Goal: Task Accomplishment & Management: Manage account settings

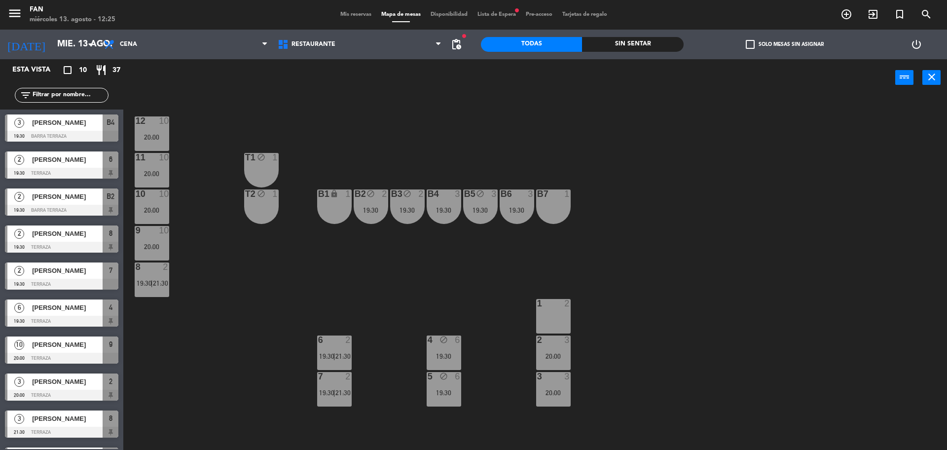
click at [349, 14] on span "Mis reservas" at bounding box center [356, 14] width 41 height 5
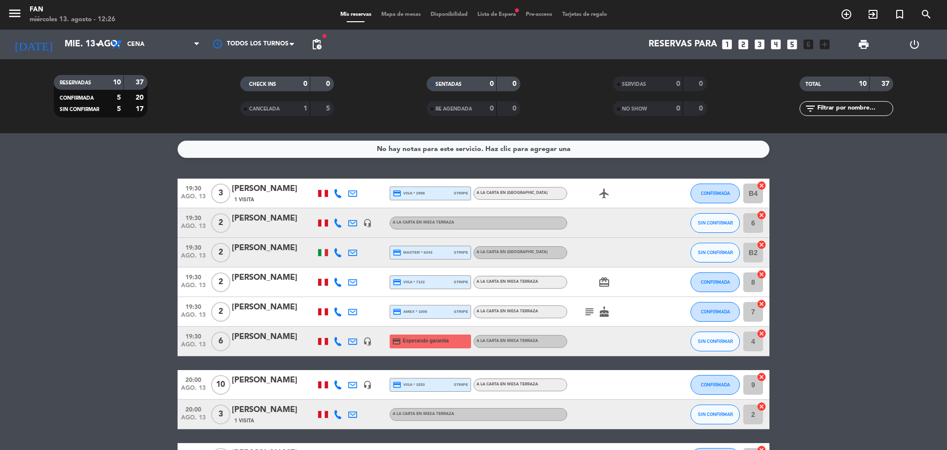
click at [822, 283] on bookings-row "19:30 [DATE] 3 [PERSON_NAME] 1 Visita credit_card visa * 2998 stripe A la carta…" at bounding box center [473, 341] width 947 height 324
click at [338, 416] on icon at bounding box center [338, 414] width 9 height 9
click at [101, 360] on bookings-row "19:30 [DATE] 3 [PERSON_NAME] 1 Visita credit_card visa * 2998 stripe A la carta…" at bounding box center [473, 341] width 947 height 324
click at [337, 189] on icon at bounding box center [338, 193] width 9 height 9
click at [338, 419] on div at bounding box center [338, 414] width 15 height 29
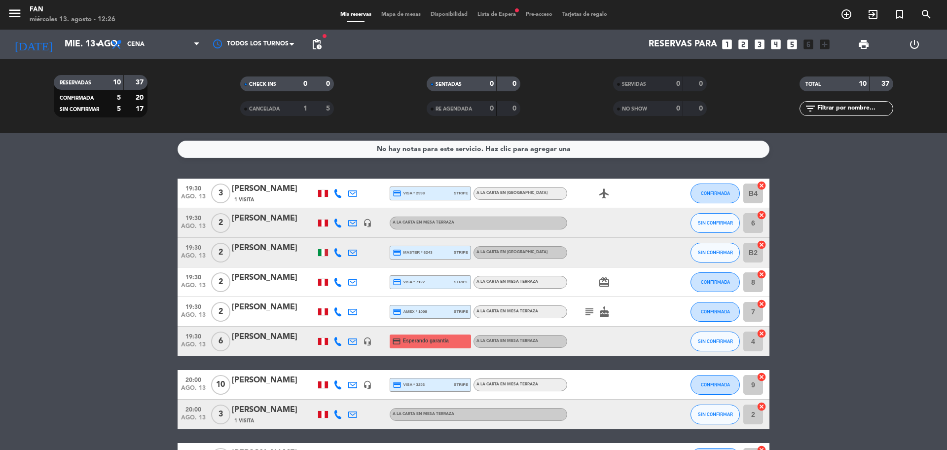
click at [338, 413] on icon at bounding box center [338, 414] width 9 height 9
click at [124, 393] on bookings-row "19:30 [DATE] 3 [PERSON_NAME] 1 Visita credit_card visa * 2998 stripe A la carta…" at bounding box center [473, 341] width 947 height 324
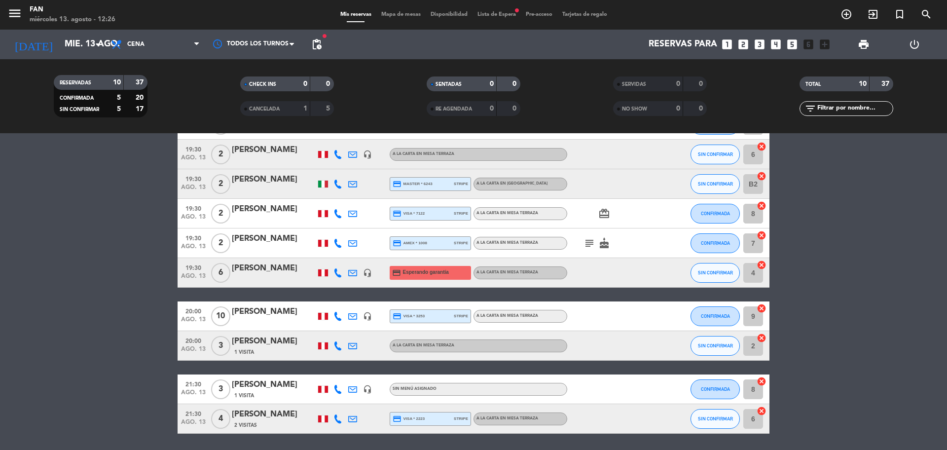
scroll to position [74, 0]
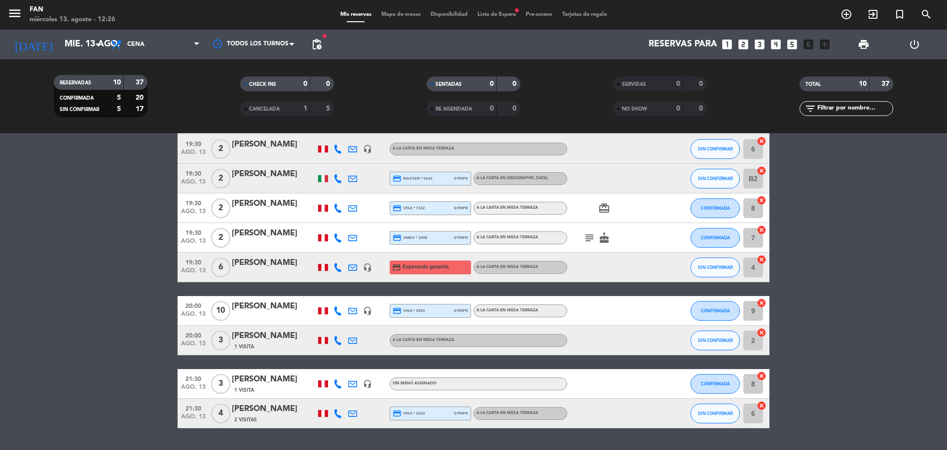
click at [338, 384] on icon at bounding box center [338, 383] width 9 height 9
click at [27, 361] on bookings-row "19:30 [DATE] 3 [PERSON_NAME] 1 Visita credit_card visa * 2998 stripe A la carta…" at bounding box center [473, 267] width 947 height 324
click at [171, 45] on span "Cena" at bounding box center [155, 45] width 99 height 22
click at [171, 89] on div "menu Fan [DATE] 13. agosto - 12:31 Mis reservas Mapa de mesas Disponibilidad Li…" at bounding box center [473, 66] width 947 height 133
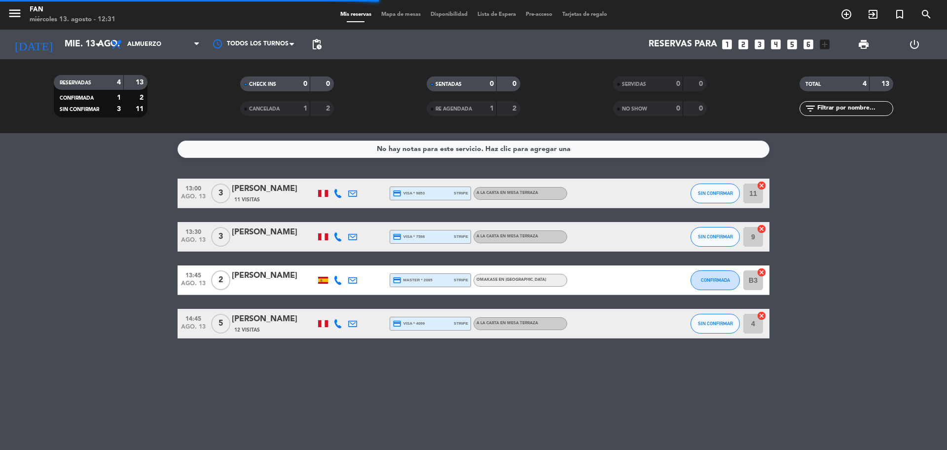
scroll to position [0, 0]
click at [414, 13] on span "Mapa de mesas" at bounding box center [400, 14] width 49 height 5
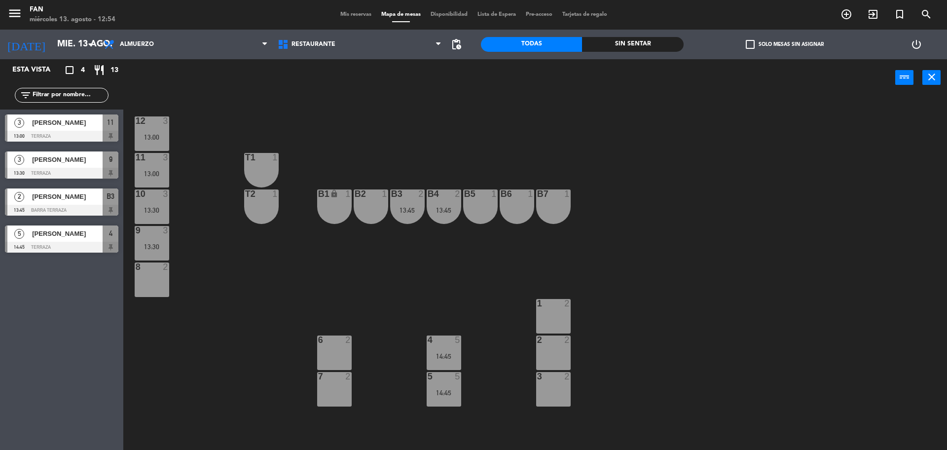
click at [385, 282] on div "12 3 13:00 11 3 13:00 T1 1 10 3 13:30 T2 1 B1 lock 1 B2 1 B3 2 13:45 B4 2 13:45…" at bounding box center [540, 276] width 815 height 354
click at [386, 272] on div "12 3 13:00 11 3 13:00 T1 1 10 3 13:30 T2 1 B1 lock 1 B2 1 B3 2 13:45 B4 2 13:45…" at bounding box center [540, 276] width 815 height 354
click at [245, 270] on div "12 3 13:00 11 3 13:00 T1 1 10 3 13:30 T2 1 B1 lock 1 B2 1 B3 2 13:45 B4 2 13:45…" at bounding box center [540, 276] width 815 height 354
click at [416, 262] on div "12 3 13:00 11 3 13:00 T1 1 10 3 13:30 T2 1 B1 lock 1 B2 1 B3 2 13:45 B4 2 13:45…" at bounding box center [540, 276] width 815 height 354
click at [281, 335] on div "12 3 13:00 11 3 13:00 T1 1 10 3 13:30 T2 1 B1 lock 1 B2 1 B3 2 13:45 B4 2 13:45…" at bounding box center [540, 276] width 815 height 354
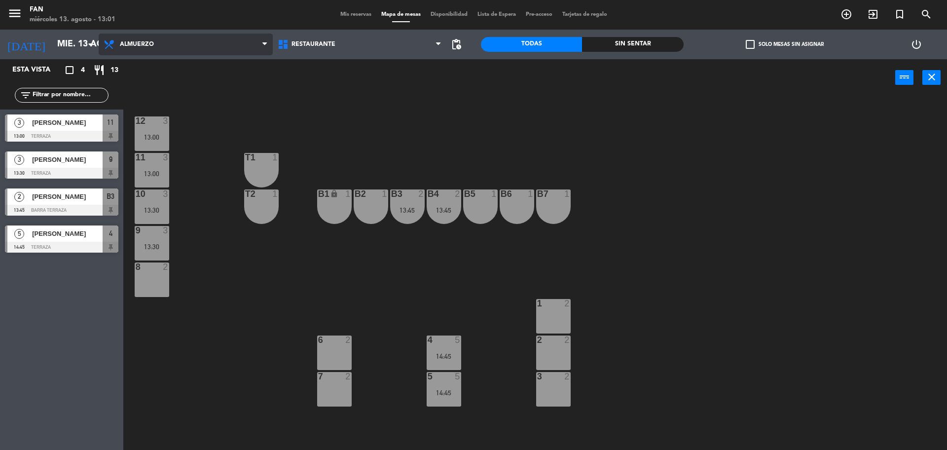
click at [169, 40] on span "Almuerzo" at bounding box center [186, 45] width 174 height 22
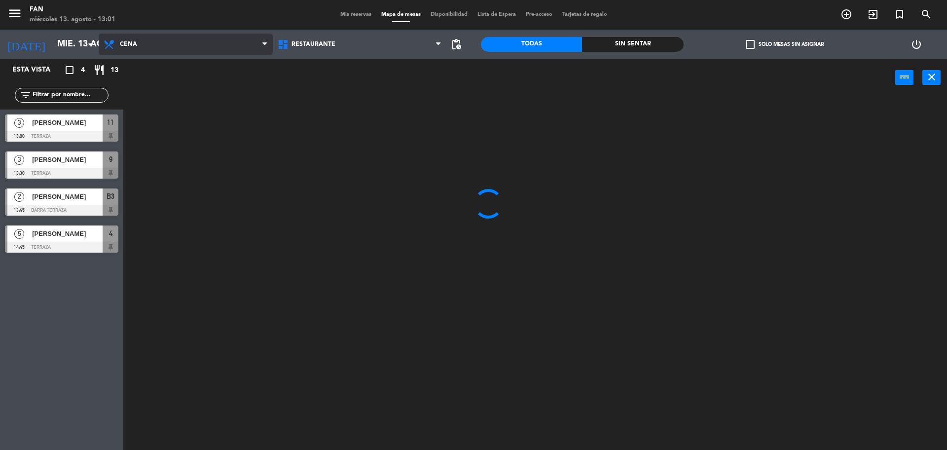
click at [156, 96] on ng-component "menu Fan [DATE] 13. agosto - 13:01 Mis reservas Mapa de mesas Disponibilidad Li…" at bounding box center [473, 226] width 947 height 452
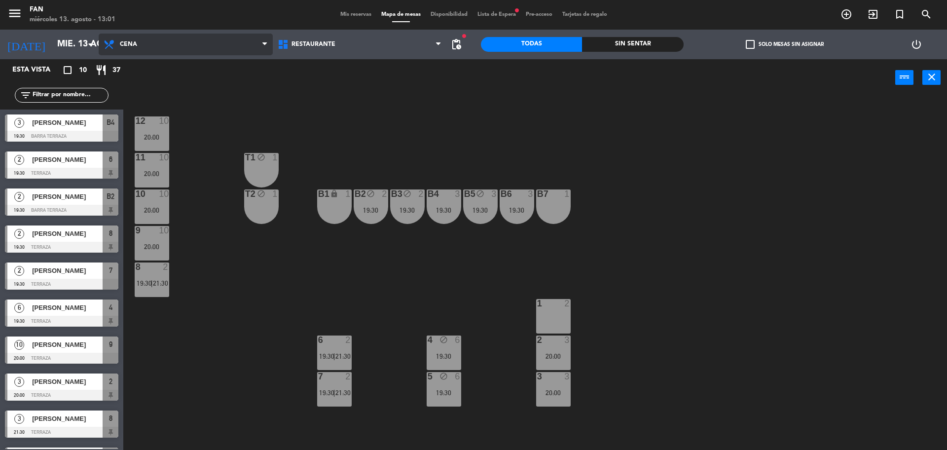
click at [154, 36] on span "Cena" at bounding box center [186, 45] width 174 height 22
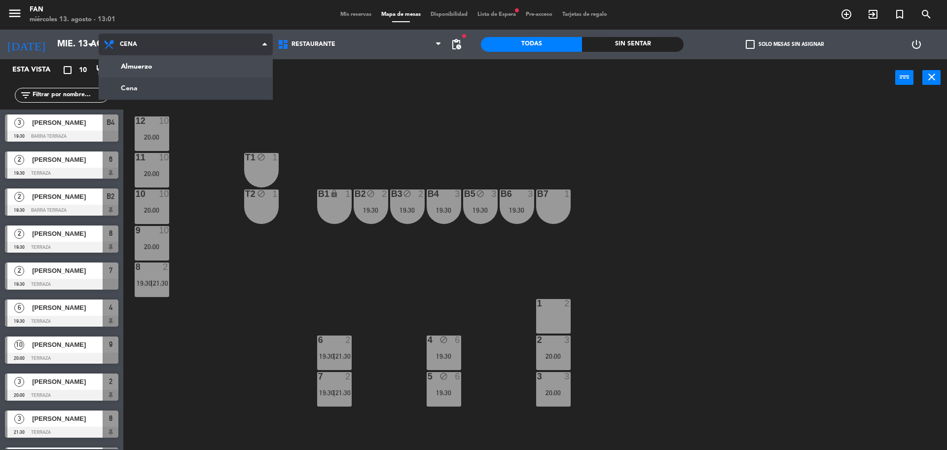
click at [154, 36] on span "Cena" at bounding box center [186, 45] width 174 height 22
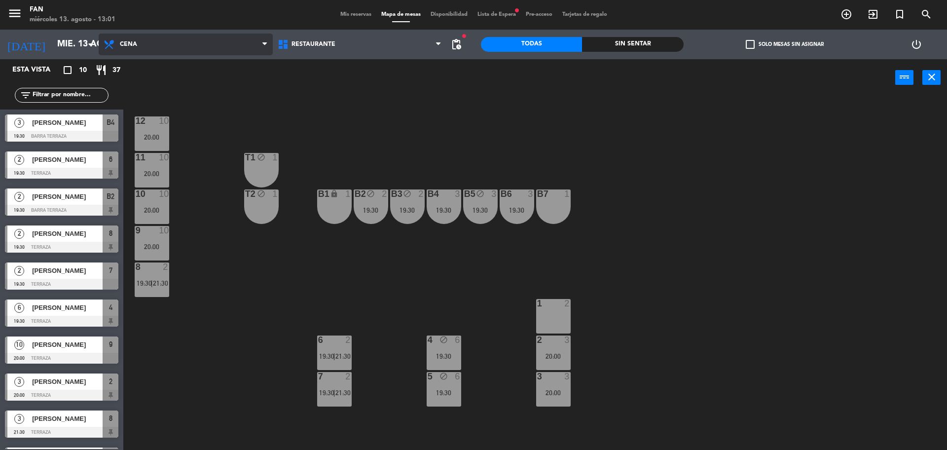
click at [154, 36] on span "Cena" at bounding box center [186, 45] width 174 height 22
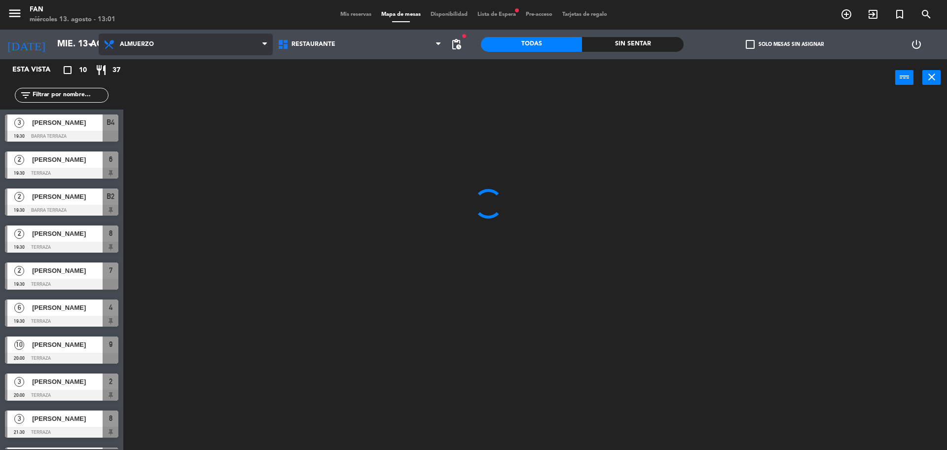
click at [144, 69] on ng-component "menu Fan [DATE] 13. agosto - 13:01 Mis reservas Mapa de mesas Disponibilidad Li…" at bounding box center [473, 226] width 947 height 452
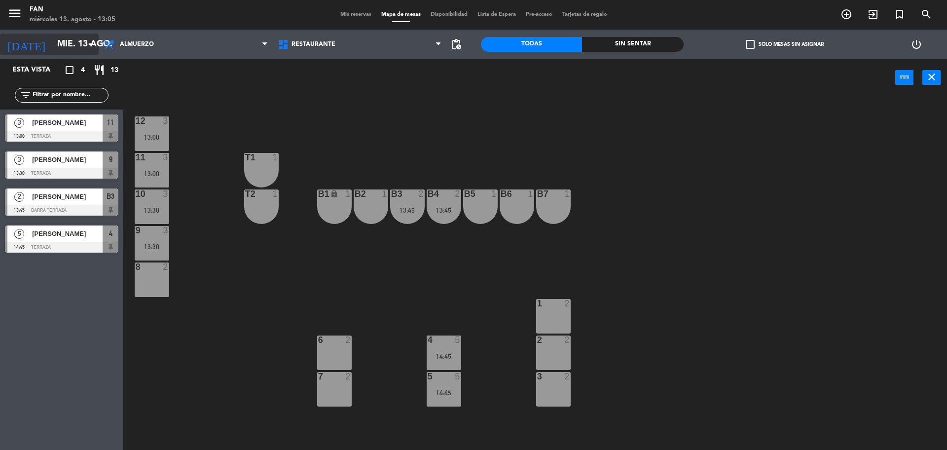
click at [52, 43] on input "mié. 13 ago." at bounding box center [109, 45] width 114 height 20
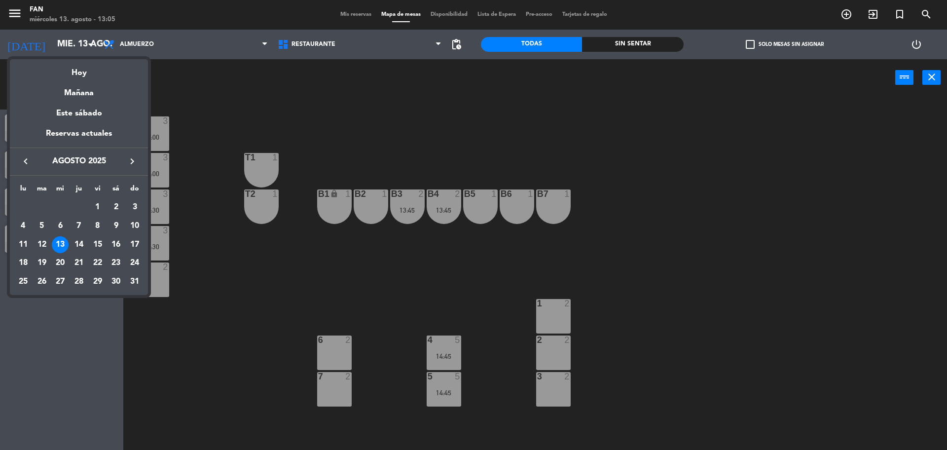
click at [134, 161] on icon "keyboard_arrow_right" at bounding box center [132, 161] width 12 height 12
click at [130, 162] on icon "keyboard_arrow_right" at bounding box center [132, 161] width 12 height 12
click at [98, 242] on div "10" at bounding box center [97, 244] width 17 height 17
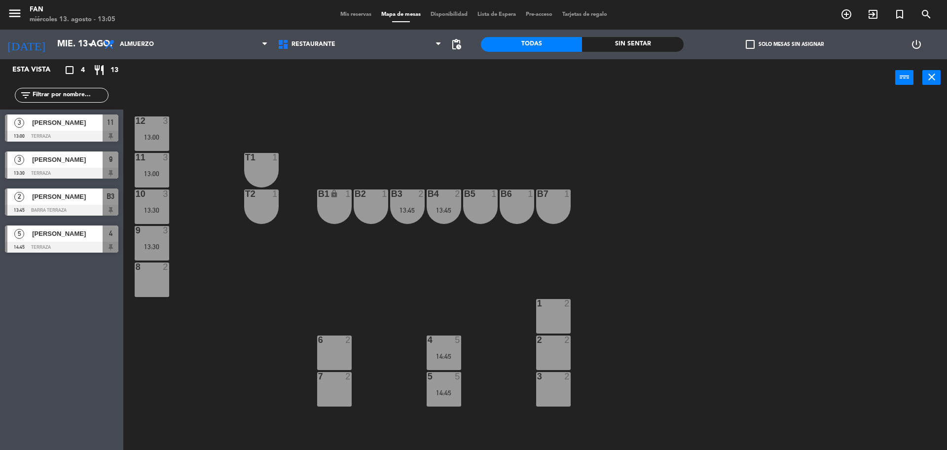
type input "[DATE]"
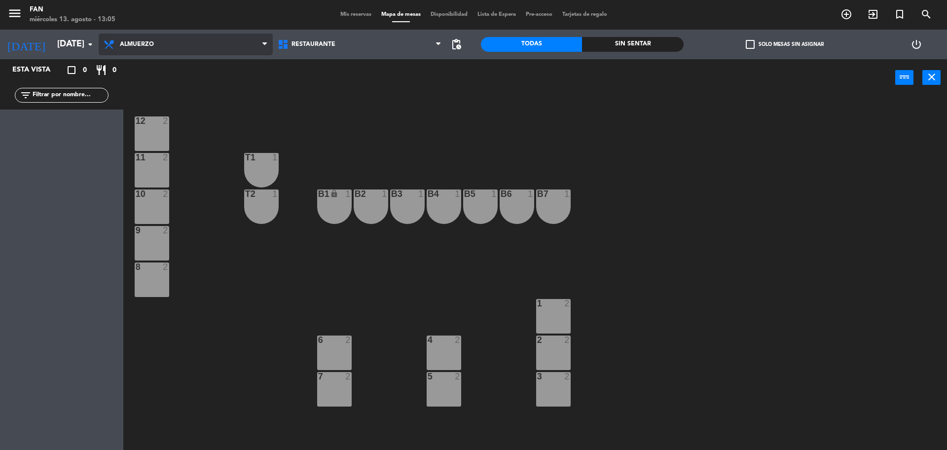
click at [205, 51] on span "Almuerzo" at bounding box center [186, 45] width 174 height 22
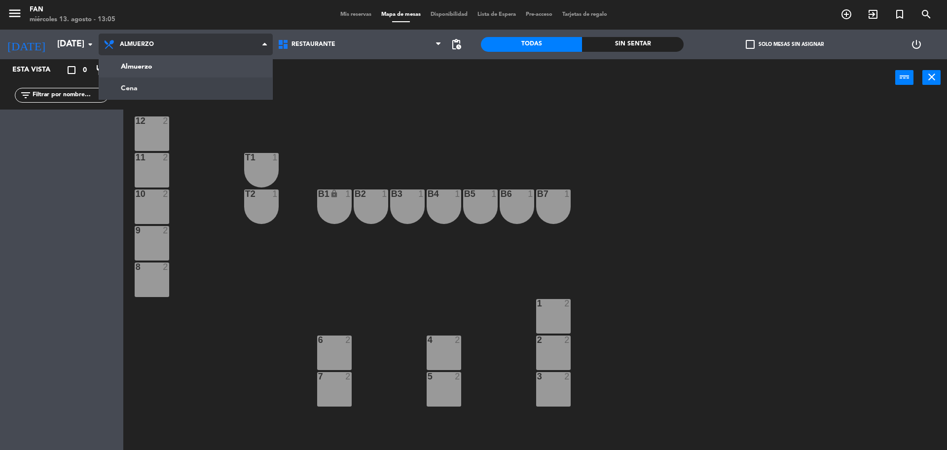
click at [182, 85] on ng-component "menu Fan [DATE] 13. agosto - 13:05 Mis reservas Mapa de mesas Disponibilidad Li…" at bounding box center [473, 226] width 947 height 452
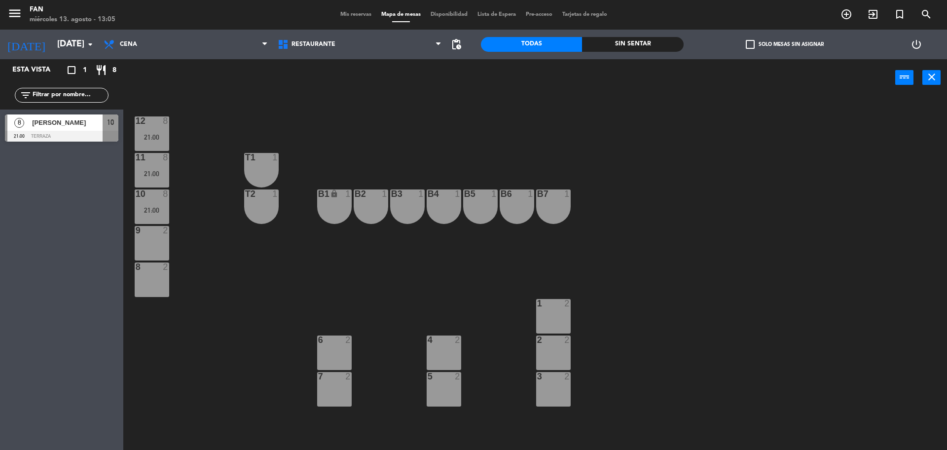
click at [349, 14] on span "Mis reservas" at bounding box center [356, 14] width 41 height 5
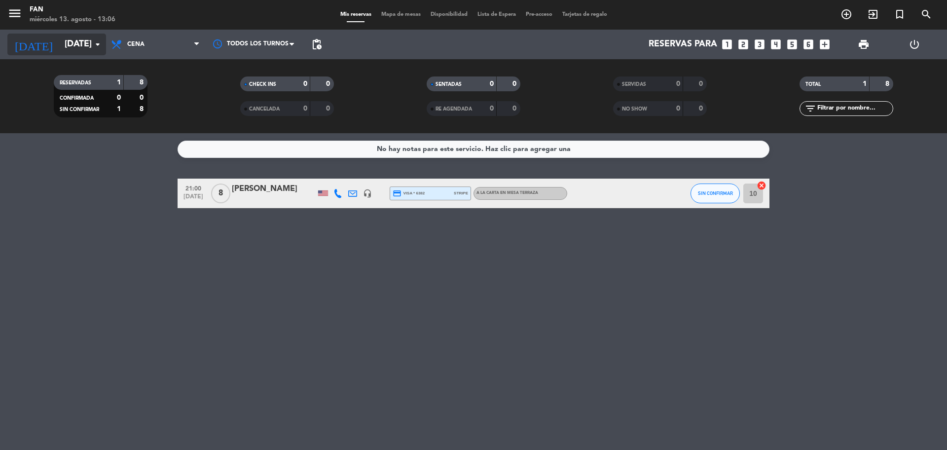
click at [60, 51] on input "[DATE]" at bounding box center [117, 45] width 114 height 20
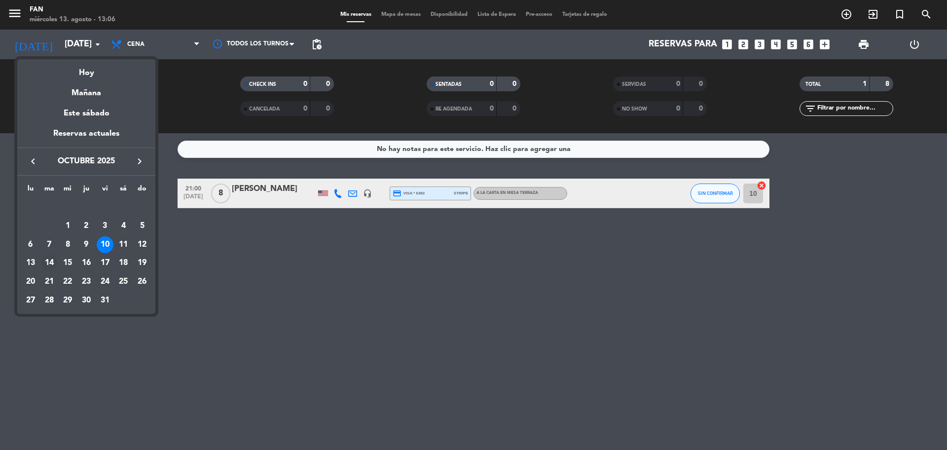
click at [52, 262] on div "14" at bounding box center [49, 263] width 17 height 17
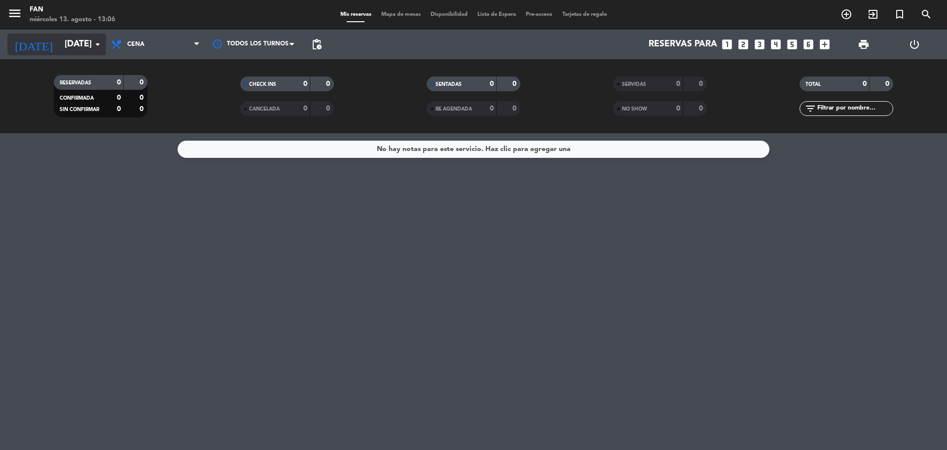
click at [60, 46] on input "[DATE]" at bounding box center [117, 45] width 114 height 20
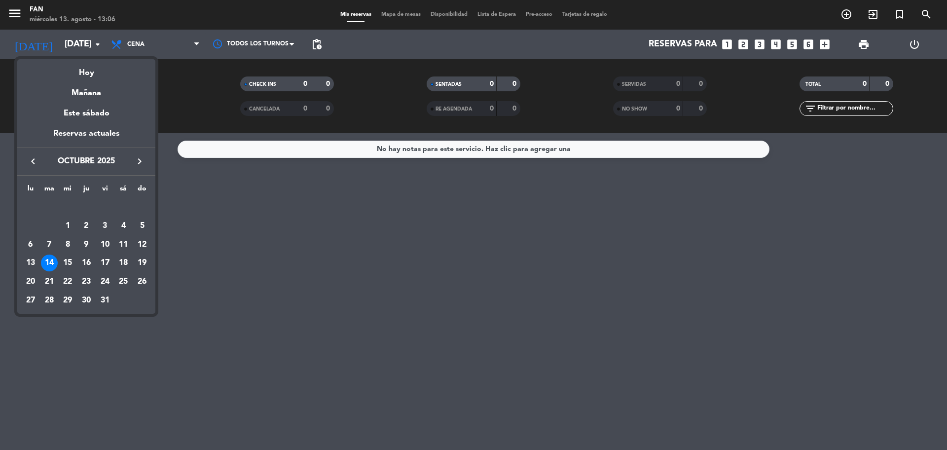
click at [33, 158] on icon "keyboard_arrow_left" at bounding box center [33, 161] width 12 height 12
click at [146, 243] on div "14" at bounding box center [142, 244] width 17 height 17
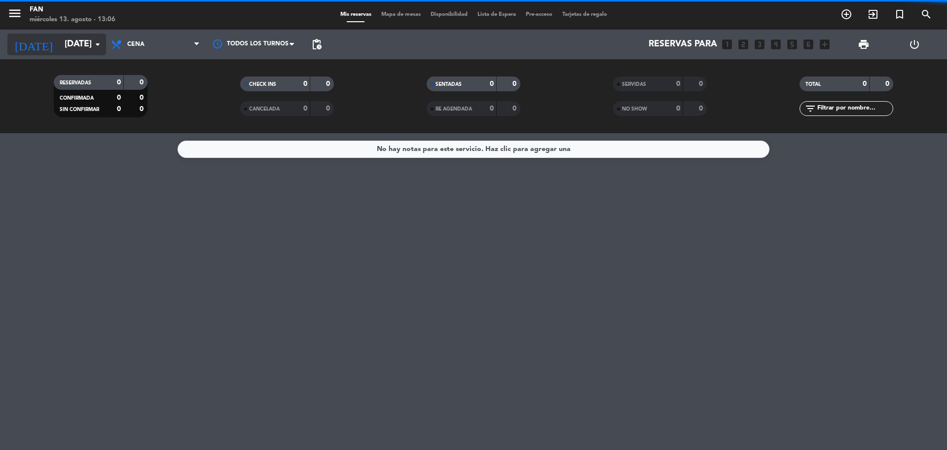
click at [60, 46] on input "[DATE]" at bounding box center [117, 45] width 114 height 20
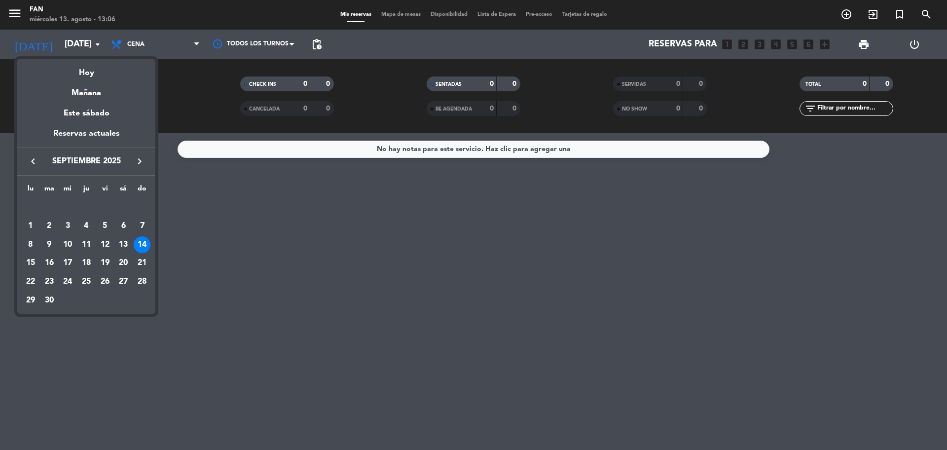
click at [33, 157] on icon "keyboard_arrow_left" at bounding box center [33, 161] width 12 height 12
click at [87, 242] on div "14" at bounding box center [86, 244] width 17 height 17
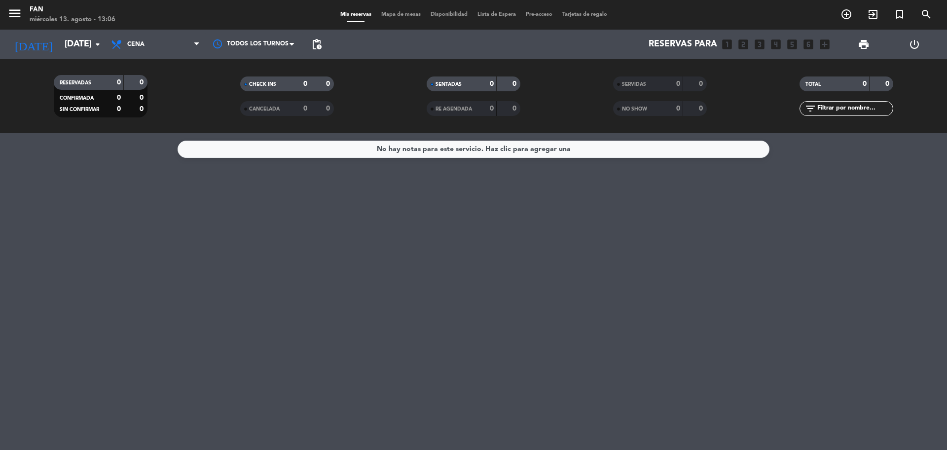
type input "jue. 14 ago."
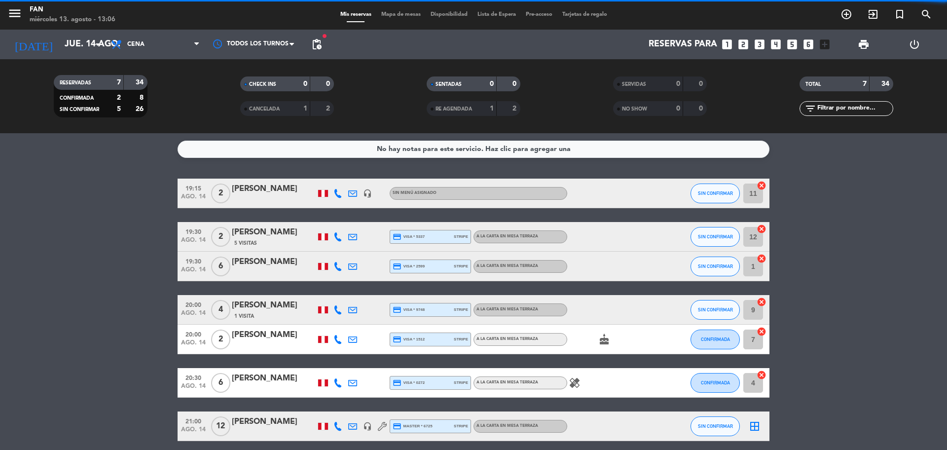
click at [85, 234] on bookings-row "19:15 [DATE] 2 [PERSON_NAME] headset_mic Sin menú asignado SIN CONFIRMAR 11 can…" at bounding box center [473, 310] width 947 height 263
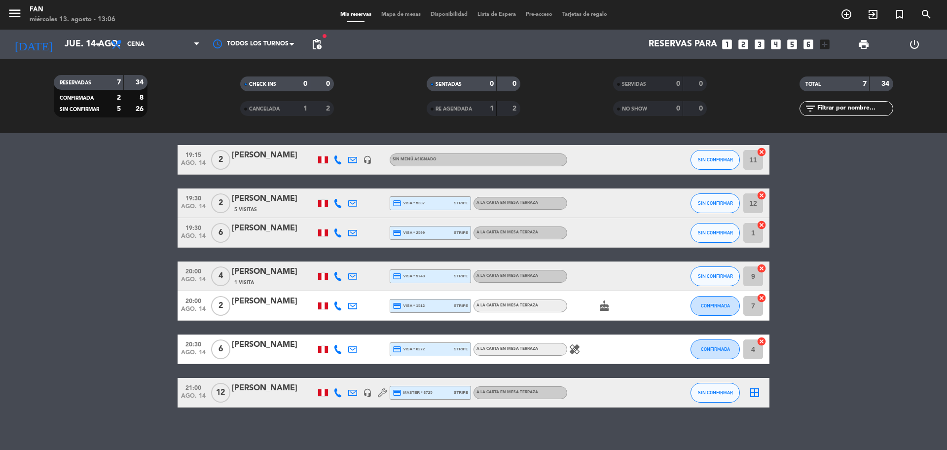
scroll to position [40, 0]
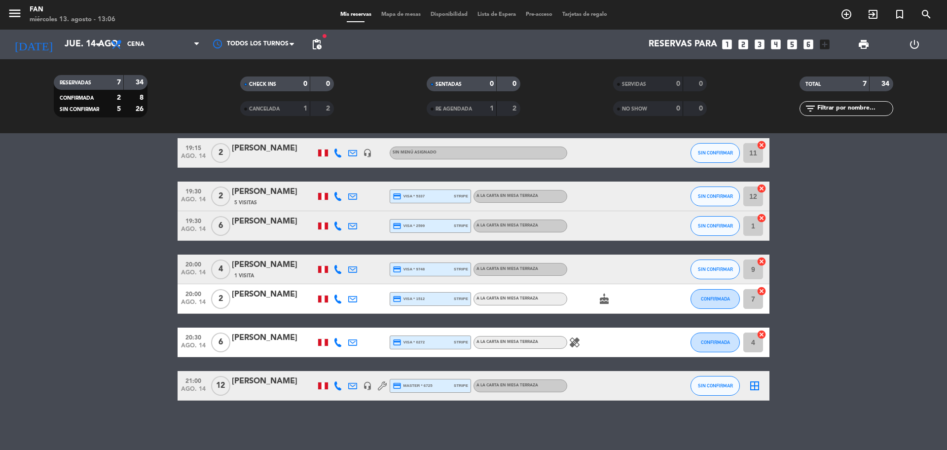
click at [396, 14] on span "Mapa de mesas" at bounding box center [400, 14] width 49 height 5
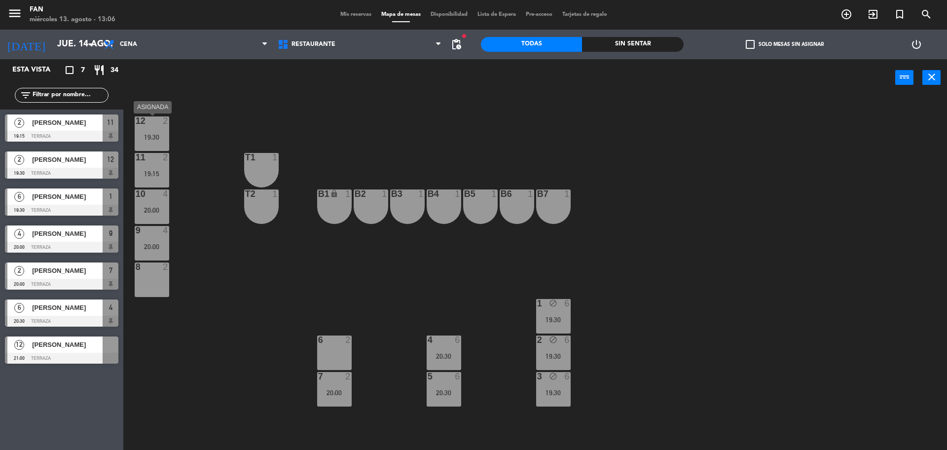
click at [147, 135] on div "19:30" at bounding box center [152, 137] width 35 height 7
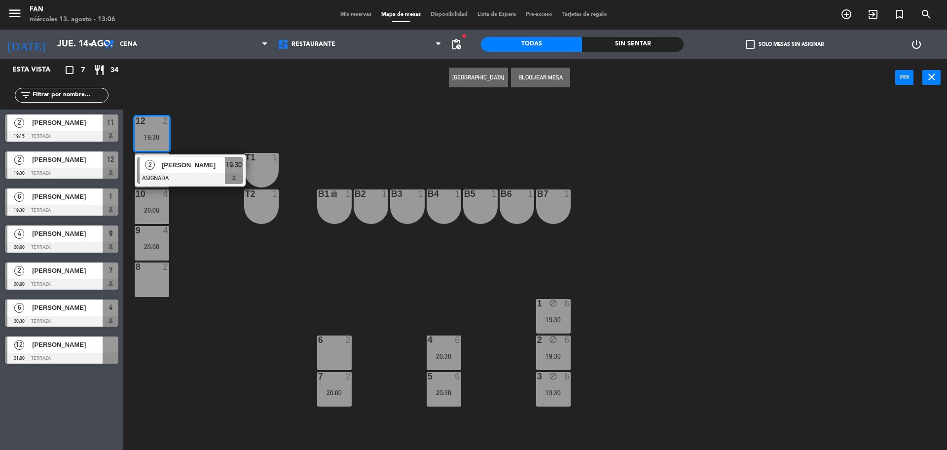
click at [343, 357] on div "6 2" at bounding box center [334, 353] width 35 height 35
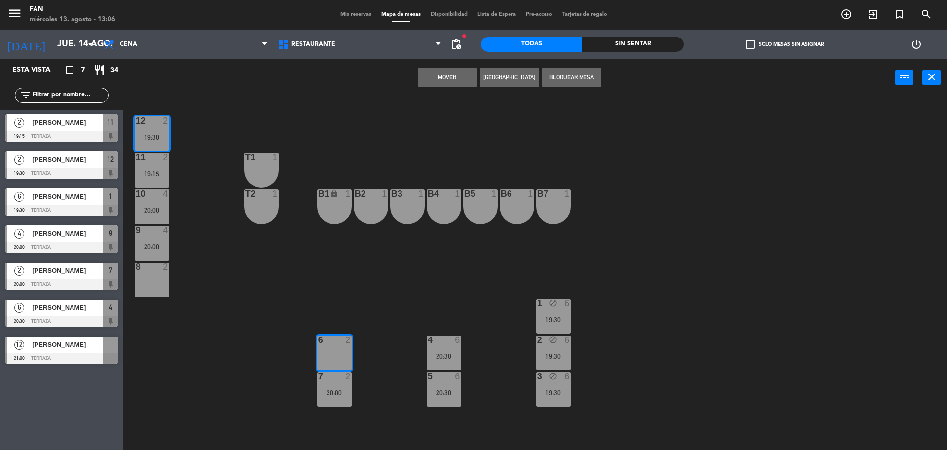
click at [455, 79] on button "Mover" at bounding box center [447, 78] width 59 height 20
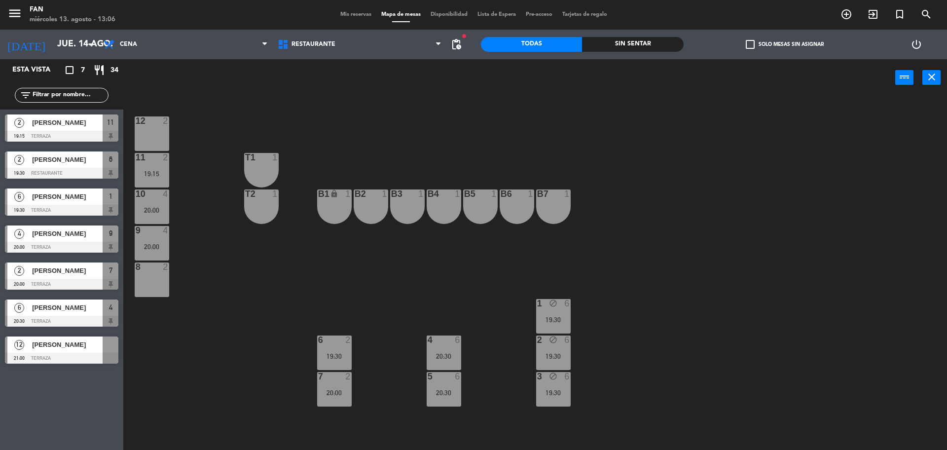
click at [602, 311] on div "12 2 11 2 19:15 T1 1 10 4 20:00 T2 1 B1 lock 1 B2 1 B3 1 B4 1 B5 1 B6 1 B7 1 9 …" at bounding box center [540, 276] width 815 height 354
click at [627, 382] on div "12 2 11 2 19:15 T1 1 10 4 20:00 T2 1 B1 lock 1 B2 1 B3 1 B4 1 B5 1 B6 1 B7 1 9 …" at bounding box center [540, 276] width 815 height 354
click at [456, 46] on span "pending_actions" at bounding box center [457, 44] width 12 height 12
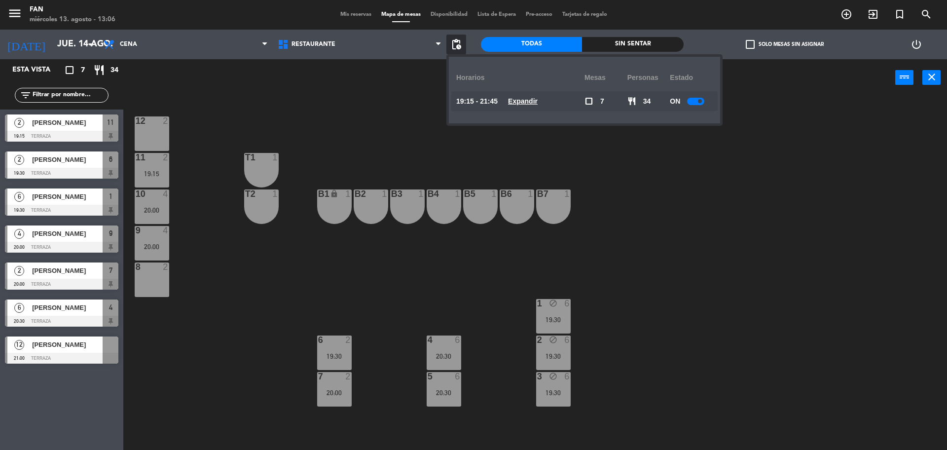
click at [523, 102] on u "Expandir" at bounding box center [523, 101] width 30 height 8
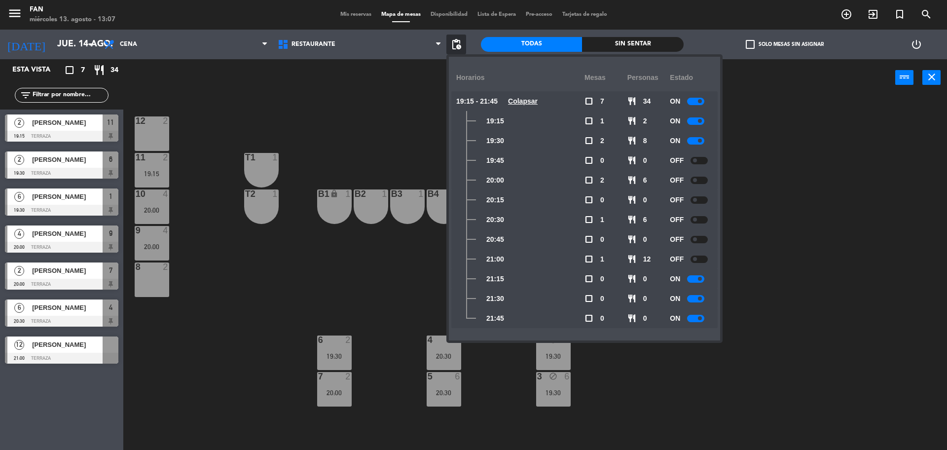
click at [705, 100] on div at bounding box center [695, 101] width 17 height 7
click at [769, 137] on div "12 2 11 2 19:15 T1 1 10 4 20:00 T2 1 B1 lock 1 B2 1 B3 1 B4 1 B5 1 B6 1 B7 1 9 …" at bounding box center [540, 276] width 815 height 354
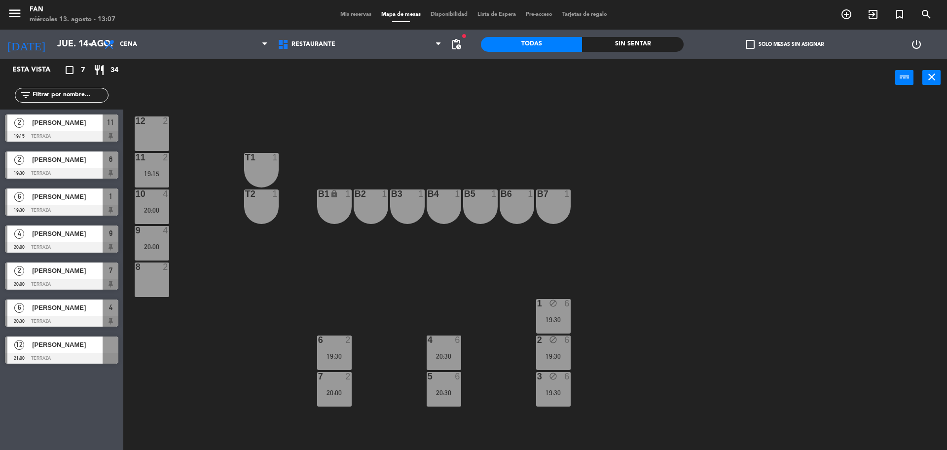
click at [451, 372] on div at bounding box center [444, 376] width 16 height 9
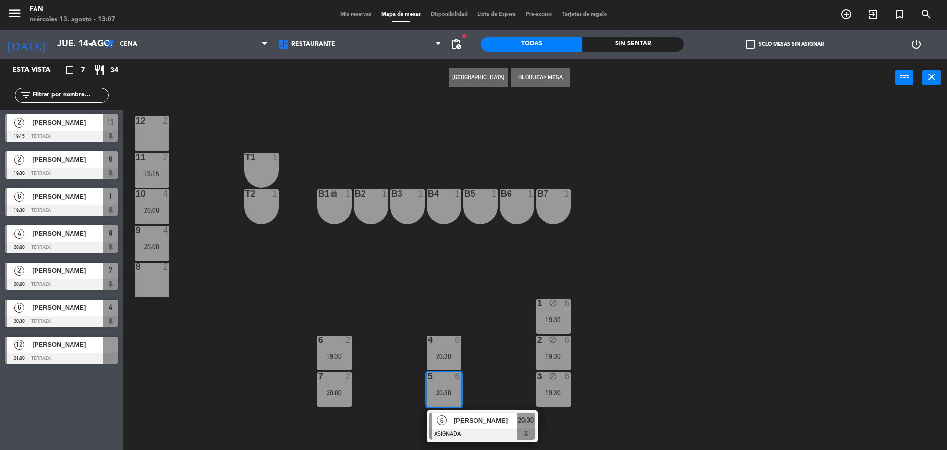
click at [480, 370] on div "12 2 11 2 19:15 T1 1 10 4 20:00 T2 1 B1 lock 1 B2 1 B3 1 B4 1 B5 1 B6 1 B7 1 9 …" at bounding box center [540, 276] width 815 height 354
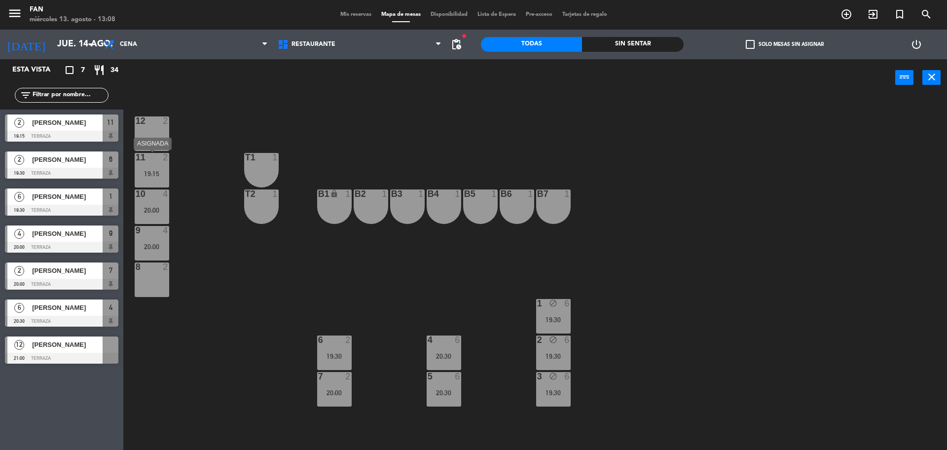
click at [154, 171] on div "19:15" at bounding box center [152, 173] width 35 height 7
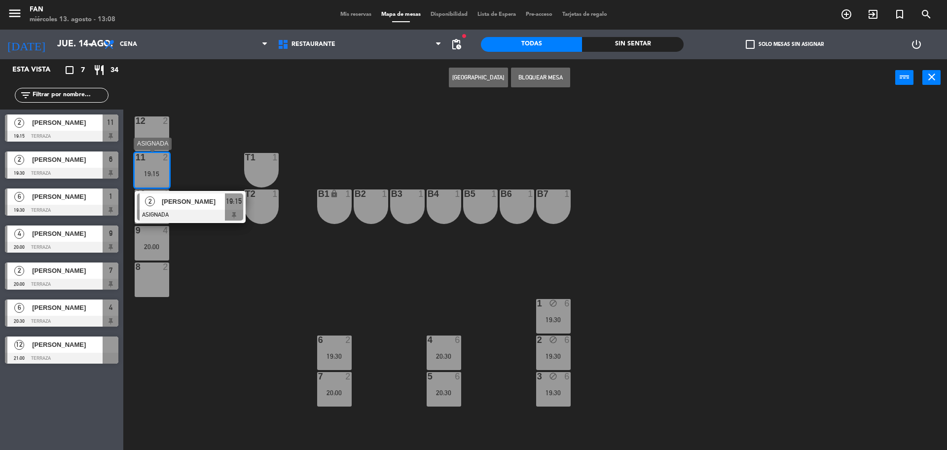
click at [206, 204] on span "[PERSON_NAME]" at bounding box center [193, 201] width 63 height 10
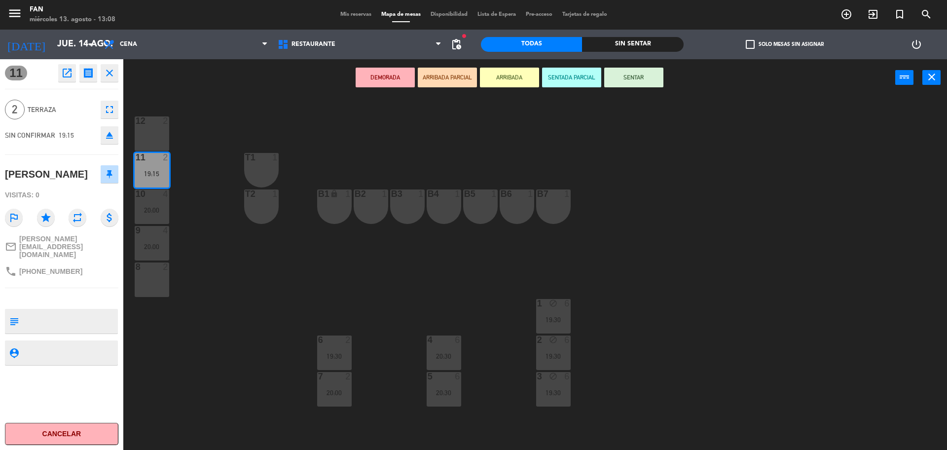
click at [154, 279] on div "8 2" at bounding box center [152, 280] width 35 height 35
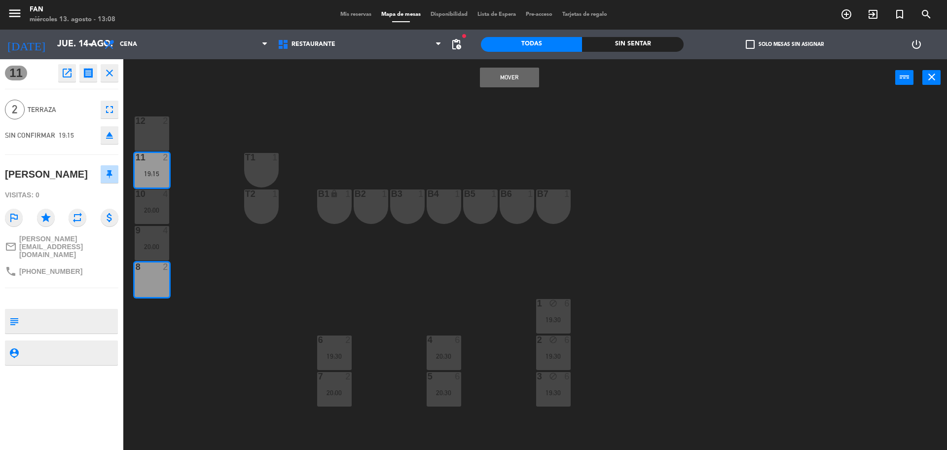
click at [494, 68] on button "Mover" at bounding box center [509, 78] width 59 height 20
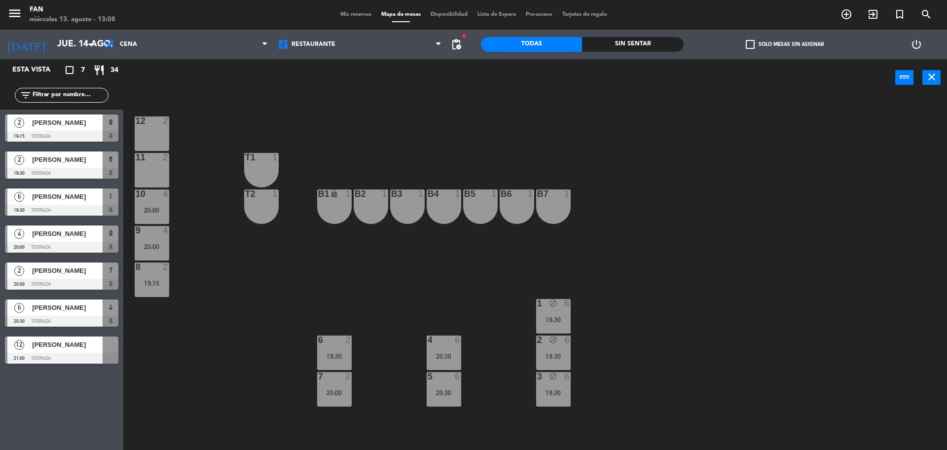
click at [50, 345] on span "[PERSON_NAME]" at bounding box center [67, 344] width 71 height 10
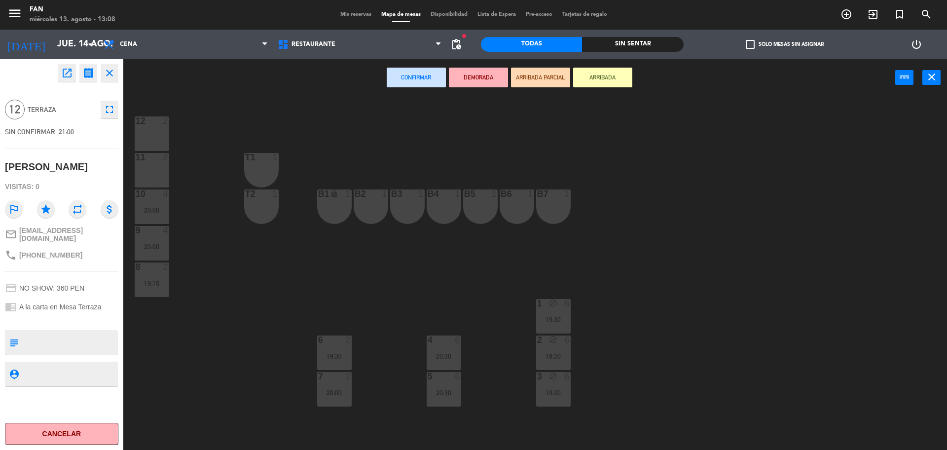
click at [153, 138] on div "12 2" at bounding box center [152, 133] width 35 height 35
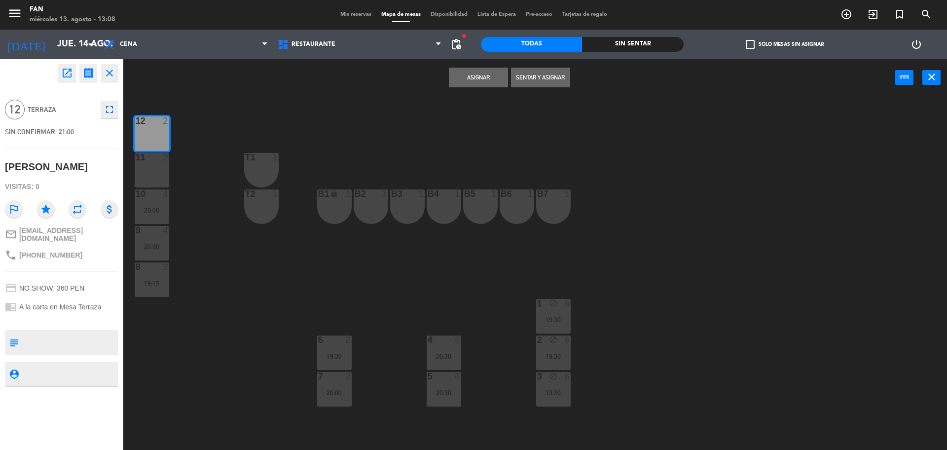
click at [151, 164] on div "11 2" at bounding box center [152, 170] width 35 height 35
click at [154, 209] on div "20:00" at bounding box center [152, 210] width 35 height 7
click at [157, 243] on div "20:00" at bounding box center [152, 246] width 35 height 7
click at [223, 267] on div "12 2 11 2 T1 1 10 4 20:00 T2 1 B1 lock 1 B2 1 B3 1 B4 1 B5 1 B6 1 B7 1 9 4 20:0…" at bounding box center [540, 276] width 815 height 354
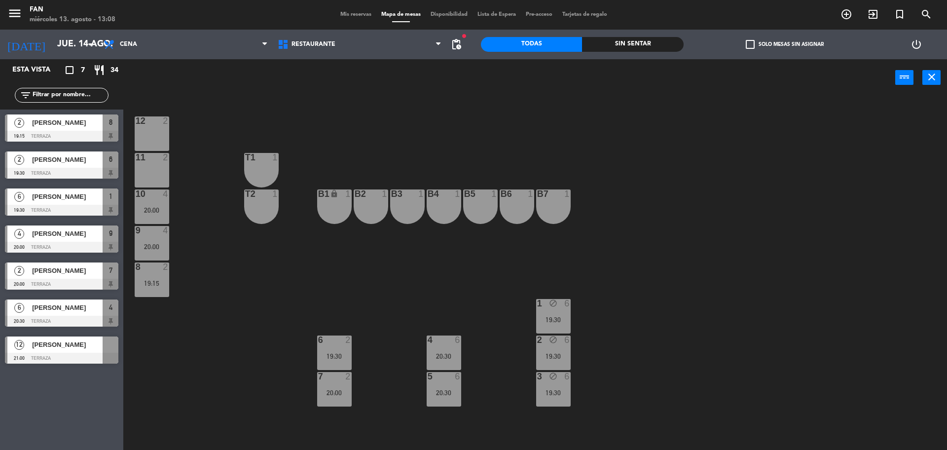
click at [325, 340] on div "6" at bounding box center [318, 340] width 16 height 9
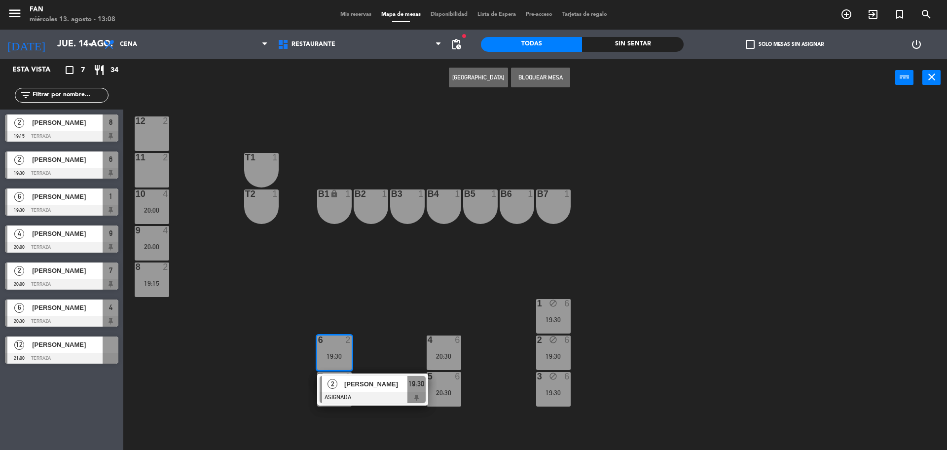
click at [155, 135] on div "12 2" at bounding box center [152, 133] width 35 height 35
click at [455, 75] on button "Mover" at bounding box center [447, 78] width 59 height 20
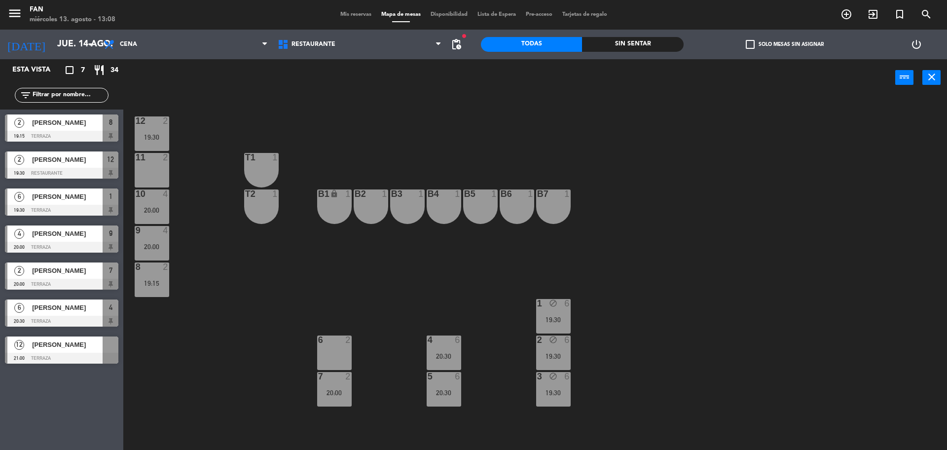
click at [152, 267] on div at bounding box center [152, 267] width 16 height 9
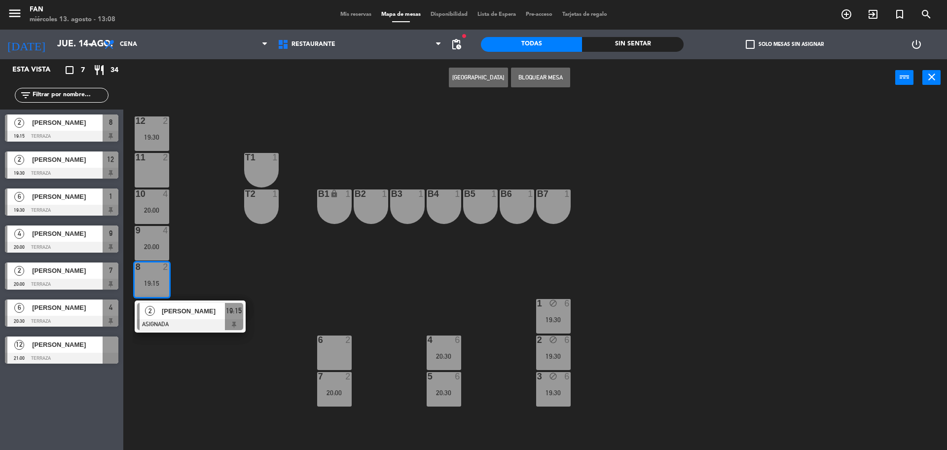
click at [154, 165] on div "11 2" at bounding box center [152, 170] width 35 height 35
click at [440, 83] on button "Mover" at bounding box center [447, 78] width 59 height 20
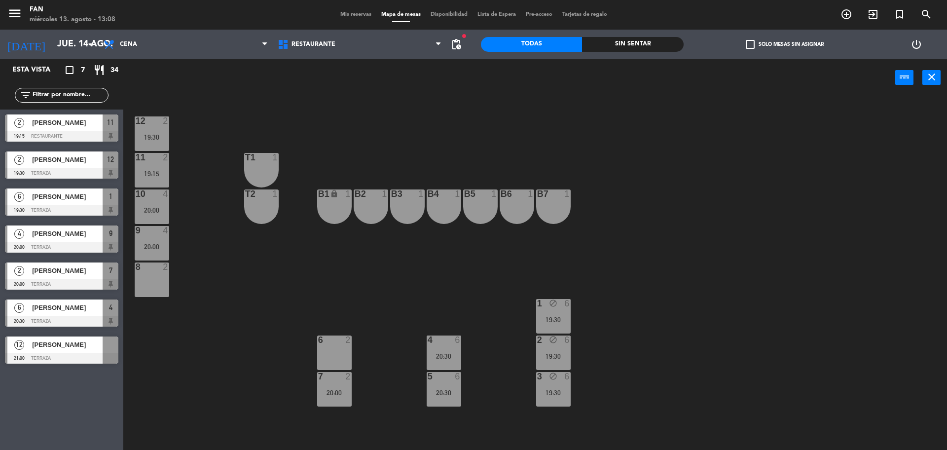
click at [149, 207] on div "20:00" at bounding box center [152, 210] width 35 height 7
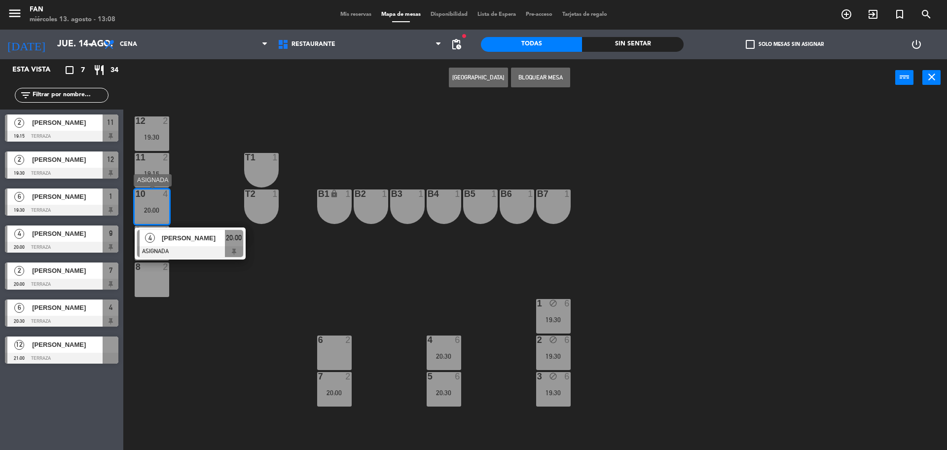
click at [174, 243] on div "[PERSON_NAME]" at bounding box center [193, 238] width 64 height 16
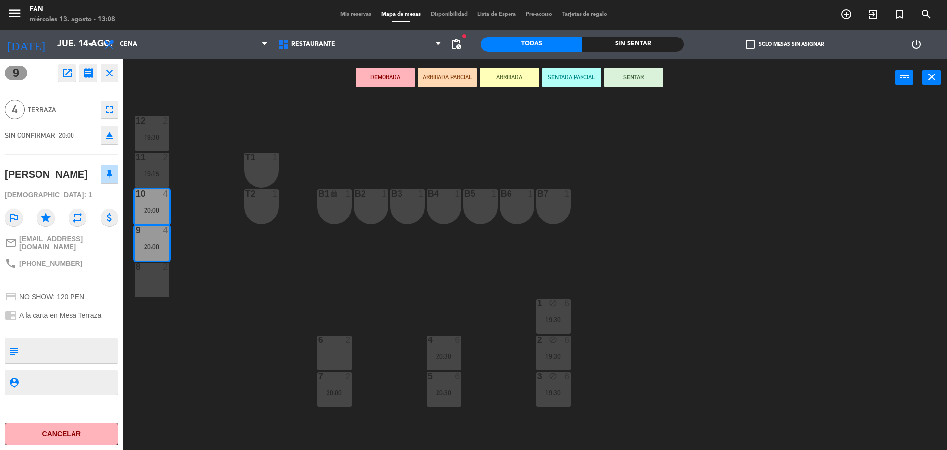
click at [289, 294] on div "12 2 19:30 11 2 19:15 T1 1 10 4 20:00 T2 1 B1 lock 1 B2 1 B3 1 B4 1 B5 1 B6 1 B…" at bounding box center [540, 276] width 815 height 354
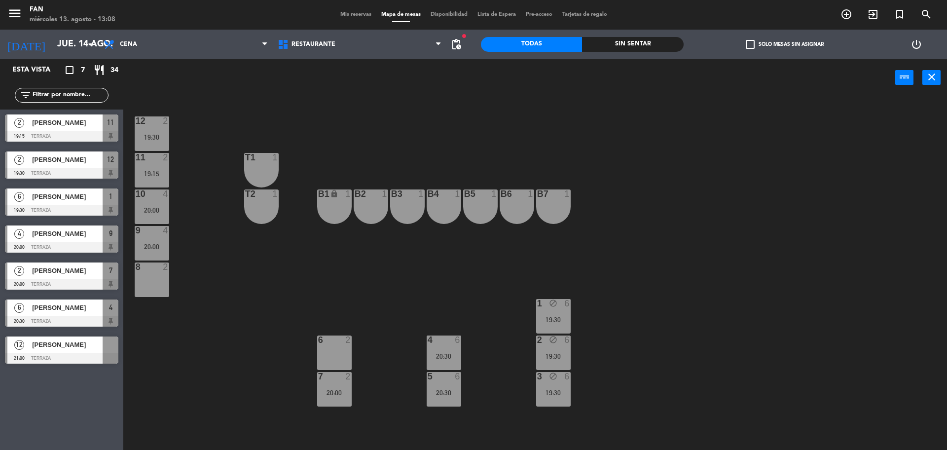
click at [334, 397] on div "7 2 20:00" at bounding box center [334, 389] width 35 height 35
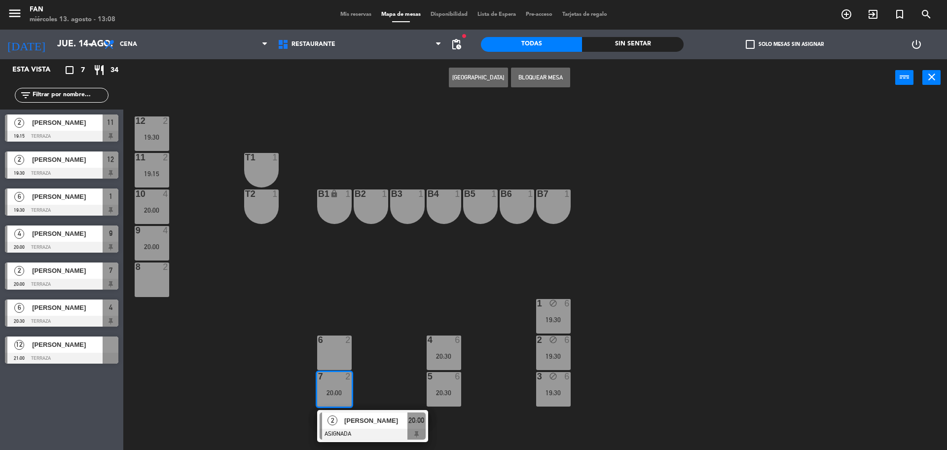
click at [150, 276] on div "8 2" at bounding box center [152, 280] width 35 height 35
click at [435, 77] on button "Mover" at bounding box center [447, 78] width 59 height 20
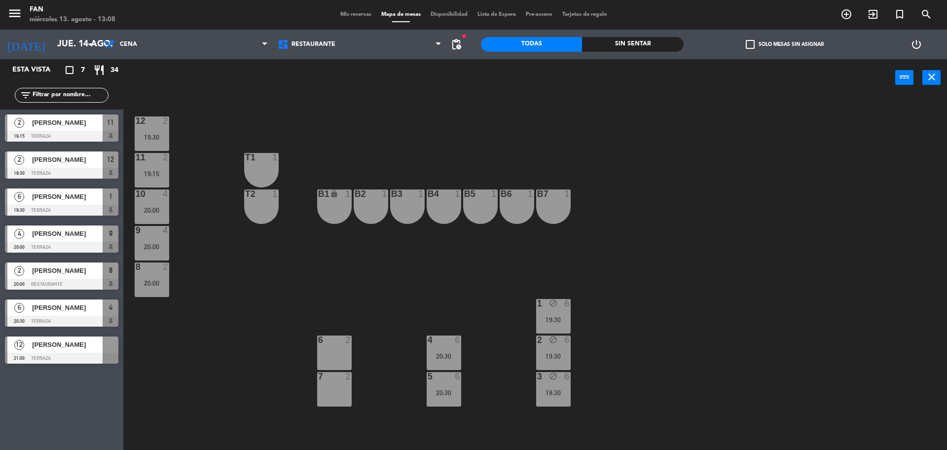
click at [163, 205] on div "10 4 20:00" at bounding box center [152, 206] width 35 height 35
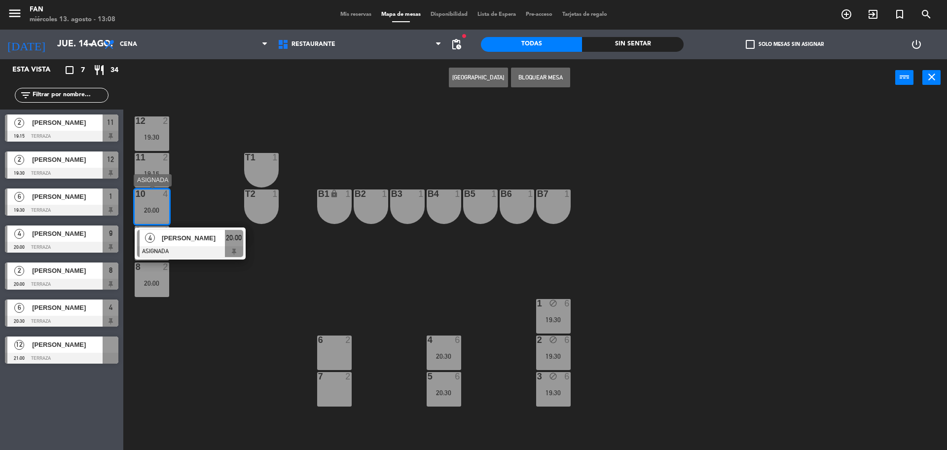
click at [183, 246] on div at bounding box center [190, 251] width 106 height 11
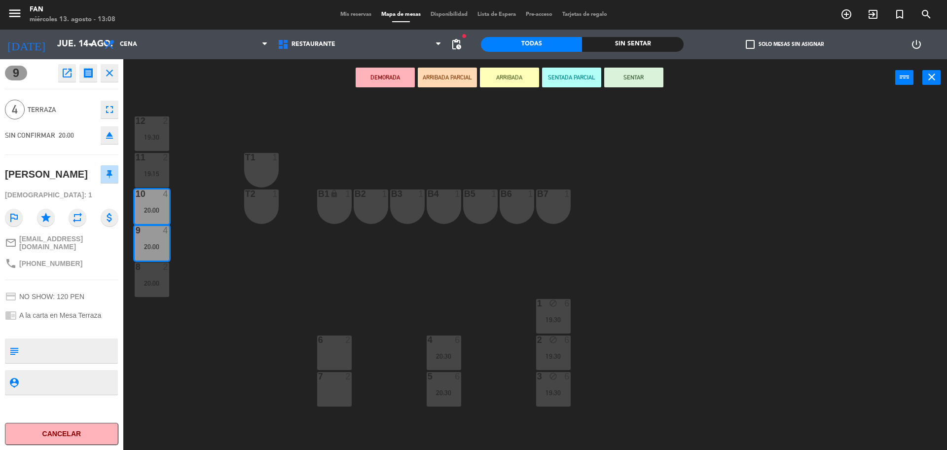
click at [337, 361] on div "6 2" at bounding box center [334, 353] width 35 height 35
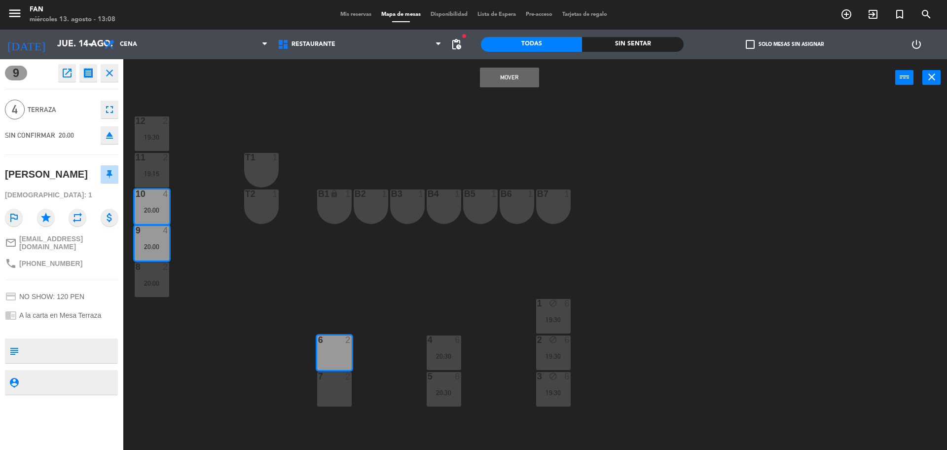
click at [343, 388] on div "7 2" at bounding box center [334, 389] width 35 height 35
click at [499, 79] on button "Mover y Unir" at bounding box center [509, 78] width 59 height 20
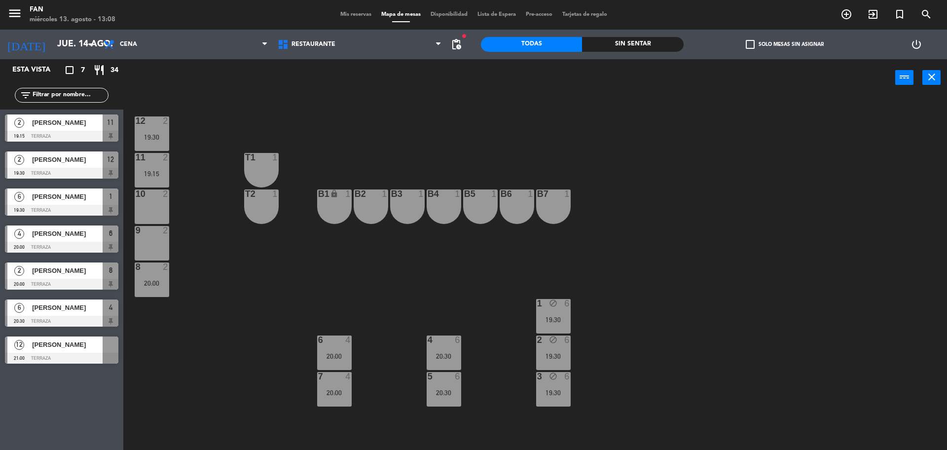
click at [556, 313] on div "1 block 6 19:30" at bounding box center [553, 316] width 35 height 35
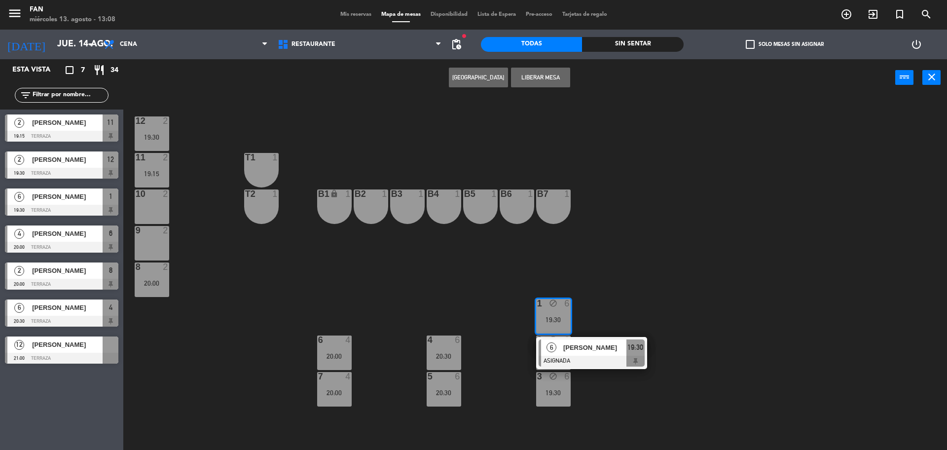
click at [480, 280] on div "12 2 19:30 11 2 19:15 T1 1 10 2 T2 1 B1 lock 1 B2 1 B3 1 B4 1 B5 1 B6 1 B7 1 9 …" at bounding box center [540, 276] width 815 height 354
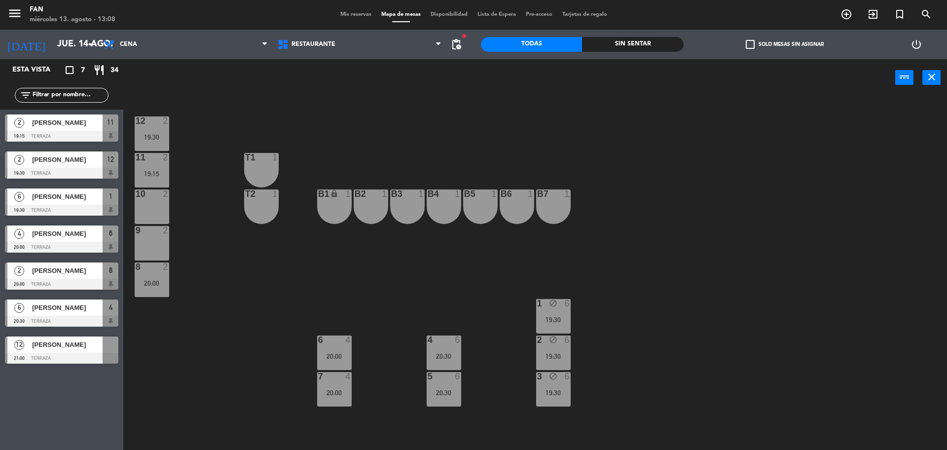
click at [153, 170] on div "19:15" at bounding box center [152, 173] width 35 height 7
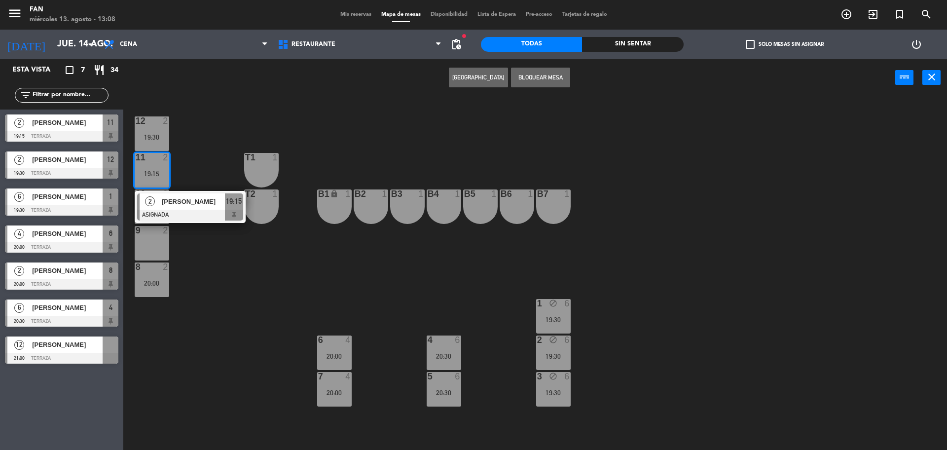
click at [193, 170] on div "12 2 19:30 11 2 19:15 2 [PERSON_NAME] ASIGNADA 19:15 T1 1 10 2 T2 1 B1 lock 1 B…" at bounding box center [540, 276] width 815 height 354
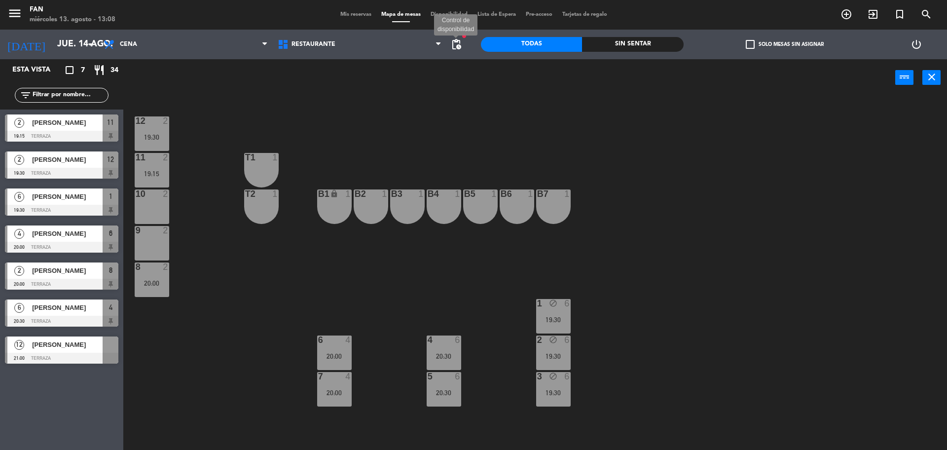
click at [452, 48] on span "pending_actions" at bounding box center [457, 44] width 12 height 12
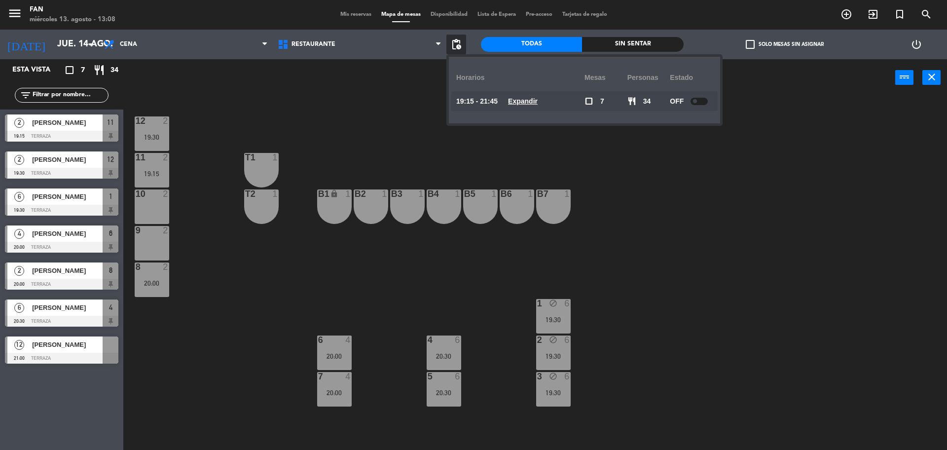
click at [360, 80] on div "power_input close" at bounding box center [509, 78] width 772 height 38
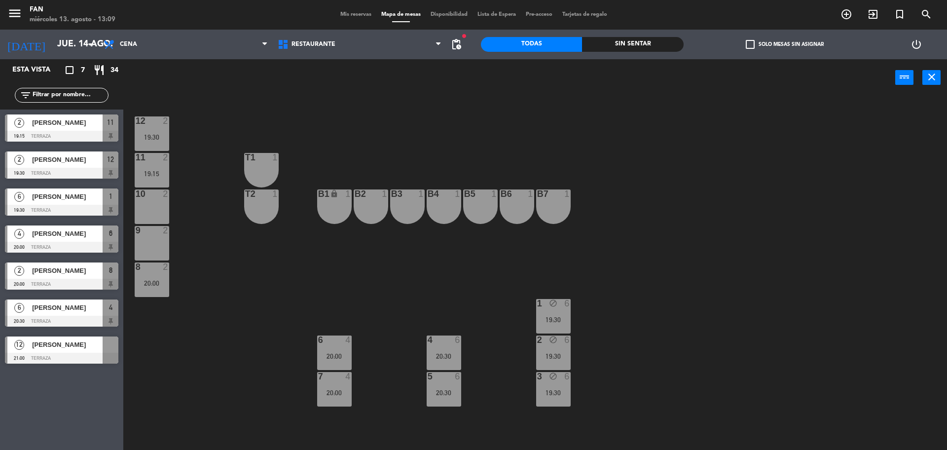
click at [478, 302] on div "12 2 19:30 11 2 19:15 T1 1 10 2 T2 1 B1 lock 1 B2 1 B3 1 B4 1 B5 1 B6 1 B7 1 9 …" at bounding box center [540, 276] width 815 height 354
click at [555, 318] on div "19:30" at bounding box center [553, 319] width 35 height 7
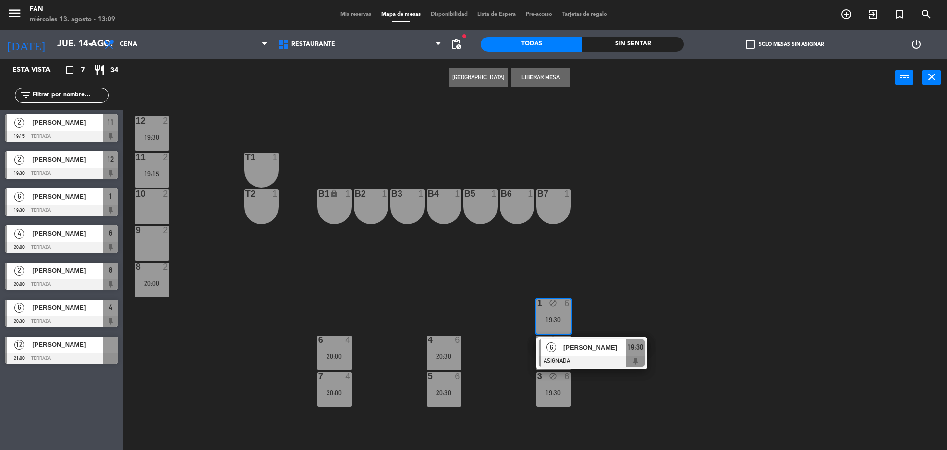
click at [496, 304] on div "12 2 19:30 11 2 19:15 T1 1 10 2 T2 1 B1 lock 1 B2 1 B3 1 B4 1 B5 1 B6 1 B7 1 9 …" at bounding box center [540, 276] width 815 height 354
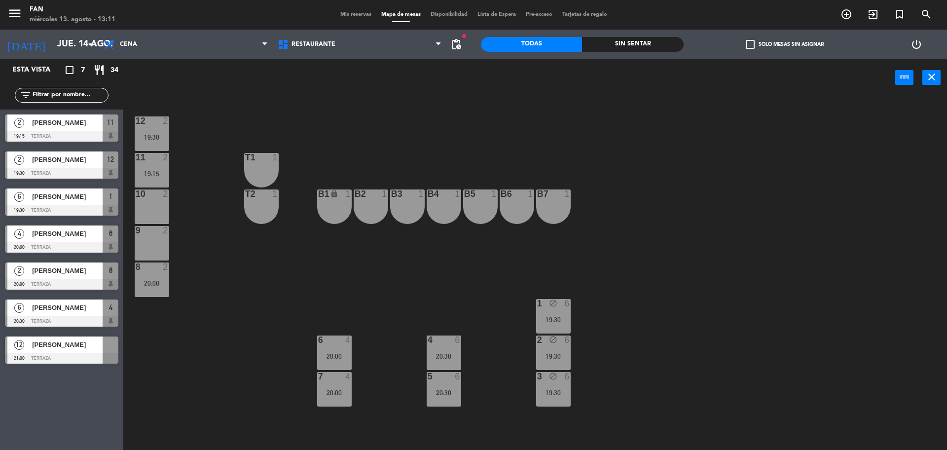
click at [350, 107] on div "12 2 19:30 11 2 19:15 T1 1 10 2 T2 1 B1 lock 1 B2 1 B3 1 B4 1 B5 1 B6 1 B7 1 9 …" at bounding box center [540, 276] width 815 height 354
click at [405, 107] on div "12 2 19:30 11 2 19:15 T1 1 10 2 T2 1 B1 lock 1 B2 1 B3 1 B4 1 B5 1 B6 1 B7 1 9 …" at bounding box center [540, 276] width 815 height 354
click at [412, 118] on div "12 2 19:30 11 2 19:15 T1 1 10 2 T2 1 B1 lock 1 B2 1 B3 1 B4 1 B5 1 B6 1 B7 1 9 …" at bounding box center [540, 276] width 815 height 354
click at [353, 14] on span "Mis reservas" at bounding box center [356, 14] width 41 height 5
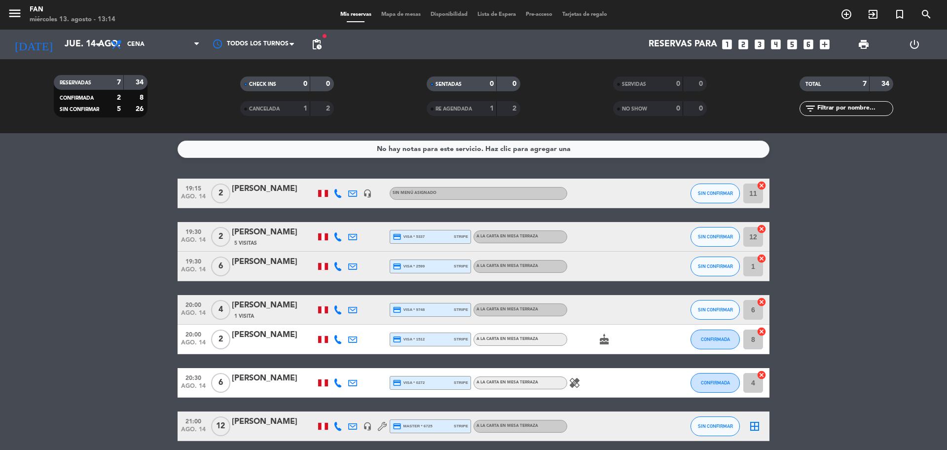
click at [340, 192] on icon at bounding box center [338, 193] width 9 height 9
click at [361, 179] on span at bounding box center [365, 177] width 8 height 8
click at [391, 12] on span "Mapa de mesas" at bounding box center [400, 14] width 49 height 5
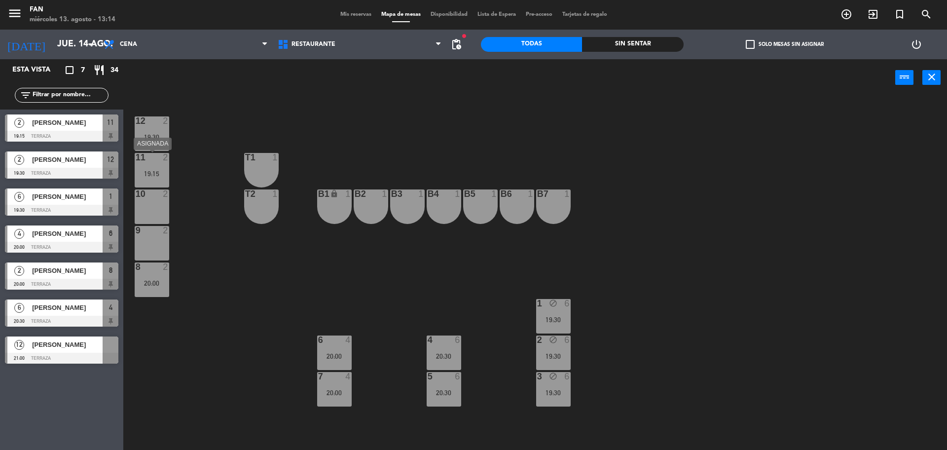
click at [152, 178] on div "11 2 19:15" at bounding box center [152, 170] width 35 height 35
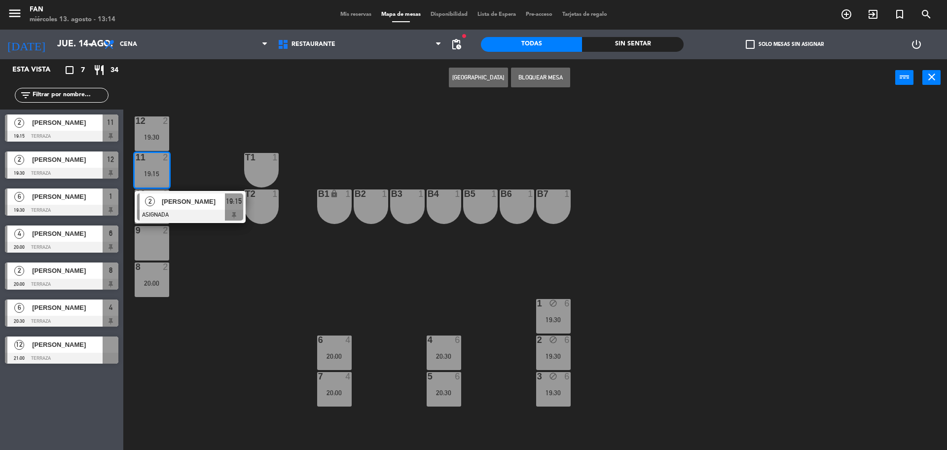
click at [181, 206] on span "[PERSON_NAME]" at bounding box center [193, 201] width 63 height 10
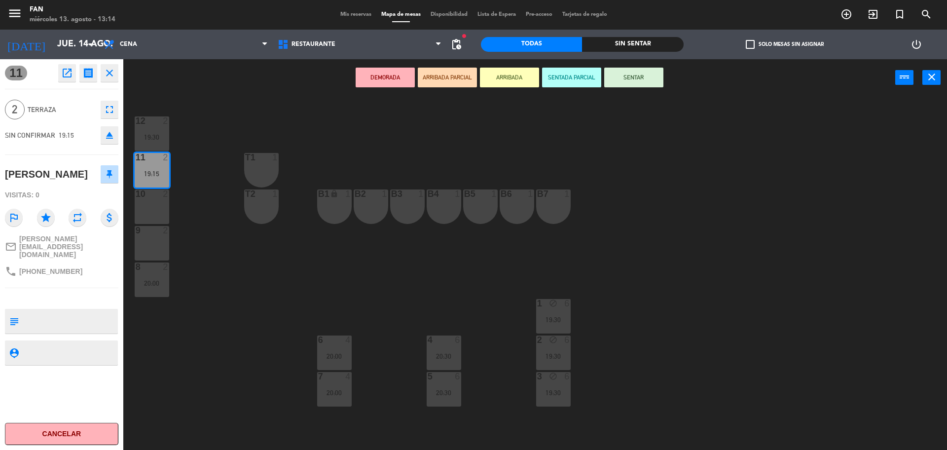
click at [381, 209] on div "B2 1" at bounding box center [371, 206] width 35 height 35
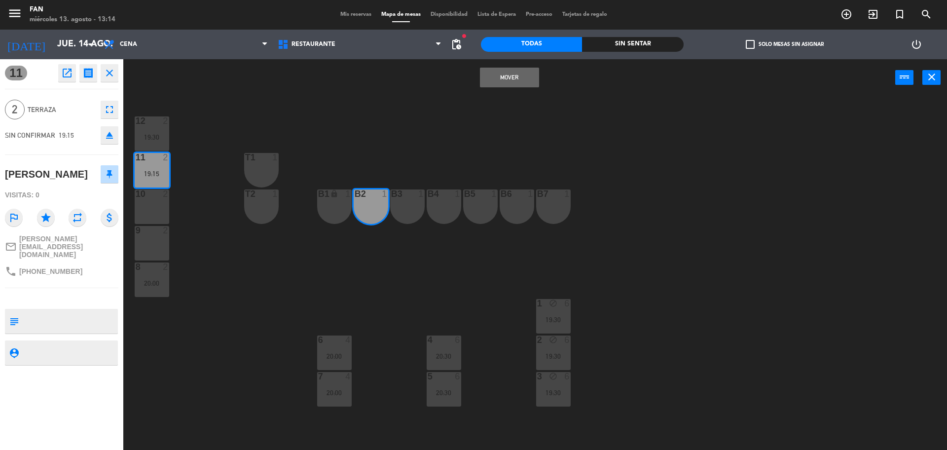
click at [402, 210] on div "B3 1" at bounding box center [407, 206] width 35 height 35
click at [523, 76] on button "Mover y Unir" at bounding box center [509, 78] width 59 height 20
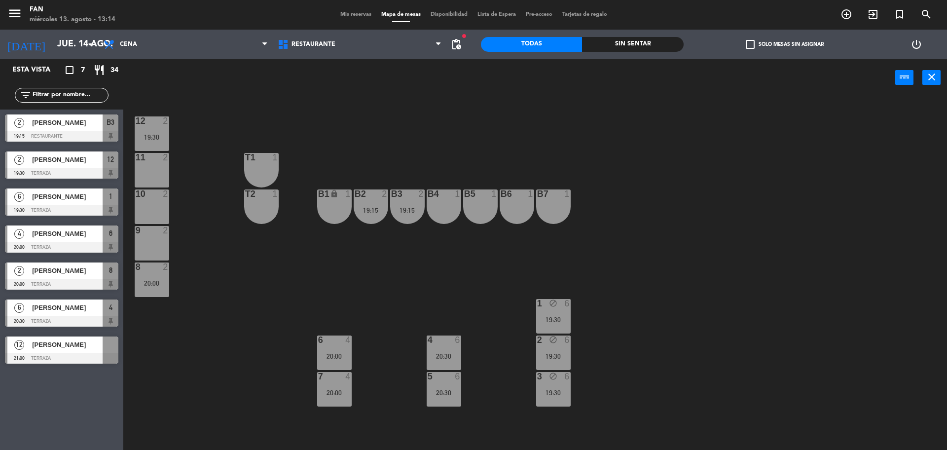
click at [267, 203] on div "T2 1" at bounding box center [261, 206] width 35 height 35
click at [270, 166] on div "T1 1" at bounding box center [261, 170] width 35 height 35
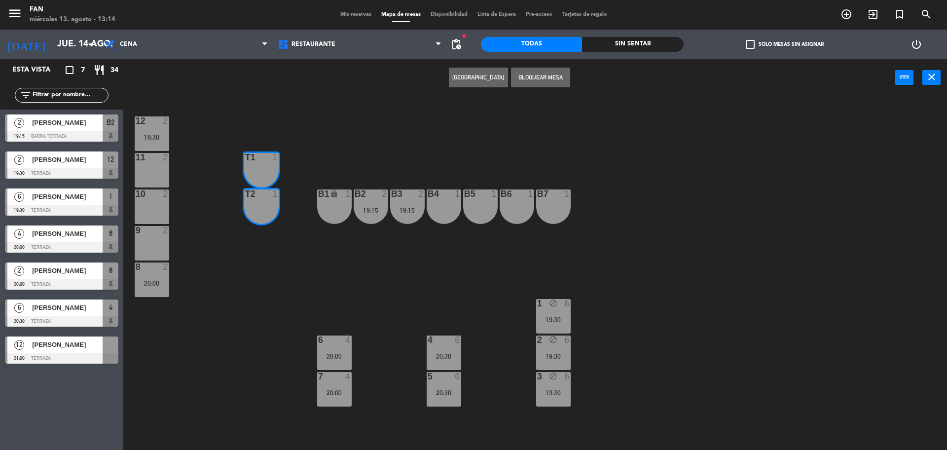
click at [540, 74] on button "Bloquear Mesa" at bounding box center [540, 78] width 59 height 20
click at [544, 108] on div "12 2 19:30 11 2 T1 1 10 2 T2 1 B1 lock 1 B2 2 19:15 B3 2 19:15 B4 1 B5 1 B6 1 B…" at bounding box center [540, 276] width 815 height 354
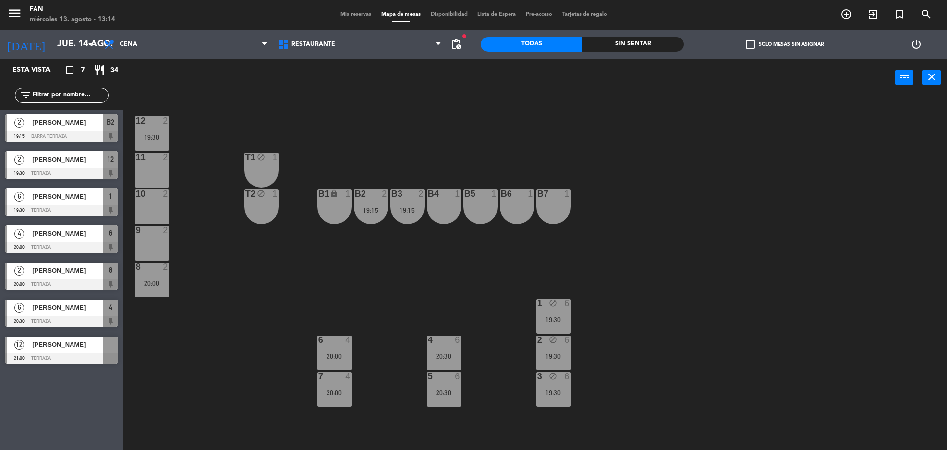
click at [384, 149] on div "12 2 19:30 11 2 T1 block 1 10 2 T2 block 1 B1 lock 1 B2 2 19:15 B3 2 19:15 B4 1…" at bounding box center [540, 276] width 815 height 354
click at [378, 204] on div "B2 2 19:15" at bounding box center [371, 206] width 35 height 35
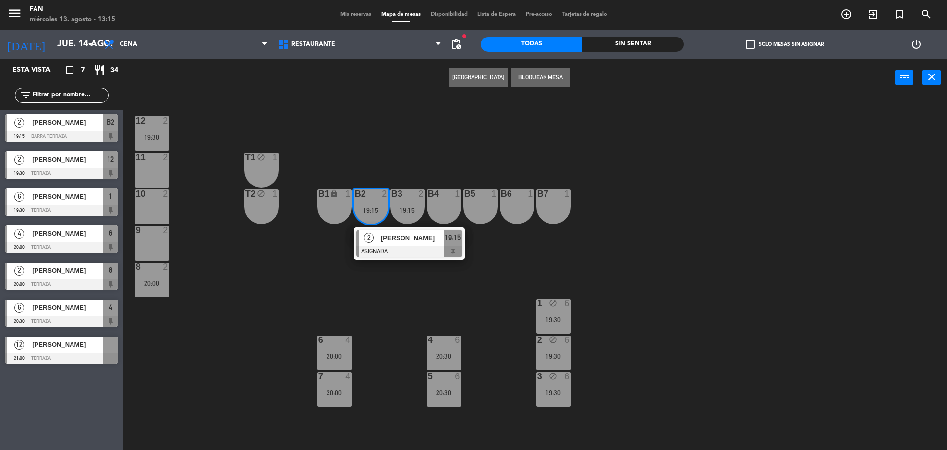
click at [381, 166] on div "12 2 19:30 11 2 T1 block 1 10 2 T2 block 1 B1 lock 1 B2 2 19:15 2 [PERSON_NAME]…" at bounding box center [540, 276] width 815 height 354
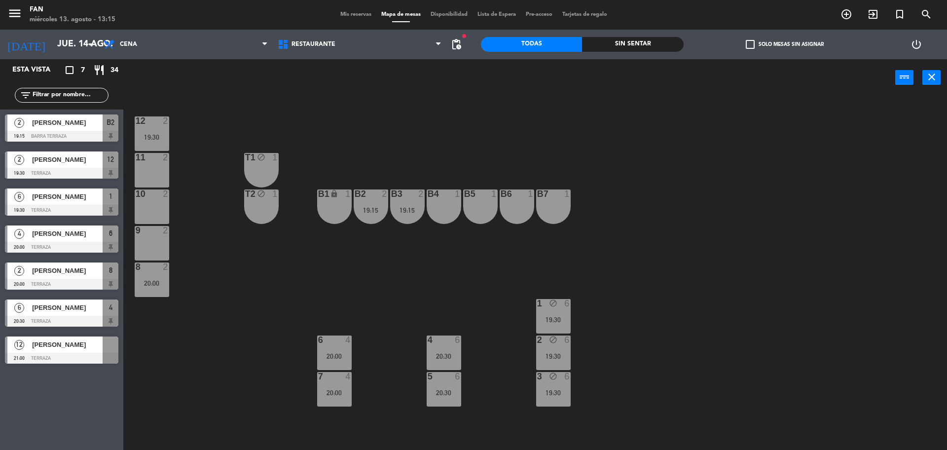
click at [348, 16] on span "Mis reservas" at bounding box center [356, 14] width 41 height 5
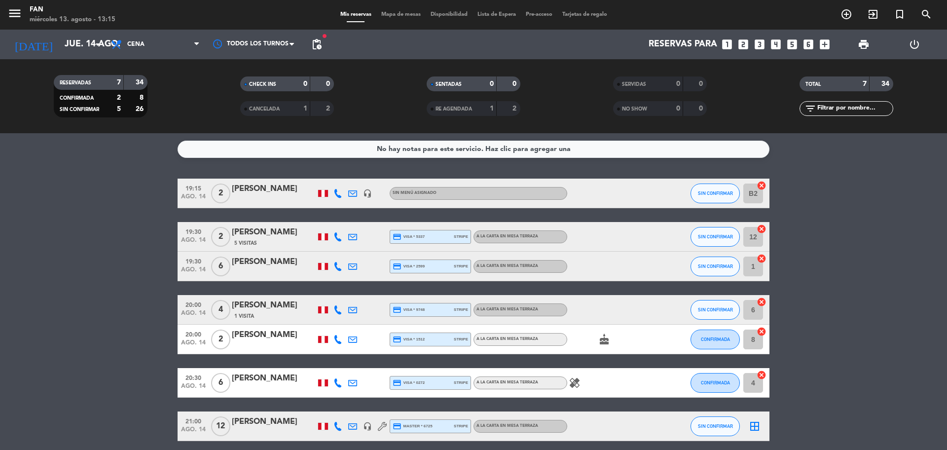
click at [151, 233] on bookings-row "19:15 [DATE] 2 [PERSON_NAME] headset_mic Sin menú asignado SIN CONFIRMAR B2 can…" at bounding box center [473, 310] width 947 height 263
click at [414, 15] on span "Mapa de mesas" at bounding box center [400, 14] width 49 height 5
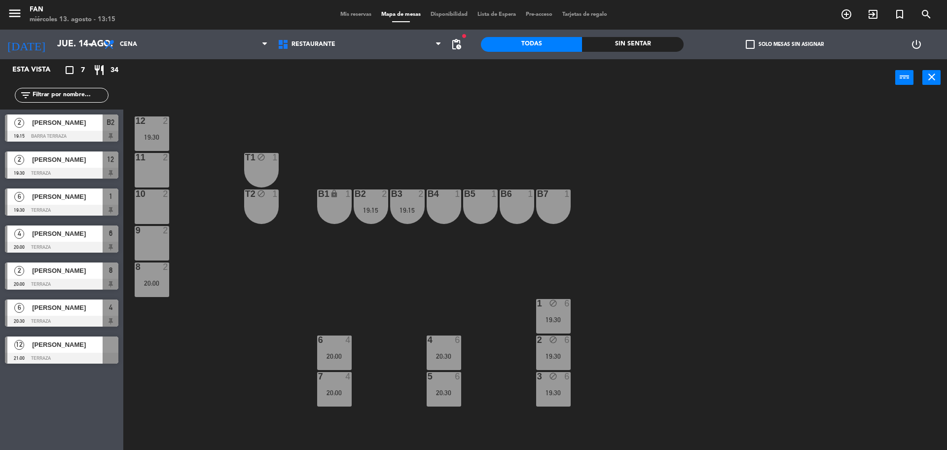
click at [354, 15] on span "Mis reservas" at bounding box center [356, 14] width 41 height 5
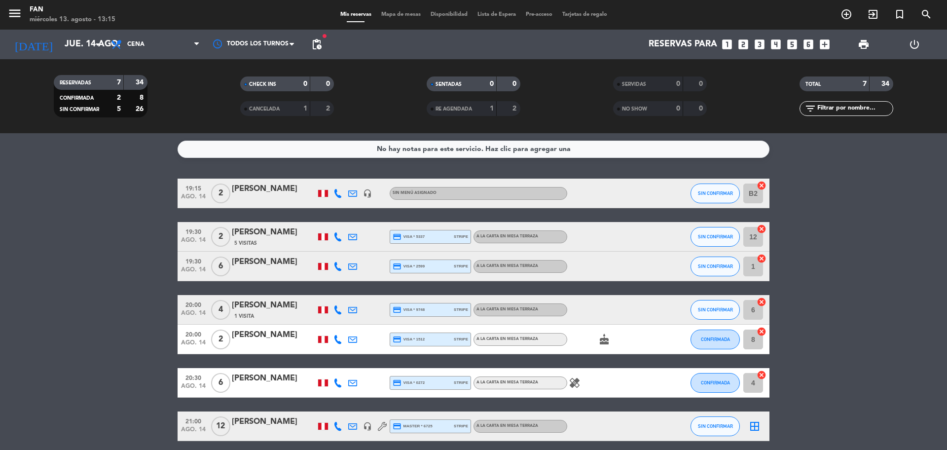
click at [266, 241] on div "5 Visitas" at bounding box center [274, 243] width 84 height 8
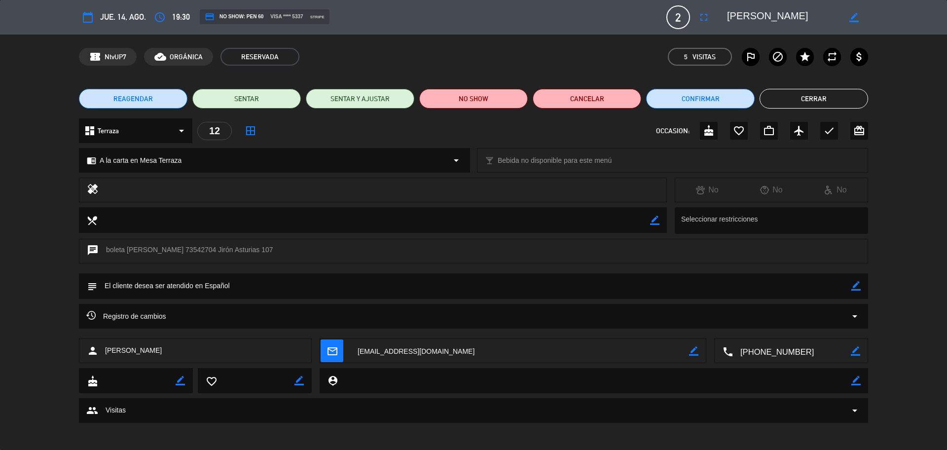
click at [269, 317] on div "Registro de cambios arrow_drop_down" at bounding box center [473, 316] width 775 height 12
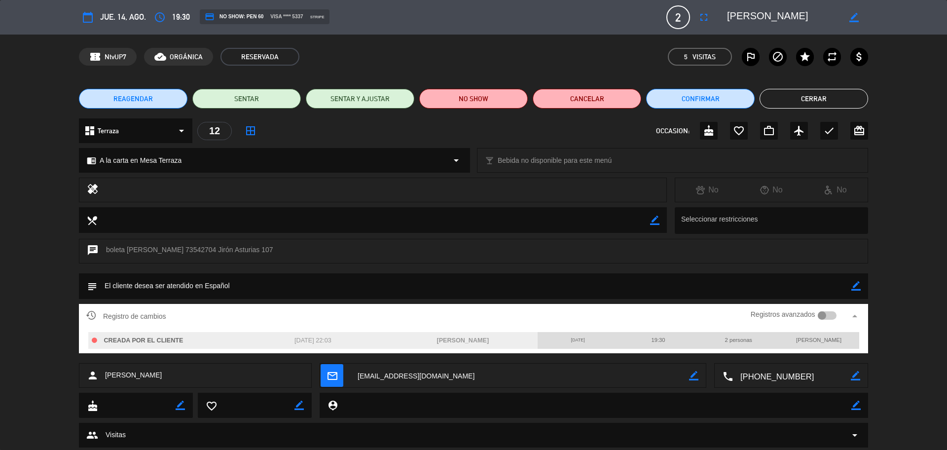
click at [792, 101] on button "Cerrar" at bounding box center [814, 99] width 109 height 20
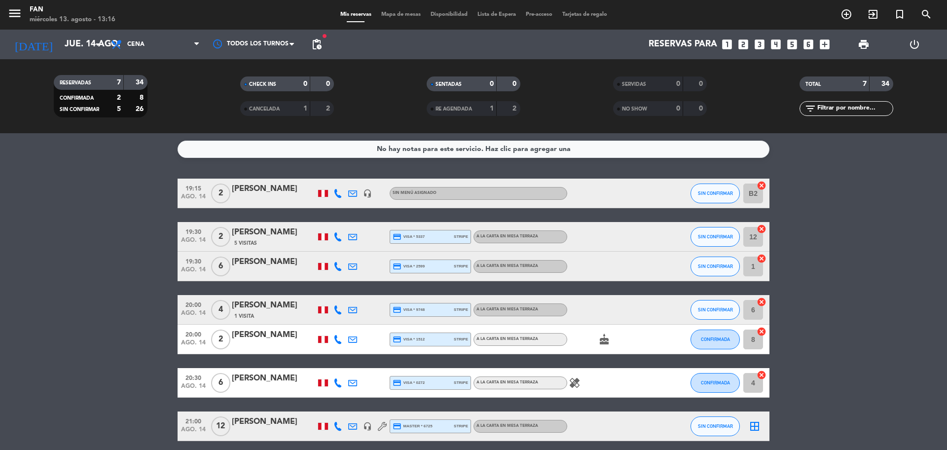
click at [401, 13] on span "Mapa de mesas" at bounding box center [400, 14] width 49 height 5
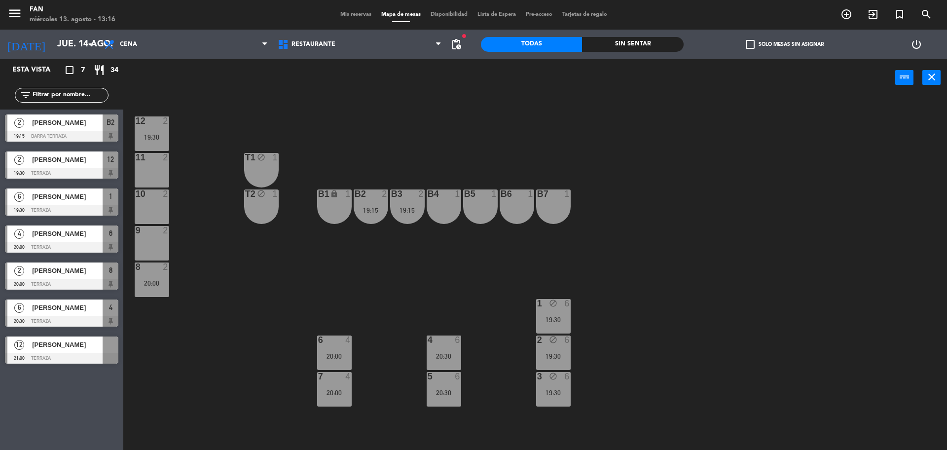
click at [58, 354] on div at bounding box center [61, 358] width 113 height 11
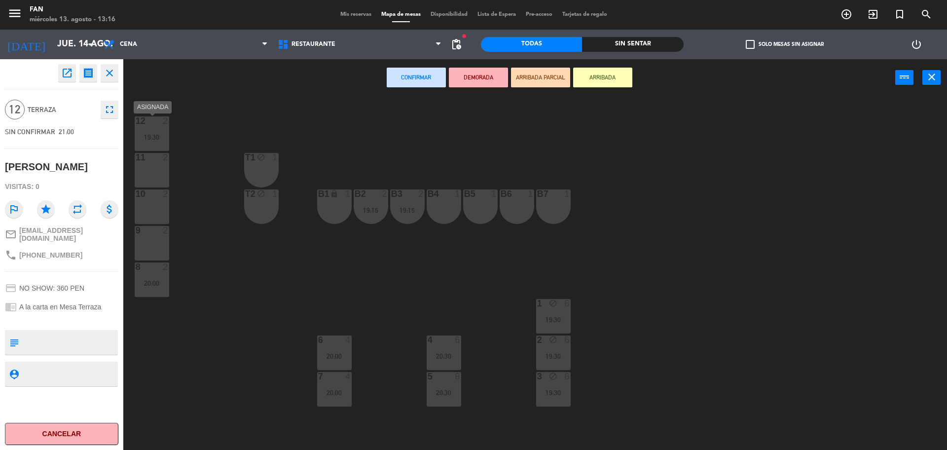
click at [159, 144] on div "12 2 19:30" at bounding box center [152, 133] width 35 height 35
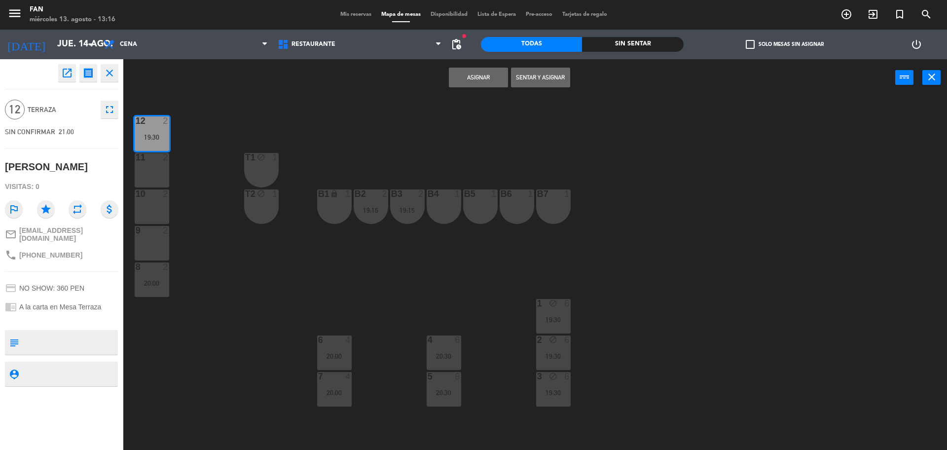
click at [158, 188] on div "12 2 19:30 11 2 T1 block 1 10 2 T2 block 1 B1 lock 1 B2 2 19:15 B3 2 19:15 B4 1…" at bounding box center [540, 276] width 815 height 354
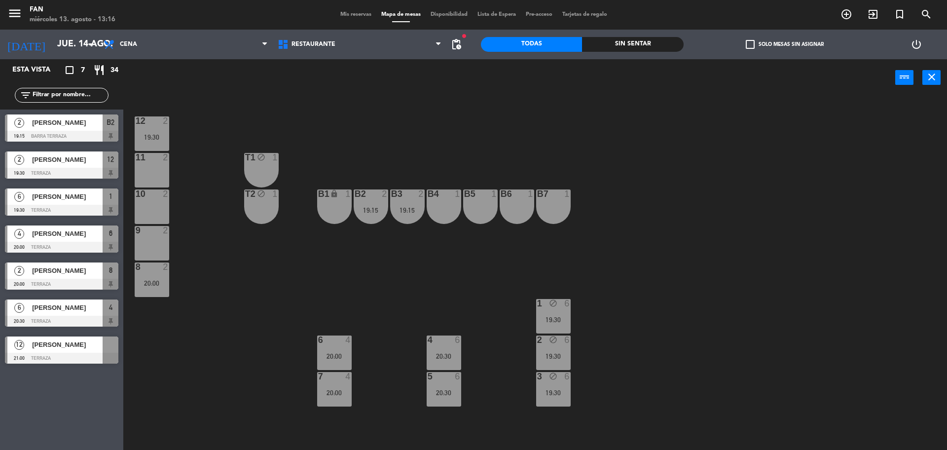
click at [74, 354] on div at bounding box center [61, 358] width 113 height 11
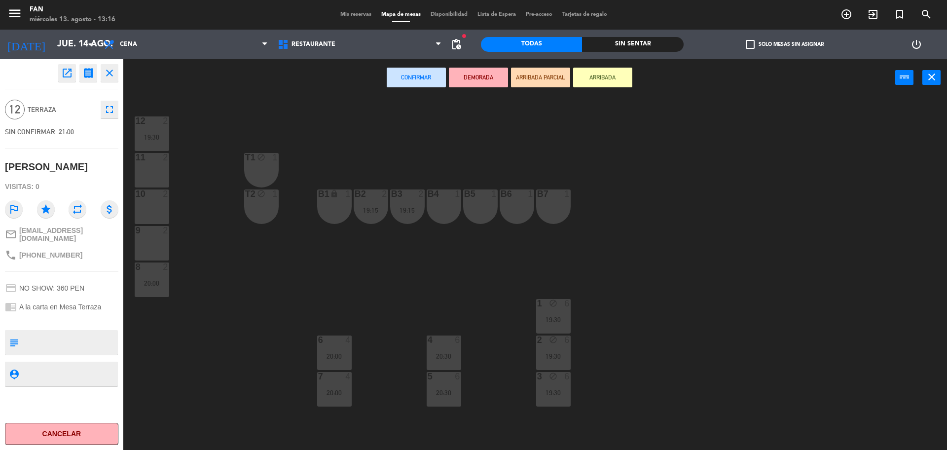
click at [150, 144] on div "12 2 19:30" at bounding box center [152, 133] width 35 height 35
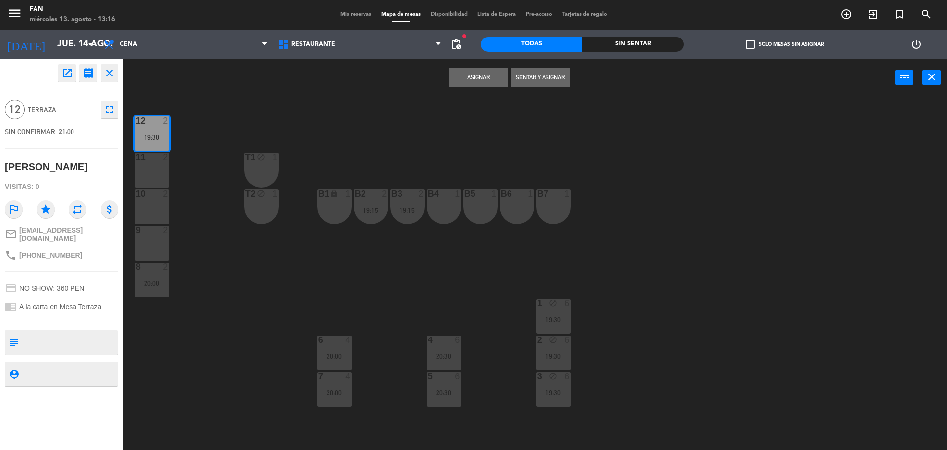
click at [148, 171] on div "11 2" at bounding box center [152, 170] width 35 height 35
click at [153, 210] on div "10 2" at bounding box center [152, 206] width 35 height 35
click at [154, 246] on div "9 2" at bounding box center [152, 243] width 35 height 35
click at [158, 273] on div "8 2 20:00" at bounding box center [152, 280] width 35 height 35
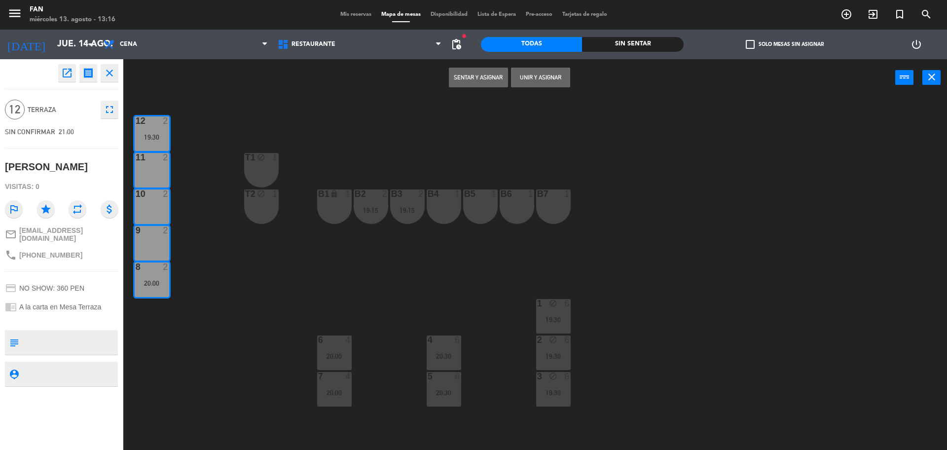
click at [538, 77] on button "Unir y asignar" at bounding box center [540, 78] width 59 height 20
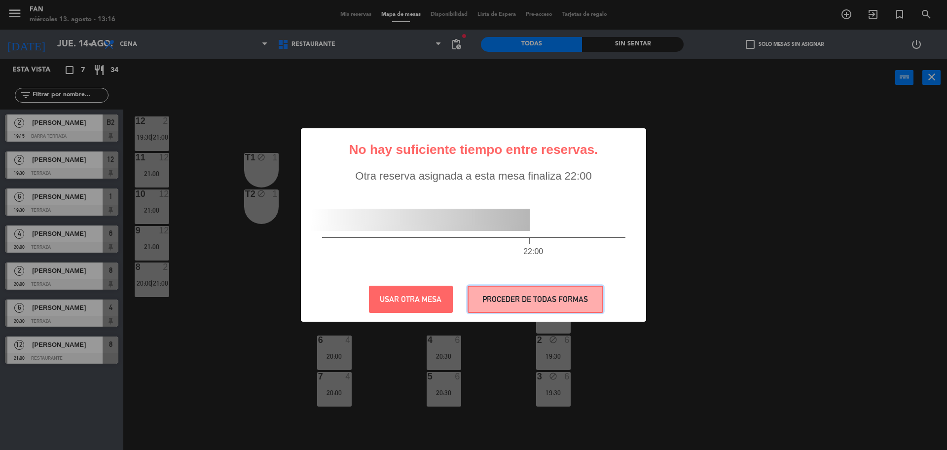
click at [559, 293] on button "PROCEDER DE TODAS FORMAS" at bounding box center [536, 299] width 136 height 27
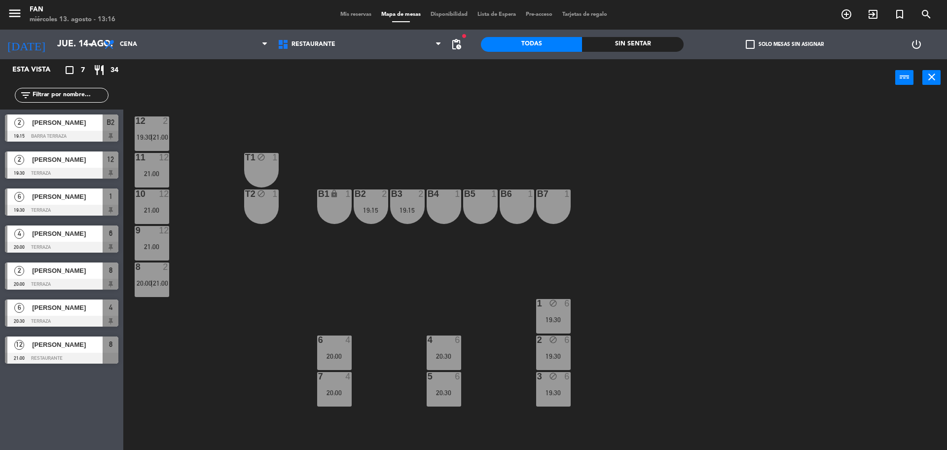
click at [144, 125] on div at bounding box center [152, 120] width 16 height 9
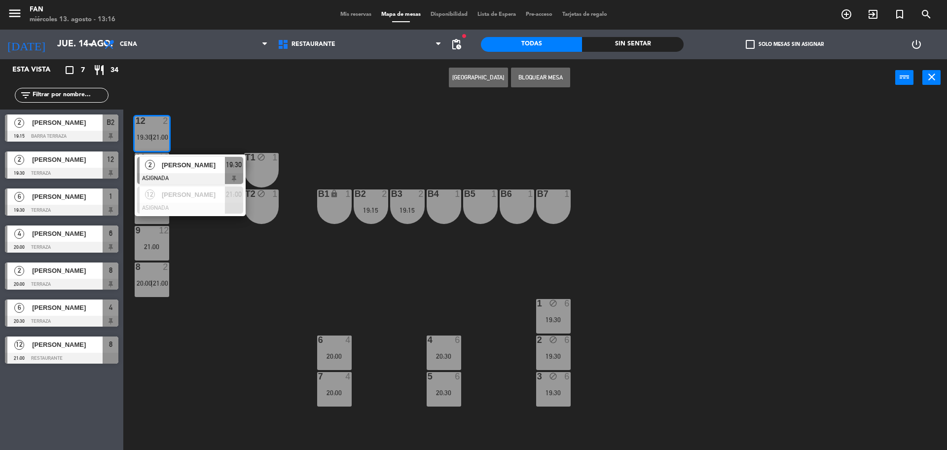
click at [195, 121] on div "12 2 19:30 | 21:00 2 [PERSON_NAME] ASIGNADA 19:30 12 [PERSON_NAME] Font ASIGNAD…" at bounding box center [540, 276] width 815 height 354
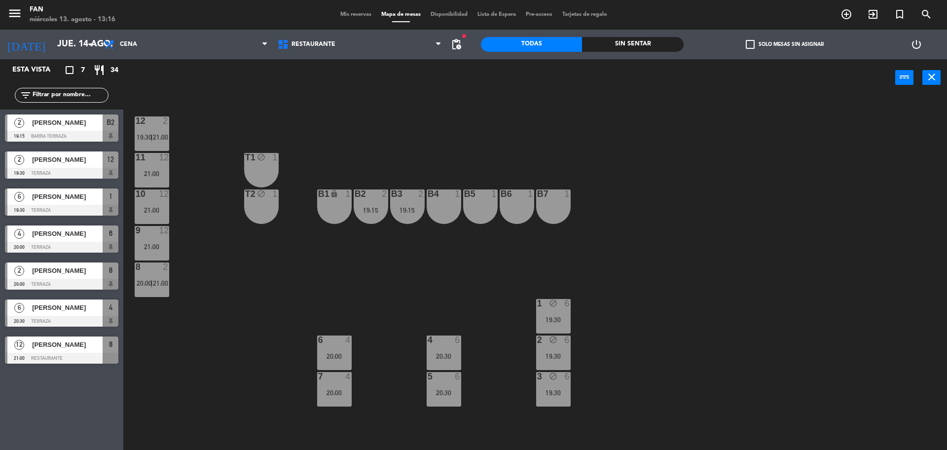
click at [340, 22] on div "menu Fan [DATE] 13. agosto - 13:16 Mis reservas Mapa de mesas Disponibilidad Li…" at bounding box center [473, 15] width 947 height 30
click at [349, 19] on div "Mis reservas Mapa de mesas Disponibilidad Lista de Espera Pre-acceso Tarjetas d…" at bounding box center [474, 14] width 277 height 9
click at [349, 18] on div "Mis reservas Mapa de mesas Disponibilidad Lista de Espera Pre-acceso Tarjetas d…" at bounding box center [474, 14] width 277 height 9
click at [344, 13] on span "Mis reservas" at bounding box center [356, 14] width 41 height 5
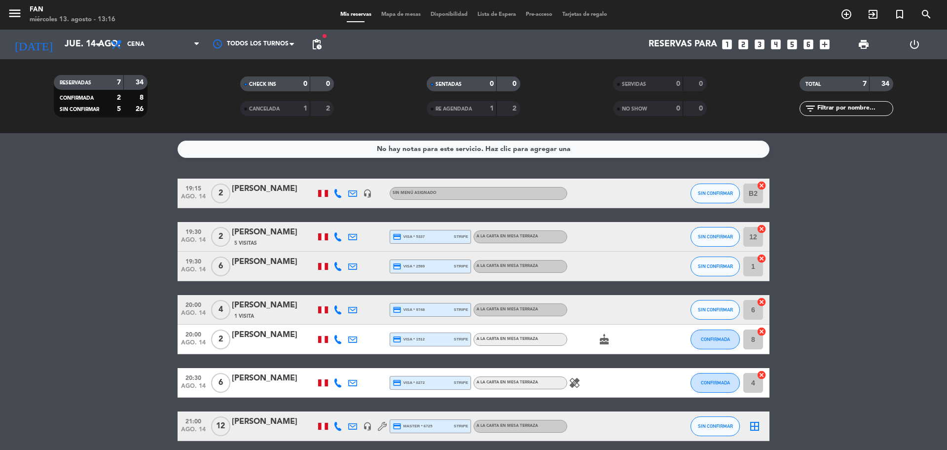
click at [340, 240] on icon at bounding box center [338, 236] width 9 height 9
click at [340, 265] on icon at bounding box center [338, 266] width 9 height 9
click at [358, 256] on div "[PHONE_NUMBER] Copiar content_paste |" at bounding box center [345, 245] width 75 height 28
click at [358, 254] on div "Copiar content_paste |" at bounding box center [345, 250] width 65 height 10
click at [361, 250] on span at bounding box center [365, 250] width 8 height 8
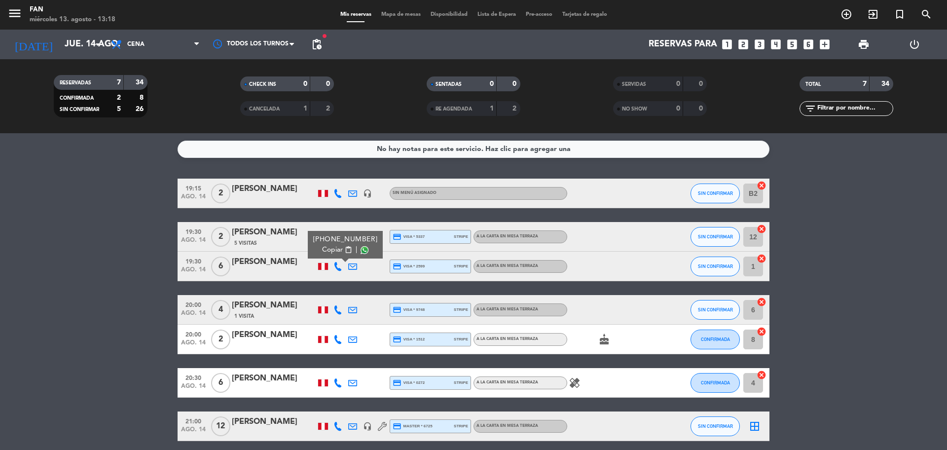
click at [271, 379] on div "[PERSON_NAME]" at bounding box center [274, 378] width 84 height 13
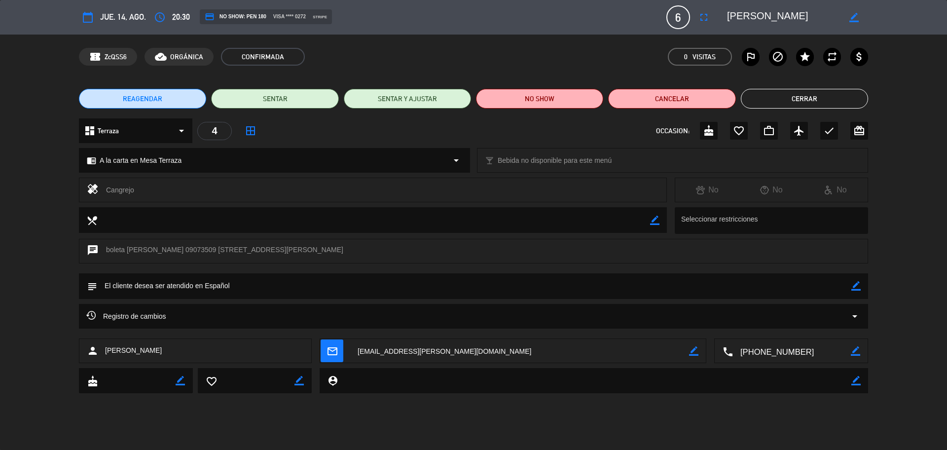
click at [768, 315] on div "Registro de cambios arrow_drop_down" at bounding box center [473, 316] width 775 height 12
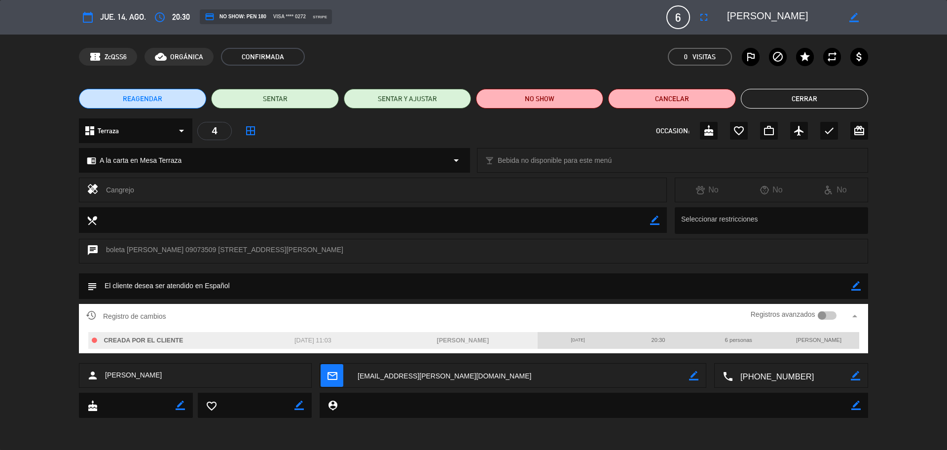
click at [772, 104] on button "Cerrar" at bounding box center [804, 99] width 127 height 20
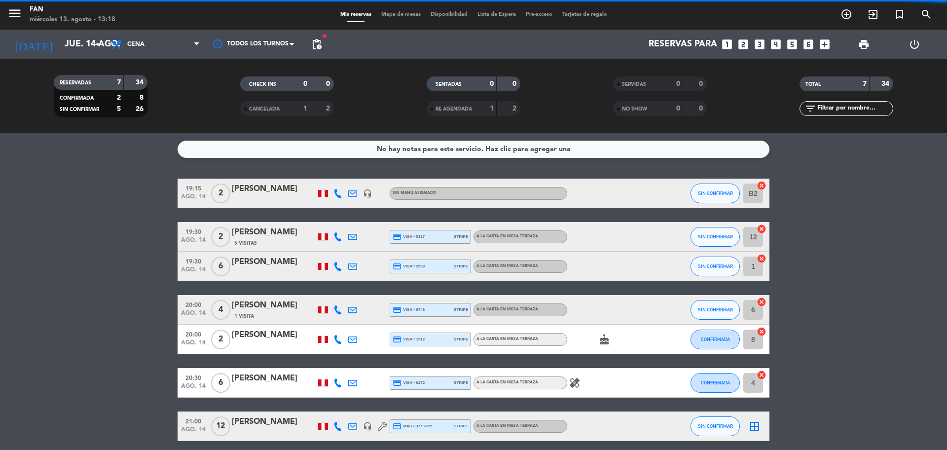
click at [852, 228] on bookings-row "19:15 [DATE] 2 [PERSON_NAME] headset_mic Sin menú asignado SIN CONFIRMAR B2 can…" at bounding box center [473, 310] width 947 height 263
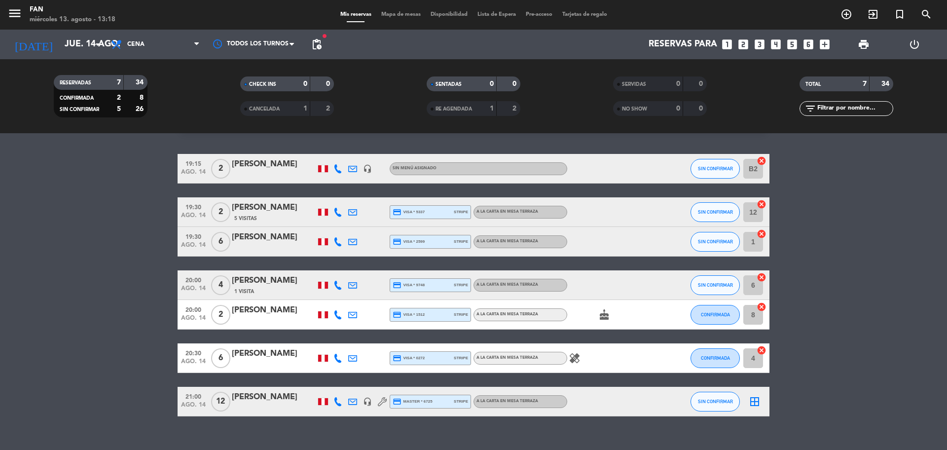
scroll to position [40, 0]
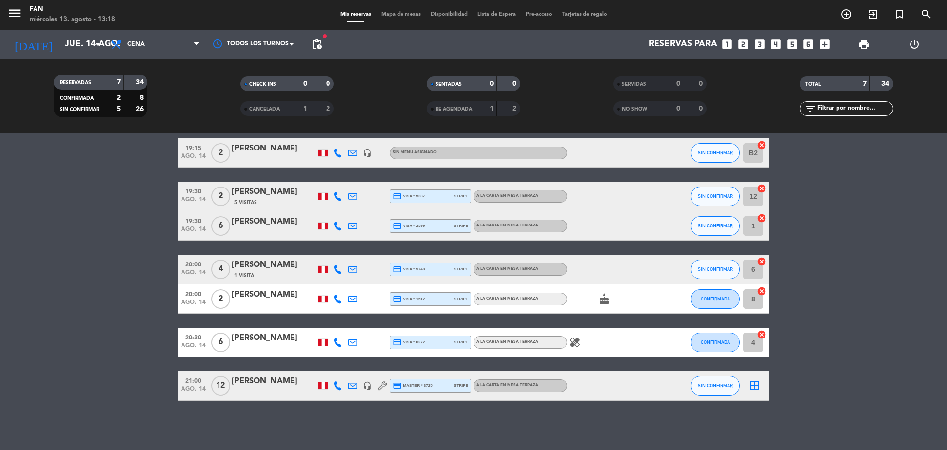
click at [241, 343] on div "[PERSON_NAME]" at bounding box center [274, 338] width 84 height 13
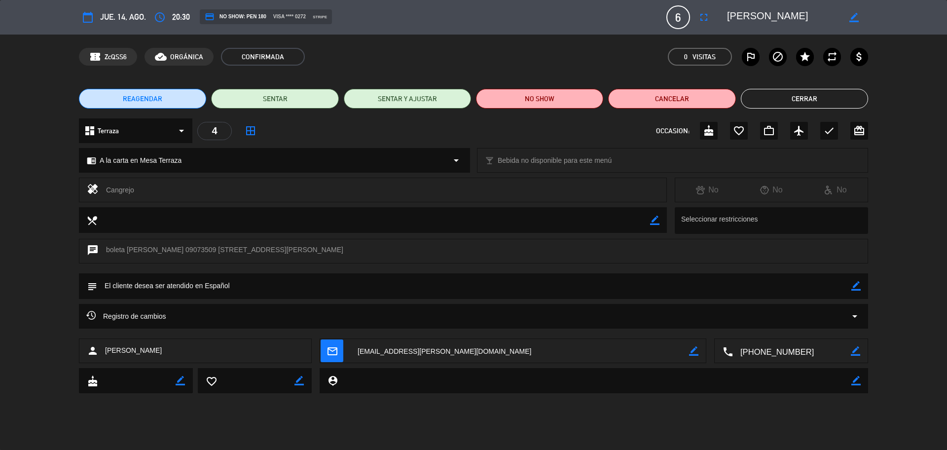
click at [783, 97] on button "Cerrar" at bounding box center [804, 99] width 127 height 20
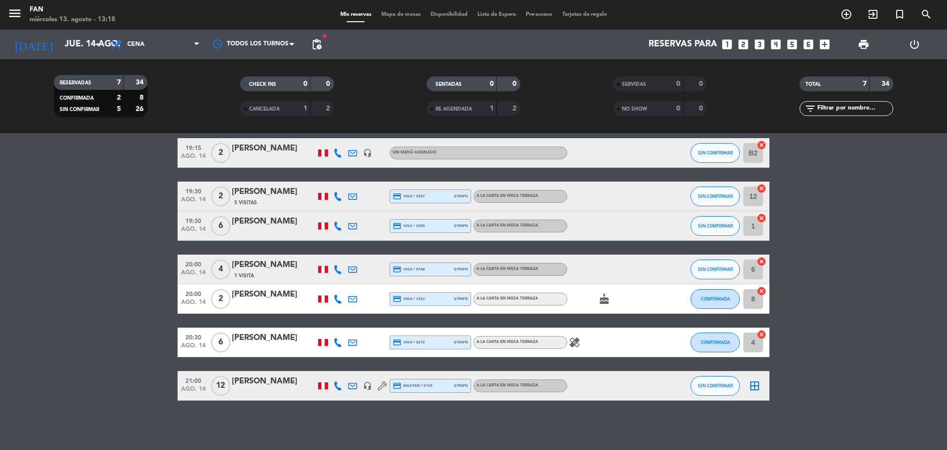
click at [340, 341] on icon at bounding box center [338, 342] width 9 height 9
click at [361, 328] on span at bounding box center [365, 326] width 8 height 8
click at [412, 18] on div "Mis reservas Mapa de mesas Disponibilidad Lista de Espera Pre-acceso Tarjetas d…" at bounding box center [474, 14] width 277 height 9
click at [407, 13] on span "Mapa de mesas" at bounding box center [400, 14] width 49 height 5
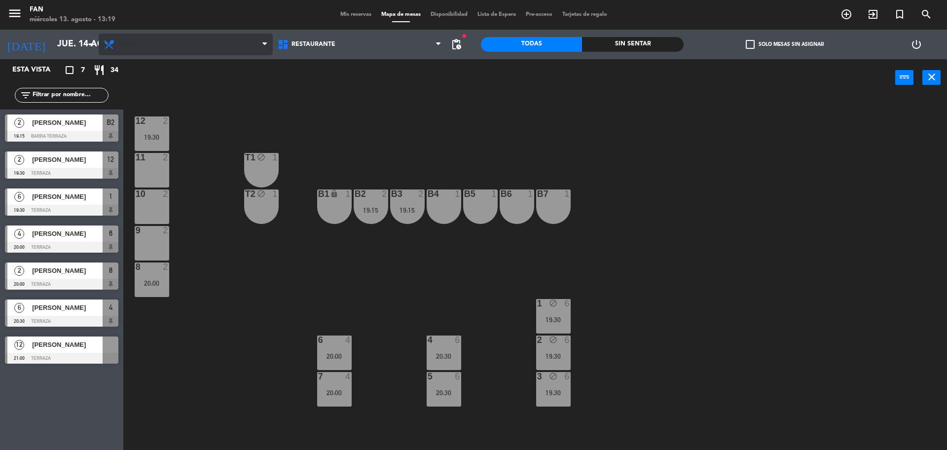
click at [204, 40] on span "Cena" at bounding box center [186, 45] width 174 height 22
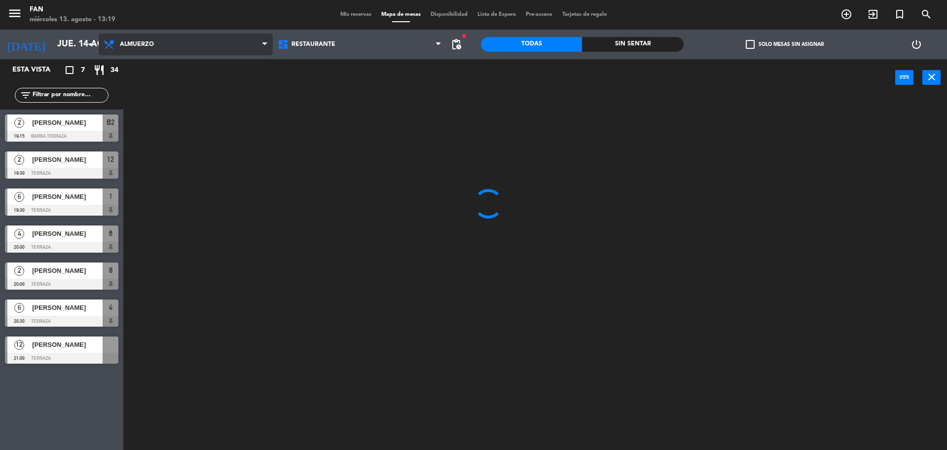
click at [206, 62] on ng-component "menu Fan [DATE] 13. agosto - 13:19 Mis reservas Mapa de mesas Disponibilidad Li…" at bounding box center [473, 226] width 947 height 452
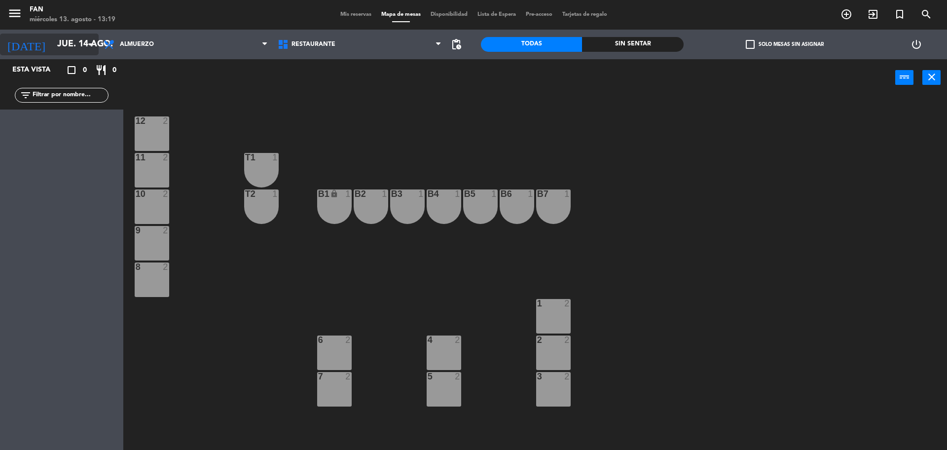
click at [66, 43] on input "jue. 14 ago." at bounding box center [109, 45] width 114 height 20
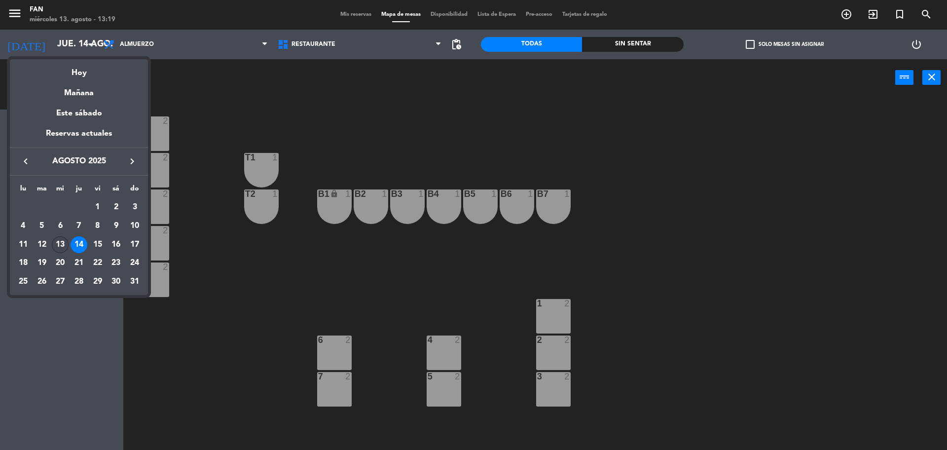
click at [60, 246] on div "13" at bounding box center [60, 244] width 17 height 17
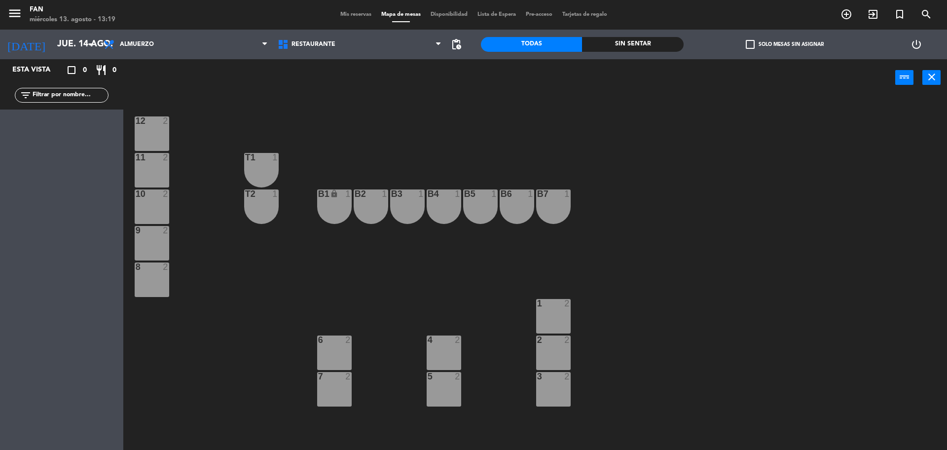
type input "mié. 13 ago."
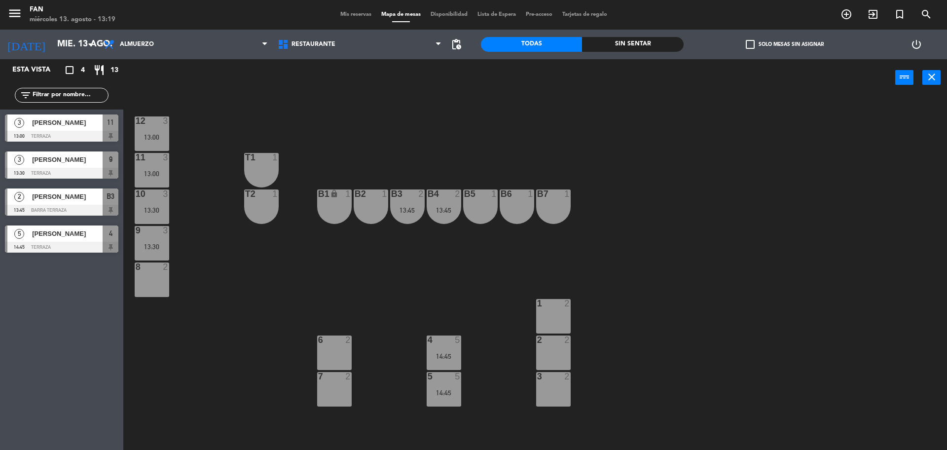
click at [539, 356] on div "2 2" at bounding box center [553, 353] width 35 height 35
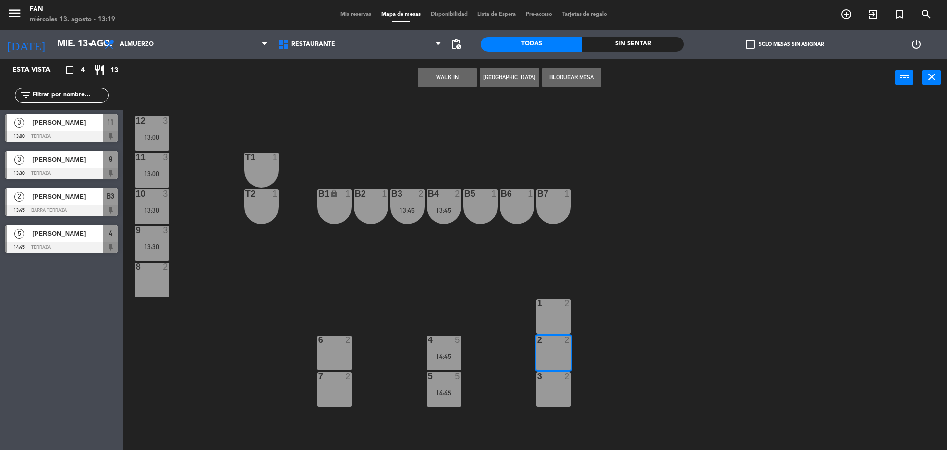
click at [553, 386] on div "3 2" at bounding box center [553, 389] width 35 height 35
click at [462, 74] on button "WALK IN" at bounding box center [447, 78] width 59 height 20
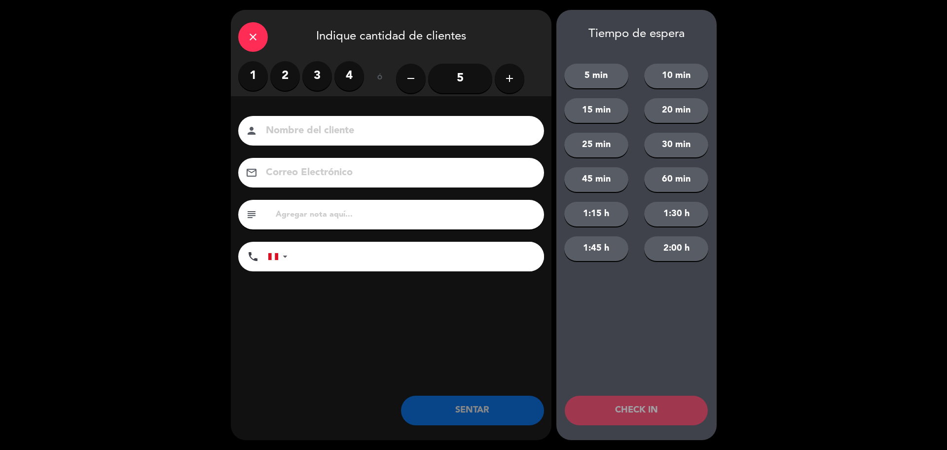
click at [301, 75] on div "1 2 3 4" at bounding box center [301, 76] width 126 height 30
click at [296, 75] on label "2" at bounding box center [285, 76] width 30 height 30
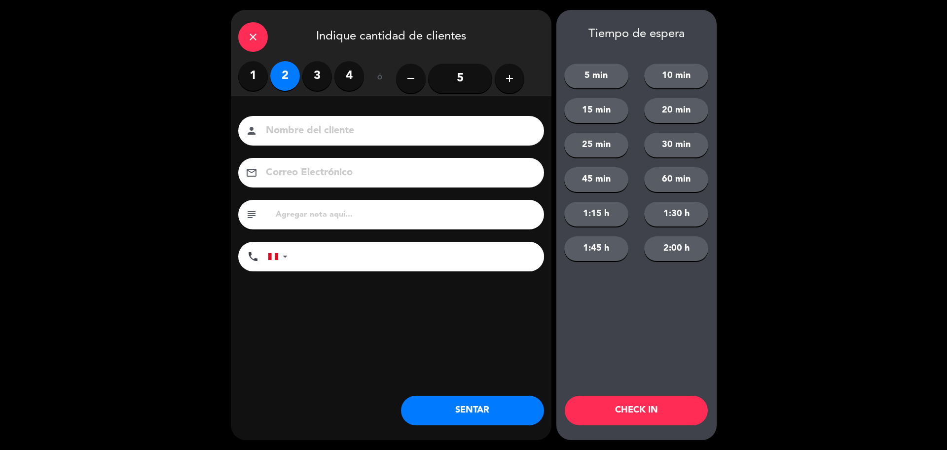
click at [478, 408] on button "SENTAR" at bounding box center [472, 411] width 143 height 30
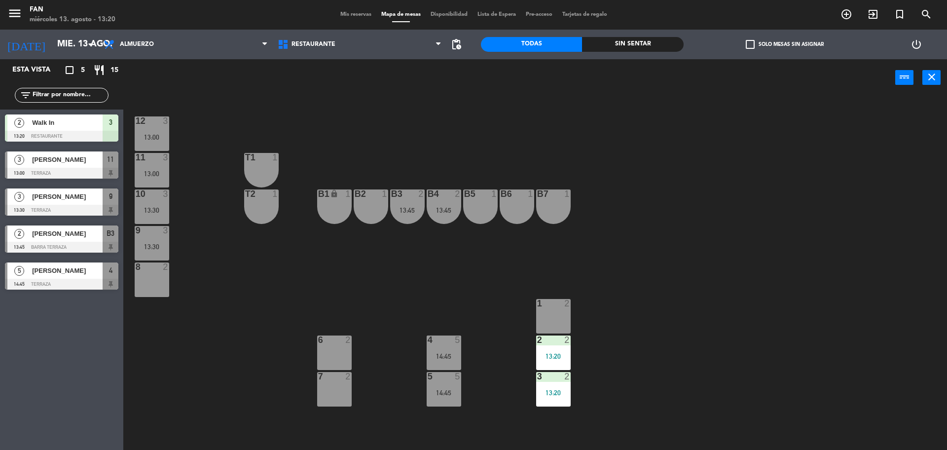
click at [774, 278] on div "12 3 13:00 11 3 13:00 T1 1 10 3 13:30 T2 1 B1 lock 1 B2 1 B3 2 13:45 B4 2 13:45…" at bounding box center [540, 276] width 815 height 354
click at [358, 12] on span "Mis reservas" at bounding box center [356, 14] width 41 height 5
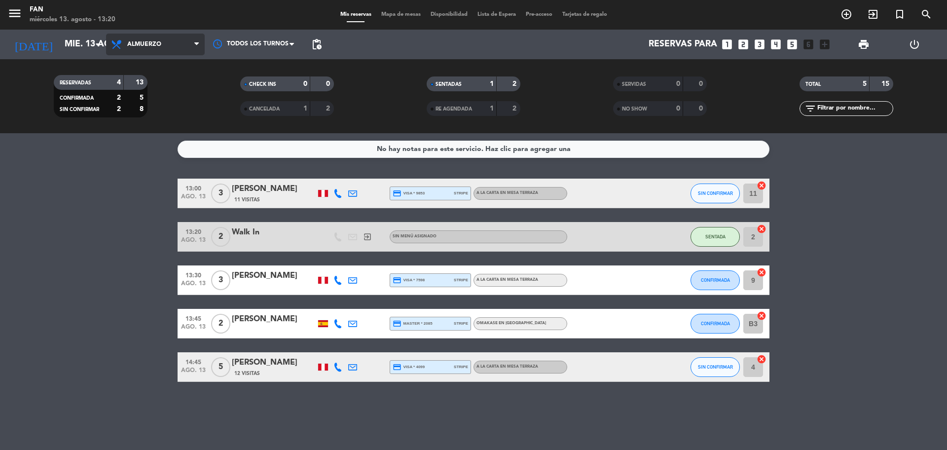
click at [142, 42] on span "Almuerzo" at bounding box center [144, 44] width 34 height 7
click at [141, 103] on div "menu Fan [DATE] 13. agosto - 13:20 Mis reservas Mapa de mesas Disponibilidad Li…" at bounding box center [473, 66] width 947 height 133
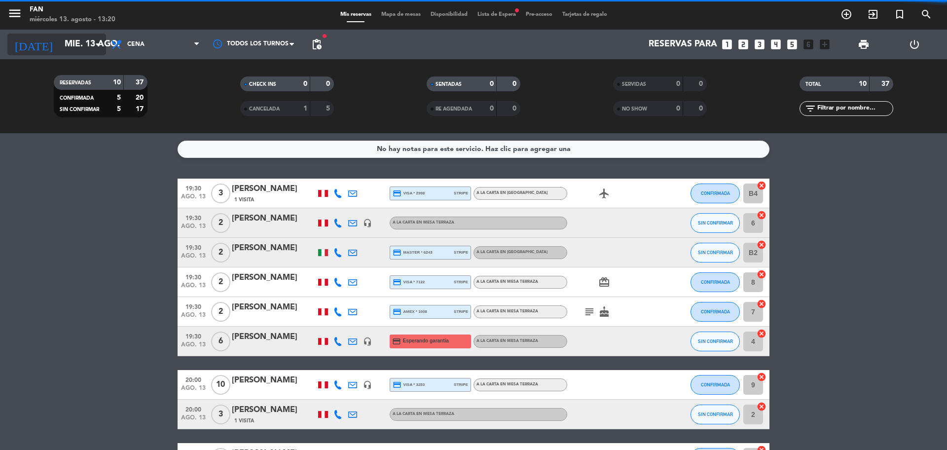
click at [72, 44] on input "mié. 13 ago." at bounding box center [117, 45] width 114 height 20
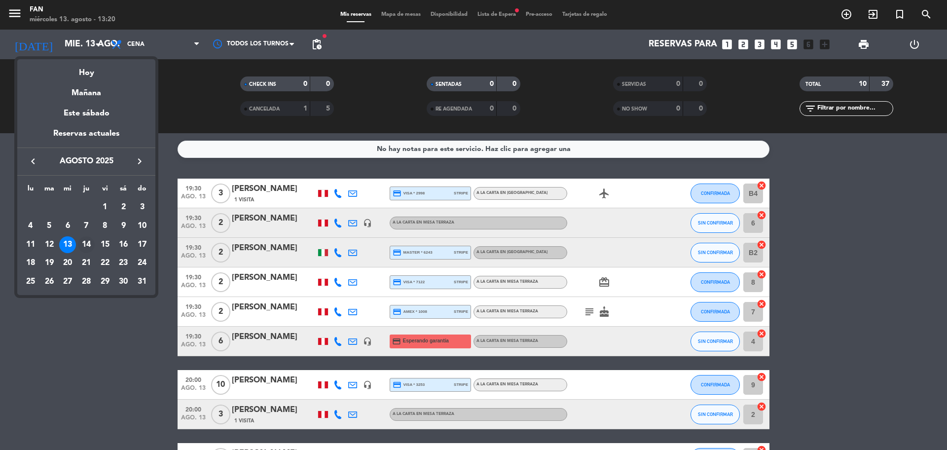
click at [85, 242] on div "14" at bounding box center [86, 244] width 17 height 17
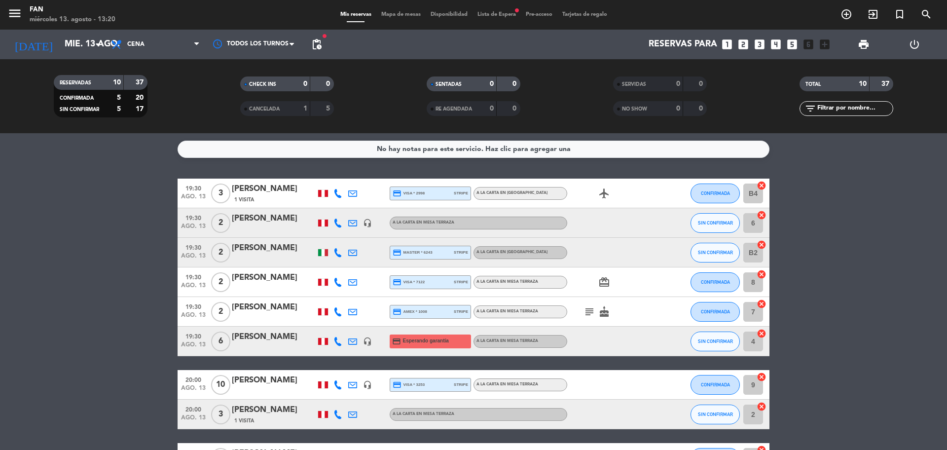
type input "jue. 14 ago."
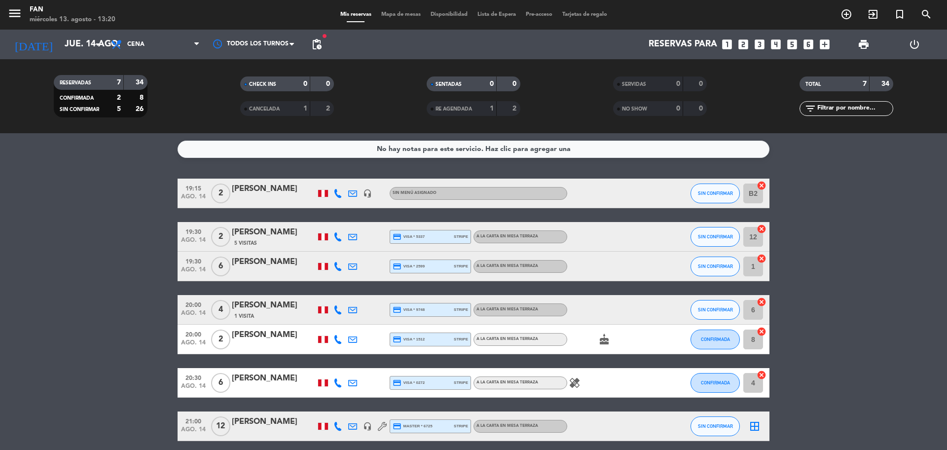
click at [127, 252] on bookings-row "19:15 [DATE] 2 [PERSON_NAME] headset_mic Sin menú asignado SIN CONFIRMAR B2 can…" at bounding box center [473, 310] width 947 height 263
click at [234, 237] on div "[PERSON_NAME]" at bounding box center [274, 232] width 84 height 13
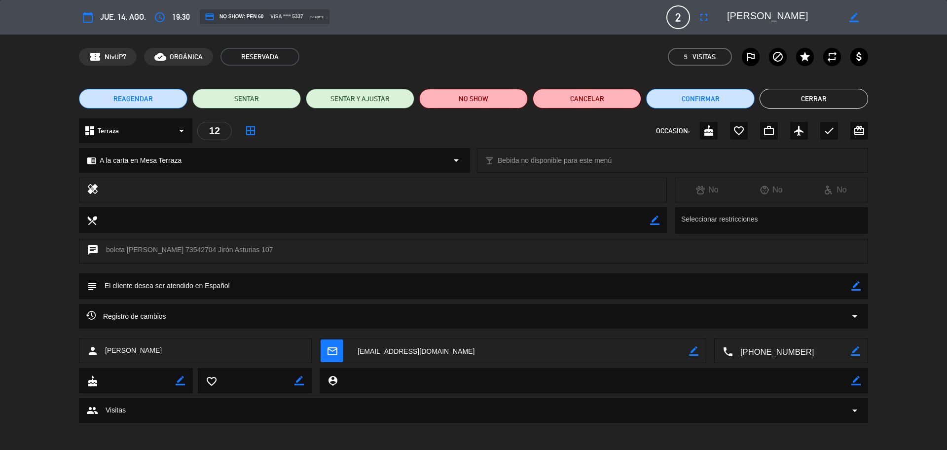
click at [787, 98] on button "Cerrar" at bounding box center [814, 99] width 109 height 20
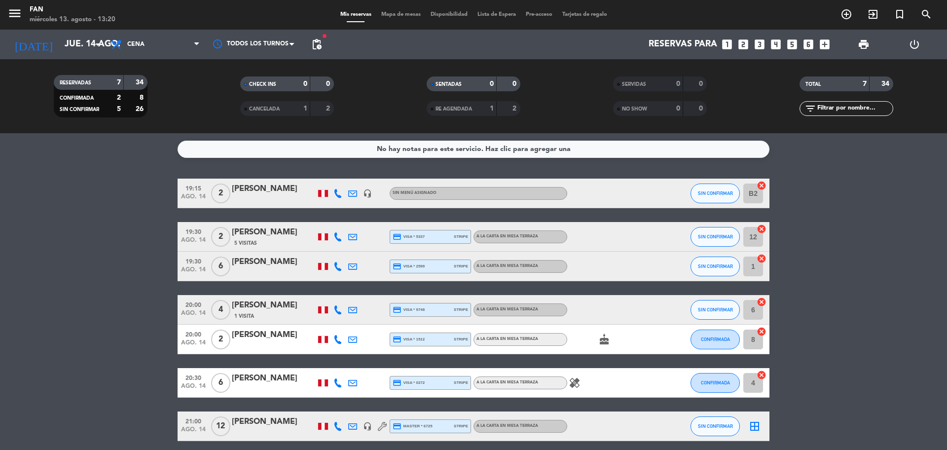
click at [398, 16] on span "Mapa de mesas" at bounding box center [400, 14] width 49 height 5
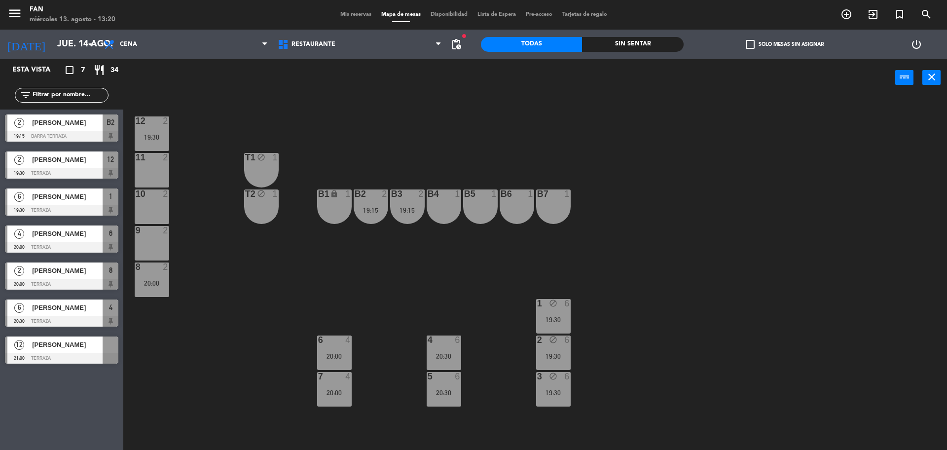
click at [44, 348] on span "[PERSON_NAME]" at bounding box center [67, 344] width 71 height 10
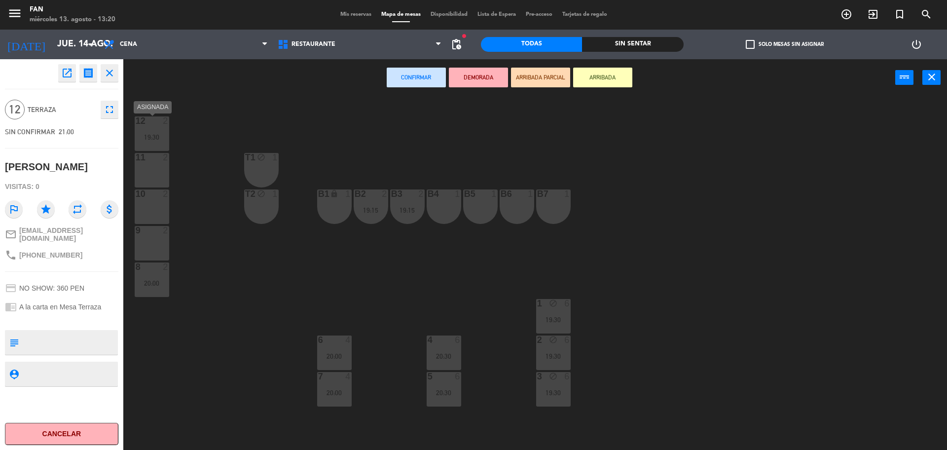
click at [152, 123] on div at bounding box center [152, 120] width 16 height 9
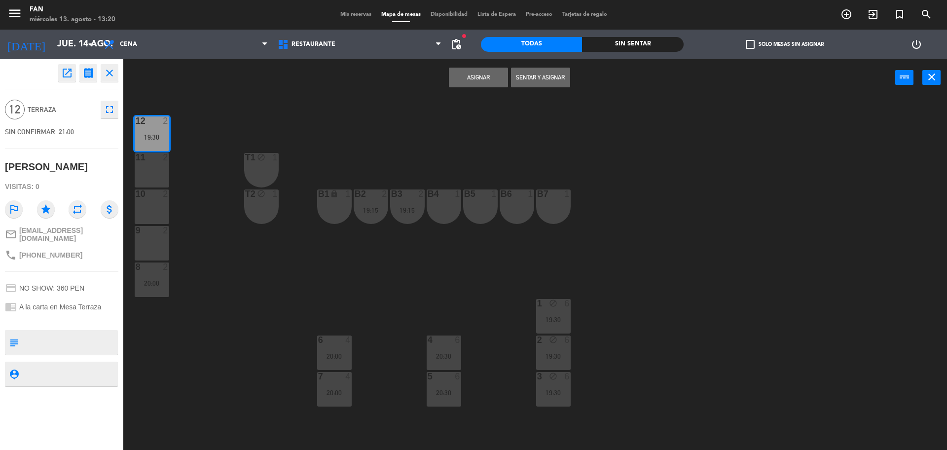
click at [152, 166] on div "11 2" at bounding box center [152, 170] width 35 height 35
click at [156, 201] on div "10 2" at bounding box center [152, 206] width 35 height 35
click at [160, 228] on div "2" at bounding box center [168, 230] width 16 height 9
click at [155, 284] on div "20:00" at bounding box center [152, 283] width 35 height 7
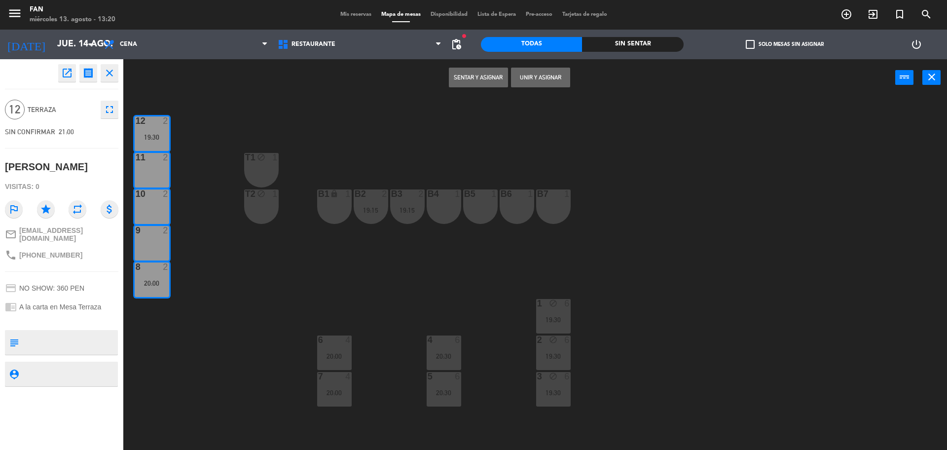
click at [551, 78] on button "Unir y asignar" at bounding box center [540, 78] width 59 height 20
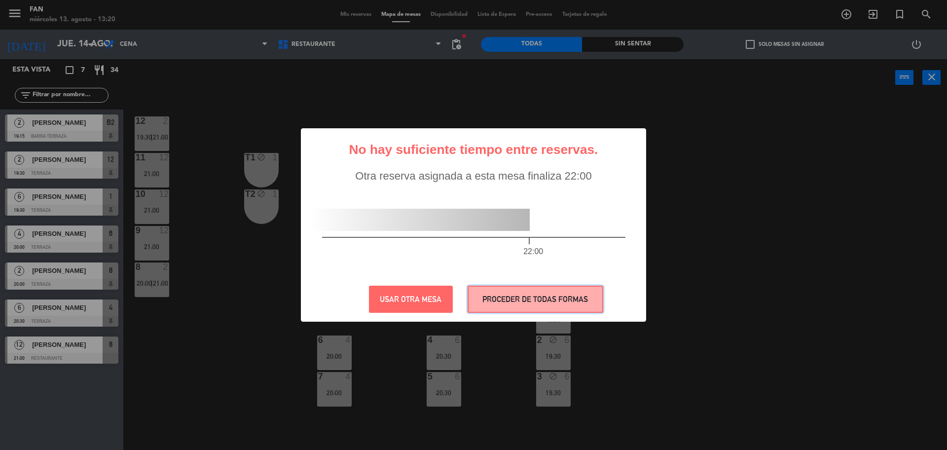
click at [515, 292] on button "PROCEDER DE TODAS FORMAS" at bounding box center [536, 299] width 136 height 27
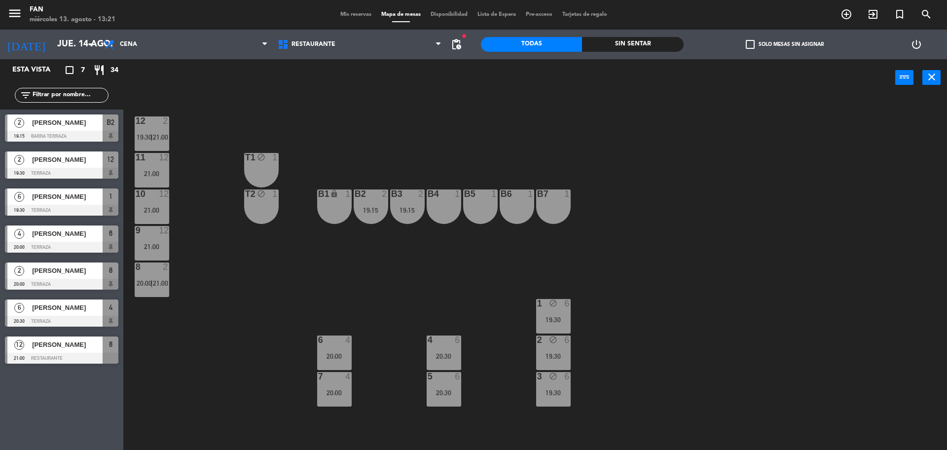
click at [347, 12] on span "Mis reservas" at bounding box center [356, 14] width 41 height 5
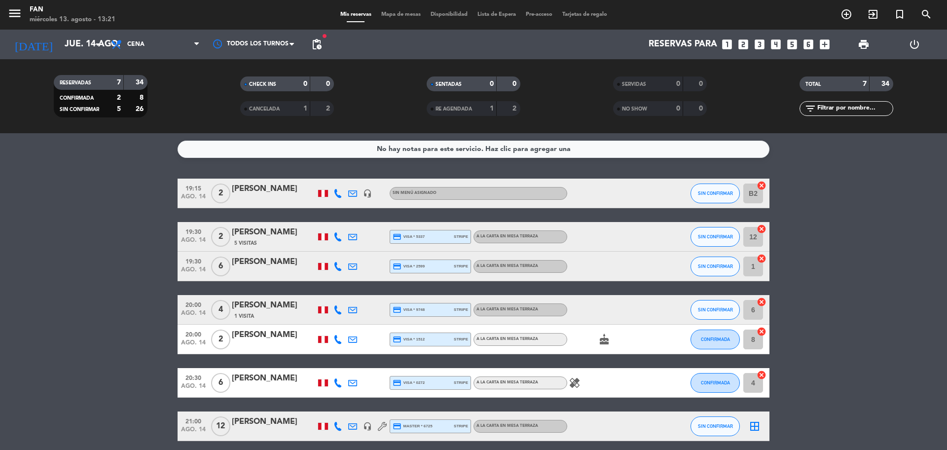
click at [342, 381] on icon at bounding box center [338, 382] width 9 height 9
click at [338, 425] on icon at bounding box center [338, 426] width 9 height 9
click at [406, 12] on span "Mapa de mesas" at bounding box center [400, 14] width 49 height 5
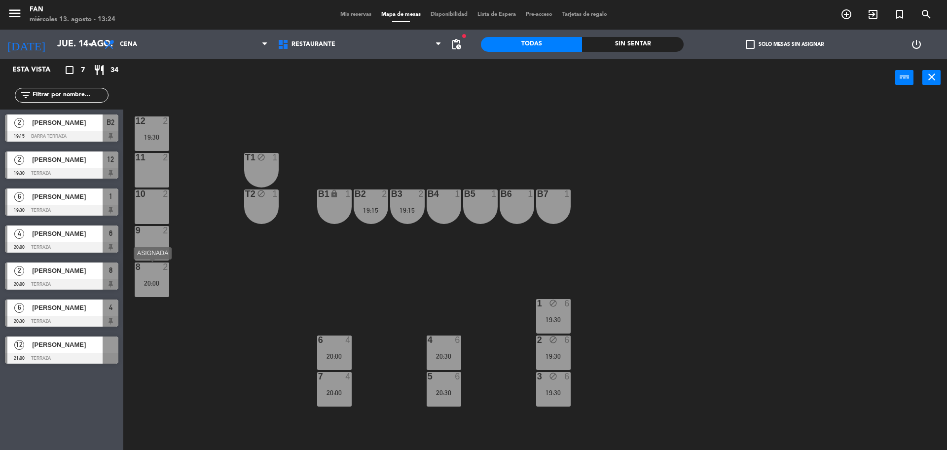
click at [147, 285] on div "20:00" at bounding box center [152, 283] width 35 height 7
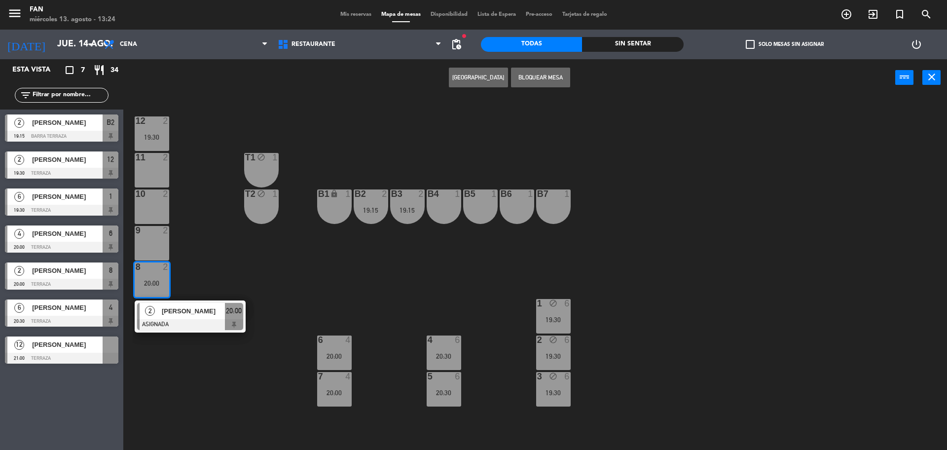
click at [148, 248] on div "9 2" at bounding box center [152, 243] width 35 height 35
click at [573, 74] on button "Bloquear Mesa" at bounding box center [571, 78] width 59 height 20
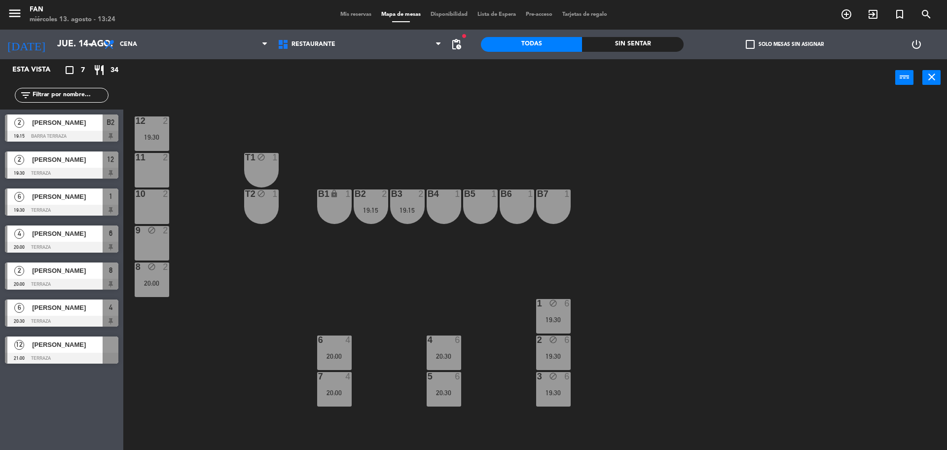
click at [161, 206] on div "10 2" at bounding box center [152, 206] width 35 height 35
click at [158, 177] on div "11 2" at bounding box center [152, 170] width 35 height 35
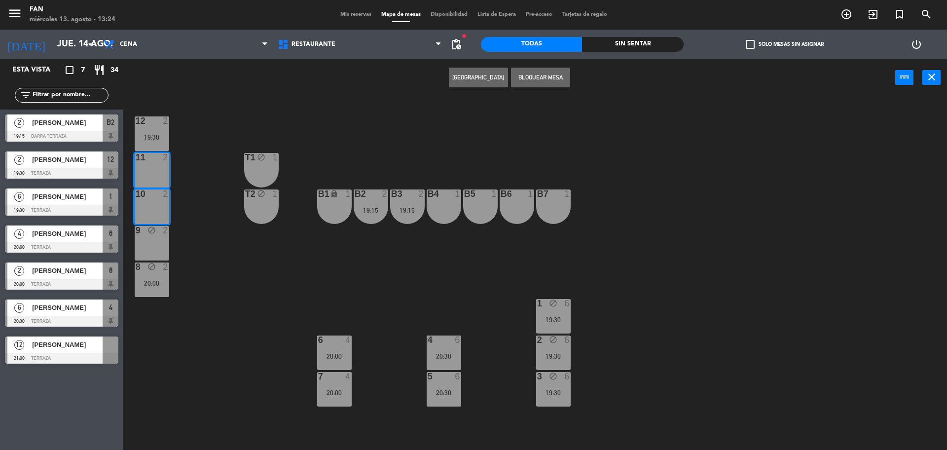
click at [532, 74] on button "Bloquear Mesa" at bounding box center [540, 78] width 59 height 20
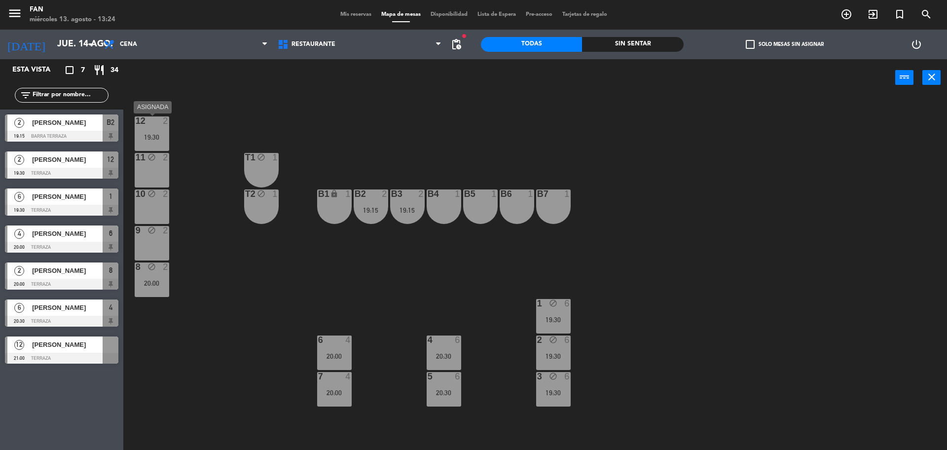
click at [160, 135] on div "19:30" at bounding box center [152, 137] width 35 height 7
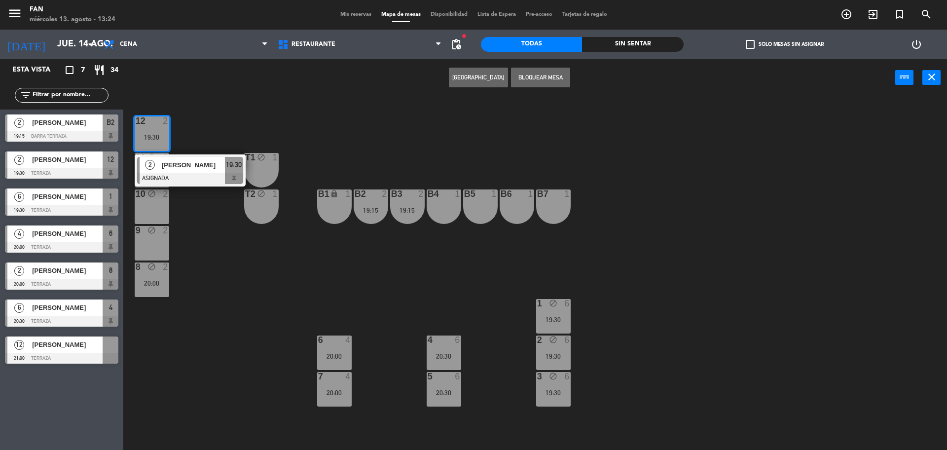
click at [553, 73] on button "Bloquear Mesa" at bounding box center [540, 78] width 59 height 20
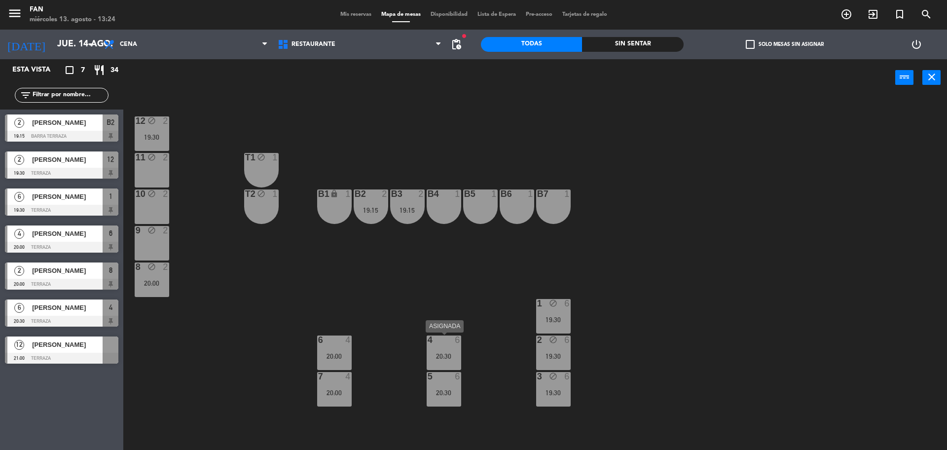
click at [449, 356] on div "20:30" at bounding box center [444, 356] width 35 height 7
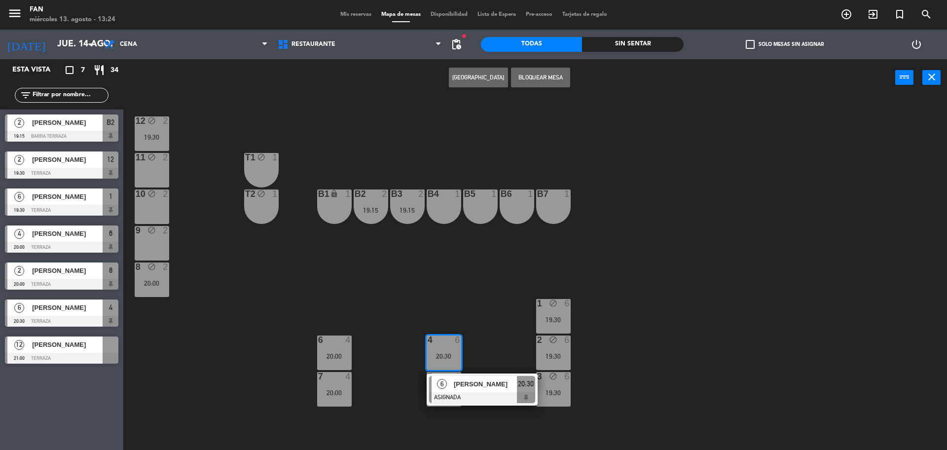
click at [498, 342] on div "12 block 2 19:30 11 block 2 T1 block 1 10 block 2 T2 block 1 B1 lock 1 B2 2 19:…" at bounding box center [540, 276] width 815 height 354
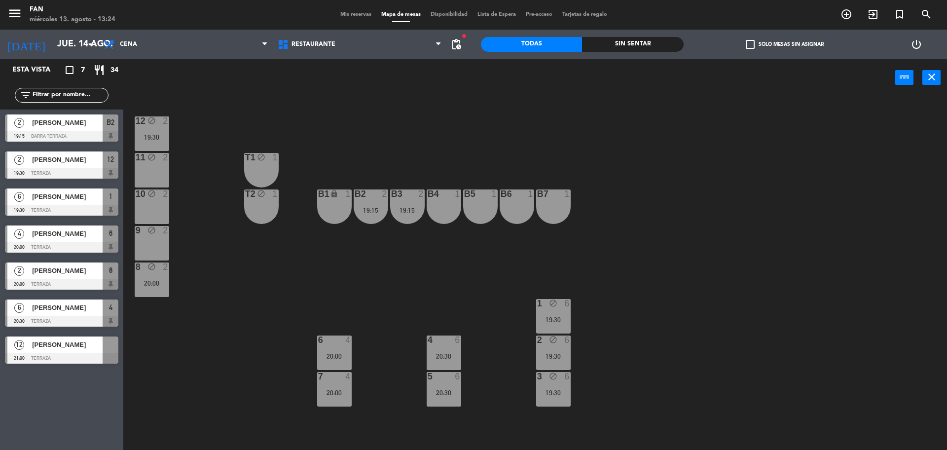
click at [170, 136] on div "12 block 2 19:30 11 block 2 T1 block 1 10 block 2 T2 block 1 B1 lock 1 B2 2 19:…" at bounding box center [540, 276] width 815 height 354
click at [152, 128] on div "12 block 2 19:30" at bounding box center [152, 133] width 35 height 35
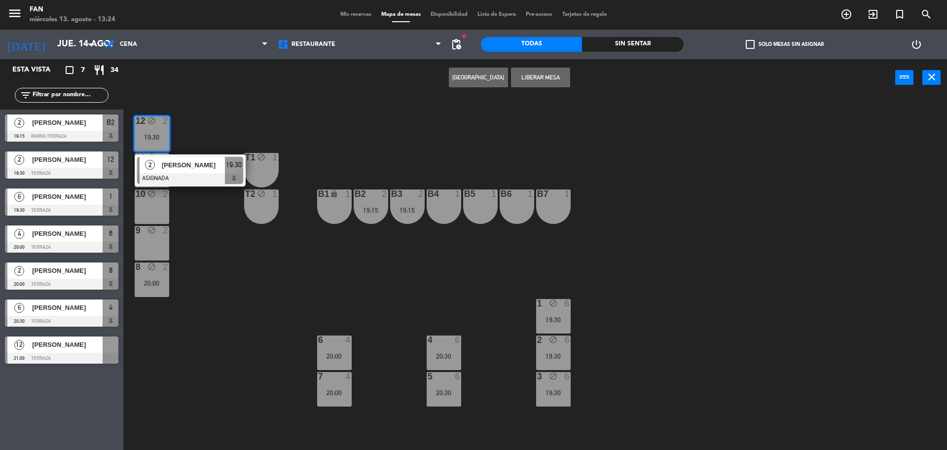
click at [438, 208] on div "B4 1" at bounding box center [444, 206] width 35 height 35
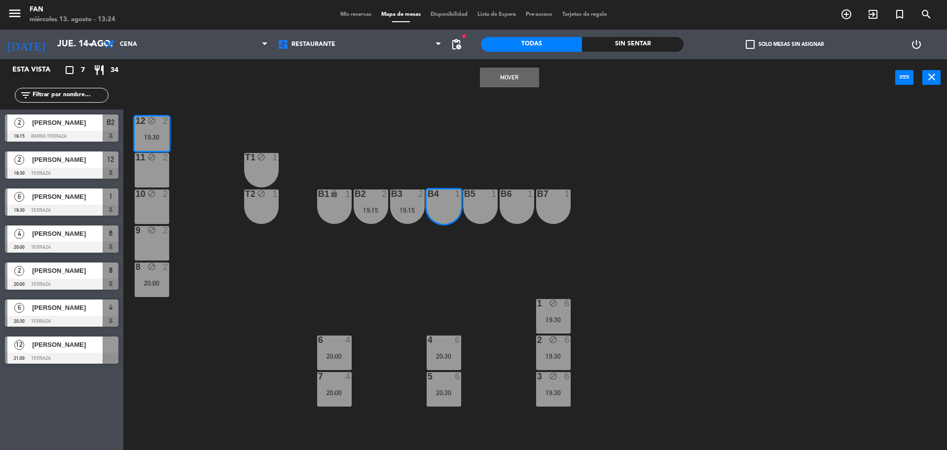
click at [506, 72] on button "Mover" at bounding box center [509, 78] width 59 height 20
click at [548, 315] on div "1 block 6 19:30" at bounding box center [553, 316] width 35 height 35
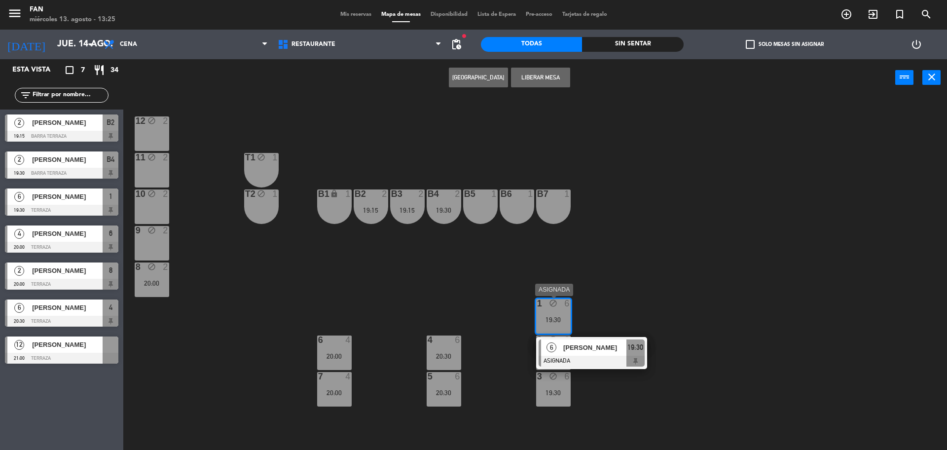
click at [561, 347] on div "6" at bounding box center [551, 347] width 21 height 16
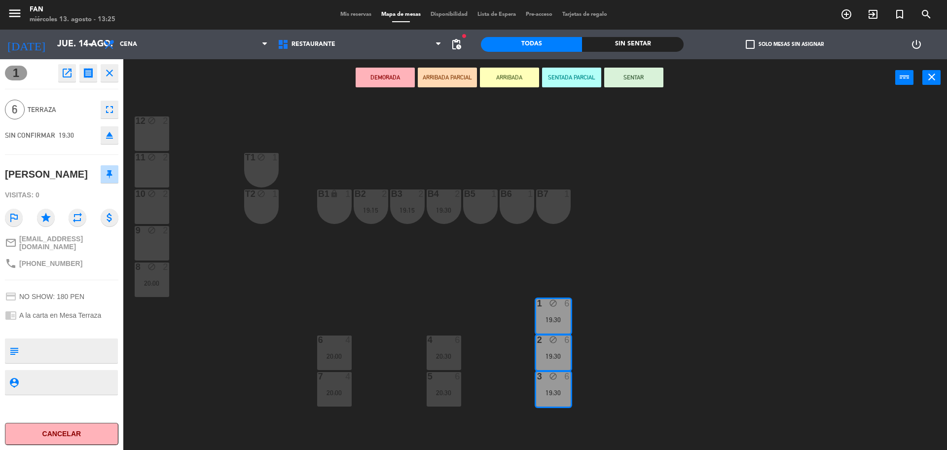
click at [143, 133] on div "12 block 2" at bounding box center [152, 133] width 35 height 35
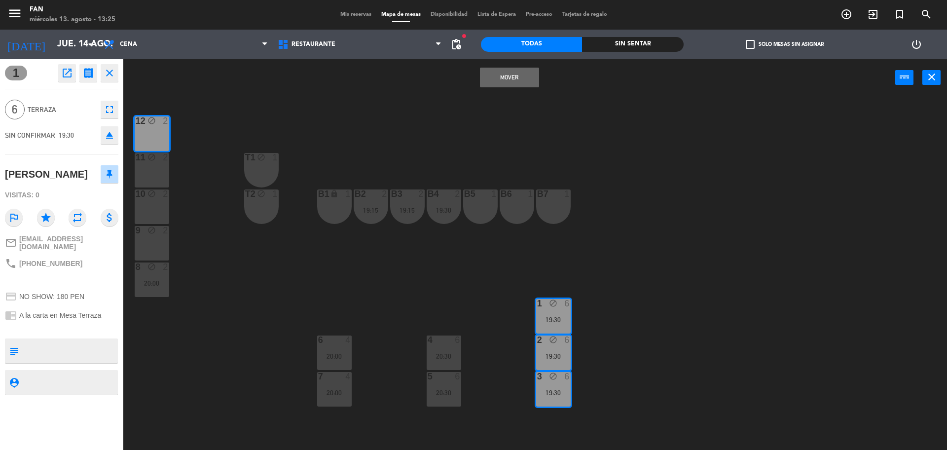
click at [143, 177] on div "11 block 2" at bounding box center [152, 170] width 35 height 35
click at [148, 204] on div "10 block 2" at bounding box center [152, 206] width 35 height 35
click at [502, 77] on button "Mover y Unir" at bounding box center [509, 78] width 59 height 20
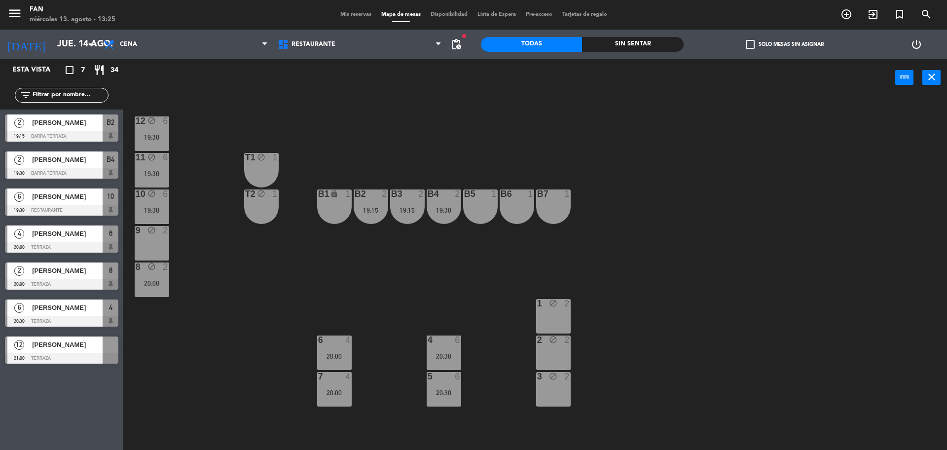
click at [443, 209] on div "19:30" at bounding box center [444, 210] width 35 height 7
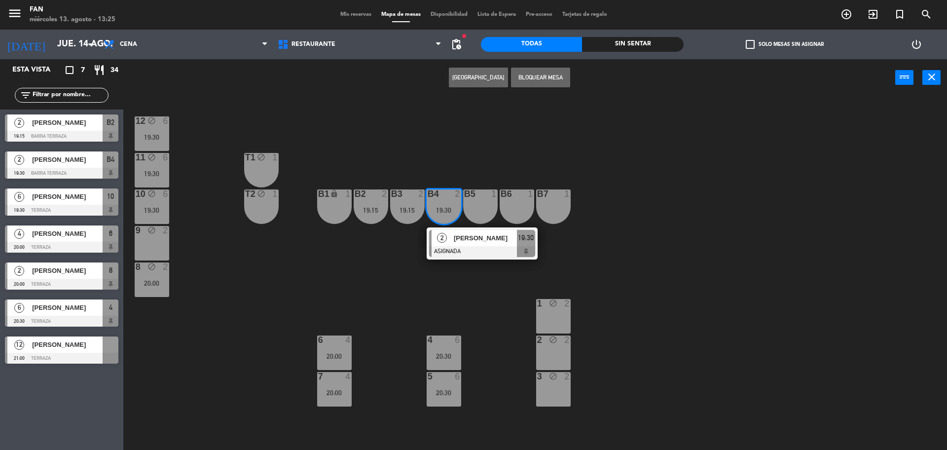
click at [564, 311] on div "1 block 2" at bounding box center [553, 316] width 35 height 35
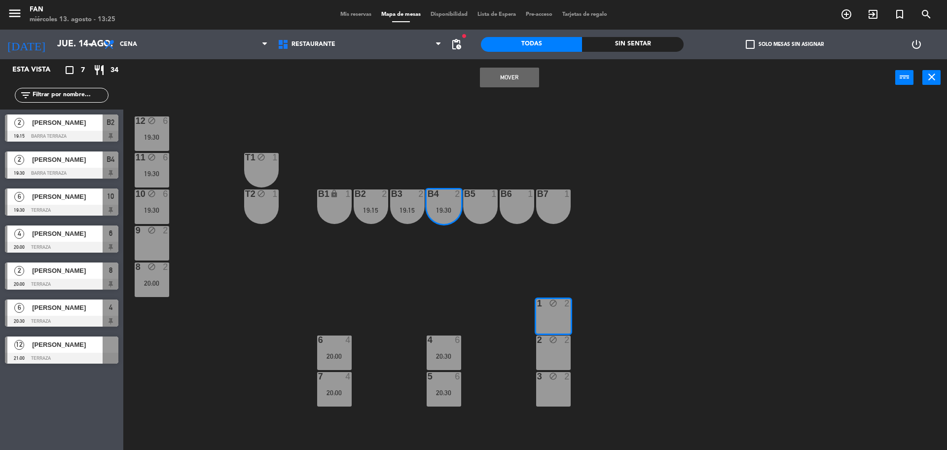
click at [520, 78] on button "Mover" at bounding box center [509, 78] width 59 height 20
click at [307, 283] on div "12 block 6 19:30 11 block 6 19:30 T1 block 1 10 block 6 19:30 T2 block 1 B1 loc…" at bounding box center [540, 276] width 815 height 354
click at [555, 318] on div "19:30" at bounding box center [553, 319] width 35 height 7
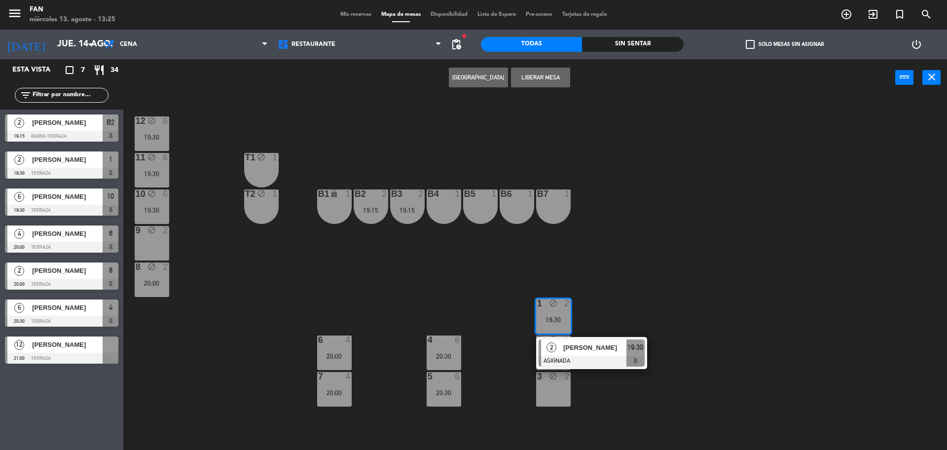
click at [568, 351] on span "[PERSON_NAME]" at bounding box center [595, 347] width 63 height 10
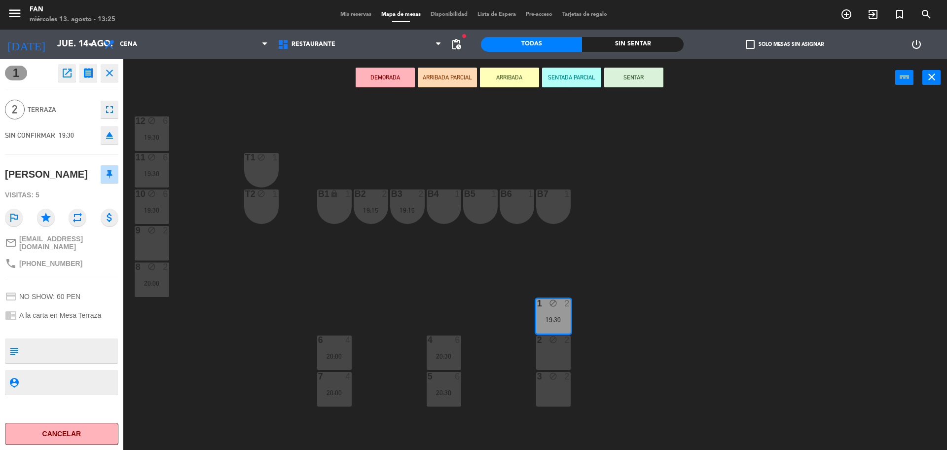
click at [551, 354] on div "2 block 2" at bounding box center [553, 353] width 35 height 35
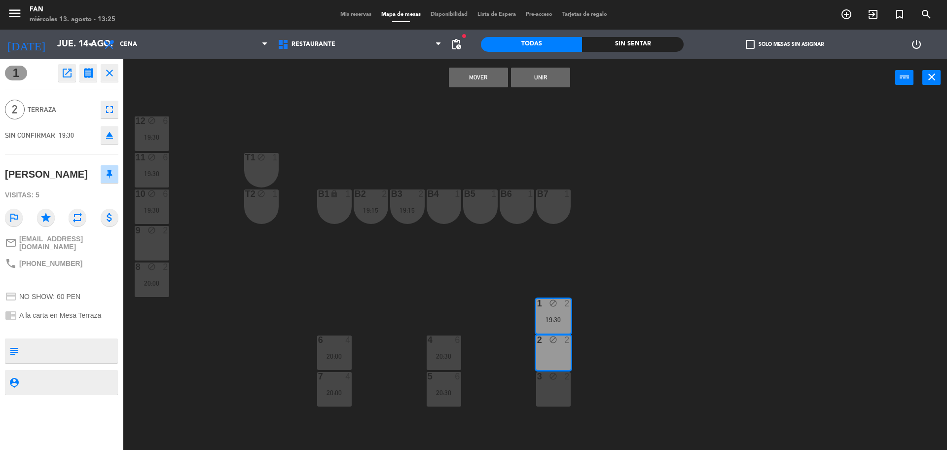
click at [558, 377] on icon "block" at bounding box center [553, 376] width 8 height 8
click at [639, 274] on div "12 block 6 19:30 11 block 6 19:30 T1 block 1 10 block 6 19:30 T2 block 1 B1 loc…" at bounding box center [540, 276] width 815 height 354
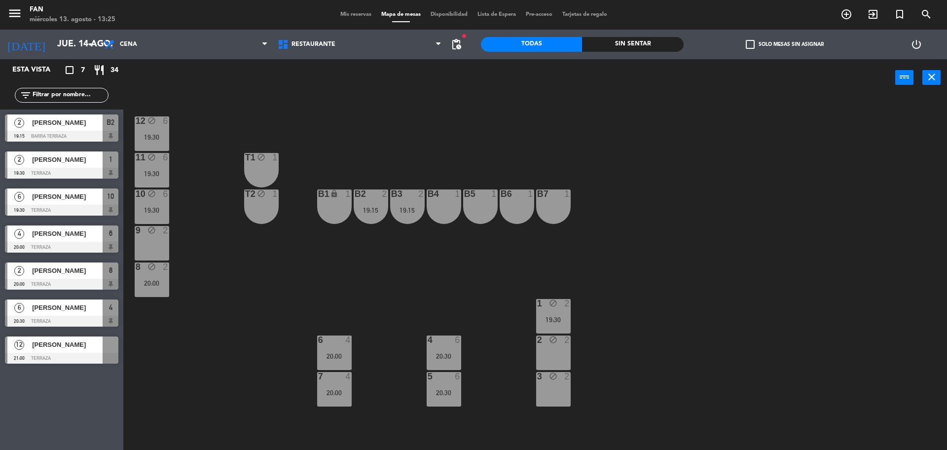
click at [338, 342] on div at bounding box center [334, 340] width 16 height 9
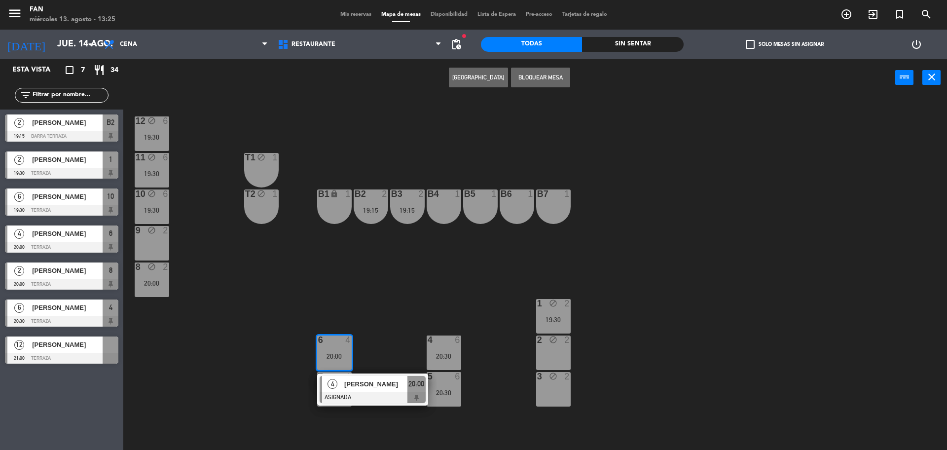
click at [358, 384] on span "[PERSON_NAME]" at bounding box center [375, 384] width 63 height 10
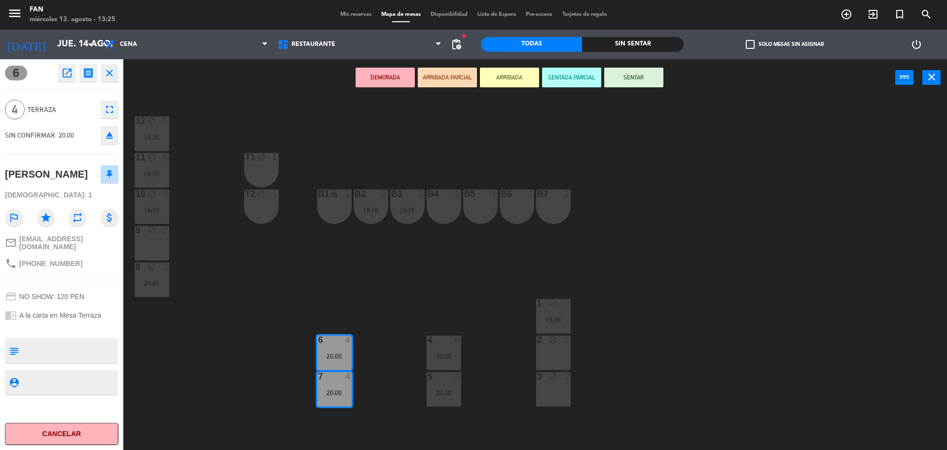
click at [553, 354] on div "2 block 2" at bounding box center [553, 353] width 35 height 35
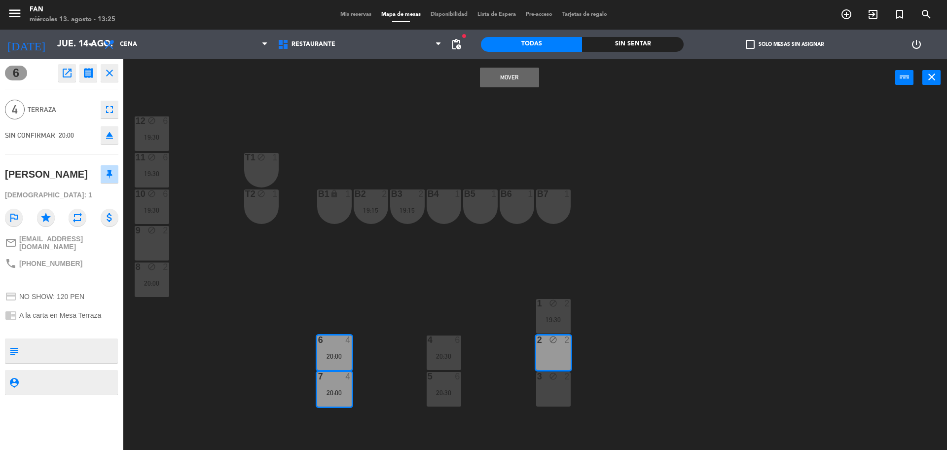
click at [553, 377] on icon "block" at bounding box center [553, 376] width 8 height 8
click at [526, 77] on button "Mover y Unir" at bounding box center [509, 78] width 59 height 20
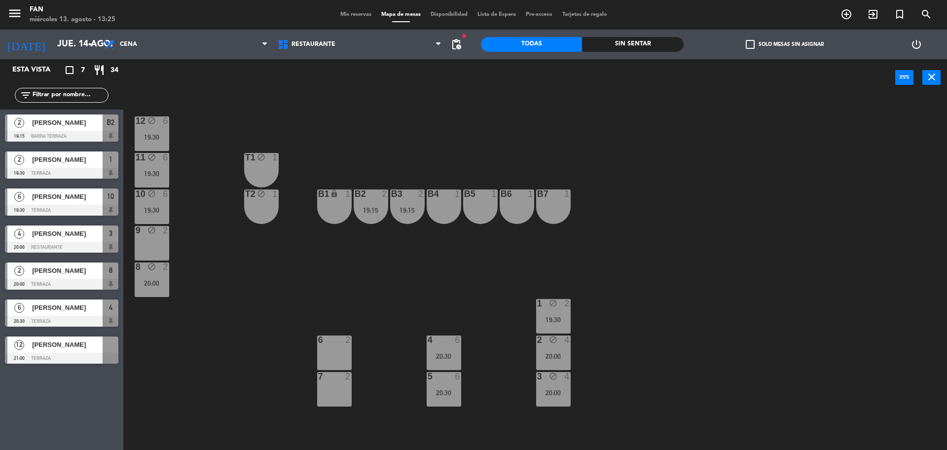
click at [157, 286] on div "20:00" at bounding box center [152, 283] width 35 height 7
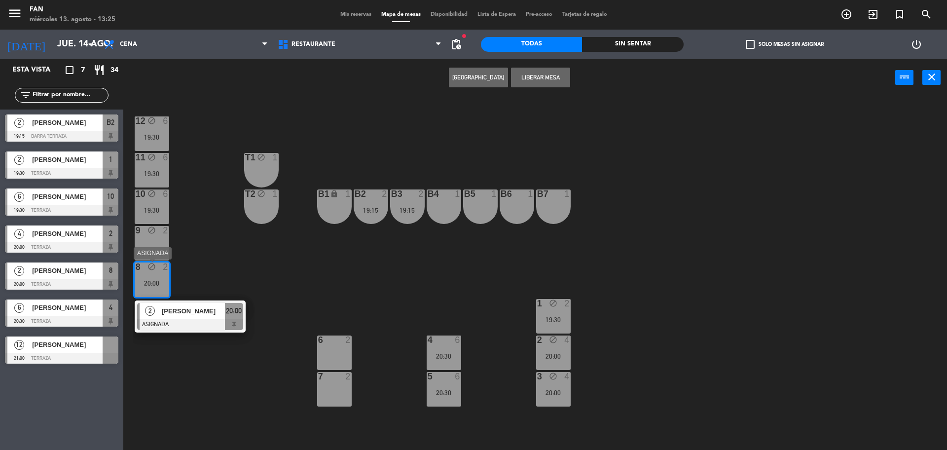
click at [180, 315] on span "[PERSON_NAME]" at bounding box center [193, 311] width 63 height 10
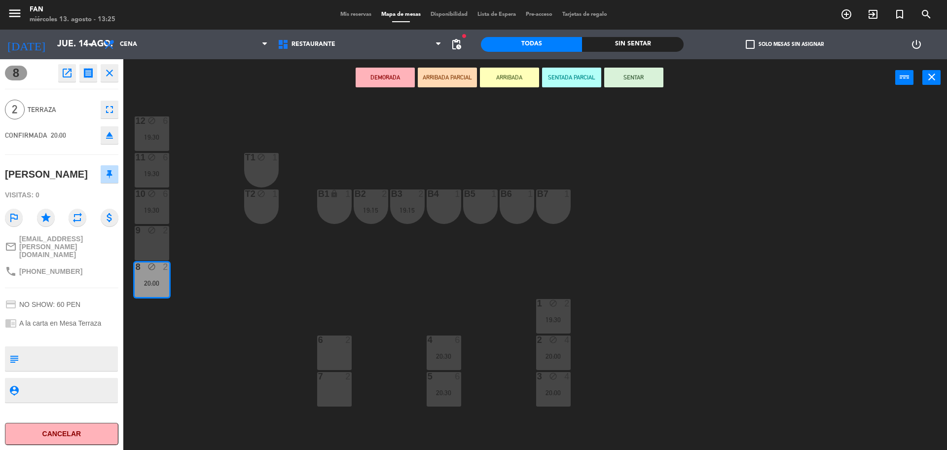
click at [325, 383] on div "7 2" at bounding box center [334, 389] width 35 height 35
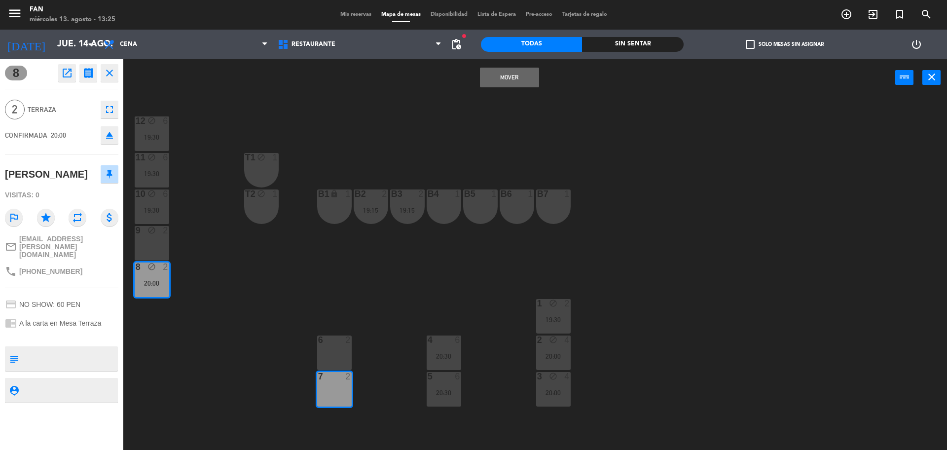
click at [516, 82] on button "Mover" at bounding box center [509, 78] width 59 height 20
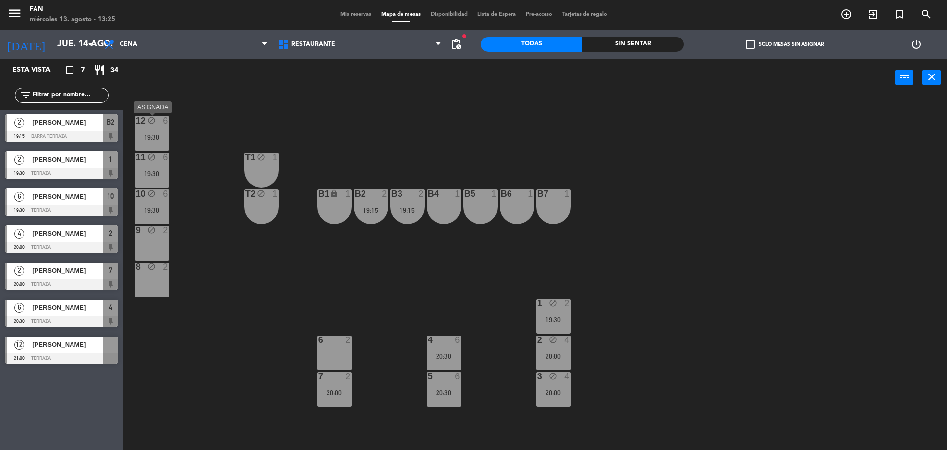
click at [158, 135] on div "19:30" at bounding box center [152, 137] width 35 height 7
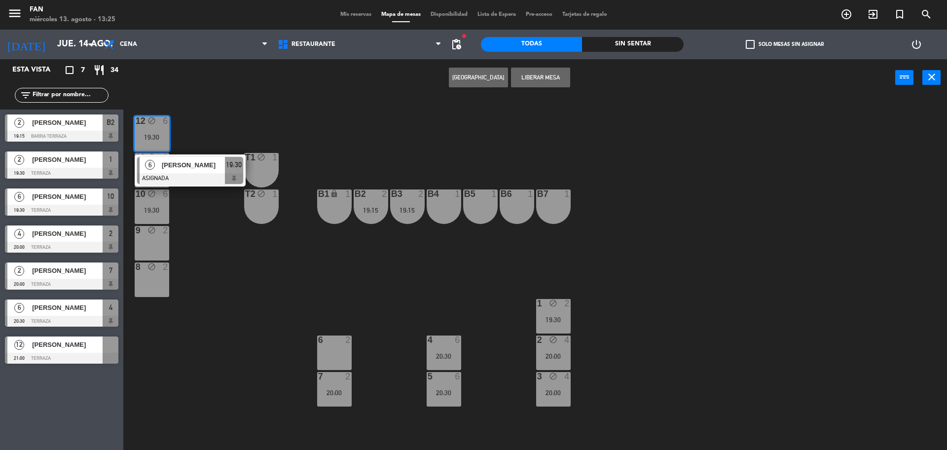
click at [460, 140] on div "12 block 6 19:30 6 [PERSON_NAME] ASIGNADA 19:30 11 block 6 19:30 T1 block 1 10 …" at bounding box center [540, 276] width 815 height 354
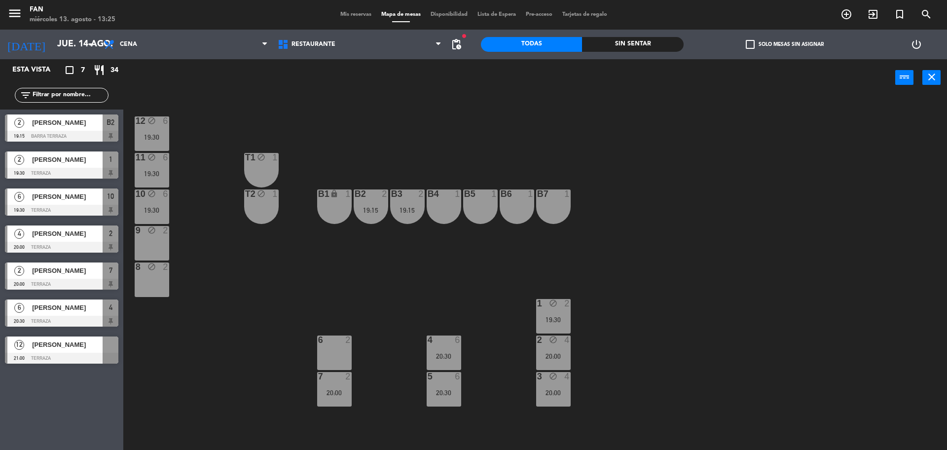
click at [340, 264] on div "12 block 6 19:30 11 block 6 19:30 T1 block 1 10 block 6 19:30 T2 block 1 B1 loc…" at bounding box center [540, 276] width 815 height 354
click at [551, 316] on div "19:30" at bounding box center [553, 319] width 35 height 7
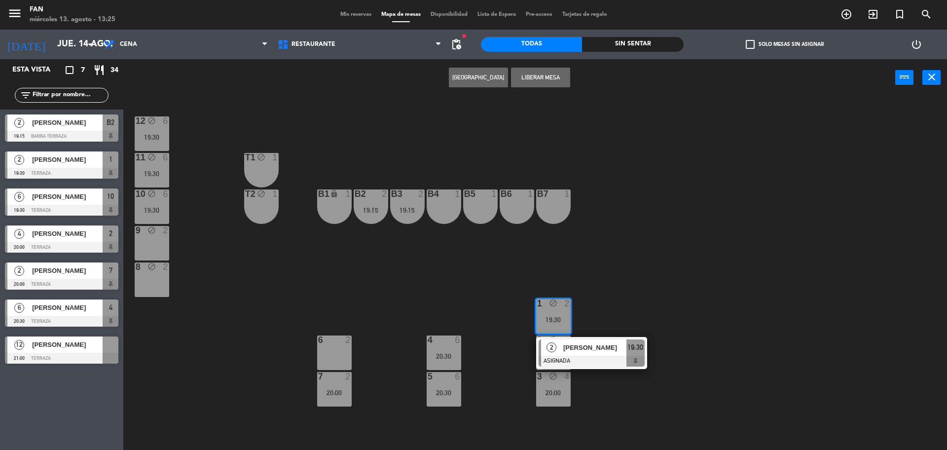
click at [675, 288] on div "12 block 6 19:30 11 block 6 19:30 T1 block 1 10 block 6 19:30 T2 block 1 B1 loc…" at bounding box center [540, 276] width 815 height 354
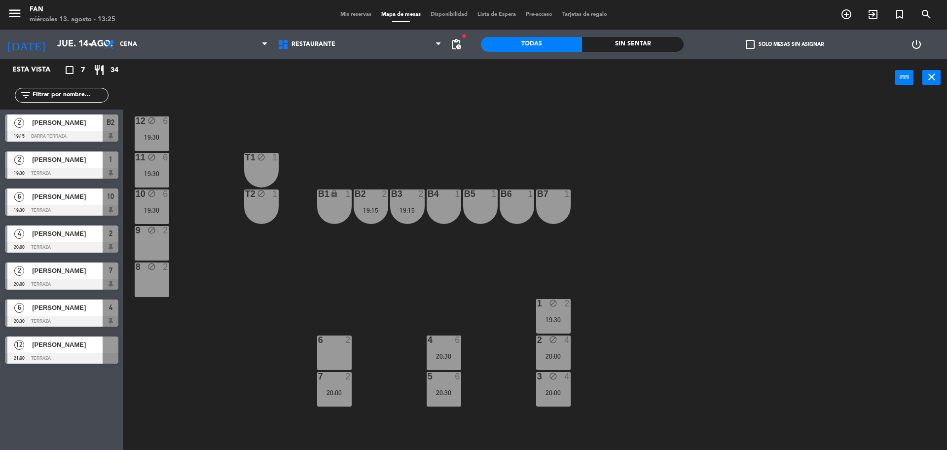
click at [339, 348] on div "6 2" at bounding box center [334, 353] width 35 height 35
click at [559, 78] on button "Bloquear Mesa" at bounding box center [540, 78] width 59 height 20
click at [451, 40] on span "pending_actions" at bounding box center [457, 44] width 12 height 12
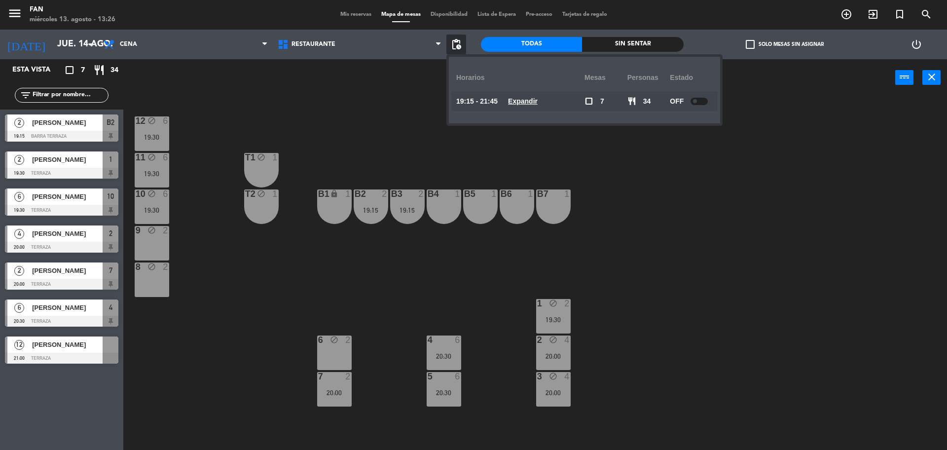
click at [523, 100] on u "Expandir" at bounding box center [523, 101] width 30 height 8
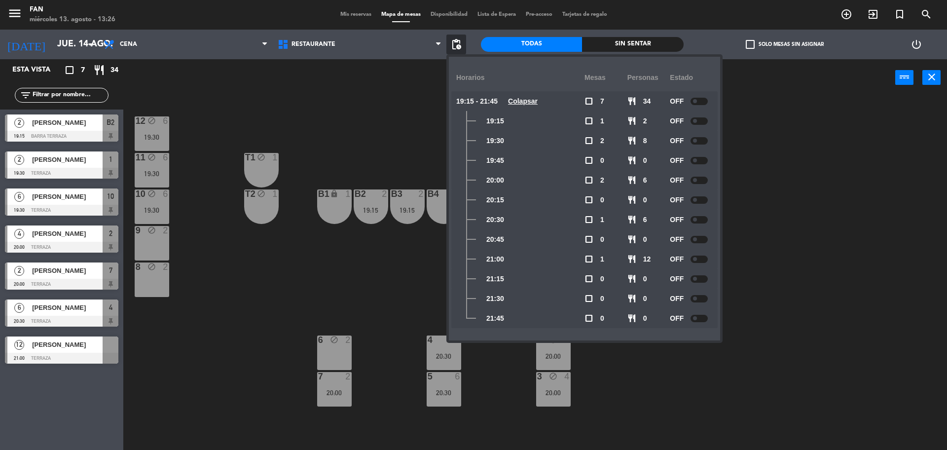
click at [708, 100] on div at bounding box center [699, 101] width 17 height 7
click at [755, 127] on div "12 block 6 19:30 11 block 6 19:30 T1 block 1 10 block 6 19:30 T2 block 1 B1 loc…" at bounding box center [540, 276] width 815 height 354
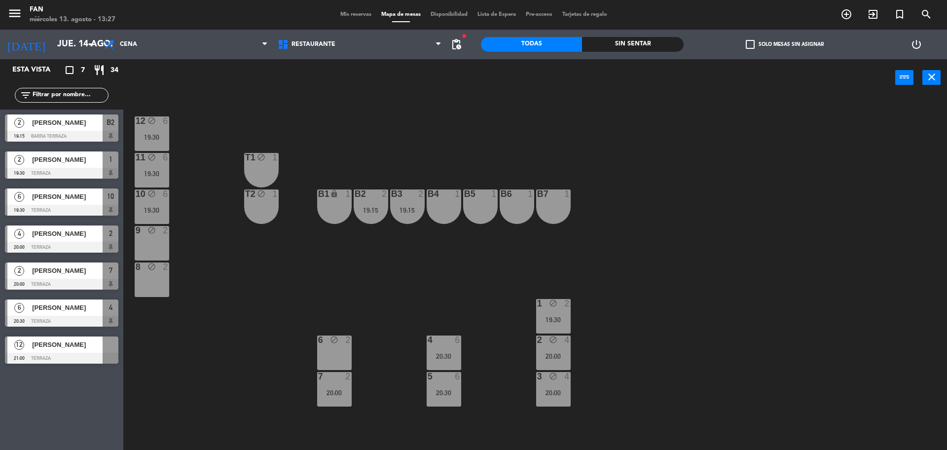
click at [427, 299] on div "12 block 6 19:30 11 block 6 19:30 T1 block 1 10 block 6 19:30 T2 block 1 B1 loc…" at bounding box center [540, 276] width 815 height 354
click at [160, 166] on div "11 block 6 19:30" at bounding box center [152, 170] width 35 height 35
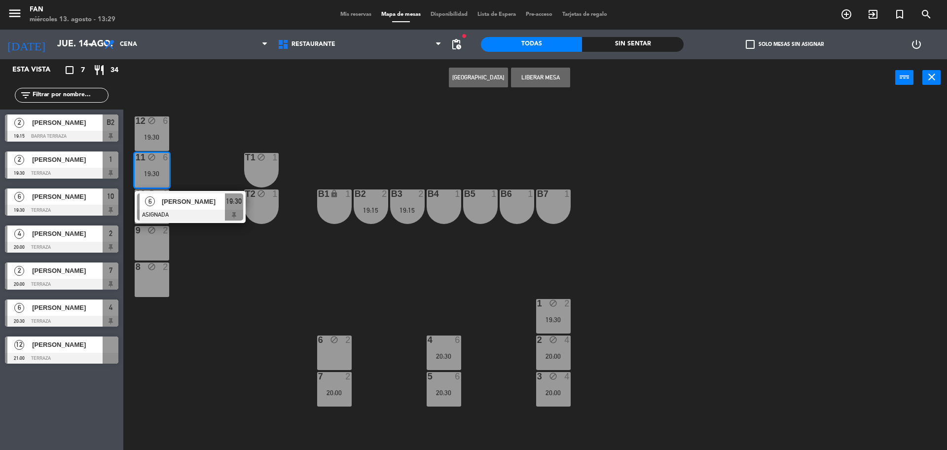
click at [348, 19] on div "Mis reservas Mapa de mesas Disponibilidad Lista de Espera Pre-acceso Tarjetas d…" at bounding box center [474, 14] width 277 height 9
click at [347, 18] on div "Mis reservas Mapa de mesas Disponibilidad Lista de Espera Pre-acceso Tarjetas d…" at bounding box center [474, 14] width 277 height 9
click at [342, 12] on span "Mis reservas" at bounding box center [356, 14] width 41 height 5
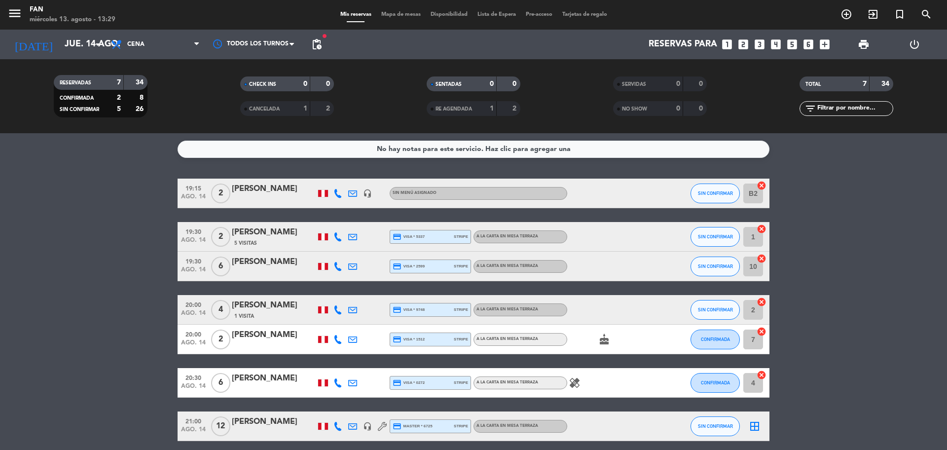
click at [338, 266] on icon at bounding box center [338, 266] width 9 height 9
click at [361, 252] on span at bounding box center [365, 250] width 8 height 8
click at [352, 273] on div at bounding box center [352, 266] width 15 height 29
click at [353, 268] on icon at bounding box center [352, 266] width 9 height 9
click at [423, 251] on span "Copiar" at bounding box center [433, 249] width 21 height 10
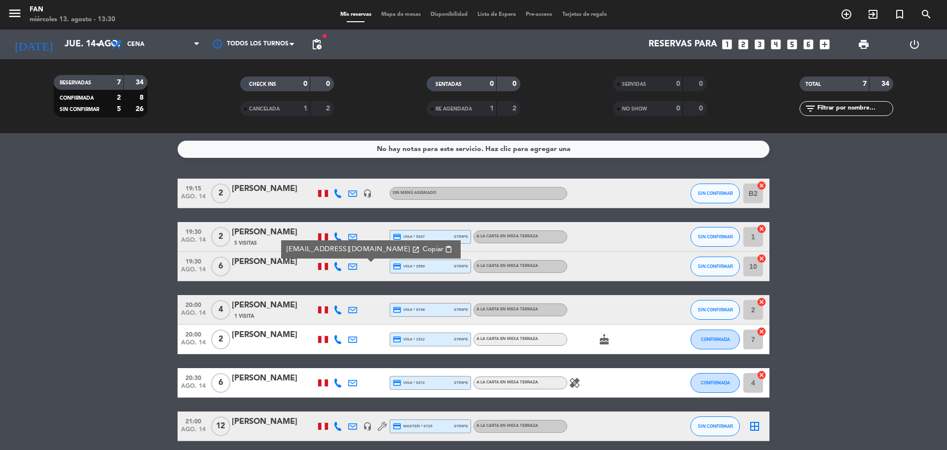
click at [394, 15] on span "Mapa de mesas" at bounding box center [400, 14] width 49 height 5
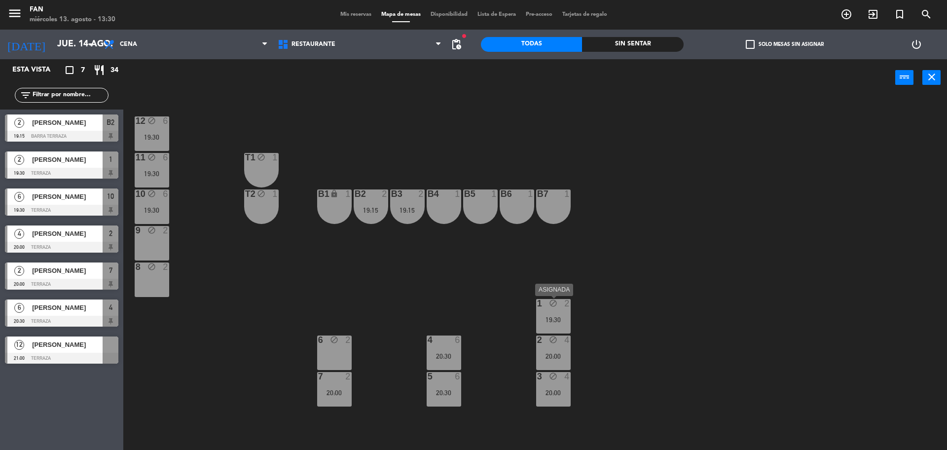
click at [553, 325] on div "1 block 2 19:30" at bounding box center [553, 316] width 35 height 35
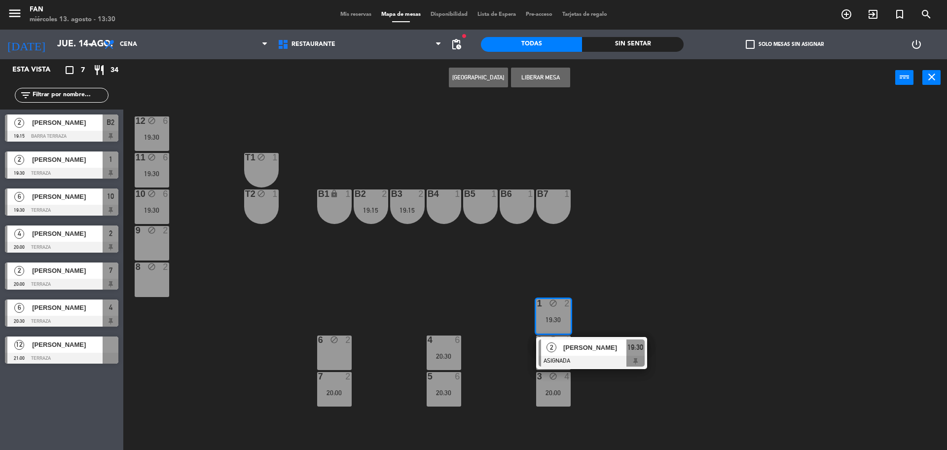
click at [553, 213] on div "B7 1" at bounding box center [553, 206] width 35 height 35
click at [527, 82] on button "Mover" at bounding box center [509, 78] width 59 height 20
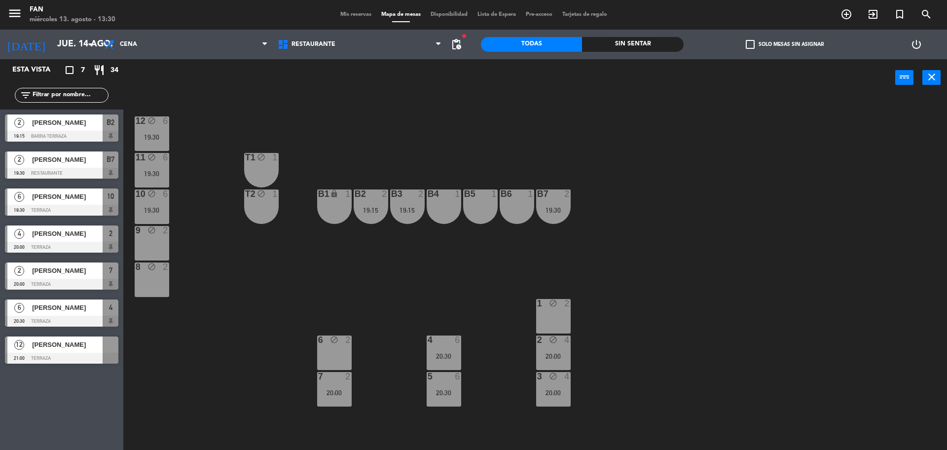
click at [327, 396] on div "7 2 20:00" at bounding box center [334, 389] width 35 height 35
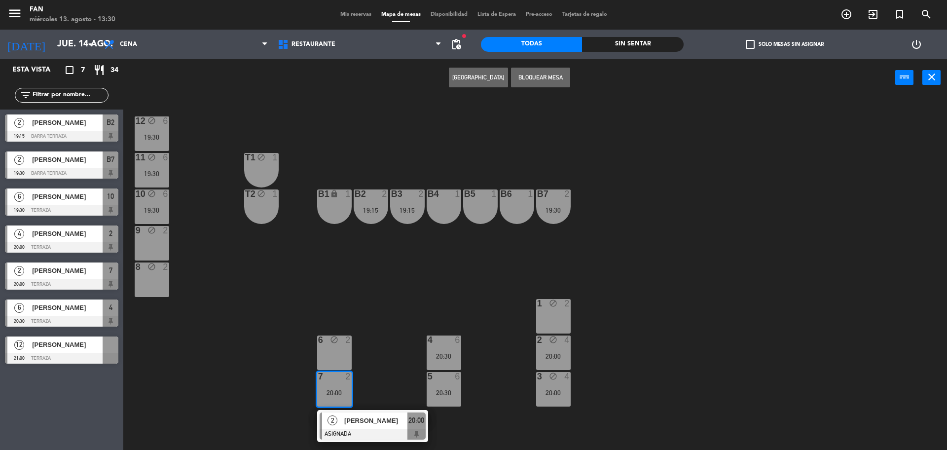
click at [554, 312] on div "1 block 2" at bounding box center [553, 316] width 35 height 35
click at [487, 78] on button "Mover" at bounding box center [478, 78] width 59 height 20
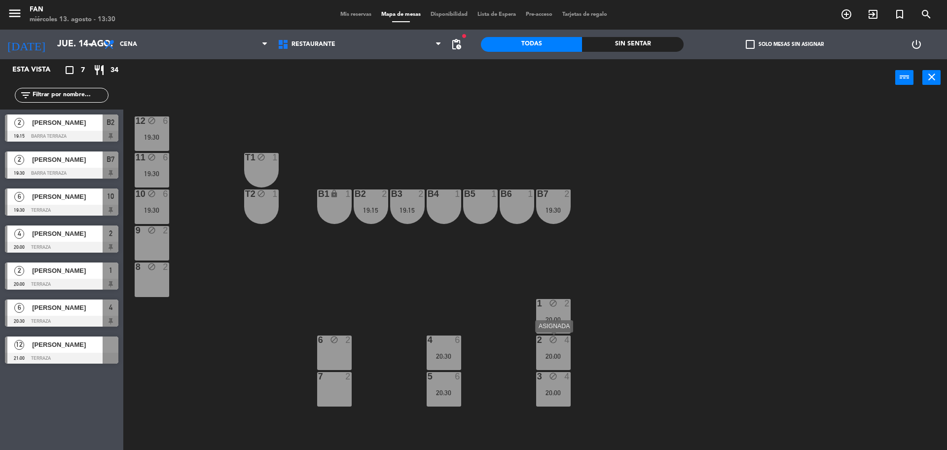
click at [563, 357] on div "20:00" at bounding box center [553, 356] width 35 height 7
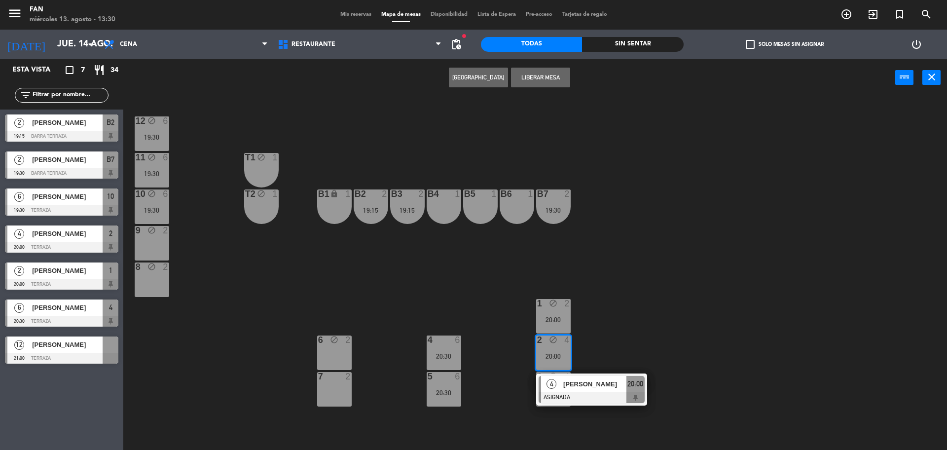
click at [565, 390] on div "[PERSON_NAME]" at bounding box center [595, 384] width 64 height 16
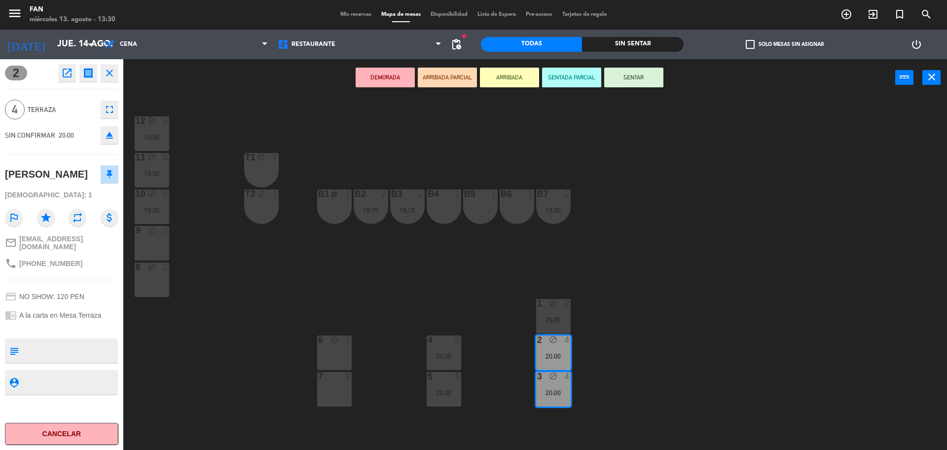
click at [334, 353] on div "6 block 2" at bounding box center [334, 353] width 35 height 35
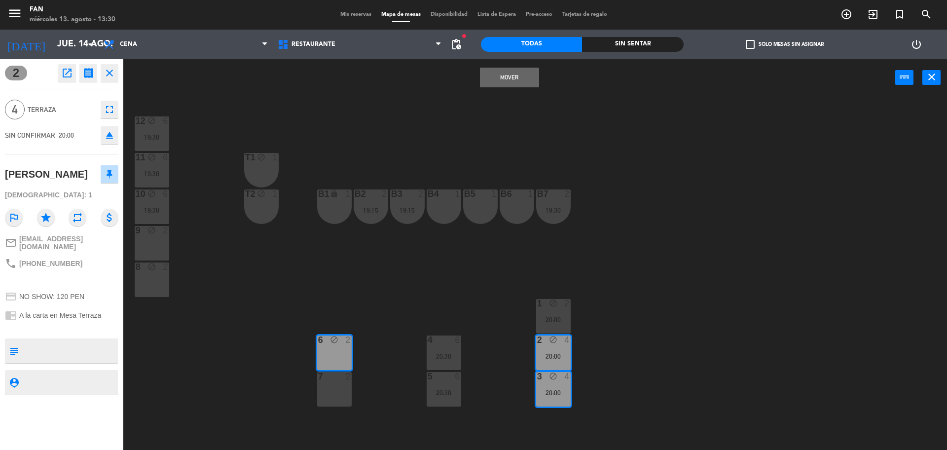
click at [334, 384] on div "7 2" at bounding box center [334, 389] width 35 height 35
click at [518, 72] on button "Mover y Unir" at bounding box center [509, 78] width 59 height 20
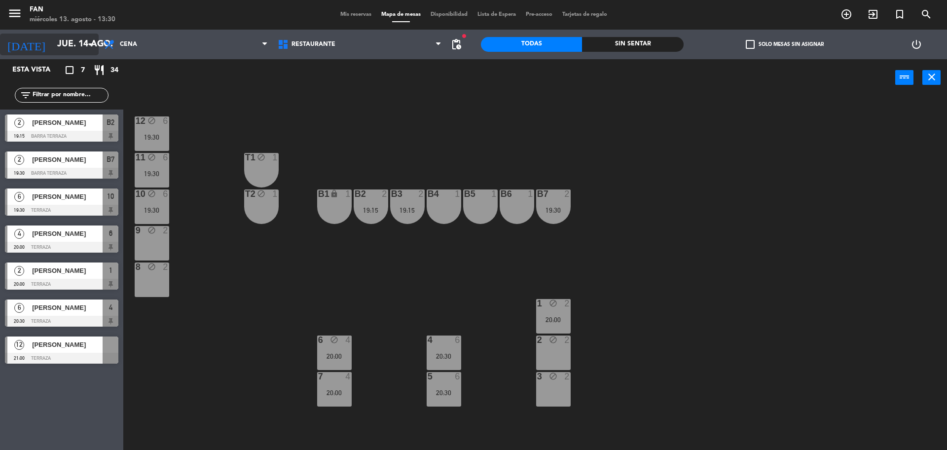
click at [52, 38] on input "jue. 14 ago." at bounding box center [109, 45] width 114 height 20
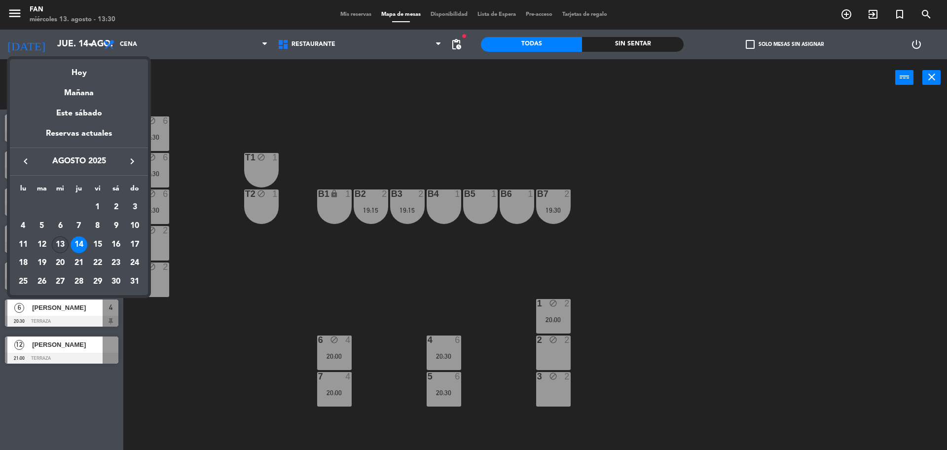
click at [65, 242] on div "13" at bounding box center [60, 244] width 17 height 17
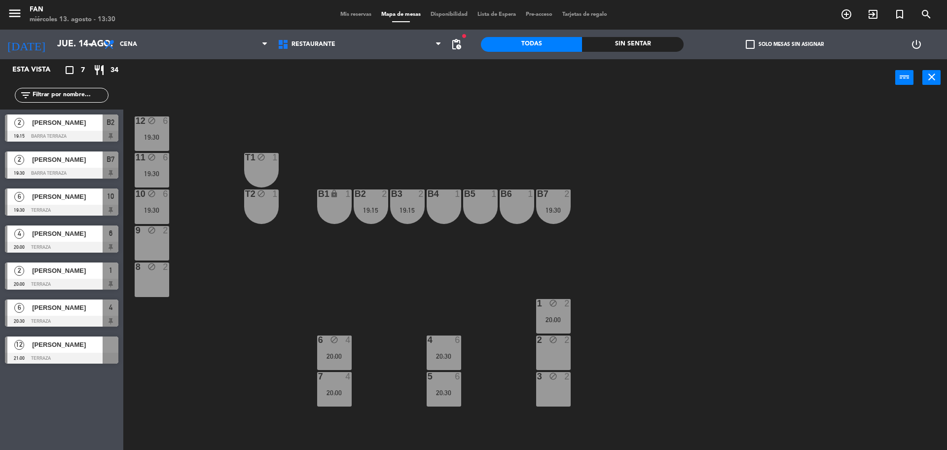
type input "mié. 13 ago."
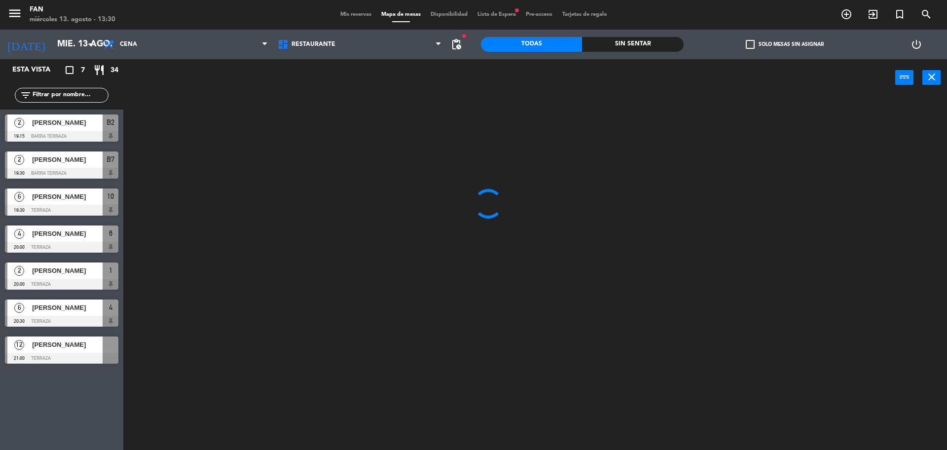
click at [352, 15] on span "Mis reservas" at bounding box center [356, 14] width 41 height 5
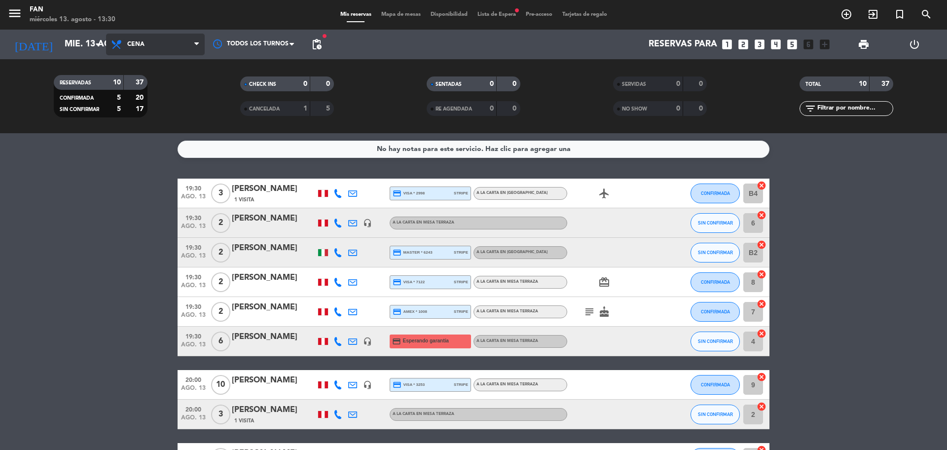
click at [121, 43] on icon at bounding box center [118, 44] width 14 height 12
click at [133, 94] on div "menu Fan [DATE] 13. agosto - 13:30 Mis reservas Mapa de mesas Disponibilidad Li…" at bounding box center [473, 66] width 947 height 133
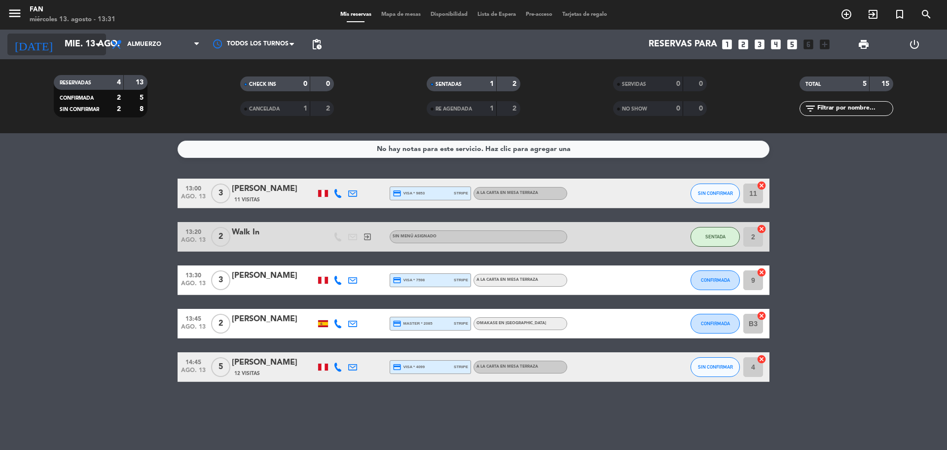
click at [83, 48] on input "mié. 13 ago." at bounding box center [117, 45] width 114 height 20
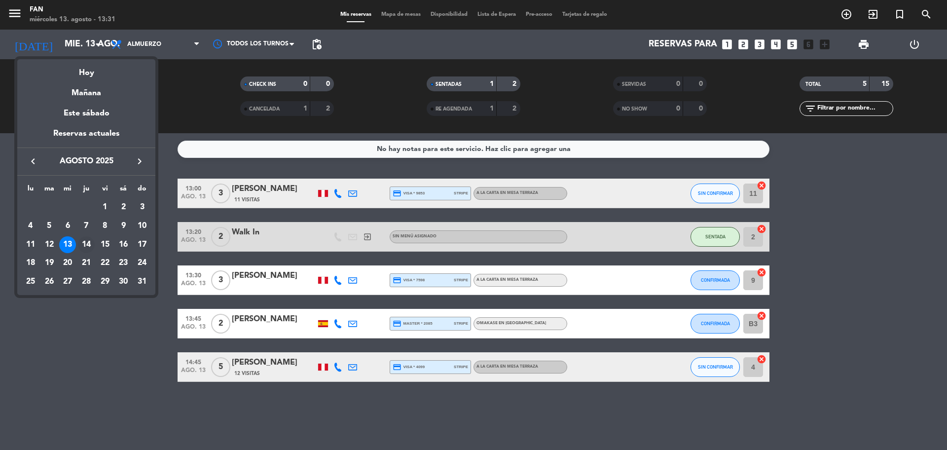
click at [89, 246] on div "14" at bounding box center [86, 244] width 17 height 17
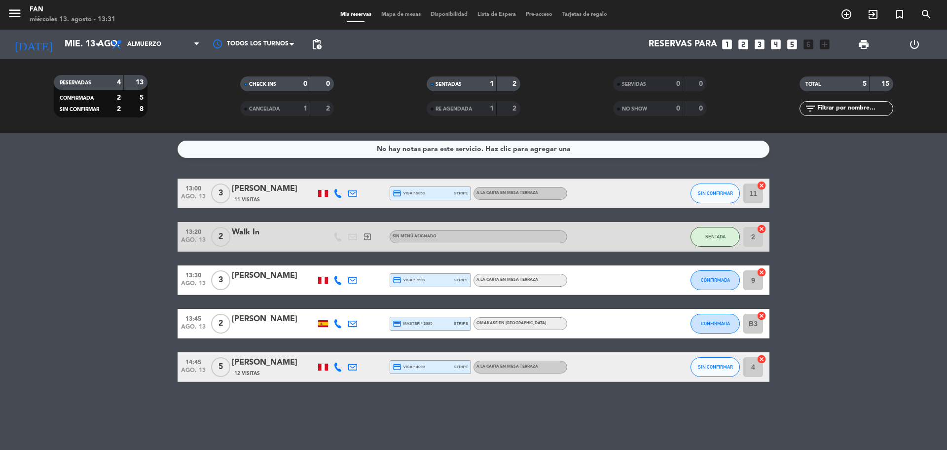
type input "jue. 14 ago."
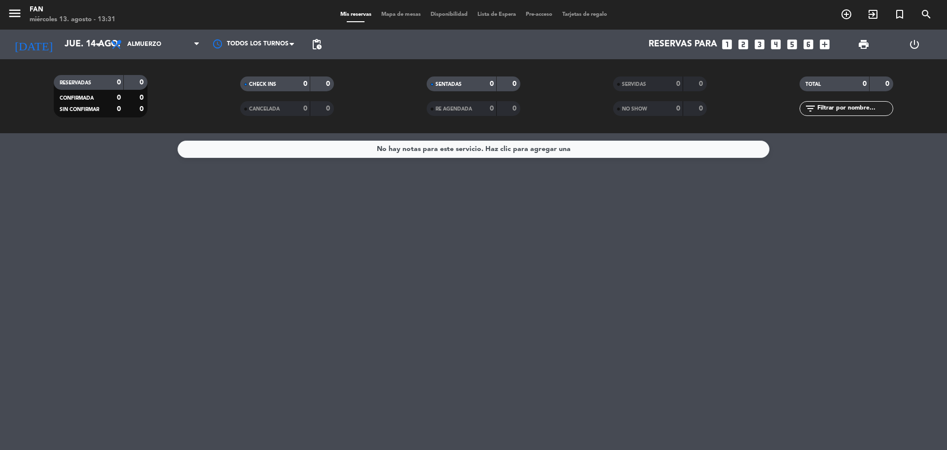
click at [385, 14] on span "Mapa de mesas" at bounding box center [400, 14] width 49 height 5
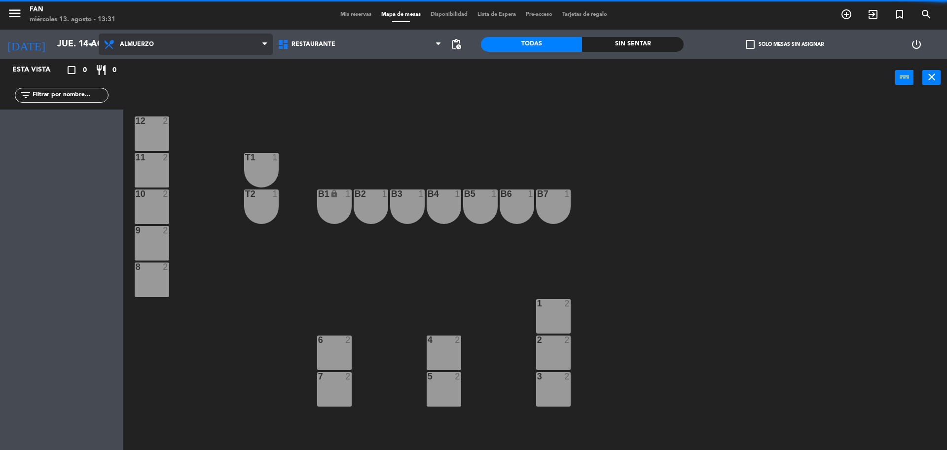
click at [207, 48] on span "Almuerzo" at bounding box center [186, 45] width 174 height 22
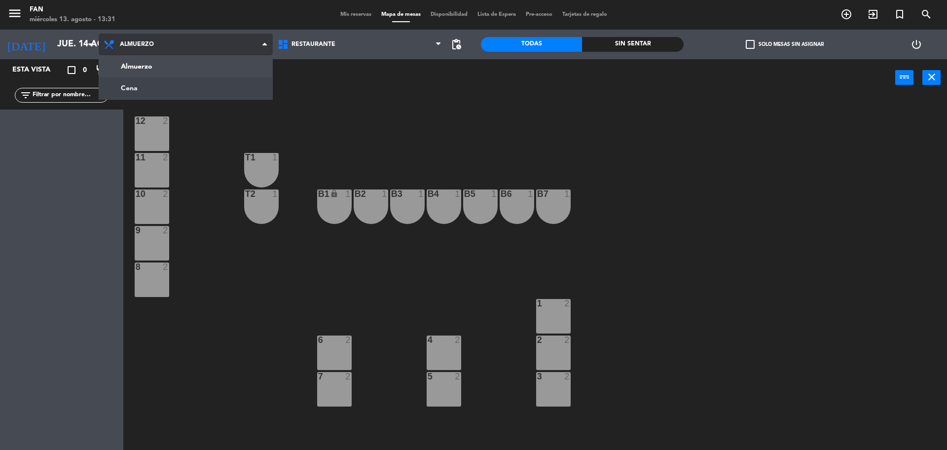
click at [186, 85] on ng-component "menu Fan [DATE] 13. agosto - 13:31 Mis reservas Mapa de mesas Disponibilidad Li…" at bounding box center [473, 226] width 947 height 452
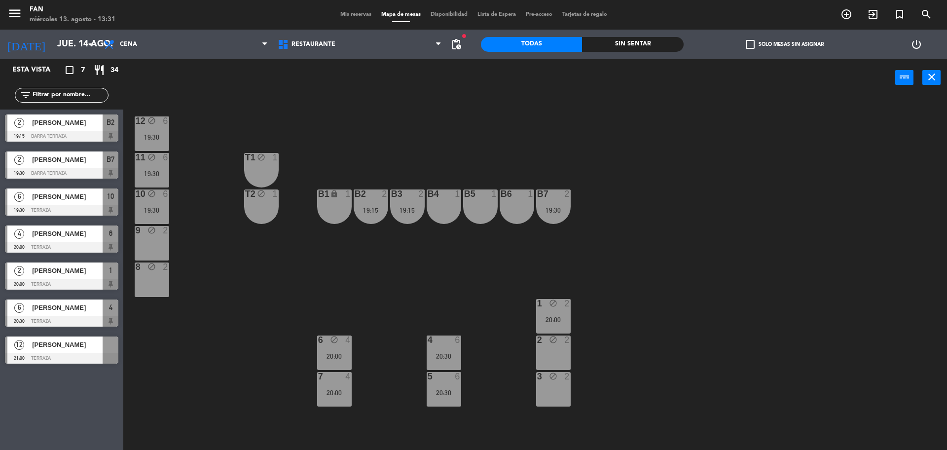
click at [456, 40] on span "pending_actions" at bounding box center [457, 44] width 12 height 12
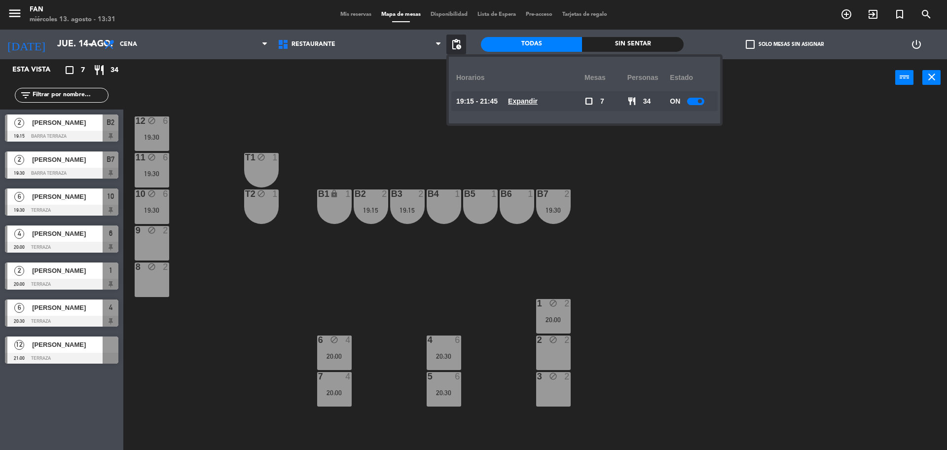
click at [538, 105] on u "Expandir" at bounding box center [523, 101] width 30 height 8
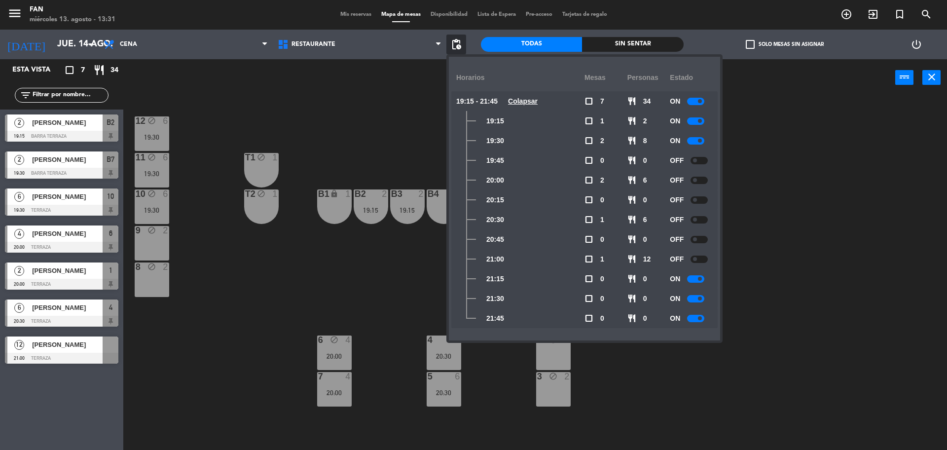
click at [700, 100] on span at bounding box center [700, 101] width 4 height 4
click at [775, 124] on div "12 block 6 19:30 11 block 6 19:30 T1 block 1 10 block 6 19:30 T2 block 1 B1 loc…" at bounding box center [540, 276] width 815 height 354
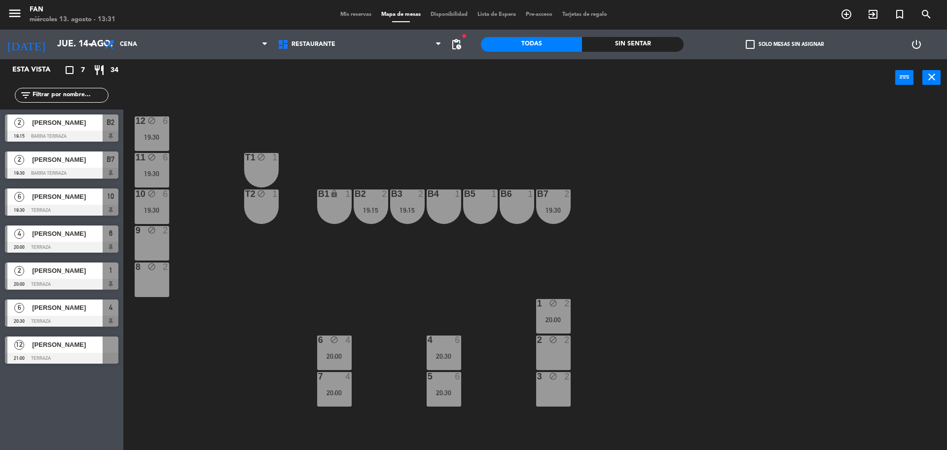
click at [560, 322] on div "20:00" at bounding box center [553, 319] width 35 height 7
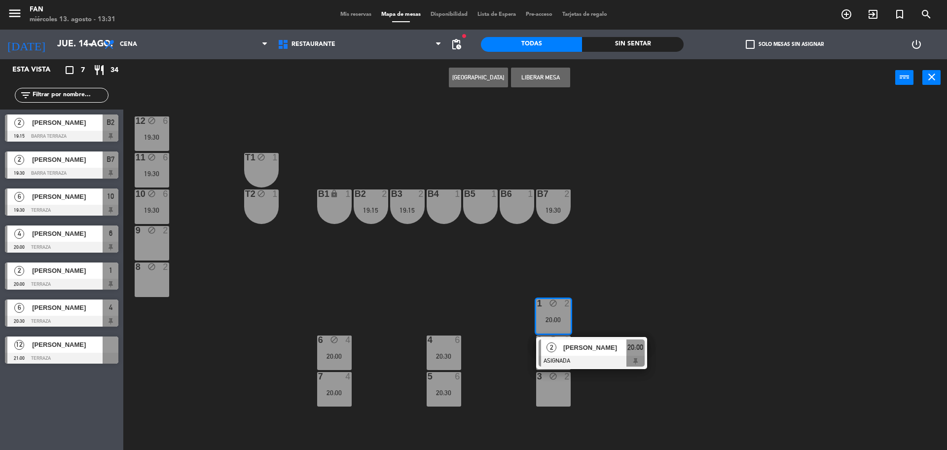
click at [571, 349] on span "[PERSON_NAME]" at bounding box center [595, 347] width 63 height 10
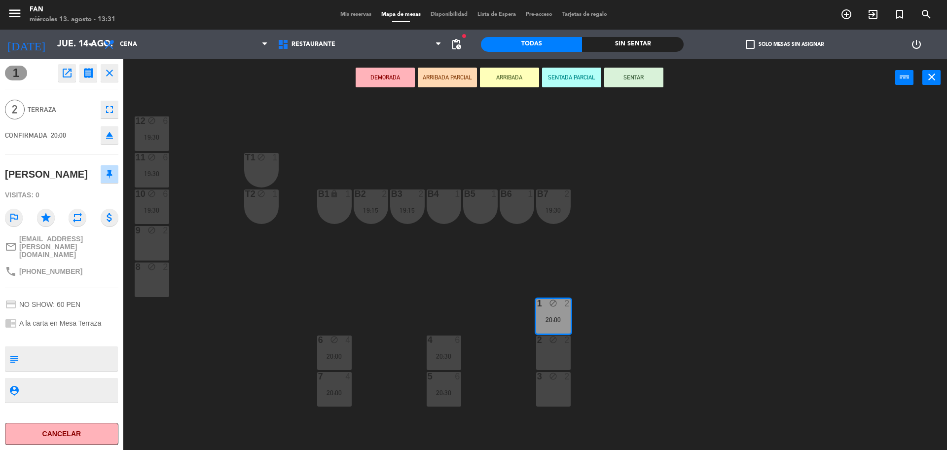
click at [158, 284] on div "8 block 2" at bounding box center [152, 280] width 35 height 35
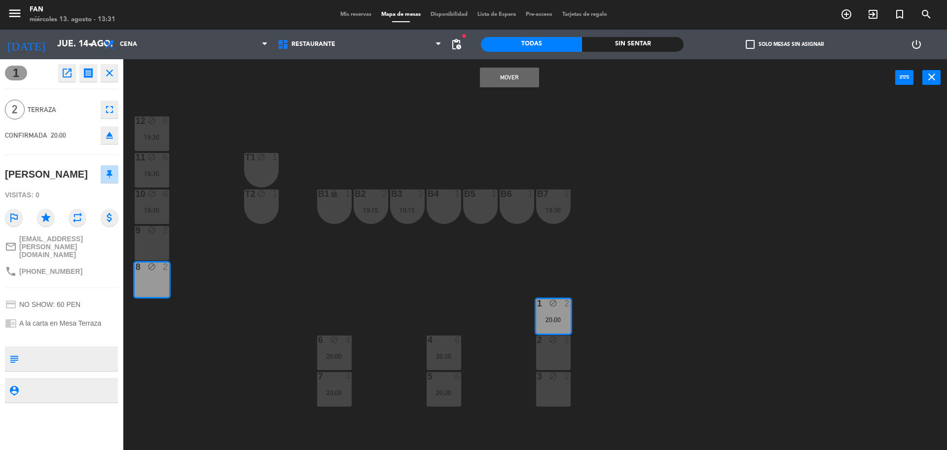
click at [514, 76] on button "Mover" at bounding box center [509, 78] width 59 height 20
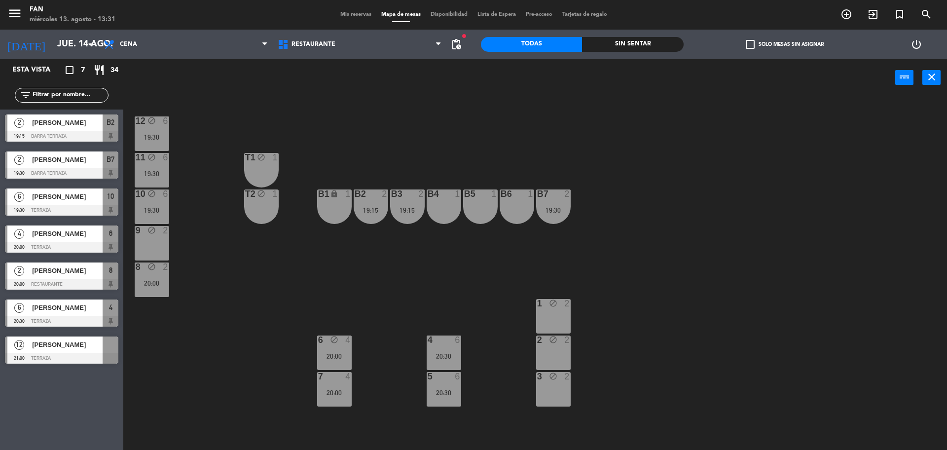
click at [557, 207] on div "19:30" at bounding box center [553, 210] width 35 height 7
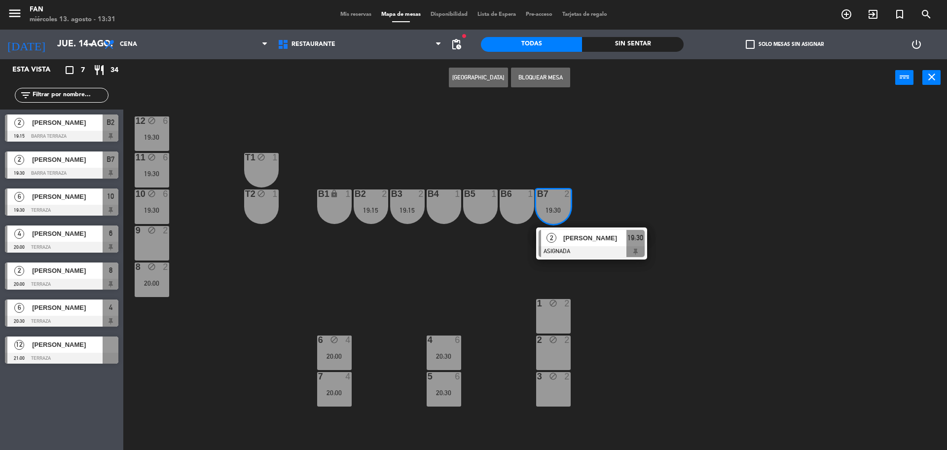
click at [559, 325] on div "1 block 2" at bounding box center [553, 316] width 35 height 35
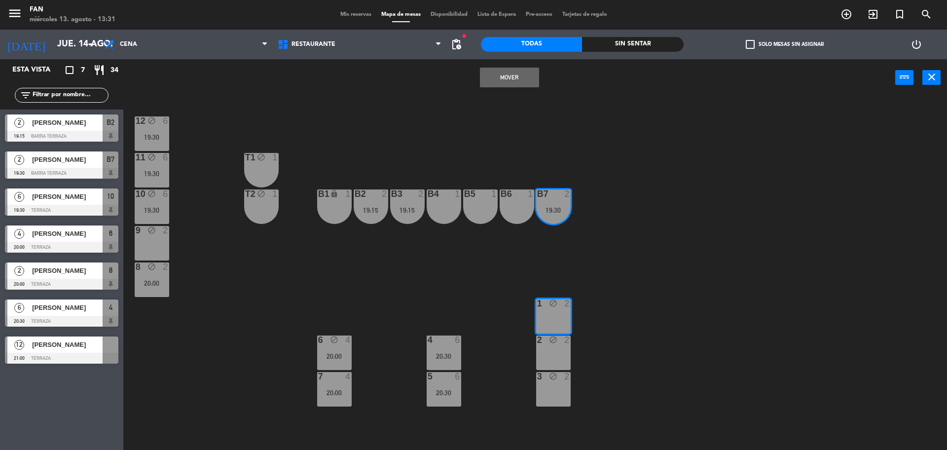
click at [473, 164] on div "12 block 6 19:30 11 block 6 19:30 T1 block 1 10 block 6 19:30 T2 block 1 B1 loc…" at bounding box center [540, 276] width 815 height 354
click at [167, 140] on div "19:30" at bounding box center [152, 137] width 35 height 7
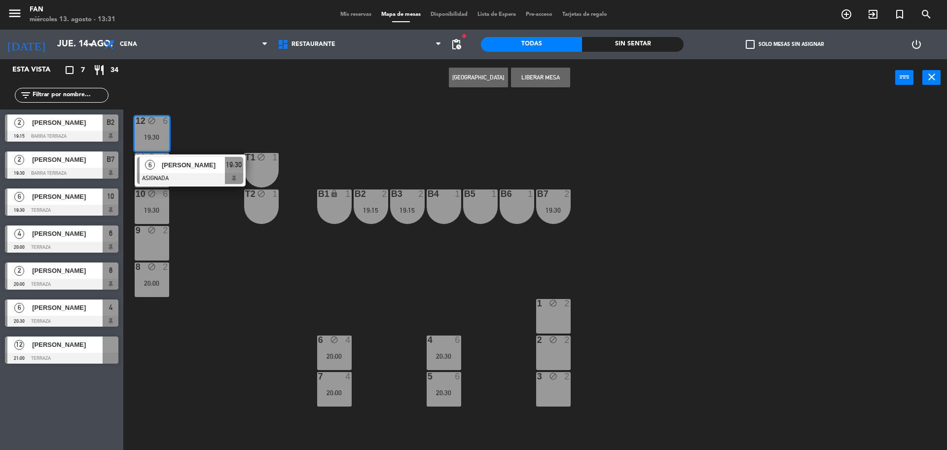
click at [181, 182] on div at bounding box center [190, 178] width 106 height 11
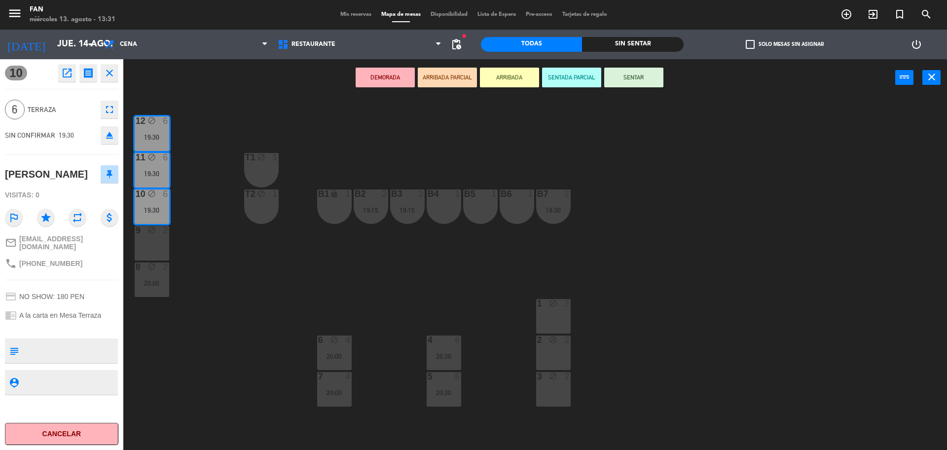
click at [556, 319] on div "1 block 2" at bounding box center [553, 316] width 35 height 35
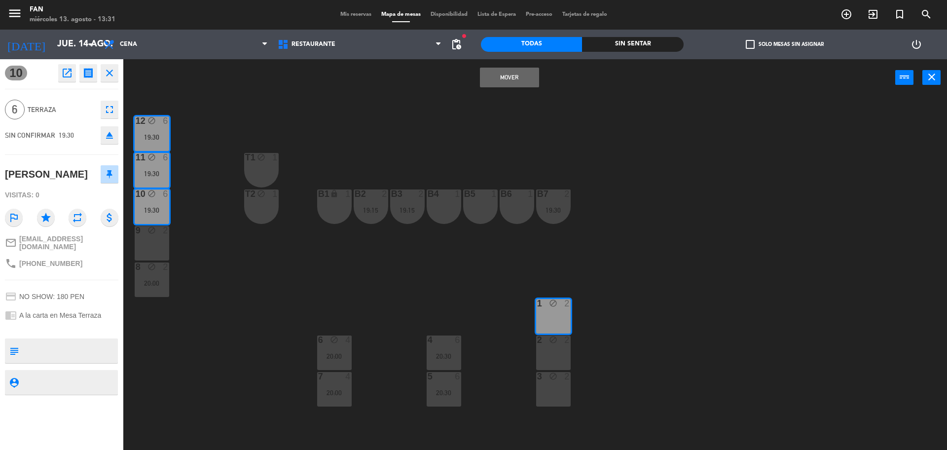
click at [552, 349] on div "2 block 2" at bounding box center [553, 353] width 35 height 35
click at [553, 369] on div "2 block 2" at bounding box center [553, 353] width 35 height 35
click at [554, 351] on div "2 block 2" at bounding box center [553, 353] width 35 height 35
click at [556, 383] on div "3 block 2" at bounding box center [553, 389] width 35 height 35
click at [518, 75] on button "Mover y Unir" at bounding box center [509, 78] width 59 height 20
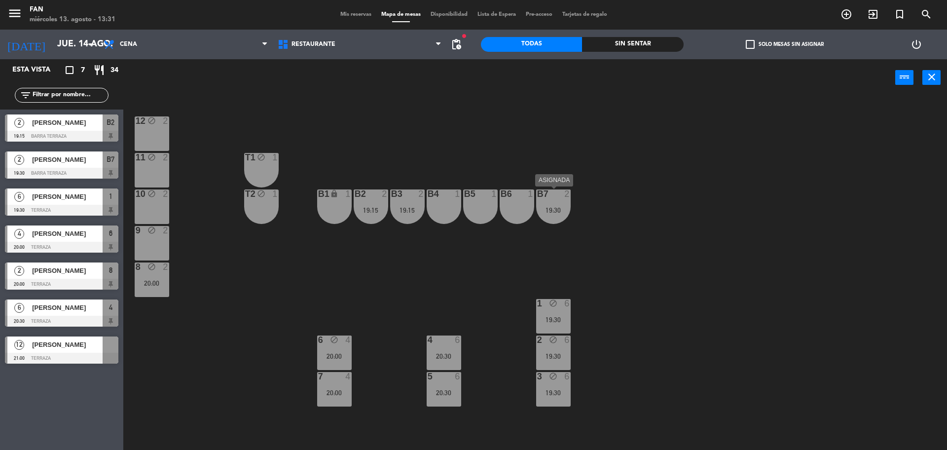
click at [555, 198] on div at bounding box center [553, 193] width 16 height 9
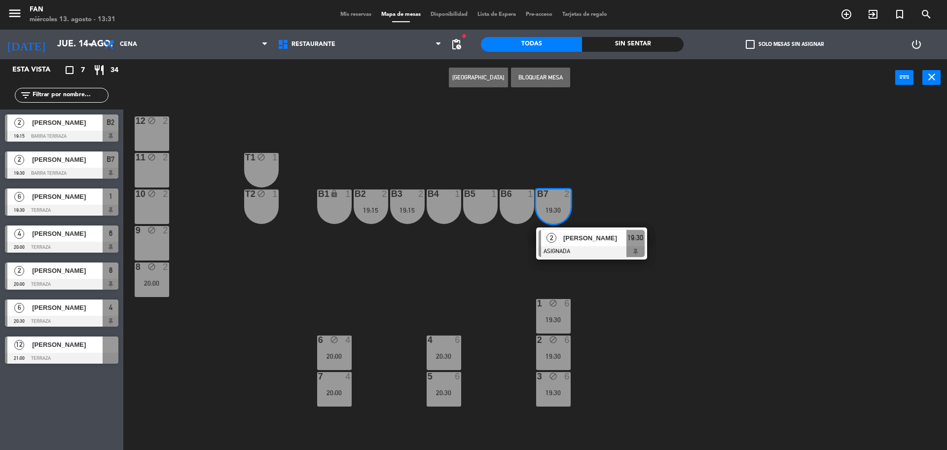
click at [272, 258] on div "12 block 2 11 block 2 T1 block 1 10 block 2 T2 block 1 B1 lock 1 B2 2 19:15 B3 …" at bounding box center [540, 276] width 815 height 354
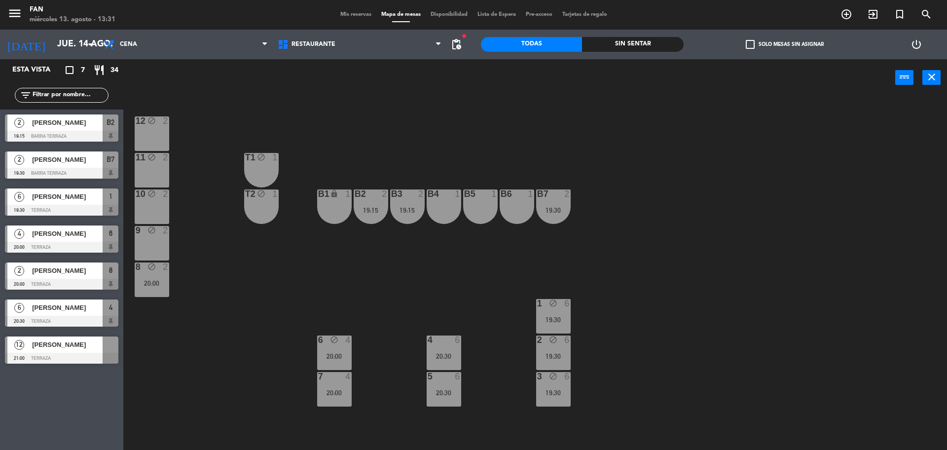
click at [564, 306] on div "6" at bounding box center [570, 303] width 16 height 9
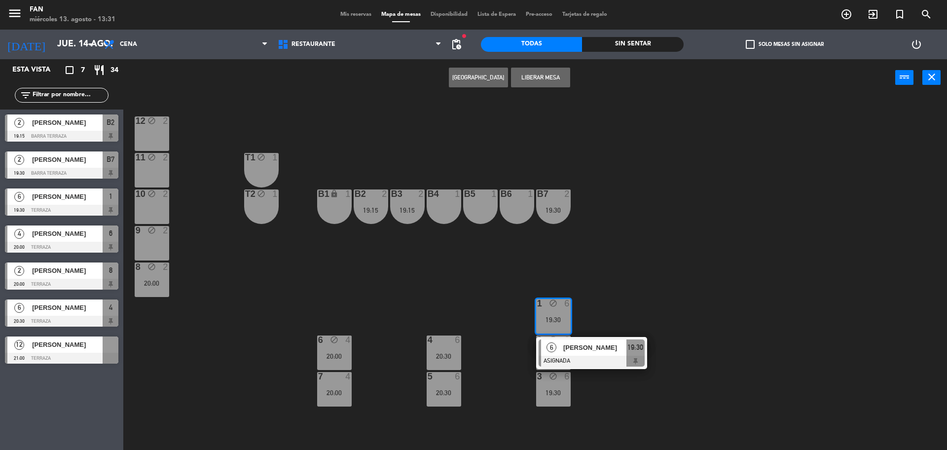
click at [580, 361] on div at bounding box center [592, 361] width 106 height 11
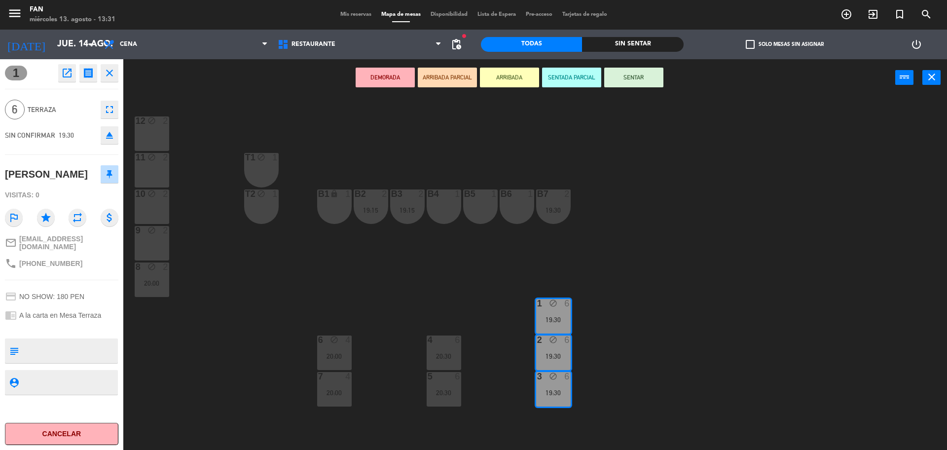
click at [163, 141] on div "12 block 2" at bounding box center [152, 133] width 35 height 35
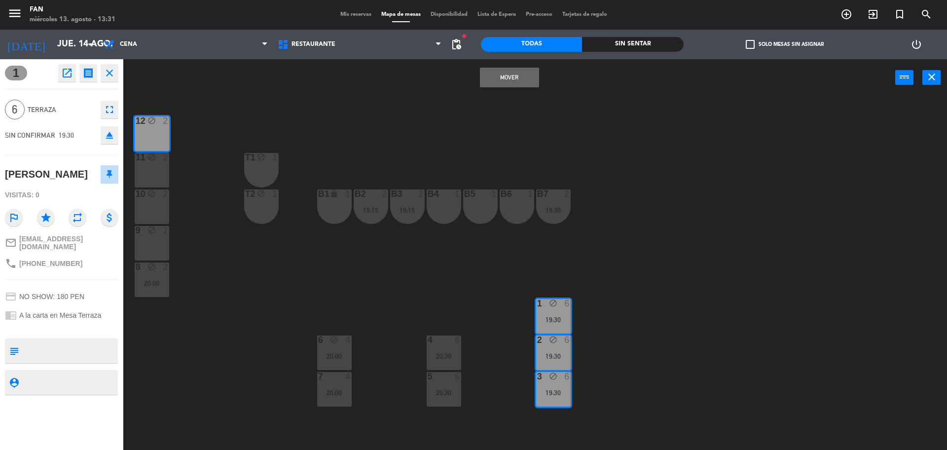
click at [157, 167] on div "11 block 2" at bounding box center [152, 170] width 35 height 35
click at [157, 211] on div "10 block 2" at bounding box center [152, 206] width 35 height 35
click at [519, 79] on button "Mover y Unir" at bounding box center [509, 78] width 59 height 20
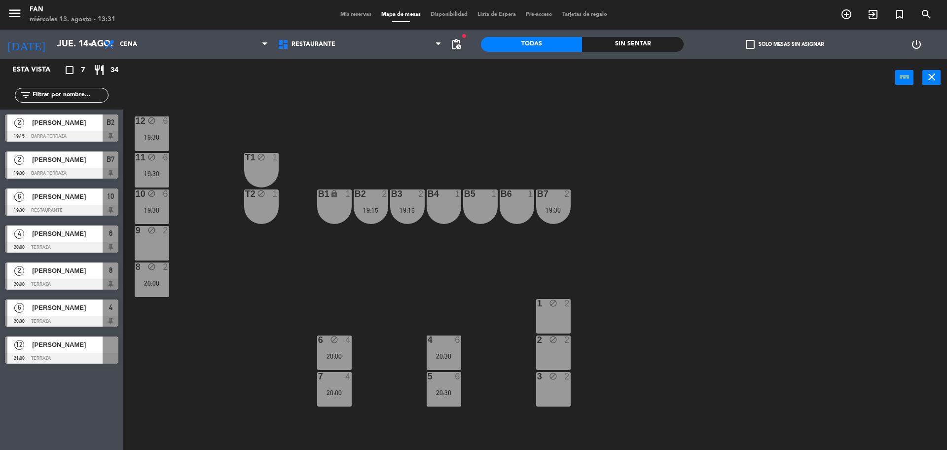
click at [159, 281] on div "20:00" at bounding box center [152, 283] width 35 height 7
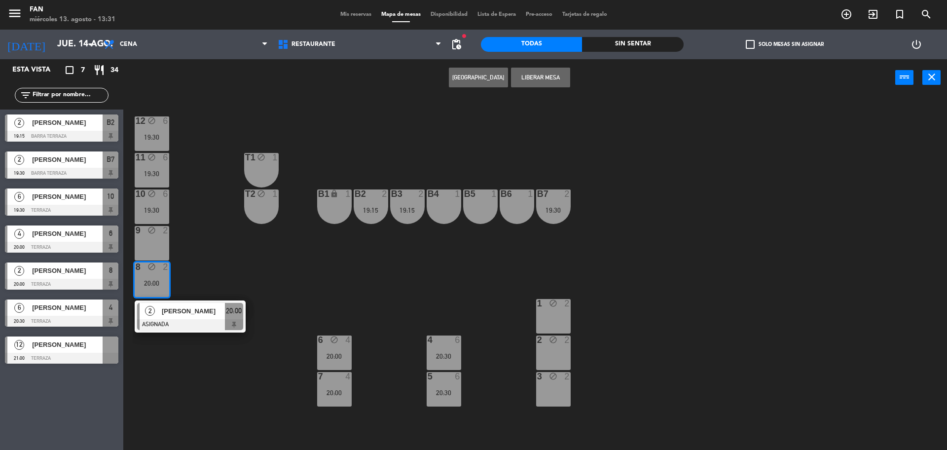
click at [551, 309] on div "1 block 2" at bounding box center [553, 316] width 35 height 35
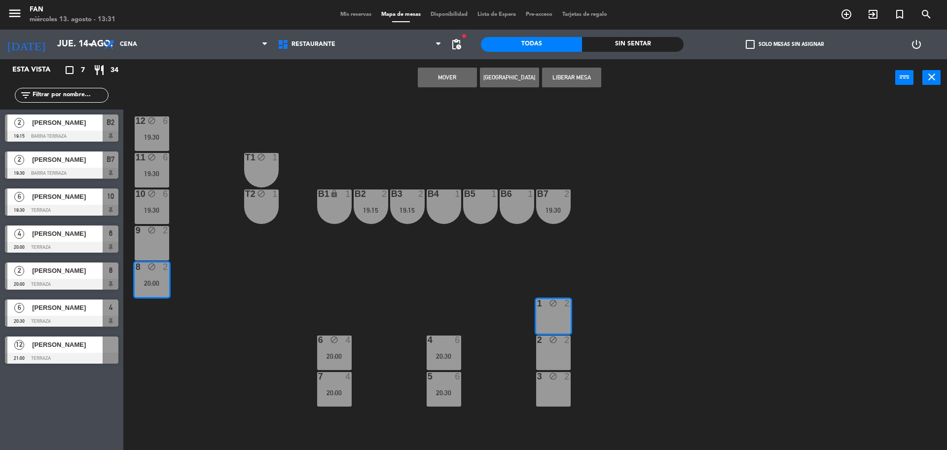
click at [432, 75] on button "Mover" at bounding box center [447, 78] width 59 height 20
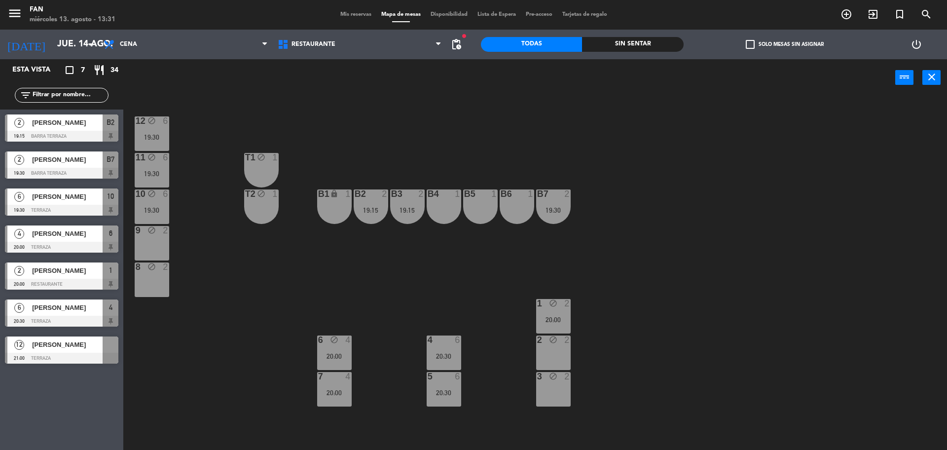
click at [339, 353] on div "20:00" at bounding box center [334, 356] width 35 height 7
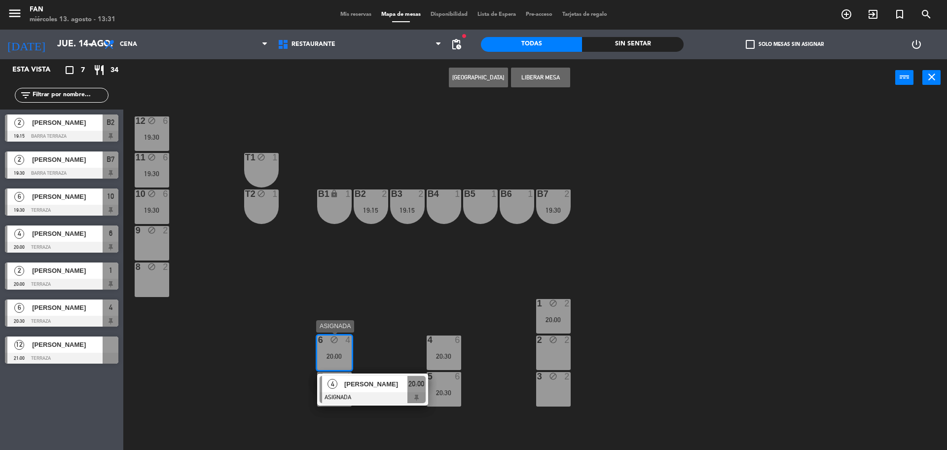
click at [351, 385] on span "[PERSON_NAME]" at bounding box center [375, 384] width 63 height 10
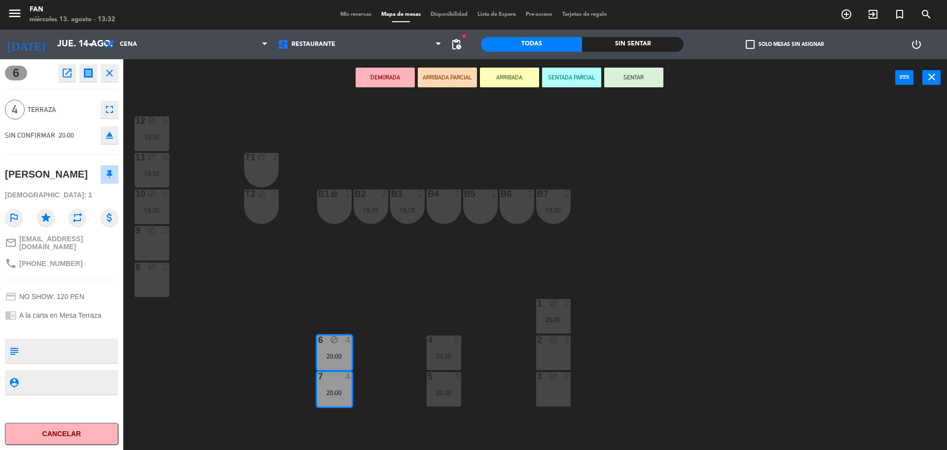
click at [551, 359] on div "2 block 2" at bounding box center [553, 353] width 35 height 35
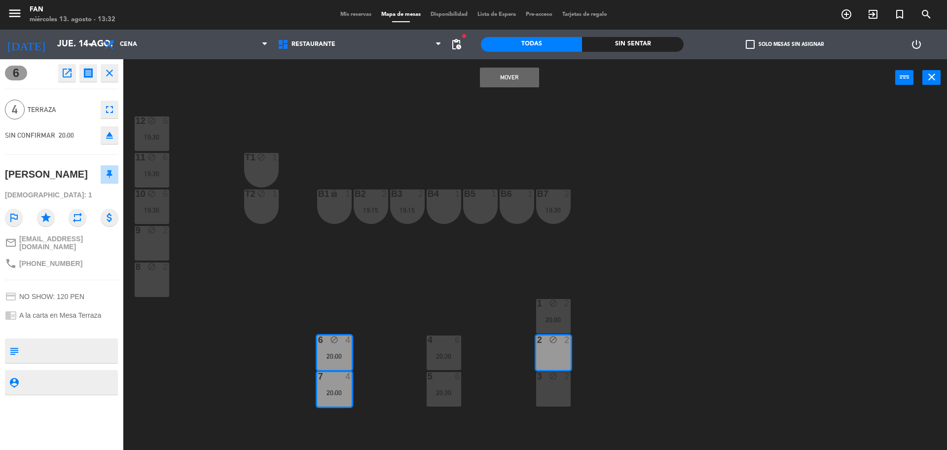
click at [551, 388] on div "3 block 2" at bounding box center [553, 389] width 35 height 35
click at [519, 77] on button "Mover y Unir" at bounding box center [509, 78] width 59 height 20
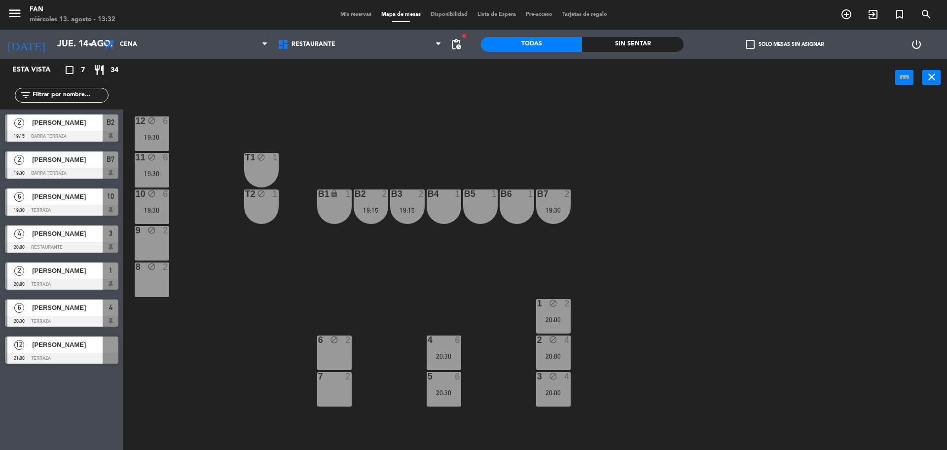
click at [551, 219] on div "B7 2 19:30" at bounding box center [553, 206] width 35 height 35
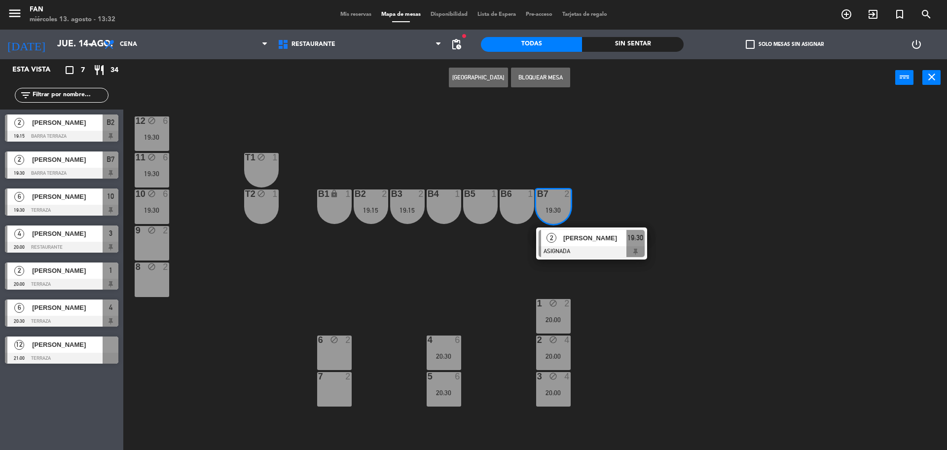
click at [558, 243] on div "2" at bounding box center [551, 238] width 21 height 16
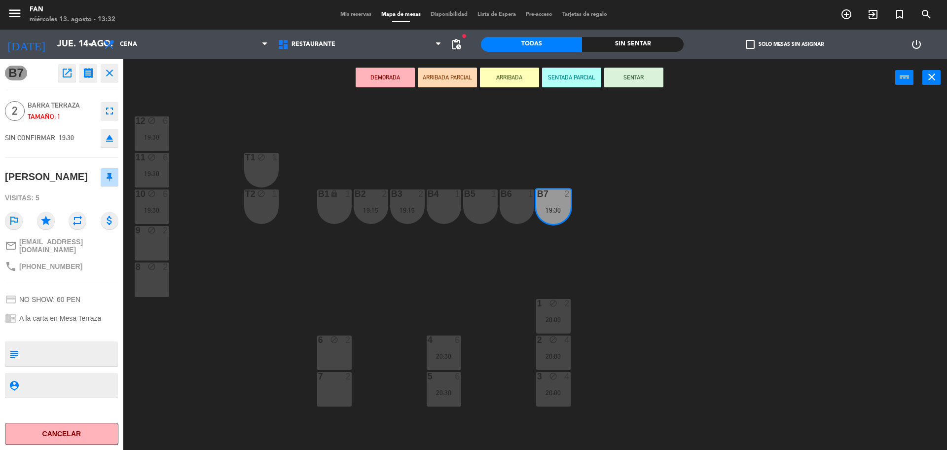
click at [338, 391] on div "7 2" at bounding box center [334, 389] width 35 height 35
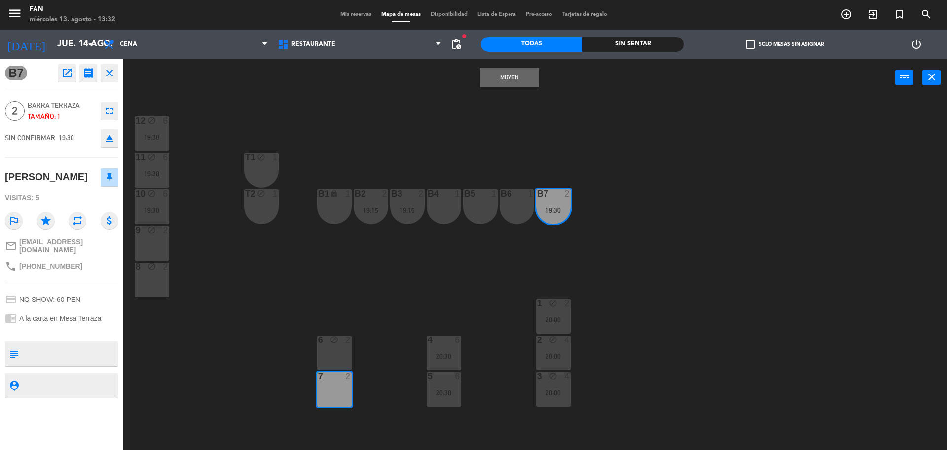
click at [520, 77] on button "Mover" at bounding box center [509, 78] width 59 height 20
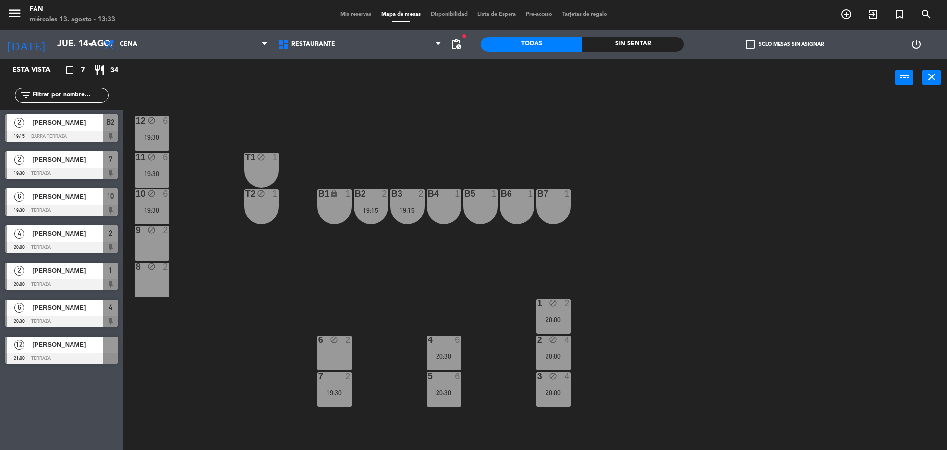
click at [398, 287] on div "12 block 6 19:30 11 block 6 19:30 T1 block 1 10 block 6 19:30 T2 block 1 B1 loc…" at bounding box center [540, 276] width 815 height 354
click at [410, 261] on div "12 block 6 19:30 11 block 6 19:30 T1 block 1 10 block 6 19:30 T2 block 1 B1 loc…" at bounding box center [540, 276] width 815 height 354
click at [417, 131] on div "12 block 6 19:30 11 block 6 19:30 T1 block 1 10 block 6 19:30 T2 block 1 B1 loc…" at bounding box center [540, 276] width 815 height 354
click at [386, 125] on div "12 block 6 19:30 11 block 6 19:30 T1 block 1 10 block 6 19:30 T2 block 1 B1 loc…" at bounding box center [540, 276] width 815 height 354
click at [69, 40] on input "jue. 14 ago." at bounding box center [109, 45] width 114 height 20
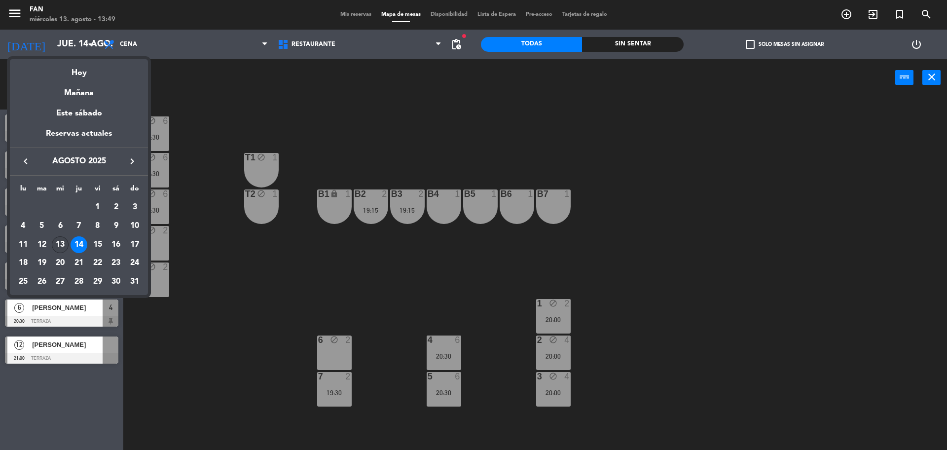
click at [60, 244] on div "13" at bounding box center [60, 244] width 17 height 17
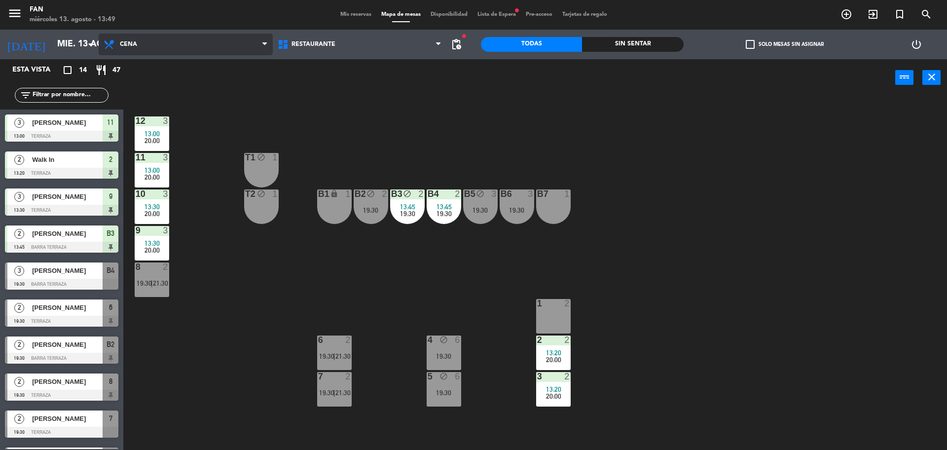
click at [207, 50] on span "Cena" at bounding box center [186, 45] width 174 height 22
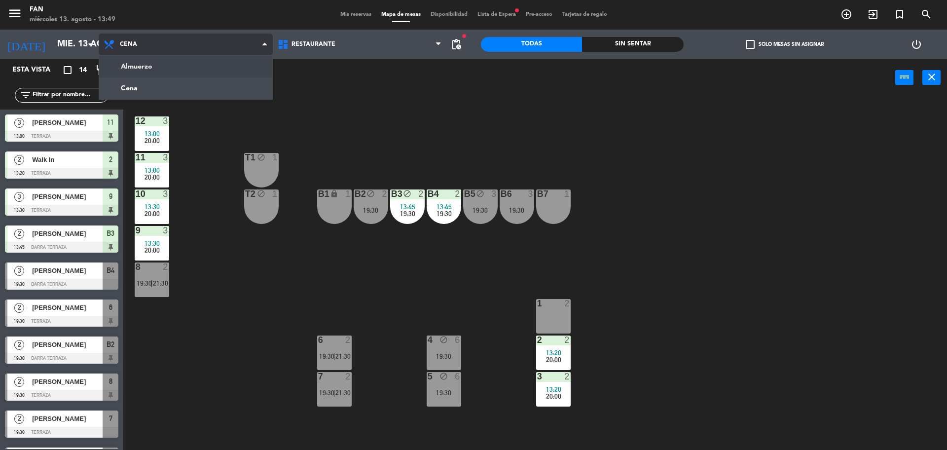
click at [202, 67] on ng-component "menu Fan [DATE] 13. agosto - 13:49 Mis reservas Mapa de mesas Disponibilidad Li…" at bounding box center [473, 226] width 947 height 452
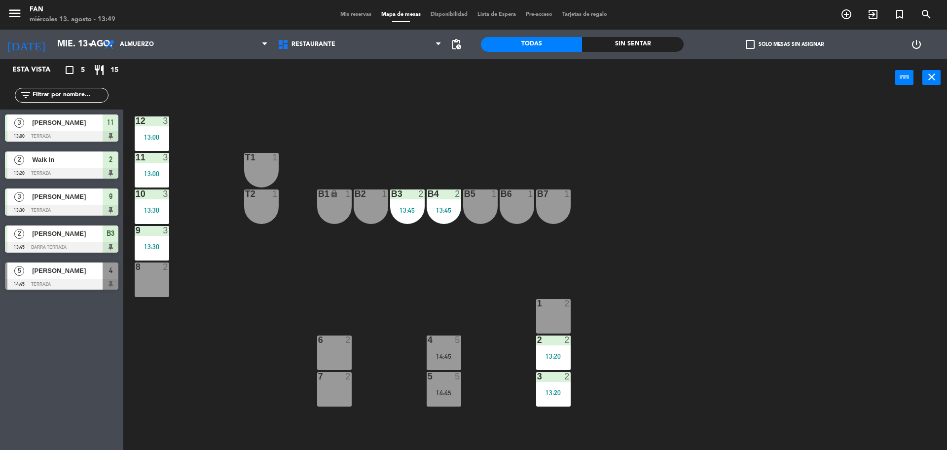
click at [569, 325] on div "1 2" at bounding box center [553, 316] width 35 height 35
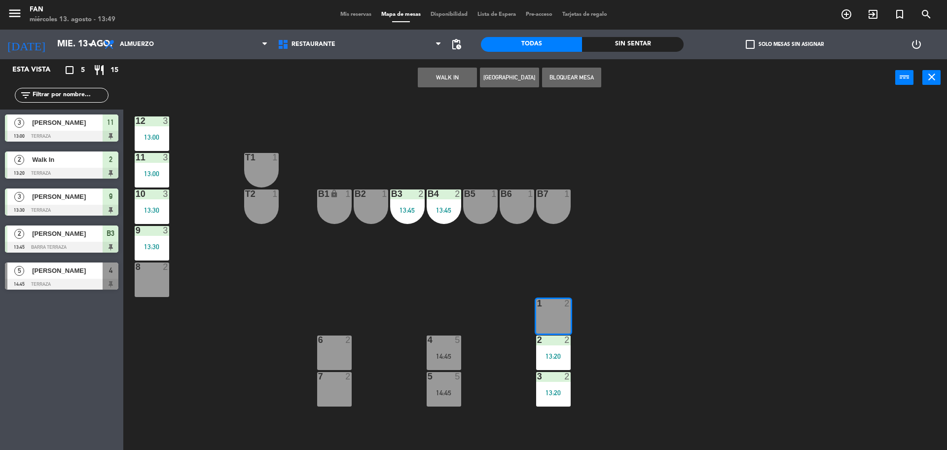
click at [444, 86] on button "WALK IN" at bounding box center [447, 78] width 59 height 20
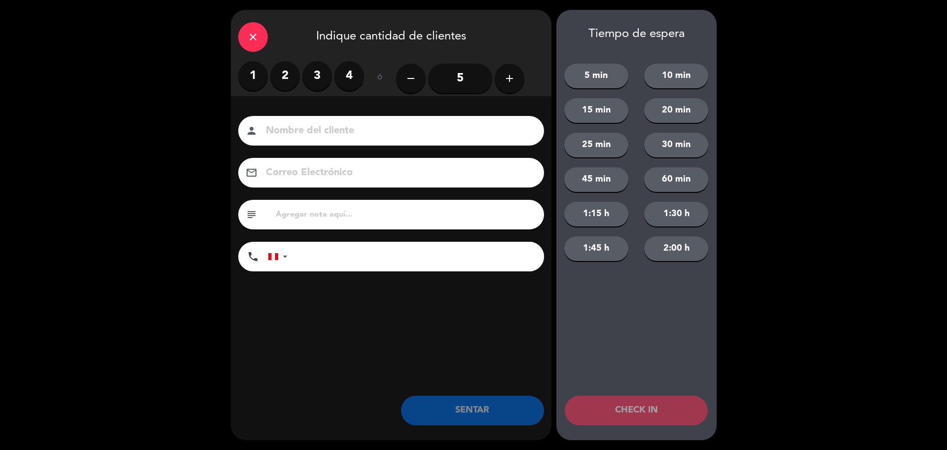
click at [275, 80] on label "2" at bounding box center [285, 76] width 30 height 30
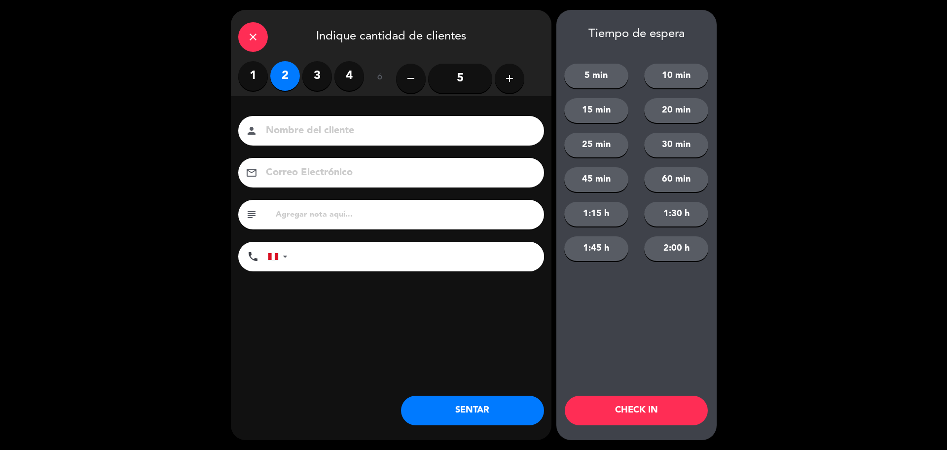
click at [457, 427] on div "close Indique cantidad de clientes 1 2 3 4 ó remove 5 add Nombre del cliente pe…" at bounding box center [391, 225] width 321 height 430
click at [465, 410] on button "SENTAR" at bounding box center [472, 411] width 143 height 30
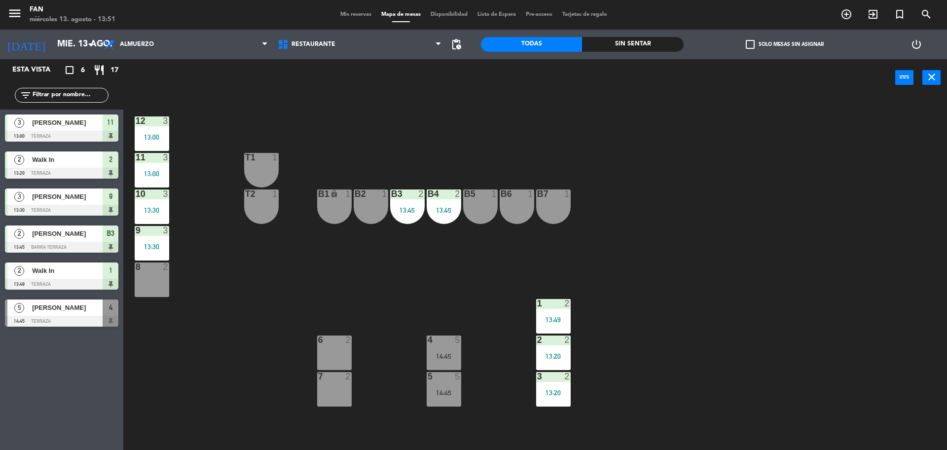
click at [337, 389] on div "7 2" at bounding box center [334, 389] width 35 height 35
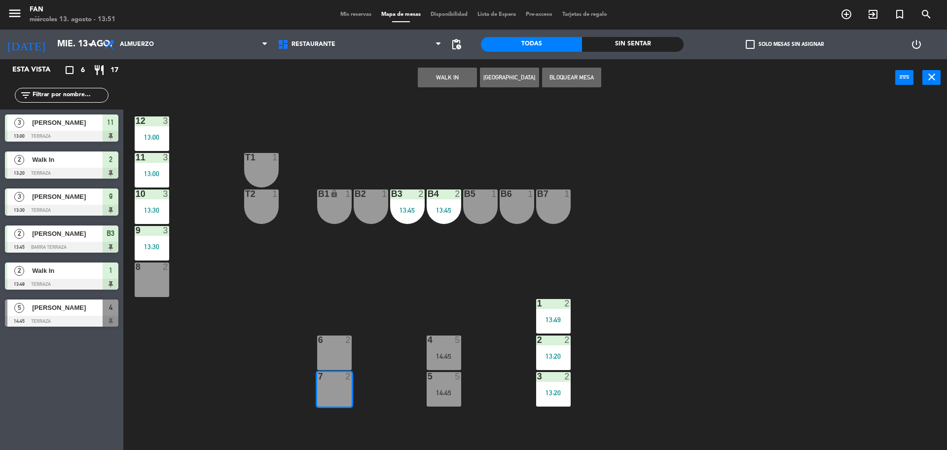
click at [339, 347] on div "6 2" at bounding box center [334, 353] width 35 height 35
click at [449, 79] on button "WALK IN" at bounding box center [447, 78] width 59 height 20
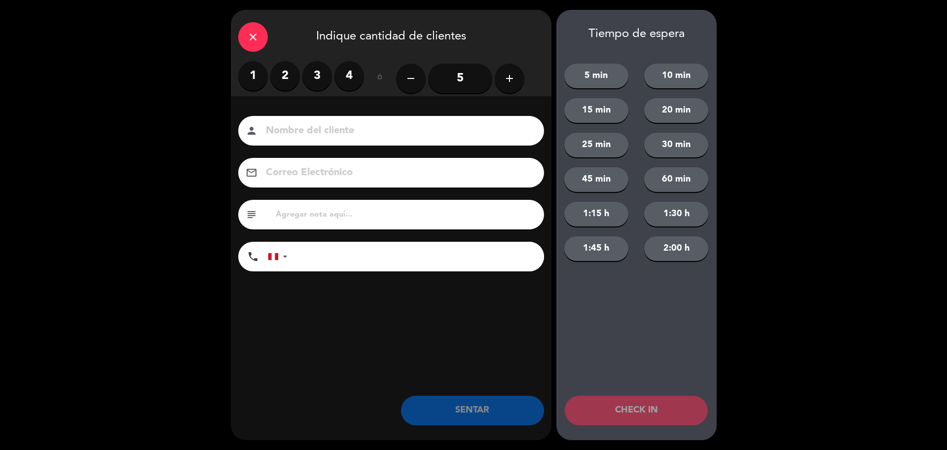
click at [324, 72] on label "3" at bounding box center [317, 76] width 30 height 30
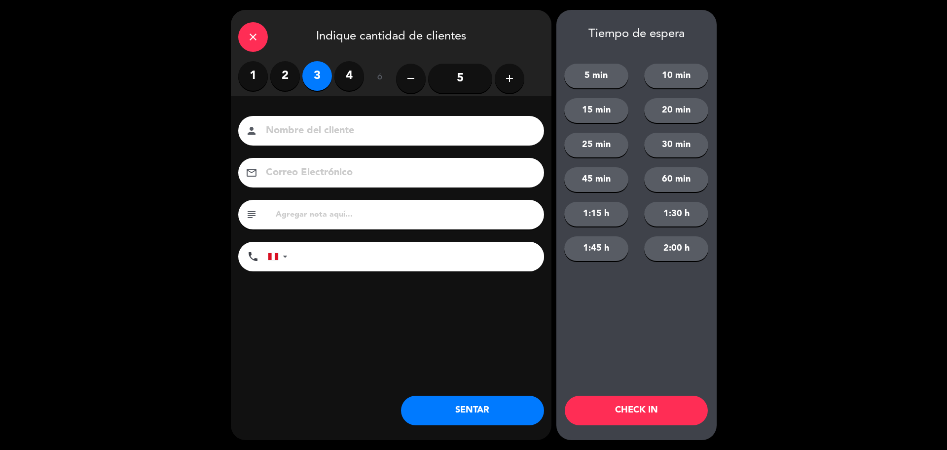
click at [473, 416] on button "SENTAR" at bounding box center [472, 411] width 143 height 30
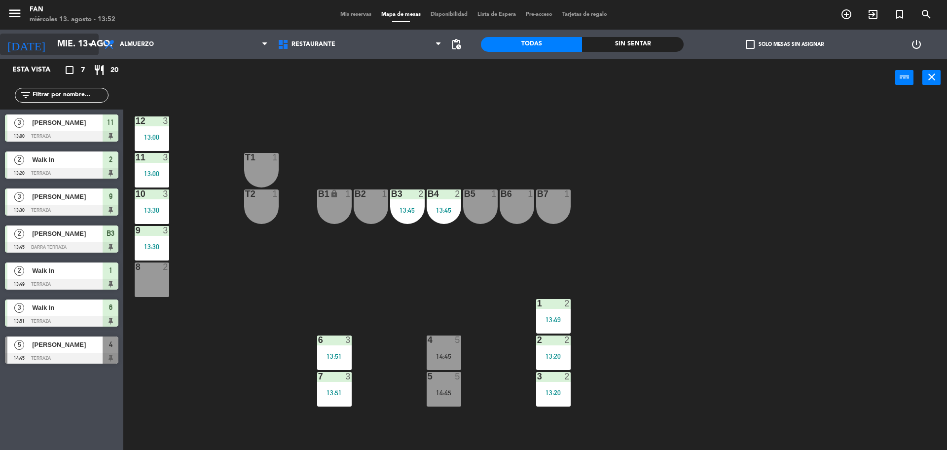
click at [68, 38] on input "mié. 13 ago." at bounding box center [109, 45] width 114 height 20
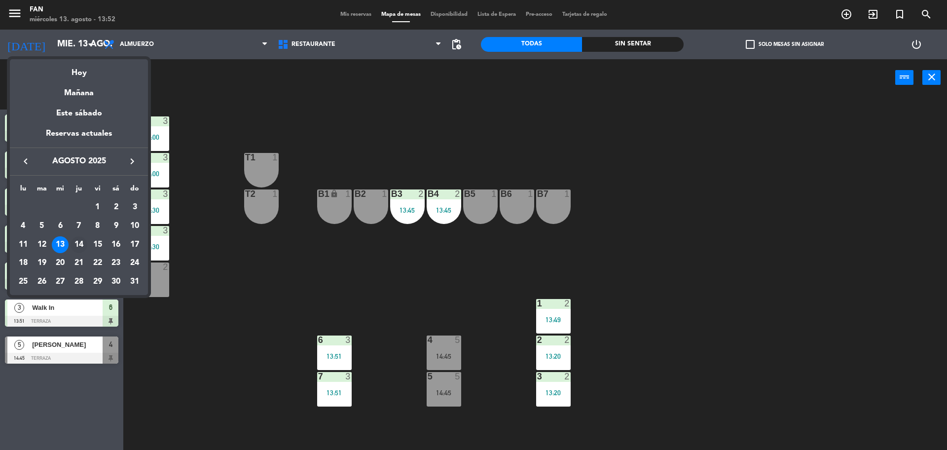
click at [82, 237] on div "14" at bounding box center [79, 244] width 17 height 17
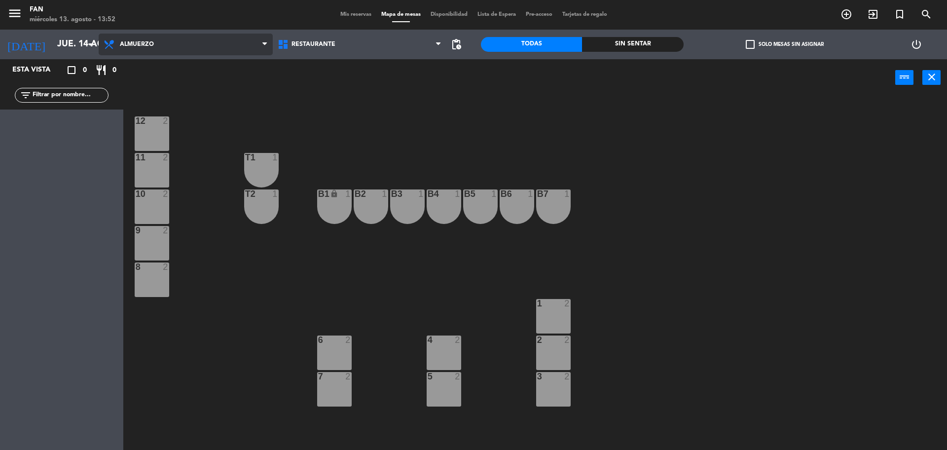
click at [193, 38] on span "Almuerzo" at bounding box center [186, 45] width 174 height 22
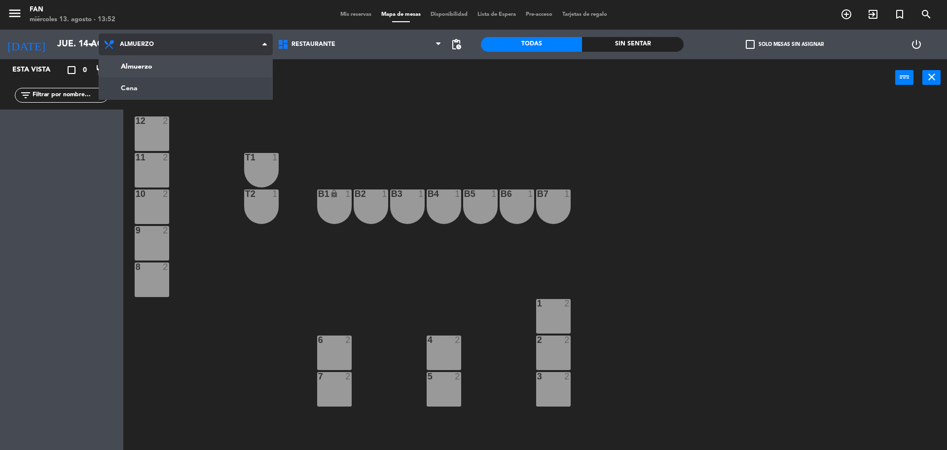
click at [163, 83] on ng-component "menu Fan [DATE] 13. agosto - 13:52 Mis reservas Mapa de mesas Disponibilidad Li…" at bounding box center [473, 226] width 947 height 452
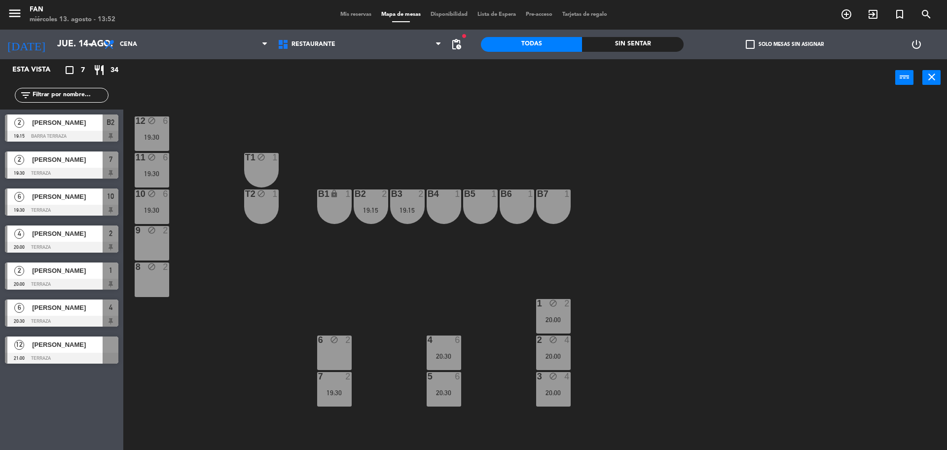
click at [35, 354] on div at bounding box center [61, 358] width 113 height 11
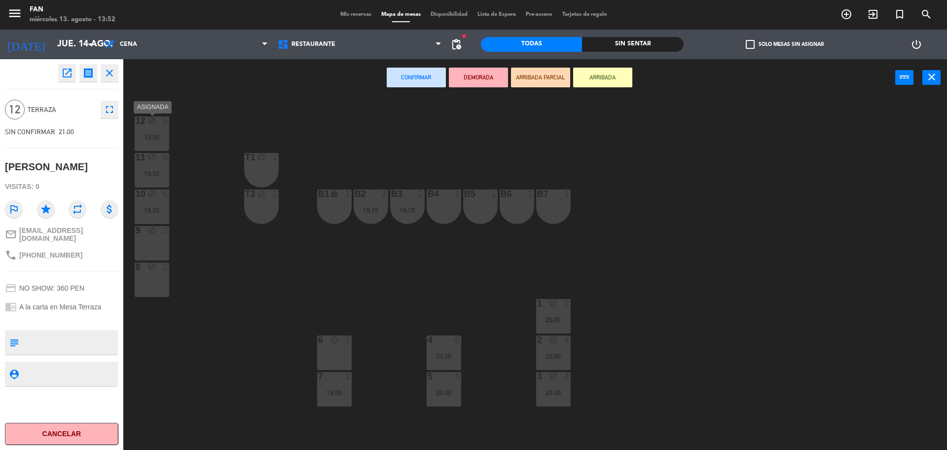
click at [155, 143] on div "12 block 6 19:30" at bounding box center [152, 133] width 35 height 35
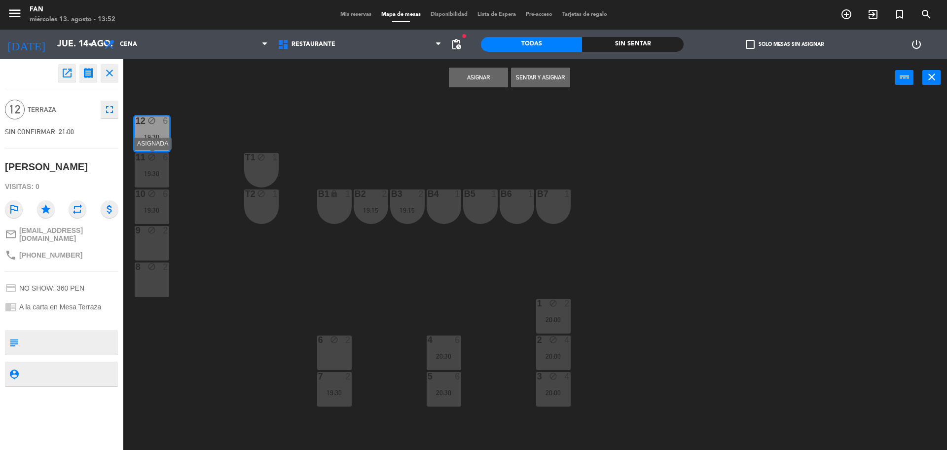
click at [146, 176] on div "19:30" at bounding box center [152, 173] width 35 height 7
click at [149, 199] on div "10 block 6" at bounding box center [152, 194] width 35 height 10
click at [151, 244] on div "9 block 2" at bounding box center [152, 243] width 35 height 35
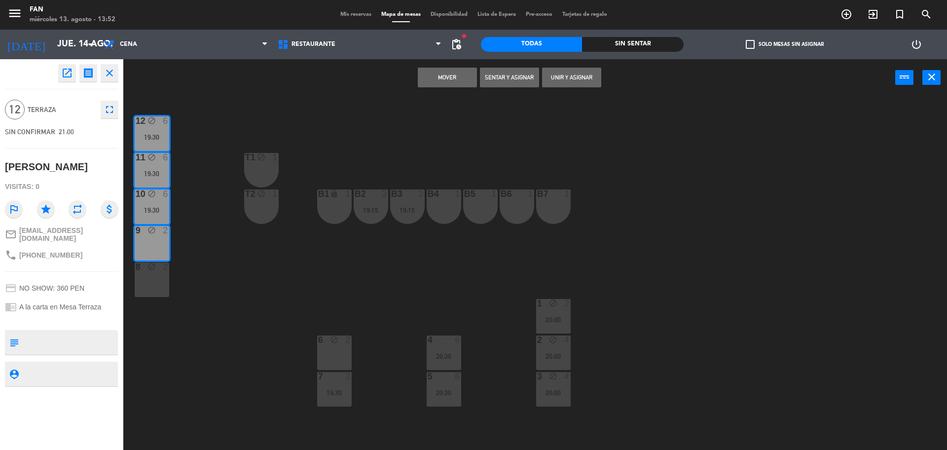
click at [153, 273] on div "8 block 2" at bounding box center [152, 280] width 35 height 35
click at [559, 75] on button "Unir y asignar" at bounding box center [540, 78] width 59 height 20
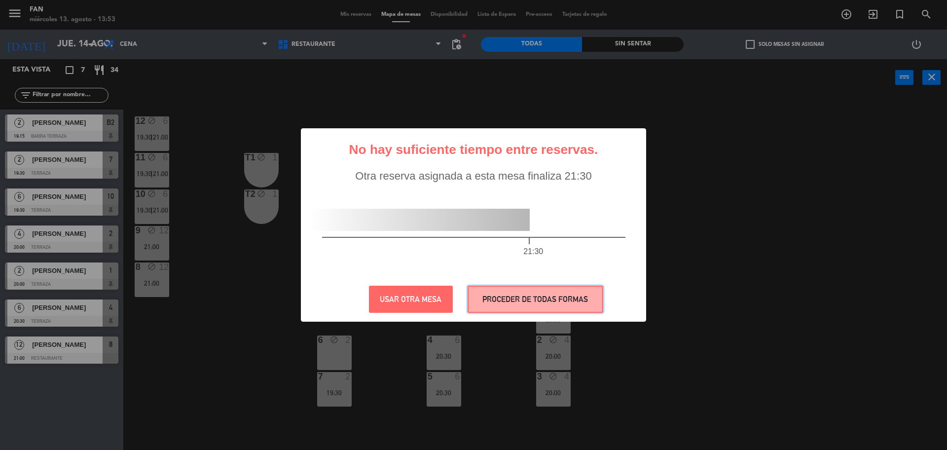
click at [516, 293] on button "PROCEDER DE TODAS FORMAS" at bounding box center [536, 299] width 136 height 27
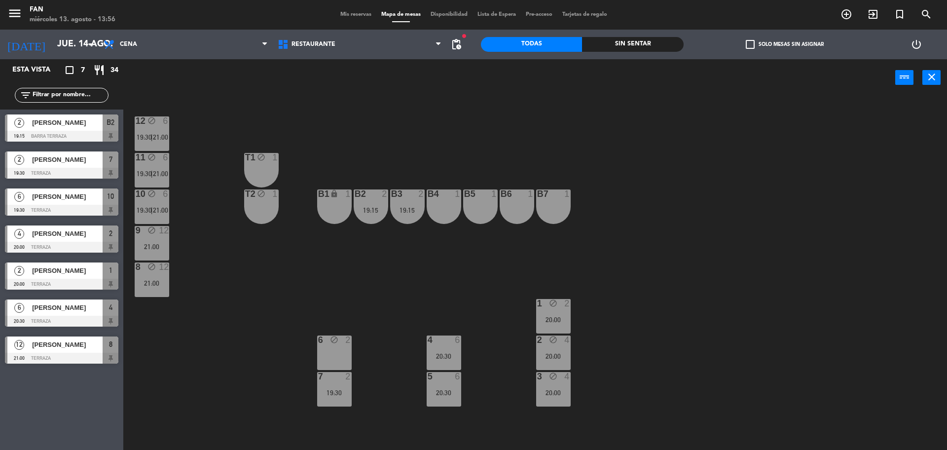
click at [655, 164] on div "12 block 6 19:30 | 21:00 11 block 6 19:30 | 21:00 T1 block 1 10 block 6 19:30 |…" at bounding box center [540, 276] width 815 height 354
click at [161, 46] on span "Cena" at bounding box center [186, 45] width 174 height 22
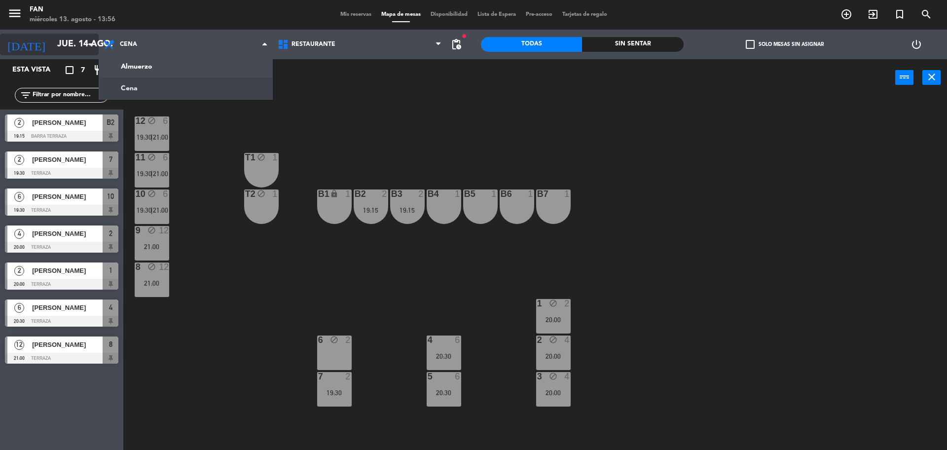
click at [70, 48] on input "jue. 14 ago." at bounding box center [109, 45] width 114 height 20
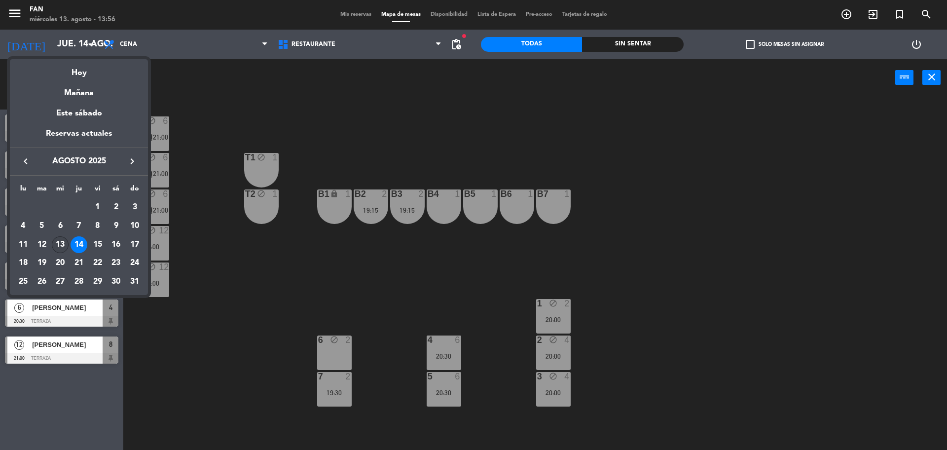
click at [62, 246] on div "13" at bounding box center [60, 244] width 17 height 17
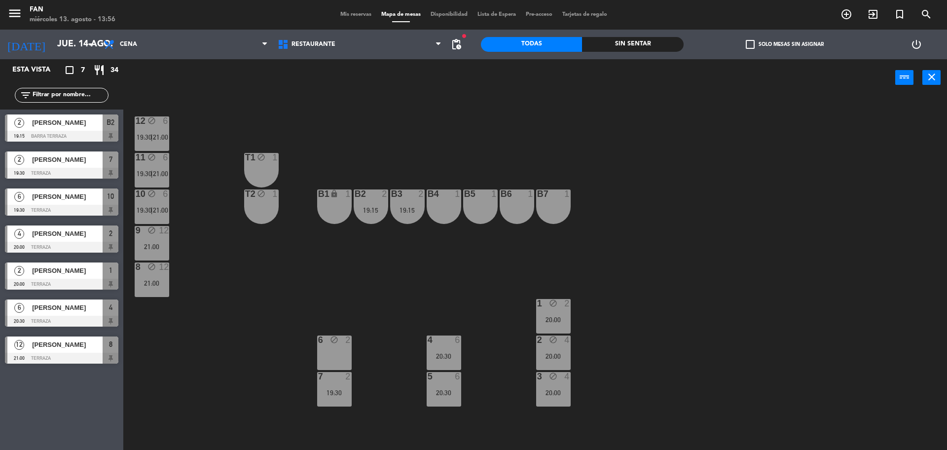
type input "mié. 13 ago."
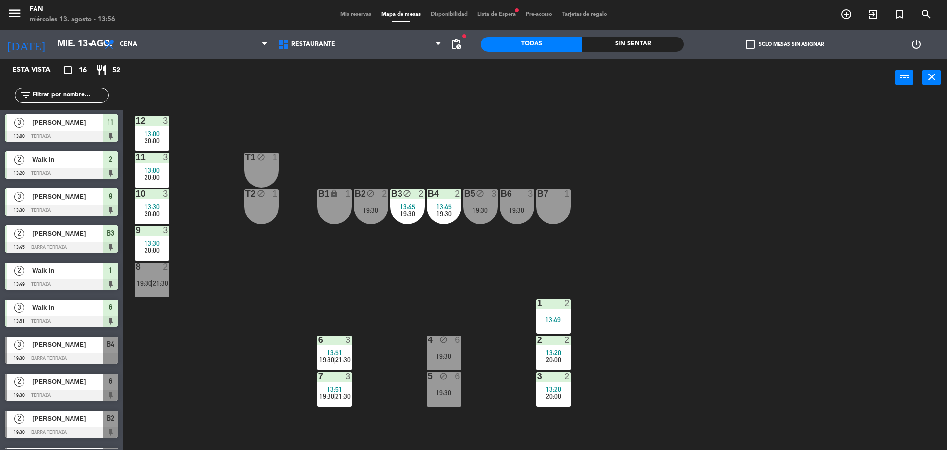
click at [196, 32] on div "Almuerzo Cena Cena Almuerzo Cena" at bounding box center [186, 45] width 174 height 30
click at [183, 45] on span "Cena" at bounding box center [186, 45] width 174 height 22
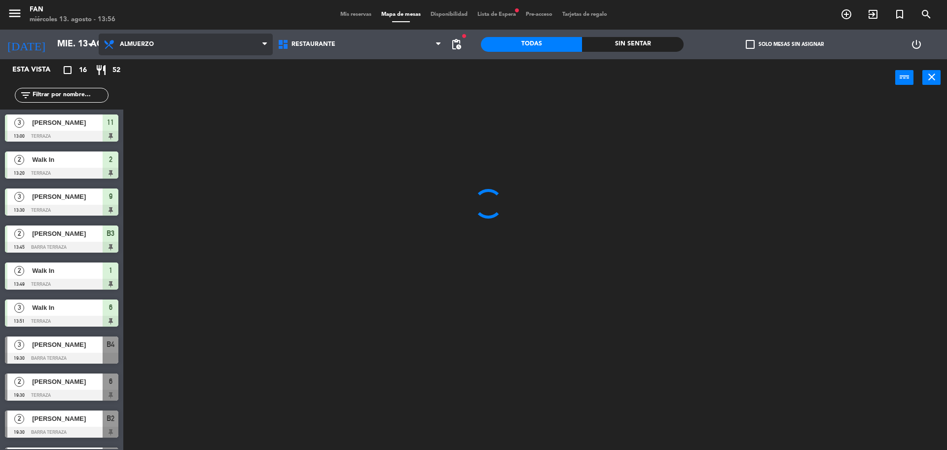
click at [177, 64] on ng-component "menu Fan [DATE] 13. agosto - 13:56 Mis reservas Mapa de mesas Disponibilidad Li…" at bounding box center [473, 226] width 947 height 452
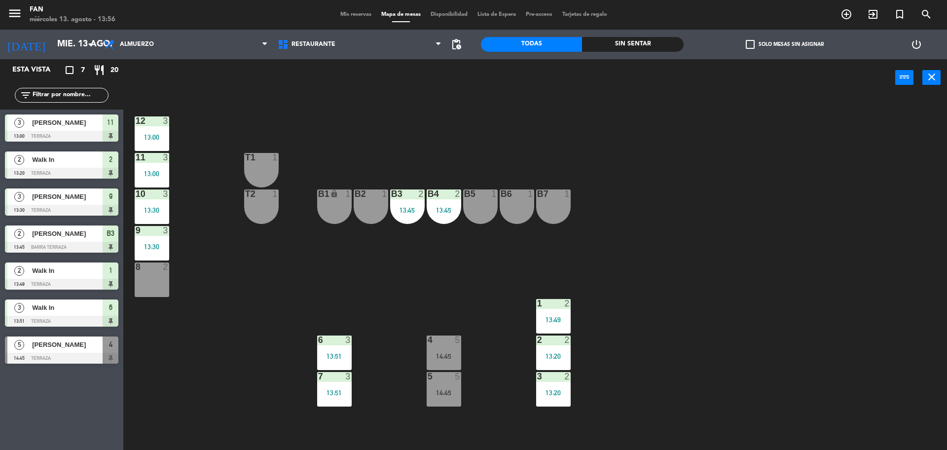
click at [148, 290] on div "8 2" at bounding box center [152, 280] width 35 height 35
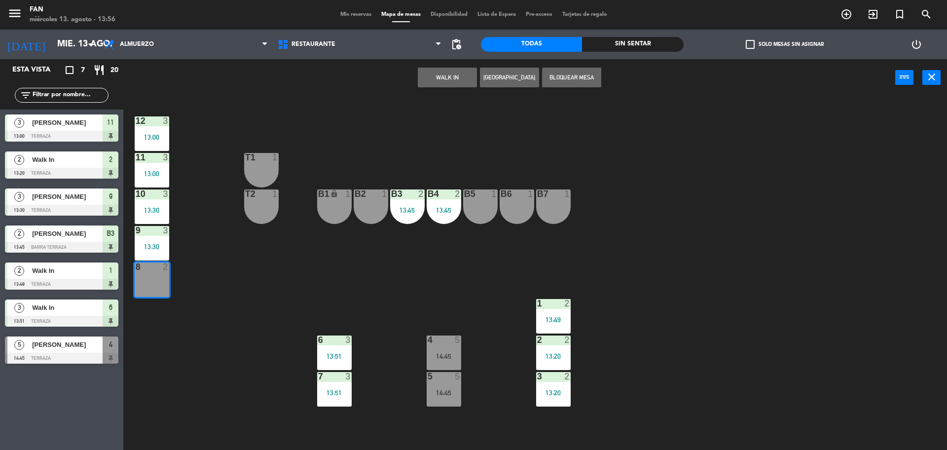
click at [425, 73] on button "WALK IN" at bounding box center [447, 78] width 59 height 20
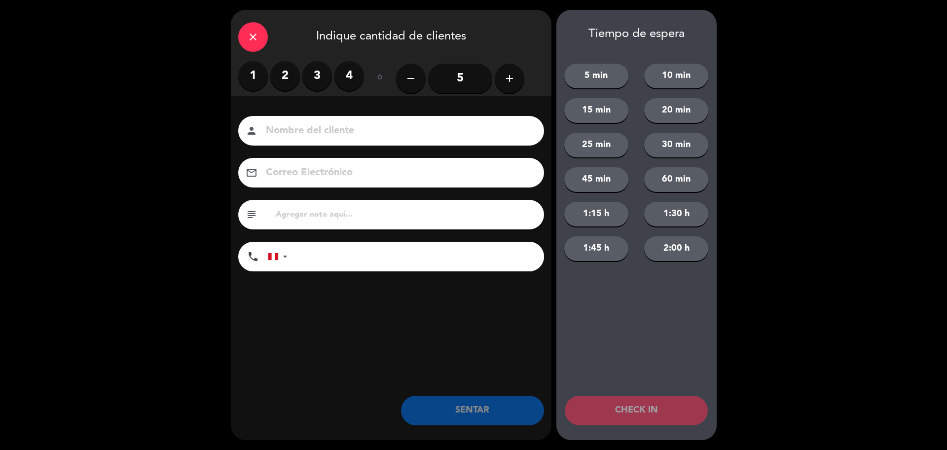
click at [272, 74] on label "2" at bounding box center [285, 76] width 30 height 30
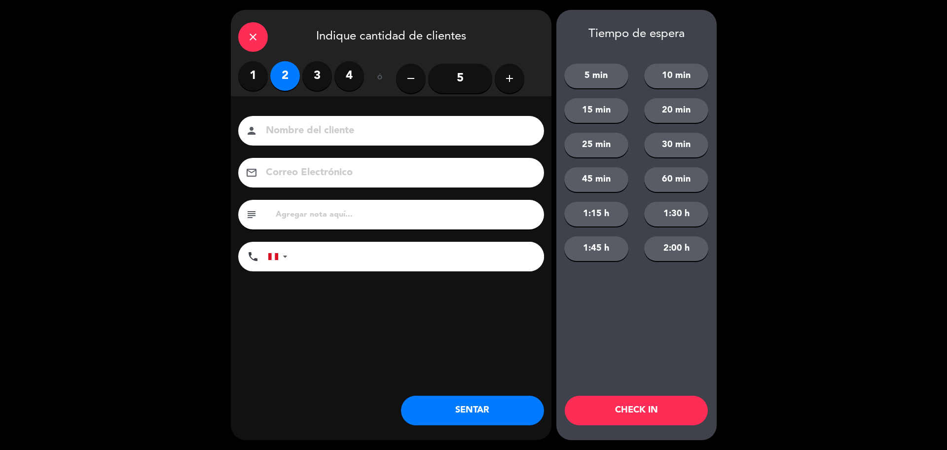
click at [449, 408] on button "SENTAR" at bounding box center [472, 411] width 143 height 30
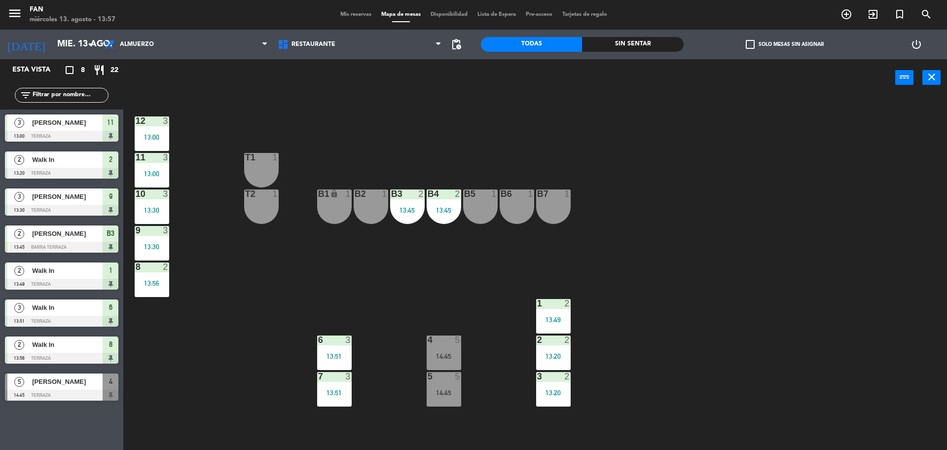
click at [257, 200] on div "T2 1" at bounding box center [261, 206] width 35 height 35
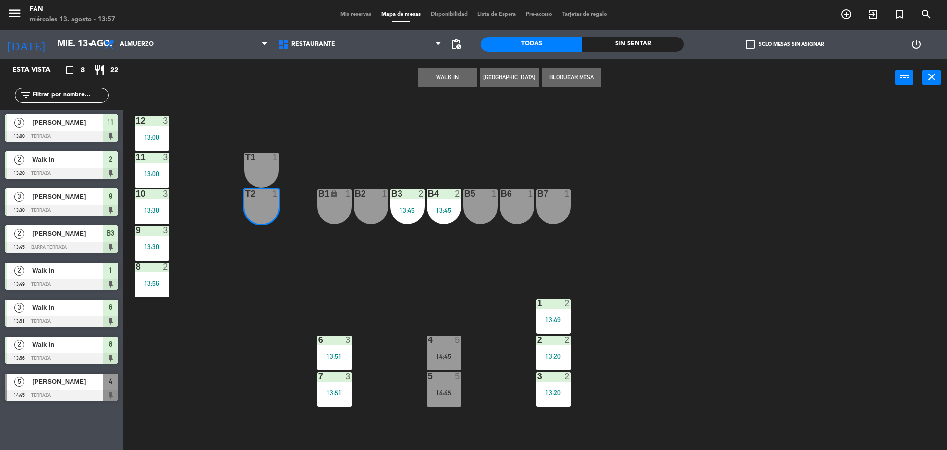
click at [260, 151] on div "12 3 13:00 11 3 13:00 T1 1 10 3 13:30 T2 1 B1 lock 1 B2 1 B3 2 13:45 B4 2 13:45…" at bounding box center [540, 276] width 815 height 354
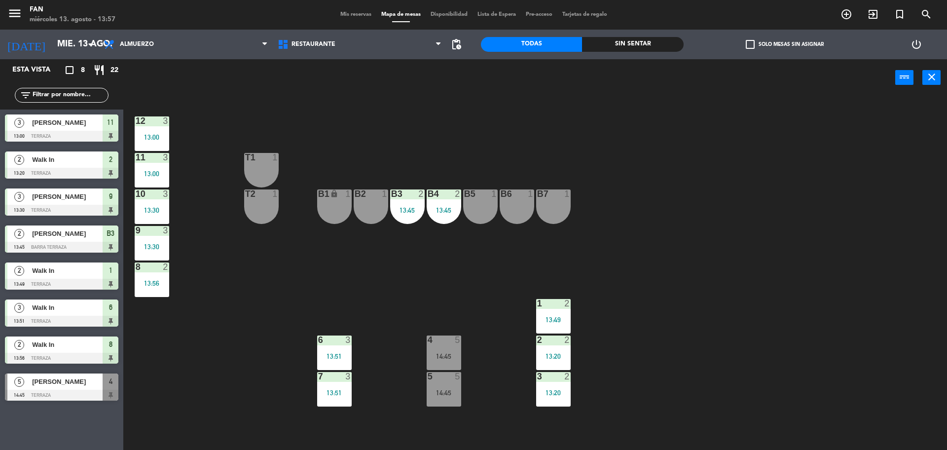
click at [265, 196] on div at bounding box center [261, 193] width 16 height 9
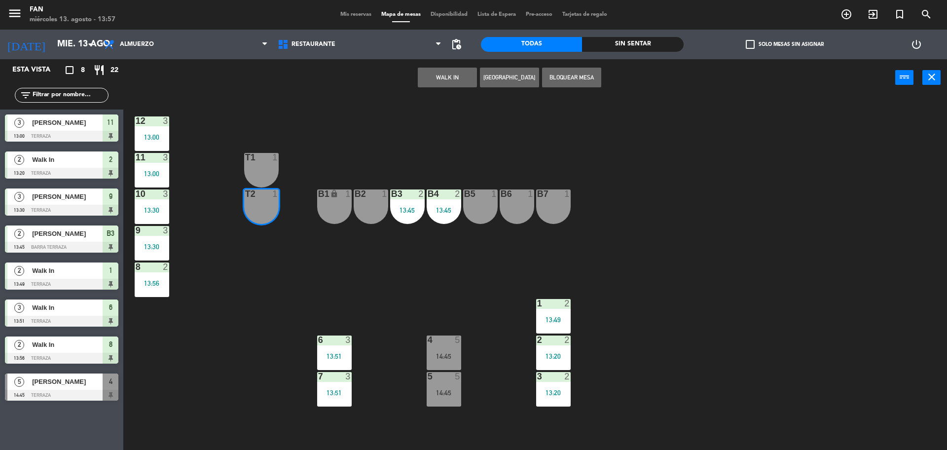
click at [257, 157] on div at bounding box center [261, 157] width 16 height 9
click at [447, 75] on button "WALK IN" at bounding box center [447, 78] width 59 height 20
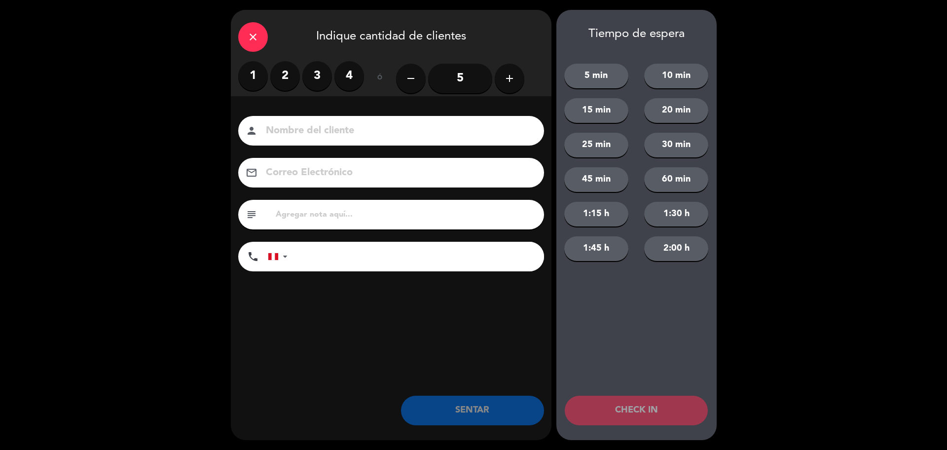
click at [290, 79] on label "2" at bounding box center [285, 76] width 30 height 30
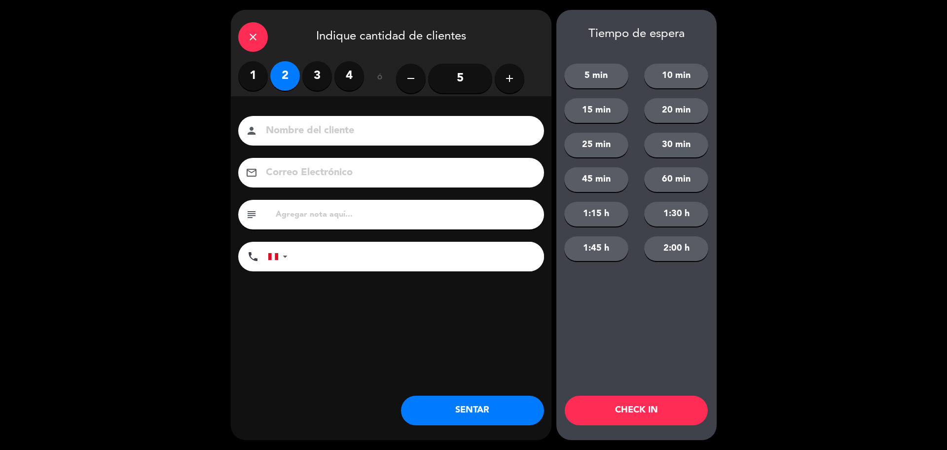
click at [434, 408] on button "SENTAR" at bounding box center [472, 411] width 143 height 30
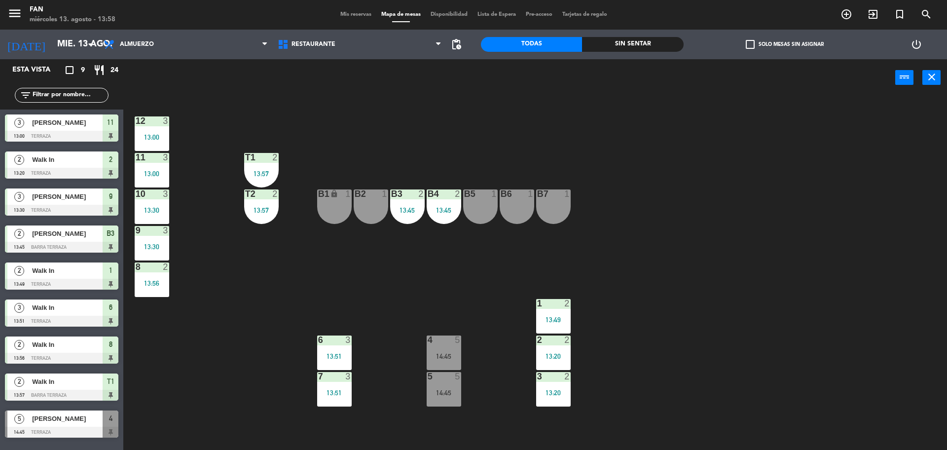
click at [462, 297] on div "12 3 13:00 11 3 13:00 T1 2 13:57 10 3 13:30 T2 2 13:57 B1 lock 1 B2 1 B3 2 13:4…" at bounding box center [540, 276] width 815 height 354
click at [643, 248] on div "12 3 13:00 11 3 13:00 T1 2 13:57 10 3 13:30 T2 2 13:57 B1 lock 1 B2 1 B3 2 13:4…" at bounding box center [540, 276] width 815 height 354
click at [353, 14] on span "Mis reservas" at bounding box center [356, 14] width 41 height 5
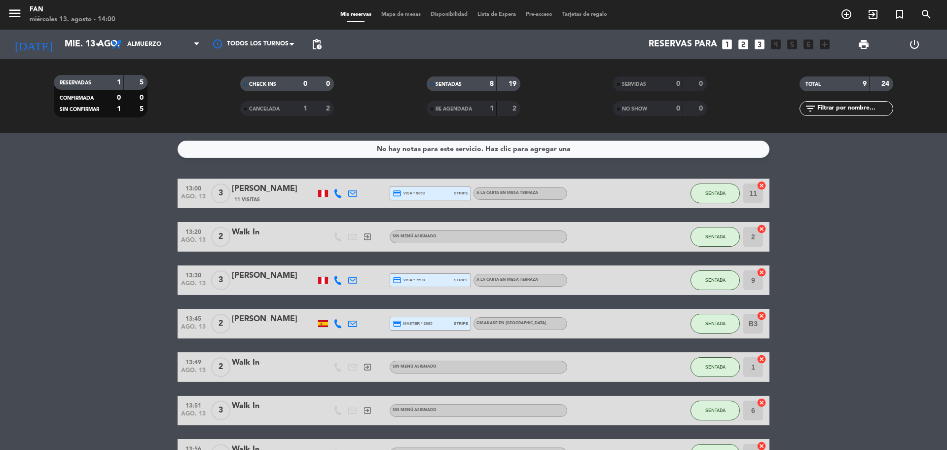
click at [378, 13] on span "Mapa de mesas" at bounding box center [400, 14] width 49 height 5
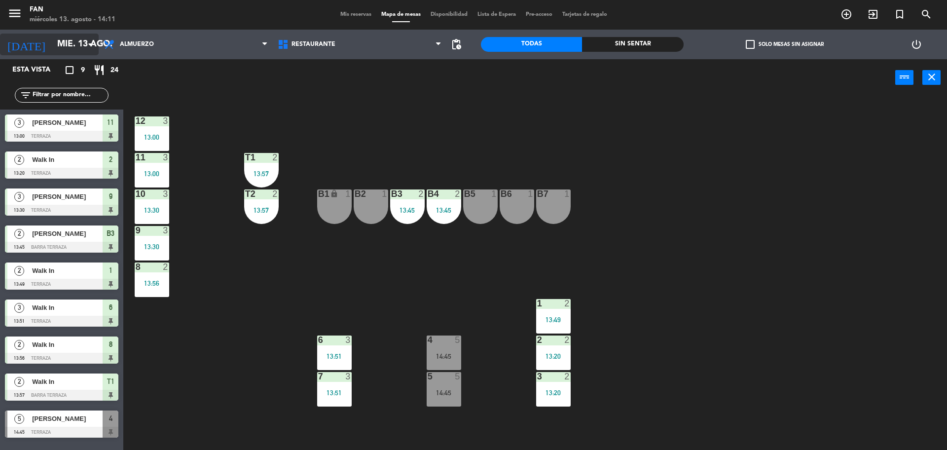
click at [74, 45] on input "mié. 13 ago." at bounding box center [109, 45] width 114 height 20
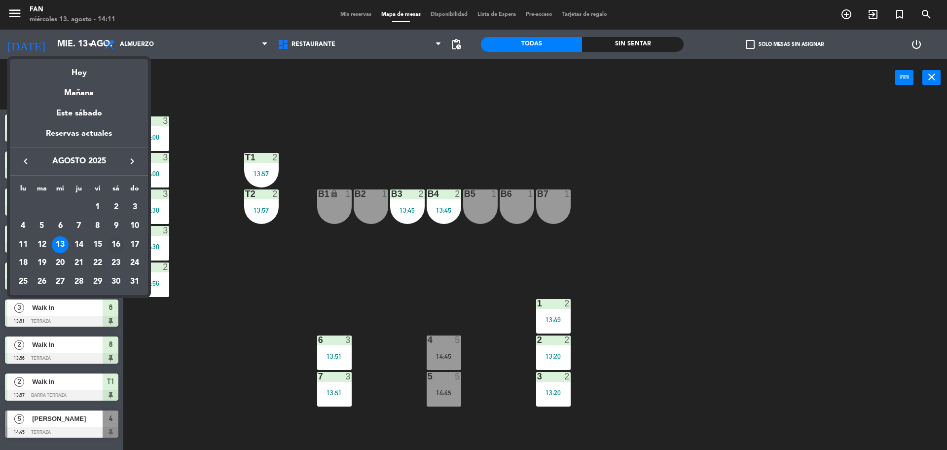
click at [113, 239] on div "16" at bounding box center [116, 244] width 17 height 17
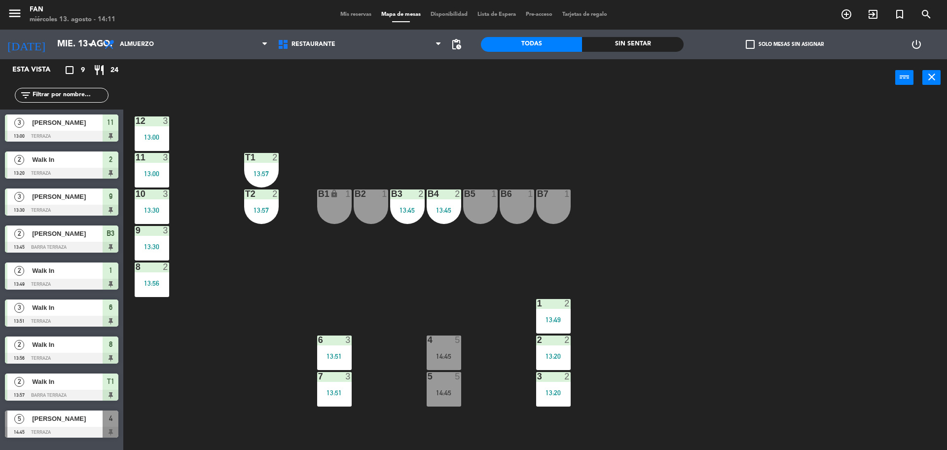
type input "sáb. 16 ago."
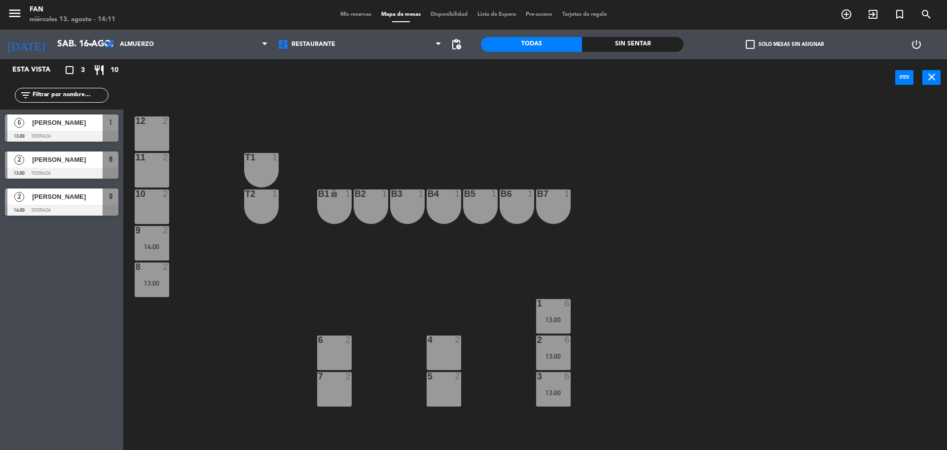
click at [227, 32] on div "Almuerzo Cena Almuerzo Almuerzo Cena" at bounding box center [186, 45] width 174 height 30
click at [221, 42] on span "Almuerzo" at bounding box center [186, 45] width 174 height 22
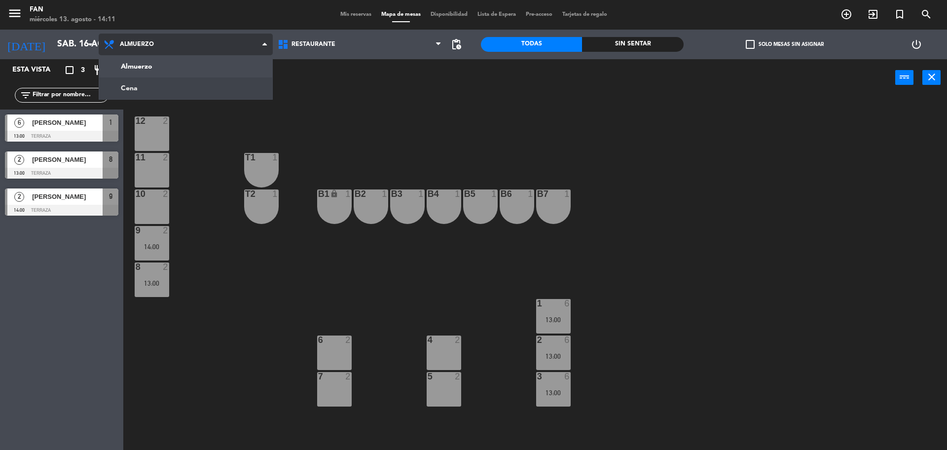
click at [205, 86] on ng-component "menu Fan [DATE] 13. agosto - 14:11 Mis reservas Mapa de mesas Disponibilidad Li…" at bounding box center [473, 226] width 947 height 452
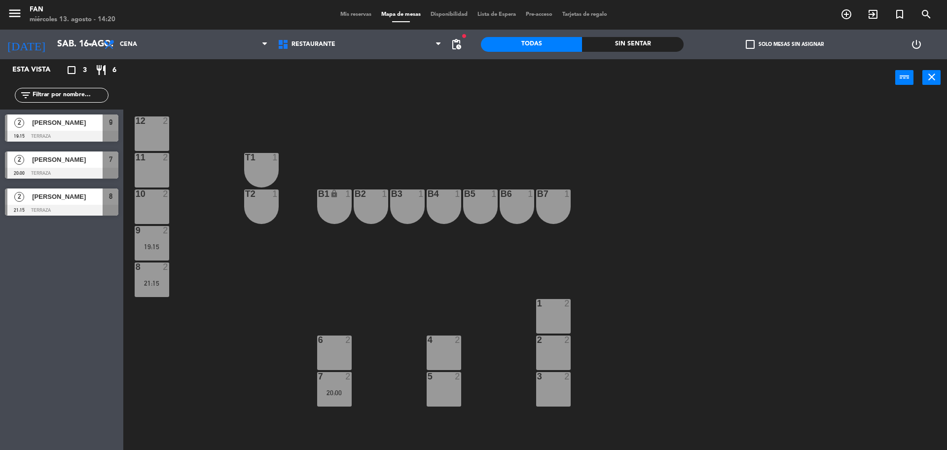
click at [336, 18] on div "Mis reservas Mapa de mesas Disponibilidad Lista de Espera Pre-acceso Tarjetas d…" at bounding box center [474, 14] width 277 height 9
click at [341, 16] on span "Mis reservas" at bounding box center [356, 14] width 41 height 5
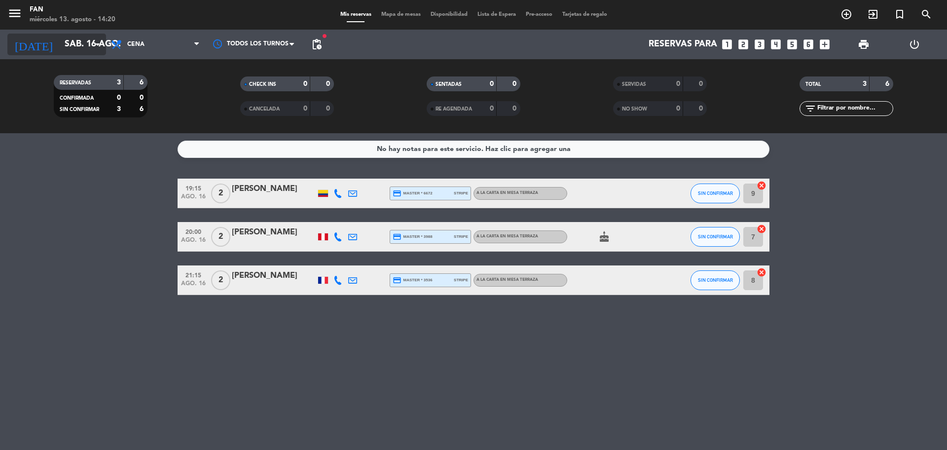
click at [76, 42] on input "sáb. 16 ago." at bounding box center [117, 45] width 114 height 20
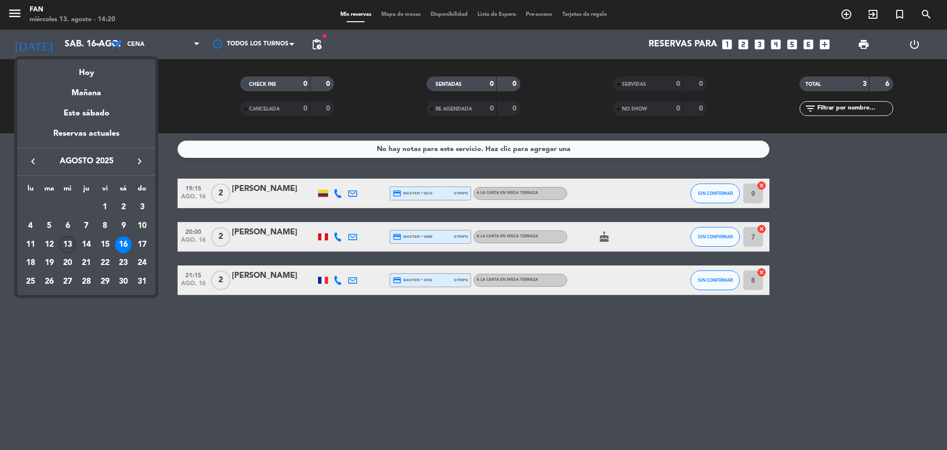
click at [74, 241] on div "13" at bounding box center [67, 244] width 17 height 17
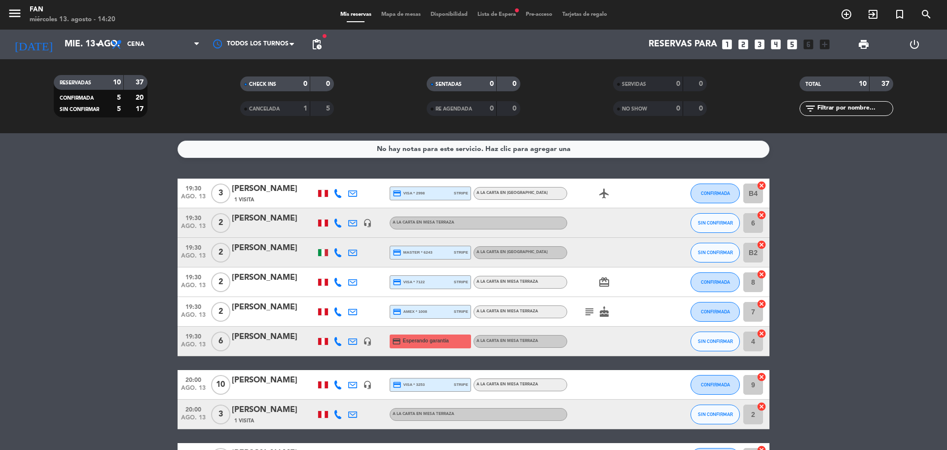
click at [91, 252] on bookings-row "19:30 [DATE] 3 [PERSON_NAME] 1 Visita credit_card visa * 2998 stripe A la carta…" at bounding box center [473, 341] width 947 height 324
click at [76, 48] on input "mié. 13 ago." at bounding box center [117, 45] width 114 height 20
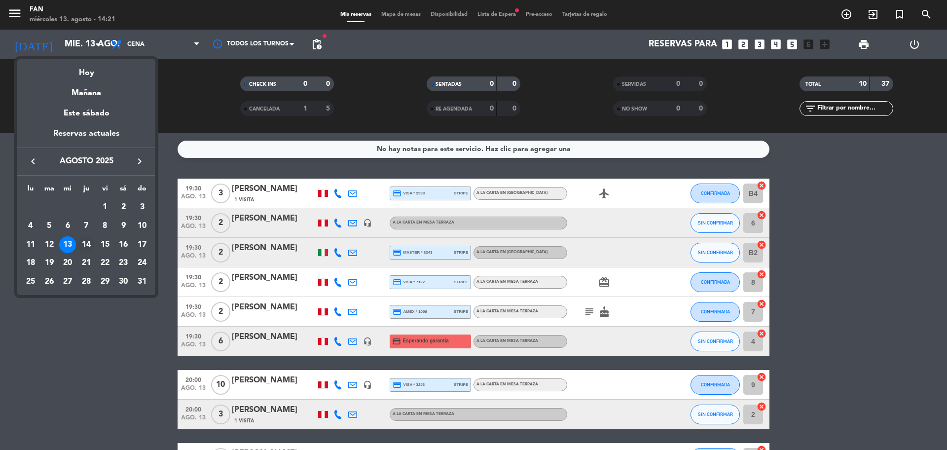
click at [86, 244] on div "14" at bounding box center [86, 244] width 17 height 17
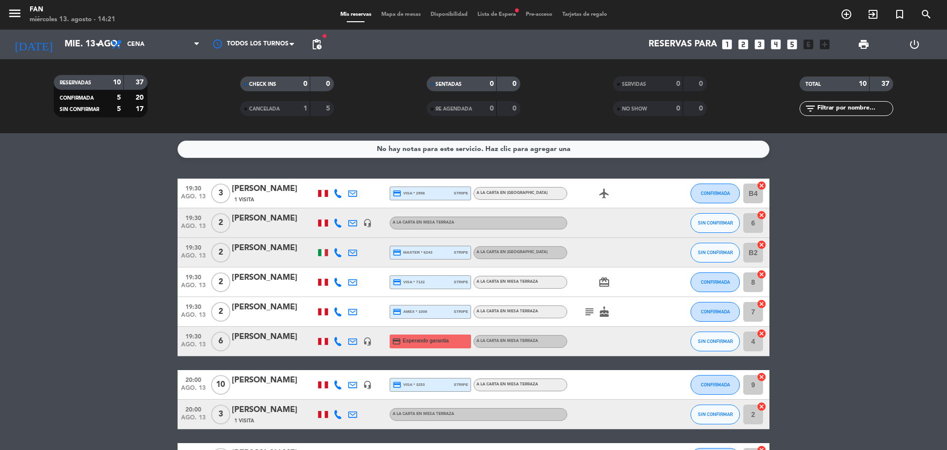
type input "jue. 14 ago."
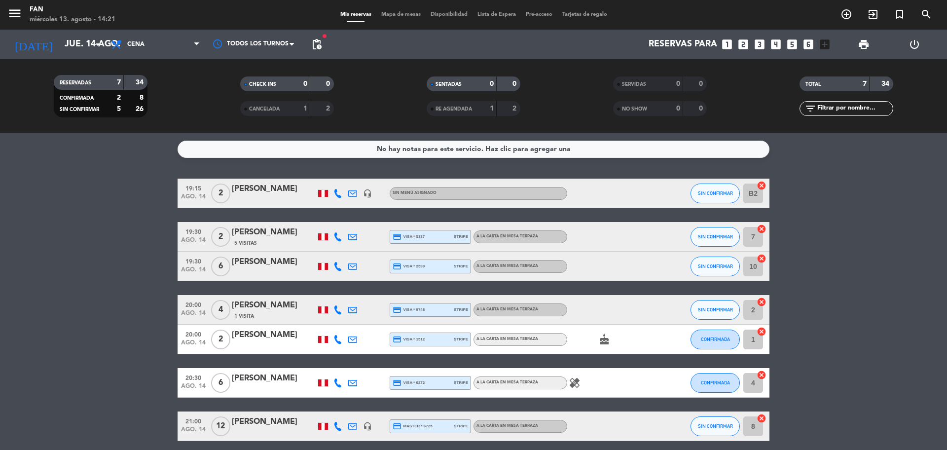
click at [118, 291] on bookings-row "19:15 [DATE] 2 [PERSON_NAME] headset_mic Sin menú asignado SIN CONFIRMAR B2 can…" at bounding box center [473, 310] width 947 height 263
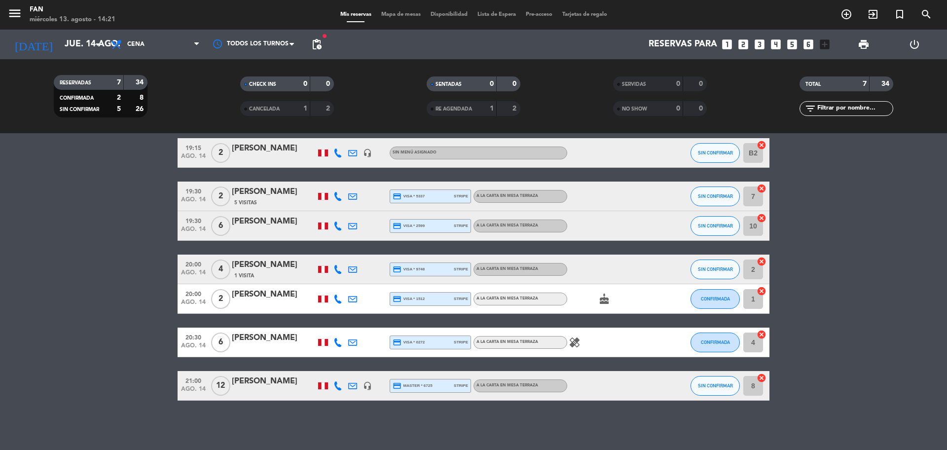
scroll to position [16, 0]
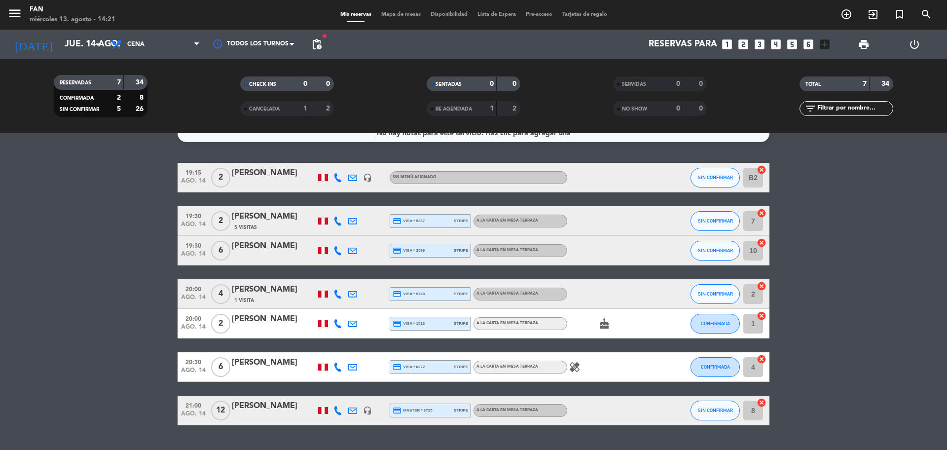
click at [574, 361] on icon "healing" at bounding box center [575, 367] width 12 height 12
click at [608, 323] on icon "cake" at bounding box center [605, 324] width 12 height 12
click at [845, 297] on bookings-row "19:15 [DATE] 2 [PERSON_NAME] headset_mic Sin menú asignado SIN CONFIRMAR B2 can…" at bounding box center [473, 294] width 947 height 263
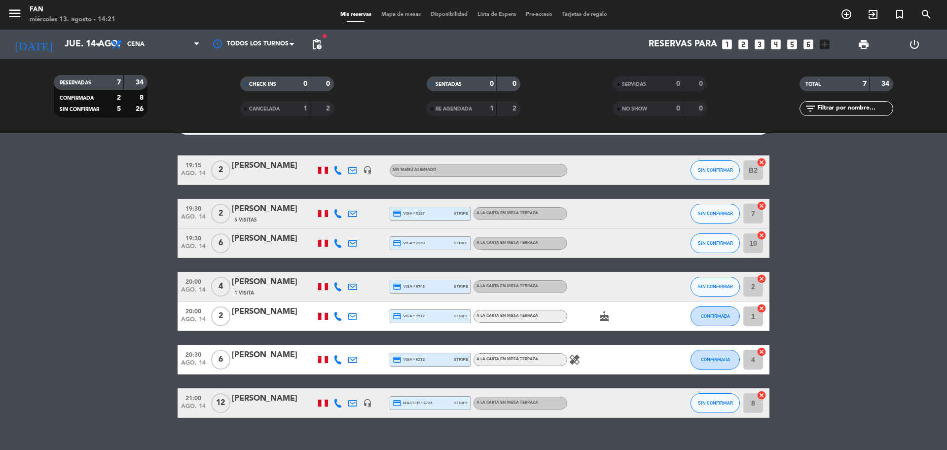
scroll to position [25, 0]
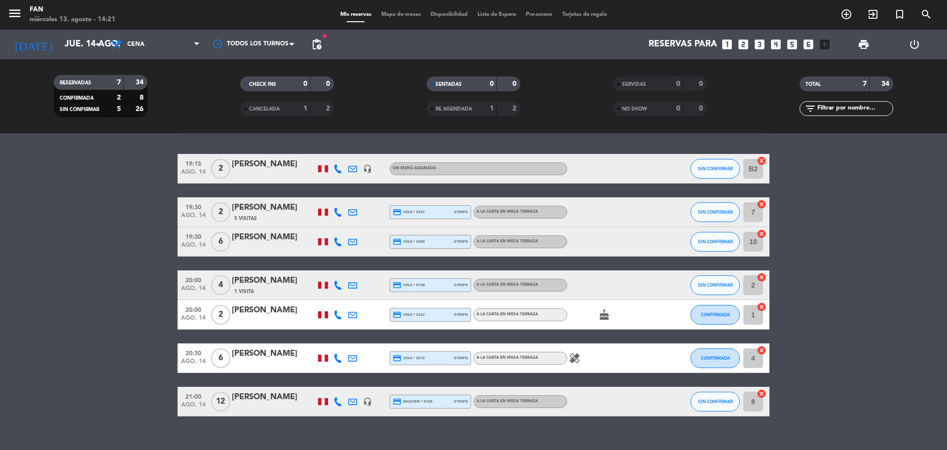
click at [354, 358] on icon at bounding box center [352, 358] width 9 height 9
click at [483, 339] on span "Copiar" at bounding box center [493, 341] width 21 height 10
click at [399, 12] on span "Mapa de mesas" at bounding box center [400, 14] width 49 height 5
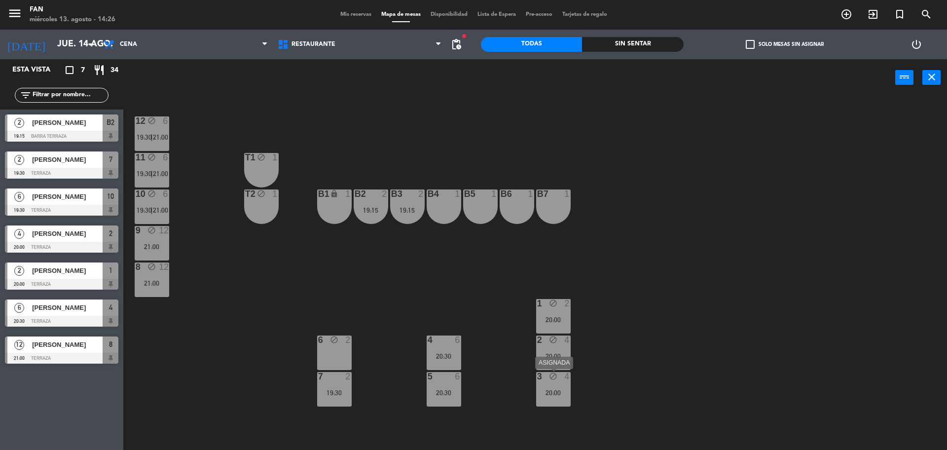
click at [555, 385] on div "3 block 4 20:00" at bounding box center [553, 389] width 35 height 35
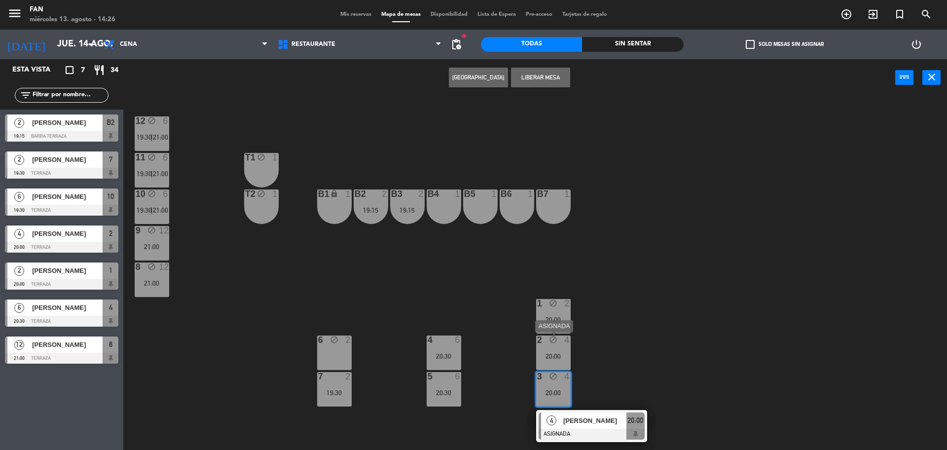
click at [554, 358] on div "20:00" at bounding box center [553, 356] width 35 height 7
click at [540, 79] on button "Liberar Mesa" at bounding box center [540, 78] width 59 height 20
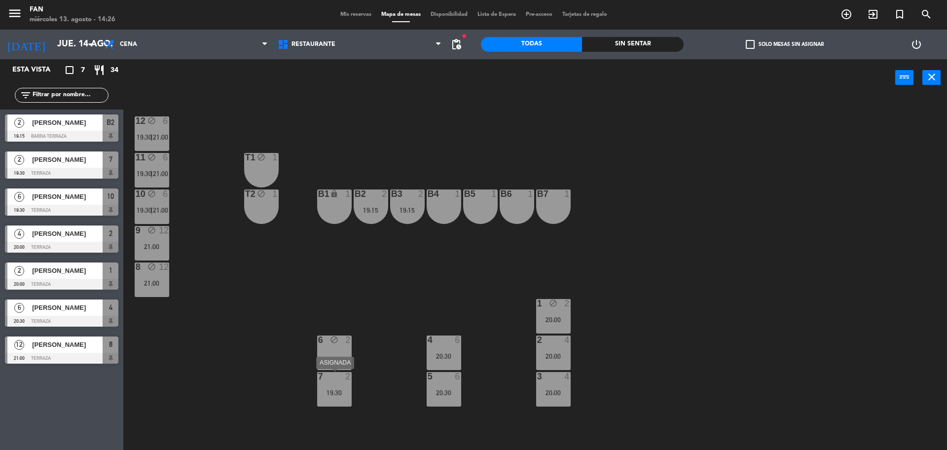
click at [346, 384] on div "7 2 19:30" at bounding box center [334, 389] width 35 height 35
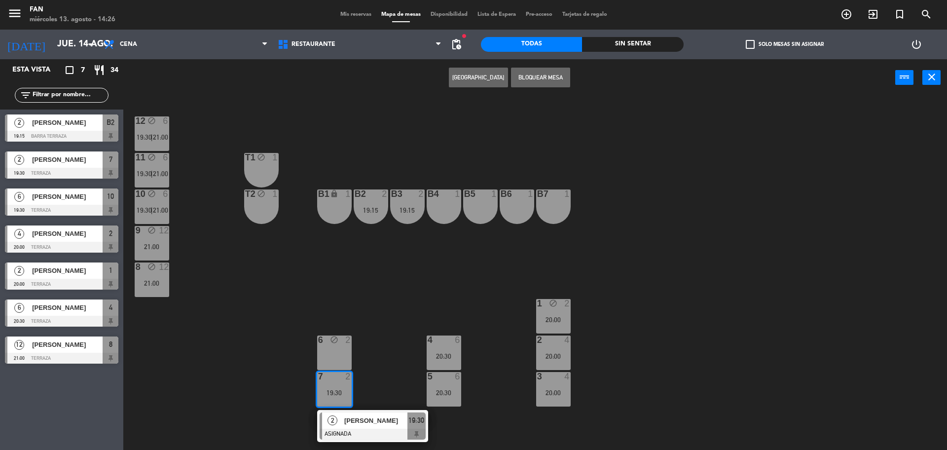
click at [391, 302] on div "12 block 6 19:30 | 21:00 11 block 6 19:30 | 21:00 T1 block 1 10 block 6 19:30 |…" at bounding box center [540, 276] width 815 height 354
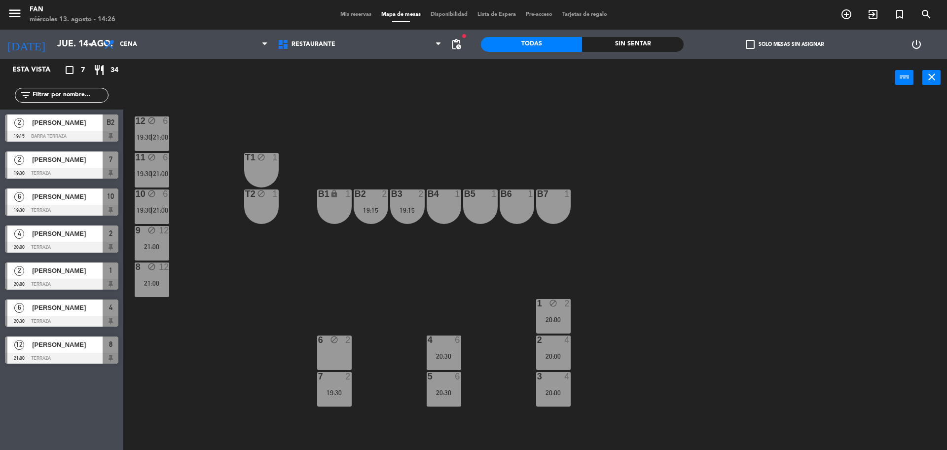
click at [337, 392] on div "19:30" at bounding box center [334, 392] width 35 height 7
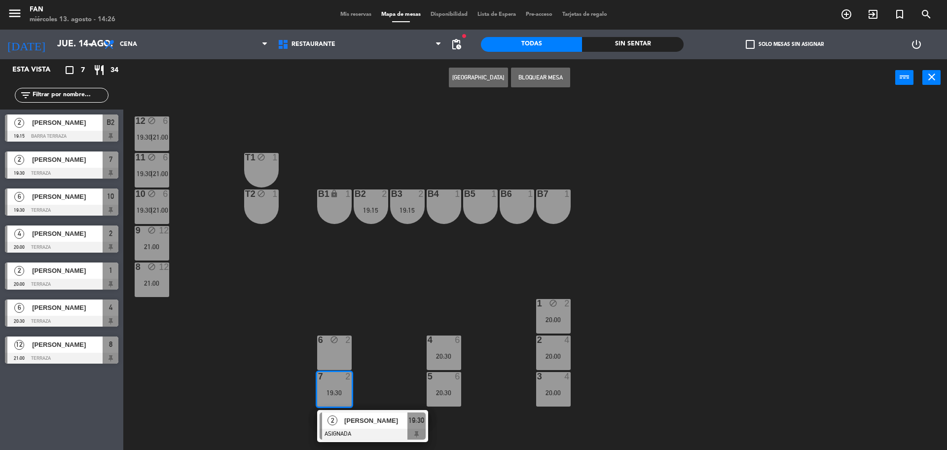
click at [562, 81] on button "Bloquear Mesa" at bounding box center [540, 78] width 59 height 20
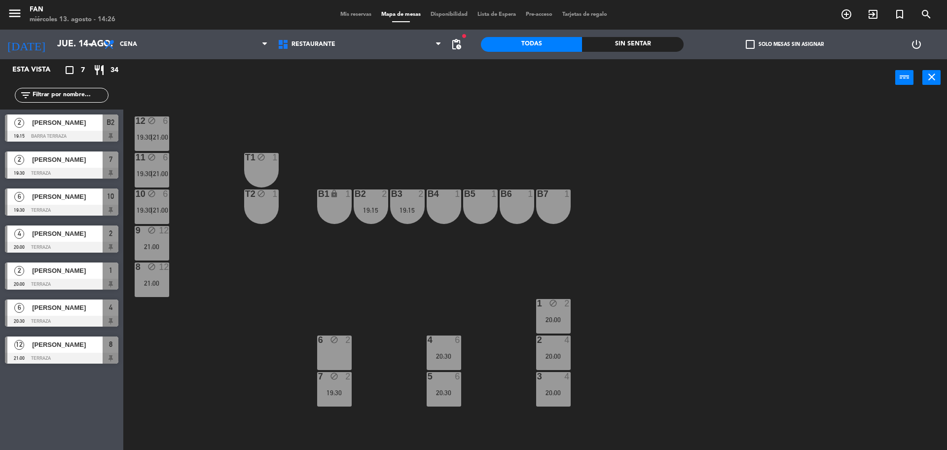
click at [550, 332] on div "1 block 2 20:00" at bounding box center [553, 316] width 35 height 35
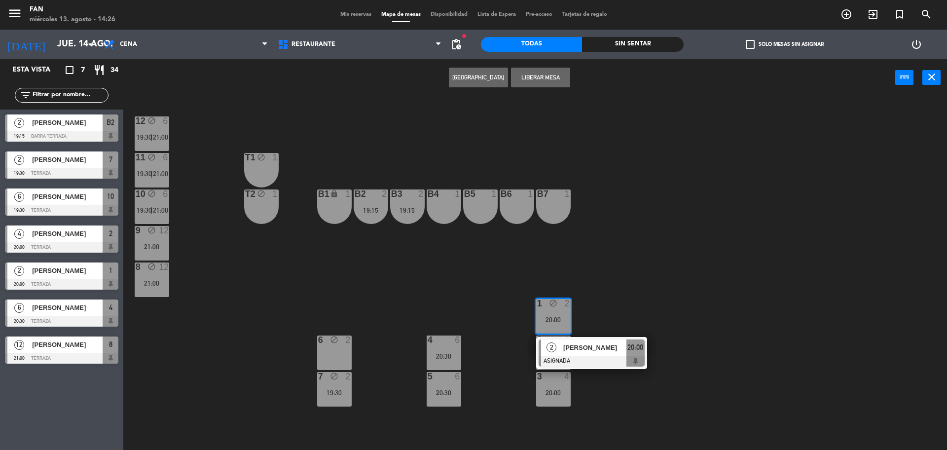
click at [563, 74] on button "Liberar Mesa" at bounding box center [540, 78] width 59 height 20
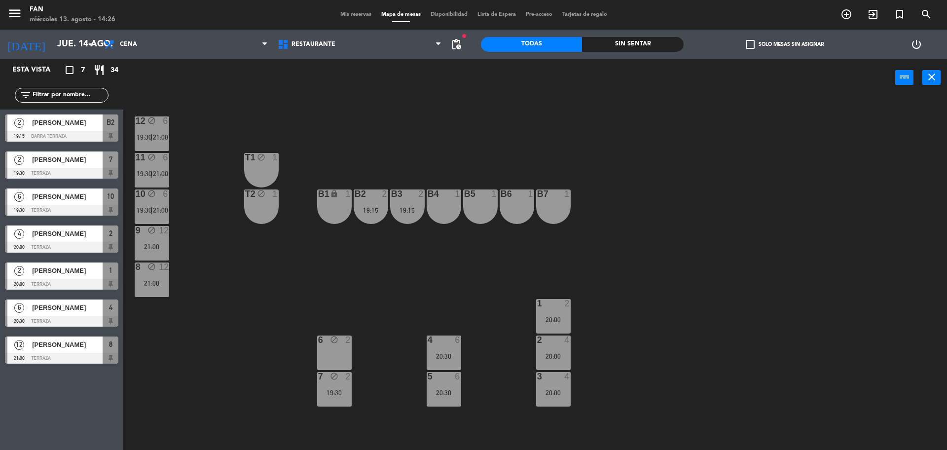
click at [623, 225] on div "12 block 6 19:30 | 21:00 11 block 6 19:30 | 21:00 T1 block 1 10 block 6 19:30 |…" at bounding box center [540, 276] width 815 height 354
click at [52, 40] on input "jue. 14 ago." at bounding box center [109, 45] width 114 height 20
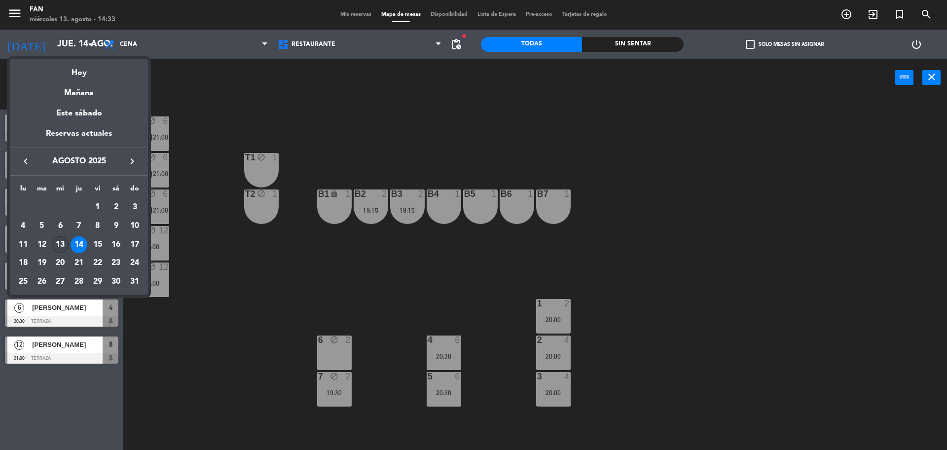
click at [57, 244] on div "13" at bounding box center [60, 244] width 17 height 17
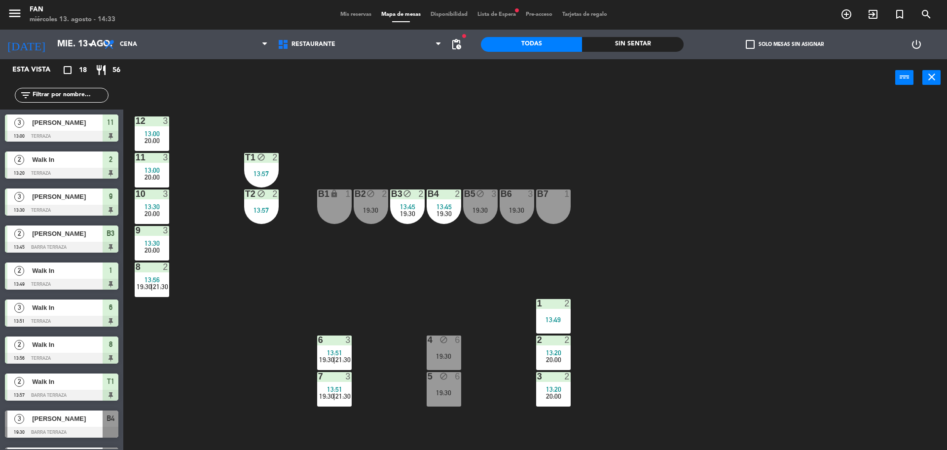
click at [668, 207] on div "12 3 13:00 20:00 11 3 13:00 20:00 T1 block 2 13:57 10 3 13:30 20:00 T2 block 2 …" at bounding box center [540, 276] width 815 height 354
click at [460, 43] on span "pending_actions" at bounding box center [457, 44] width 12 height 12
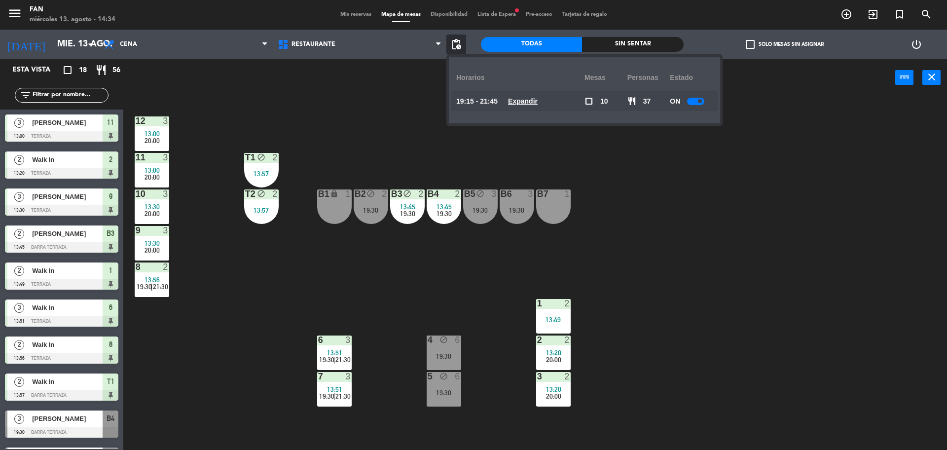
click at [350, 135] on div "12 3 13:00 20:00 11 3 13:00 20:00 T1 block 2 13:57 10 3 13:30 20:00 T2 block 2 …" at bounding box center [540, 276] width 815 height 354
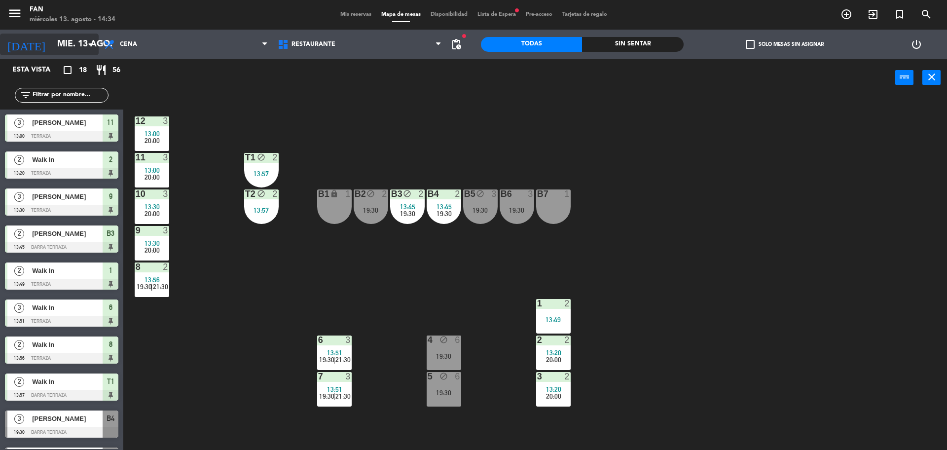
click at [74, 53] on input "mié. 13 ago." at bounding box center [109, 45] width 114 height 20
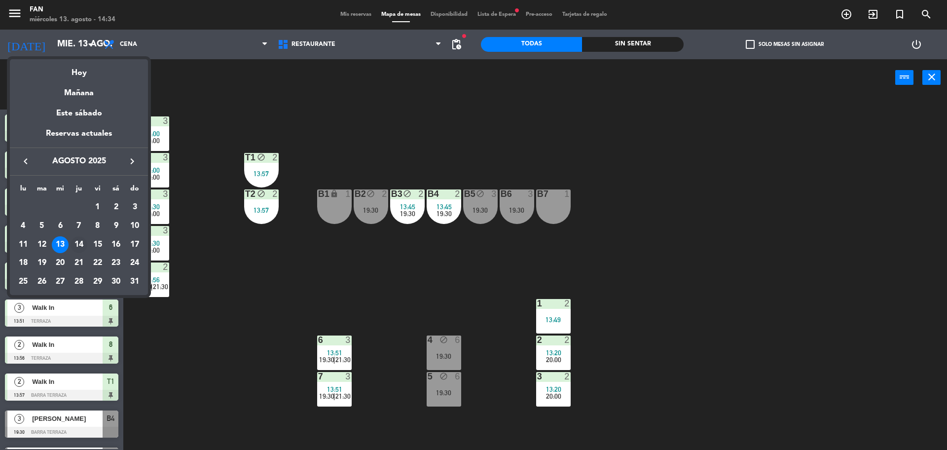
click at [83, 247] on div "14" at bounding box center [79, 244] width 17 height 17
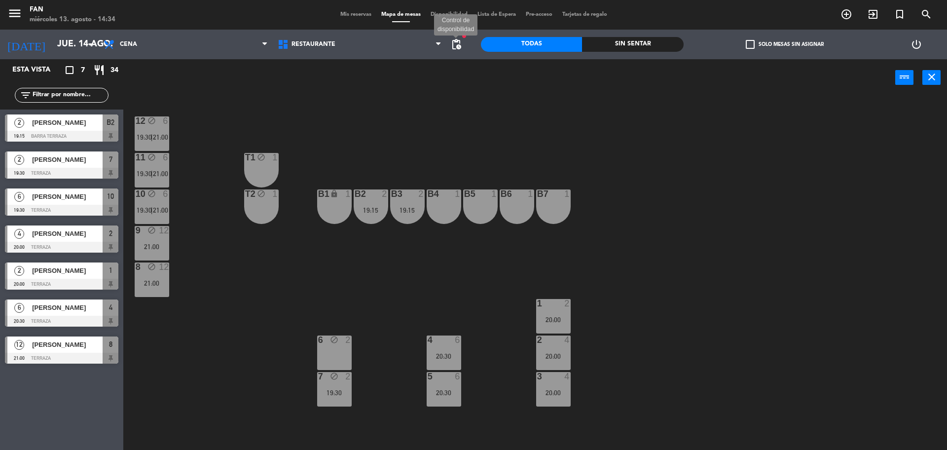
click at [454, 40] on span "pending_actions" at bounding box center [457, 44] width 12 height 12
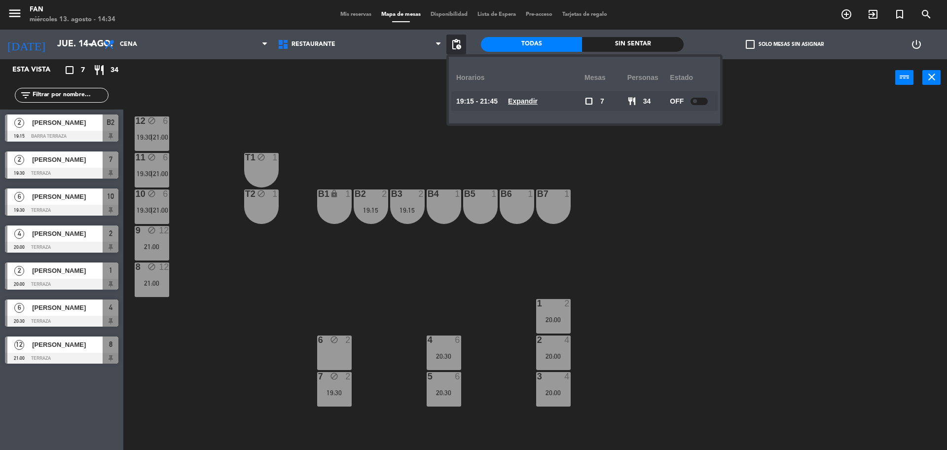
click at [701, 98] on div at bounding box center [699, 101] width 17 height 7
click at [777, 161] on div "12 block 6 19:30 | 21:00 11 block 6 19:30 | 21:00 T1 block 1 10 block 6 19:30 |…" at bounding box center [540, 276] width 815 height 354
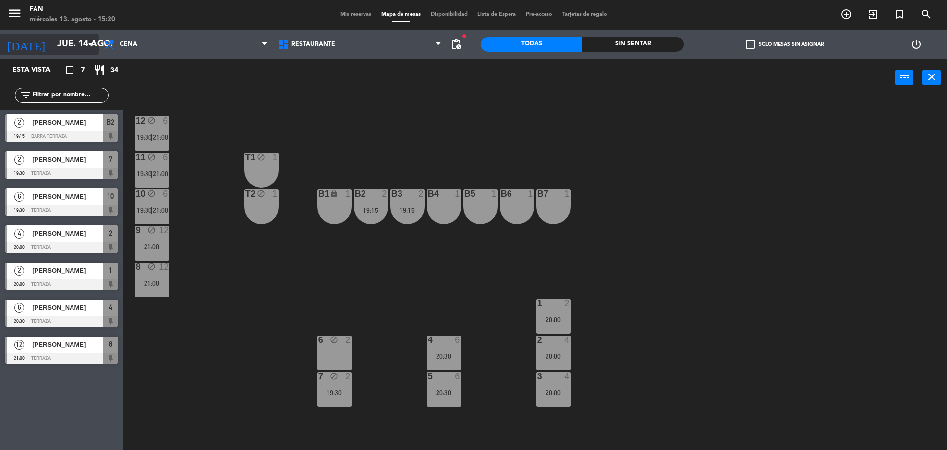
click at [61, 37] on input "jue. 14 ago." at bounding box center [109, 45] width 114 height 20
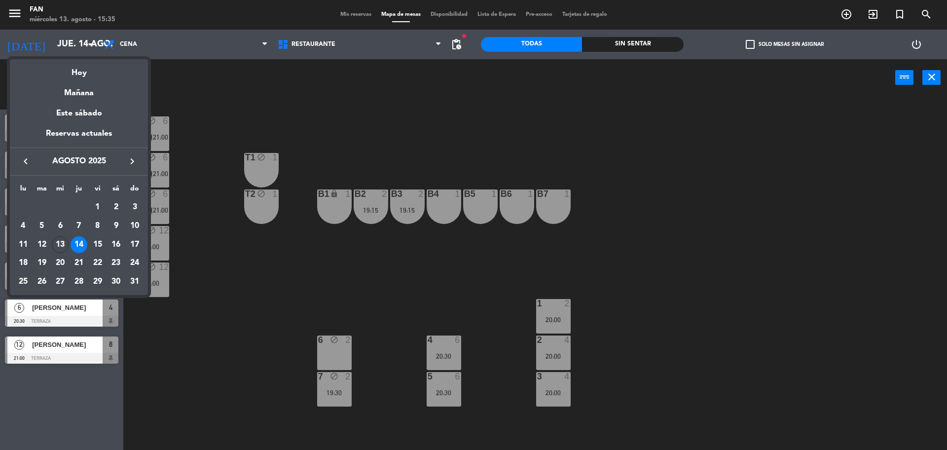
click at [203, 74] on div at bounding box center [473, 225] width 947 height 450
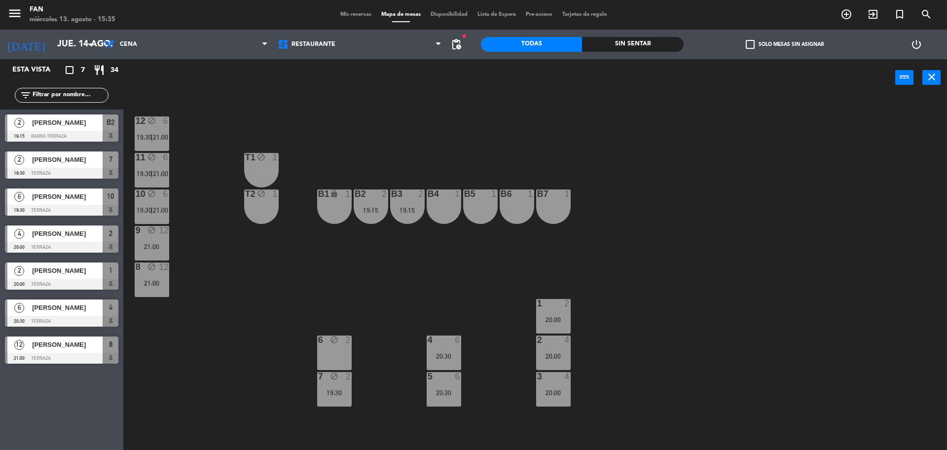
click at [691, 332] on div "12 block 6 19:30 | 21:00 11 block 6 19:30 | 21:00 T1 block 1 10 block 6 19:30 |…" at bounding box center [540, 276] width 815 height 354
click at [71, 52] on input "jue. 14 ago." at bounding box center [109, 45] width 114 height 20
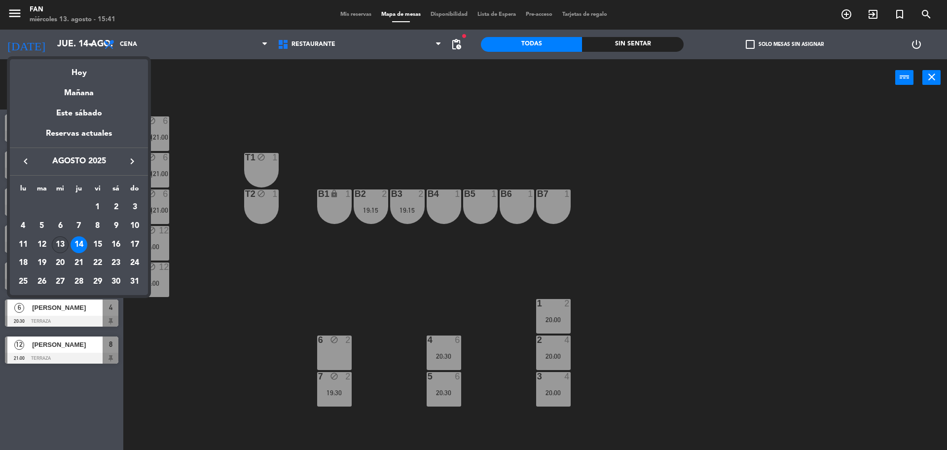
click at [60, 239] on div "13" at bounding box center [60, 244] width 17 height 17
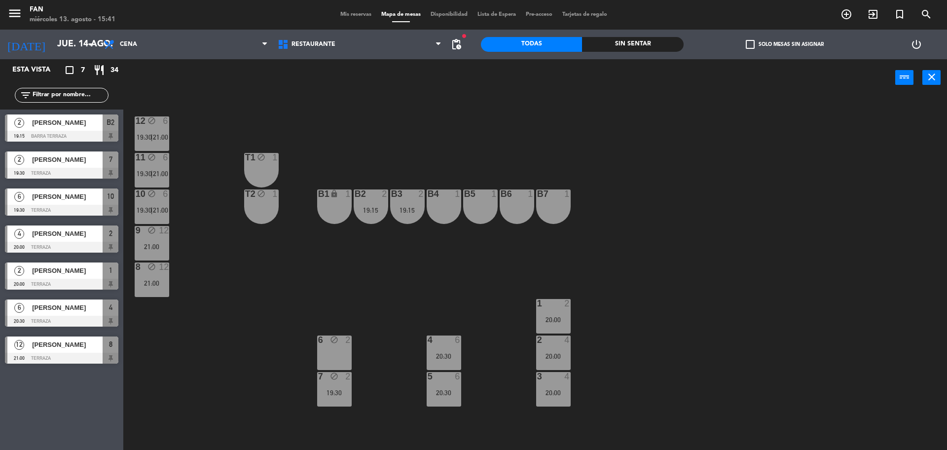
type input "mié. 13 ago."
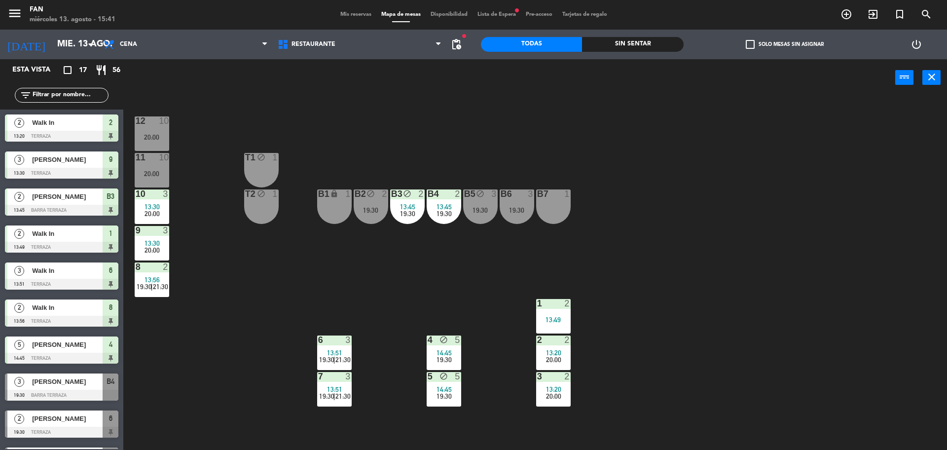
click at [362, 12] on span "Mis reservas" at bounding box center [356, 14] width 41 height 5
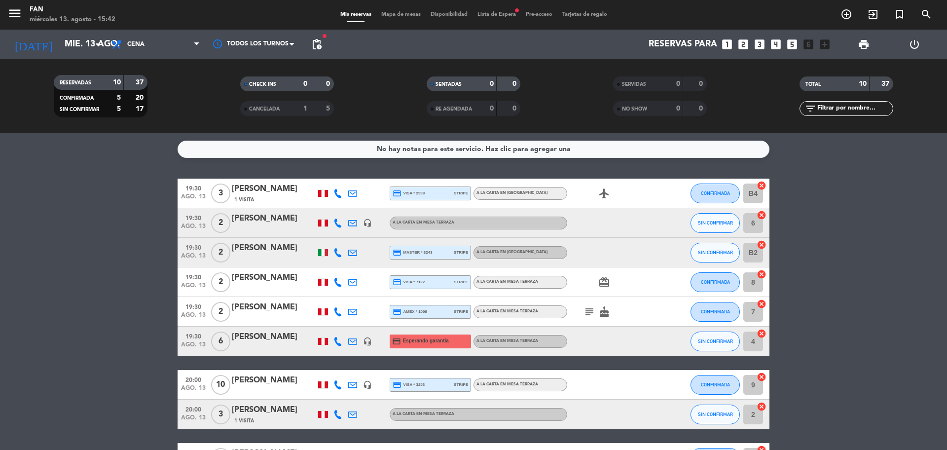
click at [413, 14] on span "Mapa de mesas" at bounding box center [400, 14] width 49 height 5
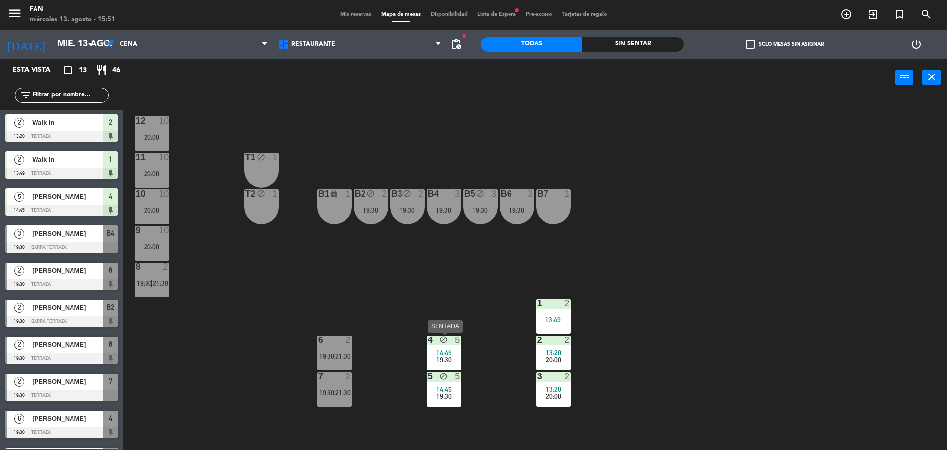
click at [453, 343] on div "5" at bounding box center [460, 340] width 16 height 9
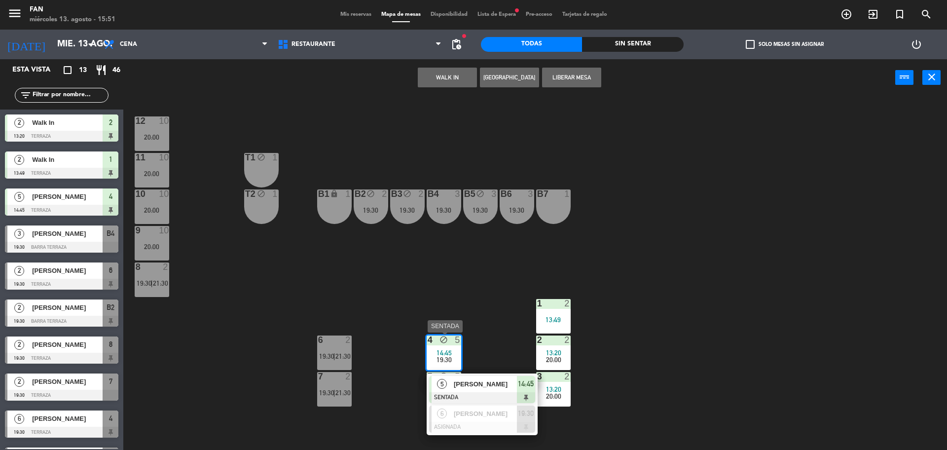
click at [468, 381] on span "[PERSON_NAME]" at bounding box center [485, 384] width 63 height 10
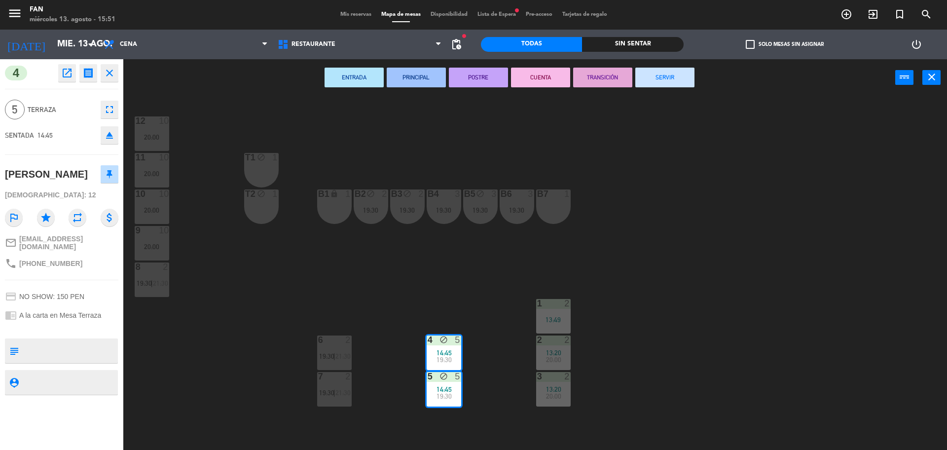
click at [673, 79] on button "SERVIR" at bounding box center [665, 78] width 59 height 20
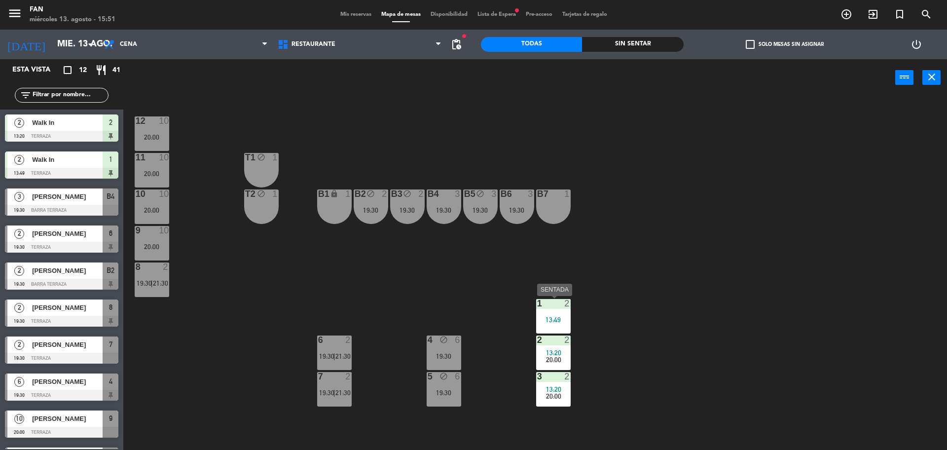
click at [559, 307] on div at bounding box center [553, 303] width 16 height 9
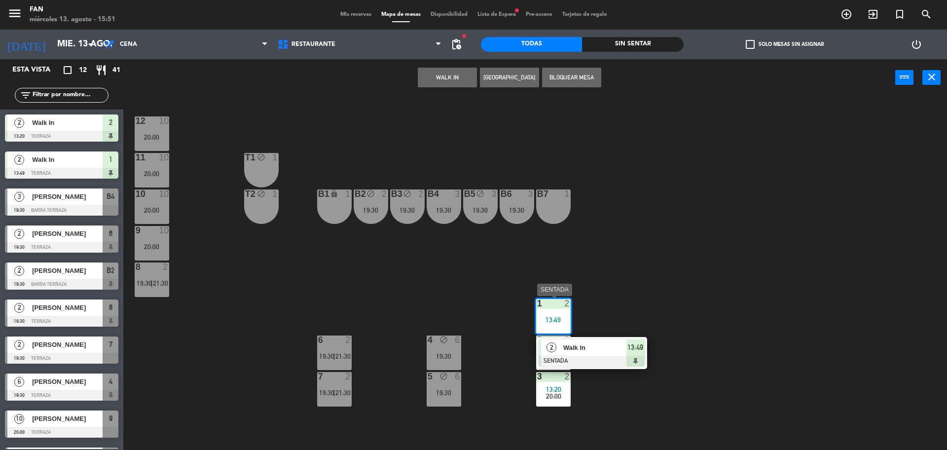
click at [581, 364] on div at bounding box center [592, 361] width 106 height 11
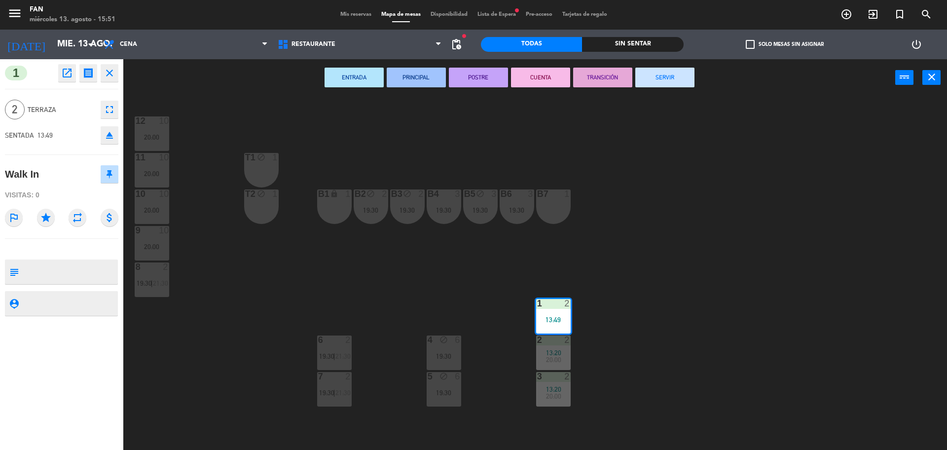
click at [685, 80] on button "SERVIR" at bounding box center [665, 78] width 59 height 20
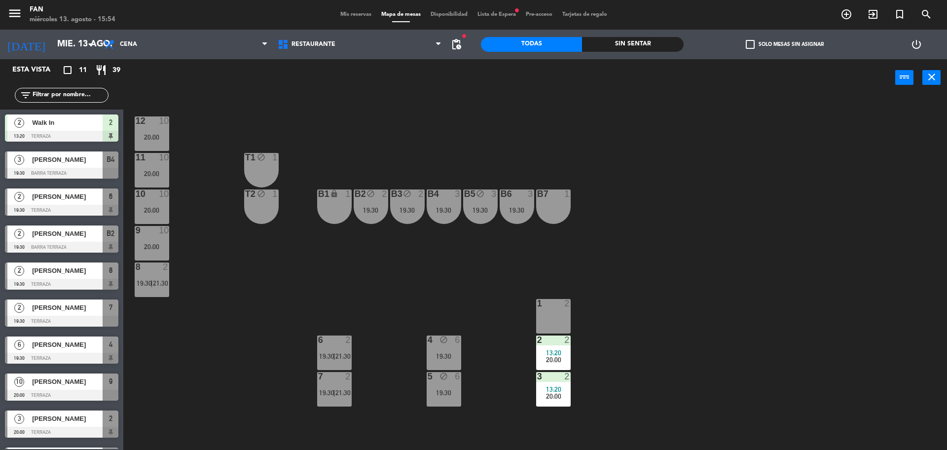
click at [349, 16] on span "Mis reservas" at bounding box center [356, 14] width 41 height 5
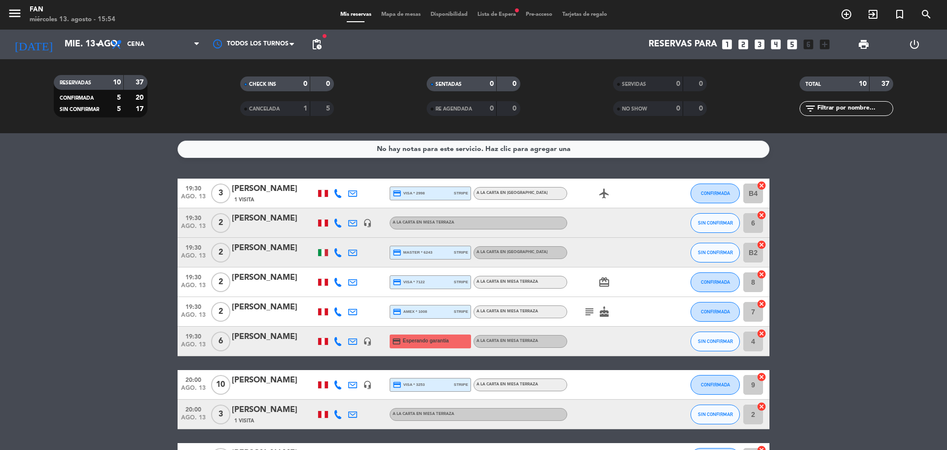
click at [497, 9] on div "menu Fan [DATE] 13. agosto - 15:54 Mis reservas Mapa de mesas Disponibilidad Li…" at bounding box center [473, 15] width 947 height 30
click at [499, 12] on span "Lista de Espera fiber_manual_record" at bounding box center [497, 14] width 48 height 5
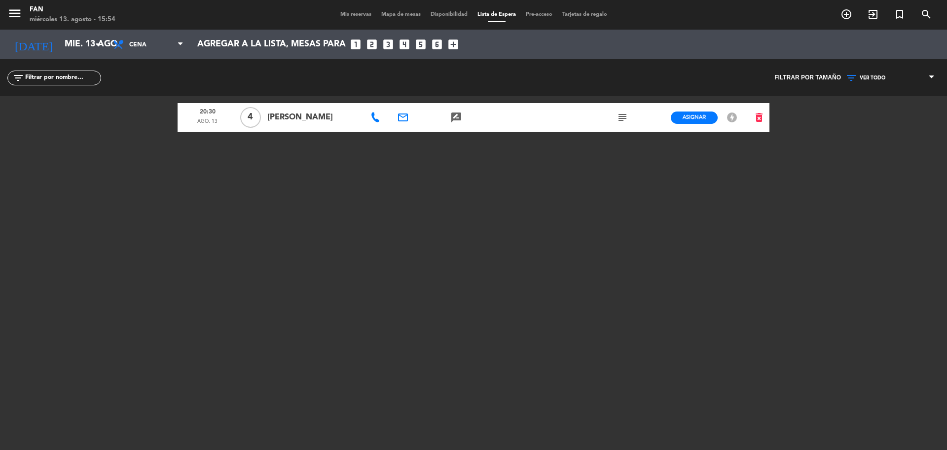
click at [348, 16] on span "Mis reservas" at bounding box center [356, 14] width 41 height 5
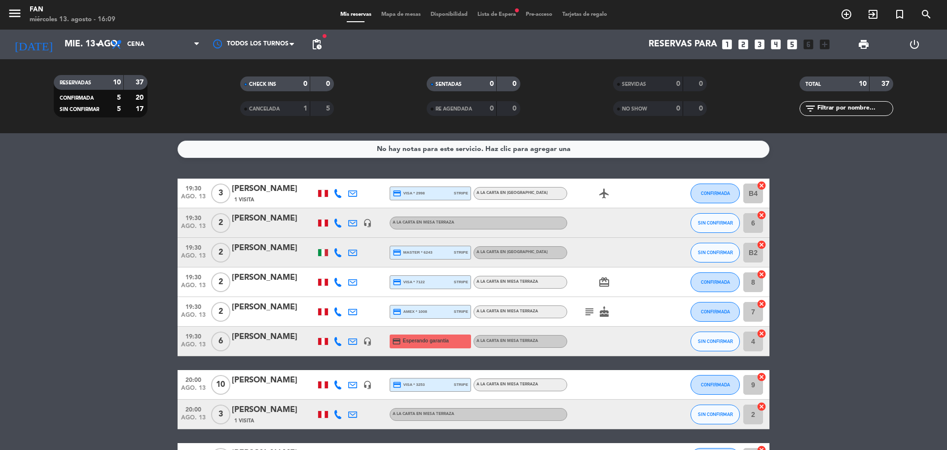
click at [399, 15] on span "Mapa de mesas" at bounding box center [400, 14] width 49 height 5
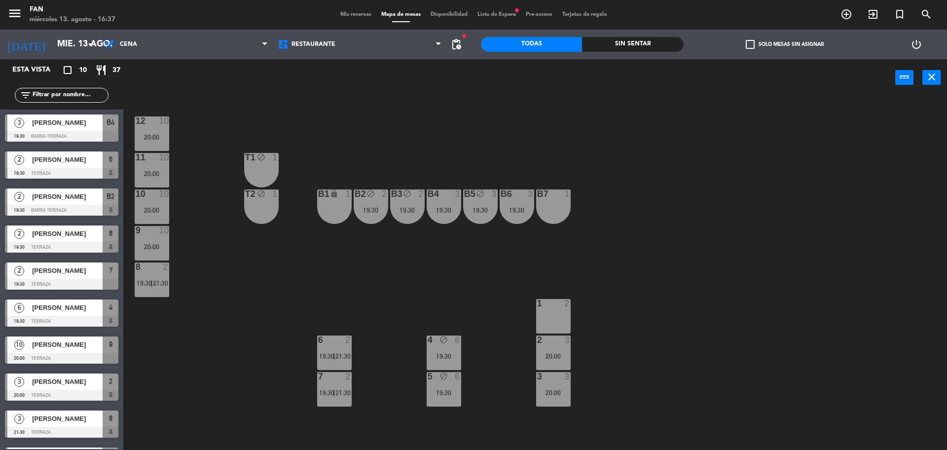
click at [493, 321] on div "12 10 20:00 11 10 20:00 T1 block 1 10 10 20:00 T2 block 1 B1 lock 1 B2 block 2 …" at bounding box center [540, 276] width 815 height 354
click at [352, 17] on span "Mis reservas" at bounding box center [356, 14] width 41 height 5
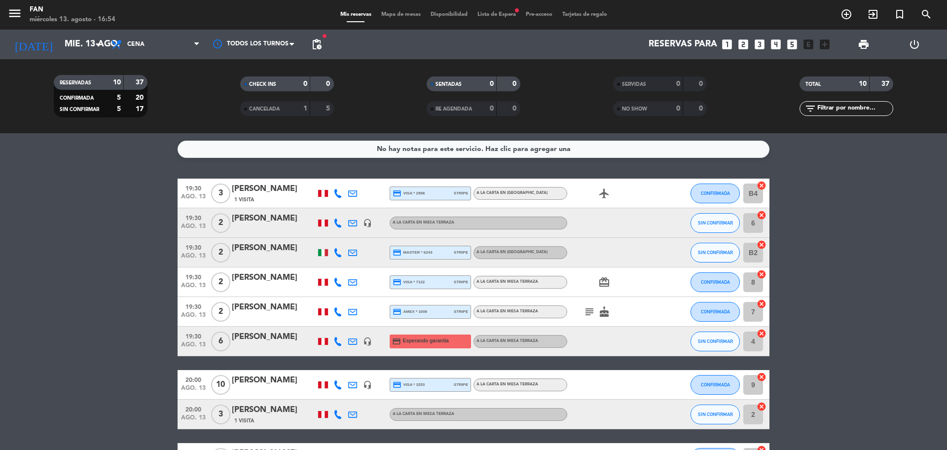
click at [847, 295] on bookings-row "19:30 [DATE] 3 [PERSON_NAME] 1 Visita credit_card visa * 2998 stripe A la carta…" at bounding box center [473, 341] width 947 height 324
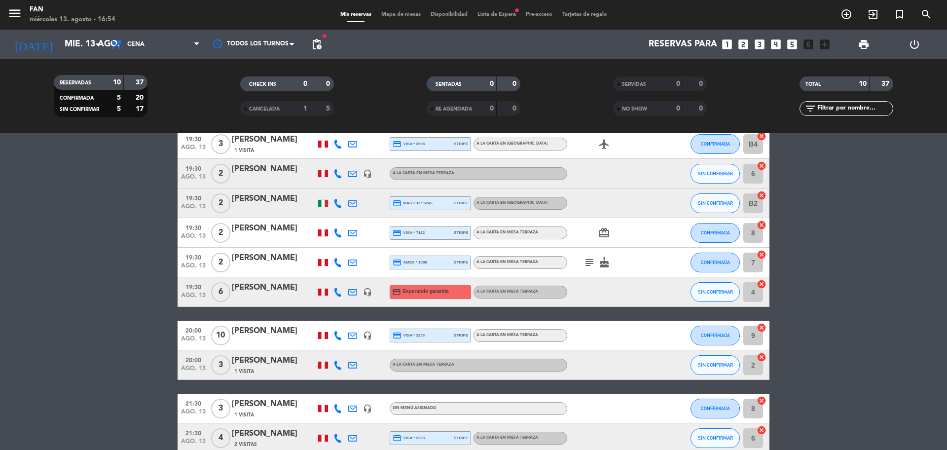
scroll to position [25, 0]
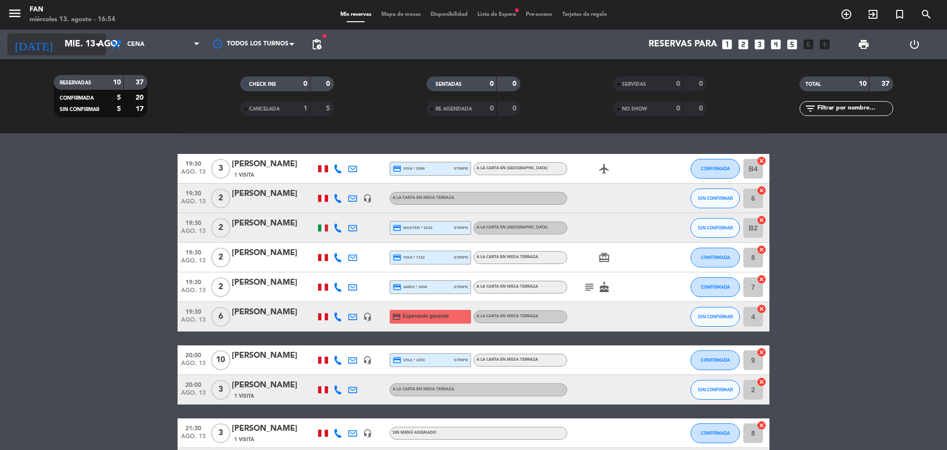
click at [99, 36] on input "mié. 13 ago." at bounding box center [117, 45] width 114 height 20
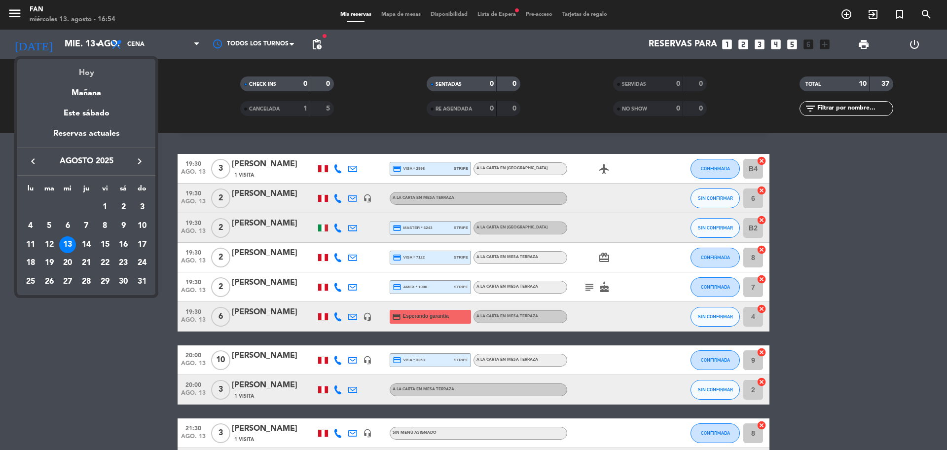
click at [100, 69] on div "Hoy" at bounding box center [86, 69] width 138 height 20
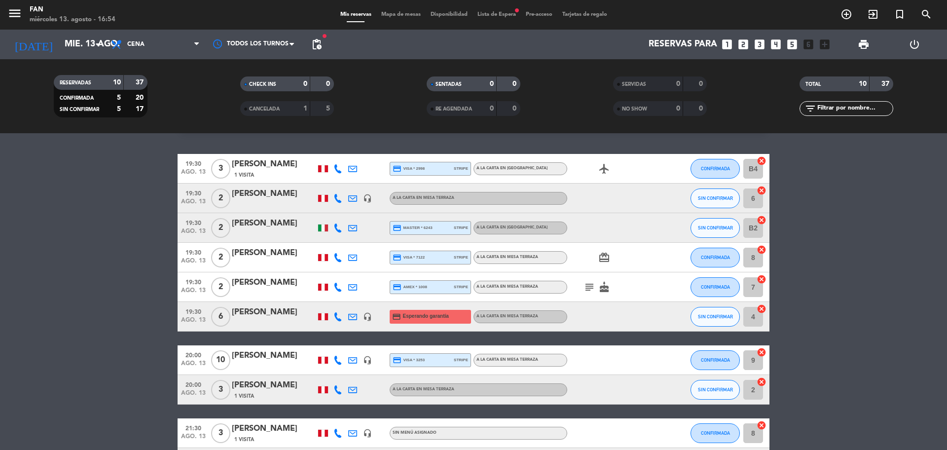
click at [889, 247] on bookings-row "19:30 [DATE] 3 [PERSON_NAME] 1 Visita credit_card visa * 2998 stripe A la carta…" at bounding box center [473, 316] width 947 height 324
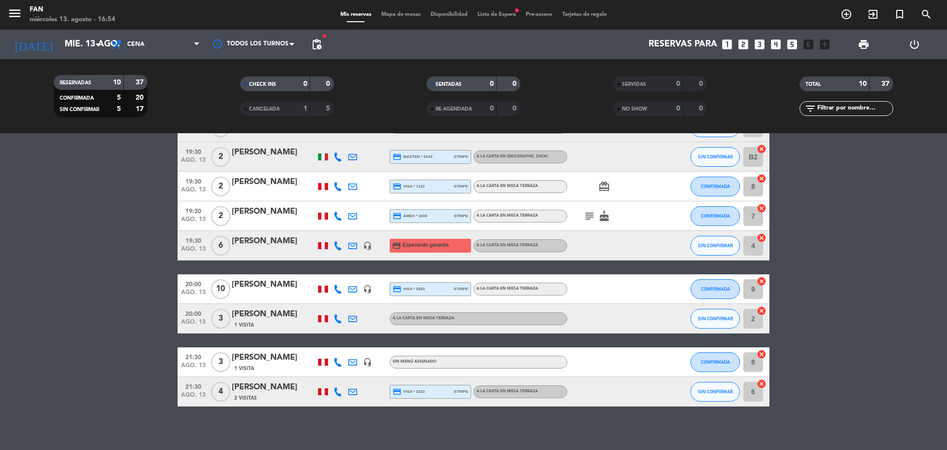
scroll to position [99, 0]
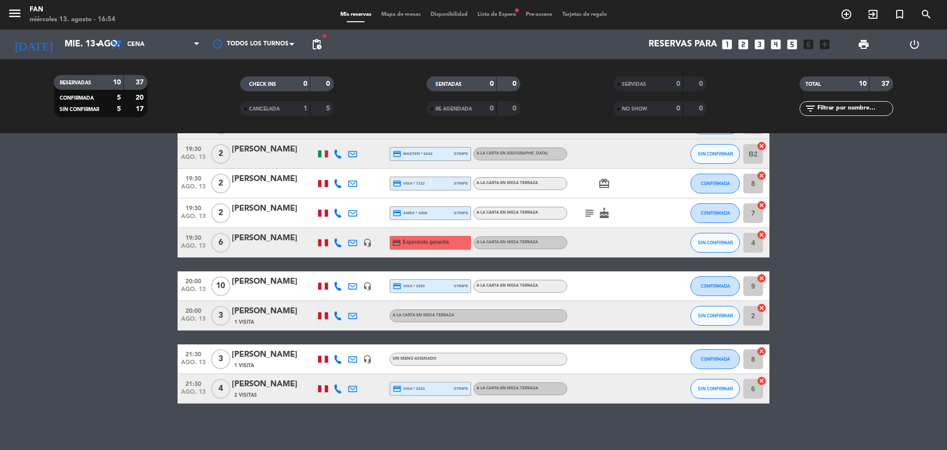
click at [607, 266] on div "19:30 [DATE] 3 [PERSON_NAME] 1 Visita credit_card visa * 2998 stripe A la carta…" at bounding box center [474, 242] width 592 height 324
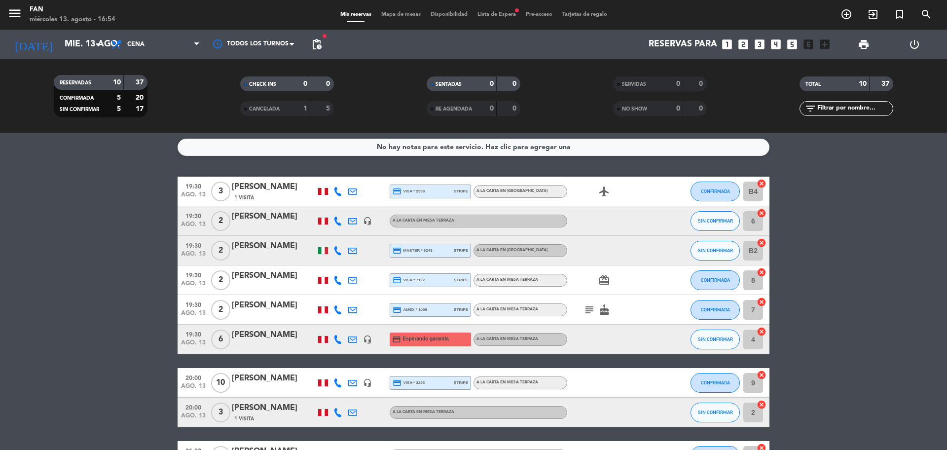
scroll to position [0, 0]
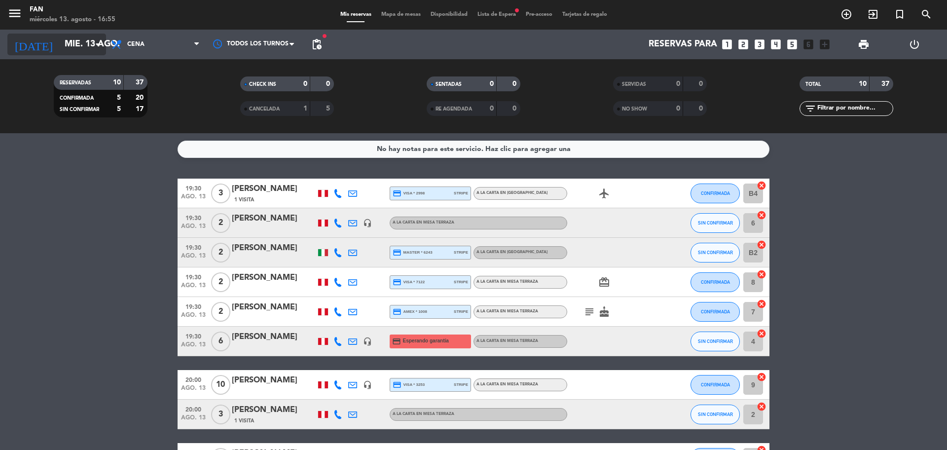
click at [89, 41] on input "mié. 13 ago." at bounding box center [117, 45] width 114 height 20
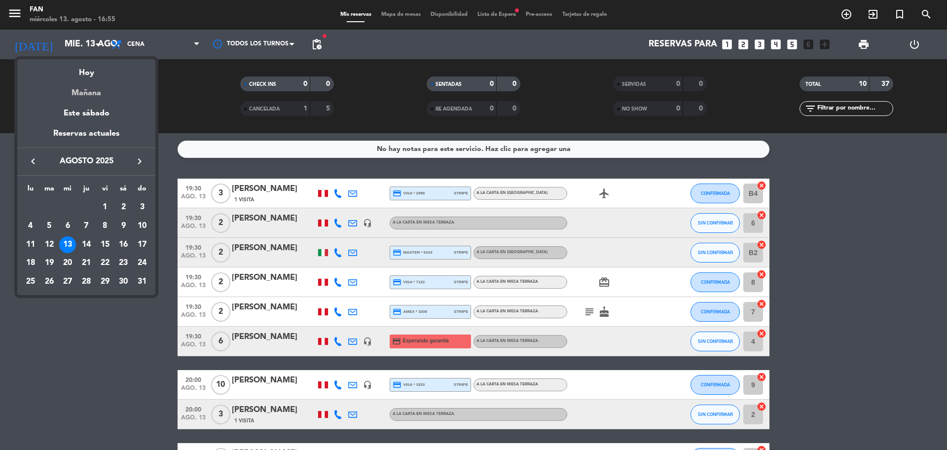
click at [92, 92] on div "Mañana" at bounding box center [86, 89] width 138 height 20
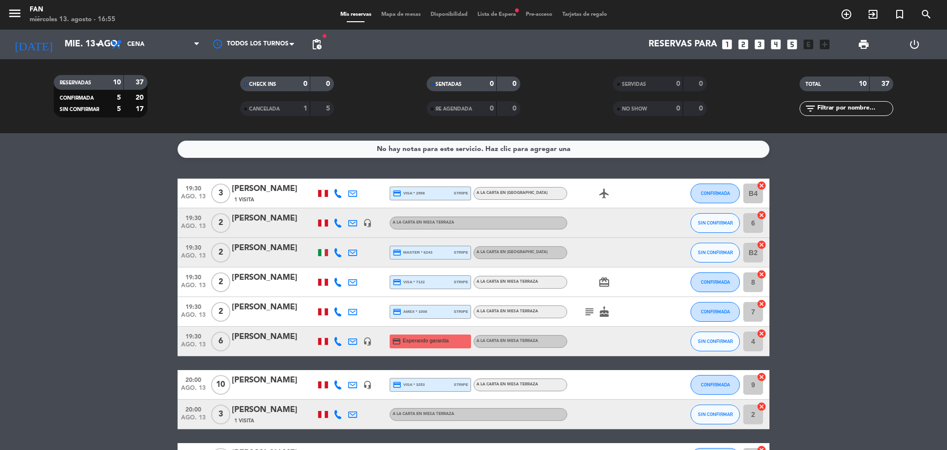
type input "jue. 14 ago."
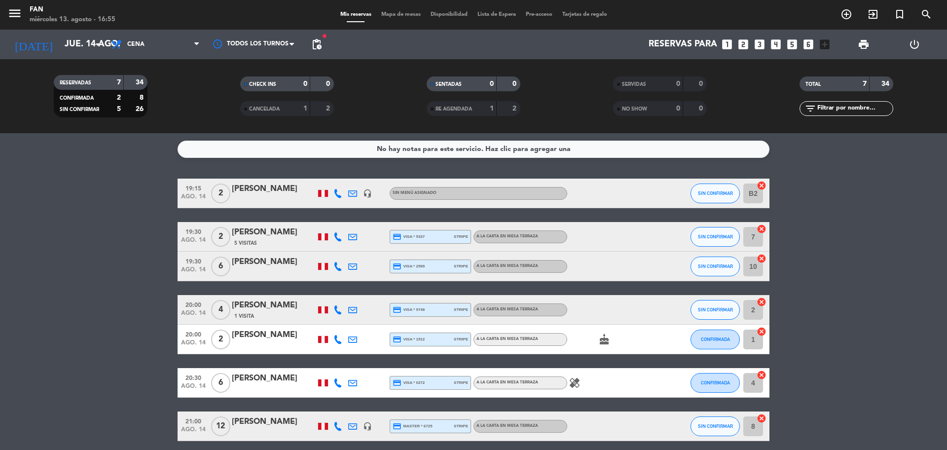
click at [811, 291] on bookings-row "19:15 [DATE] 2 [PERSON_NAME] headset_mic Sin menú asignado SIN CONFIRMAR B2 can…" at bounding box center [473, 310] width 947 height 263
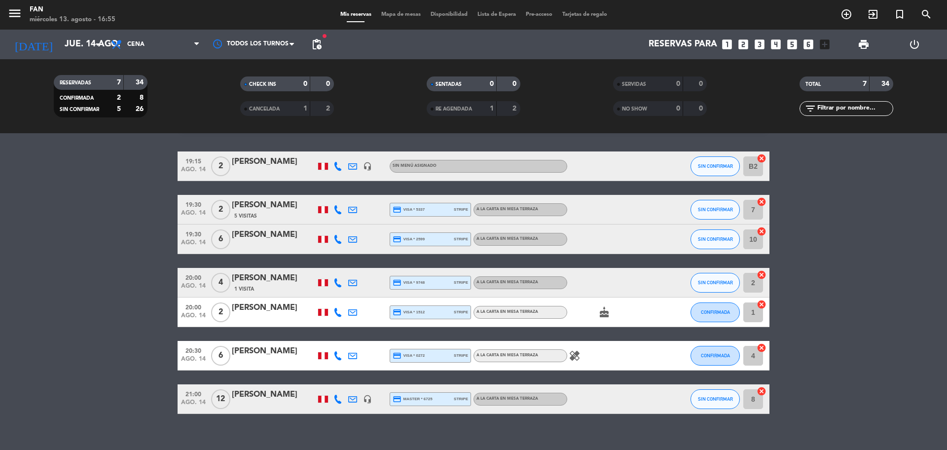
scroll to position [40, 0]
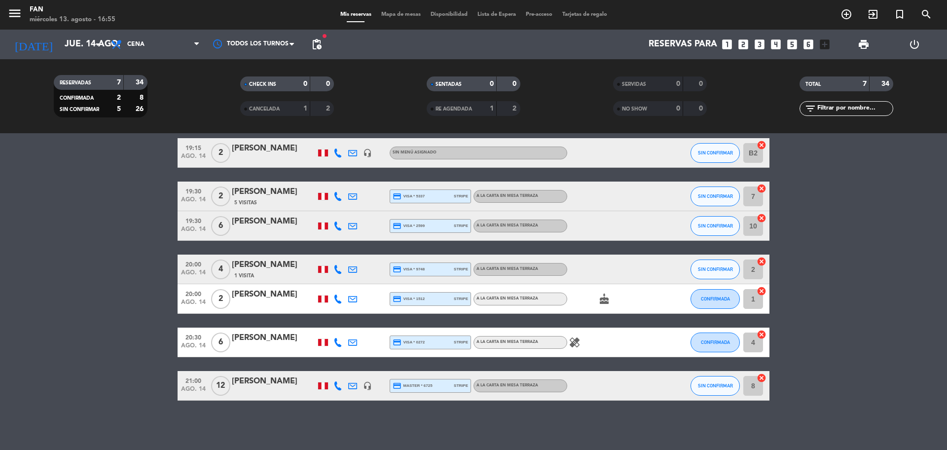
click at [386, 17] on span "Mapa de mesas" at bounding box center [400, 14] width 49 height 5
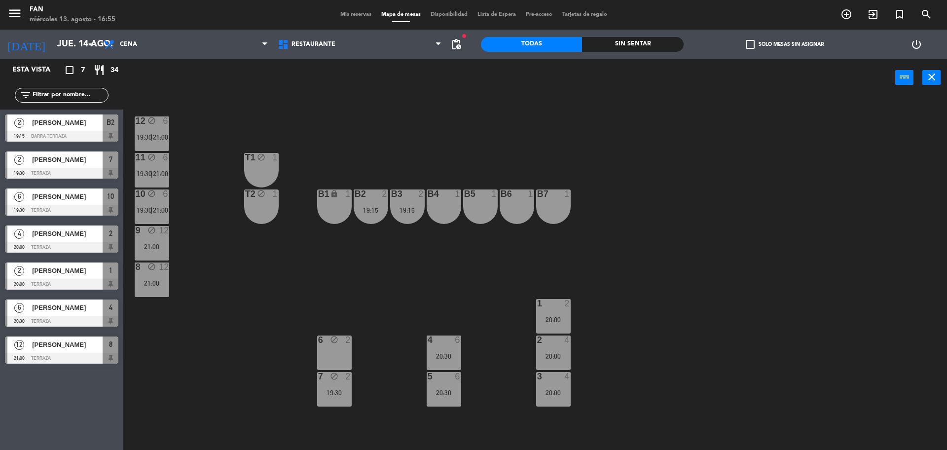
click at [362, 120] on div "12 block 6 19:30 | 21:00 11 block 6 19:30 | 21:00 T1 block 1 10 block 6 19:30 |…" at bounding box center [540, 276] width 815 height 354
click at [429, 281] on div "12 block 6 19:30 | 21:00 11 block 6 19:30 | 21:00 T1 block 1 10 block 6 19:30 |…" at bounding box center [540, 276] width 815 height 354
click at [414, 273] on div "12 block 6 19:30 | 21:00 11 block 6 19:30 | 21:00 T1 block 1 10 block 6 19:30 |…" at bounding box center [540, 276] width 815 height 354
click at [154, 244] on div "21:00" at bounding box center [152, 246] width 35 height 7
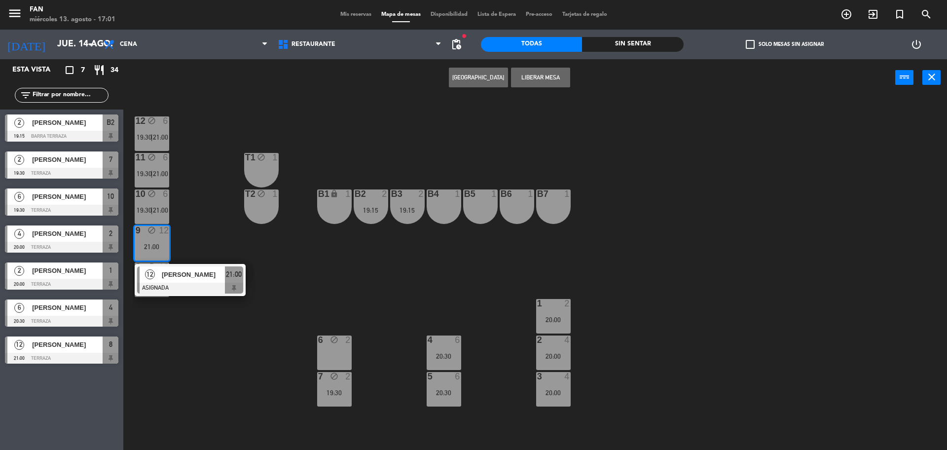
click at [323, 140] on div "12 block 6 19:30 | 21:00 11 block 6 19:30 | 21:00 T1 block 1 10 block 6 19:30 |…" at bounding box center [540, 276] width 815 height 354
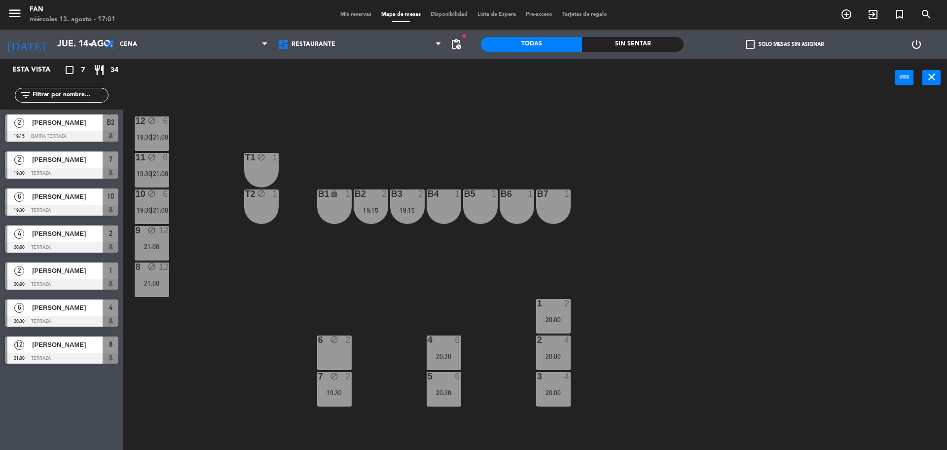
click at [353, 13] on span "Mis reservas" at bounding box center [356, 14] width 41 height 5
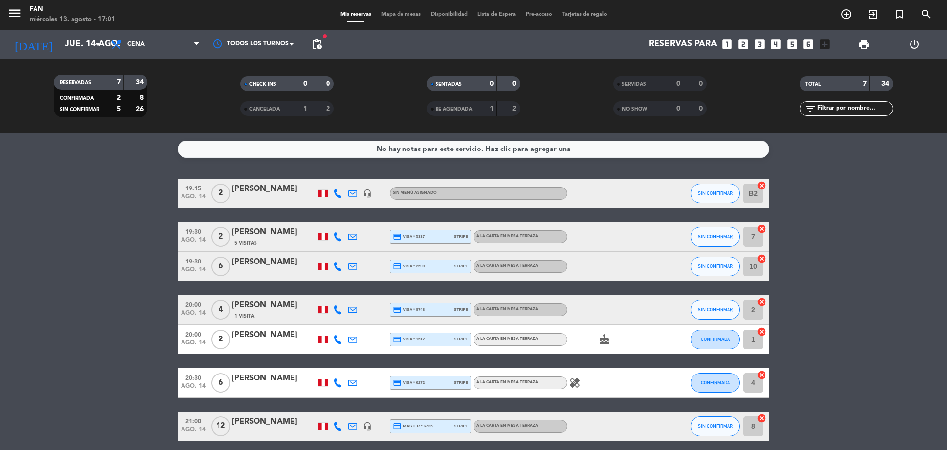
click at [257, 433] on div at bounding box center [274, 433] width 84 height 8
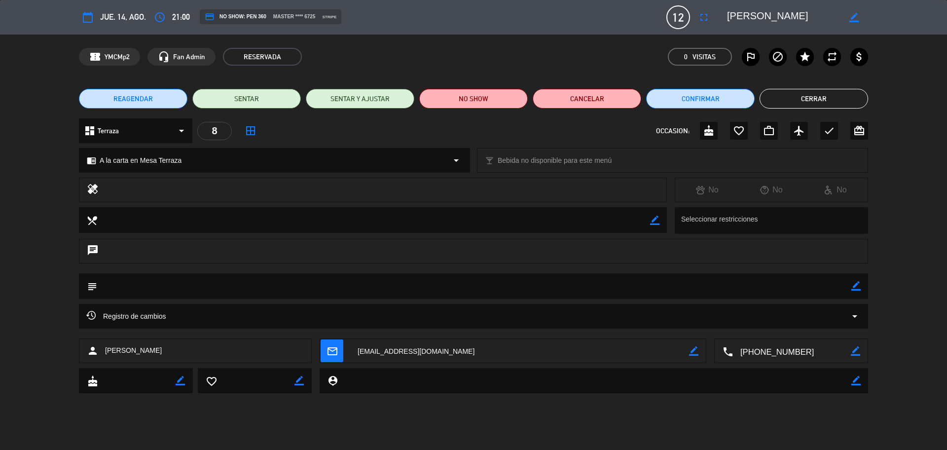
click at [183, 17] on span "21:00" at bounding box center [181, 16] width 18 height 13
click at [154, 16] on icon "access_time" at bounding box center [160, 17] width 12 height 12
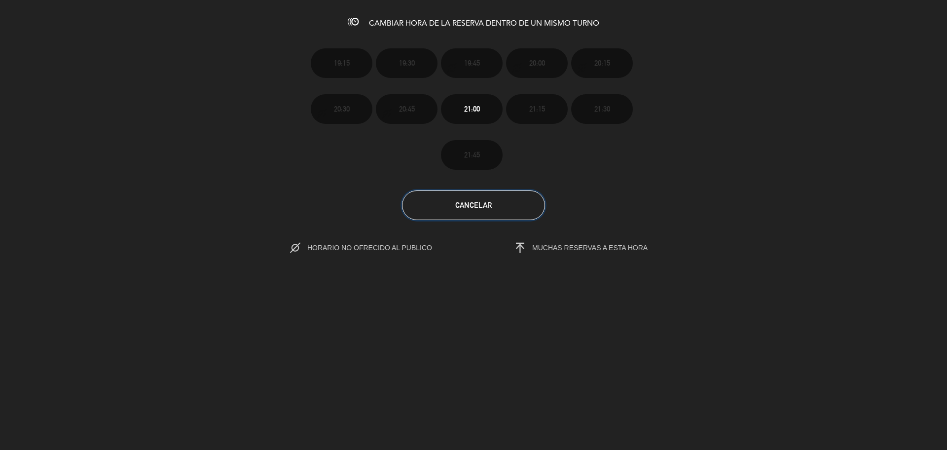
click at [462, 208] on span "Cancelar" at bounding box center [473, 205] width 37 height 8
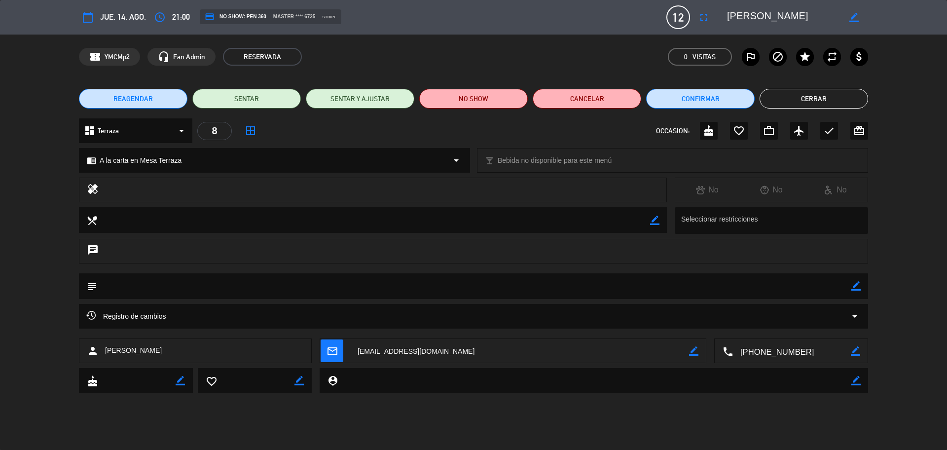
click at [802, 95] on button "Cerrar" at bounding box center [814, 99] width 109 height 20
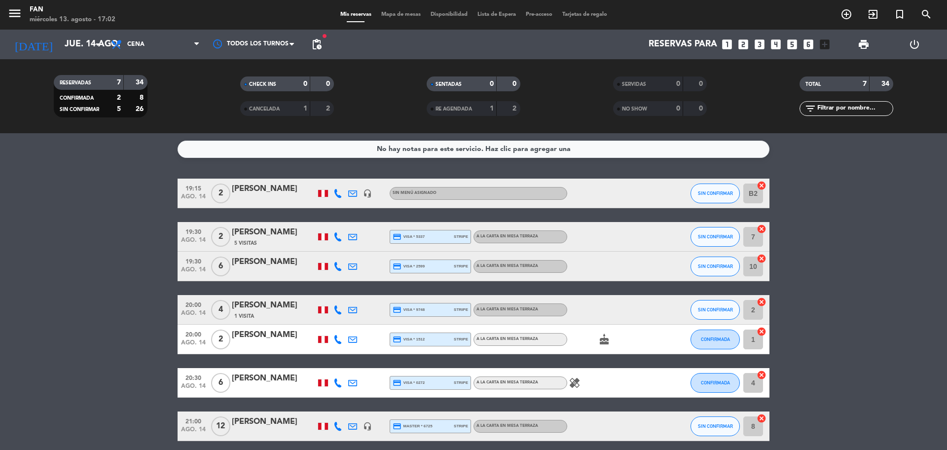
click at [405, 17] on span "Mapa de mesas" at bounding box center [400, 14] width 49 height 5
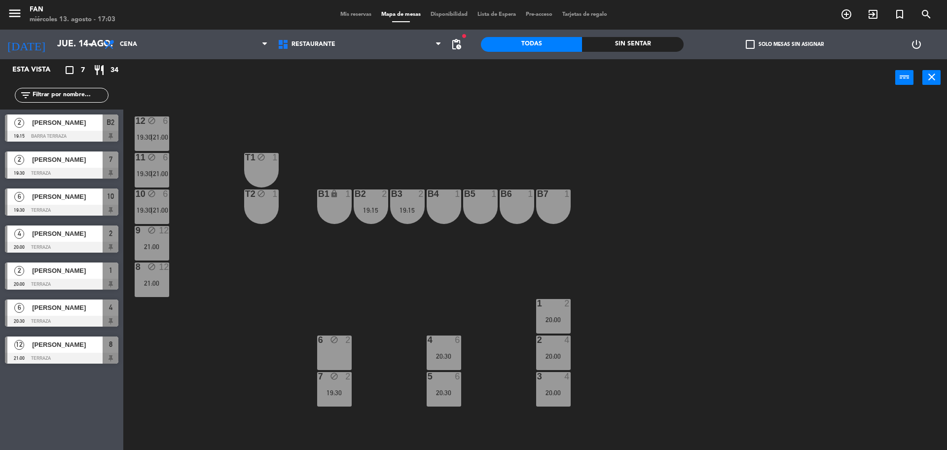
click at [342, 13] on div "menu Fan [DATE] 13. agosto - 17:03 Mis reservas Mapa de mesas Disponibilidad Li…" at bounding box center [473, 15] width 947 height 30
click at [342, 13] on span "Mis reservas" at bounding box center [356, 14] width 41 height 5
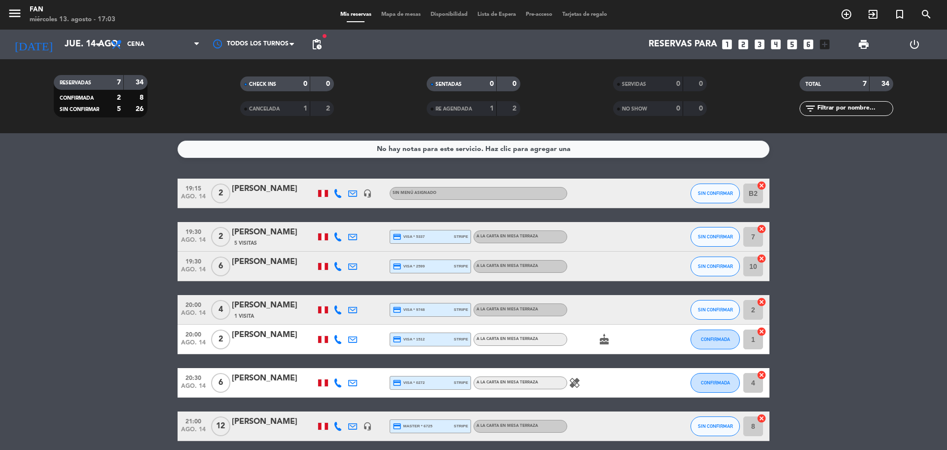
click at [808, 226] on bookings-row "19:15 [DATE] 2 [PERSON_NAME] headset_mic Sin menú asignado SIN CONFIRMAR B2 can…" at bounding box center [473, 310] width 947 height 263
click at [82, 42] on input "jue. 14 ago." at bounding box center [117, 45] width 114 height 20
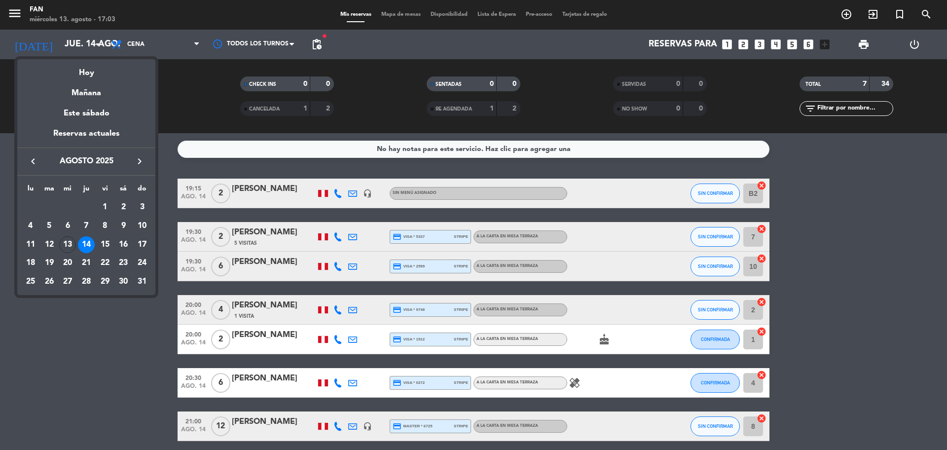
click at [174, 141] on div at bounding box center [473, 225] width 947 height 450
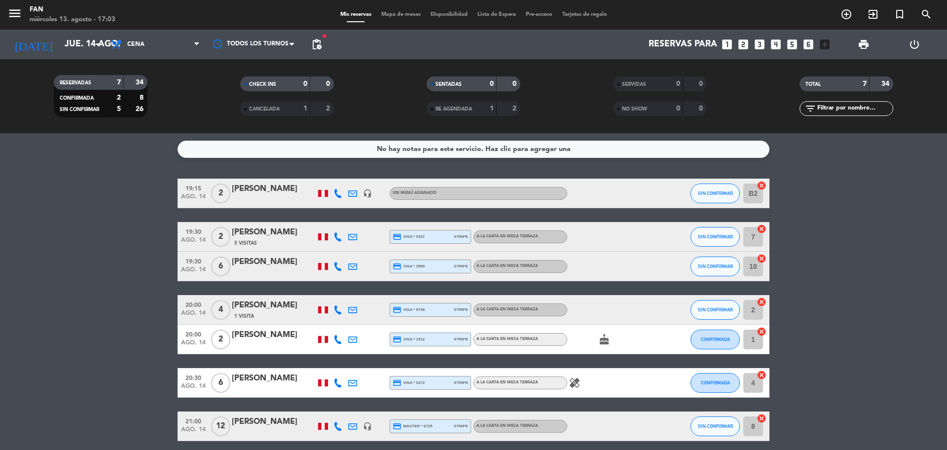
click at [869, 238] on bookings-row "19:15 [DATE] 2 [PERSON_NAME] headset_mic Sin menú asignado SIN CONFIRMAR B2 can…" at bounding box center [473, 310] width 947 height 263
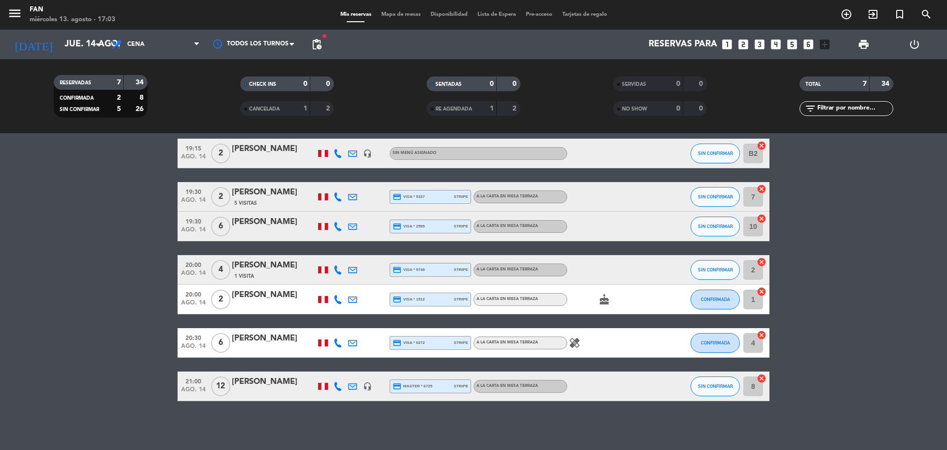
scroll to position [40, 0]
click at [272, 339] on div "[PERSON_NAME]" at bounding box center [274, 338] width 84 height 13
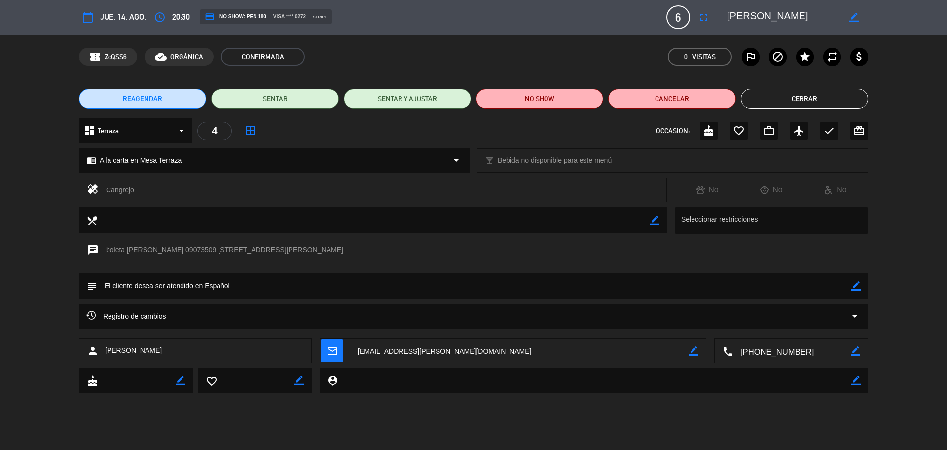
click at [681, 16] on span "6" at bounding box center [679, 17] width 24 height 24
click at [704, 18] on icon "fullscreen" at bounding box center [704, 17] width 12 height 12
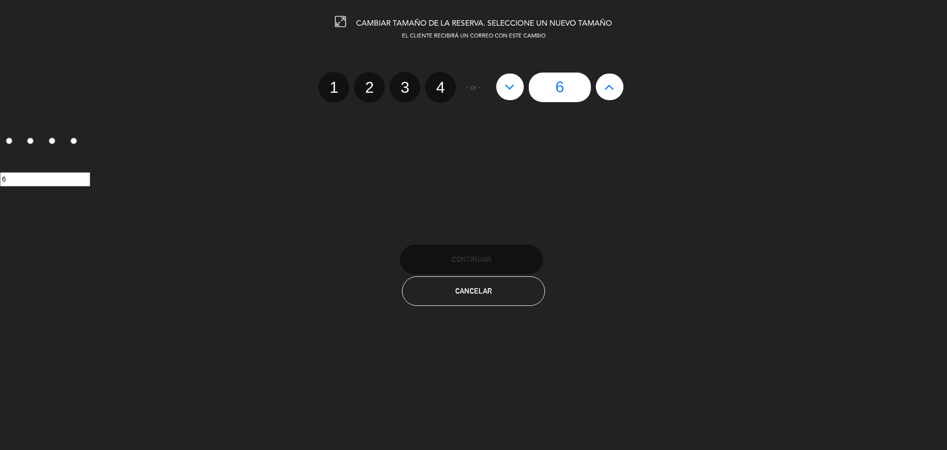
click at [506, 87] on icon at bounding box center [510, 87] width 10 height 16
type input "5"
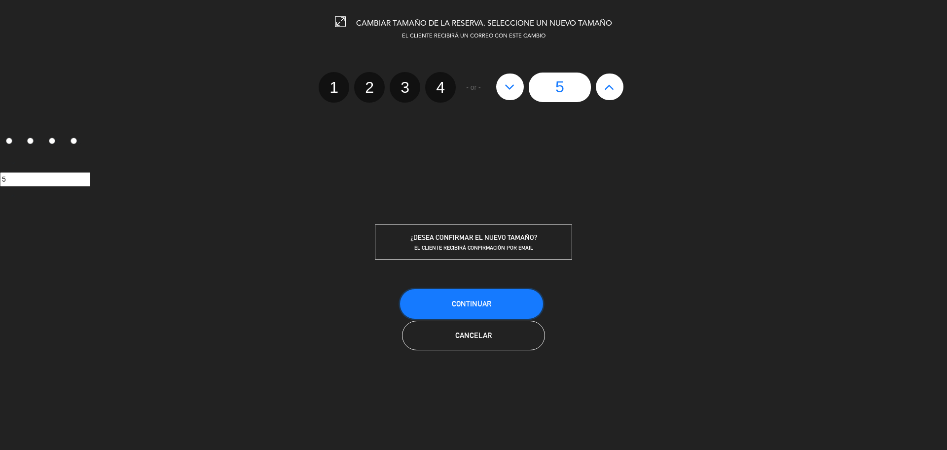
click at [488, 301] on span "Continuar" at bounding box center [471, 304] width 39 height 8
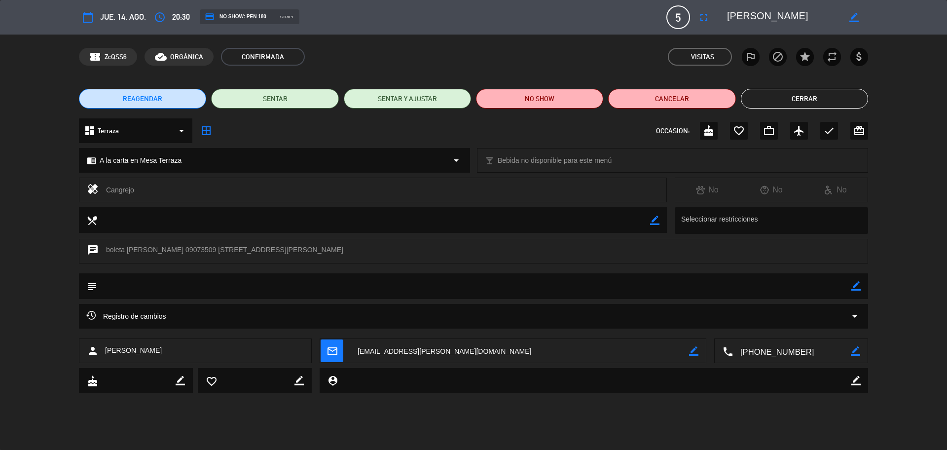
click at [825, 95] on button "Cerrar" at bounding box center [804, 99] width 127 height 20
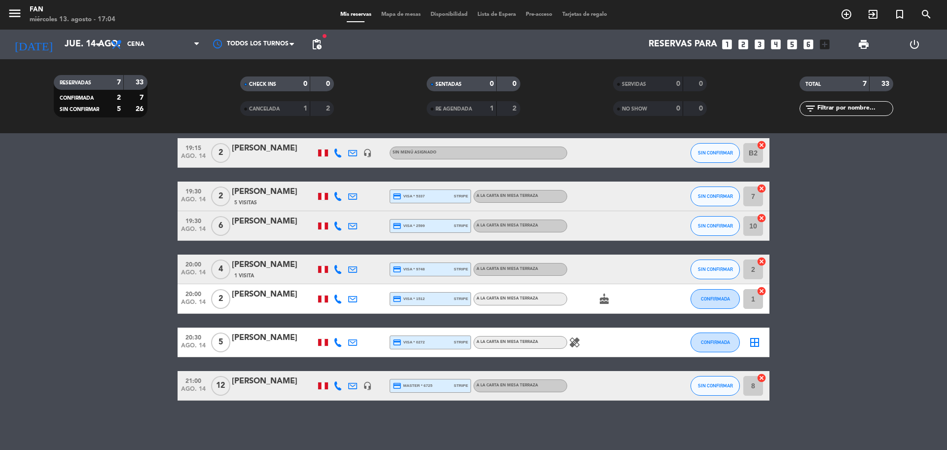
click at [400, 14] on span "Mapa de mesas" at bounding box center [400, 14] width 49 height 5
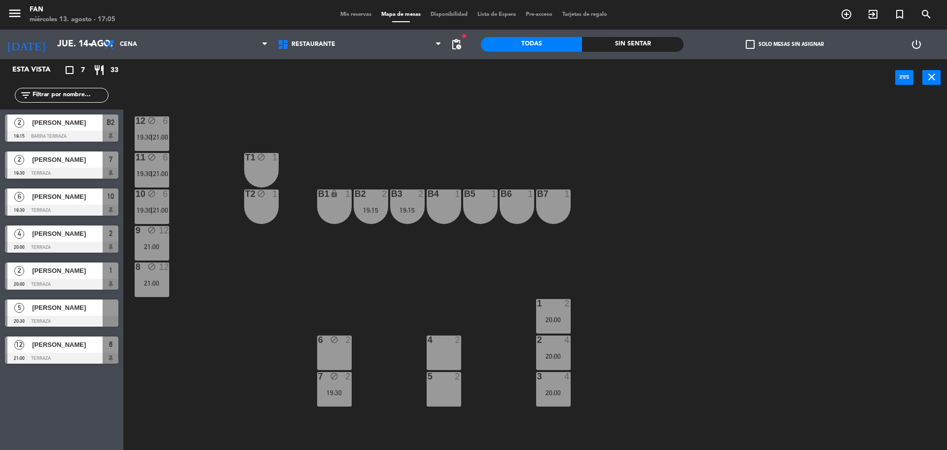
click at [455, 349] on div "4 2" at bounding box center [444, 353] width 35 height 35
click at [447, 393] on div "5 2" at bounding box center [444, 389] width 35 height 35
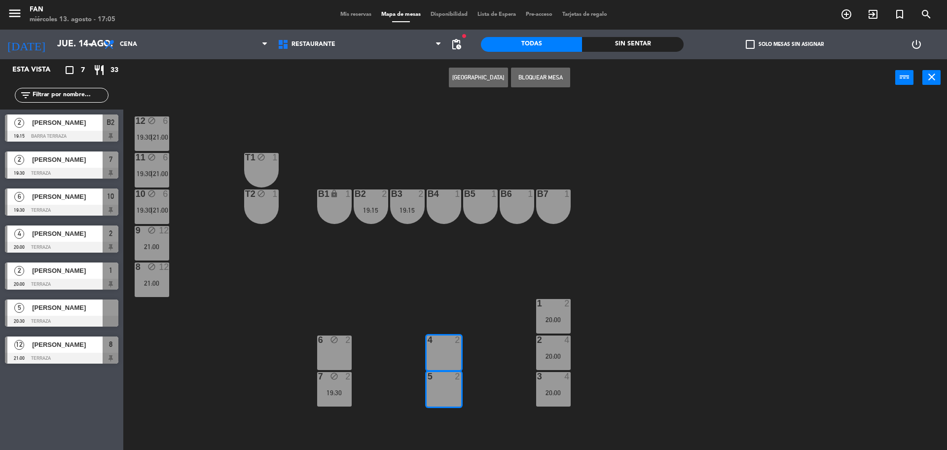
click at [47, 318] on div at bounding box center [61, 321] width 113 height 11
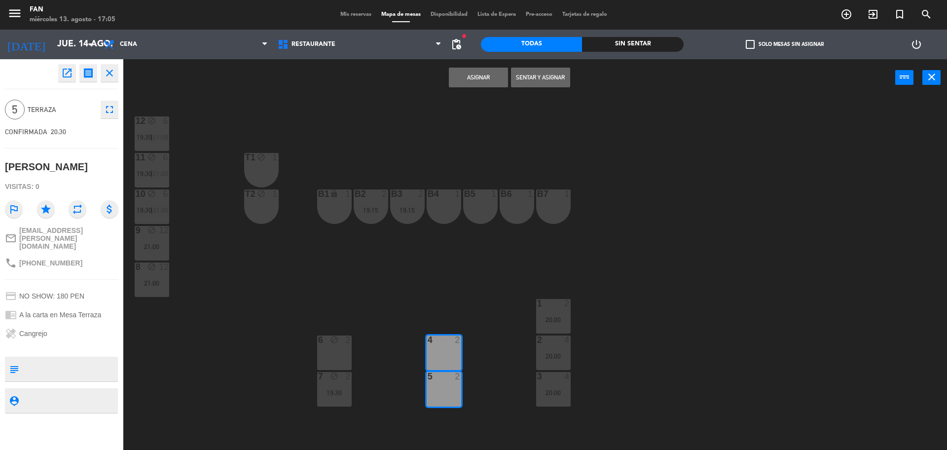
click at [442, 358] on div "4 2" at bounding box center [444, 353] width 35 height 35
click at [442, 403] on div "5 2" at bounding box center [444, 389] width 35 height 35
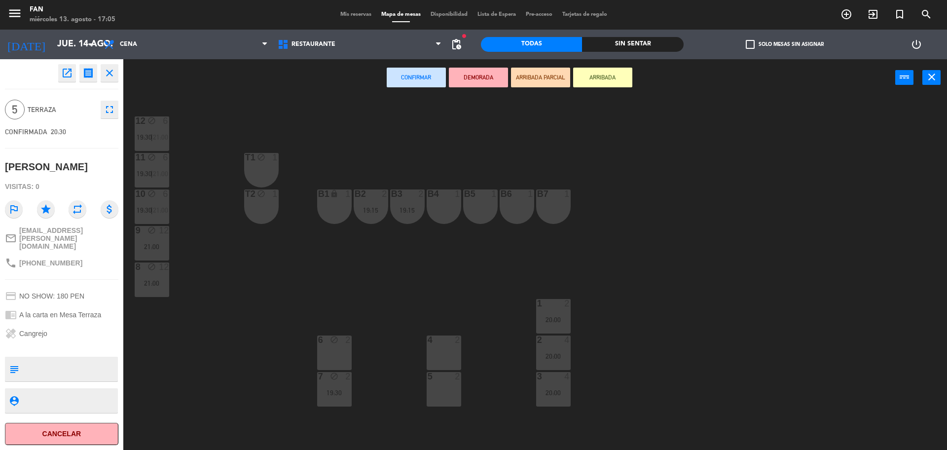
click at [451, 347] on div "4 2" at bounding box center [444, 353] width 35 height 35
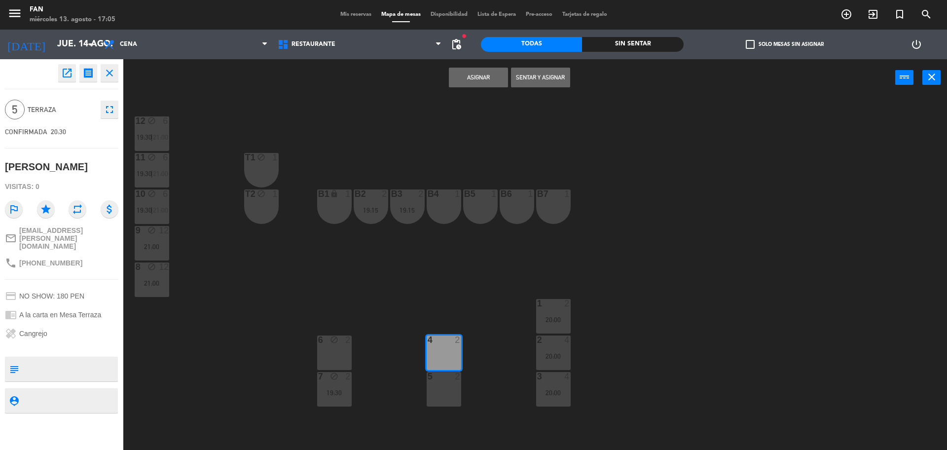
click at [445, 396] on div "5 2" at bounding box center [444, 389] width 35 height 35
click at [473, 73] on button "Asignar" at bounding box center [478, 78] width 59 height 20
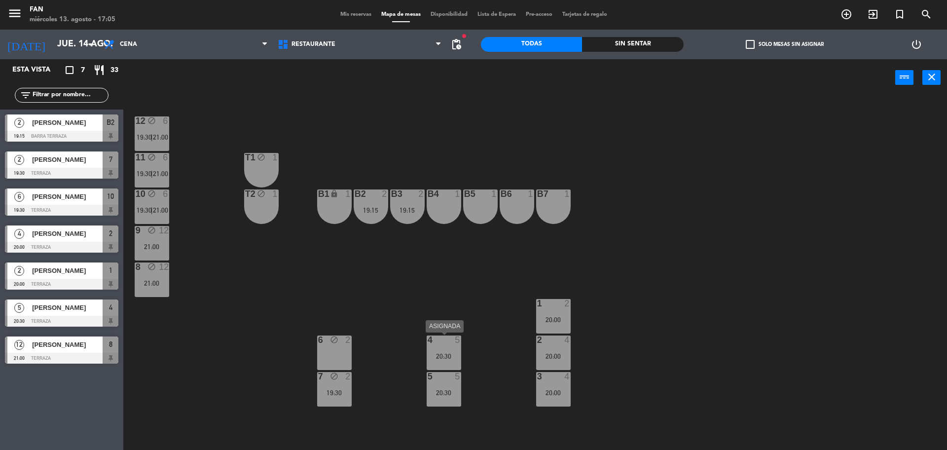
click at [440, 348] on div "4 5 20:30" at bounding box center [444, 353] width 35 height 35
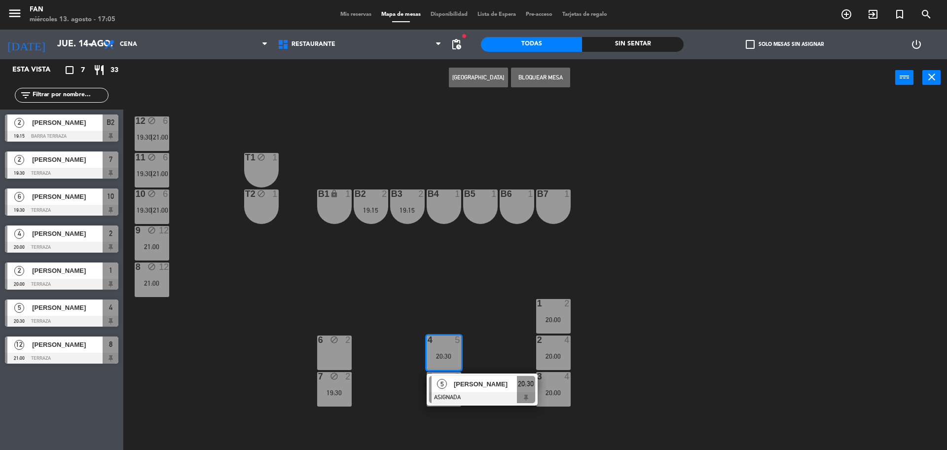
click at [516, 309] on div "12 block 6 19:30 | 21:00 11 block 6 19:30 | 21:00 T1 block 1 10 block 6 19:30 |…" at bounding box center [540, 276] width 815 height 354
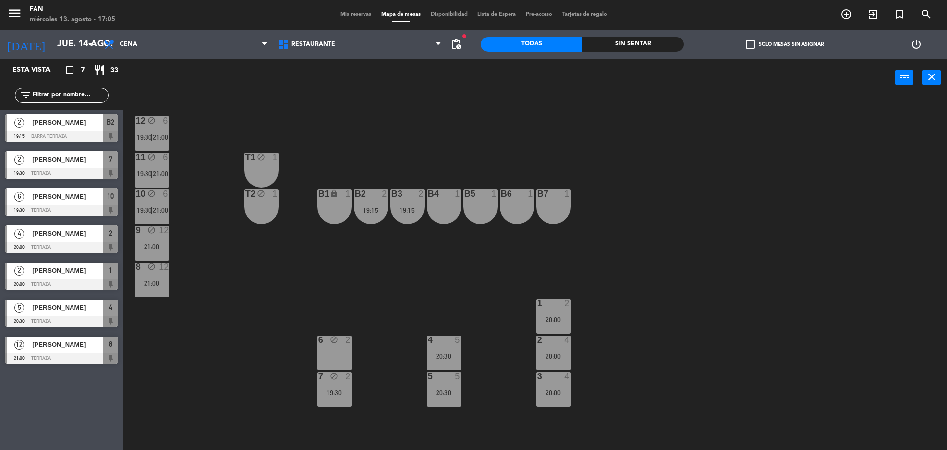
click at [365, 211] on div "19:15" at bounding box center [371, 210] width 35 height 7
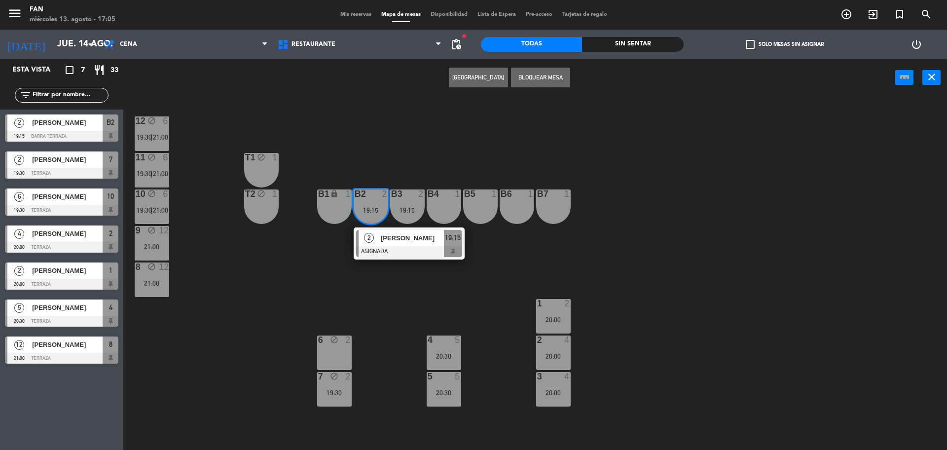
click at [516, 263] on div "12 block 6 19:30 | 21:00 11 block 6 19:30 | 21:00 T1 block 1 10 block 6 19:30 |…" at bounding box center [540, 276] width 815 height 354
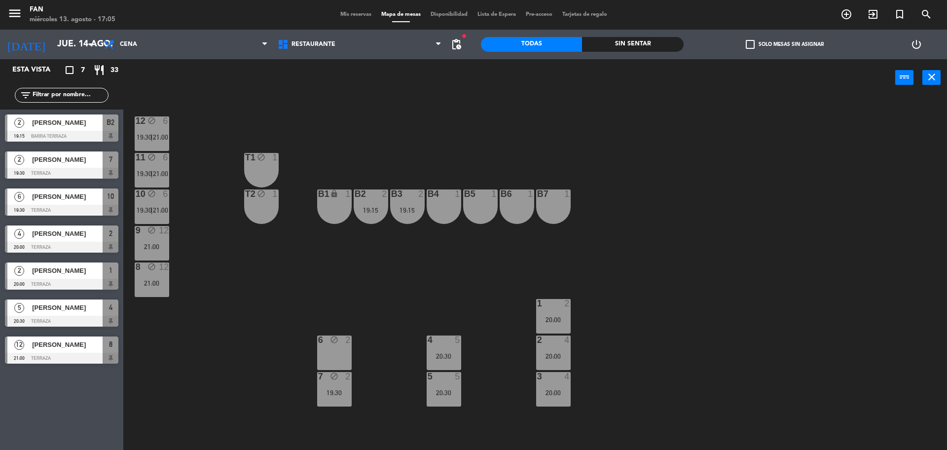
click at [562, 322] on div "20:00" at bounding box center [553, 319] width 35 height 7
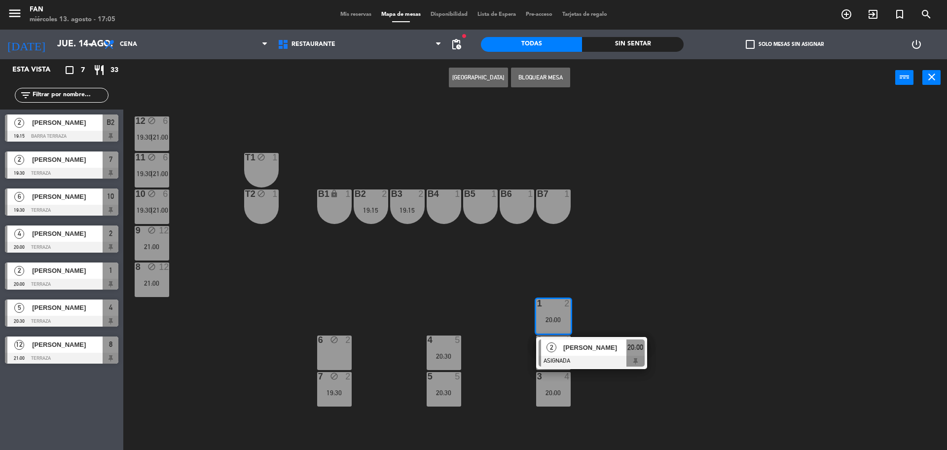
click at [602, 317] on div "12 block 6 19:30 | 21:00 11 block 6 19:30 | 21:00 T1 block 1 10 block 6 19:30 |…" at bounding box center [540, 276] width 815 height 354
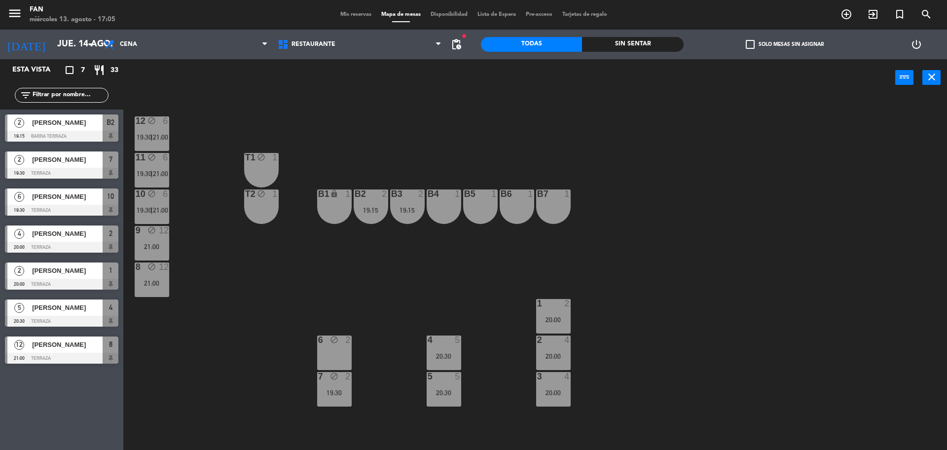
click at [547, 356] on div "20:00" at bounding box center [553, 356] width 35 height 7
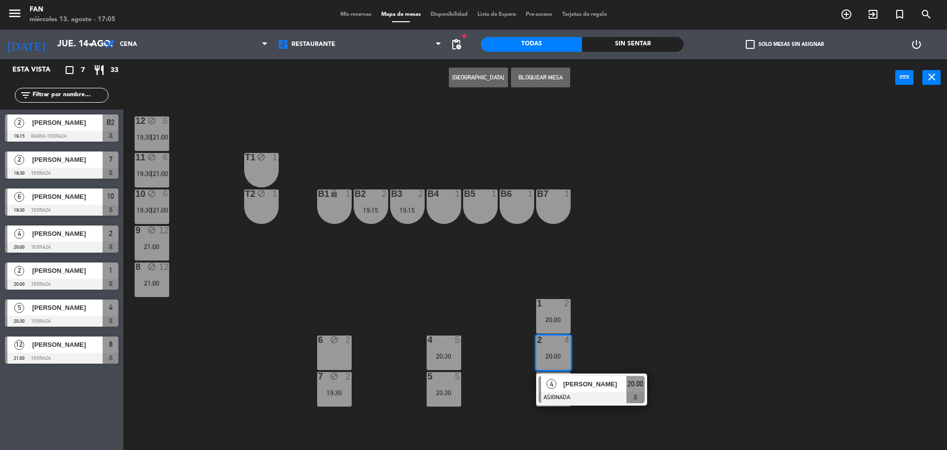
click at [601, 349] on div "12 block 6 19:30 | 21:00 11 block 6 19:30 | 21:00 T1 block 1 10 block 6 19:30 |…" at bounding box center [540, 276] width 815 height 354
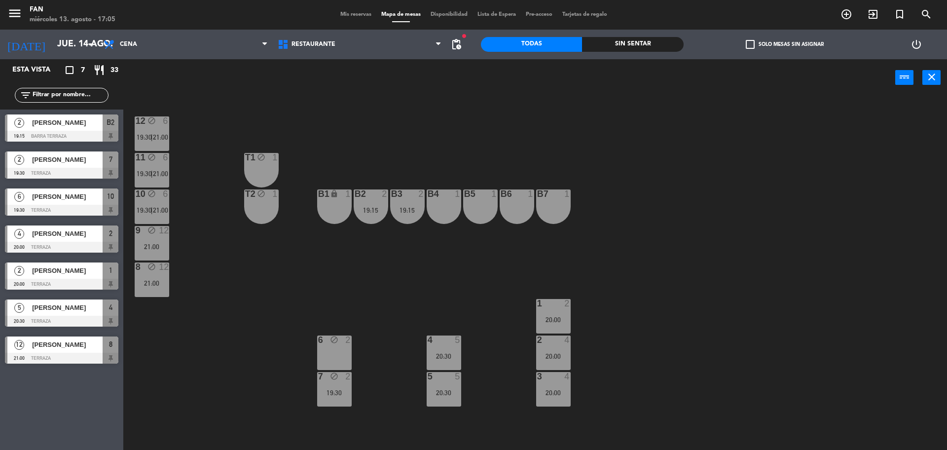
click at [349, 10] on div "Mis reservas Mapa de mesas Disponibilidad Lista de Espera Pre-acceso Tarjetas d…" at bounding box center [474, 14] width 277 height 9
click at [349, 13] on span "Mis reservas" at bounding box center [356, 14] width 41 height 5
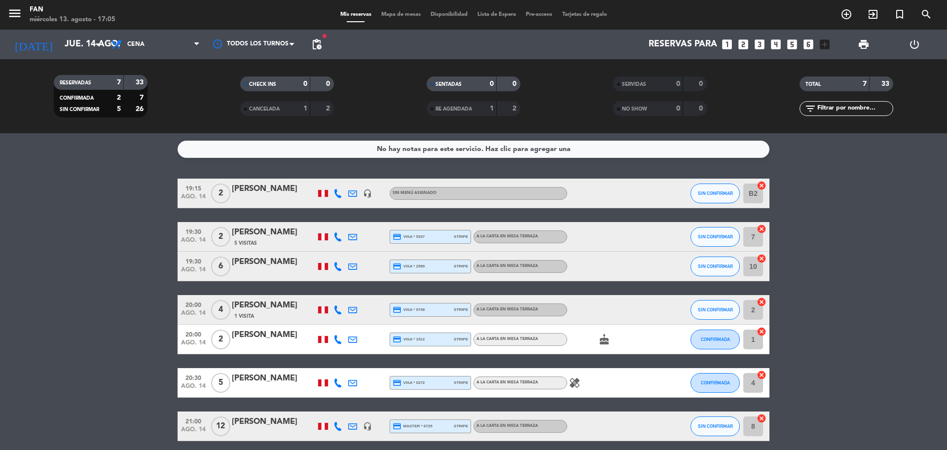
click at [861, 237] on bookings-row "19:15 [DATE] 2 [PERSON_NAME] headset_mic Sin menú asignado SIN CONFIRMAR B2 can…" at bounding box center [473, 310] width 947 height 263
click at [336, 384] on icon at bounding box center [338, 382] width 9 height 9
click at [286, 382] on div "[PERSON_NAME]" at bounding box center [274, 378] width 84 height 13
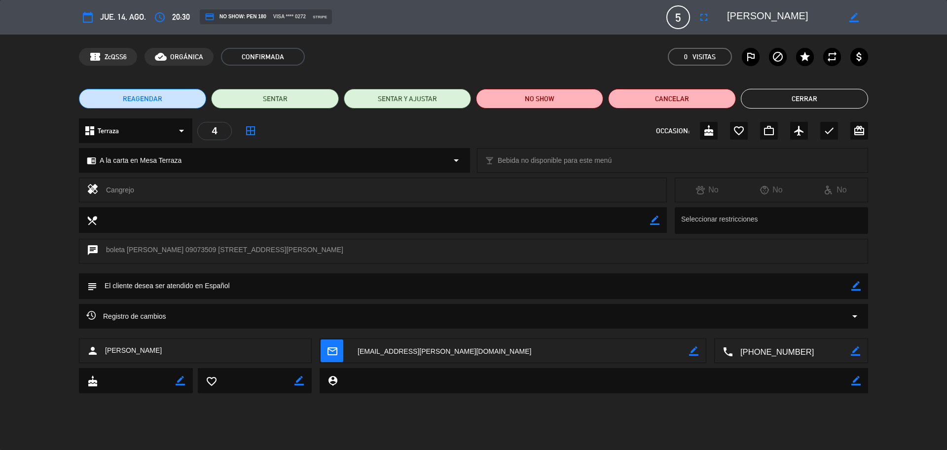
click at [774, 97] on button "Cerrar" at bounding box center [804, 99] width 127 height 20
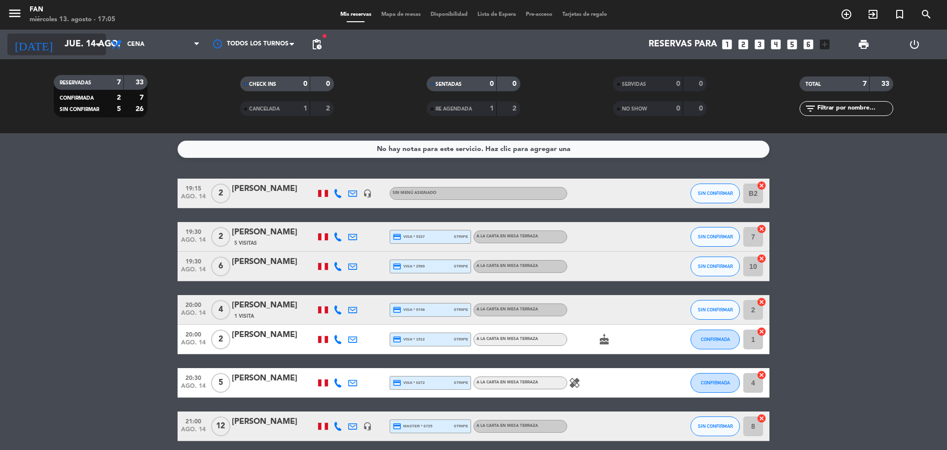
click at [87, 41] on input "jue. 14 ago." at bounding box center [117, 45] width 114 height 20
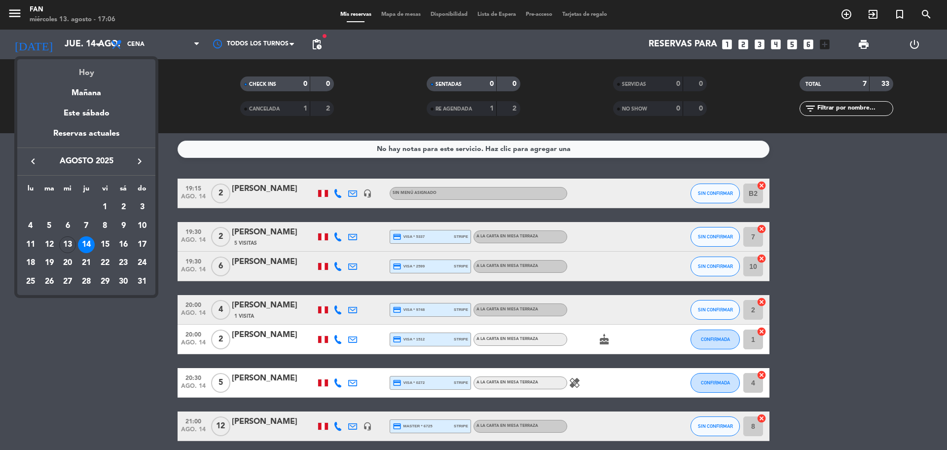
click at [92, 73] on div "Hoy" at bounding box center [86, 69] width 138 height 20
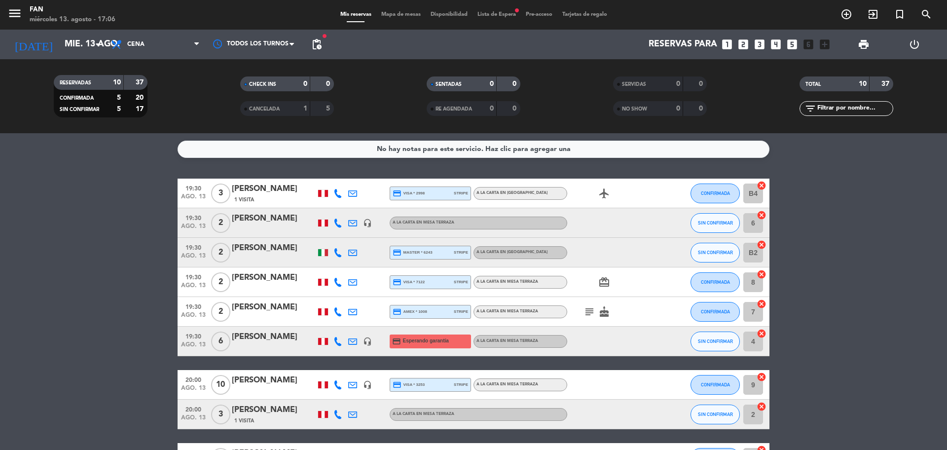
click at [122, 197] on bookings-row "19:30 [DATE] 3 [PERSON_NAME] 1 Visita credit_card visa * 2998 stripe A la carta…" at bounding box center [473, 341] width 947 height 324
click at [850, 332] on bookings-row "19:30 [DATE] 3 [PERSON_NAME] 1 Visita credit_card visa * 2998 stripe A la carta…" at bounding box center [473, 341] width 947 height 324
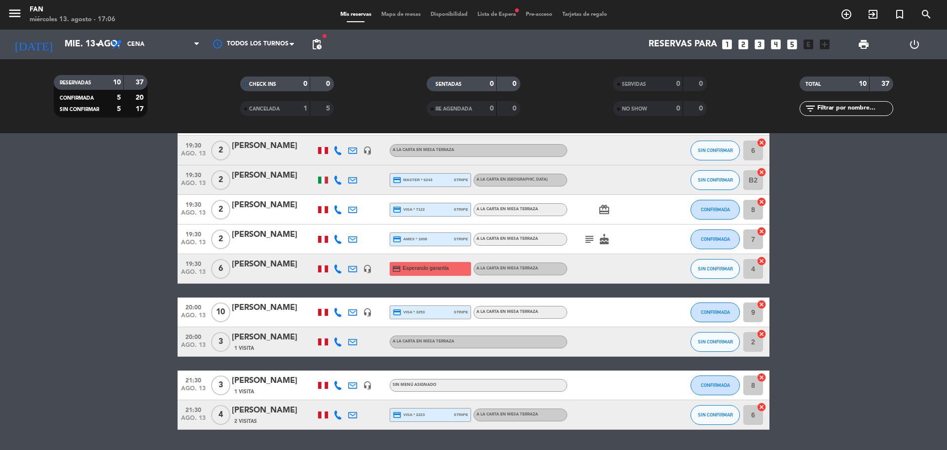
scroll to position [49, 0]
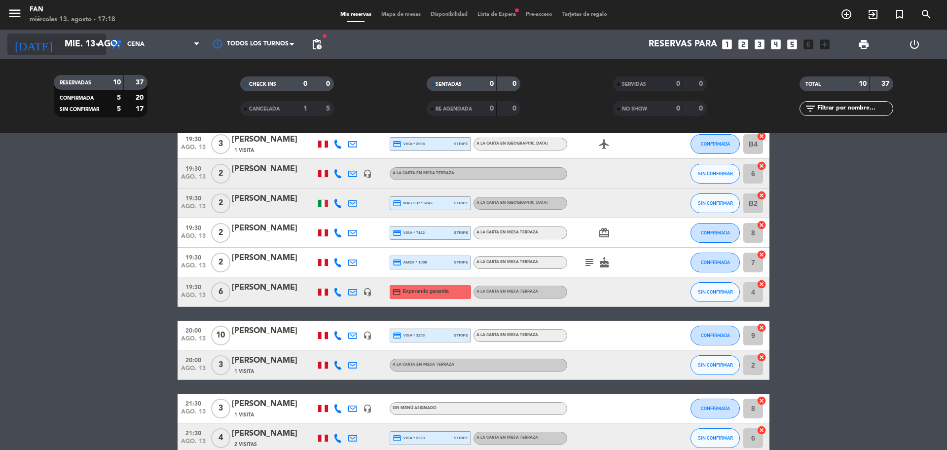
click at [97, 51] on input "mié. 13 ago." at bounding box center [117, 45] width 114 height 20
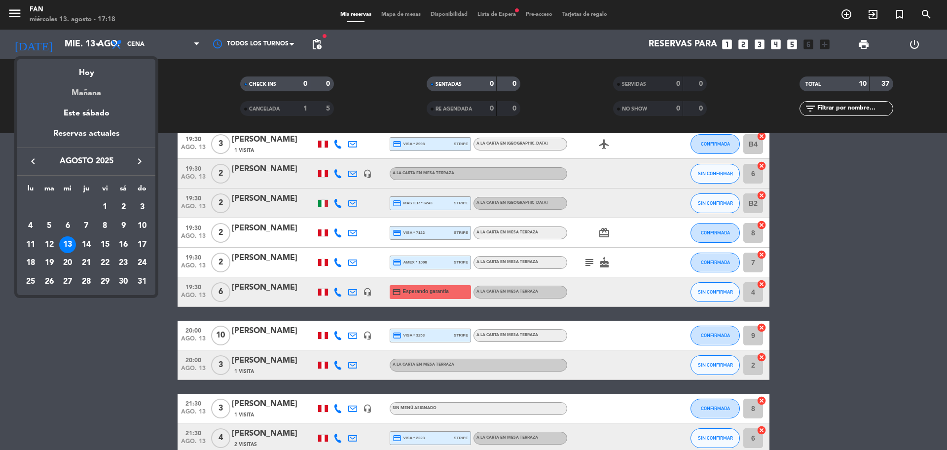
click at [88, 88] on div "Mañana" at bounding box center [86, 89] width 138 height 20
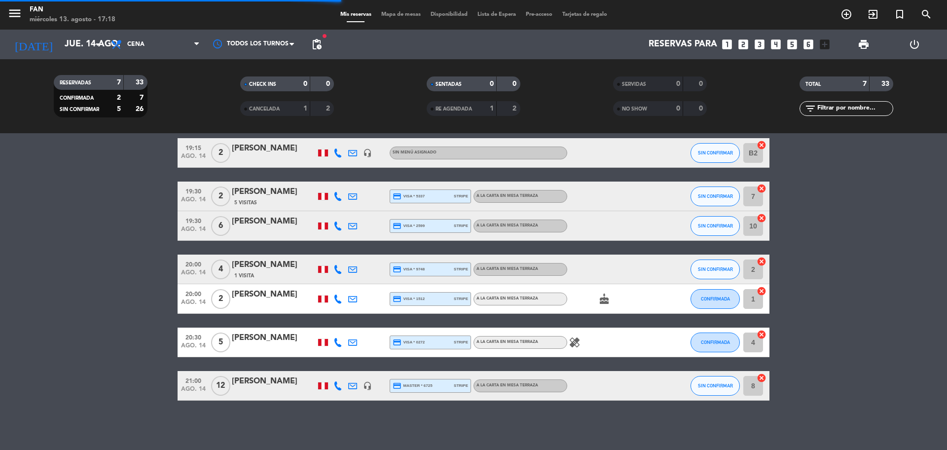
scroll to position [40, 0]
click at [69, 47] on input "jue. 14 ago." at bounding box center [117, 45] width 114 height 20
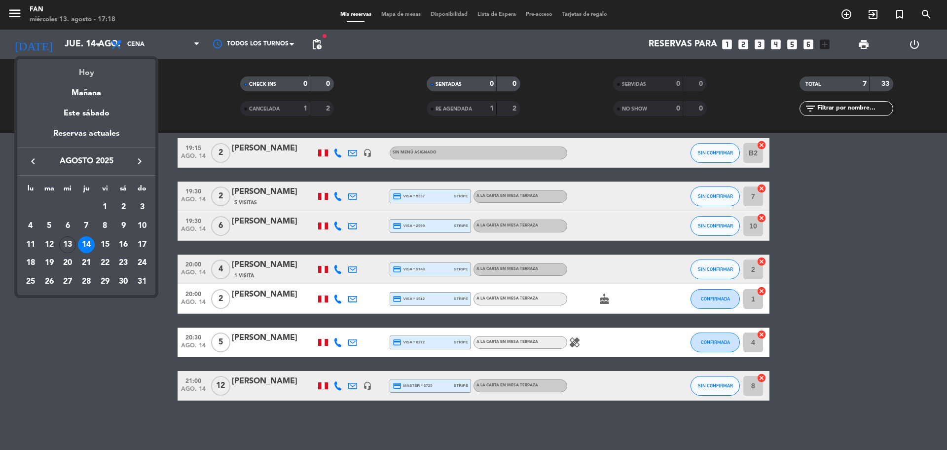
click at [93, 71] on div "Hoy" at bounding box center [86, 69] width 138 height 20
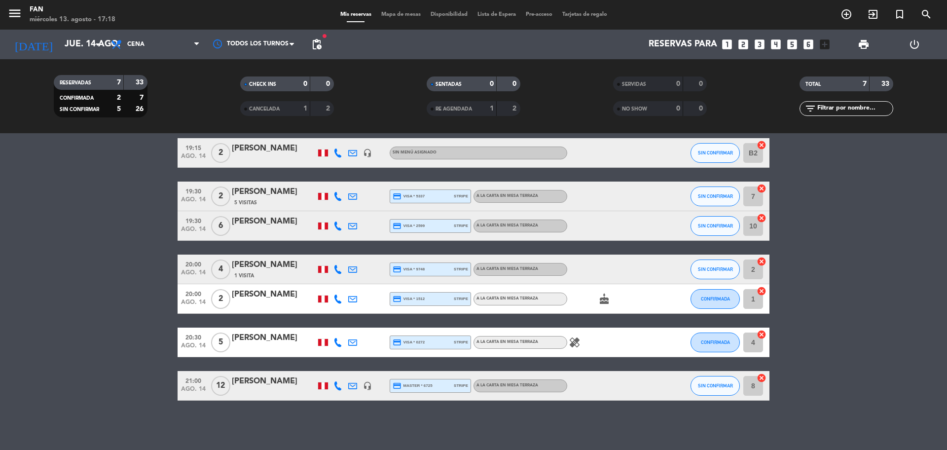
type input "mié. 13 ago."
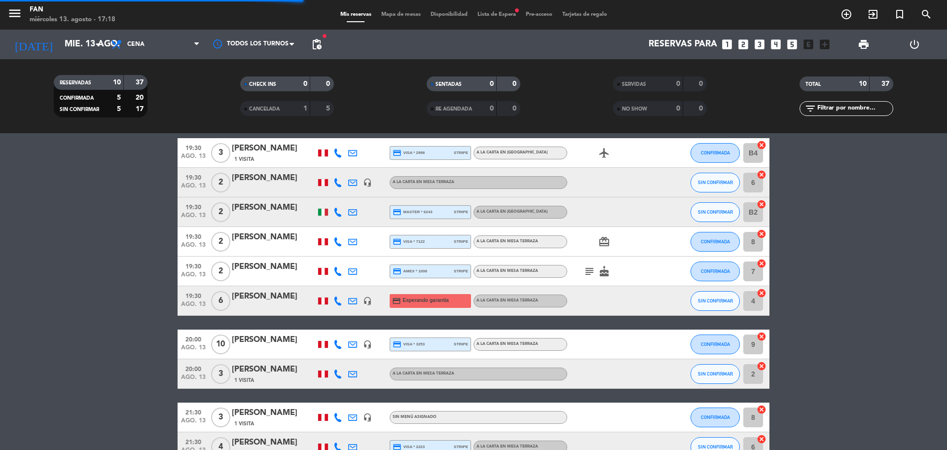
scroll to position [49, 0]
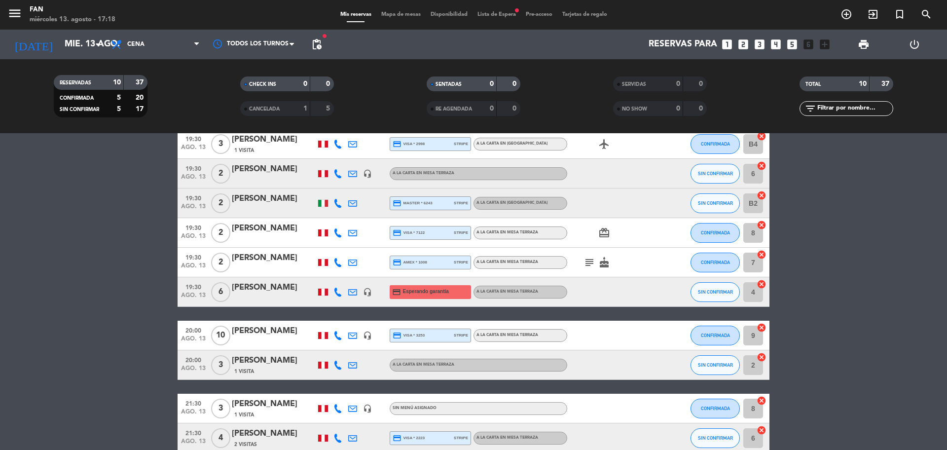
click at [421, 12] on span "Mapa de mesas" at bounding box center [400, 14] width 49 height 5
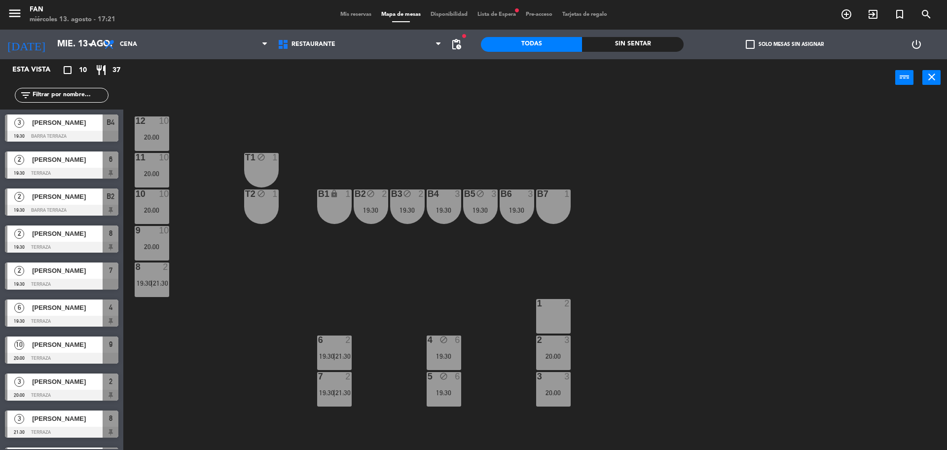
click at [405, 271] on div "12 10 20:00 11 10 20:00 T1 block 1 10 10 20:00 T2 block 1 B1 lock 1 B2 block 2 …" at bounding box center [540, 276] width 815 height 354
click at [449, 360] on div "19:30" at bounding box center [444, 356] width 35 height 7
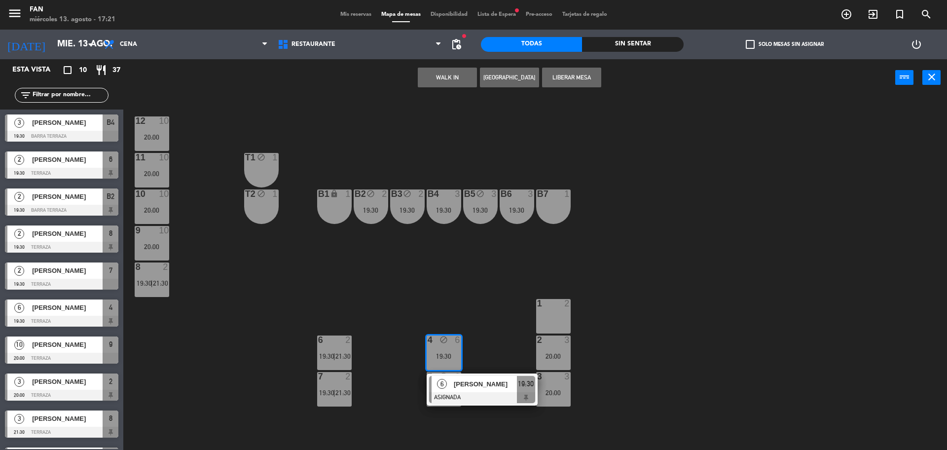
click at [493, 327] on div "12 10 20:00 11 10 20:00 T1 block 1 10 10 20:00 T2 block 1 B1 lock 1 B2 block 2 …" at bounding box center [540, 276] width 815 height 354
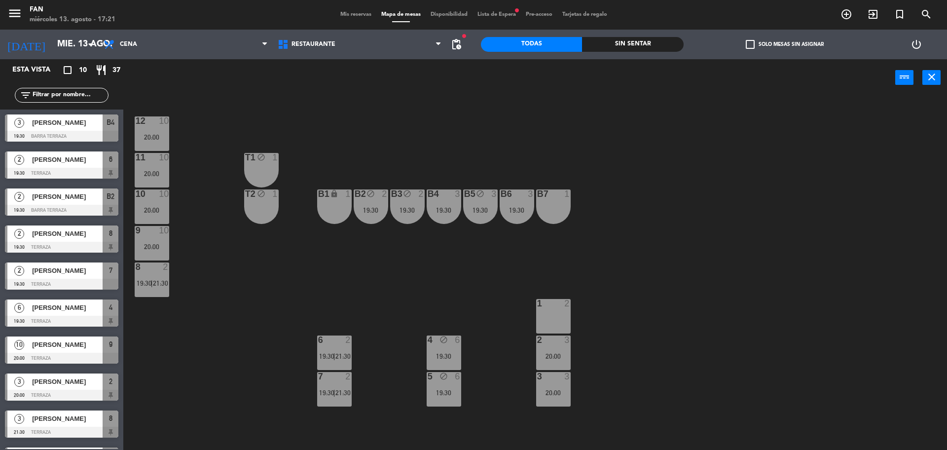
click at [351, 16] on span "Mis reservas" at bounding box center [356, 14] width 41 height 5
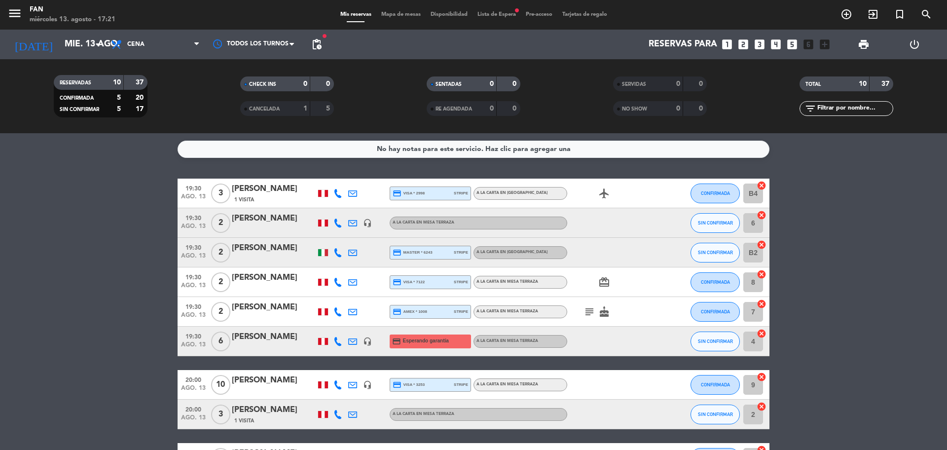
click at [798, 293] on bookings-row "19:30 [DATE] 3 [PERSON_NAME] 1 Visita credit_card visa * 2998 stripe A la carta…" at bounding box center [473, 341] width 947 height 324
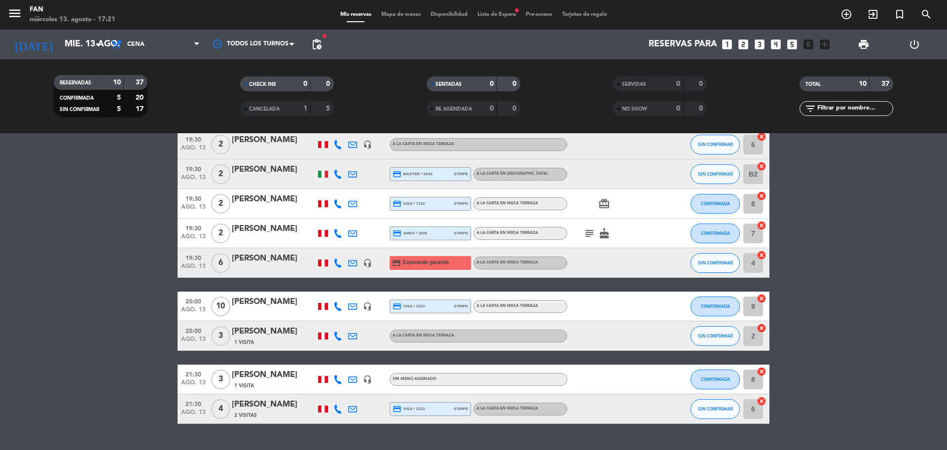
scroll to position [77, 0]
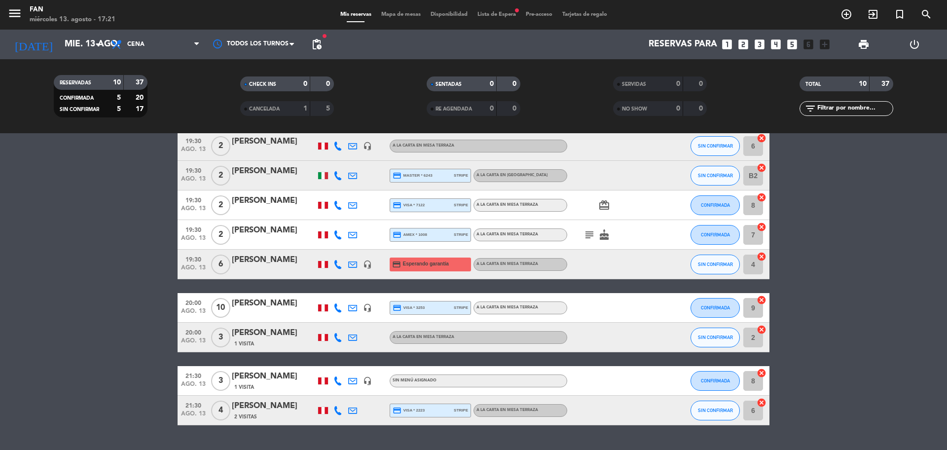
click at [342, 265] on icon at bounding box center [338, 264] width 9 height 9
click at [361, 251] on span at bounding box center [365, 248] width 8 height 8
click at [81, 246] on bookings-row "19:30 [DATE] 3 [PERSON_NAME] 1 Visita credit_card visa * 2998 stripe A la carta…" at bounding box center [473, 264] width 947 height 324
click at [394, 10] on div "Mis reservas Mapa de mesas Disponibilidad Lista de Espera fiber_manual_record P…" at bounding box center [474, 14] width 277 height 9
click at [394, 14] on span "Mapa de mesas" at bounding box center [400, 14] width 49 height 5
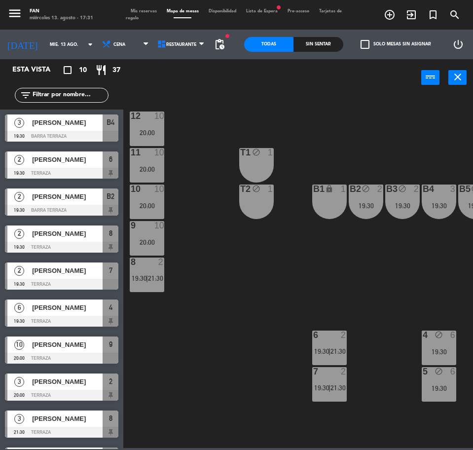
click at [139, 15] on span "Tarjetas de regalo" at bounding box center [234, 14] width 216 height 11
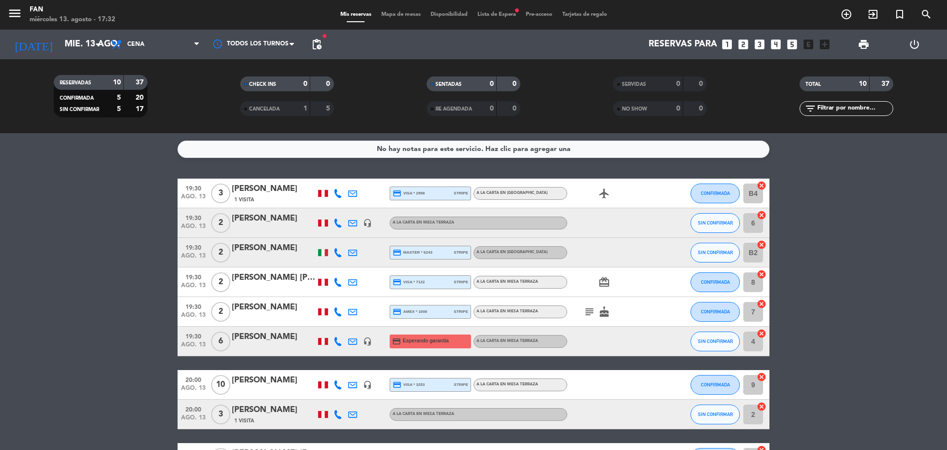
click at [339, 192] on icon at bounding box center [338, 193] width 9 height 9
click at [72, 204] on bookings-row "19:30 ago. 13 3 [PERSON_NAME] 1 Visita [PHONE_NUMBER] Copiar content_paste | cr…" at bounding box center [473, 341] width 947 height 324
click at [643, 198] on div "airplanemode_active" at bounding box center [611, 193] width 89 height 29
click at [273, 185] on div "[PERSON_NAME]" at bounding box center [274, 189] width 84 height 13
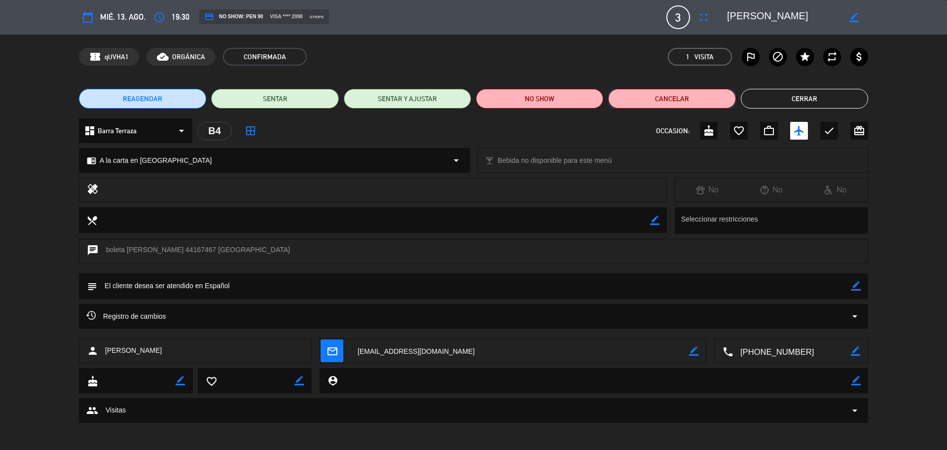
click at [660, 101] on button "Cancelar" at bounding box center [671, 99] width 127 height 20
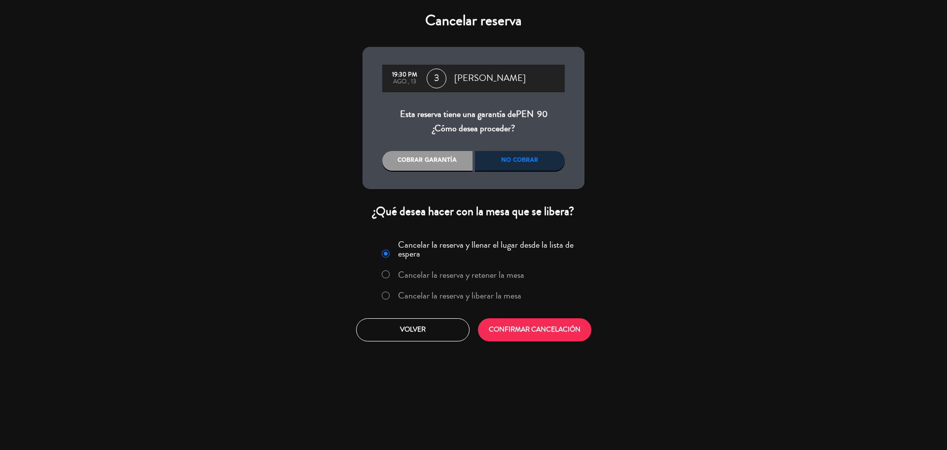
click at [527, 160] on div "No cobrar" at bounding box center [520, 161] width 90 height 20
click at [385, 298] on input "Cancelar la reserva y liberar la mesa" at bounding box center [385, 295] width 6 height 6
radio input "true"
click at [517, 322] on button "CONFIRMAR CANCELACIÓN" at bounding box center [534, 329] width 113 height 23
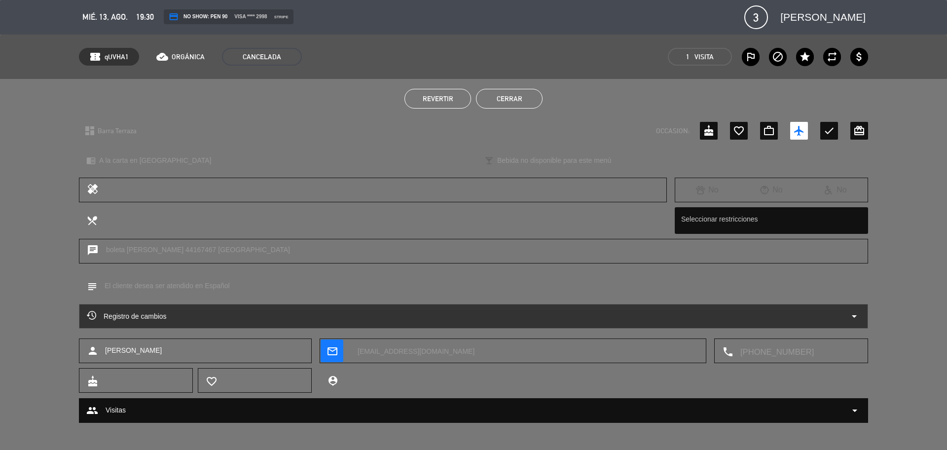
click at [489, 99] on button "Cerrar" at bounding box center [509, 99] width 67 height 20
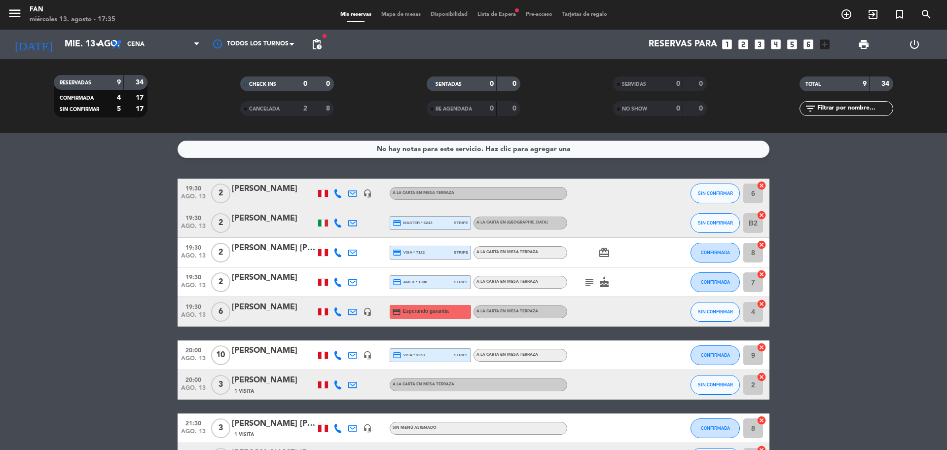
click at [808, 222] on bookings-row "19:30 ago. 13 2 [PERSON_NAME] headset_mic A la carta en Mesa Terraza SIN CONFIR…" at bounding box center [473, 326] width 947 height 294
click at [402, 17] on span "Mapa de mesas" at bounding box center [400, 14] width 49 height 5
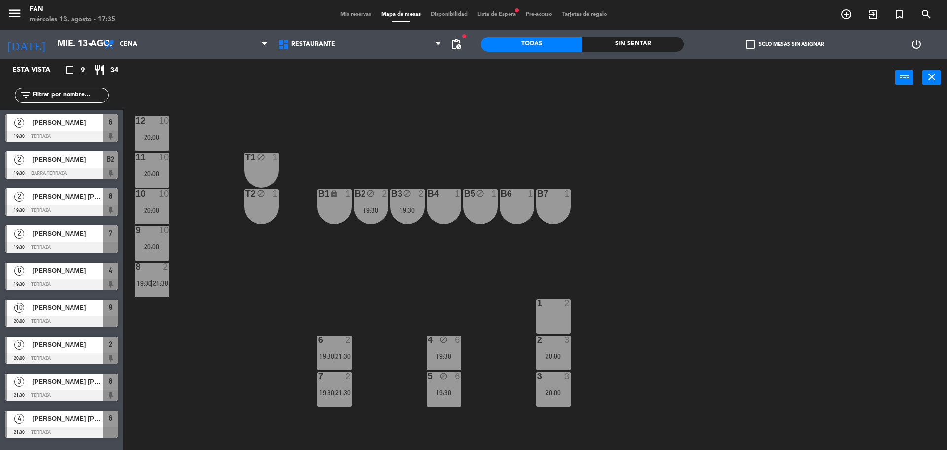
click at [488, 203] on div "B5 block 1" at bounding box center [480, 206] width 35 height 35
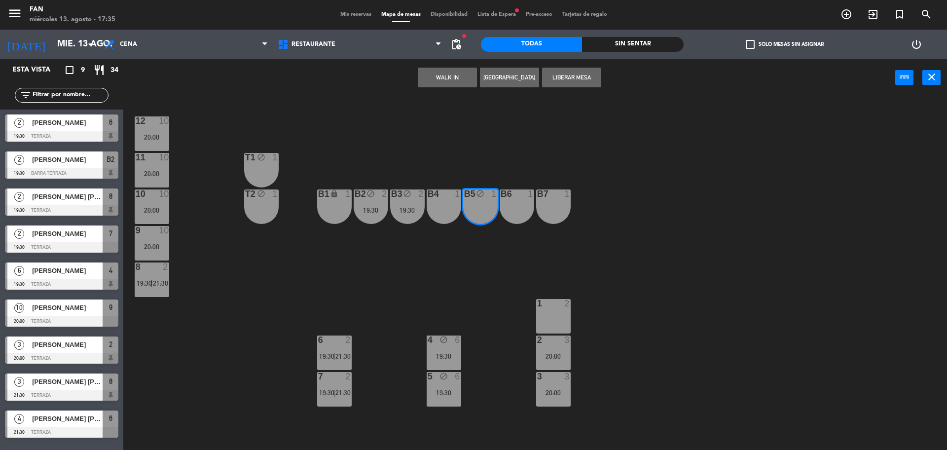
click at [437, 128] on div "12 10 20:00 11 10 20:00 T1 block 1 10 10 20:00 T2 block 1 B1 lock 1 B2 block 2 …" at bounding box center [540, 276] width 815 height 354
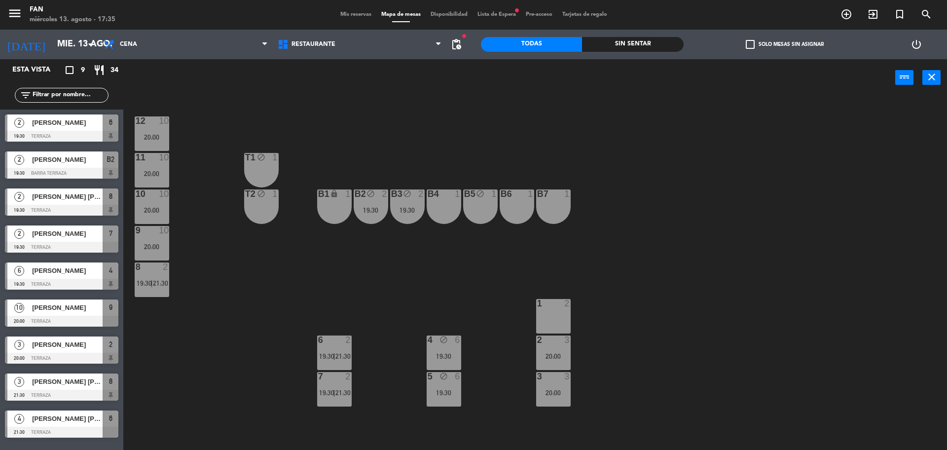
click at [402, 215] on div "B3 block 2 19:30" at bounding box center [407, 206] width 35 height 35
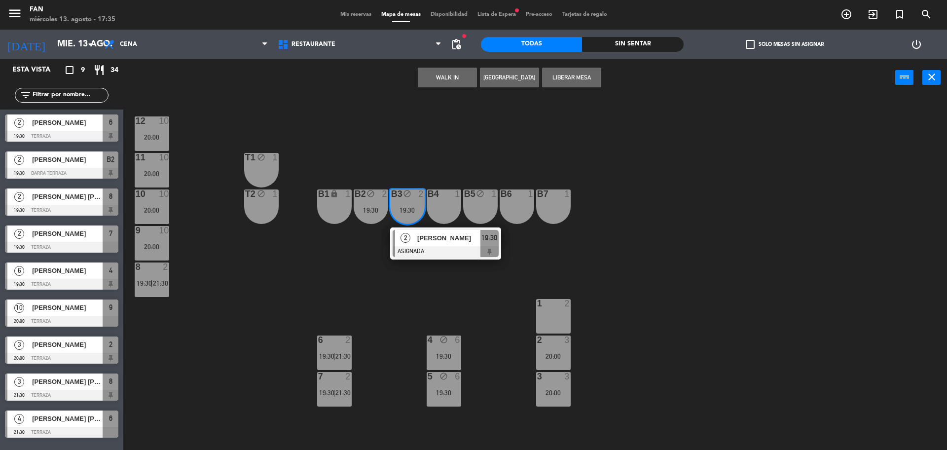
click at [417, 165] on div "12 10 20:00 11 10 20:00 T1 block 1 10 10 20:00 T2 block 1 B1 lock 1 B2 block 2 …" at bounding box center [540, 276] width 815 height 354
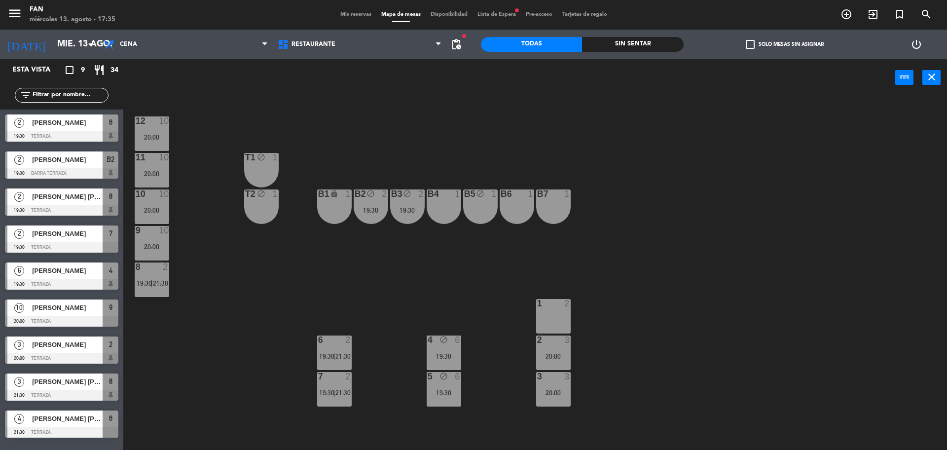
click at [420, 261] on div "12 10 20:00 11 10 20:00 T1 block 1 10 10 20:00 T2 block 1 B1 lock 1 B2 block 2 …" at bounding box center [540, 276] width 815 height 354
click at [486, 327] on div "12 10 20:00 11 10 20:00 T1 block 1 10 10 20:00 T2 block 1 B1 lock 1 B2 block 2 …" at bounding box center [540, 276] width 815 height 354
click at [52, 49] on input "mié. 13 ago." at bounding box center [109, 45] width 114 height 20
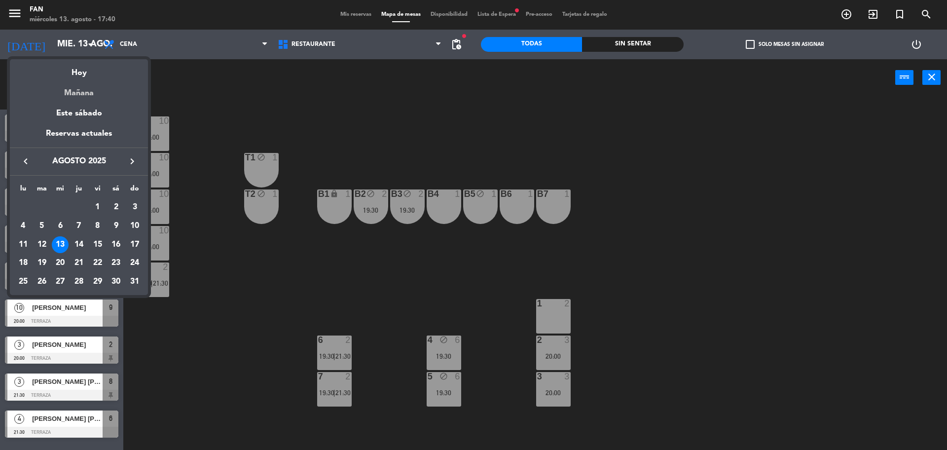
click at [91, 95] on div "Mañana" at bounding box center [79, 89] width 138 height 20
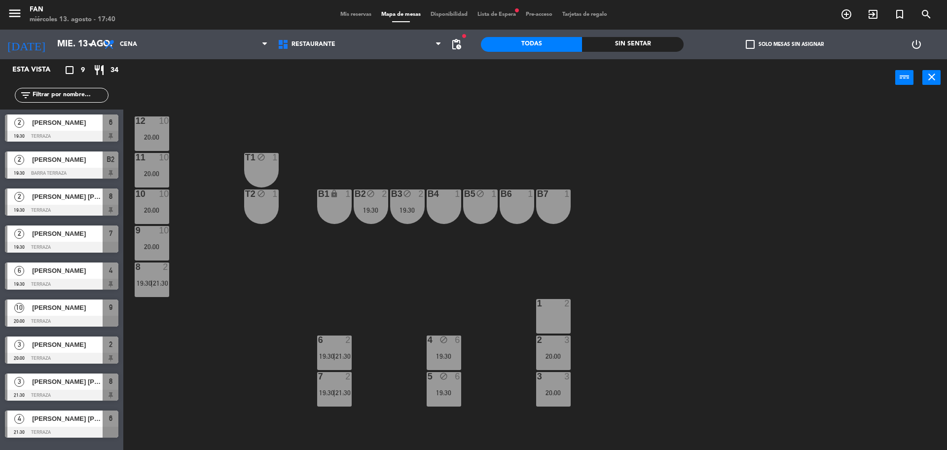
type input "jue. 14 ago."
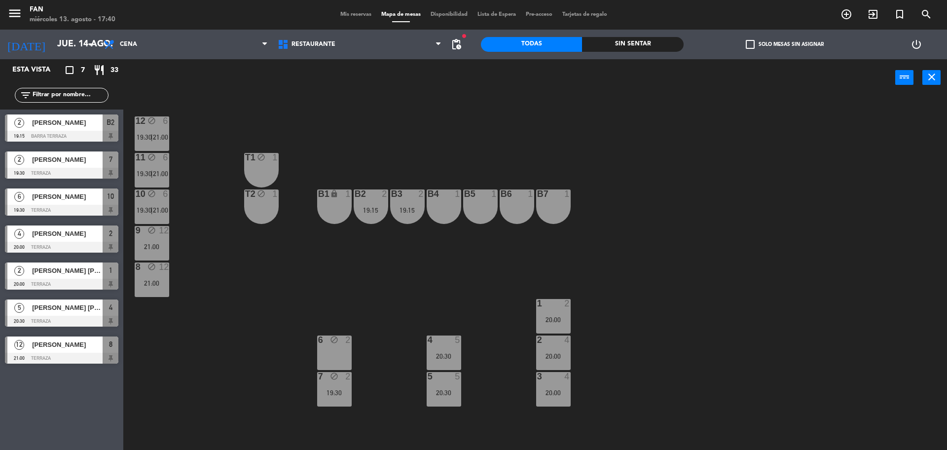
click at [350, 15] on span "Mis reservas" at bounding box center [356, 14] width 41 height 5
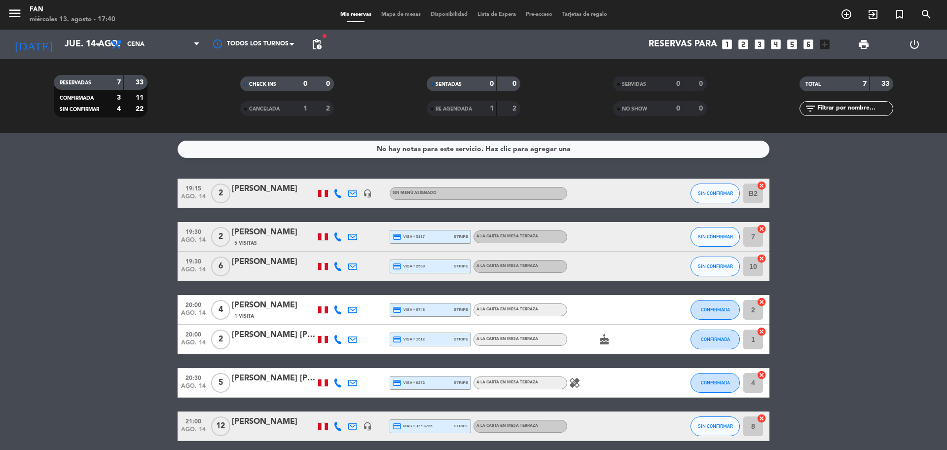
click at [875, 275] on bookings-row "19:15 ago. 14 2 María Vasquez headset_mic Sin menú asignado SIN CONFIRMAR B2 ca…" at bounding box center [473, 310] width 947 height 263
click at [64, 45] on input "jue. 14 ago." at bounding box center [117, 45] width 114 height 20
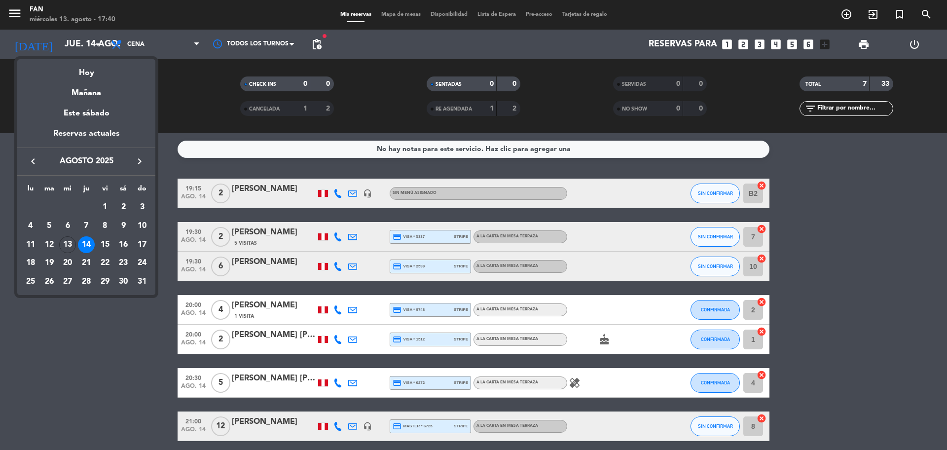
click at [137, 48] on div at bounding box center [473, 225] width 947 height 450
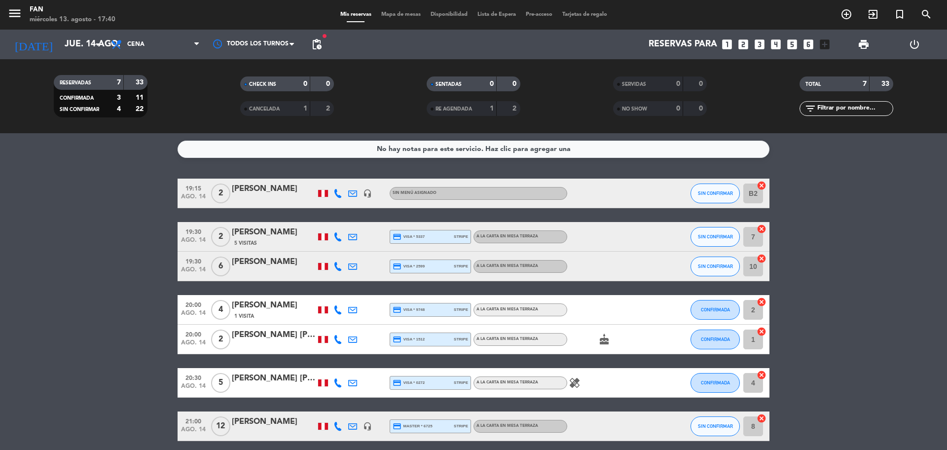
click at [137, 48] on span "Cena" at bounding box center [155, 45] width 99 height 22
click at [138, 90] on div "menu Fan miércoles 13. agosto - 17:40 Mis reservas Mapa de mesas Disponibilidad…" at bounding box center [473, 66] width 947 height 133
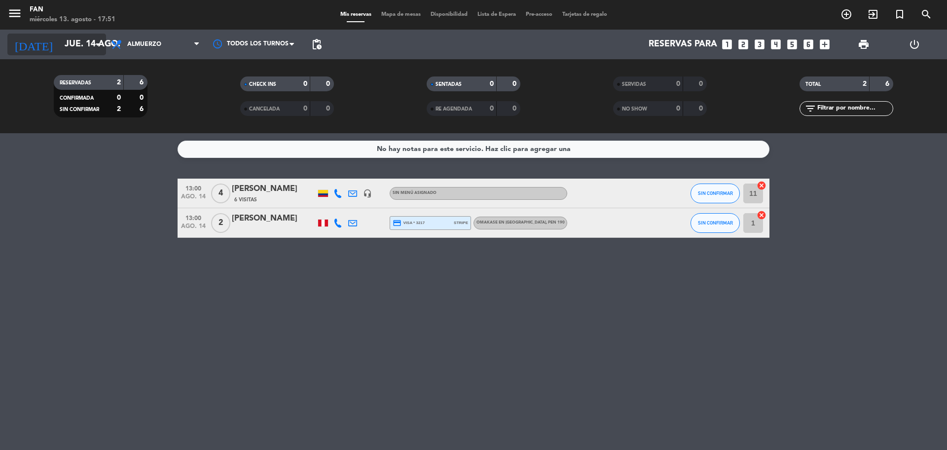
click at [87, 35] on input "jue. 14 ago." at bounding box center [117, 45] width 114 height 20
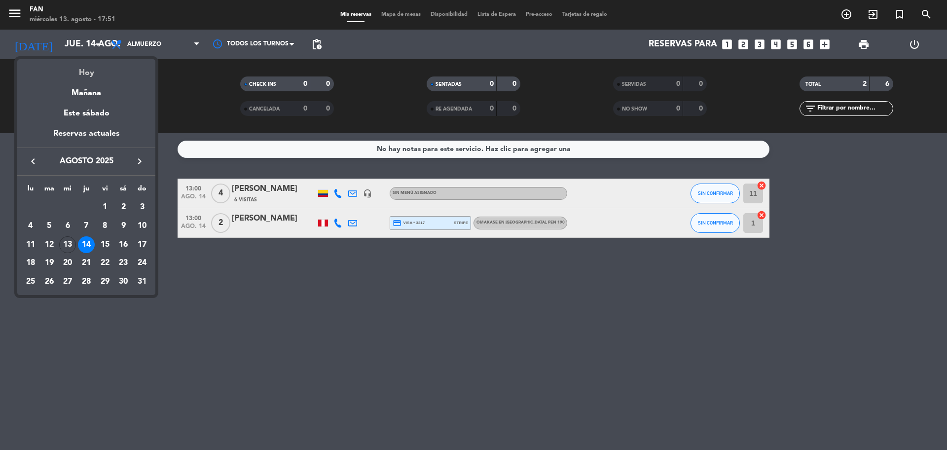
click at [88, 74] on div "Hoy" at bounding box center [86, 69] width 138 height 20
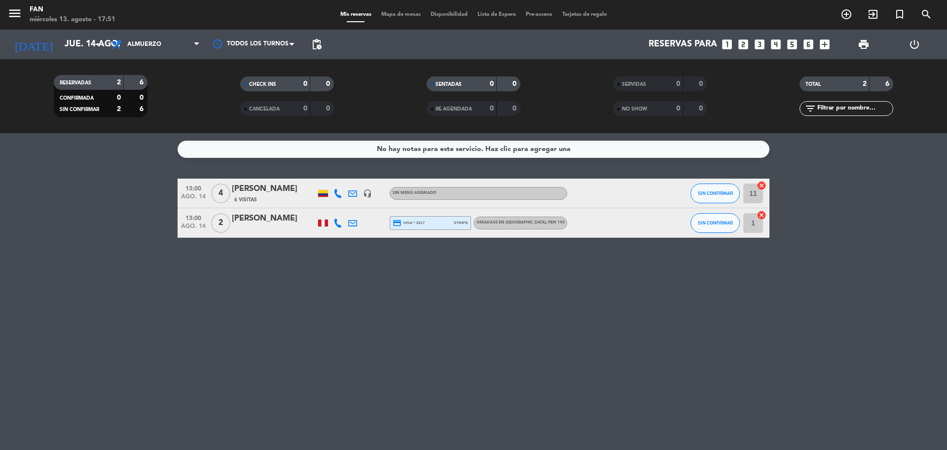
type input "mié. 13 ago."
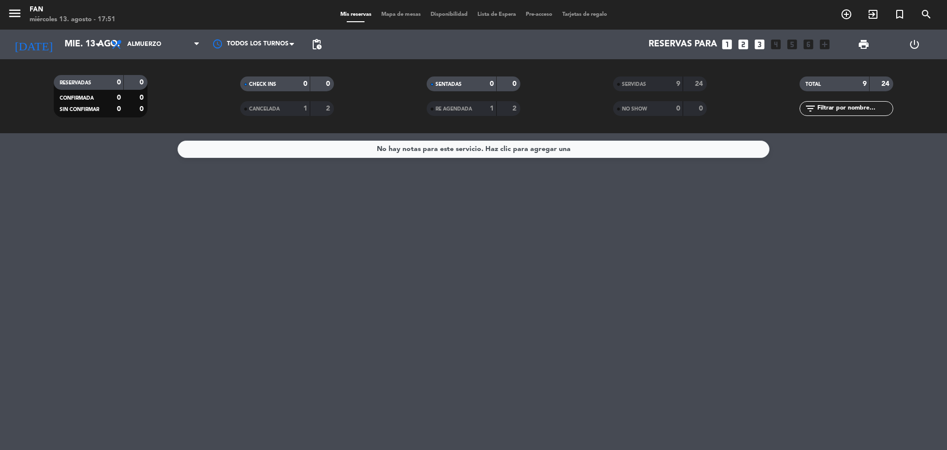
click at [389, 15] on span "Mapa de mesas" at bounding box center [400, 14] width 49 height 5
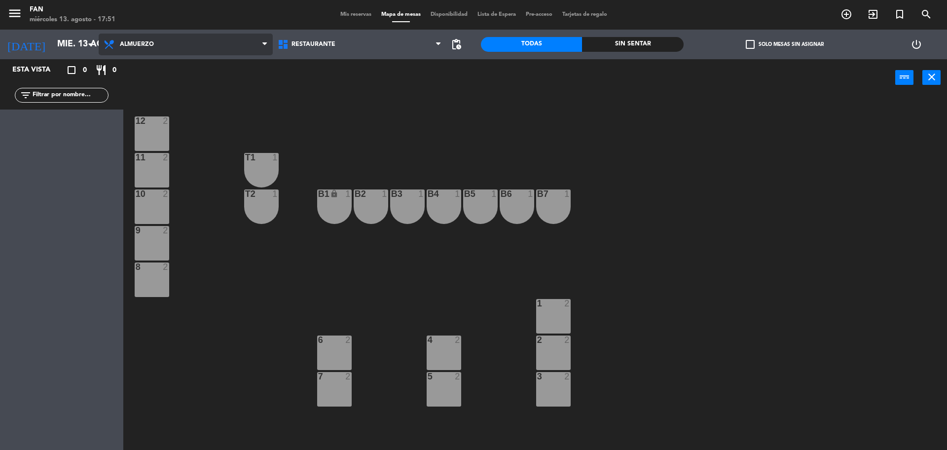
click at [233, 46] on span "Almuerzo" at bounding box center [186, 45] width 174 height 22
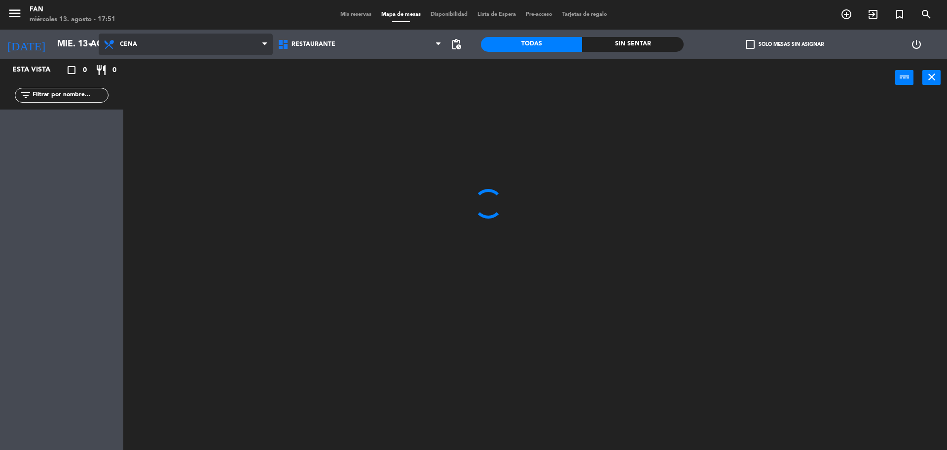
click at [196, 83] on ng-component "menu Fan miércoles 13. agosto - 17:51 Mis reservas Mapa de mesas Disponibilidad…" at bounding box center [473, 226] width 947 height 452
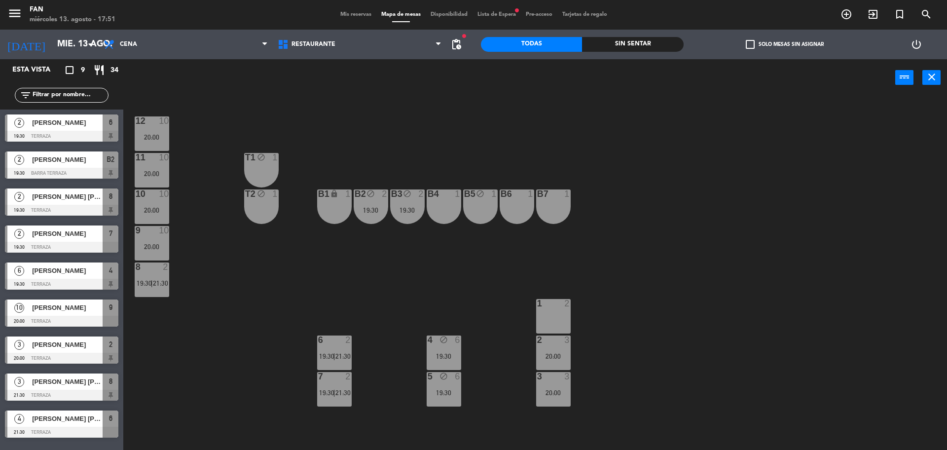
click at [498, 16] on span "Lista de Espera fiber_manual_record" at bounding box center [497, 14] width 48 height 5
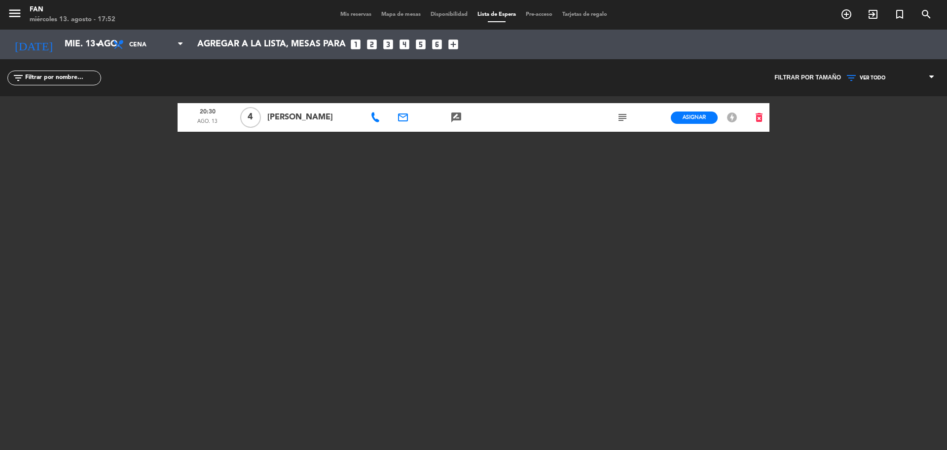
click at [393, 12] on span "Mapa de mesas" at bounding box center [400, 14] width 49 height 5
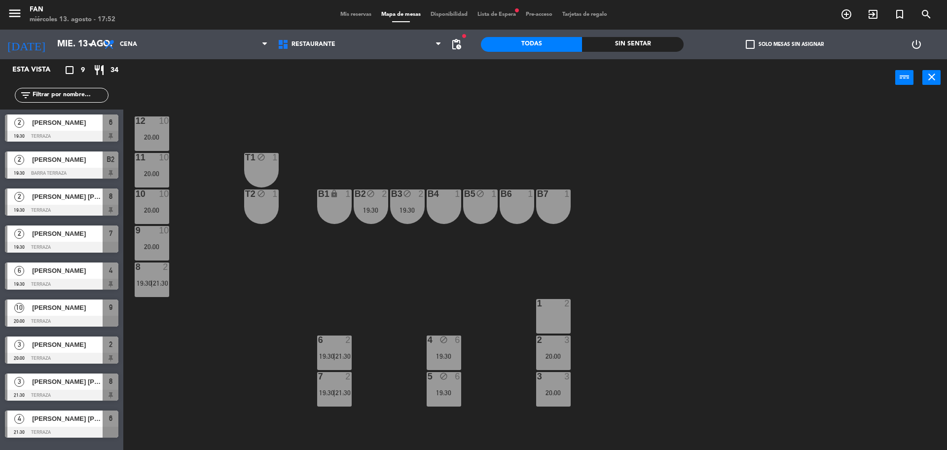
click at [487, 203] on div "B5 block 1" at bounding box center [480, 206] width 35 height 35
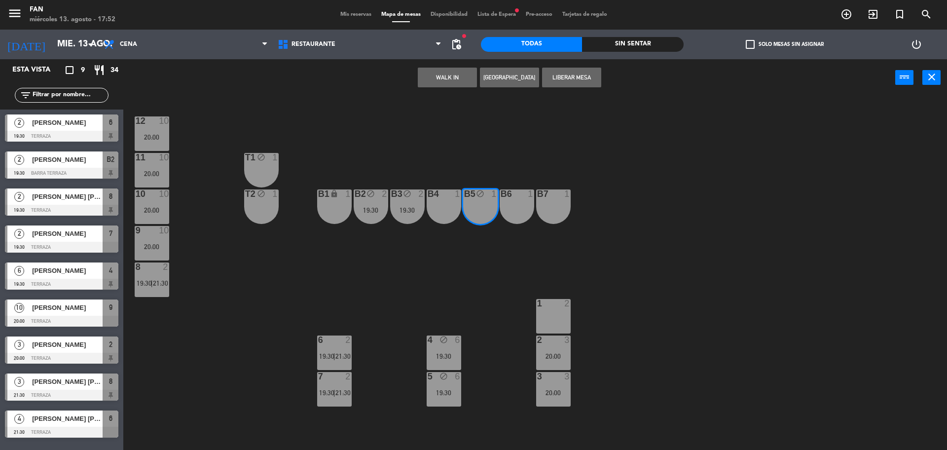
click at [570, 78] on button "Liberar Mesa" at bounding box center [571, 78] width 59 height 20
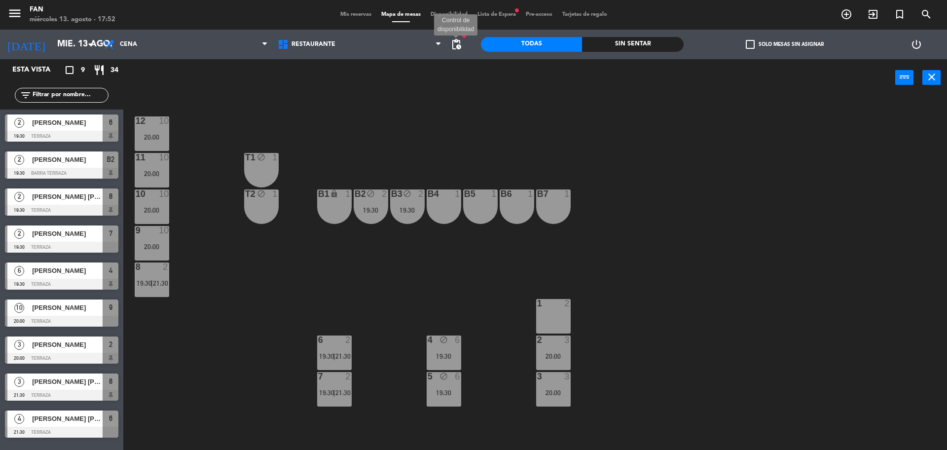
click at [456, 42] on span "pending_actions" at bounding box center [457, 44] width 12 height 12
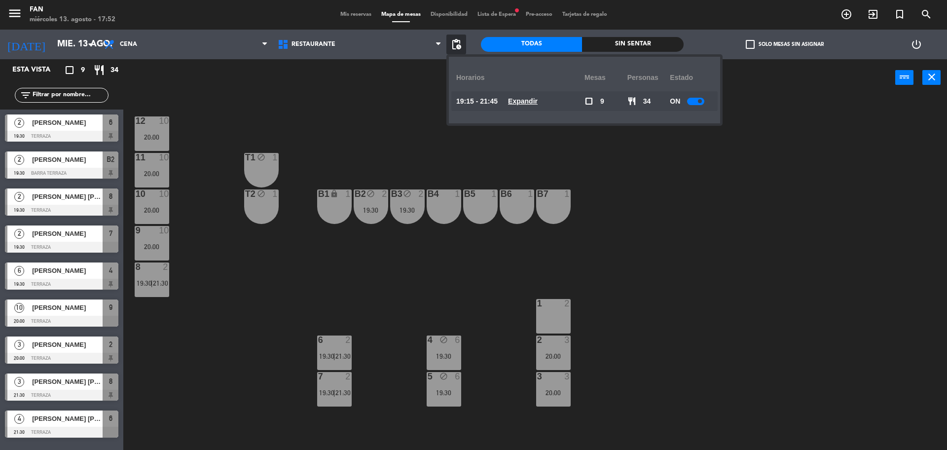
click at [532, 104] on u "Expandir" at bounding box center [523, 101] width 30 height 8
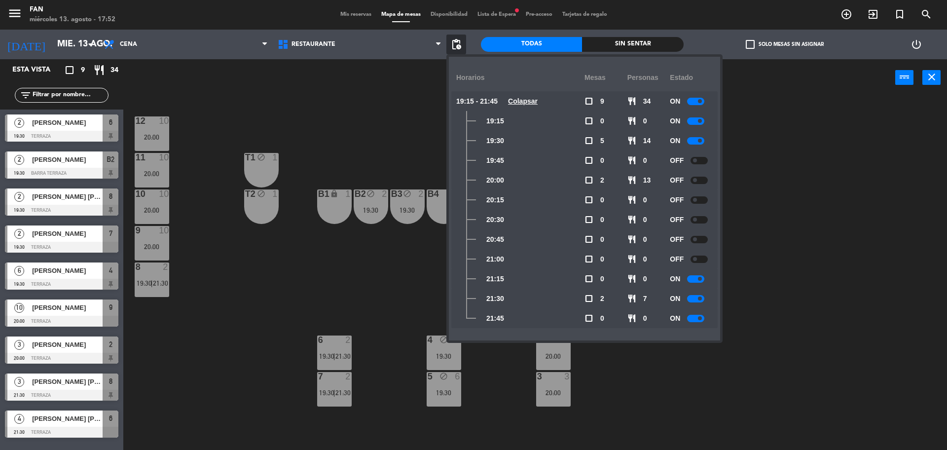
click at [701, 160] on div at bounding box center [699, 160] width 17 height 7
click at [700, 179] on div at bounding box center [699, 180] width 17 height 7
click at [701, 200] on div at bounding box center [699, 199] width 17 height 7
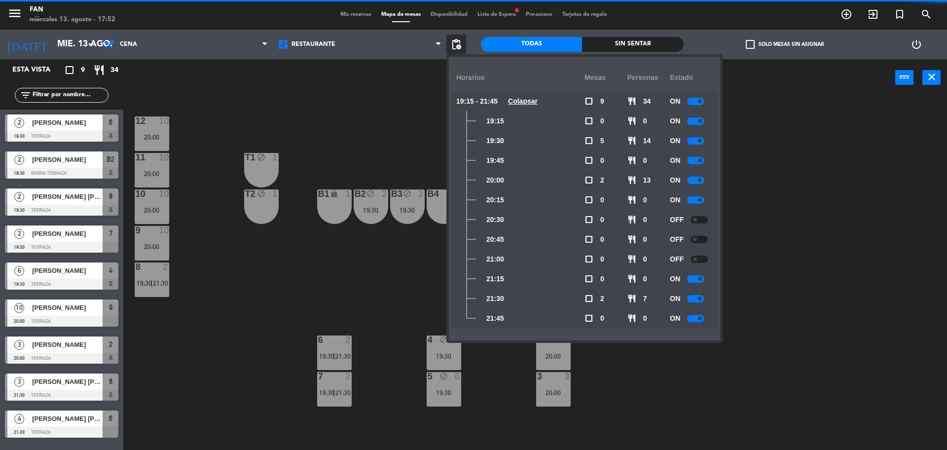
click at [701, 217] on div at bounding box center [699, 219] width 17 height 7
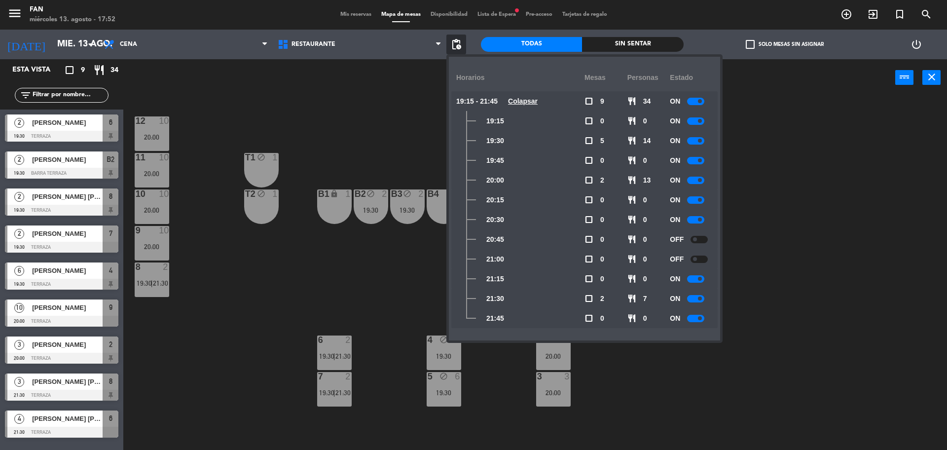
click at [701, 239] on div at bounding box center [699, 239] width 17 height 7
click at [700, 258] on div at bounding box center [699, 259] width 17 height 7
click at [758, 253] on div "12 10 20:00 11 10 20:00 T1 block 1 10 10 20:00 T2 block 1 B1 lock 1 B2 block 2 …" at bounding box center [540, 276] width 815 height 354
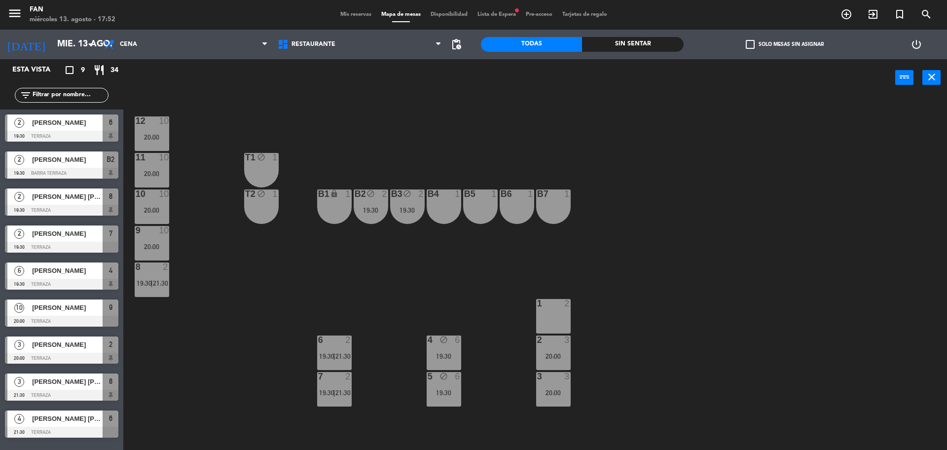
click at [555, 353] on div "20:00" at bounding box center [553, 356] width 35 height 7
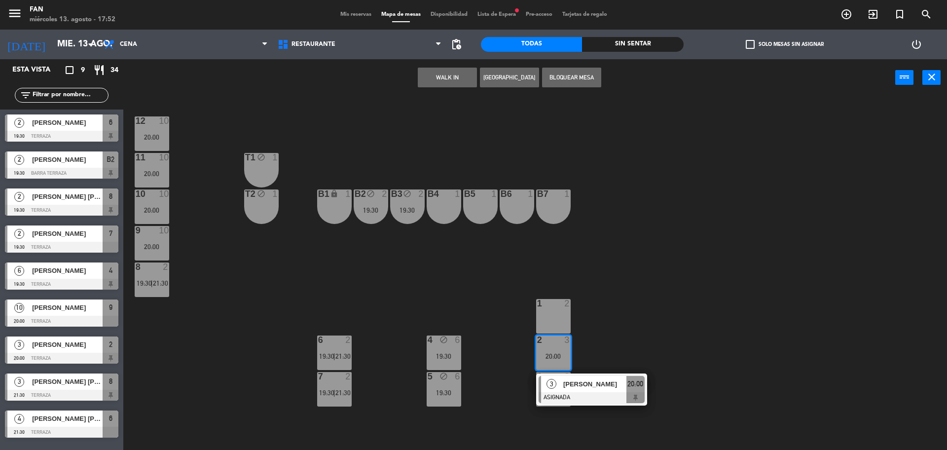
click at [579, 80] on button "Bloquear Mesa" at bounding box center [571, 78] width 59 height 20
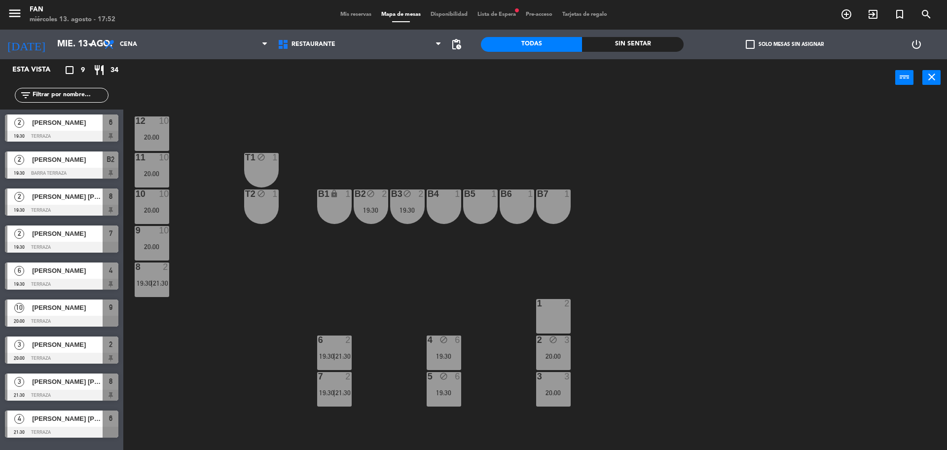
click at [550, 388] on div "3 3 20:00" at bounding box center [553, 389] width 35 height 35
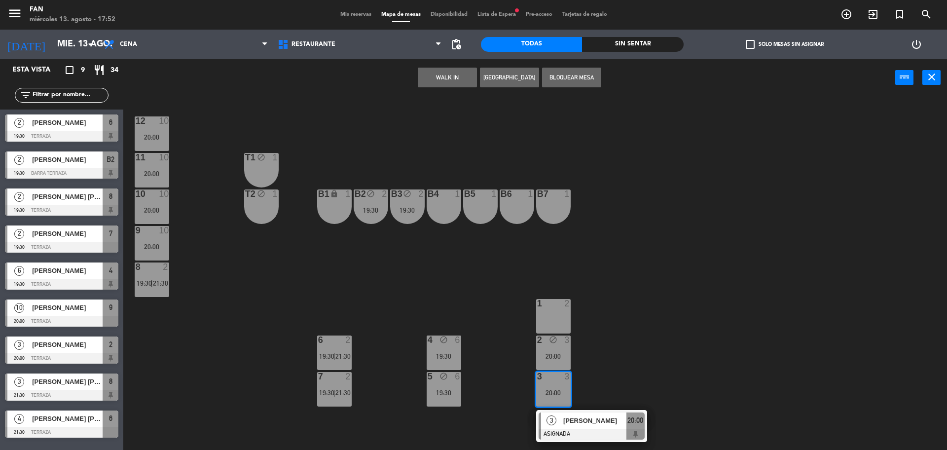
click at [571, 78] on button "Bloquear Mesa" at bounding box center [571, 78] width 59 height 20
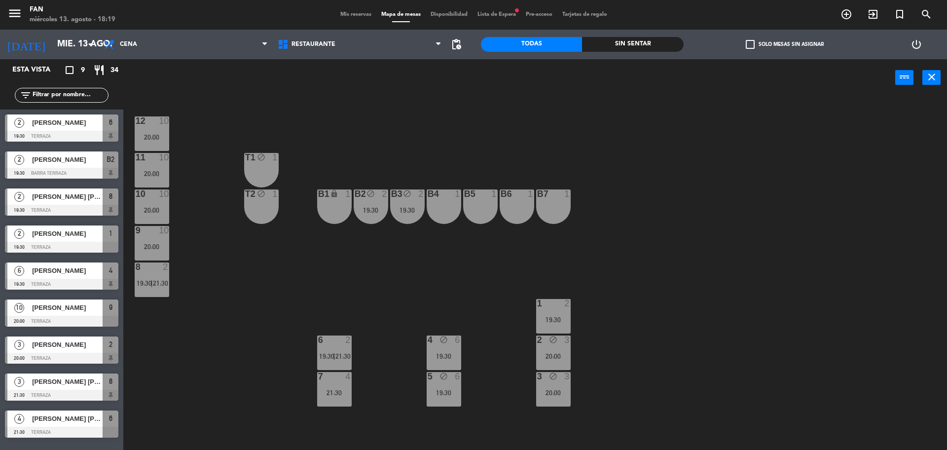
click at [350, 15] on span "Mis reservas" at bounding box center [356, 14] width 41 height 5
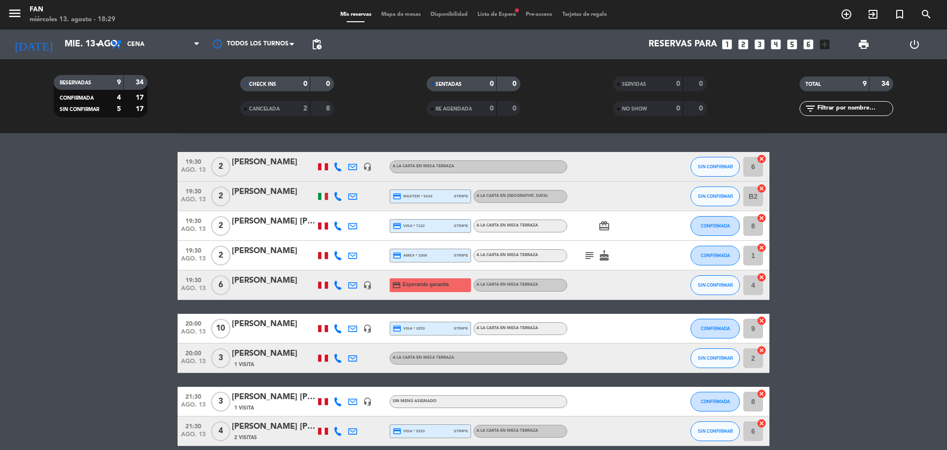
scroll to position [16, 0]
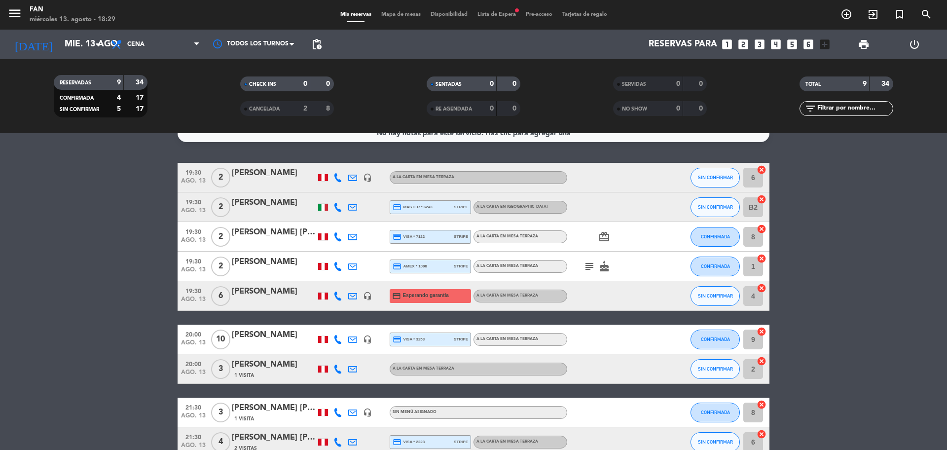
click at [404, 12] on span "Mapa de mesas" at bounding box center [400, 14] width 49 height 5
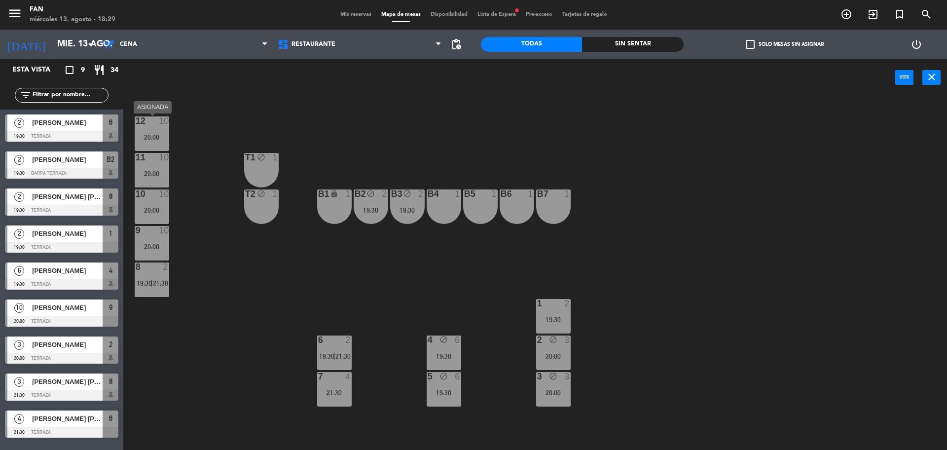
click at [158, 136] on div "20:00" at bounding box center [152, 137] width 35 height 7
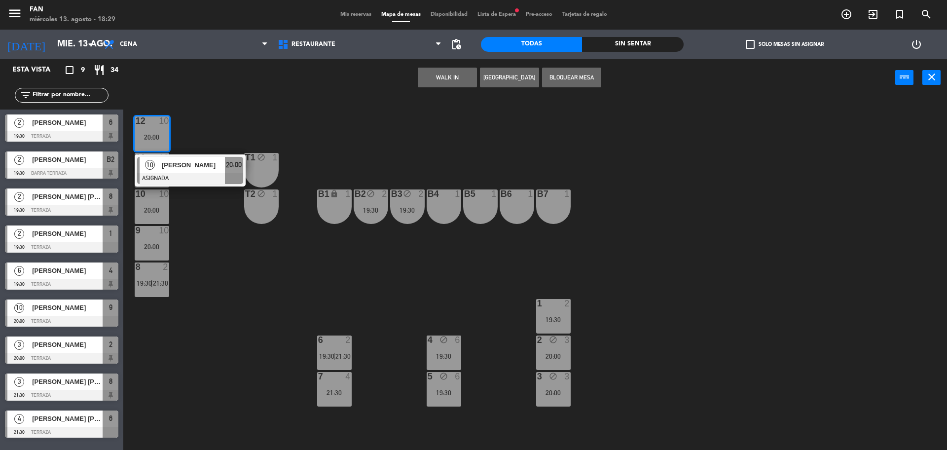
click at [211, 117] on div "12 10 20:00 10 Adriana Brousset ASIGNADA 20:00 11 10 20:00 T1 block 1 10 10 20:…" at bounding box center [540, 276] width 815 height 354
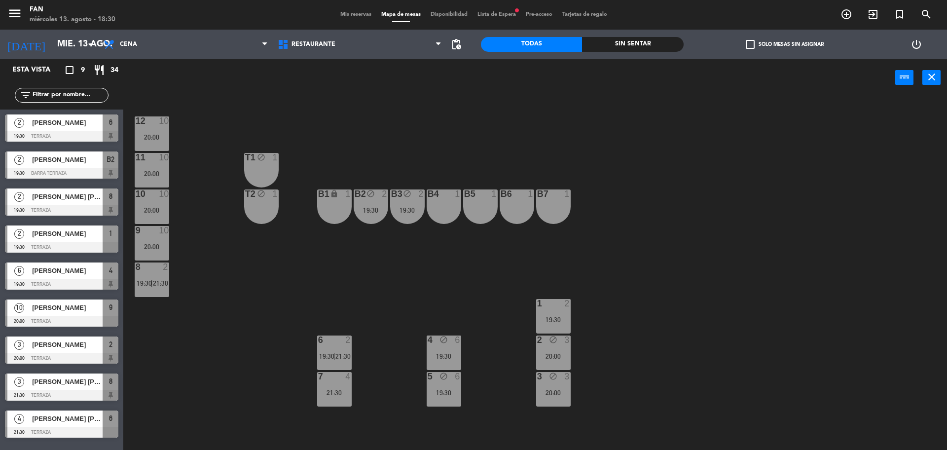
click at [205, 403] on div "12 10 20:00 11 10 20:00 T1 block 1 10 10 20:00 T2 block 1 B1 lock 1 B2 block 2 …" at bounding box center [540, 276] width 815 height 354
click at [352, 19] on div "Mis reservas Mapa de mesas Disponibilidad Lista de Espera fiber_manual_record P…" at bounding box center [474, 14] width 277 height 9
click at [351, 15] on span "Mis reservas" at bounding box center [356, 14] width 41 height 5
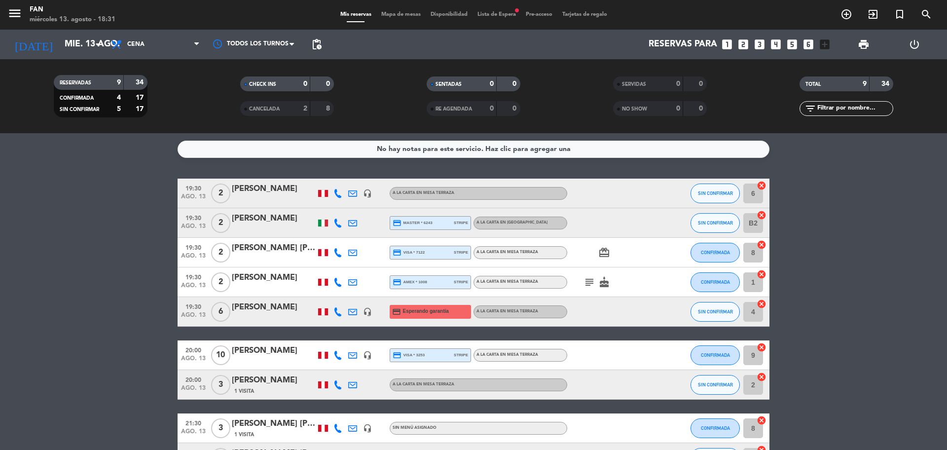
click at [98, 350] on bookings-row "19:30 ago. 13 2 Chantal Deleplanque headset_mic A la carta en Mesa Terraza SIN …" at bounding box center [473, 326] width 947 height 294
click at [244, 355] on div "[PERSON_NAME]" at bounding box center [274, 350] width 84 height 13
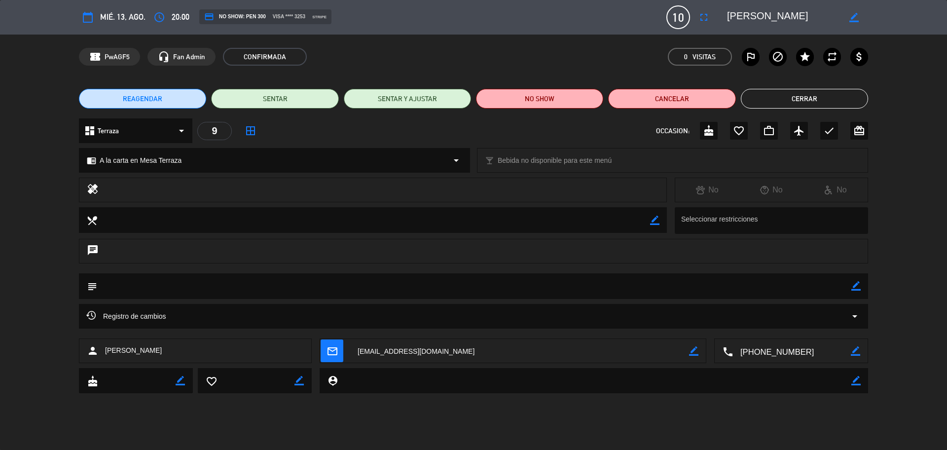
click at [676, 22] on span "10" at bounding box center [679, 17] width 24 height 24
click at [703, 18] on icon "fullscreen" at bounding box center [704, 17] width 12 height 12
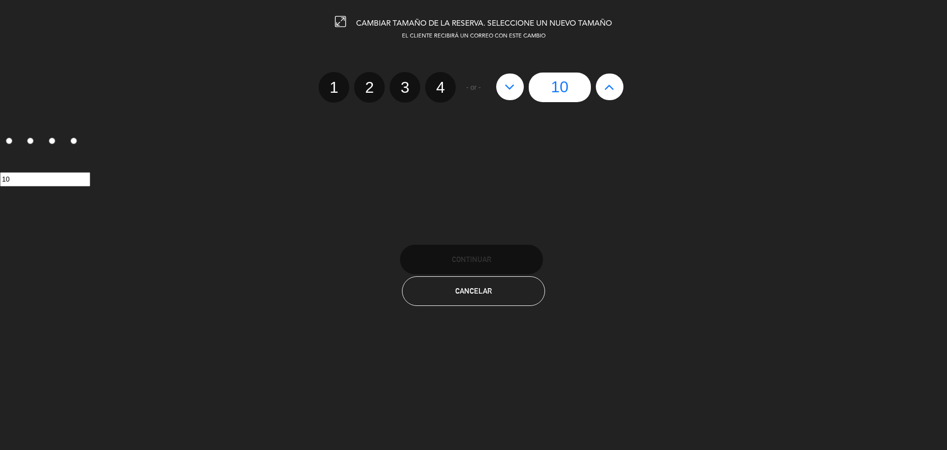
click at [511, 90] on icon at bounding box center [510, 87] width 10 height 16
type input "9"
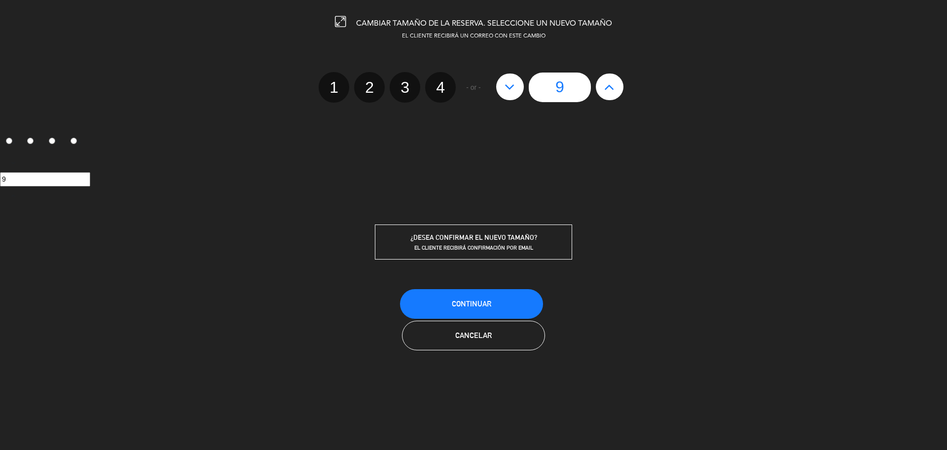
click at [511, 90] on icon at bounding box center [510, 87] width 10 height 16
type input "8"
click at [483, 301] on span "Continuar" at bounding box center [471, 304] width 39 height 8
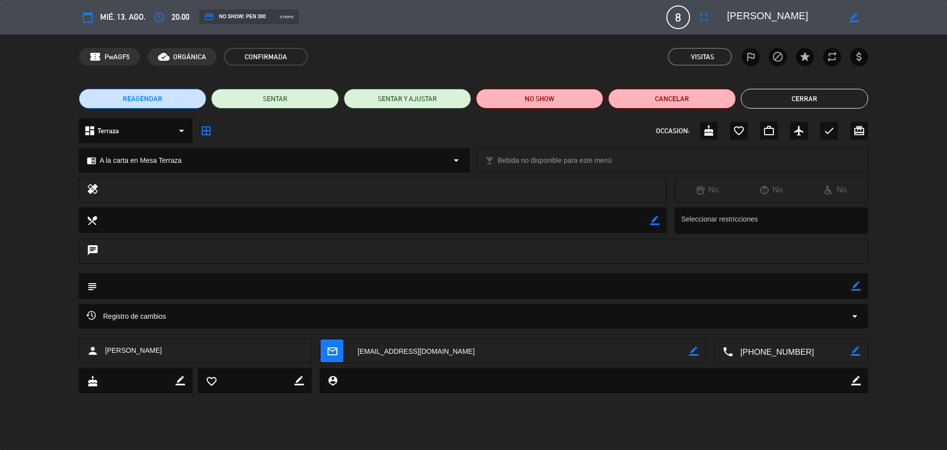
click at [817, 100] on button "Cerrar" at bounding box center [804, 99] width 127 height 20
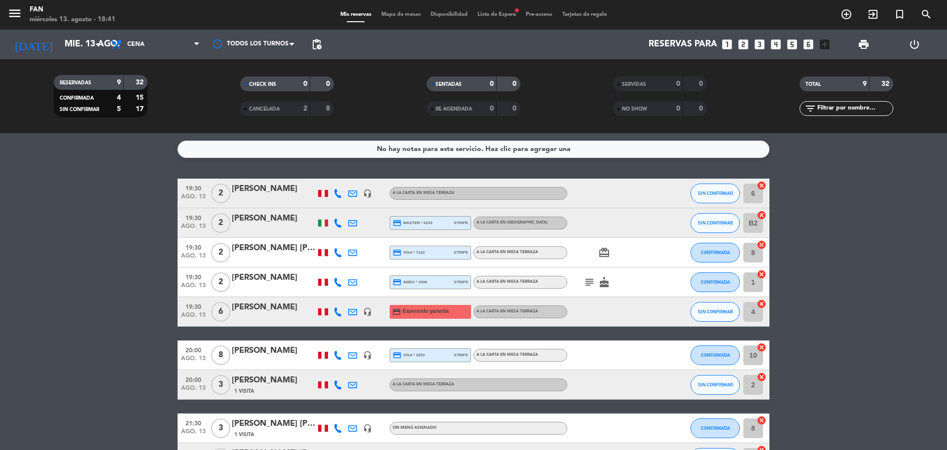
click at [409, 15] on span "Mapa de mesas" at bounding box center [400, 14] width 49 height 5
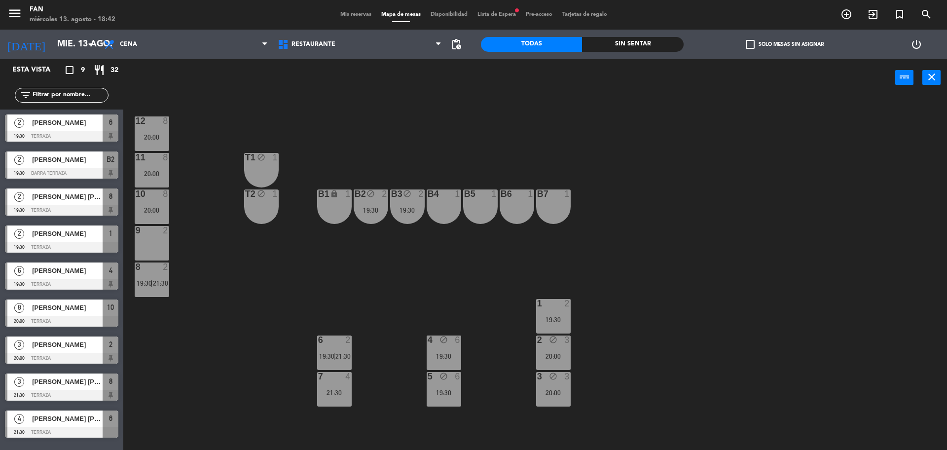
click at [161, 237] on div "9 2" at bounding box center [152, 243] width 35 height 35
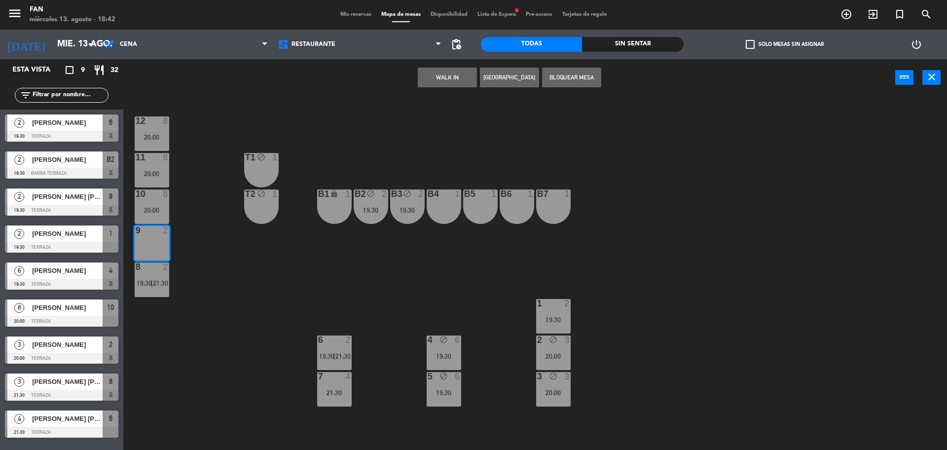
click at [562, 76] on button "Bloquear Mesa" at bounding box center [571, 78] width 59 height 20
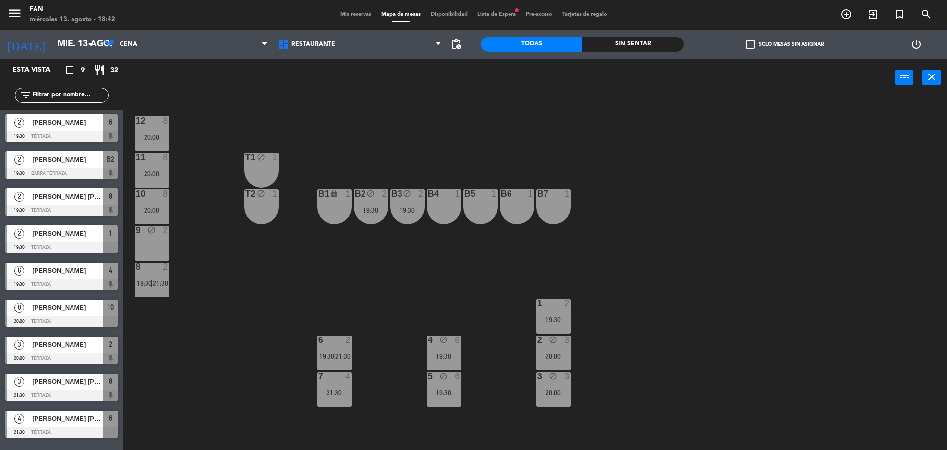
click at [472, 102] on div "12 8 20:00 11 8 20:00 T1 block 1 10 8 20:00 T2 block 1 B1 lock 1 B2 block 2 19:…" at bounding box center [540, 276] width 815 height 354
click at [391, 150] on div "12 8 20:00 11 8 20:00 T1 block 1 10 8 20:00 T2 block 1 B1 lock 1 B2 block 2 19:…" at bounding box center [540, 276] width 815 height 354
click at [446, 371] on div "12 8 20:00 11 8 20:00 T1 block 1 10 8 20:00 T2 block 1 B1 lock 1 B2 block 2 19:…" at bounding box center [540, 276] width 815 height 354
click at [447, 348] on div "4 block 6 19:30" at bounding box center [444, 353] width 35 height 35
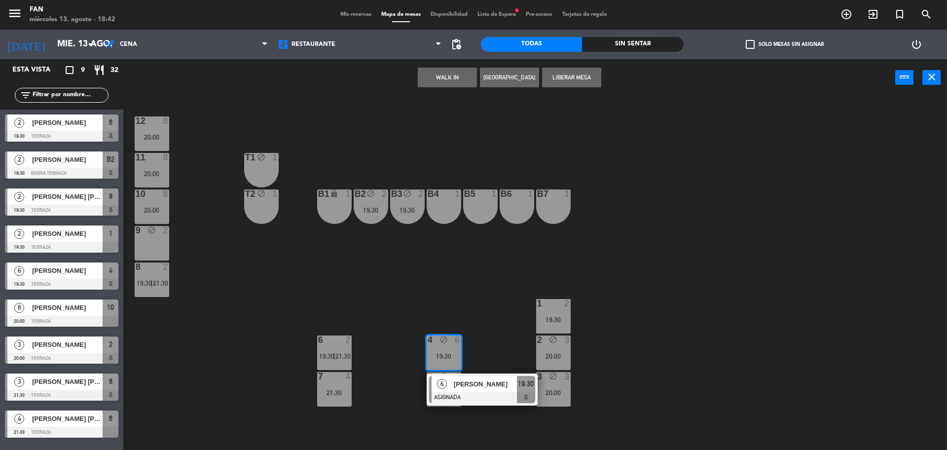
click at [487, 293] on div "12 8 20:00 11 8 20:00 T1 block 1 10 8 20:00 T2 block 1 B1 lock 1 B2 block 2 19:…" at bounding box center [540, 276] width 815 height 354
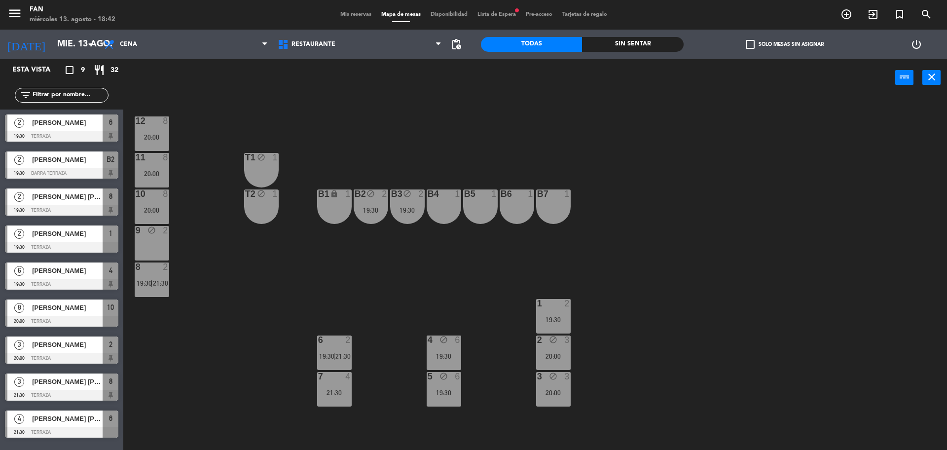
click at [360, 16] on span "Mis reservas" at bounding box center [356, 14] width 41 height 5
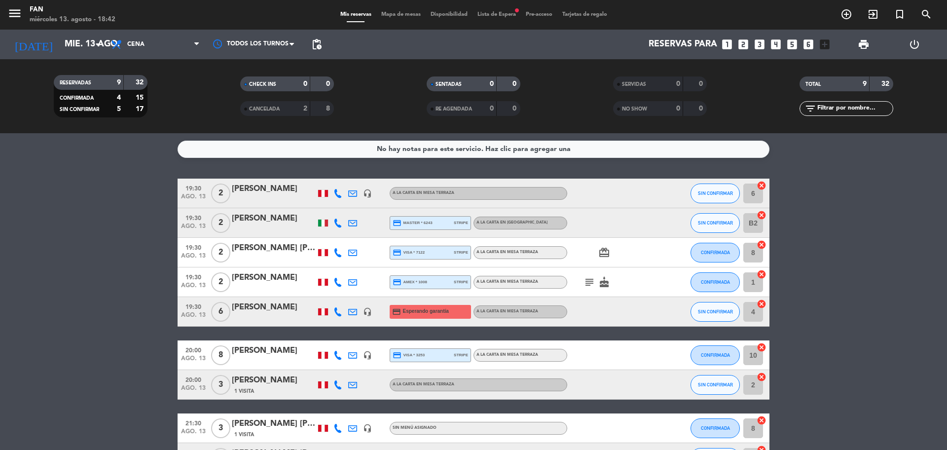
click at [340, 315] on icon at bounding box center [338, 311] width 9 height 9
click at [361, 294] on span at bounding box center [365, 296] width 8 height 8
click at [361, 298] on span at bounding box center [365, 296] width 8 height 8
click at [405, 17] on span "Mapa de mesas" at bounding box center [400, 14] width 49 height 5
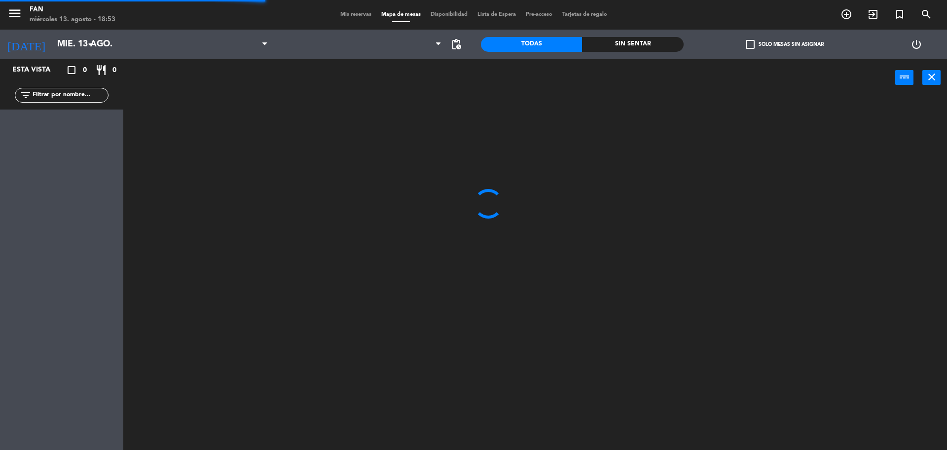
click at [405, 17] on span "Mapa de mesas" at bounding box center [400, 14] width 49 height 5
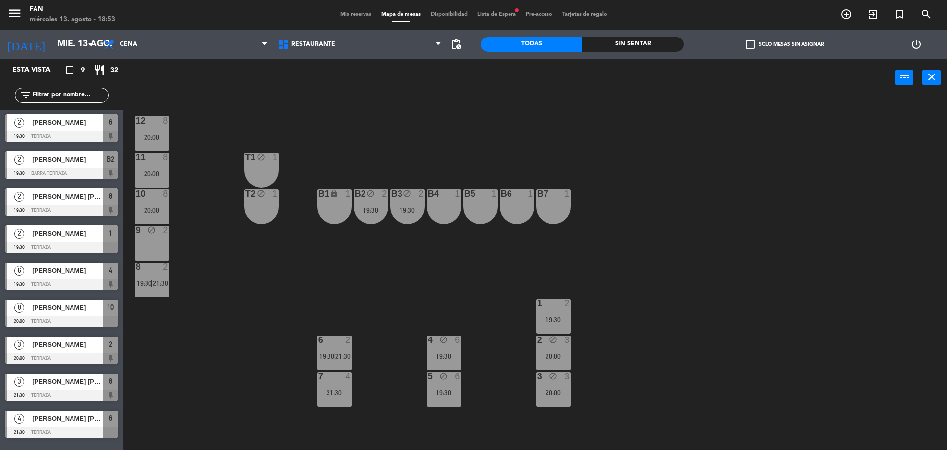
click at [737, 218] on div "12 8 20:00 11 8 20:00 T1 block 1 10 8 20:00 T2 block 1 B1 lock 1 B2 block 2 19:…" at bounding box center [540, 276] width 815 height 354
click at [455, 51] on span "pending_actions" at bounding box center [457, 45] width 20 height 20
click at [453, 45] on span "pending_actions" at bounding box center [457, 44] width 12 height 12
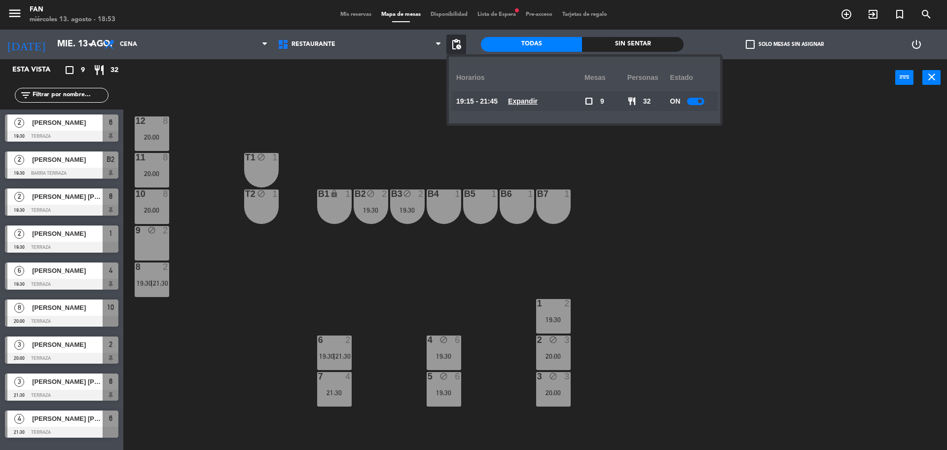
click at [350, 139] on div "12 8 20:00 11 8 20:00 T1 block 1 10 8 20:00 T2 block 1 B1 lock 1 B2 block 2 19:…" at bounding box center [540, 276] width 815 height 354
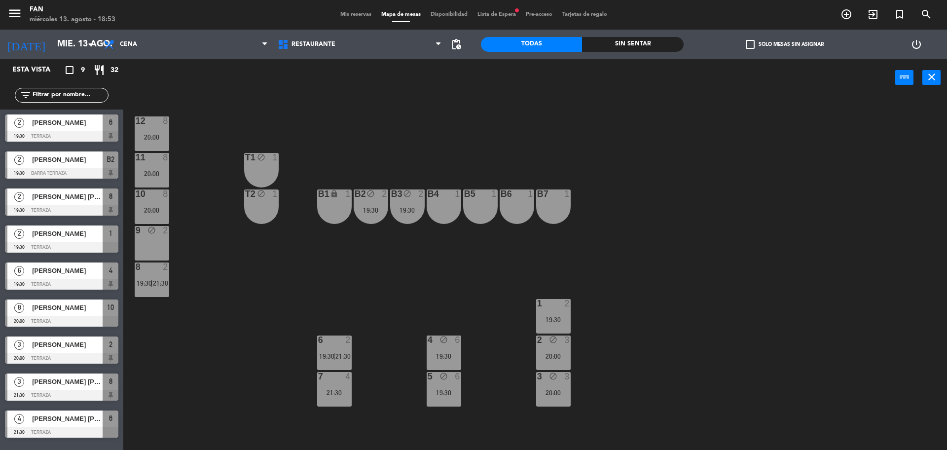
click at [337, 357] on span "21:30" at bounding box center [343, 356] width 15 height 8
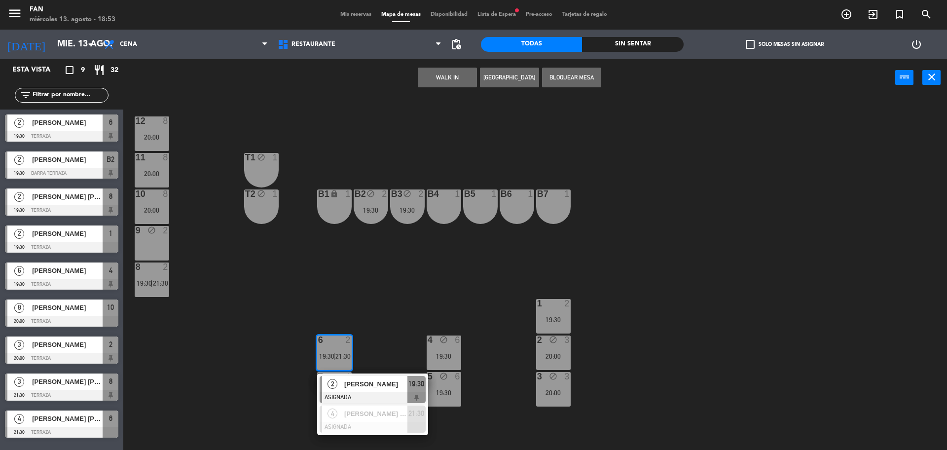
click at [387, 332] on div "12 8 20:00 11 8 20:00 T1 block 1 10 8 20:00 T2 block 1 B1 lock 1 B2 block 2 19:…" at bounding box center [540, 276] width 815 height 354
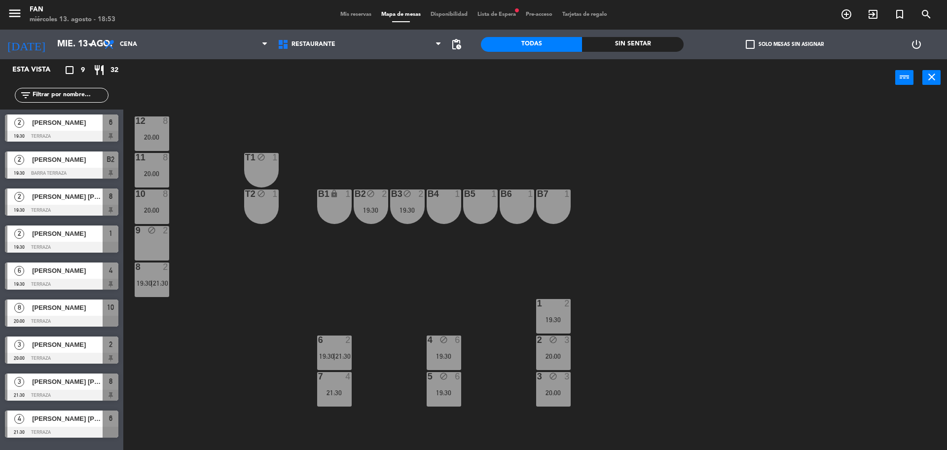
click at [358, 13] on span "Mis reservas" at bounding box center [356, 14] width 41 height 5
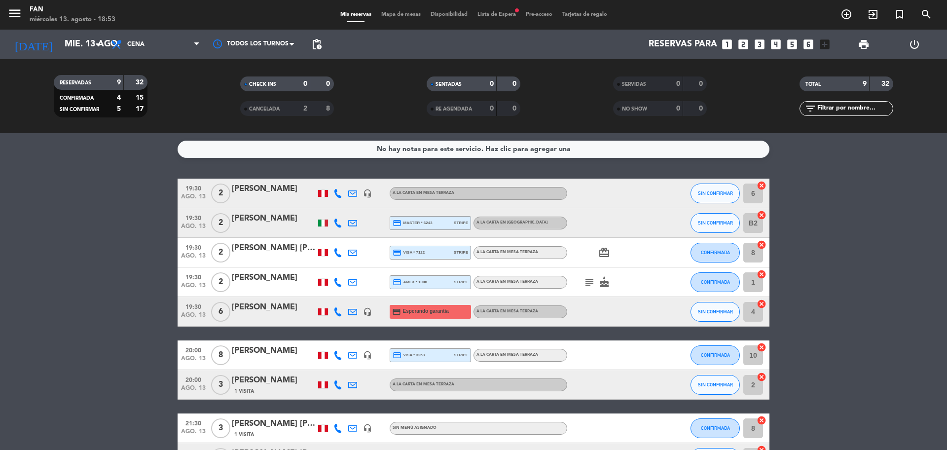
click at [508, 19] on div "Mis reservas Mapa de mesas Disponibilidad Lista de Espera fiber_manual_record P…" at bounding box center [474, 14] width 277 height 9
click at [501, 15] on span "Lista de Espera fiber_manual_record" at bounding box center [497, 14] width 48 height 5
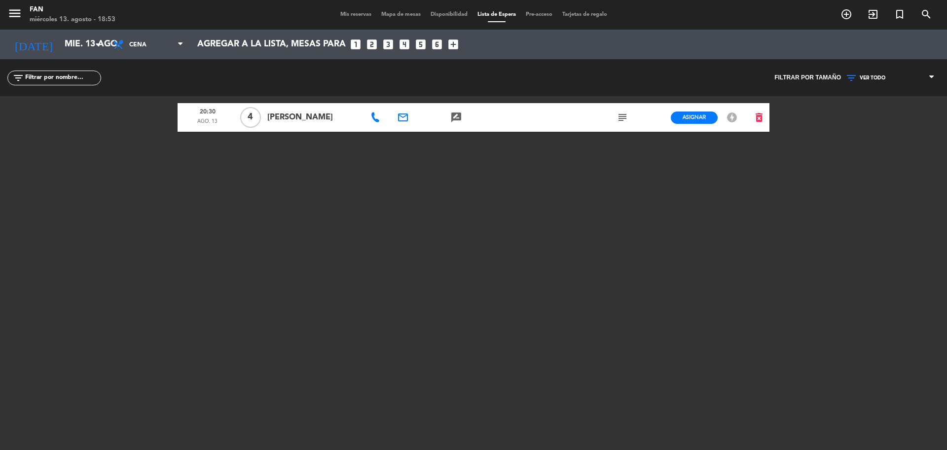
click at [292, 191] on div "20:30 ago. 13 4 Dirk Gfell email rate_review credit_card subject Asignar EN ESP…" at bounding box center [474, 219] width 592 height 247
click at [362, 18] on div "Mis reservas Mapa de mesas Disponibilidad Lista de Espera Pre-acceso Tarjetas d…" at bounding box center [474, 14] width 277 height 9
click at [351, 13] on span "Mis reservas" at bounding box center [356, 14] width 41 height 5
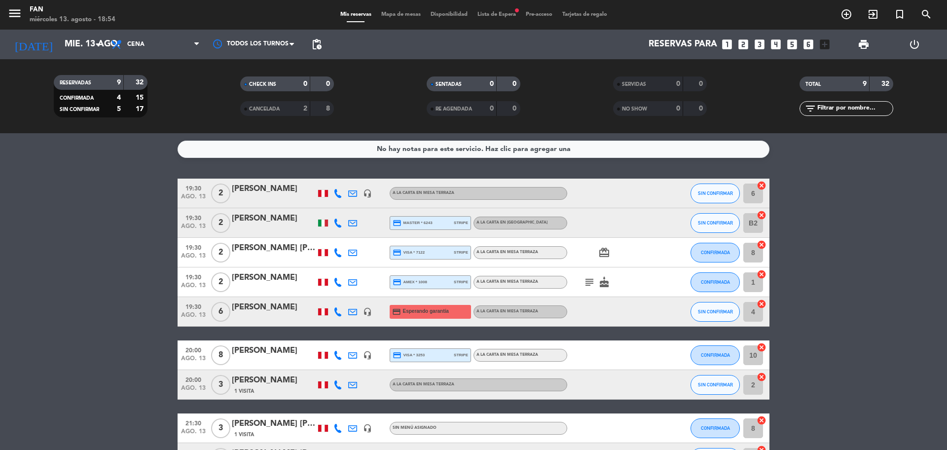
click at [339, 312] on icon at bounding box center [338, 311] width 9 height 9
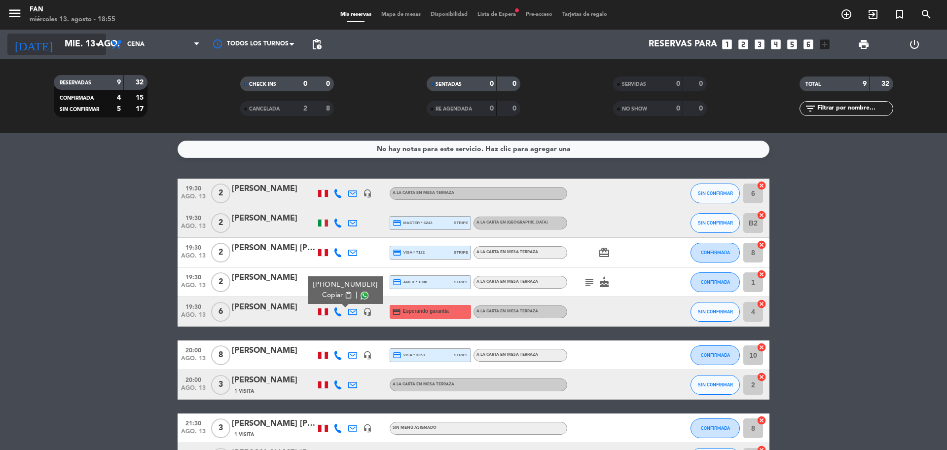
click at [78, 44] on input "mié. 13 ago." at bounding box center [117, 45] width 114 height 20
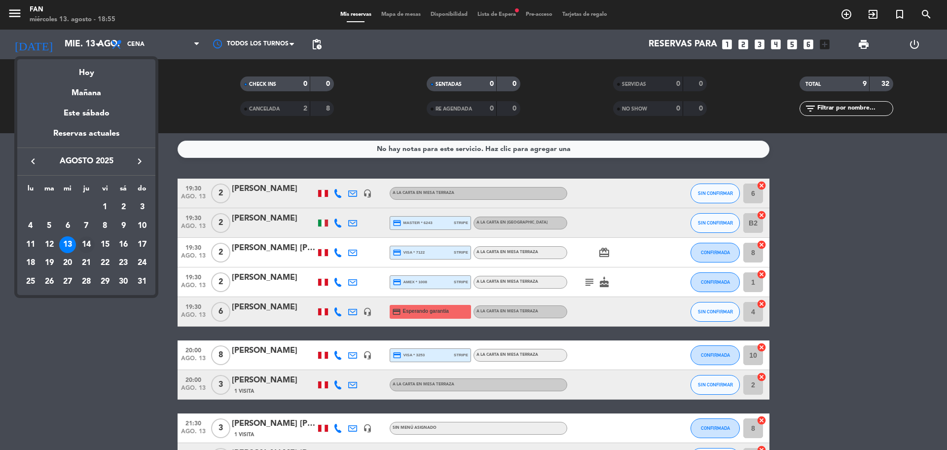
click at [89, 243] on div "14" at bounding box center [86, 244] width 17 height 17
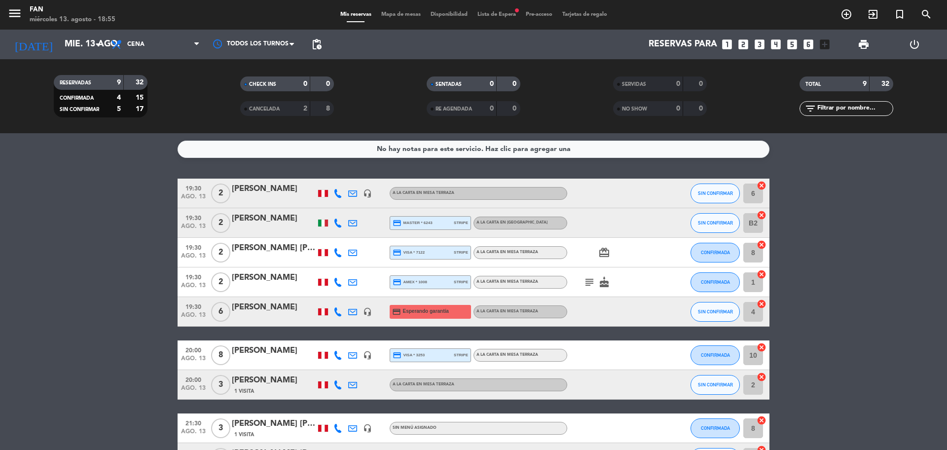
type input "jue. 14 ago."
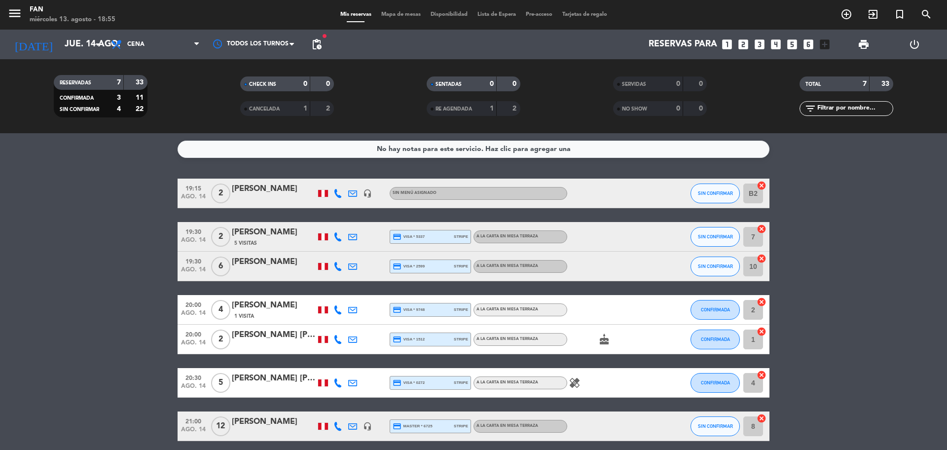
click at [386, 15] on span "Mapa de mesas" at bounding box center [400, 14] width 49 height 5
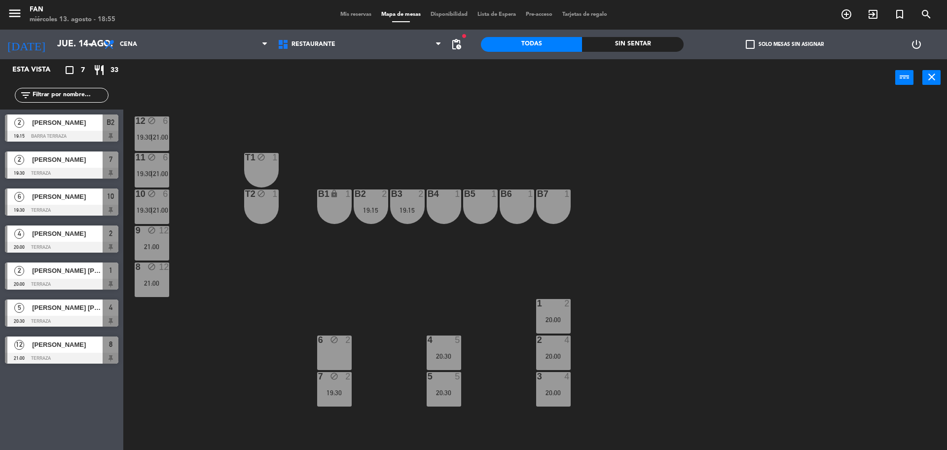
click at [625, 292] on div "12 block 6 19:30 | 21:00 11 block 6 19:30 | 21:00 T1 block 1 10 block 6 19:30 |…" at bounding box center [540, 276] width 815 height 354
click at [641, 260] on div "12 block 6 19:30 | 21:00 11 block 6 19:30 | 21:00 T1 block 1 10 block 6 19:30 |…" at bounding box center [540, 276] width 815 height 354
click at [156, 170] on span "21:00" at bounding box center [160, 174] width 15 height 8
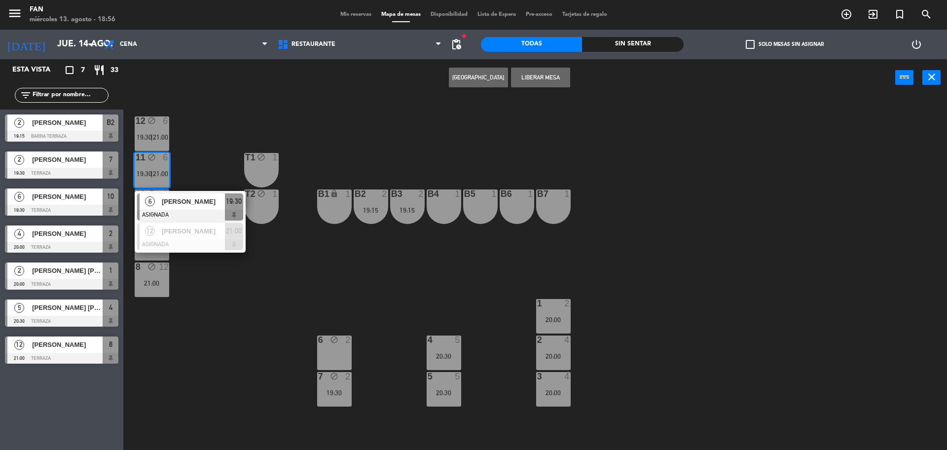
click at [193, 282] on div "12 block 6 19:30 | 21:00 11 block 6 19:30 | 21:00 6 Michelle Yeh ASIGNADA 19:30…" at bounding box center [540, 276] width 815 height 354
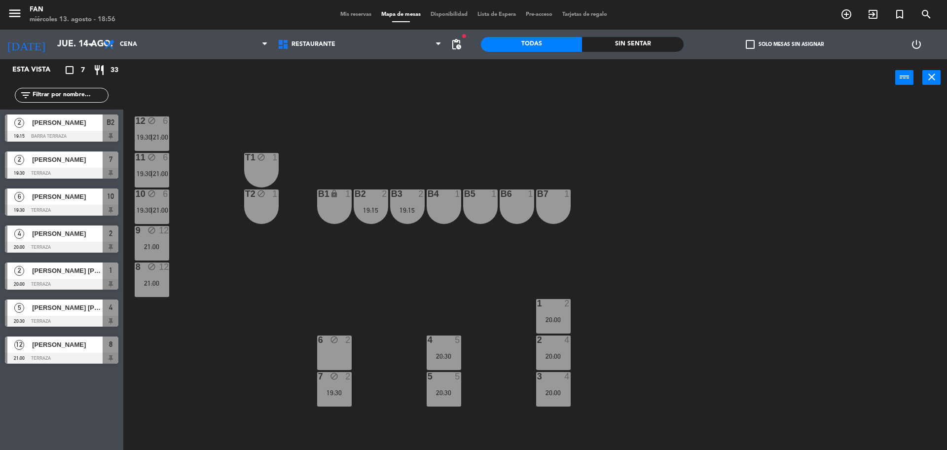
click at [150, 282] on div "21:00" at bounding box center [152, 283] width 35 height 7
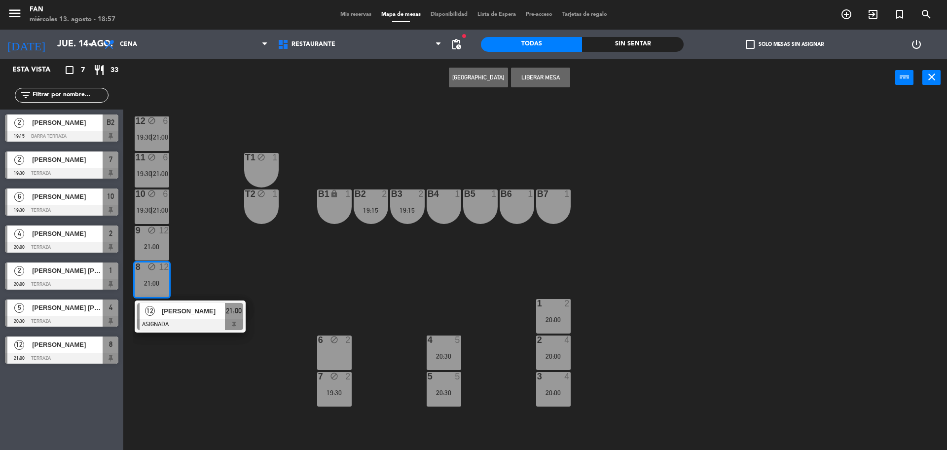
click at [282, 293] on div "12 block 6 19:30 | 21:00 11 block 6 19:30 | 21:00 T1 block 1 10 block 6 19:30 |…" at bounding box center [540, 276] width 815 height 354
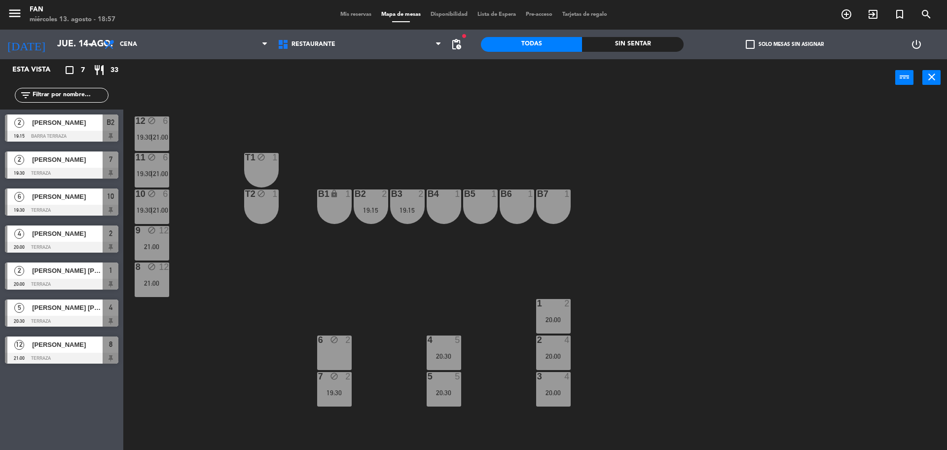
click at [146, 220] on div "10 block 6 19:30 | 21:00" at bounding box center [152, 206] width 35 height 35
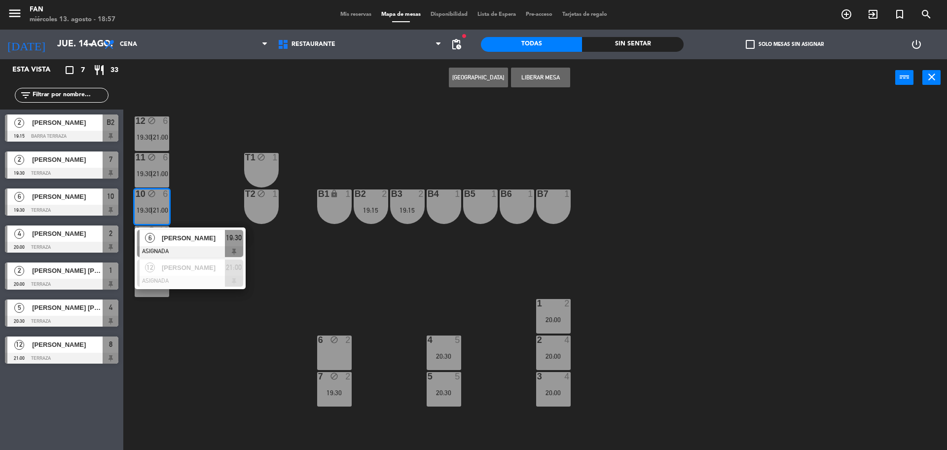
click at [384, 289] on div "12 block 6 19:30 | 21:00 11 block 6 19:30 | 21:00 T1 block 1 10 block 6 19:30 |…" at bounding box center [540, 276] width 815 height 354
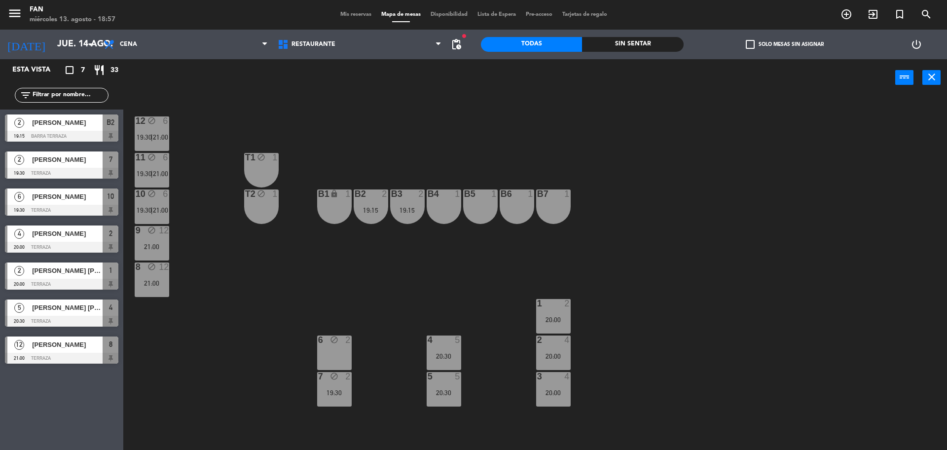
click at [155, 211] on span "21:00" at bounding box center [160, 210] width 15 height 8
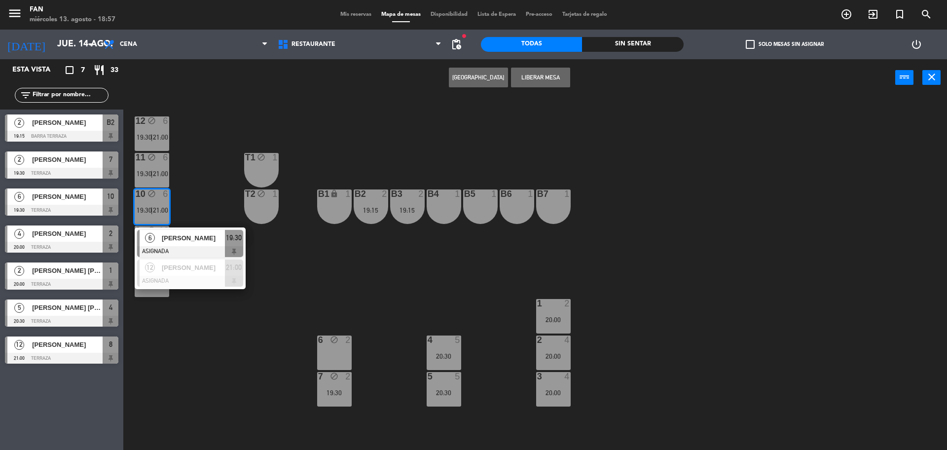
click at [438, 302] on div "12 block 6 19:30 | 21:00 11 block 6 19:30 | 21:00 T1 block 1 10 block 6 19:30 |…" at bounding box center [540, 276] width 815 height 354
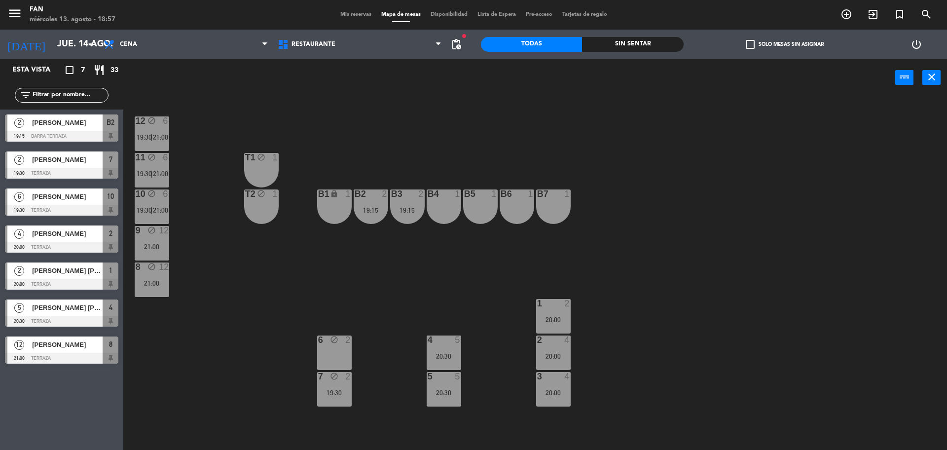
click at [442, 353] on div "20:30" at bounding box center [444, 356] width 35 height 7
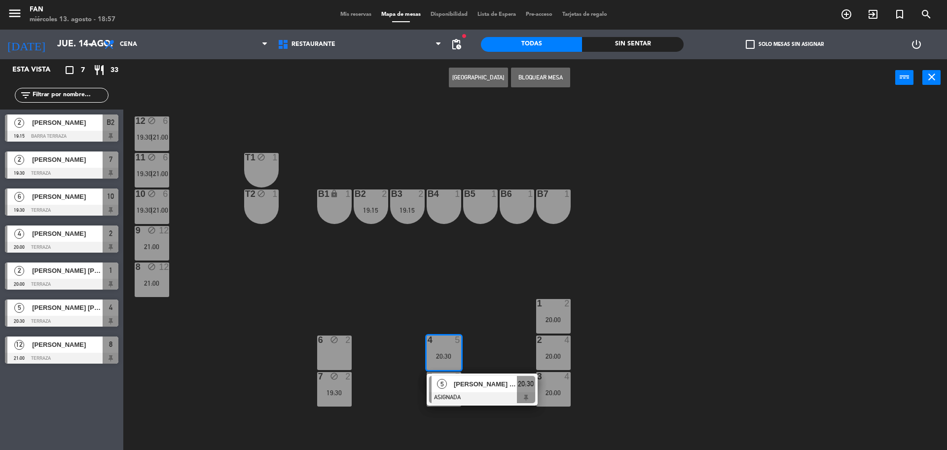
click at [480, 390] on div "[PERSON_NAME]" at bounding box center [485, 384] width 64 height 16
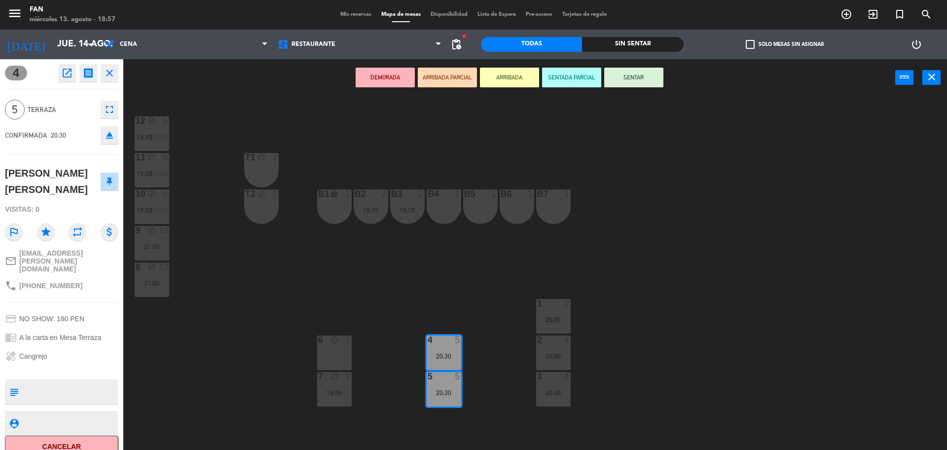
click at [520, 167] on div "12 block 6 19:30 | 21:00 11 block 6 19:30 | 21:00 T1 block 1 10 block 6 19:30 |…" at bounding box center [540, 276] width 815 height 354
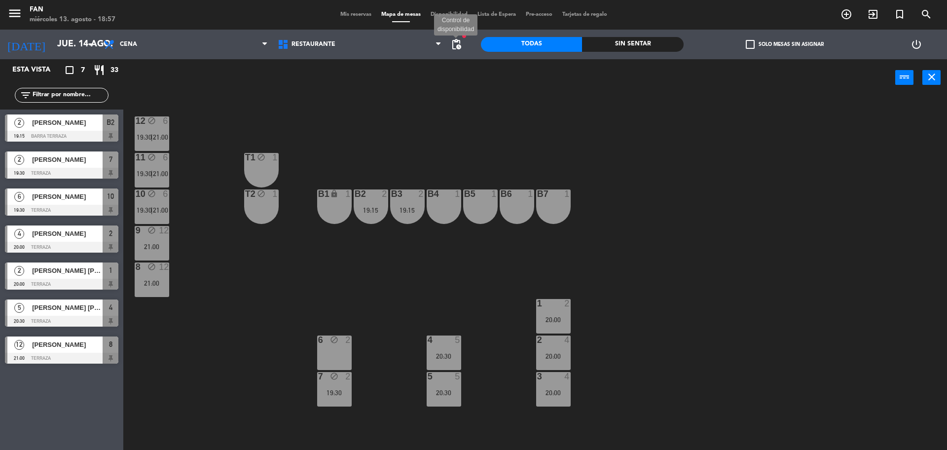
click at [460, 41] on span "pending_actions" at bounding box center [457, 44] width 12 height 12
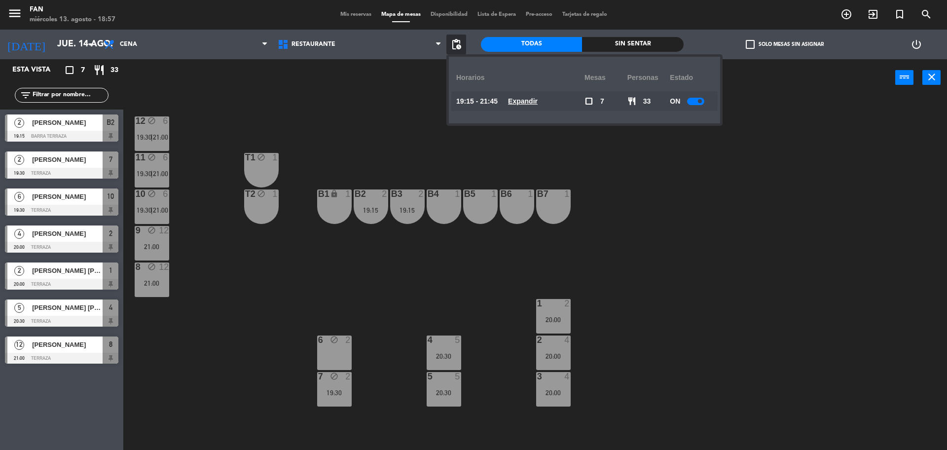
click at [525, 97] on u "Expandir" at bounding box center [523, 101] width 30 height 8
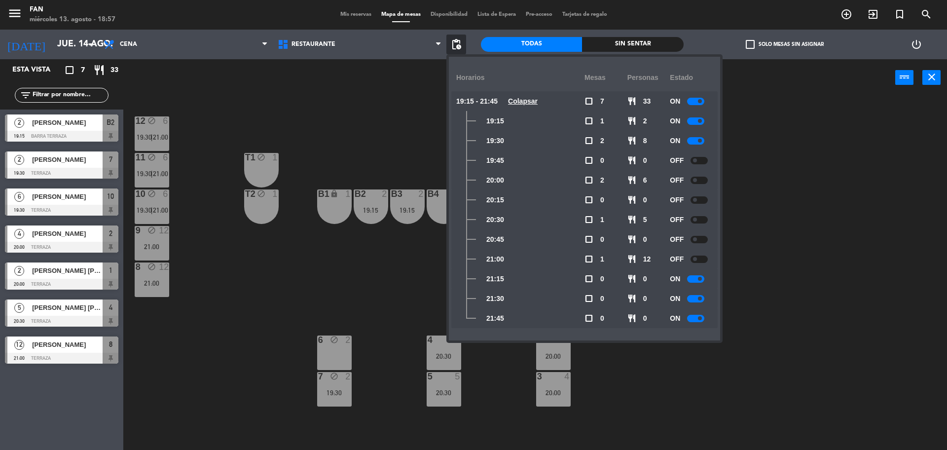
click at [706, 97] on div "ON" at bounding box center [691, 101] width 43 height 20
click at [700, 100] on span at bounding box center [700, 101] width 4 height 4
click at [826, 176] on div "12 block 6 19:30 | 21:00 11 block 6 19:30 | 21:00 T1 block 1 10 block 6 19:30 |…" at bounding box center [540, 276] width 815 height 354
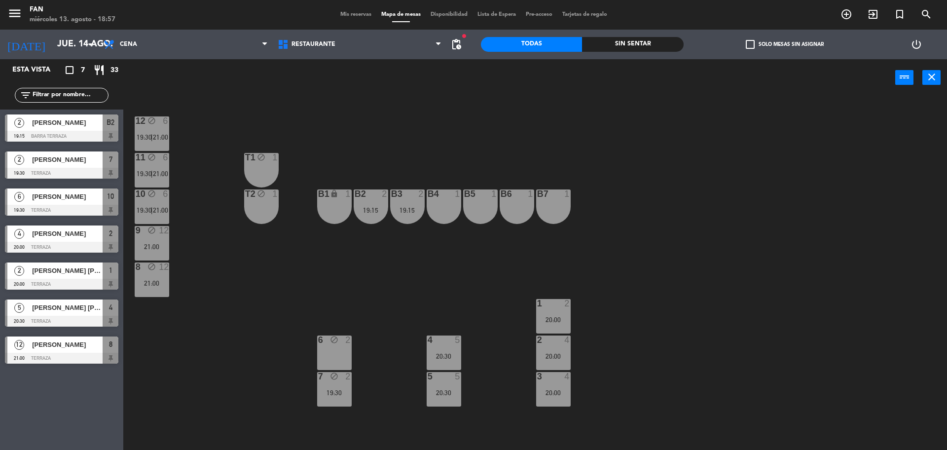
click at [450, 344] on div at bounding box center [444, 340] width 16 height 9
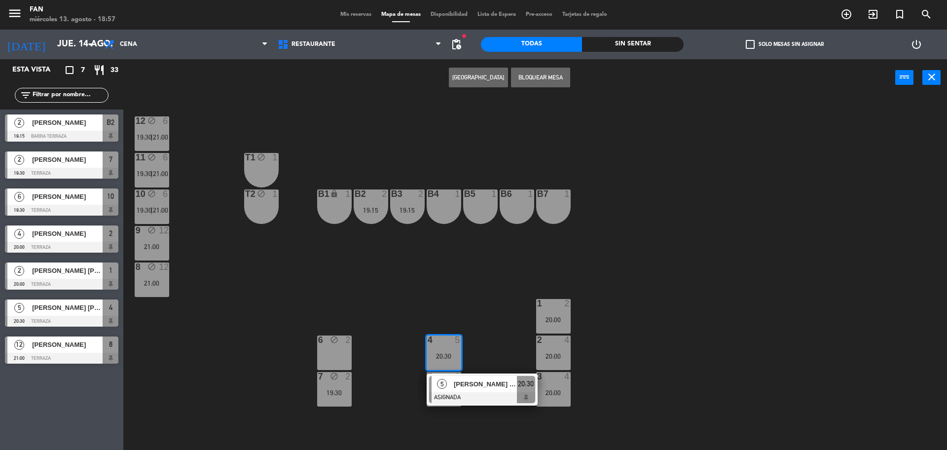
click at [484, 391] on div "[PERSON_NAME]" at bounding box center [485, 384] width 64 height 16
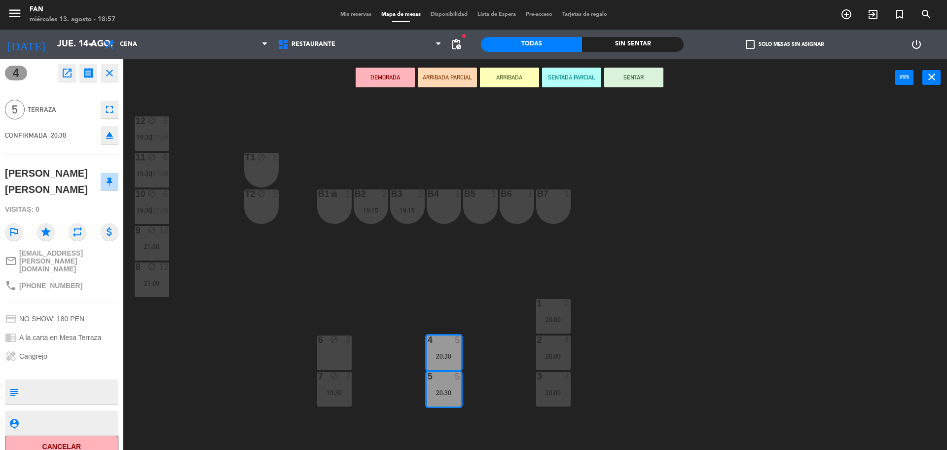
click at [520, 204] on div "B6 1" at bounding box center [517, 206] width 35 height 35
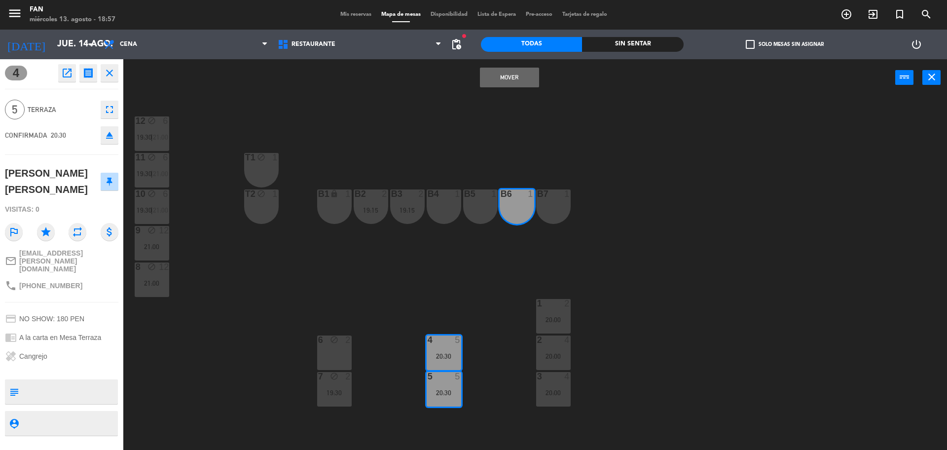
click at [521, 81] on button "Mover" at bounding box center [509, 78] width 59 height 20
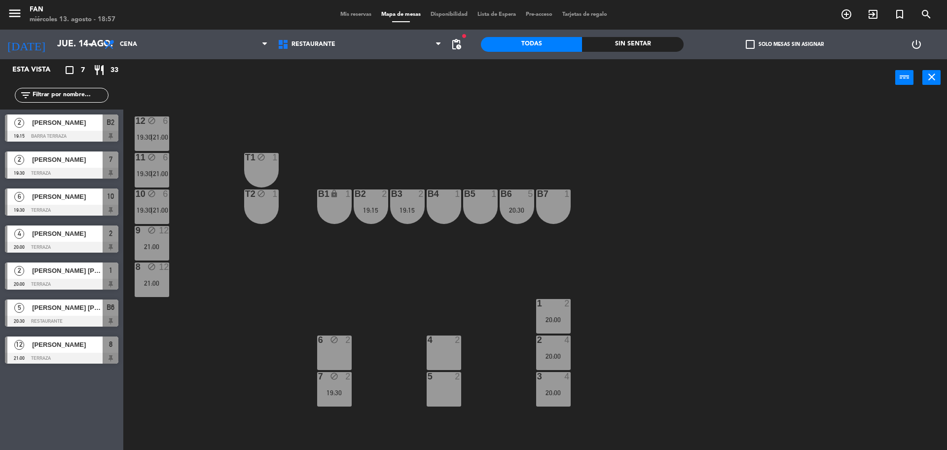
click at [446, 156] on div "12 block 6 19:30 | 21:00 11 block 6 19:30 | 21:00 T1 block 1 10 block 6 19:30 |…" at bounding box center [540, 276] width 815 height 354
click at [156, 142] on div "12 block 6 19:30 | 21:00" at bounding box center [152, 133] width 35 height 35
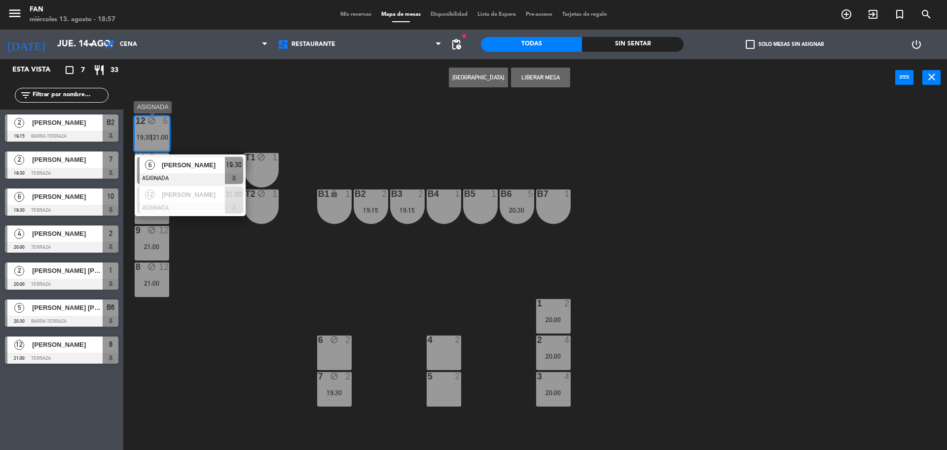
click at [175, 165] on span "[PERSON_NAME]" at bounding box center [193, 165] width 63 height 10
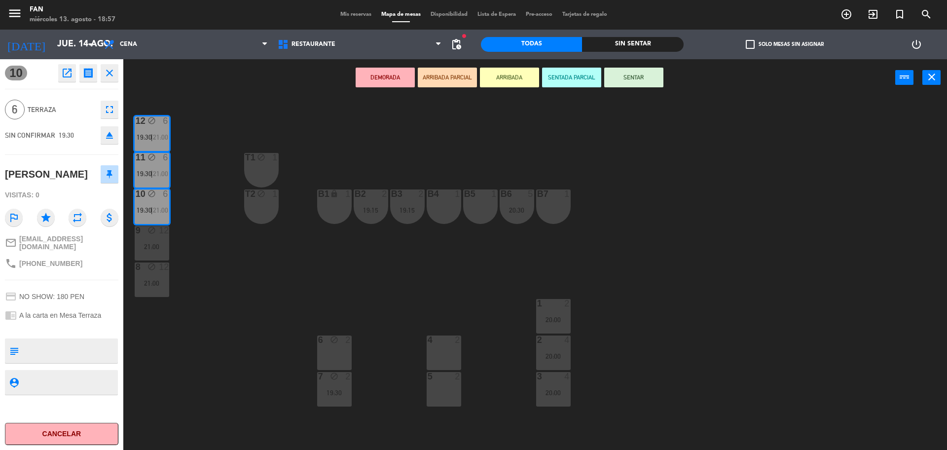
click at [446, 356] on div "4 2" at bounding box center [444, 353] width 35 height 35
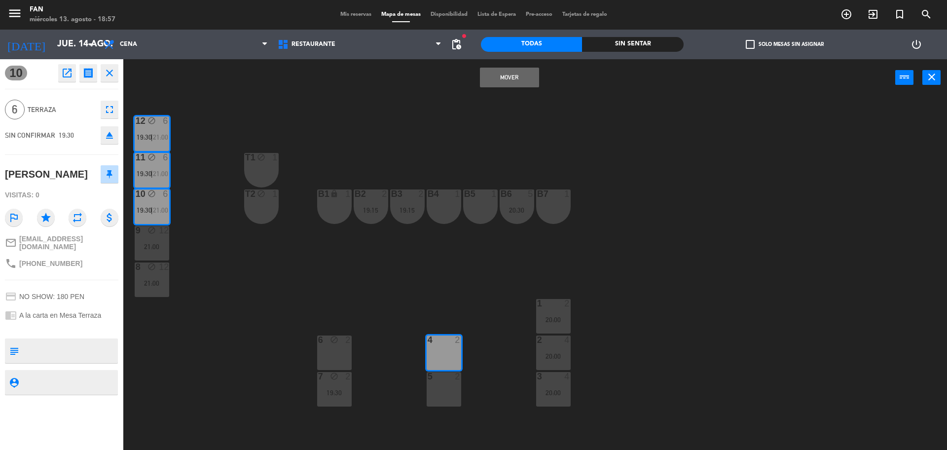
click at [448, 379] on div at bounding box center [444, 376] width 16 height 9
click at [523, 76] on button "Mover y Unir" at bounding box center [509, 78] width 59 height 20
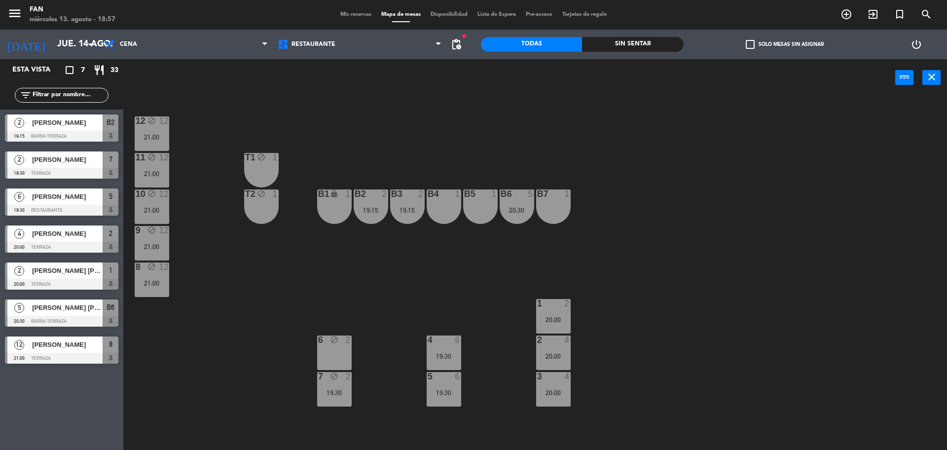
click at [456, 132] on div "12 block 12 21:00 11 block 12 21:00 T1 block 1 10 block 12 21:00 T2 block 1 B1 …" at bounding box center [540, 276] width 815 height 354
click at [332, 398] on div "7 block 2 19:30" at bounding box center [334, 389] width 35 height 35
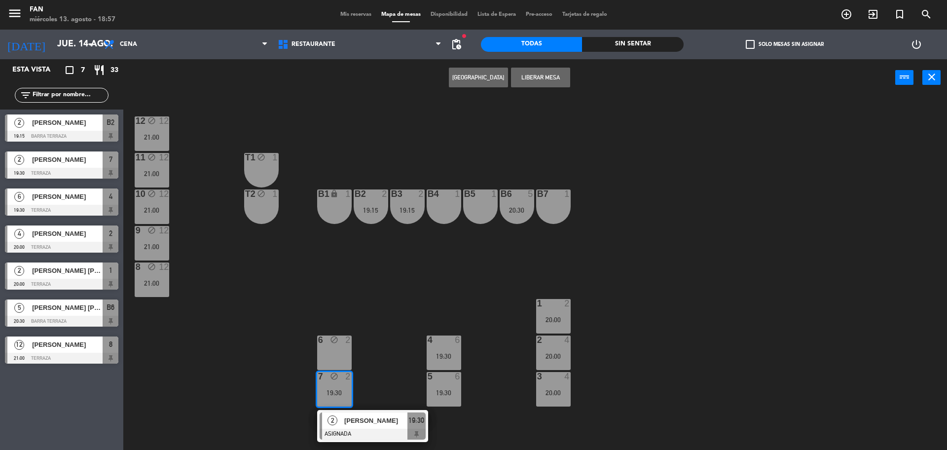
click at [352, 427] on div "[PERSON_NAME]" at bounding box center [375, 421] width 64 height 16
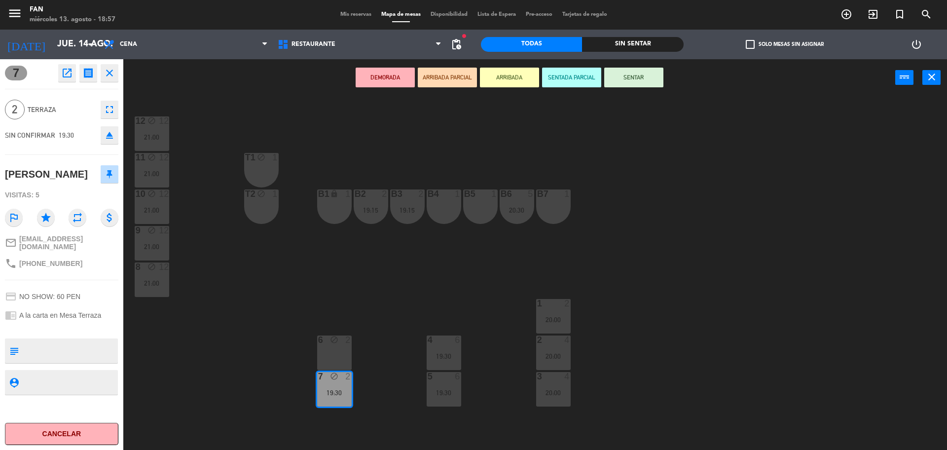
click at [189, 179] on div "12 block 12 21:00 11 block 12 21:00 T1 block 1 10 block 12 21:00 T2 block 1 B1 …" at bounding box center [540, 276] width 815 height 354
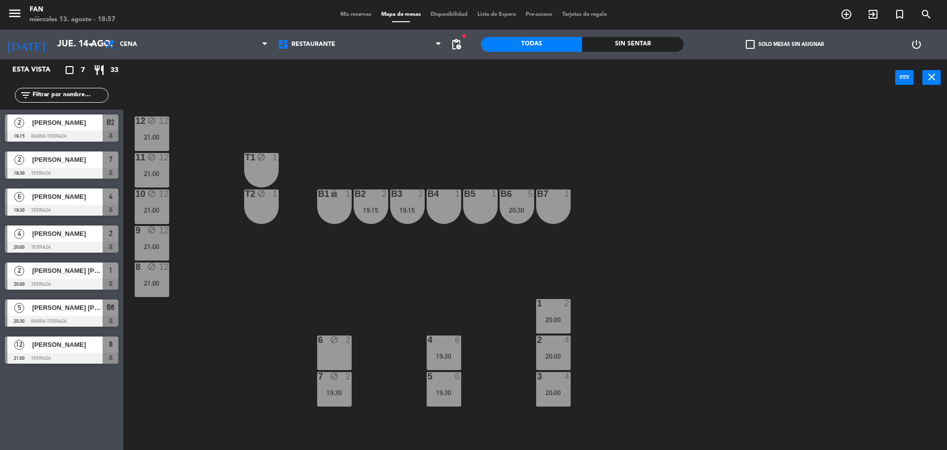
click at [159, 178] on div "11 block 12 21:00" at bounding box center [152, 170] width 35 height 35
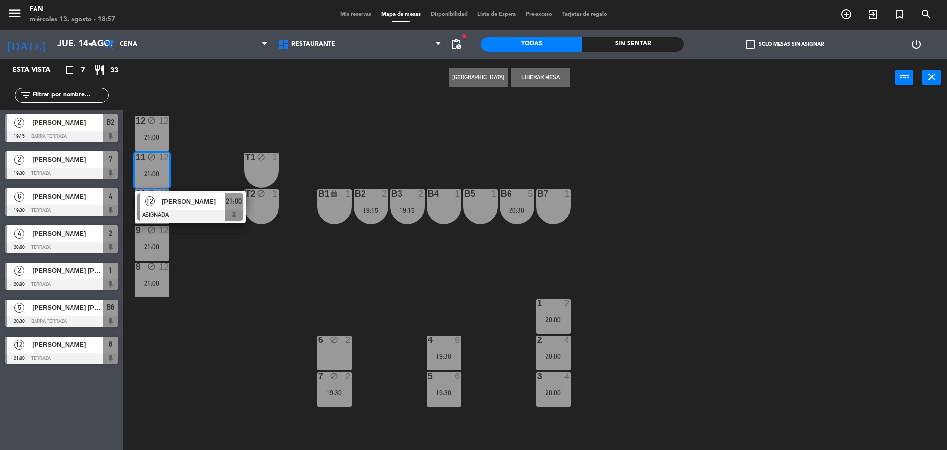
click at [167, 199] on span "[PERSON_NAME]" at bounding box center [193, 201] width 63 height 10
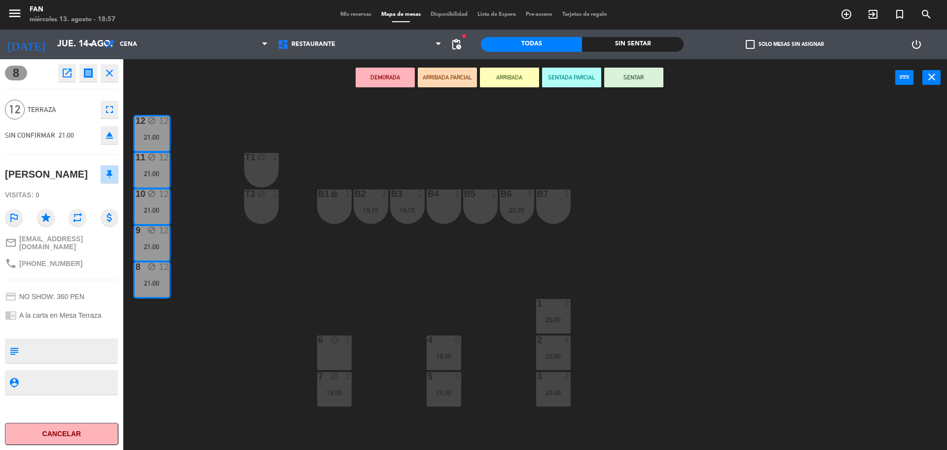
click at [72, 78] on icon "open_in_new" at bounding box center [67, 73] width 12 height 12
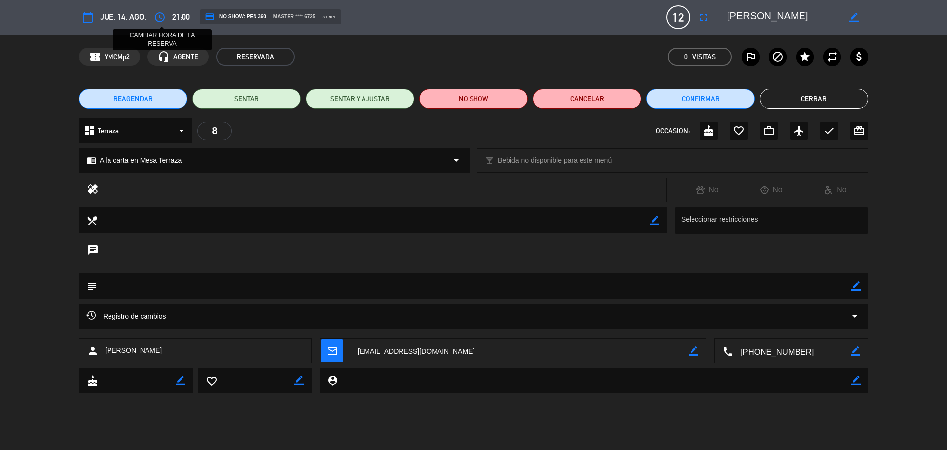
click at [162, 19] on icon "access_time" at bounding box center [160, 17] width 12 height 12
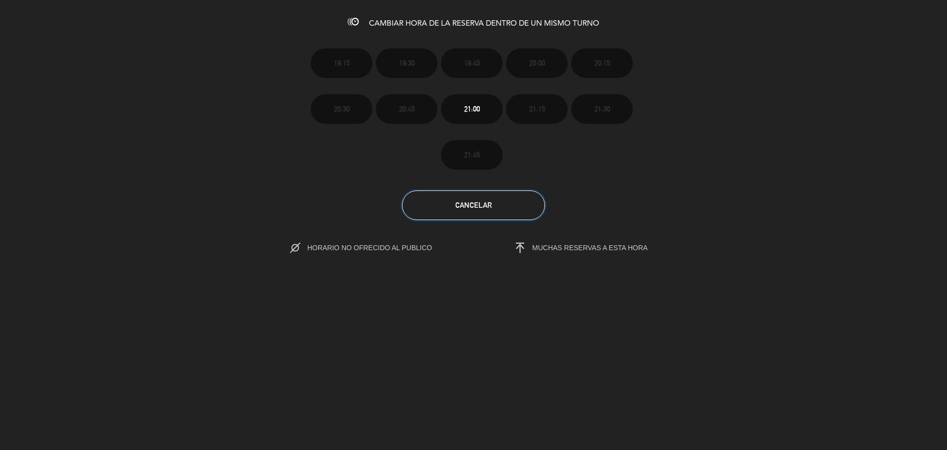
click at [507, 214] on button "Cancelar" at bounding box center [473, 205] width 143 height 30
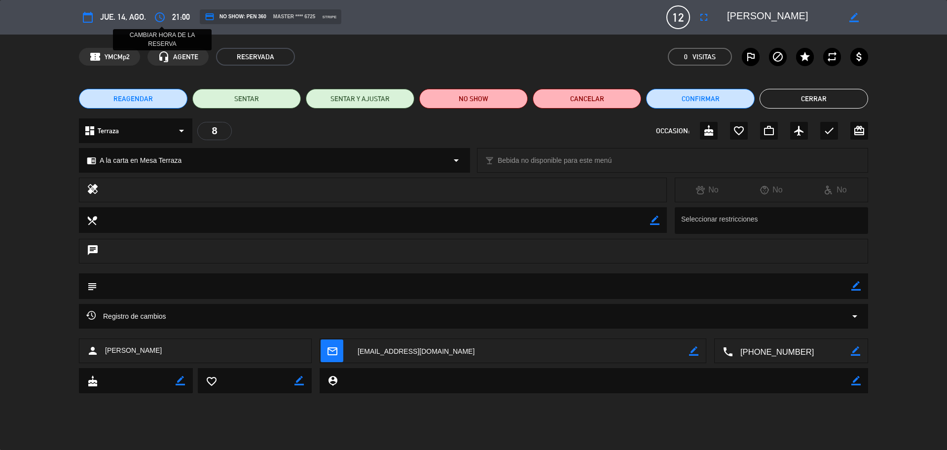
click at [160, 19] on icon "access_time" at bounding box center [160, 17] width 12 height 12
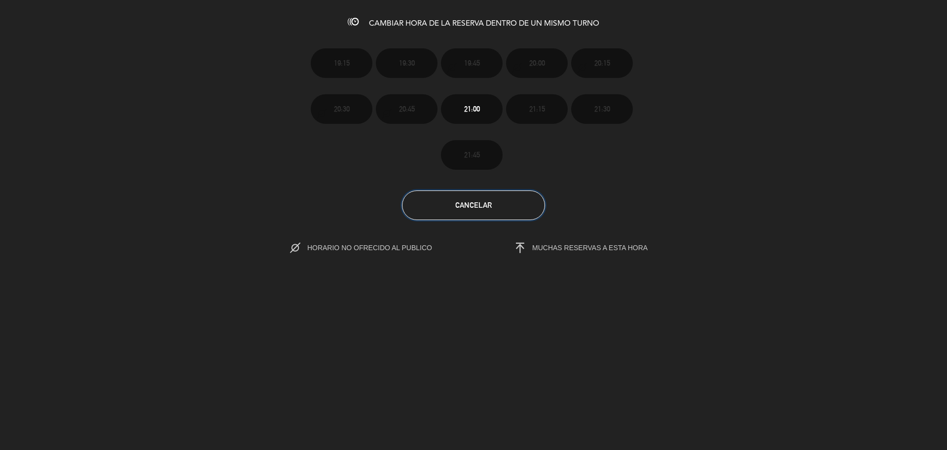
click at [503, 200] on button "Cancelar" at bounding box center [473, 205] width 143 height 30
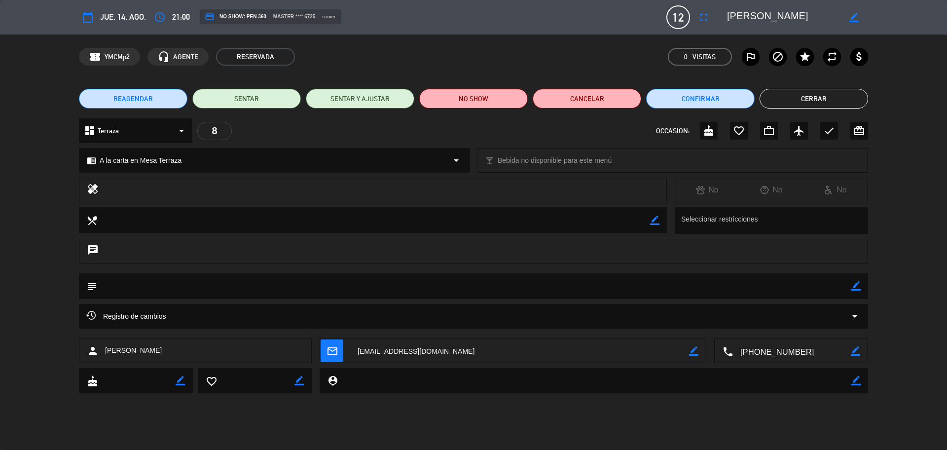
click at [810, 99] on button "Cerrar" at bounding box center [814, 99] width 109 height 20
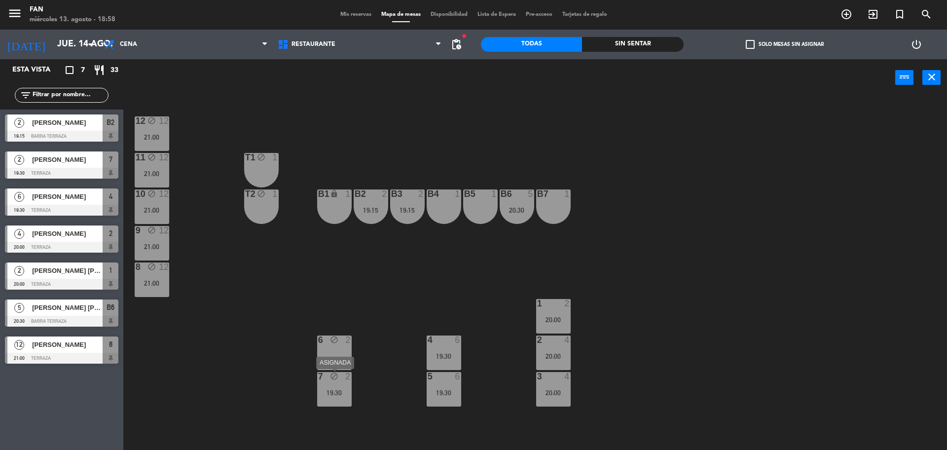
click at [339, 389] on div "19:30" at bounding box center [334, 392] width 35 height 7
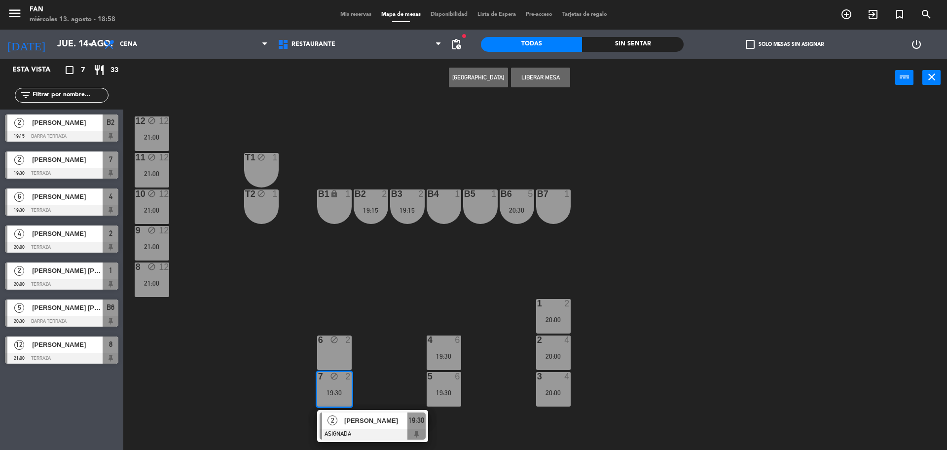
click at [359, 430] on div at bounding box center [373, 434] width 106 height 11
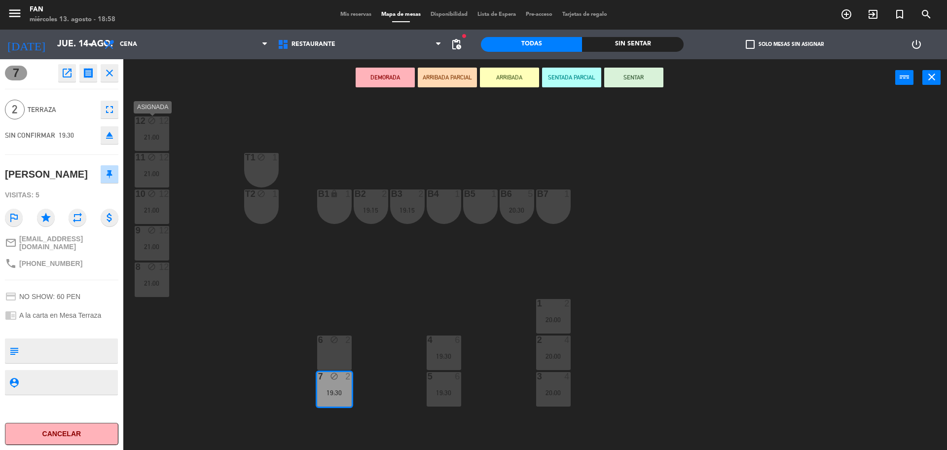
click at [158, 141] on div "21:00" at bounding box center [152, 137] width 35 height 7
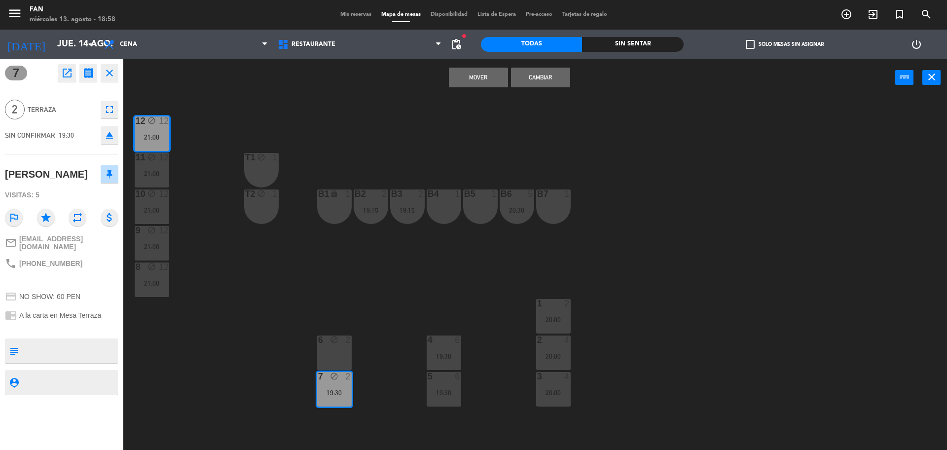
click at [480, 81] on button "Mover" at bounding box center [478, 78] width 59 height 20
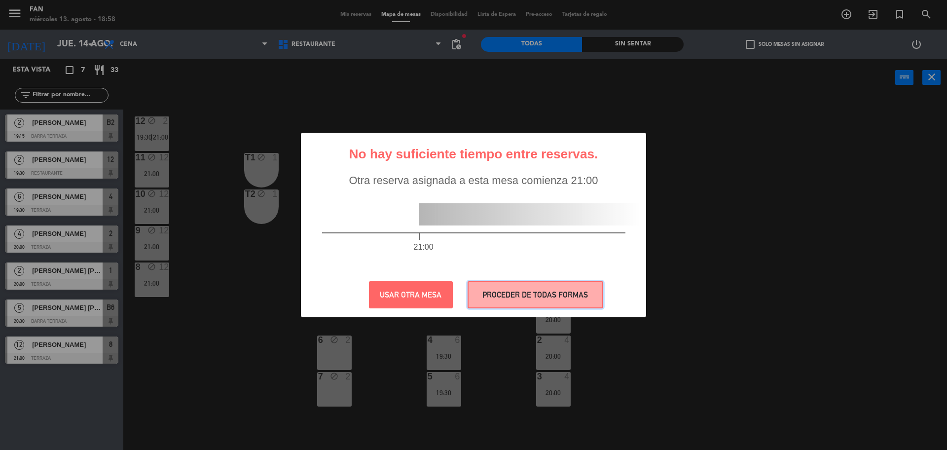
click at [496, 283] on button "PROCEDER DE TODAS FORMAS" at bounding box center [536, 294] width 136 height 27
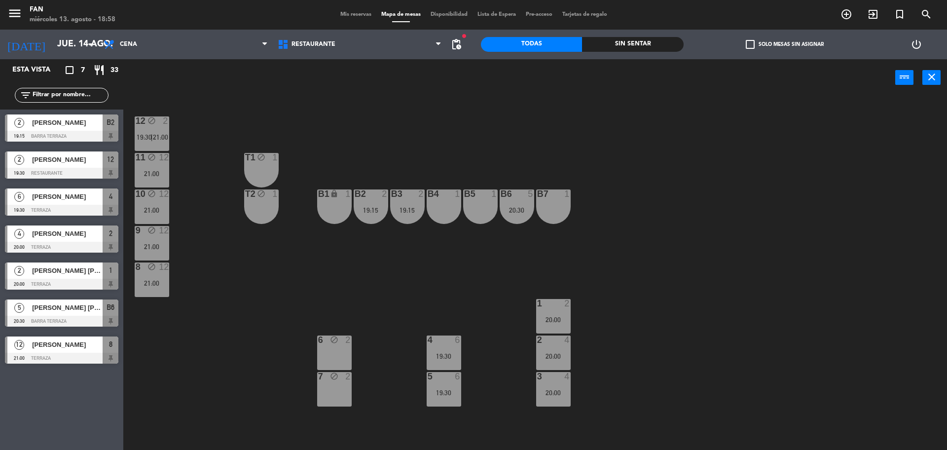
click at [506, 218] on div "B6 5 20:30" at bounding box center [517, 206] width 35 height 35
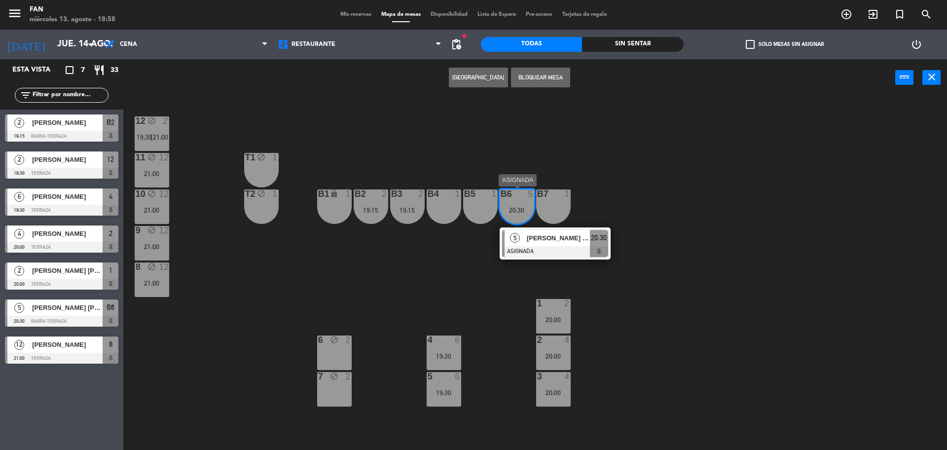
click at [524, 256] on div at bounding box center [555, 251] width 106 height 11
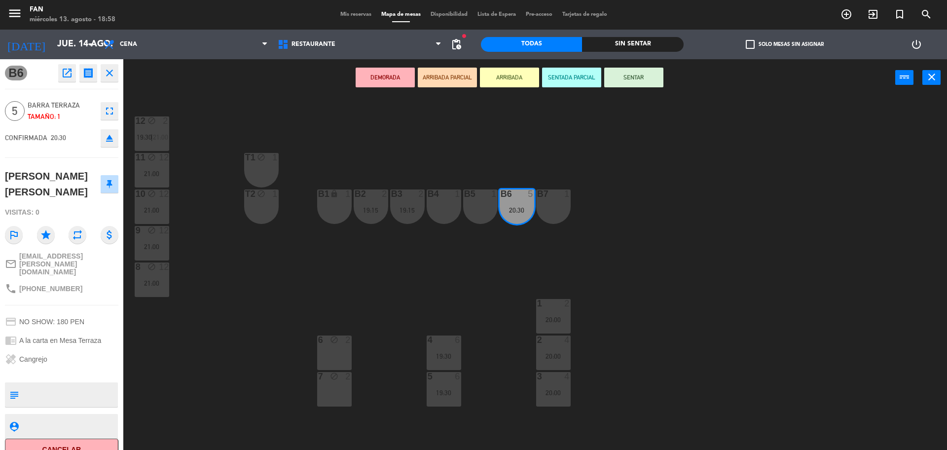
click at [339, 360] on div "6 block 2" at bounding box center [334, 353] width 35 height 35
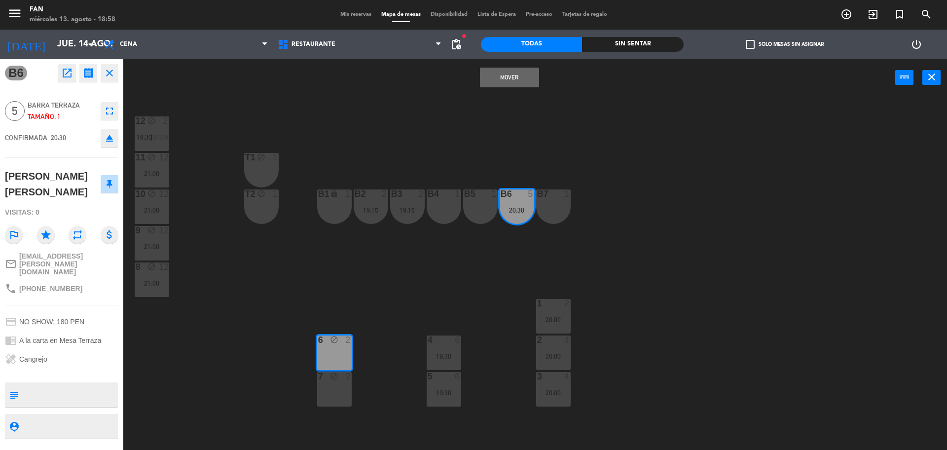
click at [349, 445] on div "12 block 2 19:30 | 21:00 11 block 12 21:00 T1 block 1 10 block 12 21:00 T2 bloc…" at bounding box center [540, 276] width 815 height 354
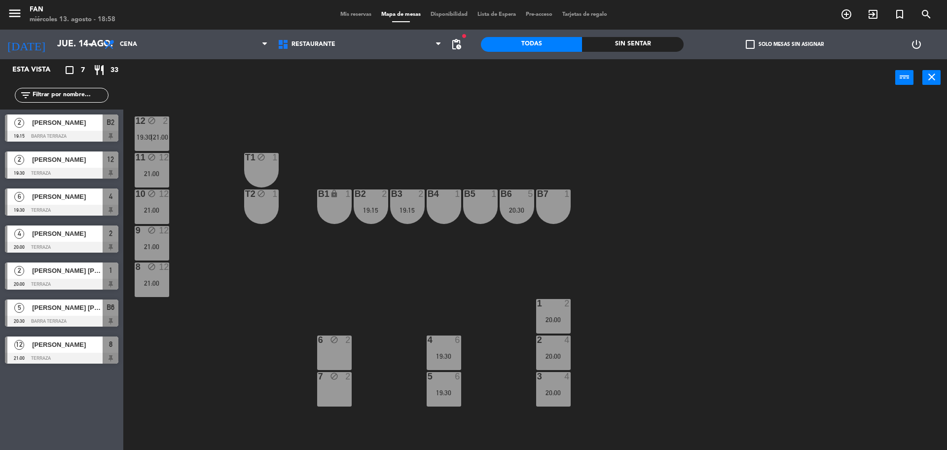
click at [515, 203] on div "B6 5 20:30" at bounding box center [517, 206] width 35 height 35
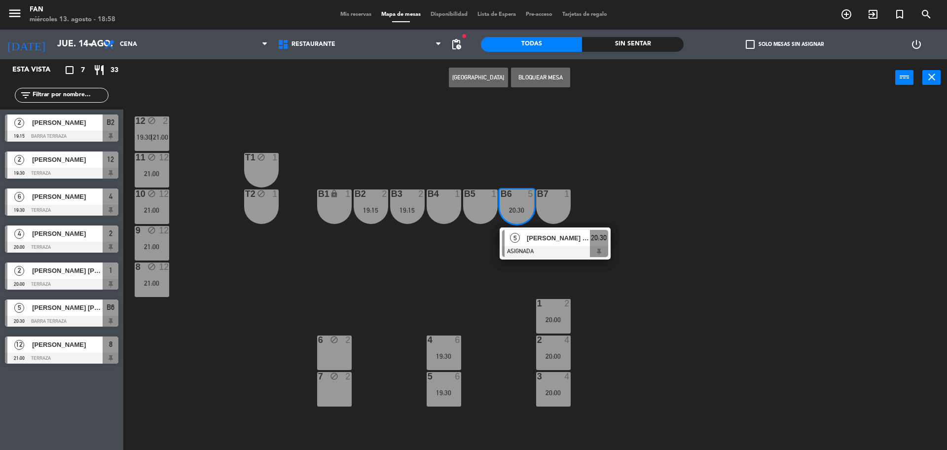
click at [534, 240] on span "[PERSON_NAME]" at bounding box center [558, 238] width 63 height 10
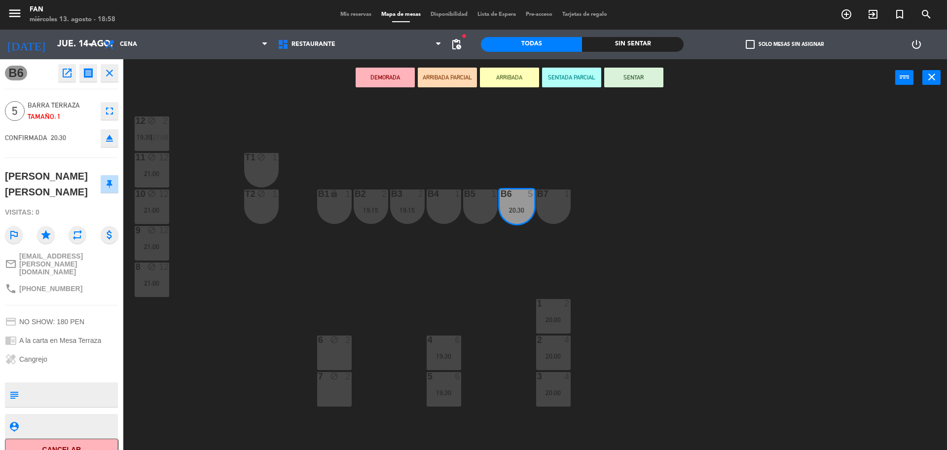
click at [331, 360] on div "6 block 2" at bounding box center [334, 353] width 35 height 35
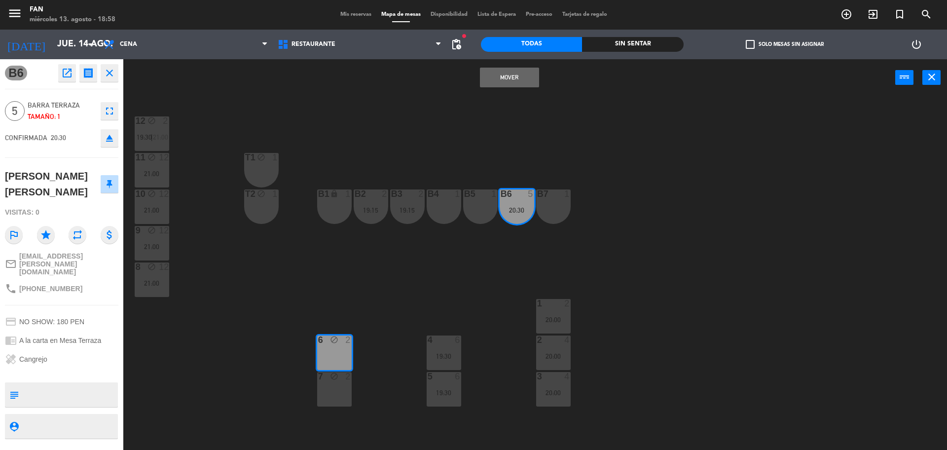
click at [334, 370] on div "6 block 2" at bounding box center [334, 353] width 35 height 35
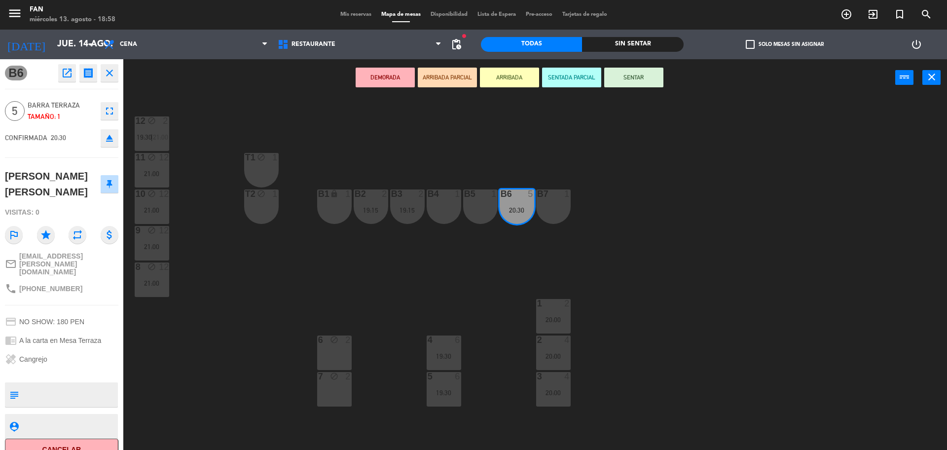
click at [334, 369] on div "6 block 2" at bounding box center [334, 353] width 35 height 35
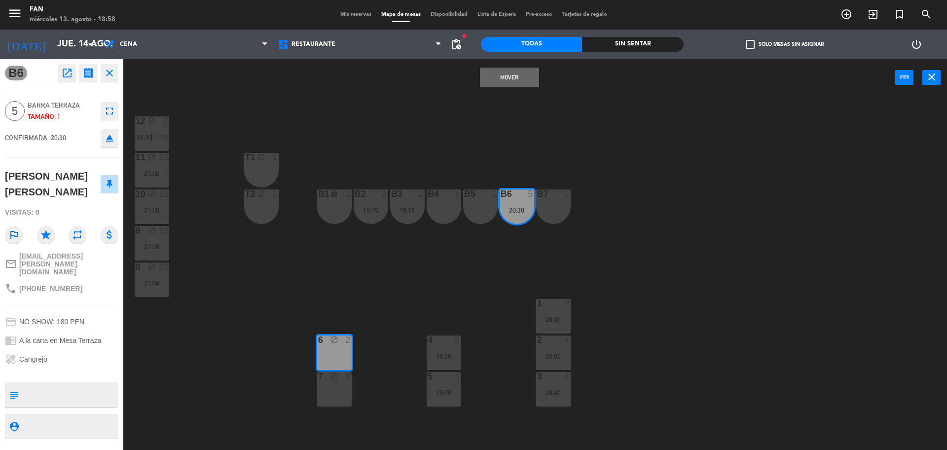
click at [340, 385] on div "7 block 2" at bounding box center [334, 389] width 35 height 35
click at [527, 82] on button "Mover y Unir" at bounding box center [509, 78] width 59 height 20
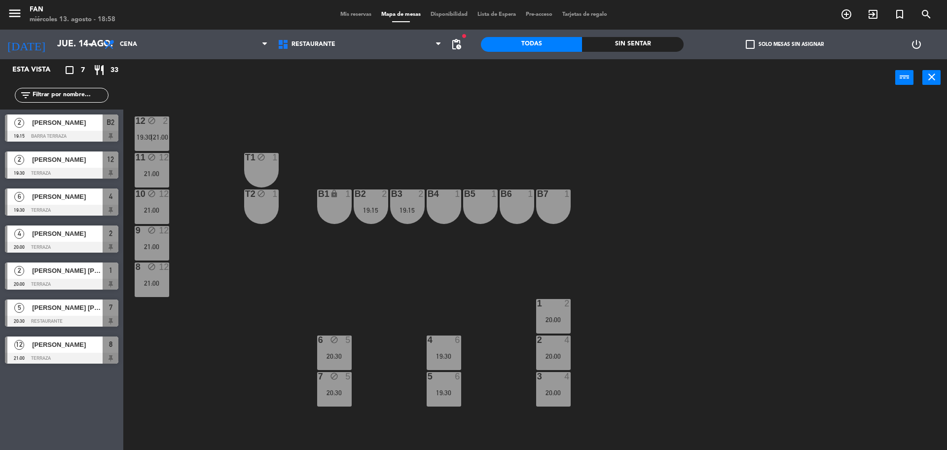
click at [446, 381] on div "5 6" at bounding box center [444, 377] width 35 height 10
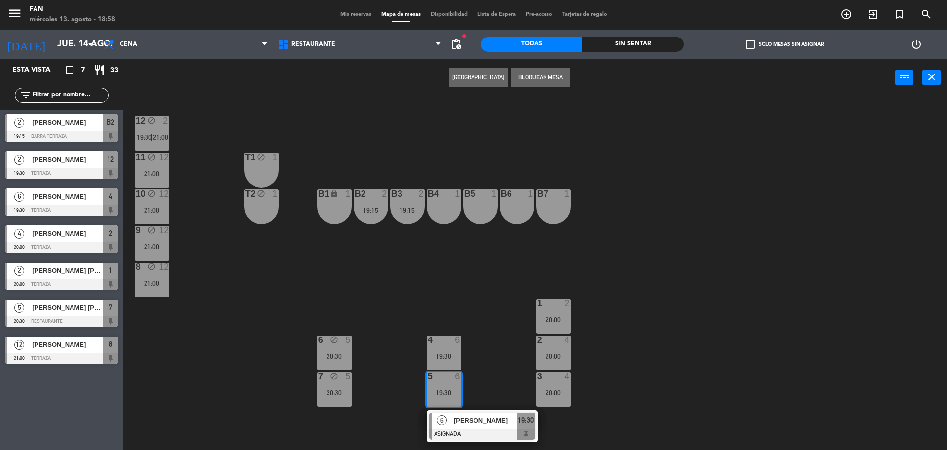
click at [450, 364] on div "4 6 19:30" at bounding box center [444, 353] width 35 height 35
click at [548, 71] on button "Bloquear Mesa" at bounding box center [540, 78] width 59 height 20
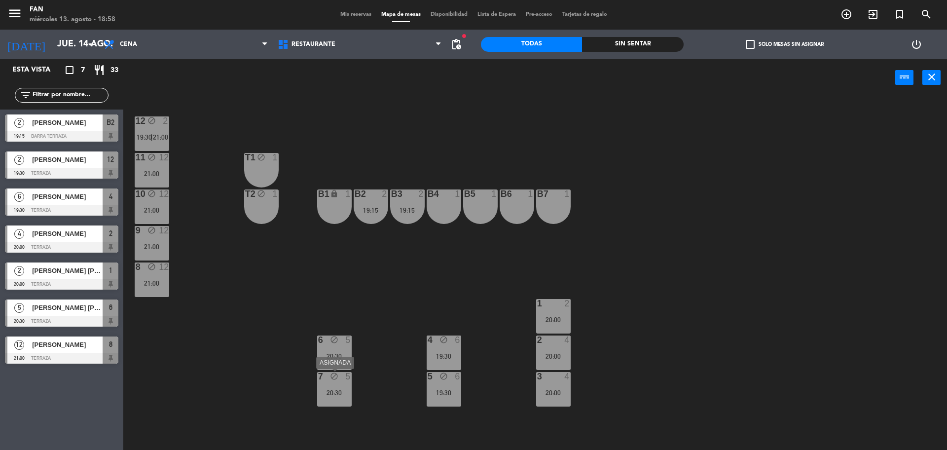
click at [335, 387] on div "7 block 5 20:30" at bounding box center [334, 389] width 35 height 35
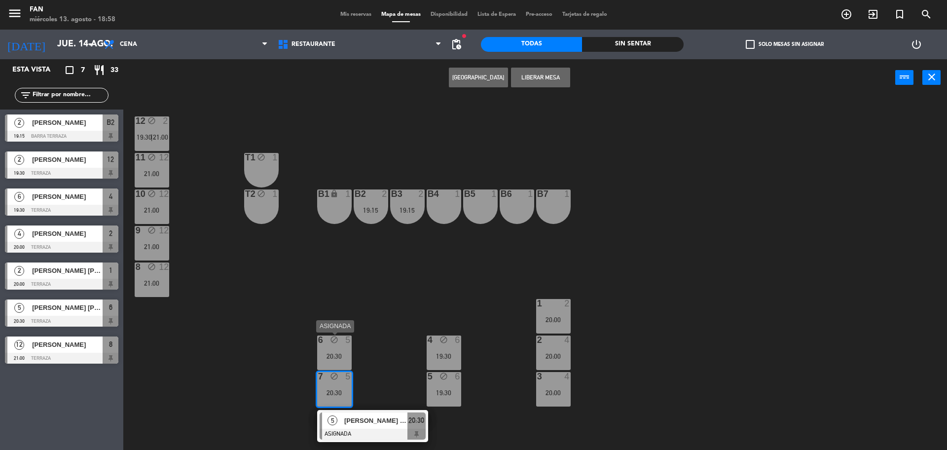
click at [338, 366] on div "6 block 5 20:30" at bounding box center [334, 353] width 35 height 35
click at [562, 80] on button "Liberar Mesa" at bounding box center [540, 78] width 59 height 20
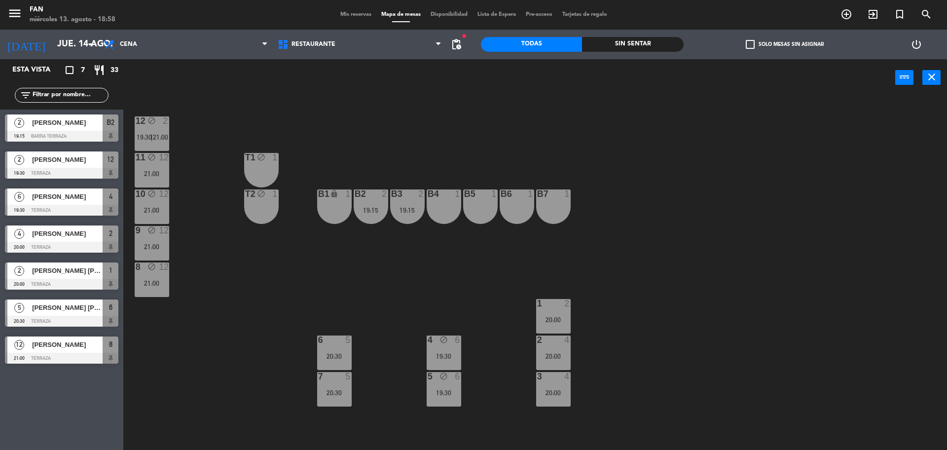
click at [374, 139] on div "12 block 2 19:30 | 21:00 11 block 12 21:00 T1 block 1 10 block 12 21:00 T2 bloc…" at bounding box center [540, 276] width 815 height 354
click at [392, 135] on div "12 block 2 19:30 | 21:00 11 block 12 21:00 T1 block 1 10 block 12 21:00 T2 bloc…" at bounding box center [540, 276] width 815 height 354
click at [455, 39] on span "pending_actions" at bounding box center [457, 44] width 12 height 12
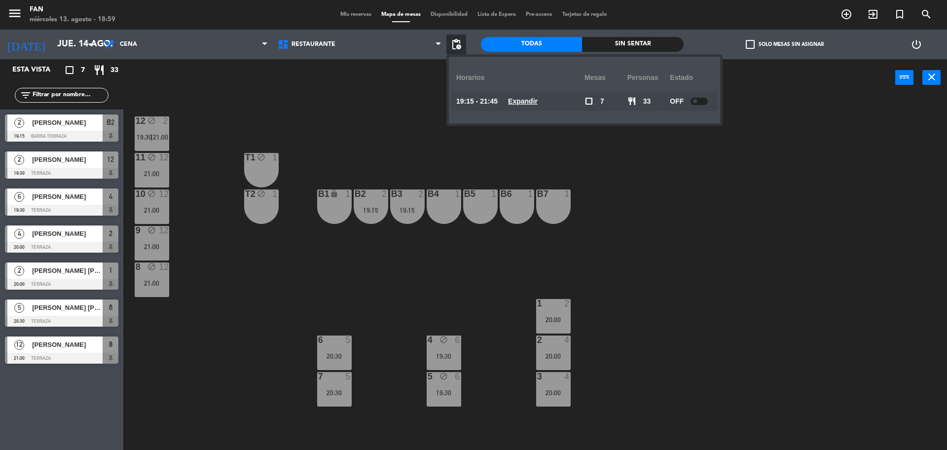
click at [538, 100] on u "Expandir" at bounding box center [523, 101] width 30 height 8
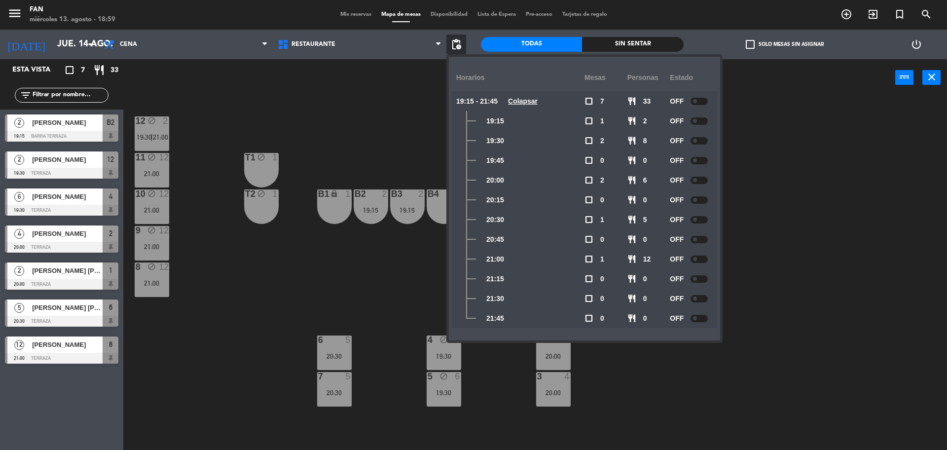
click at [710, 98] on div "OFF" at bounding box center [691, 101] width 43 height 20
click at [704, 98] on div at bounding box center [699, 101] width 17 height 7
click at [326, 126] on div "12 block 2 19:30 | 21:00 11 block 12 21:00 T1 block 1 10 block 12 21:00 T2 bloc…" at bounding box center [540, 276] width 815 height 354
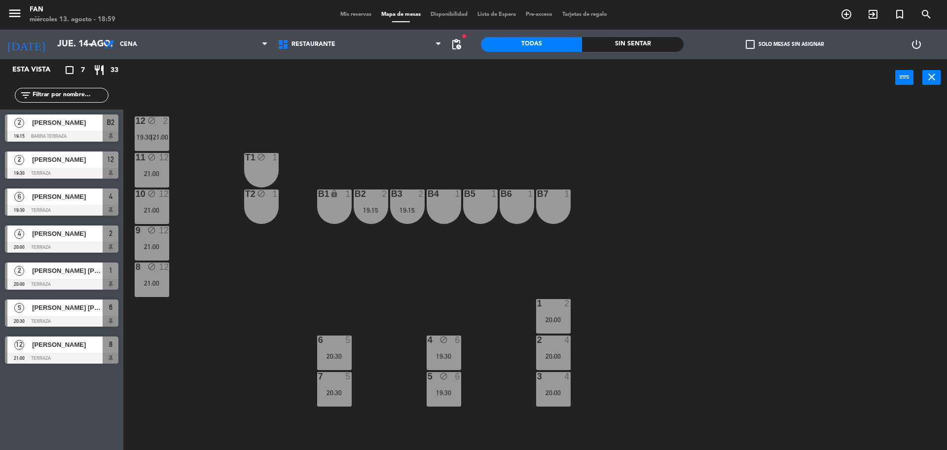
click at [154, 185] on div "11 block 12 21:00" at bounding box center [152, 170] width 35 height 35
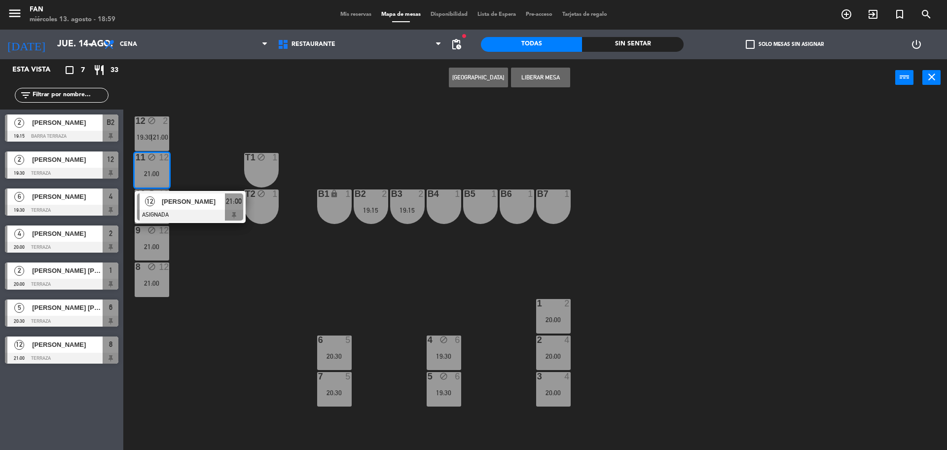
click at [166, 209] on div "[PERSON_NAME]" at bounding box center [193, 201] width 64 height 16
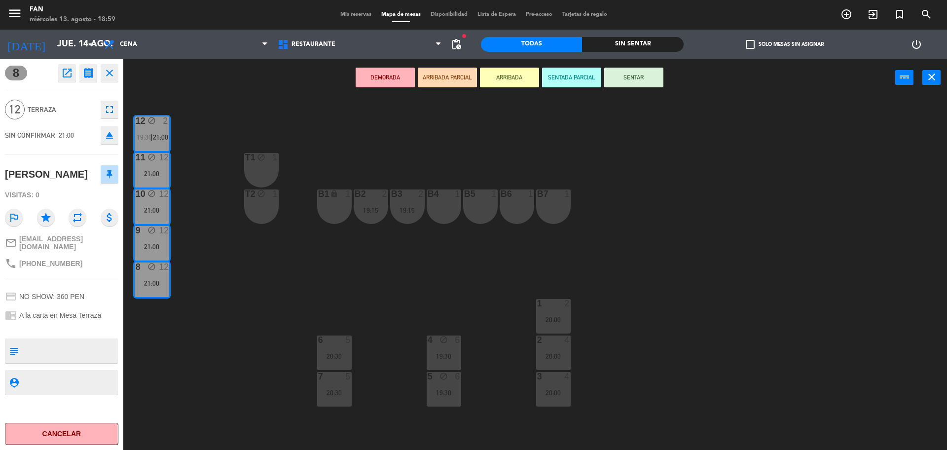
click at [65, 72] on icon "open_in_new" at bounding box center [67, 73] width 12 height 12
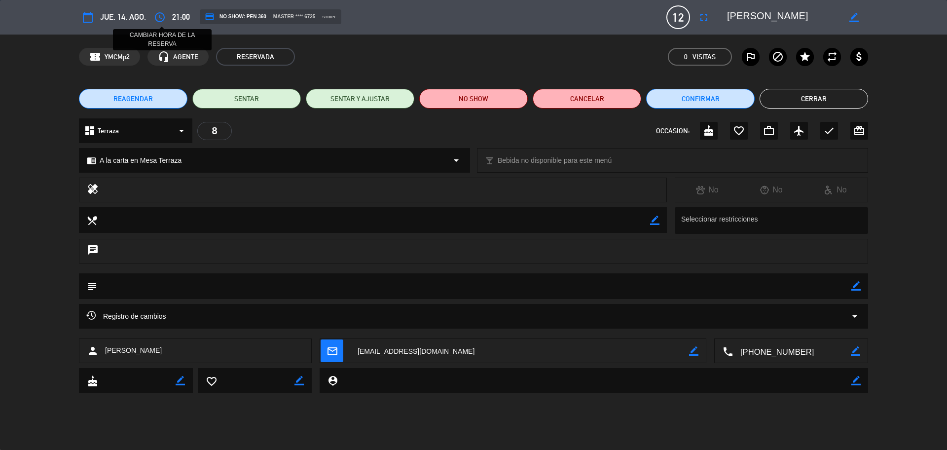
click at [163, 17] on icon "access_time" at bounding box center [160, 17] width 12 height 12
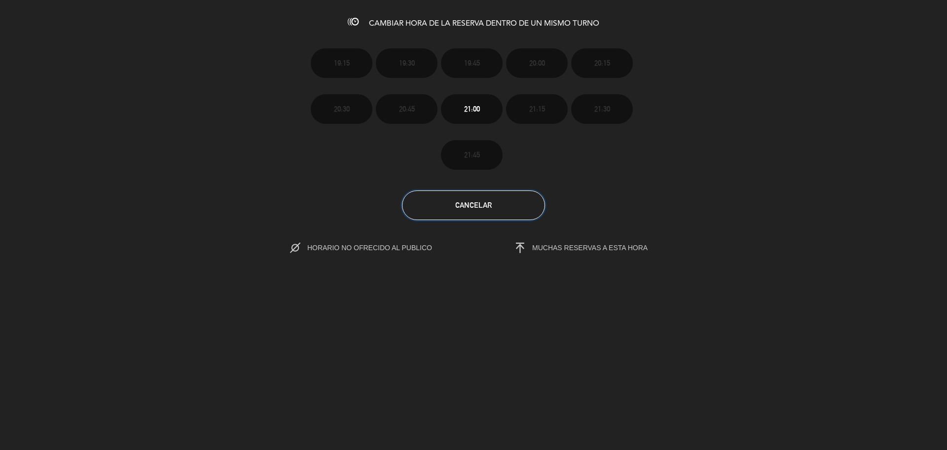
click at [505, 203] on button "Cancelar" at bounding box center [473, 205] width 143 height 30
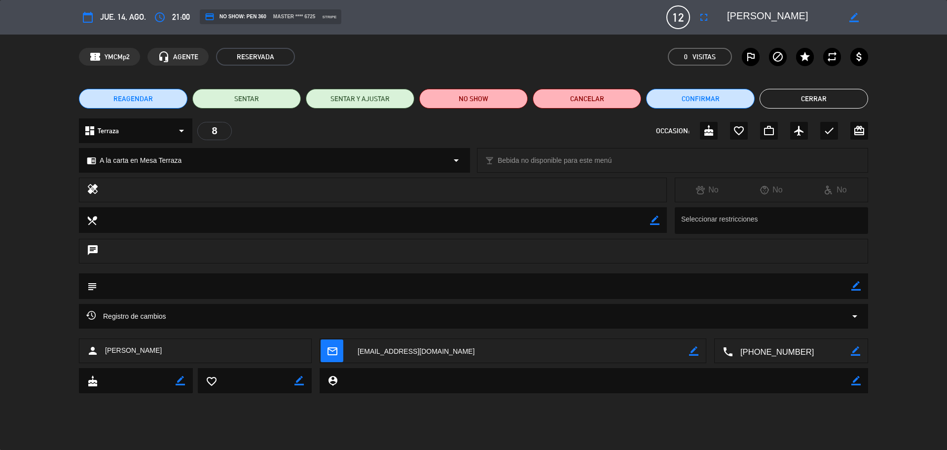
click at [843, 96] on button "Cerrar" at bounding box center [814, 99] width 109 height 20
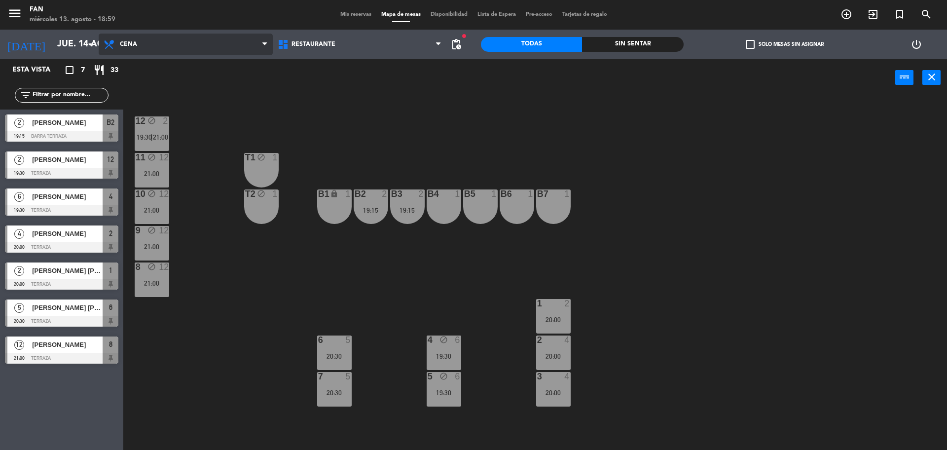
click at [194, 47] on span "Cena" at bounding box center [186, 45] width 174 height 22
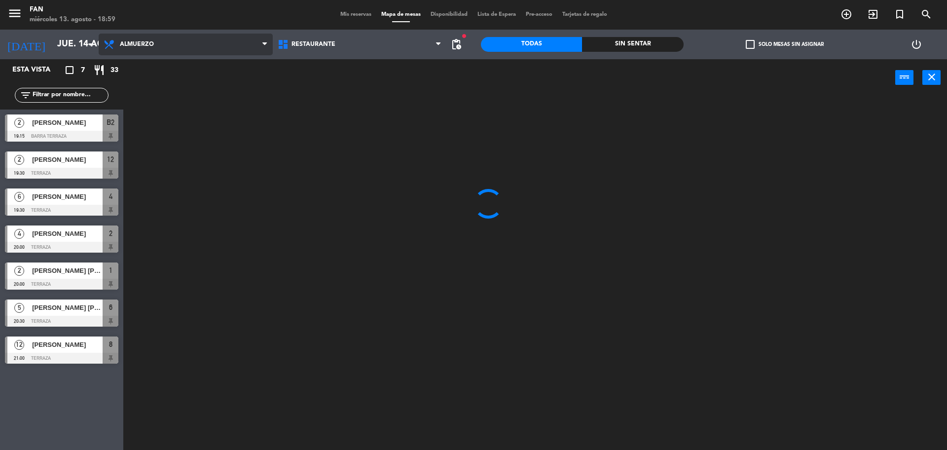
click at [187, 63] on ng-component "menu Fan miércoles 13. agosto - 18:59 Mis reservas Mapa de mesas Disponibilidad…" at bounding box center [473, 226] width 947 height 452
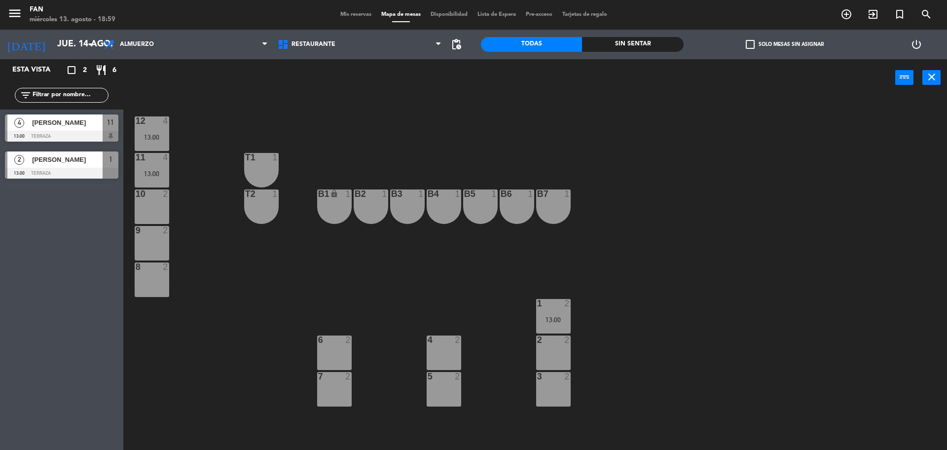
click at [213, 109] on div "12 4 13:00 11 4 13:00 T1 1 10 2 T2 1 B1 lock 1 B2 1 B3 1 B4 1 B5 1 B6 1 B7 1 9 …" at bounding box center [540, 276] width 815 height 354
click at [87, 44] on icon "arrow_drop_down" at bounding box center [90, 44] width 12 height 12
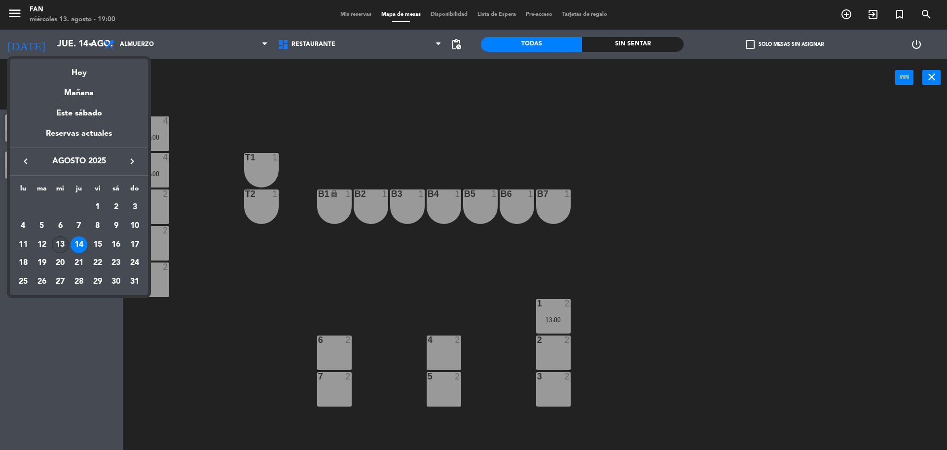
click at [65, 242] on div "13" at bounding box center [60, 244] width 17 height 17
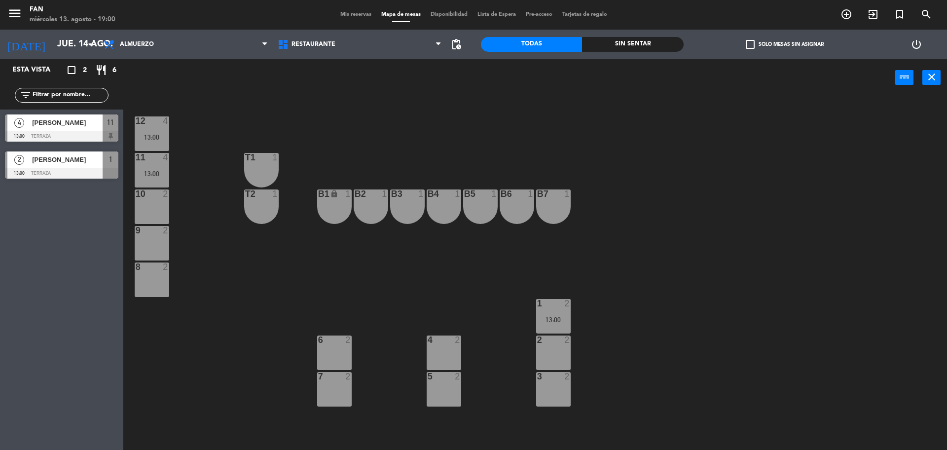
type input "mié. 13 ago."
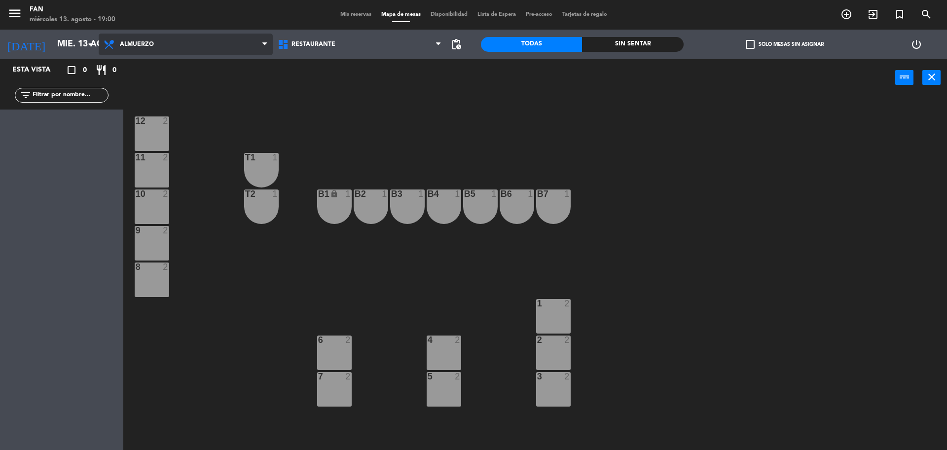
click at [186, 46] on span "Almuerzo" at bounding box center [186, 45] width 174 height 22
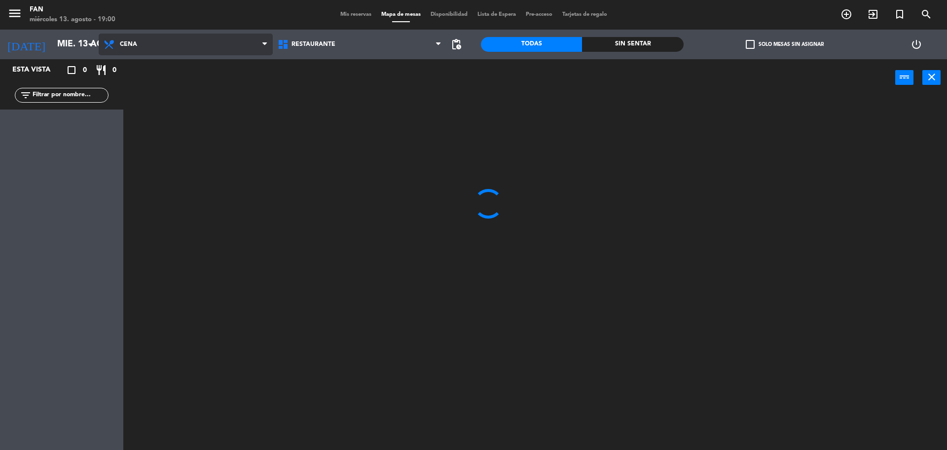
click at [166, 91] on ng-component "menu Fan miércoles 13. agosto - 19:00 Mis reservas Mapa de mesas Disponibilidad…" at bounding box center [473, 226] width 947 height 452
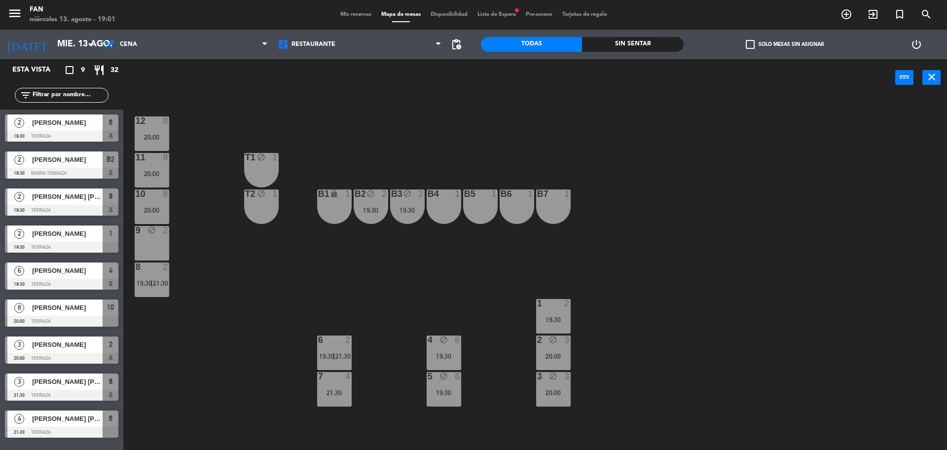
click at [510, 16] on span "Lista de Espera fiber_manual_record" at bounding box center [497, 14] width 48 height 5
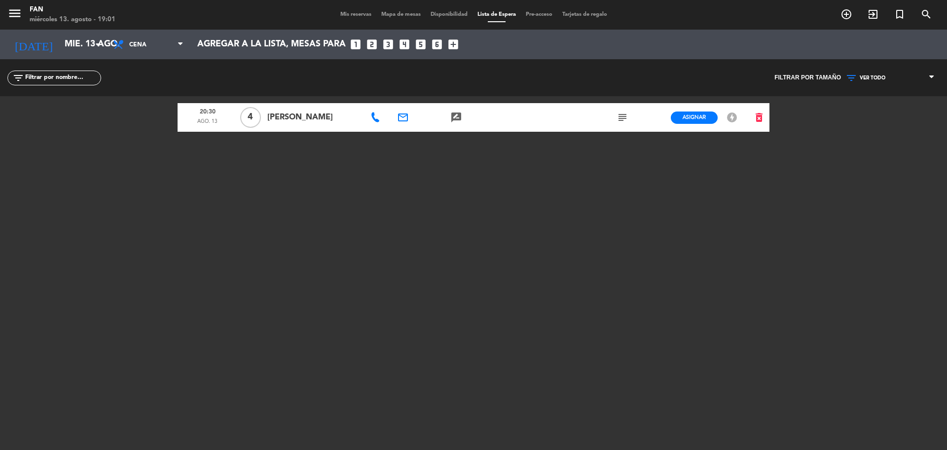
click at [375, 115] on icon at bounding box center [376, 118] width 10 height 10
click at [626, 116] on icon "subject" at bounding box center [623, 118] width 12 height 12
click at [549, 203] on div "20:30 ago. 13 4 Dirk Gfell email rate_review credit_card subject Notas de usuar…" at bounding box center [474, 219] width 592 height 247
click at [376, 116] on icon at bounding box center [376, 118] width 10 height 10
click at [399, 12] on span "Mapa de mesas" at bounding box center [400, 14] width 49 height 5
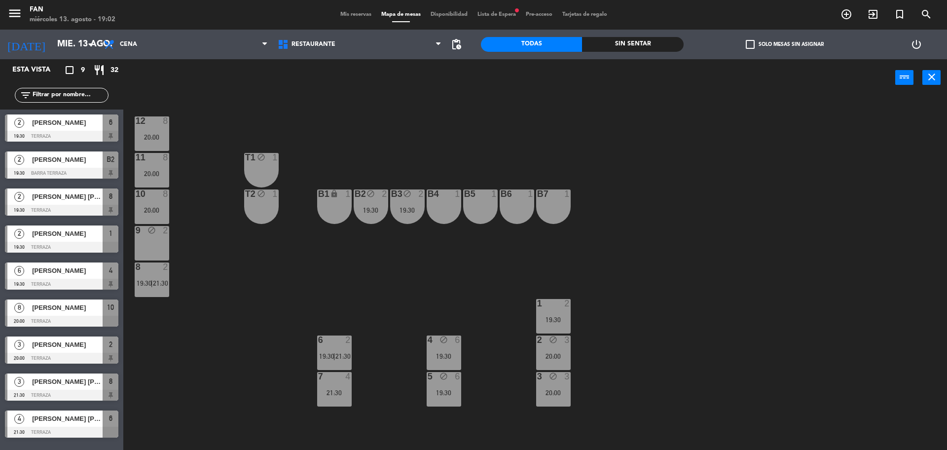
click at [453, 310] on div "12 8 20:00 11 8 20:00 T1 block 1 10 8 20:00 T2 block 1 B1 lock 1 B2 block 2 19:…" at bounding box center [540, 276] width 815 height 354
click at [447, 379] on icon "block" at bounding box center [444, 376] width 8 height 8
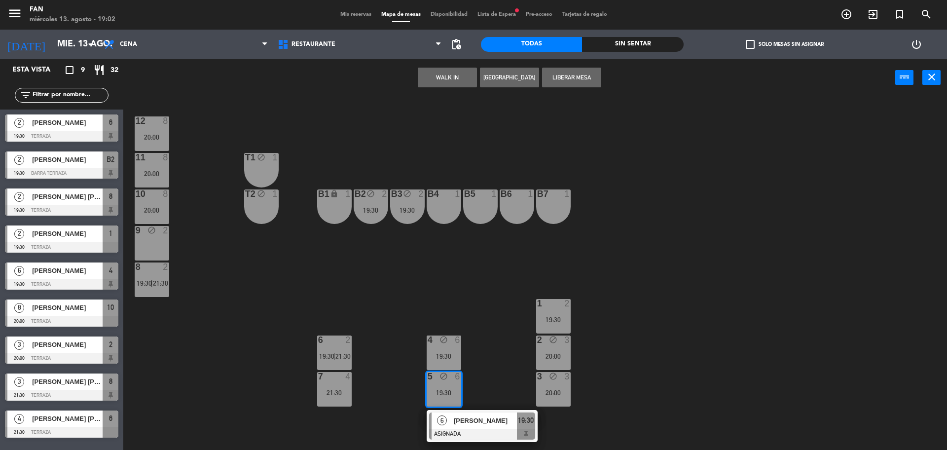
click at [451, 358] on div "19:30" at bounding box center [444, 356] width 35 height 7
click at [479, 363] on div "12 8 20:00 11 8 20:00 T1 block 1 10 8 20:00 T2 block 1 B1 lock 1 B2 block 2 19:…" at bounding box center [540, 276] width 815 height 354
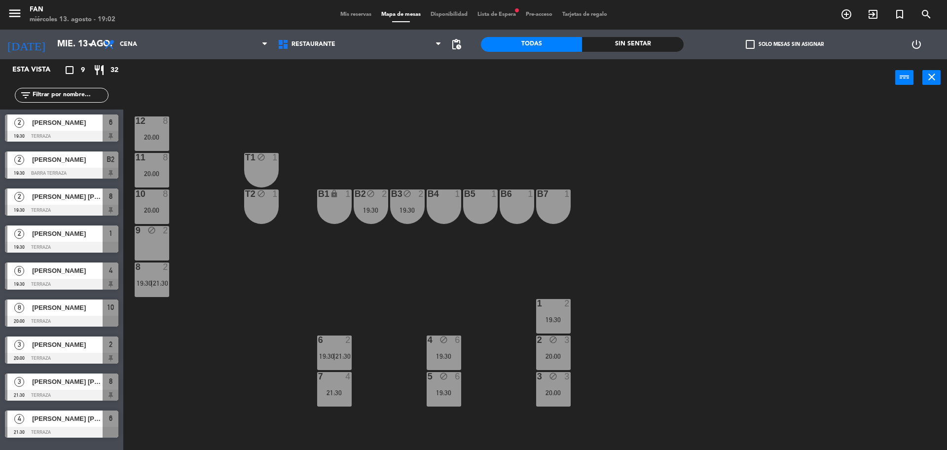
click at [444, 354] on div "19:30" at bounding box center [444, 356] width 35 height 7
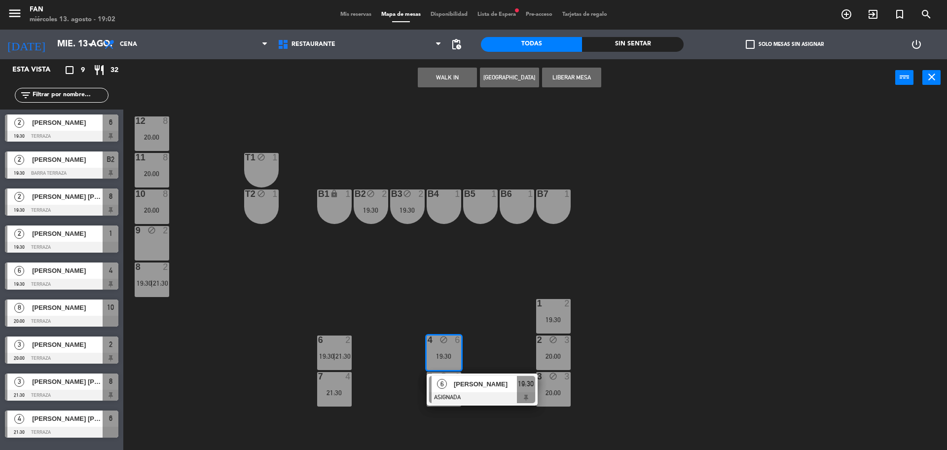
click at [457, 384] on span "[PERSON_NAME]" at bounding box center [485, 384] width 63 height 10
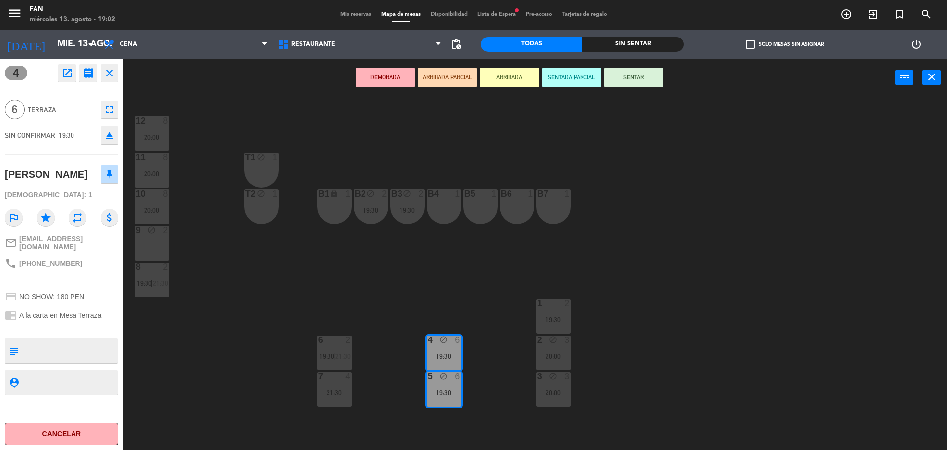
click at [489, 219] on div "B5 1" at bounding box center [480, 206] width 35 height 35
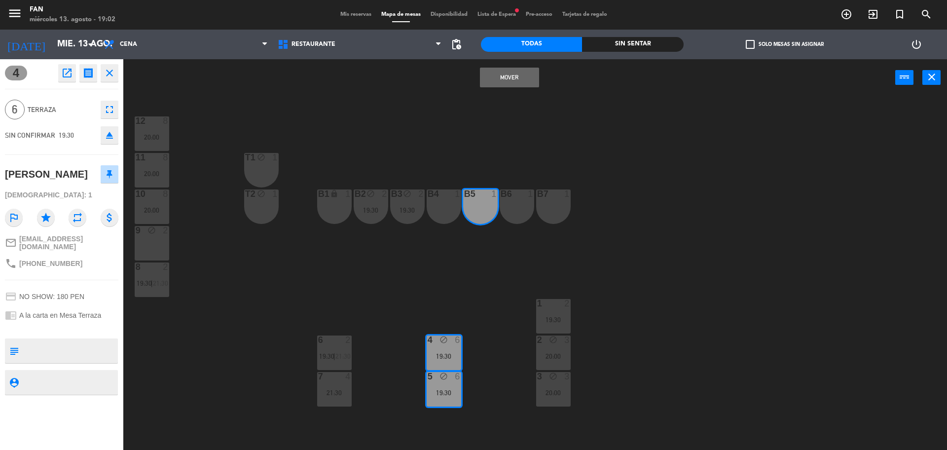
click at [531, 77] on button "Mover" at bounding box center [509, 78] width 59 height 20
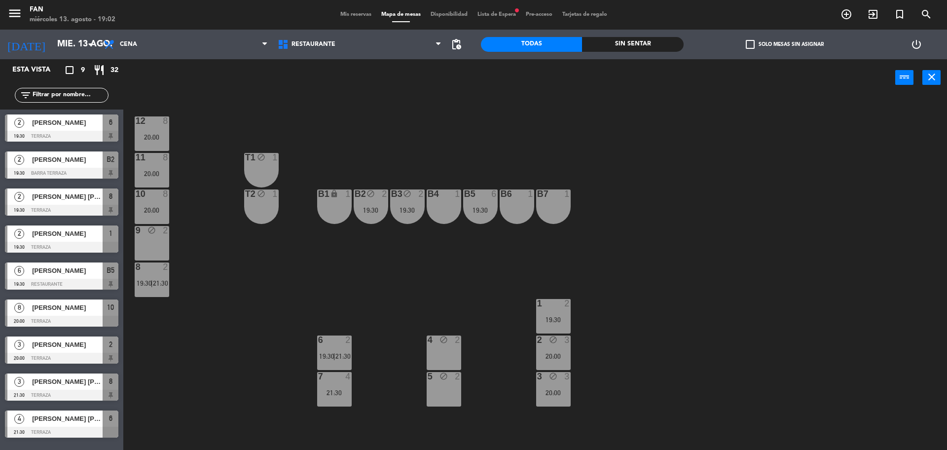
click at [503, 13] on span "Lista de Espera fiber_manual_record" at bounding box center [497, 14] width 48 height 5
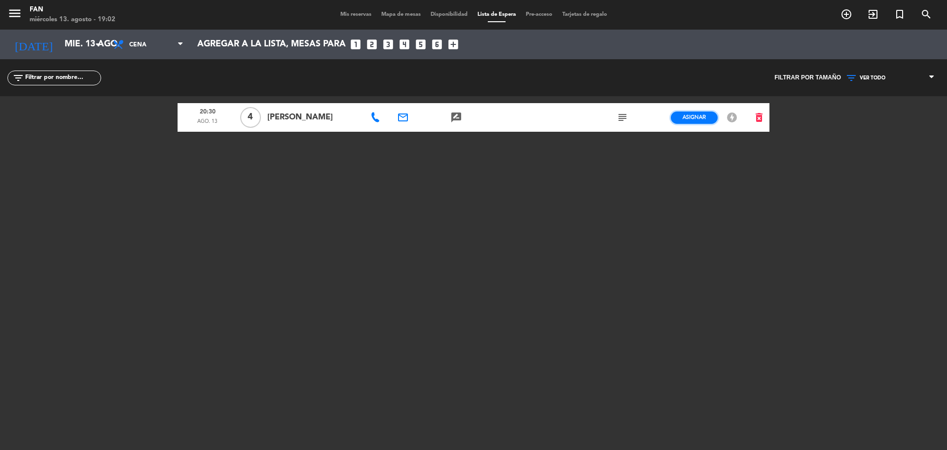
click at [693, 115] on span "Asignar" at bounding box center [694, 116] width 23 height 7
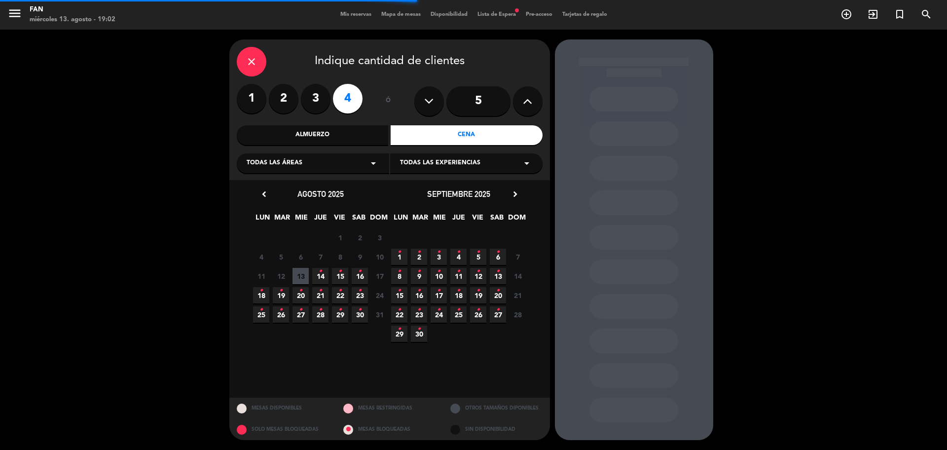
click at [471, 165] on span "Todas las experiencias" at bounding box center [440, 163] width 80 height 10
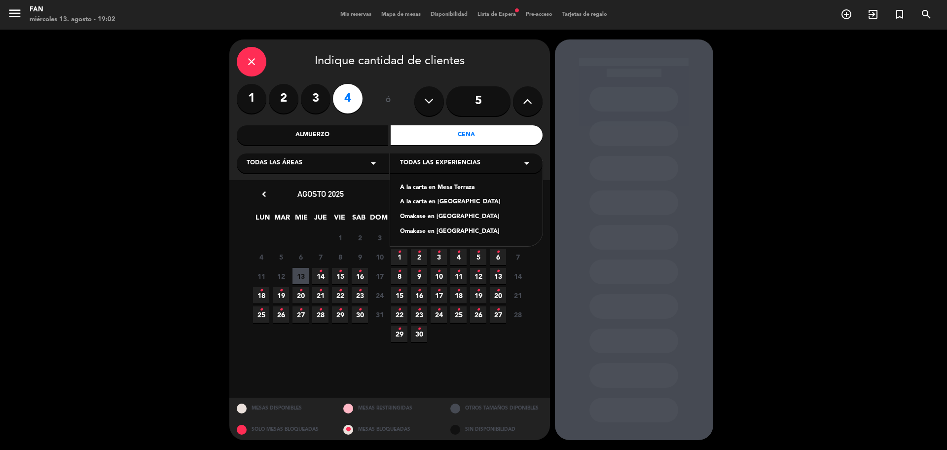
click at [437, 188] on div "A la carta en Mesa Terraza" at bounding box center [466, 188] width 133 height 10
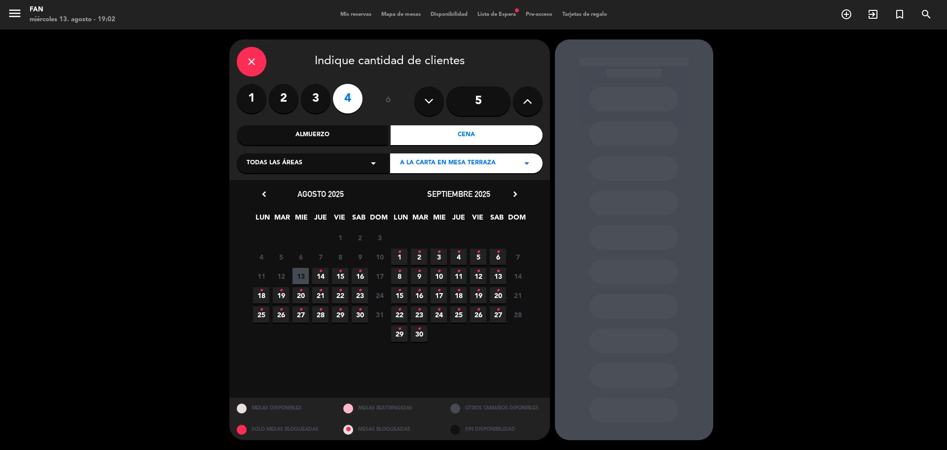
click at [299, 276] on span "13" at bounding box center [301, 276] width 16 height 16
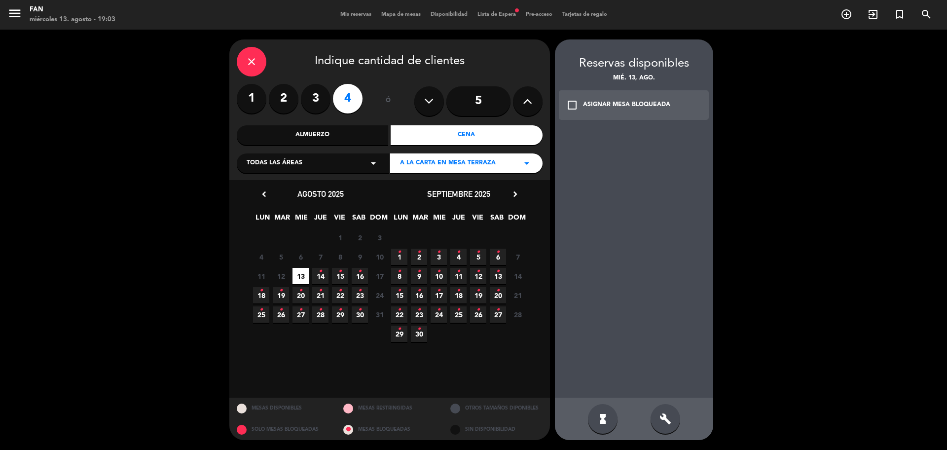
click at [598, 106] on div "ASIGNAR MESA BLOQUEADA" at bounding box center [626, 105] width 87 height 10
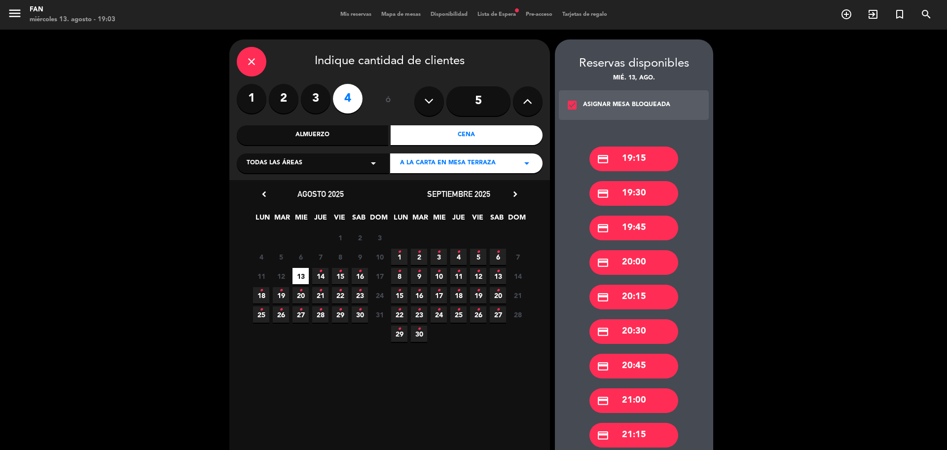
click at [626, 362] on div "credit_card 20:45" at bounding box center [634, 366] width 89 height 25
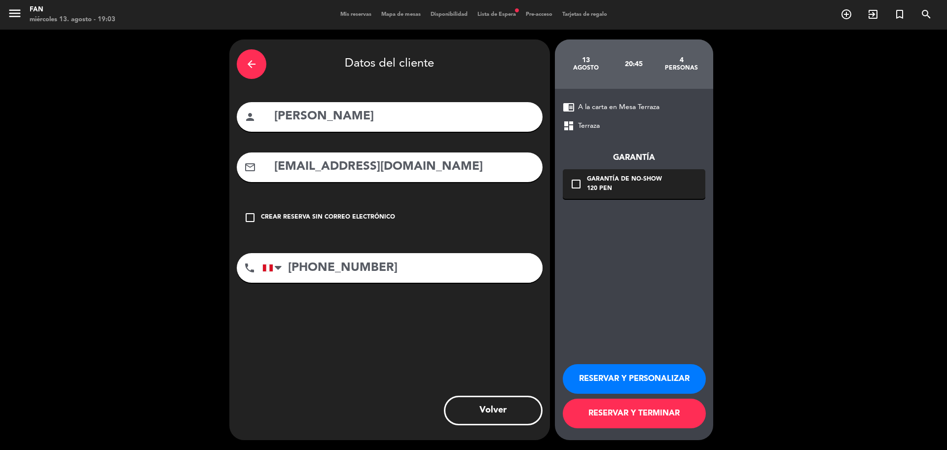
click at [610, 412] on button "RESERVAR Y TERMINAR" at bounding box center [634, 414] width 143 height 30
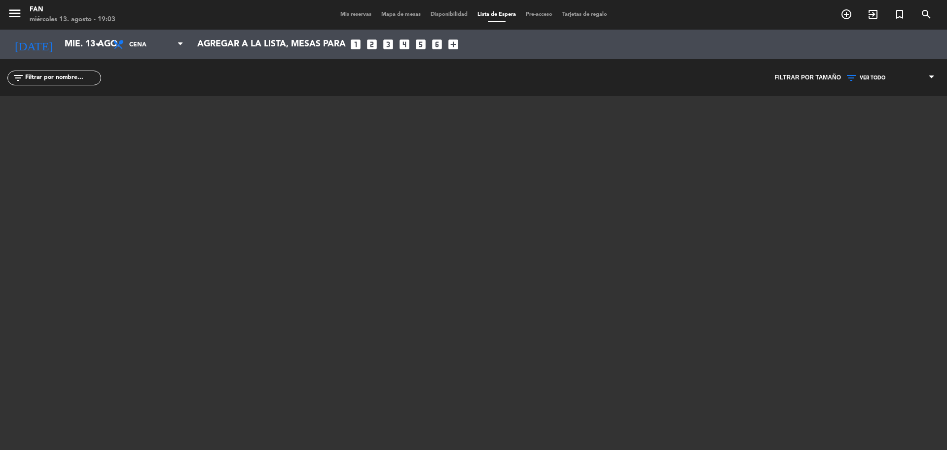
click at [356, 14] on span "Mis reservas" at bounding box center [356, 14] width 41 height 5
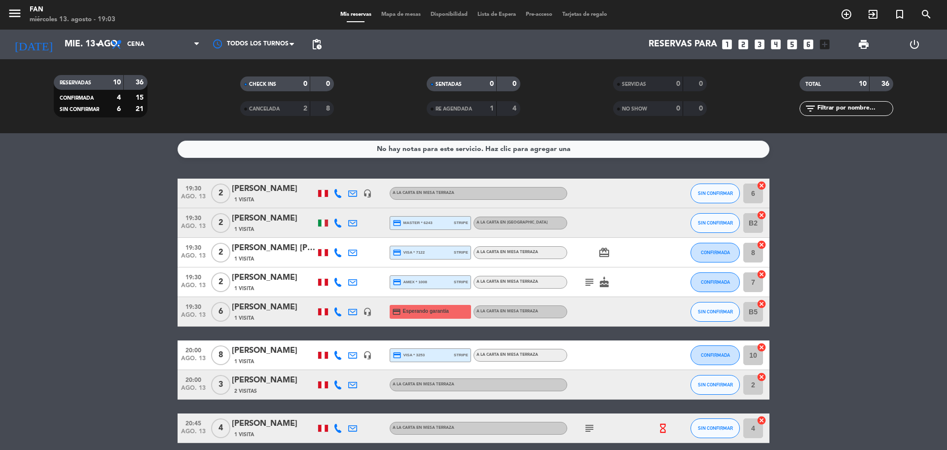
click at [260, 320] on div "1 Visita" at bounding box center [274, 318] width 84 height 8
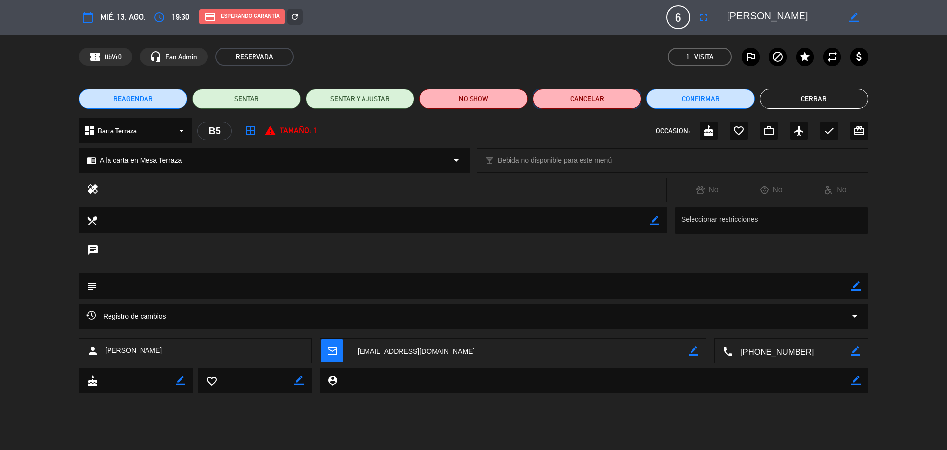
click at [604, 102] on button "Cancelar" at bounding box center [587, 99] width 109 height 20
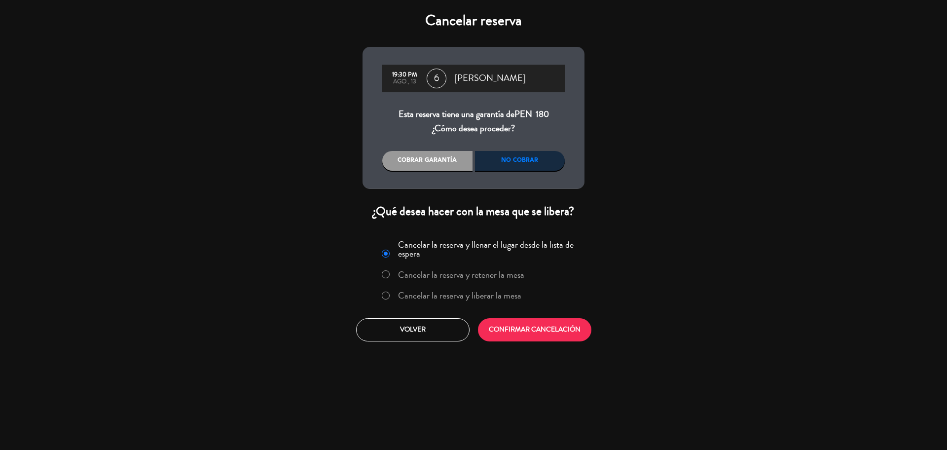
click at [470, 295] on label "Cancelar la reserva y liberar la mesa" at bounding box center [459, 295] width 123 height 9
click at [503, 322] on button "CONFIRMAR CANCELACIÓN" at bounding box center [534, 329] width 113 height 23
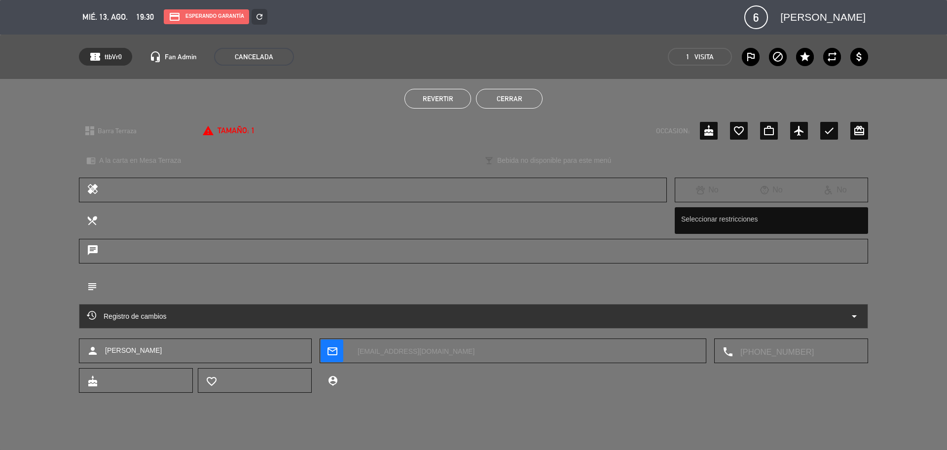
click at [509, 84] on div "Revertir Cerrar" at bounding box center [473, 98] width 947 height 39
click at [516, 94] on button "Cerrar" at bounding box center [509, 99] width 67 height 20
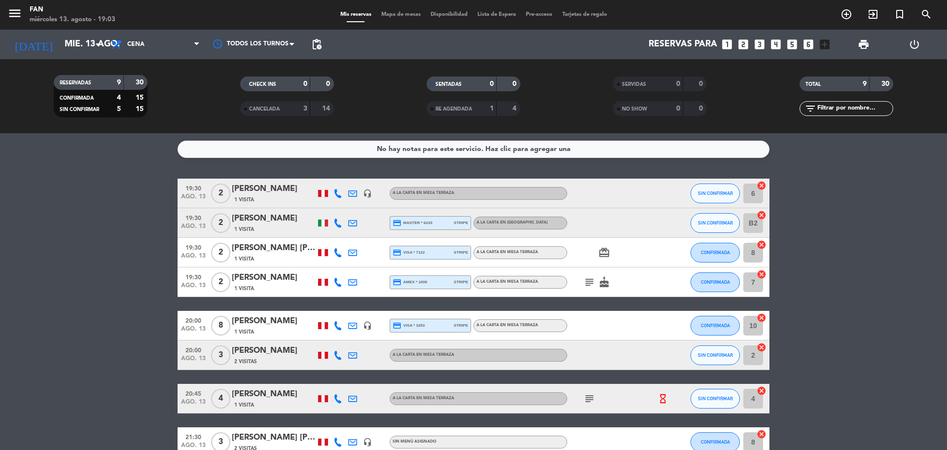
click at [408, 16] on span "Mapa de mesas" at bounding box center [400, 14] width 49 height 5
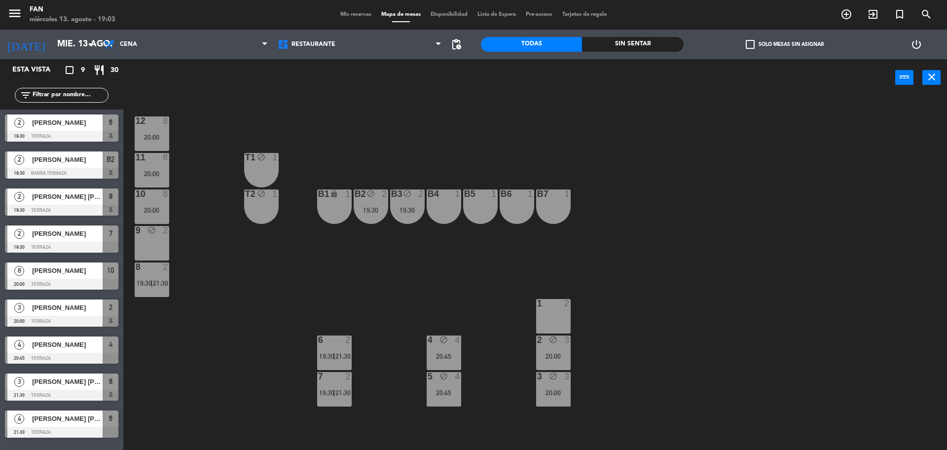
click at [480, 145] on div "12 8 20:00 11 8 20:00 T1 block 1 10 8 20:00 T2 block 1 B1 lock 1 B2 block 2 19:…" at bounding box center [540, 276] width 815 height 354
click at [343, 350] on div "6 2 19:30 | 21:30" at bounding box center [334, 353] width 35 height 35
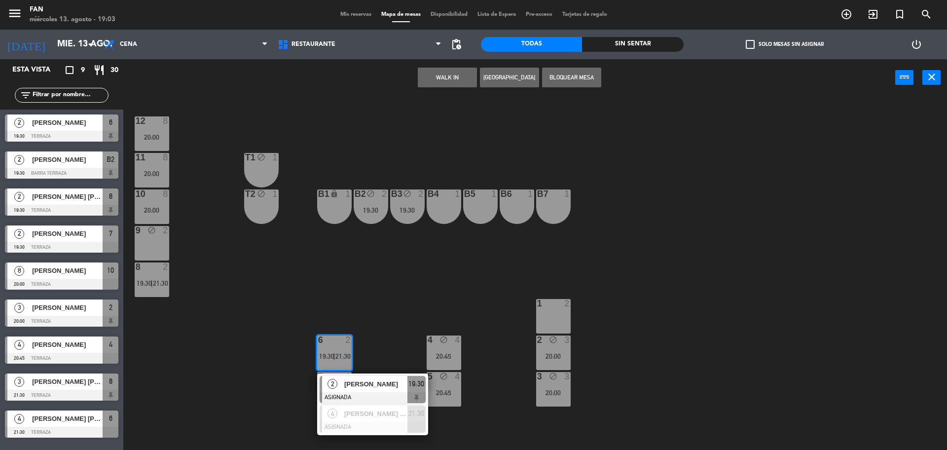
click at [376, 355] on div "12 8 20:00 11 8 20:00 T1 block 1 10 8 20:00 T2 block 1 B1 lock 1 B2 block 2 19:…" at bounding box center [540, 276] width 815 height 354
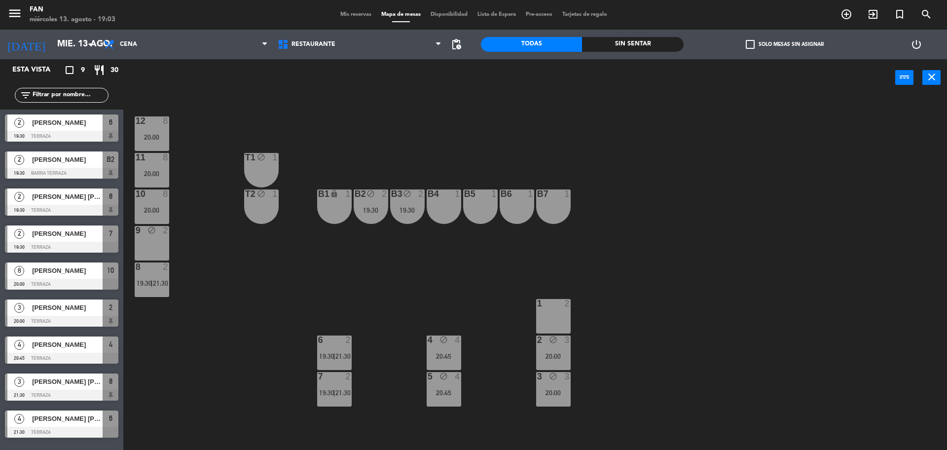
click at [344, 387] on div "7 2 19:30 | 21:30" at bounding box center [334, 389] width 35 height 35
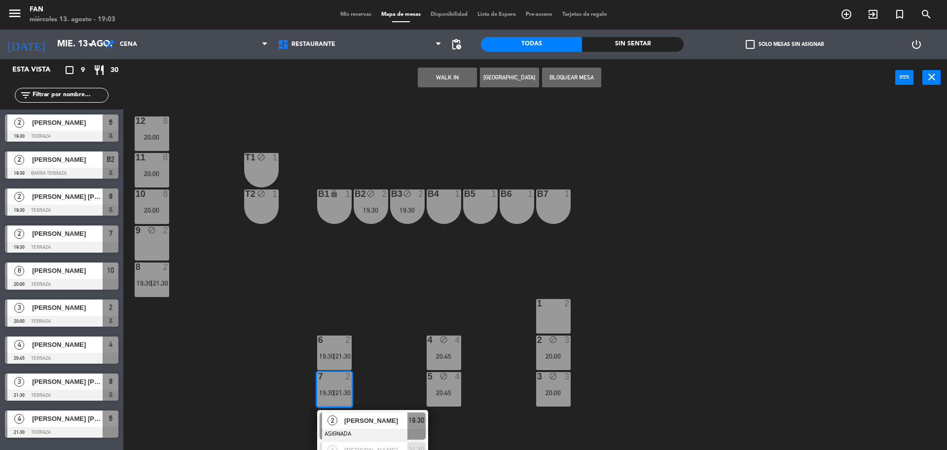
click at [362, 427] on div "[PERSON_NAME]" at bounding box center [375, 421] width 64 height 16
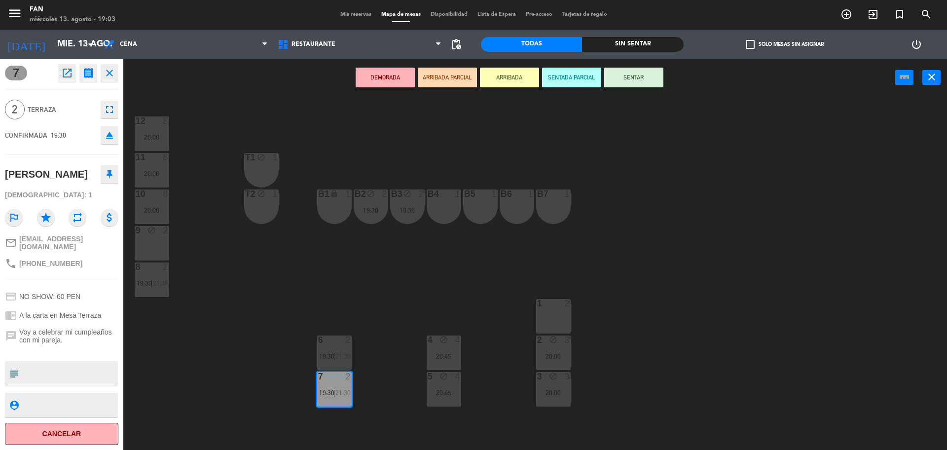
click at [553, 324] on div "1 2" at bounding box center [553, 316] width 35 height 35
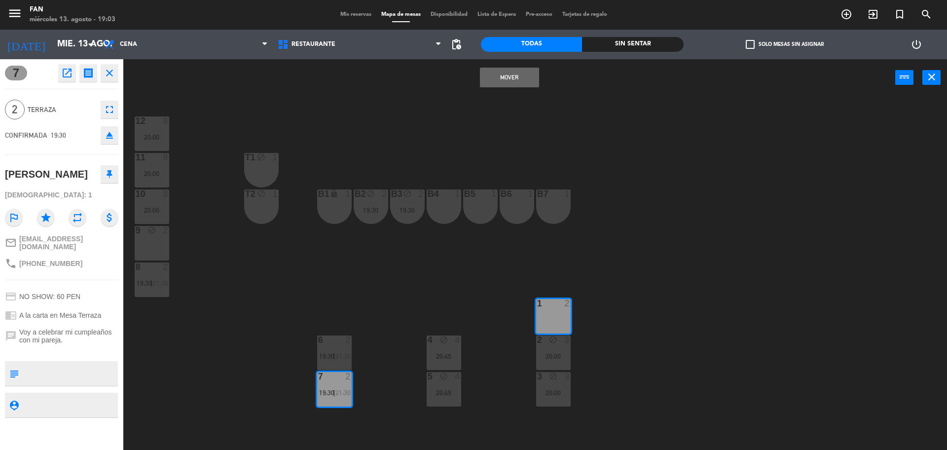
click at [503, 73] on button "Mover" at bounding box center [509, 78] width 59 height 20
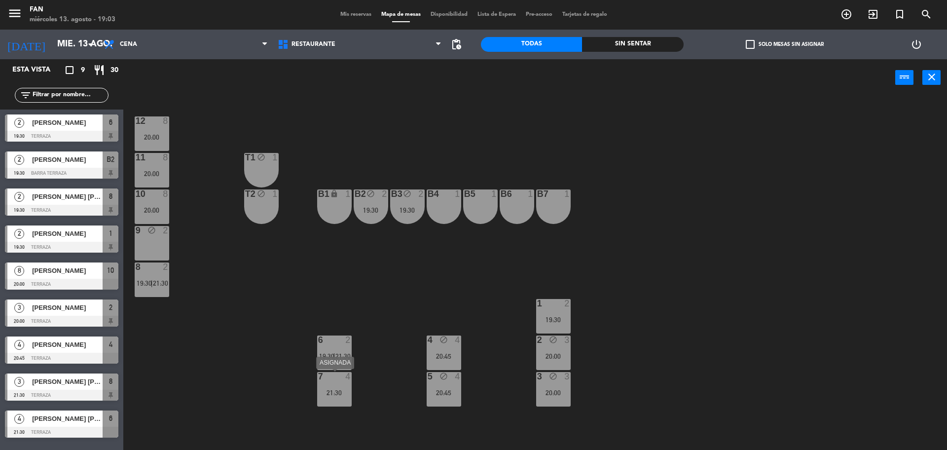
click at [333, 385] on div "7 4 21:30" at bounding box center [334, 389] width 35 height 35
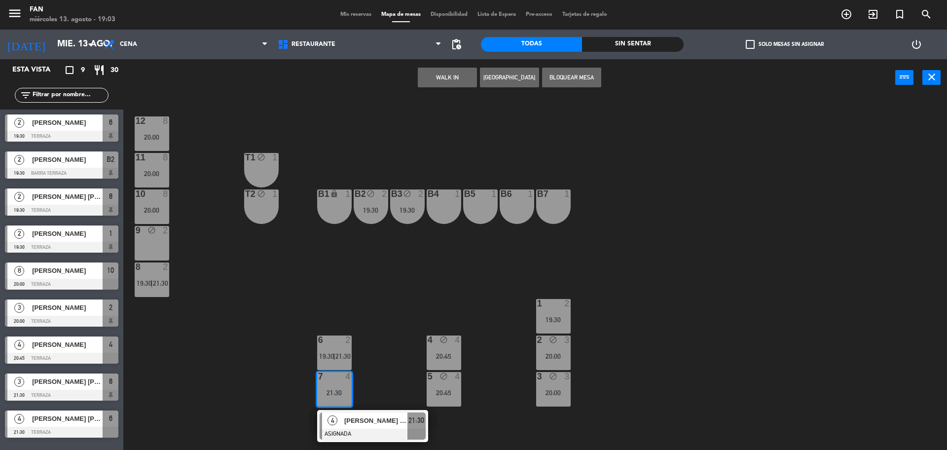
click at [392, 289] on div "12 8 20:00 11 8 20:00 T1 block 1 10 8 20:00 T2 block 1 B1 lock 1 B2 block 2 19:…" at bounding box center [540, 276] width 815 height 354
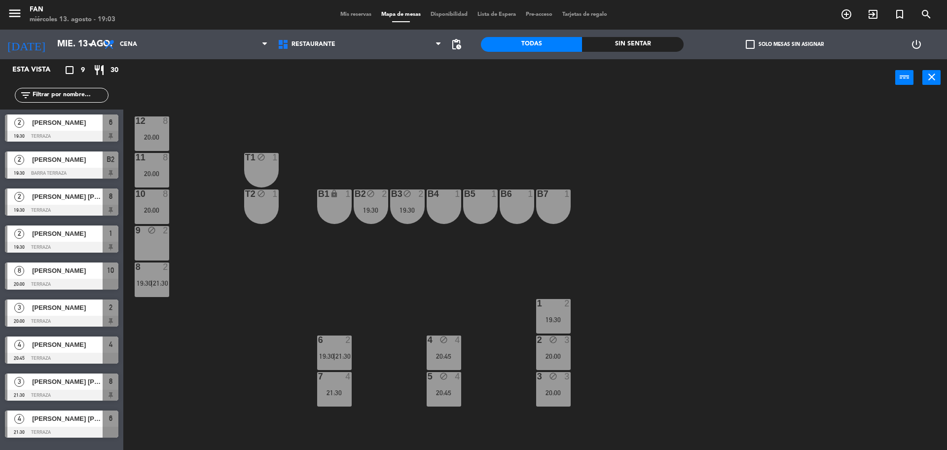
click at [146, 286] on span "19:30" at bounding box center [144, 283] width 15 height 8
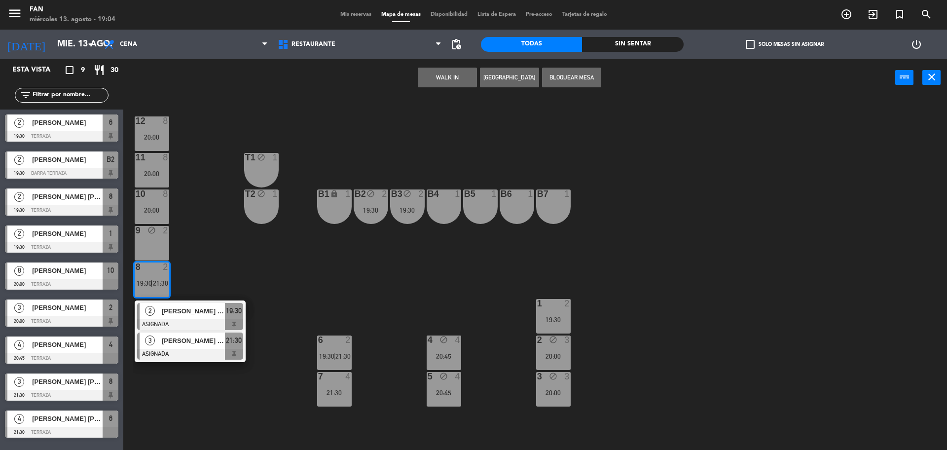
click at [171, 347] on div "[PERSON_NAME]" at bounding box center [193, 341] width 64 height 16
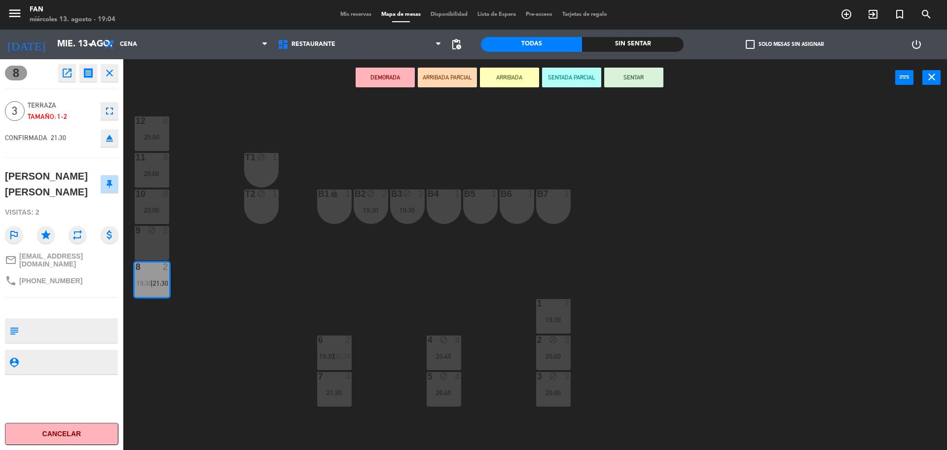
click at [159, 248] on div "9 block 2" at bounding box center [152, 243] width 35 height 35
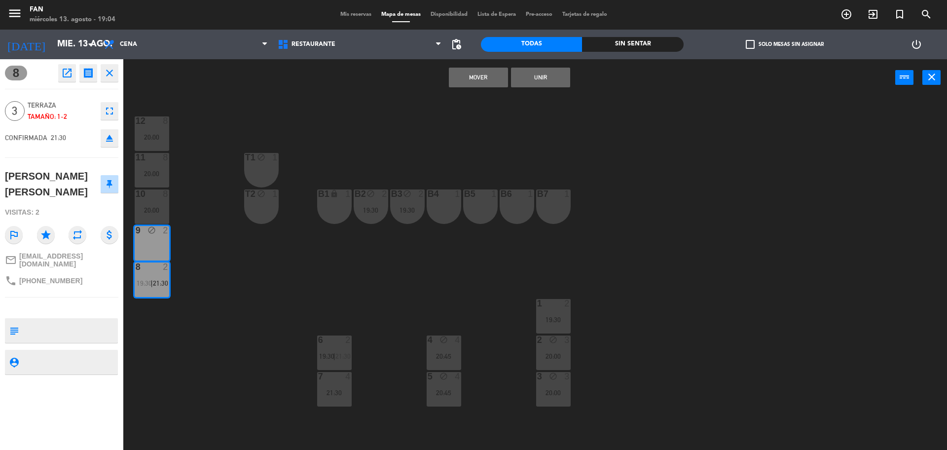
click at [483, 78] on button "Mover" at bounding box center [478, 78] width 59 height 20
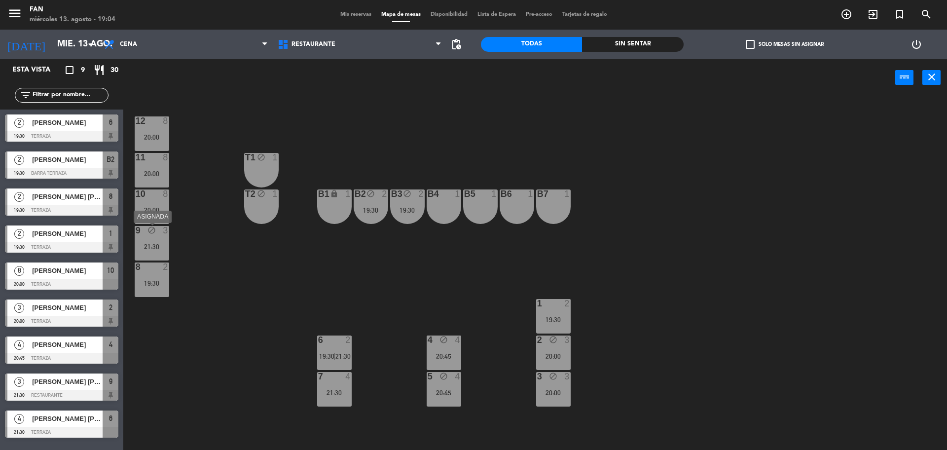
click at [153, 247] on div "21:30" at bounding box center [152, 246] width 35 height 7
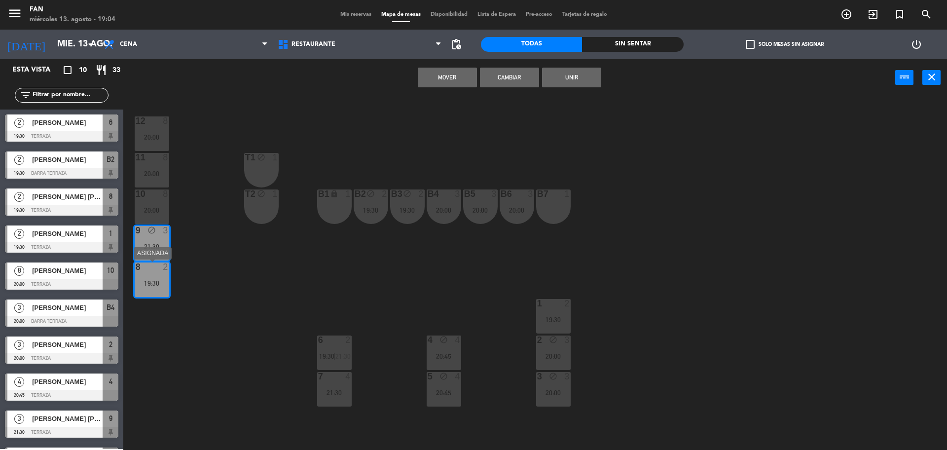
drag, startPoint x: 174, startPoint y: 286, endPoint x: 151, endPoint y: 279, distance: 23.7
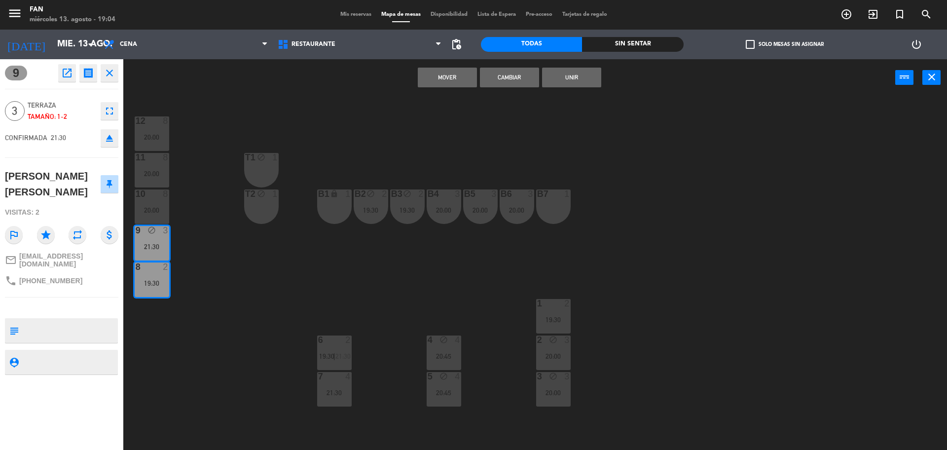
click at [578, 81] on button "Unir" at bounding box center [571, 78] width 59 height 20
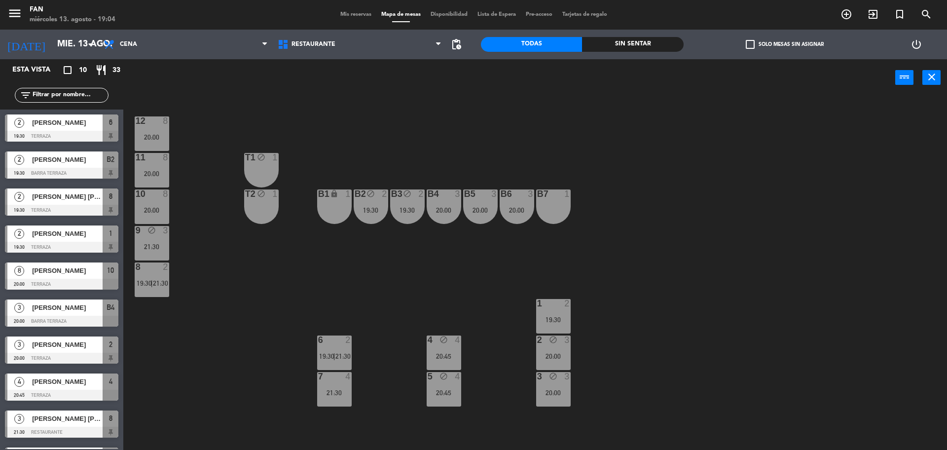
scroll to position [31, 0]
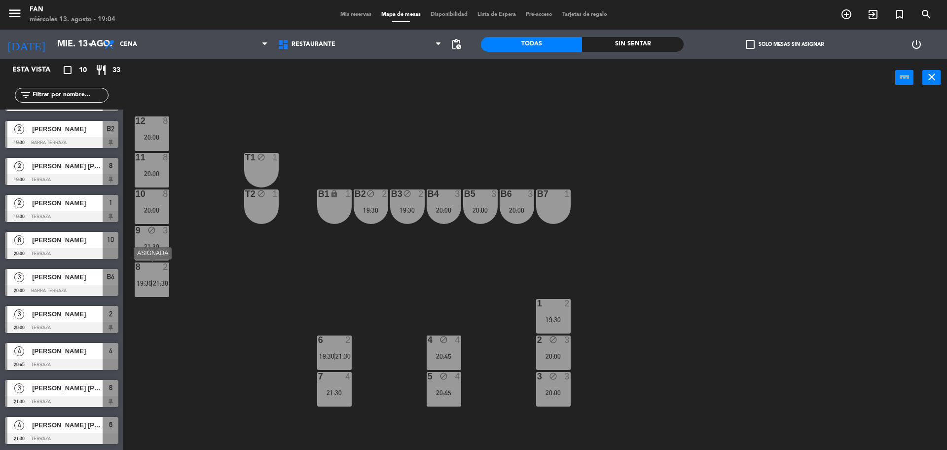
click at [154, 274] on div "8 2 19:30 | 21:30" at bounding box center [152, 280] width 35 height 35
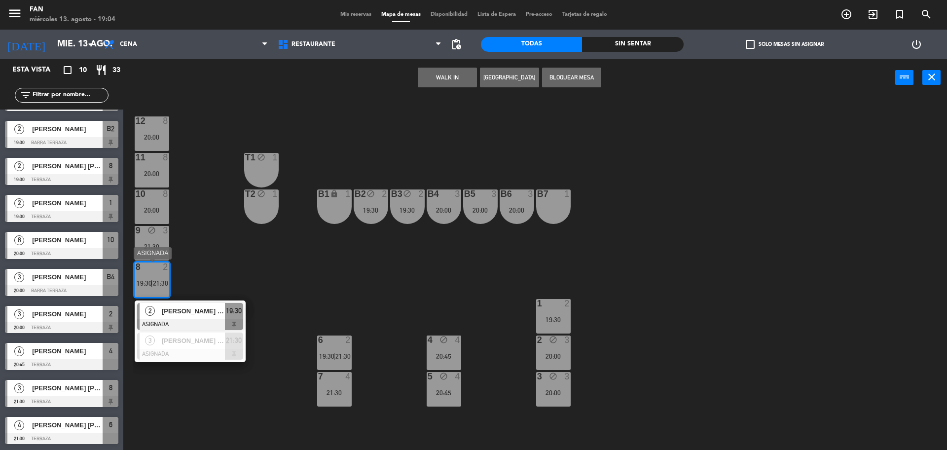
click at [178, 309] on span "[PERSON_NAME]" at bounding box center [193, 311] width 63 height 10
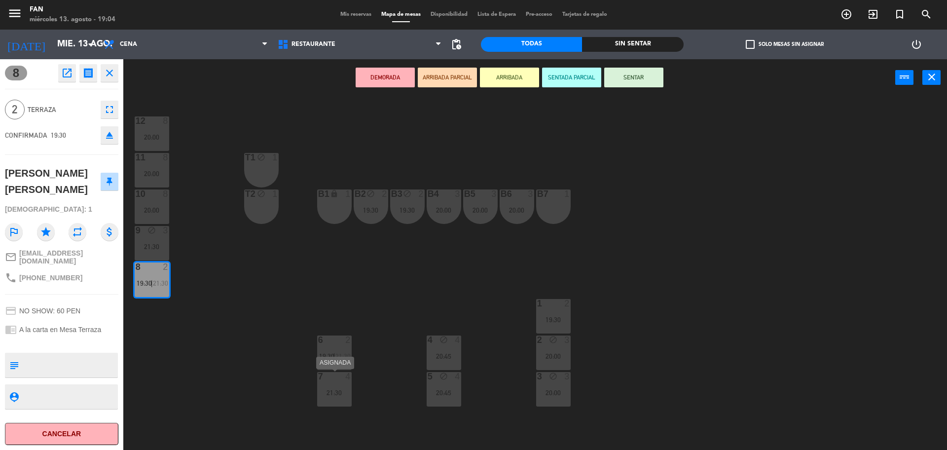
click at [332, 390] on div "21:30" at bounding box center [334, 392] width 35 height 7
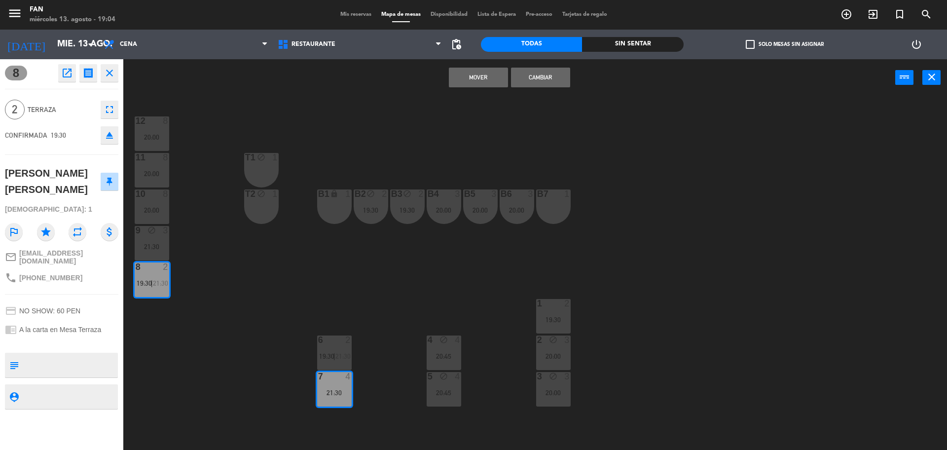
click at [488, 86] on button "Mover" at bounding box center [478, 78] width 59 height 20
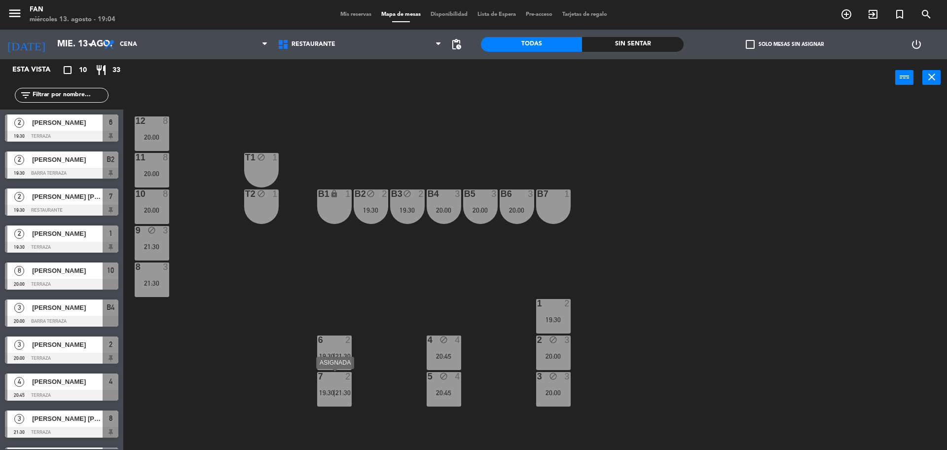
click at [328, 394] on span "19:30" at bounding box center [326, 393] width 15 height 8
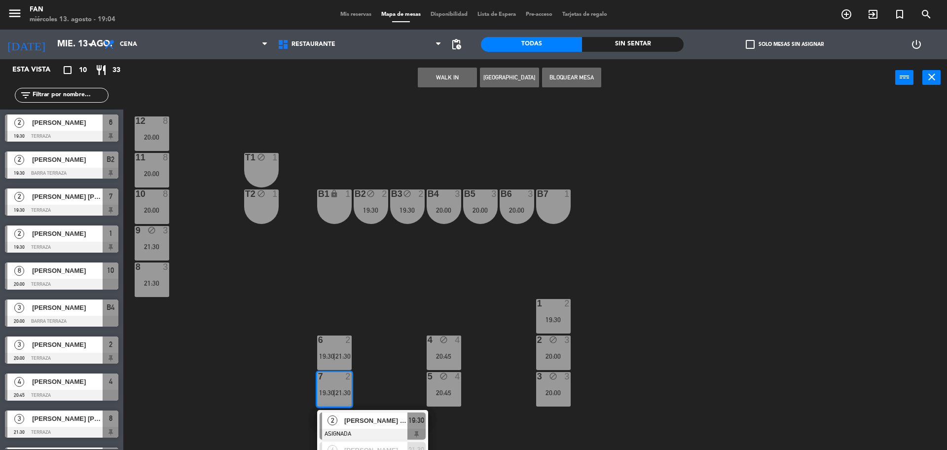
click at [399, 292] on div "12 8 20:00 11 8 20:00 T1 block 1 10 8 20:00 T2 block 1 B1 lock 1 B2 block 2 19:…" at bounding box center [540, 276] width 815 height 354
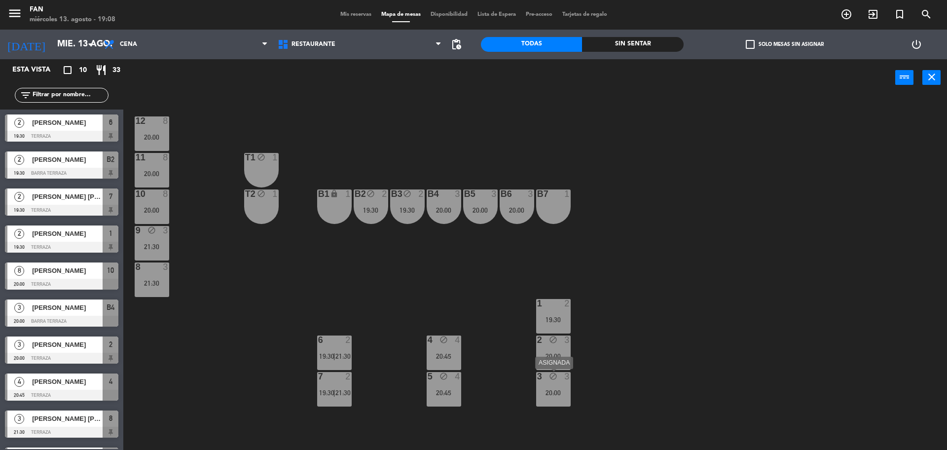
click at [557, 387] on div "3 block 3 20:00" at bounding box center [553, 389] width 35 height 35
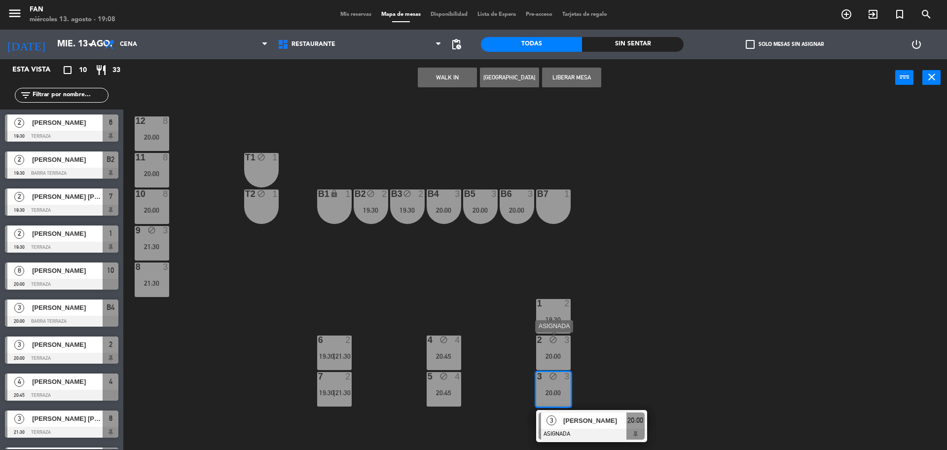
click at [553, 356] on div "20:00" at bounding box center [553, 356] width 35 height 7
click at [585, 80] on button "Liberar Mesa" at bounding box center [571, 78] width 59 height 20
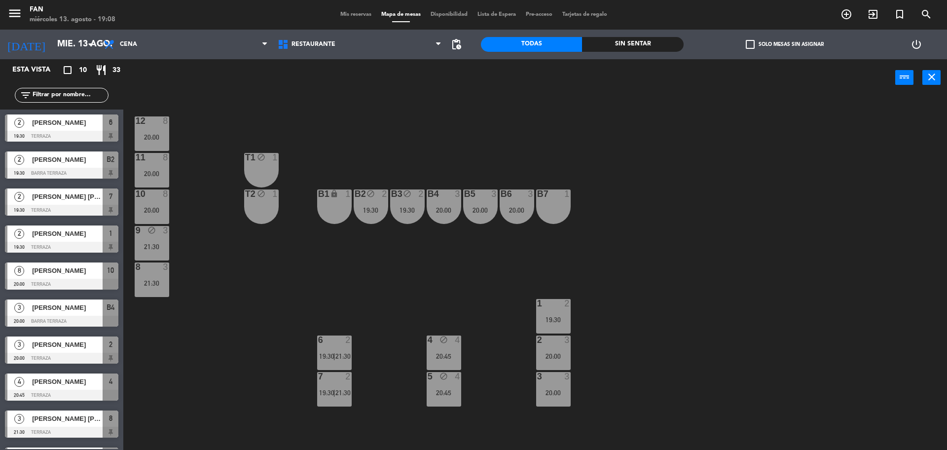
click at [631, 202] on div "12 8 20:00 11 8 20:00 T1 block 1 10 8 20:00 T2 block 1 B1 lock 1 B2 block 2 19:…" at bounding box center [540, 276] width 815 height 354
click at [155, 243] on div "21:30" at bounding box center [152, 246] width 35 height 7
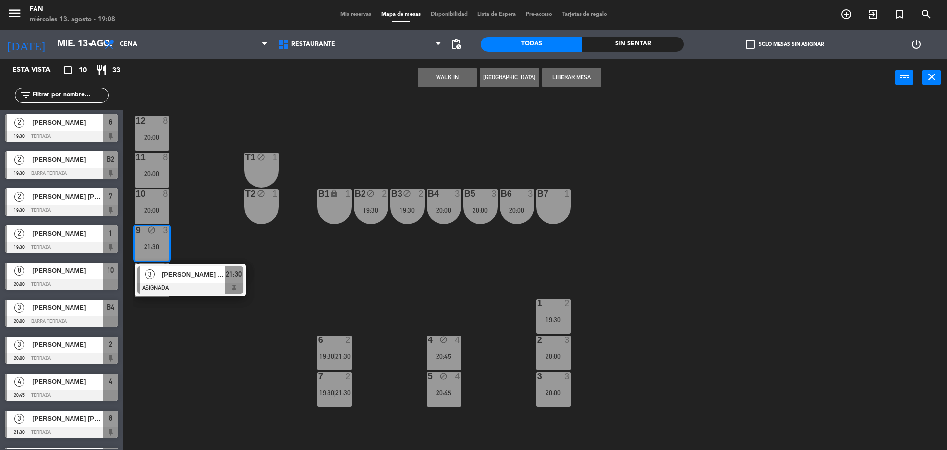
click at [571, 81] on button "Liberar Mesa" at bounding box center [571, 78] width 59 height 20
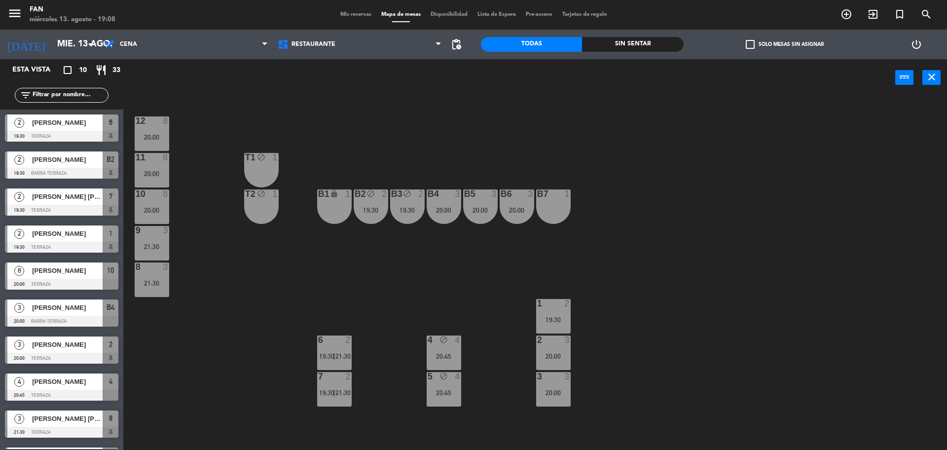
click at [459, 168] on div "12 8 20:00 11 8 20:00 T1 block 1 10 8 20:00 T2 block 1 B1 lock 1 B2 block 2 19:…" at bounding box center [540, 276] width 815 height 354
click at [524, 207] on div "20:00" at bounding box center [517, 210] width 35 height 7
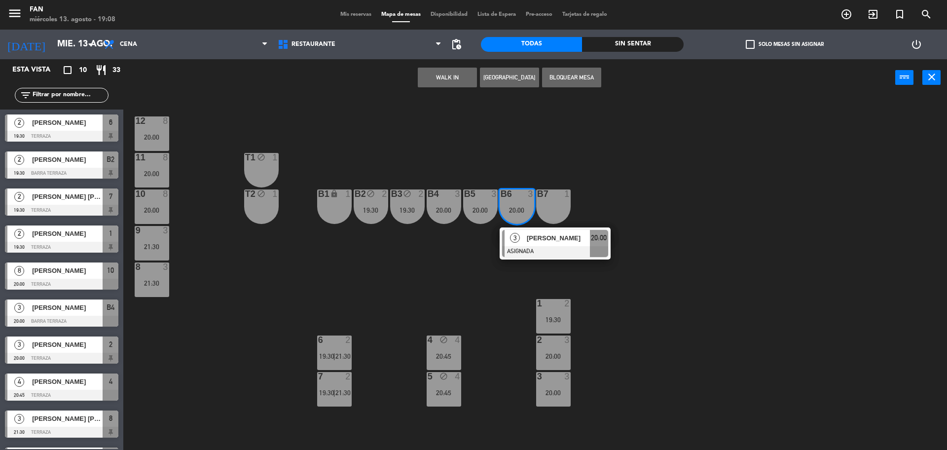
drag, startPoint x: 603, startPoint y: 179, endPoint x: 588, endPoint y: 186, distance: 16.6
click at [603, 179] on div "12 8 20:00 11 8 20:00 T1 block 1 10 8 20:00 T2 block 1 B1 lock 1 B2 block 2 19:…" at bounding box center [540, 276] width 815 height 354
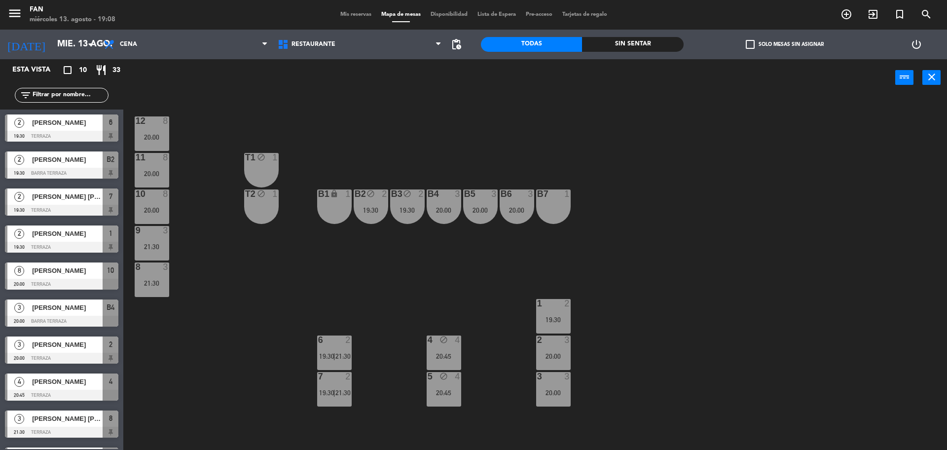
click at [557, 201] on div "B7 1" at bounding box center [553, 206] width 35 height 35
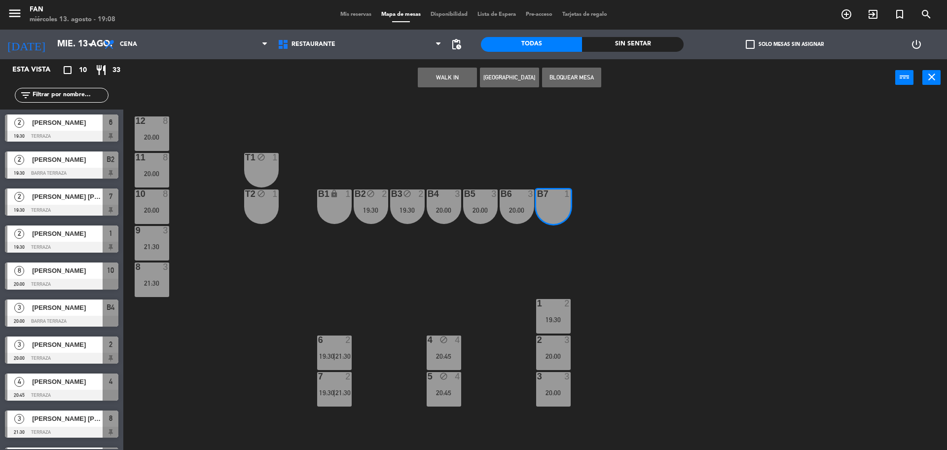
click at [588, 76] on button "Bloquear Mesa" at bounding box center [571, 78] width 59 height 20
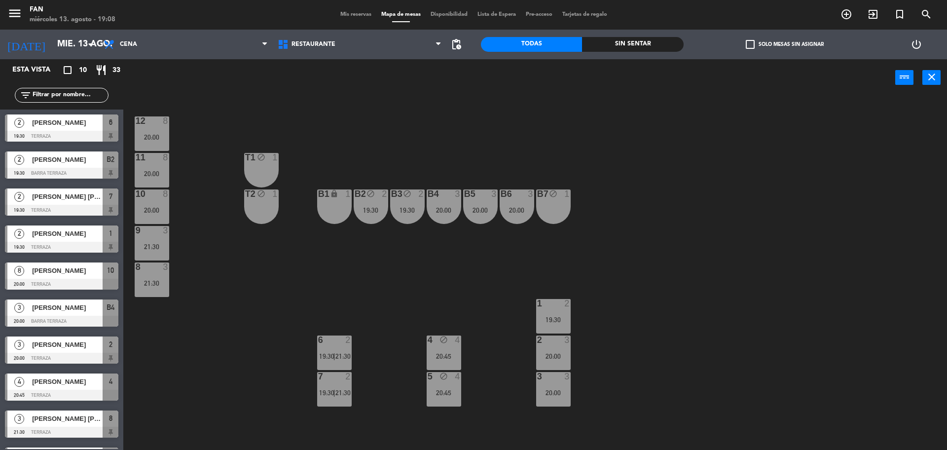
click at [514, 210] on div "20:00" at bounding box center [517, 210] width 35 height 7
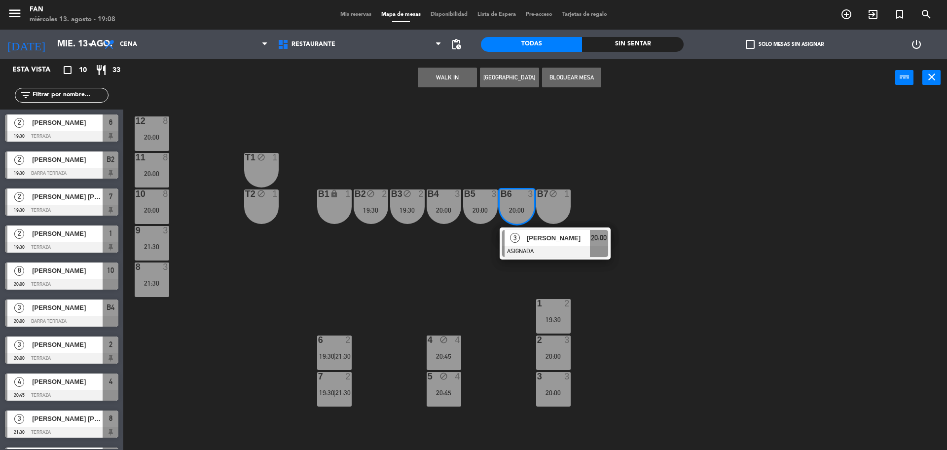
click at [527, 244] on div "Daniela Noriega" at bounding box center [558, 238] width 64 height 16
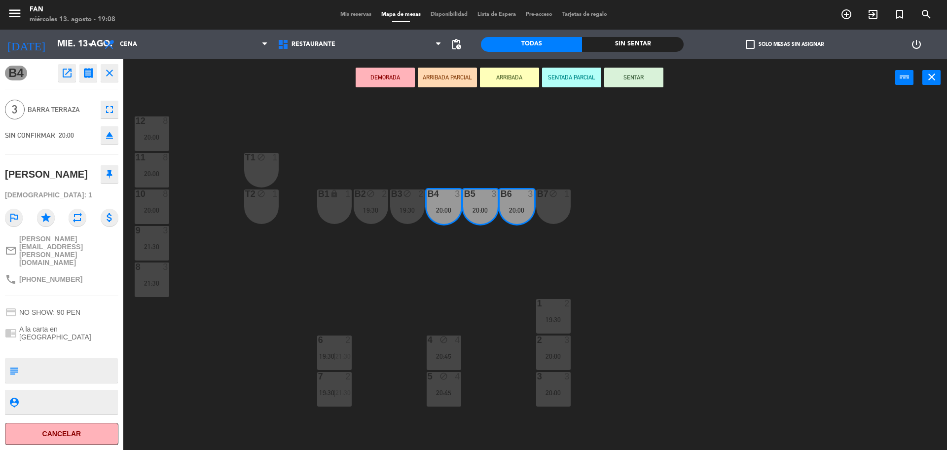
click at [69, 75] on icon "open_in_new" at bounding box center [67, 73] width 12 height 12
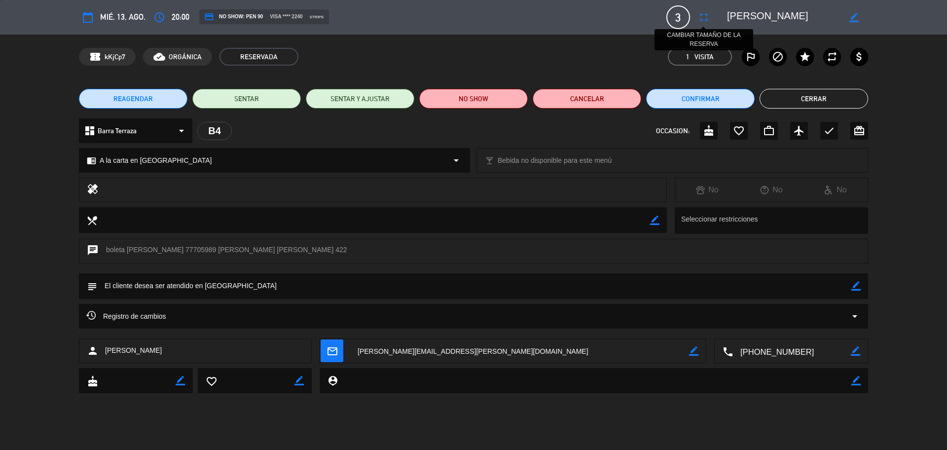
click at [709, 18] on icon "fullscreen" at bounding box center [704, 17] width 12 height 12
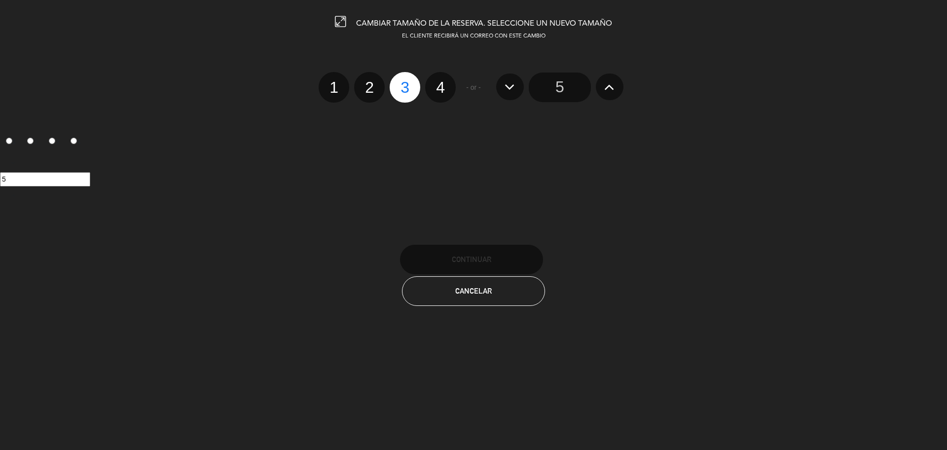
click at [447, 90] on label "4" at bounding box center [440, 87] width 31 height 31
click at [443, 82] on input "4" at bounding box center [439, 78] width 6 height 6
radio input "true"
radio input "false"
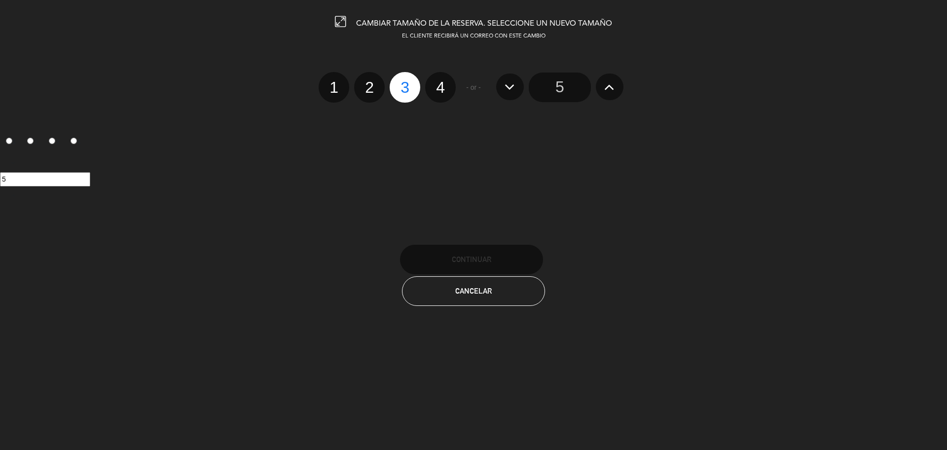
radio input "false"
radio input "true"
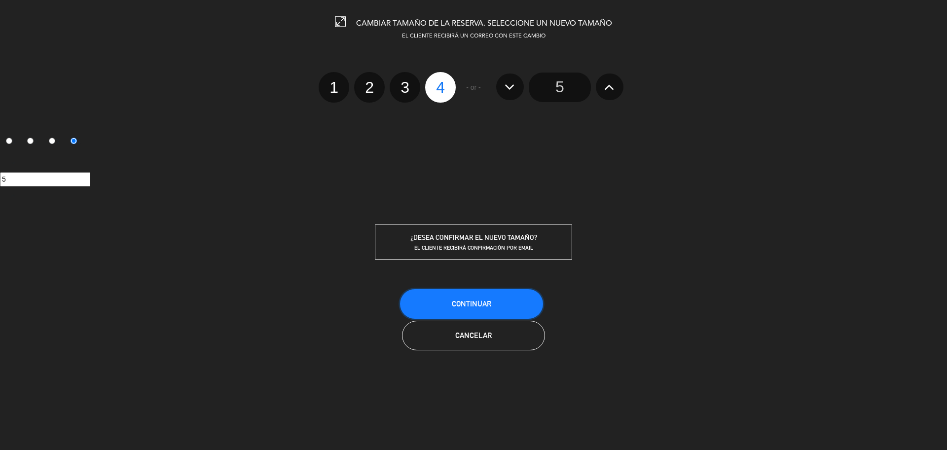
click at [469, 295] on button "Continuar" at bounding box center [471, 304] width 143 height 30
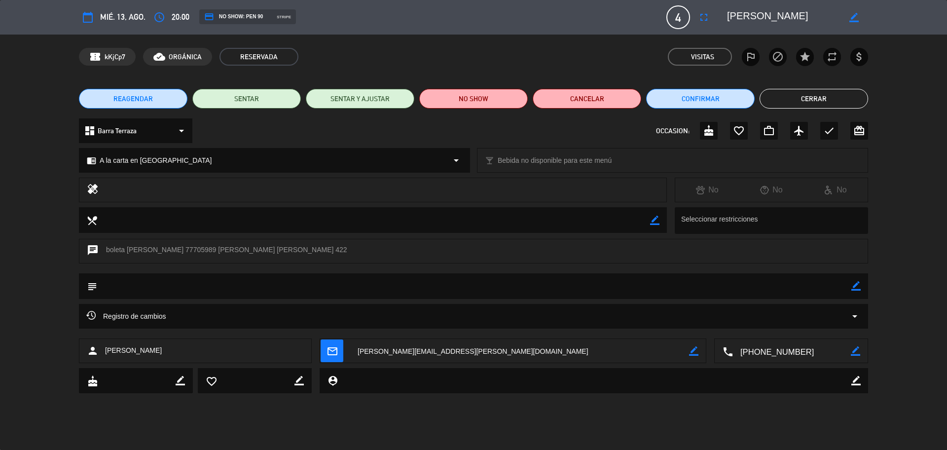
click at [773, 94] on button "Cerrar" at bounding box center [814, 99] width 109 height 20
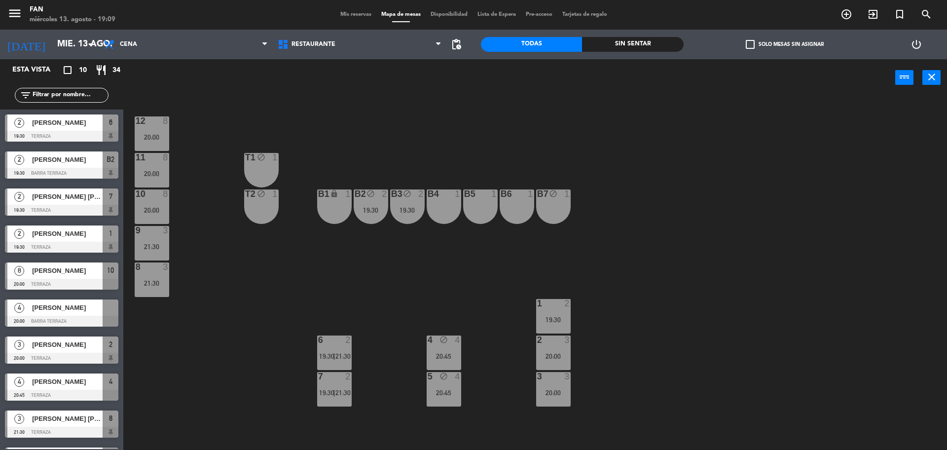
click at [94, 316] on div at bounding box center [61, 321] width 113 height 11
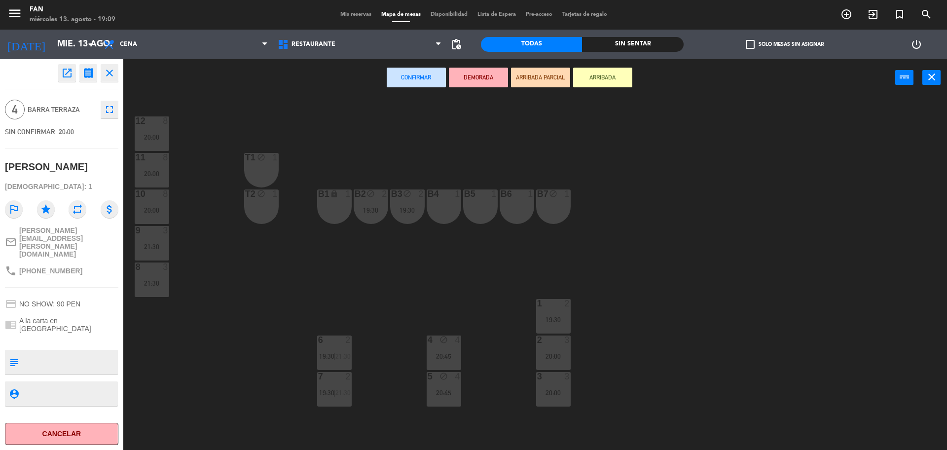
click at [446, 213] on div "B4 1" at bounding box center [444, 206] width 35 height 35
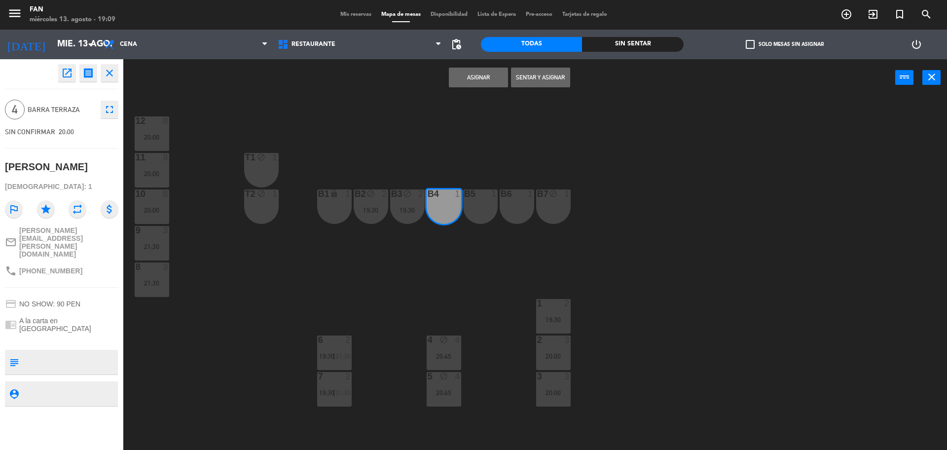
click at [483, 213] on div "B5 1" at bounding box center [480, 206] width 35 height 35
click at [517, 209] on div "B6 1" at bounding box center [517, 206] width 35 height 35
click at [551, 205] on div "B7 block 1" at bounding box center [553, 206] width 35 height 35
click at [497, 85] on button "Asignar" at bounding box center [478, 78] width 59 height 20
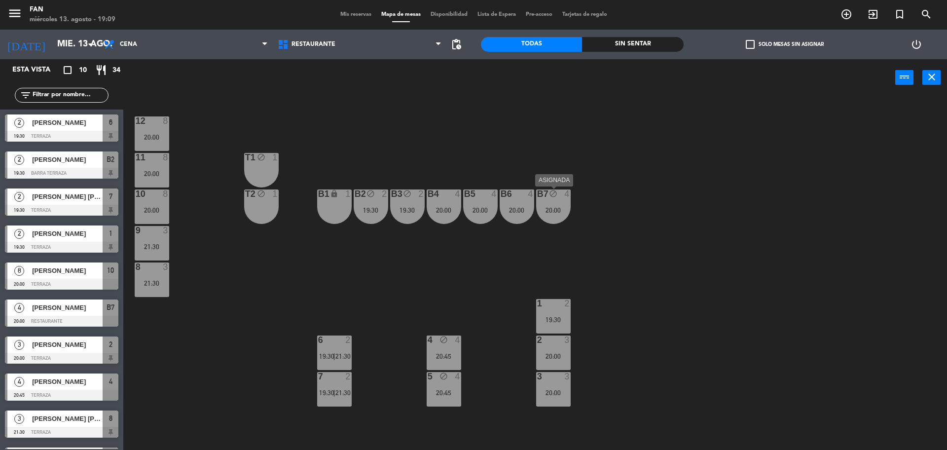
click at [554, 195] on icon "block" at bounding box center [553, 193] width 8 height 8
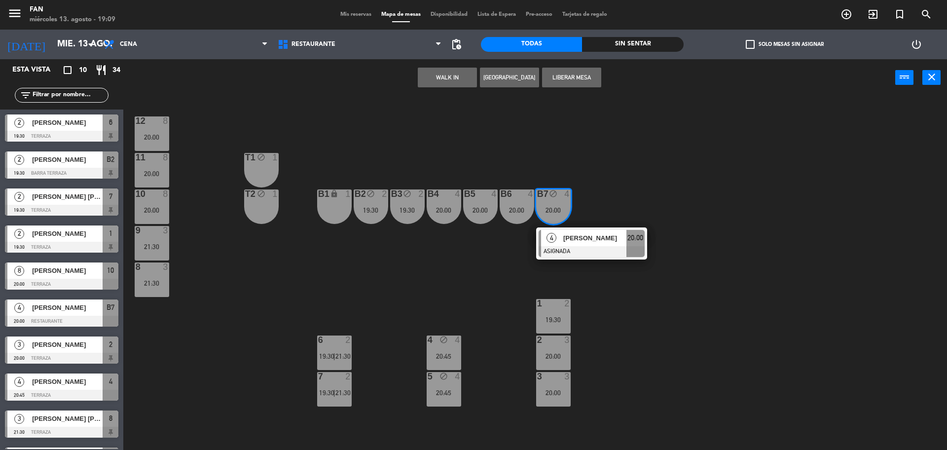
click at [582, 81] on button "Liberar Mesa" at bounding box center [571, 78] width 59 height 20
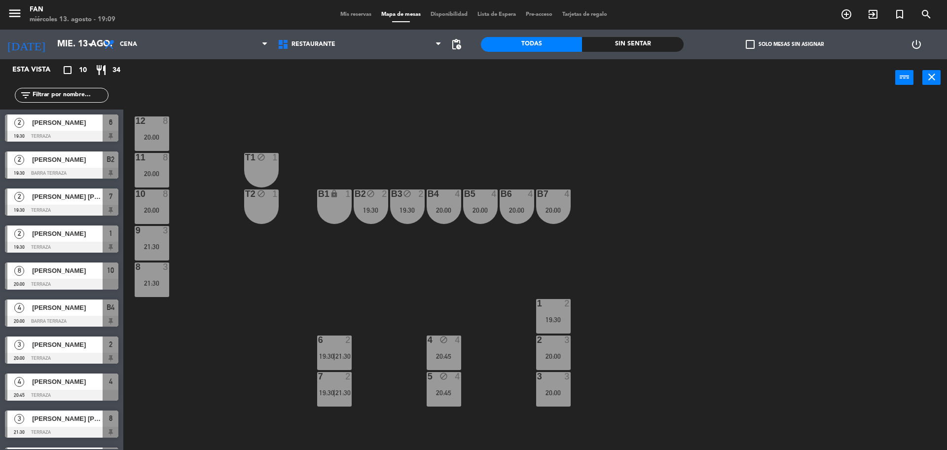
click at [600, 143] on div "12 8 20:00 11 8 20:00 T1 block 1 10 8 20:00 T2 block 1 B1 lock 1 B2 block 2 19:…" at bounding box center [540, 276] width 815 height 354
click at [403, 209] on div "19:30" at bounding box center [407, 210] width 35 height 7
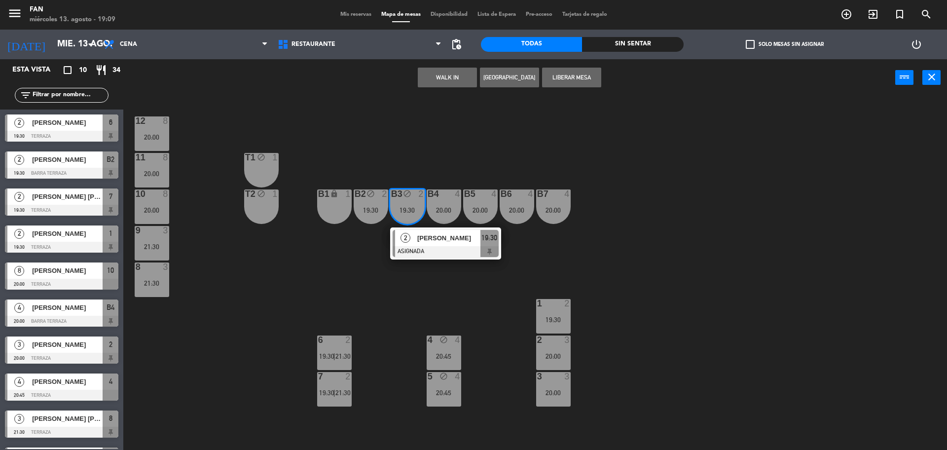
click at [442, 140] on div "12 8 20:00 11 8 20:00 T1 block 1 10 8 20:00 T2 block 1 B1 lock 1 B2 block 2 19:…" at bounding box center [540, 276] width 815 height 354
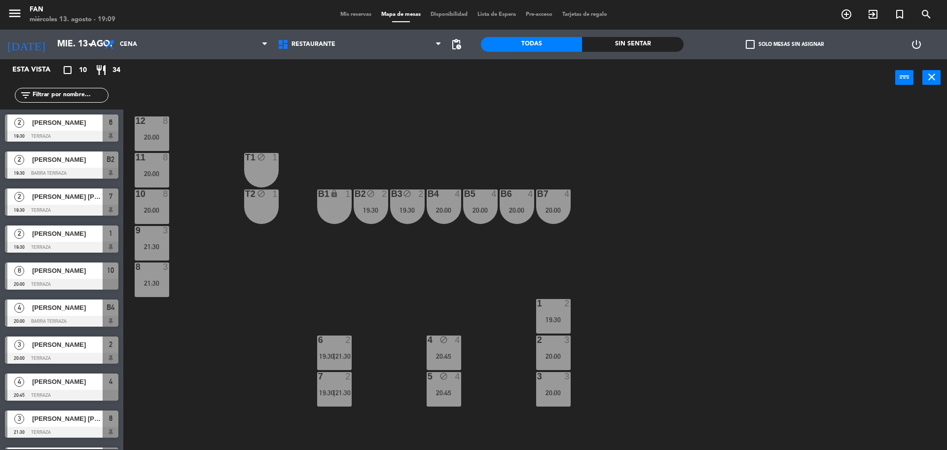
click at [155, 254] on div "9 3 21:30" at bounding box center [152, 243] width 35 height 35
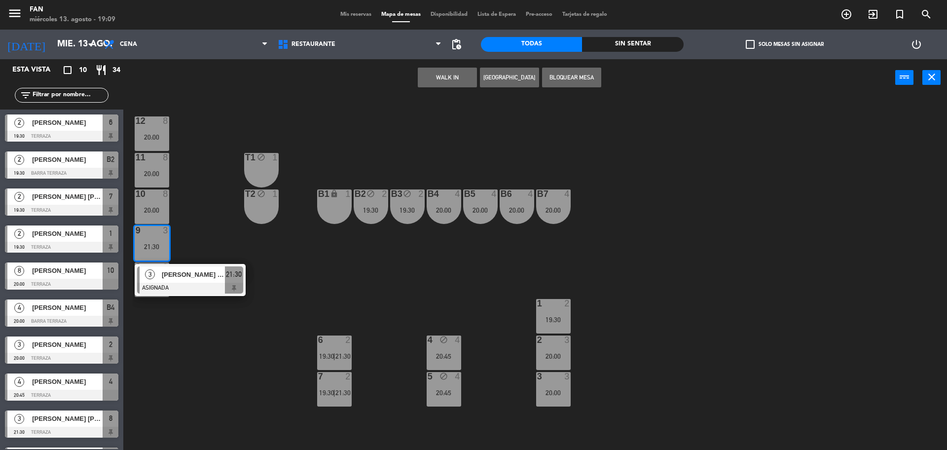
click at [215, 249] on div "12 8 20:00 11 8 20:00 T1 block 1 10 8 20:00 T2 block 1 B1 lock 1 B2 block 2 19:…" at bounding box center [540, 276] width 815 height 354
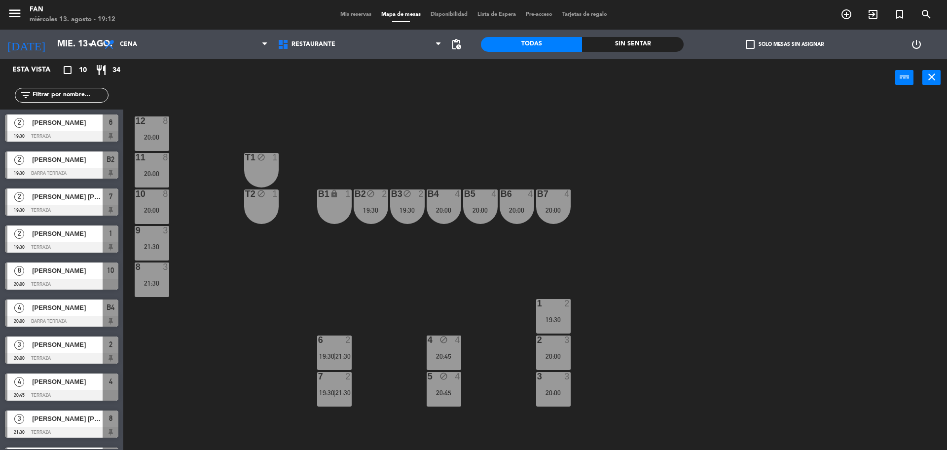
click at [357, 14] on span "Mis reservas" at bounding box center [356, 14] width 41 height 5
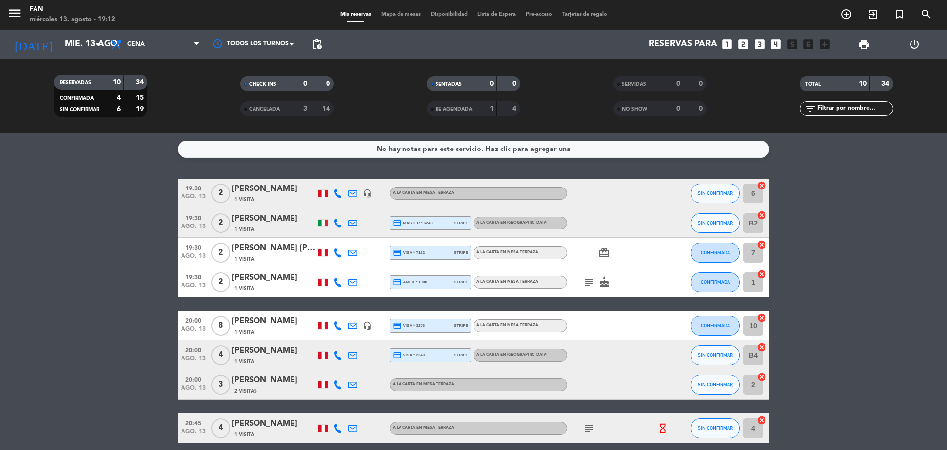
click at [824, 261] on bookings-row "19:30 ago. 13 2 Chantal Deleplanque 1 Visita headset_mic A la carta en Mesa Ter…" at bounding box center [473, 348] width 947 height 338
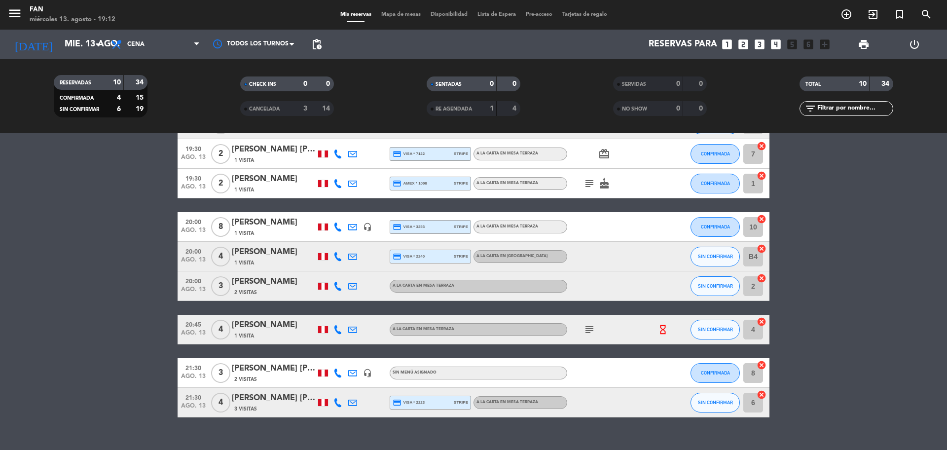
scroll to position [115, 0]
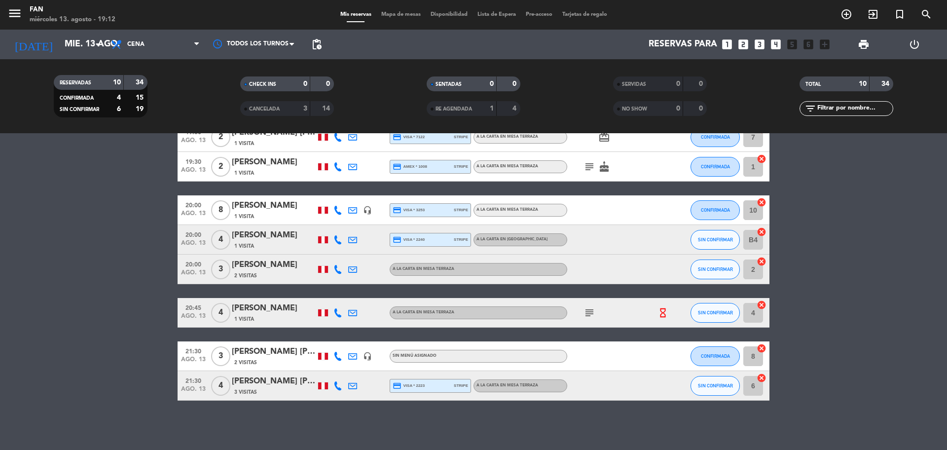
click at [842, 301] on bookings-row "19:30 ago. 13 2 Chantal Deleplanque 1 Visita headset_mic A la carta en Mesa Ter…" at bounding box center [473, 232] width 947 height 338
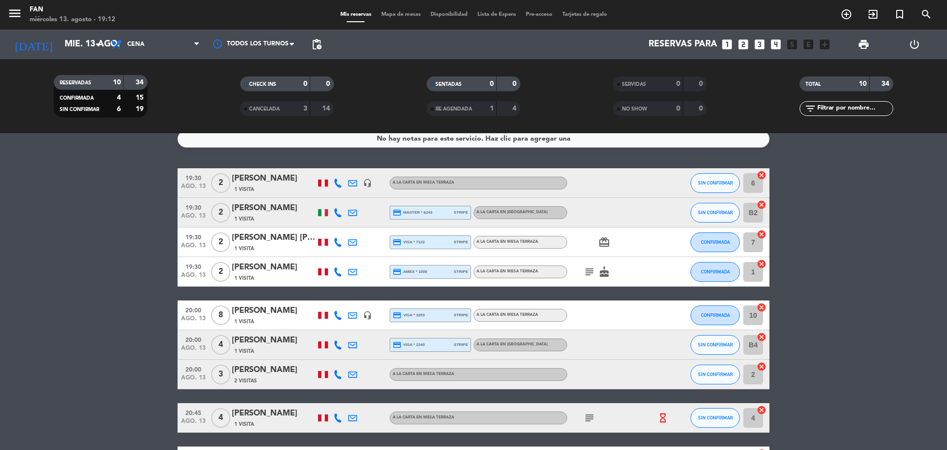
scroll to position [0, 0]
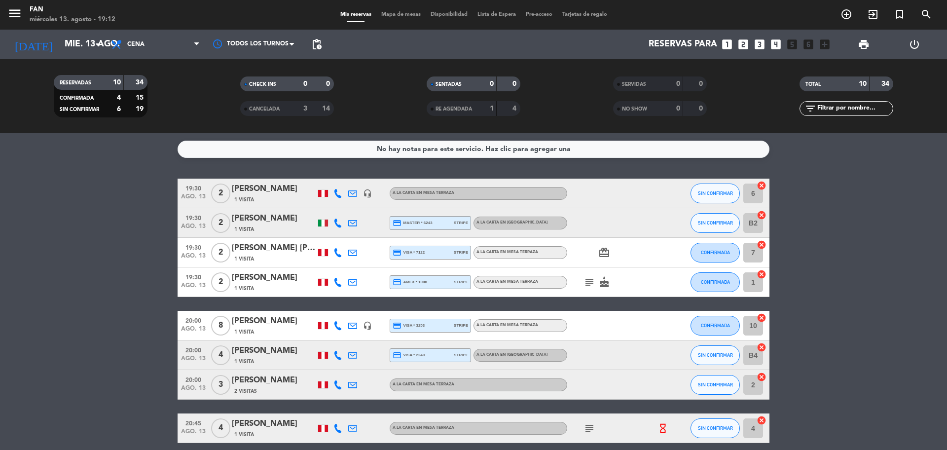
click at [599, 284] on icon "cake" at bounding box center [605, 282] width 12 height 12
click at [588, 282] on icon "subject" at bounding box center [590, 282] width 12 height 12
click at [840, 263] on bookings-row "19:30 ago. 13 2 Chantal Deleplanque 1 Visita headset_mic A la carta en Mesa Ter…" at bounding box center [473, 348] width 947 height 338
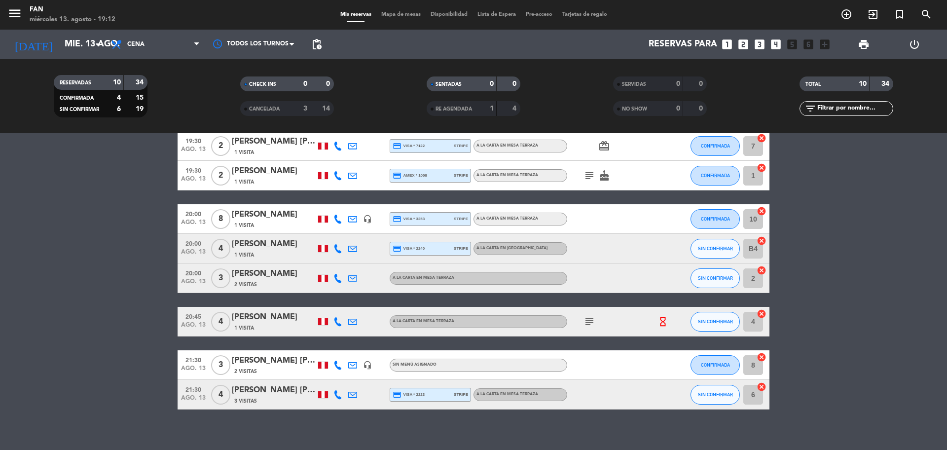
scroll to position [115, 0]
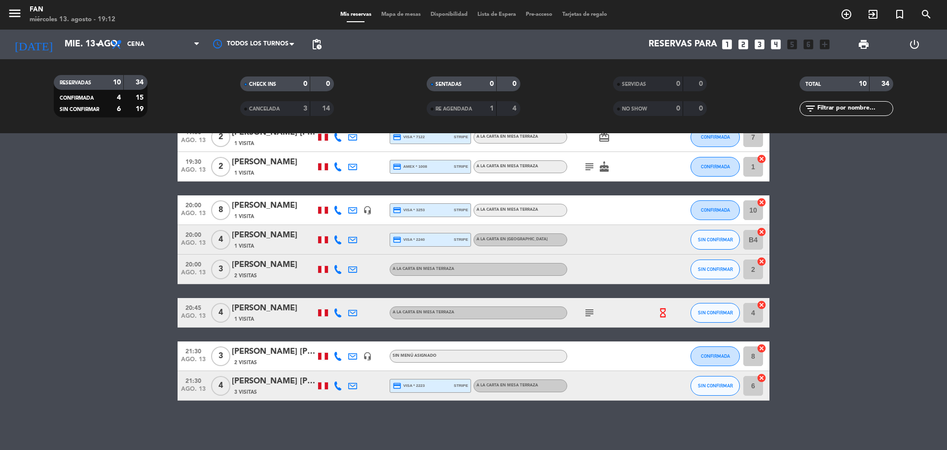
click at [862, 236] on bookings-row "19:30 ago. 13 2 Chantal Deleplanque 1 Visita headset_mic A la carta en Mesa Ter…" at bounding box center [473, 232] width 947 height 338
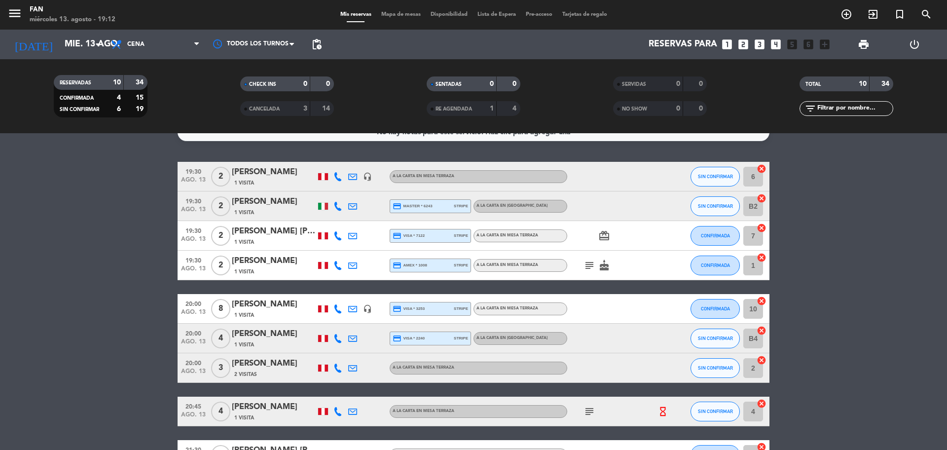
scroll to position [0, 0]
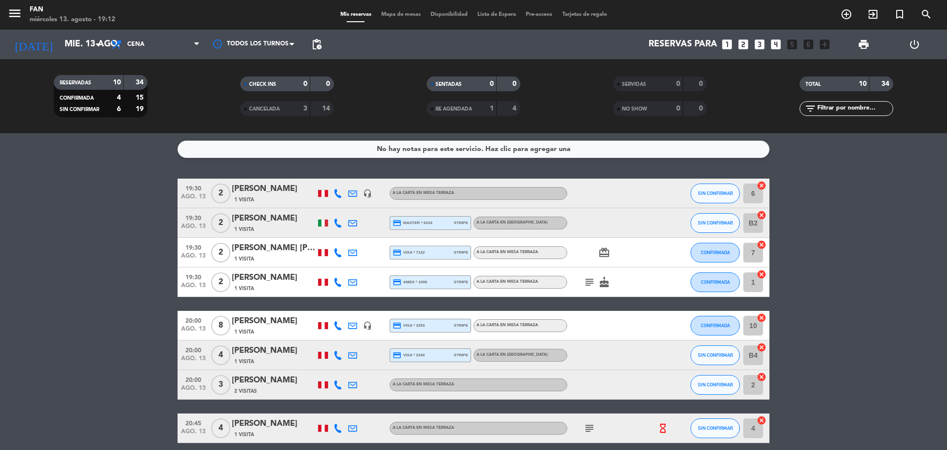
click at [324, 227] on div at bounding box center [323, 222] width 15 height 29
click at [321, 225] on div at bounding box center [323, 223] width 10 height 7
click at [407, 12] on span "Mapa de mesas" at bounding box center [400, 14] width 49 height 5
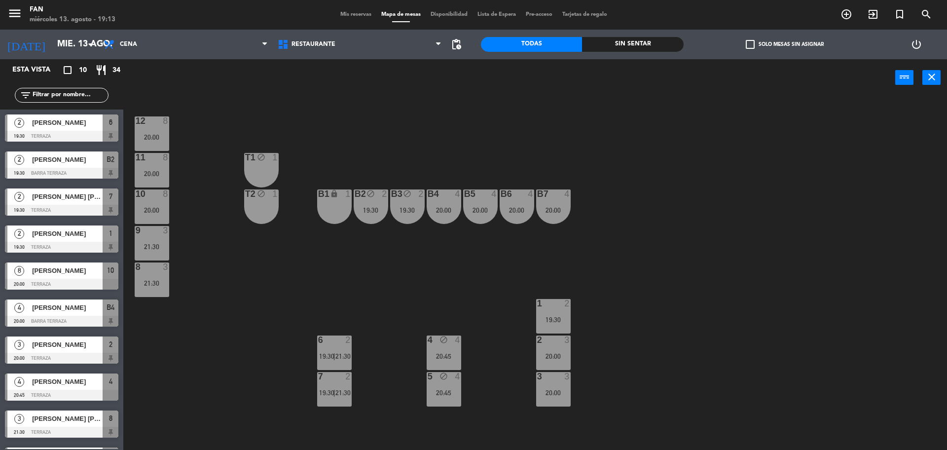
click at [738, 156] on div "12 8 20:00 11 8 20:00 T1 block 1 10 8 20:00 T2 block 1 B1 lock 1 B2 block 2 19:…" at bounding box center [540, 276] width 815 height 354
click at [736, 156] on div "12 8 20:00 11 8 20:00 T1 block 1 10 8 20:00 T2 block 1 B1 lock 1 B2 block 2 19:…" at bounding box center [540, 276] width 815 height 354
click at [718, 162] on div "12 8 20:00 11 8 20:00 T1 block 1 10 8 20:00 T2 block 1 B1 lock 1 B2 block 2 19:…" at bounding box center [540, 276] width 815 height 354
click at [721, 165] on div "12 8 20:00 11 8 20:00 T1 block 1 10 8 20:00 T2 block 1 B1 lock 1 B2 block 2 19:…" at bounding box center [540, 276] width 815 height 354
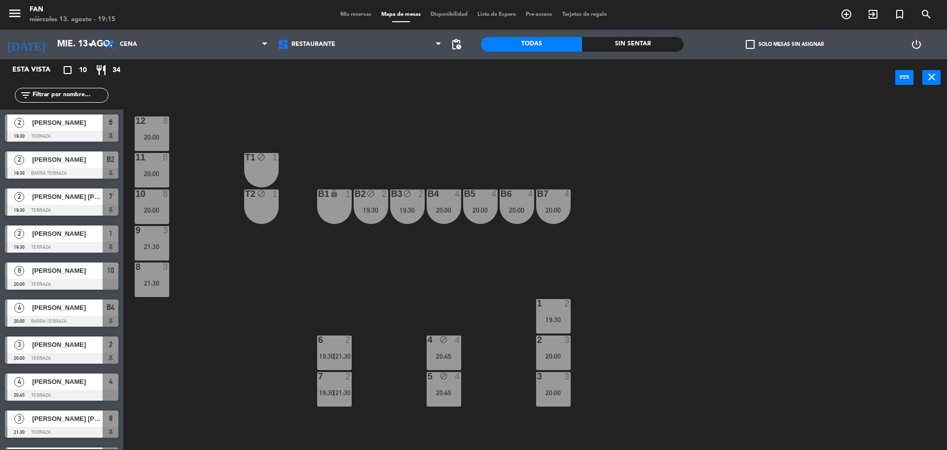
click at [304, 271] on div "12 8 20:00 11 8 20:00 T1 block 1 10 8 20:00 T2 block 1 B1 lock 1 B2 block 2 19:…" at bounding box center [540, 276] width 815 height 354
click at [344, 353] on span "21:30" at bounding box center [343, 356] width 15 height 8
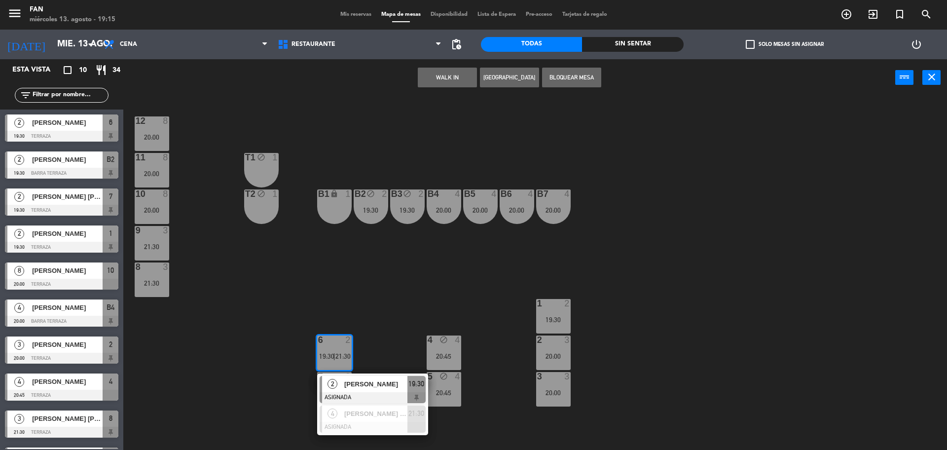
click at [381, 339] on div "12 8 20:00 11 8 20:00 T1 block 1 10 8 20:00 T2 block 1 B1 lock 1 B2 block 2 19:…" at bounding box center [540, 276] width 815 height 354
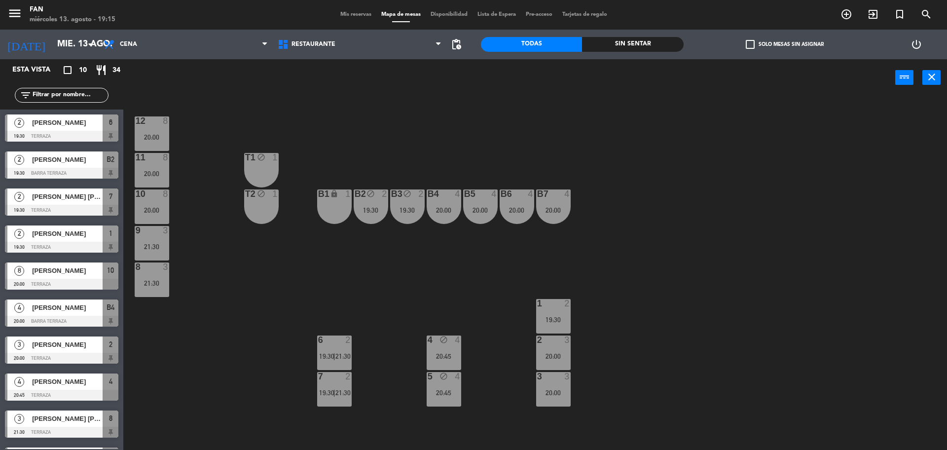
click at [342, 398] on div "7 2 19:30 | 21:30" at bounding box center [334, 389] width 35 height 35
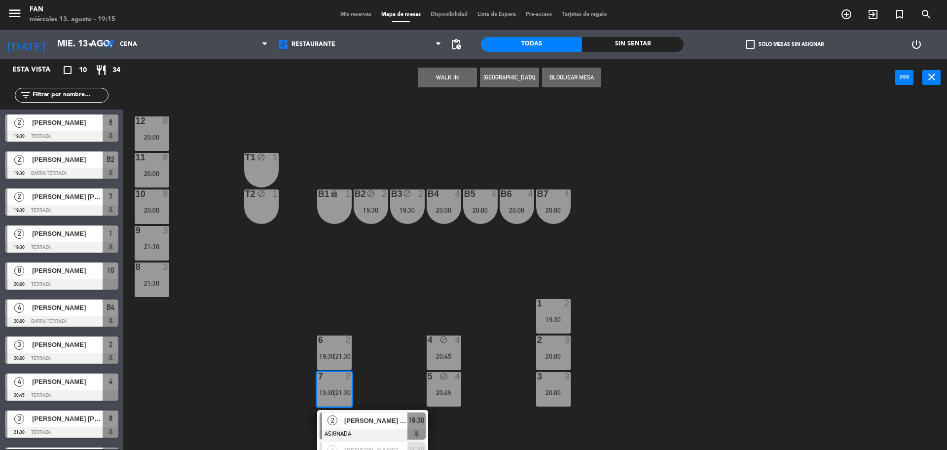
scroll to position [19, 0]
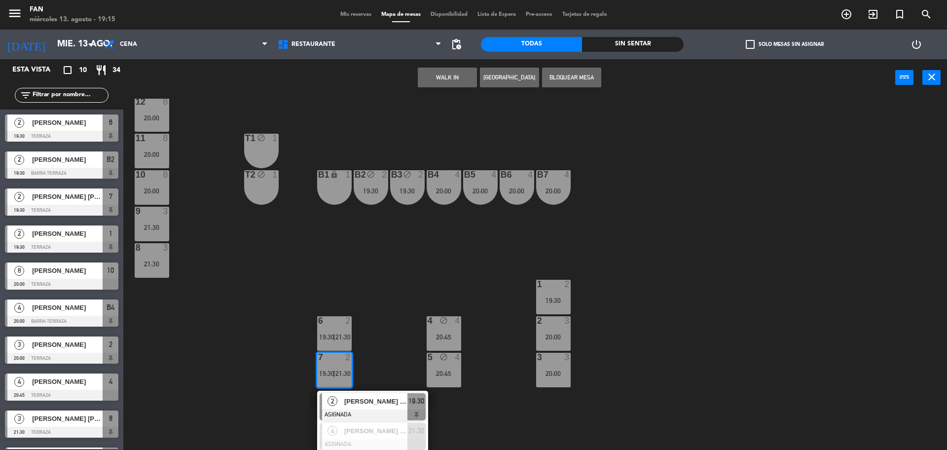
click at [400, 360] on div "12 8 20:00 11 8 20:00 T1 block 1 10 8 20:00 T2 block 1 B1 lock 1 B2 block 2 19:…" at bounding box center [540, 276] width 815 height 354
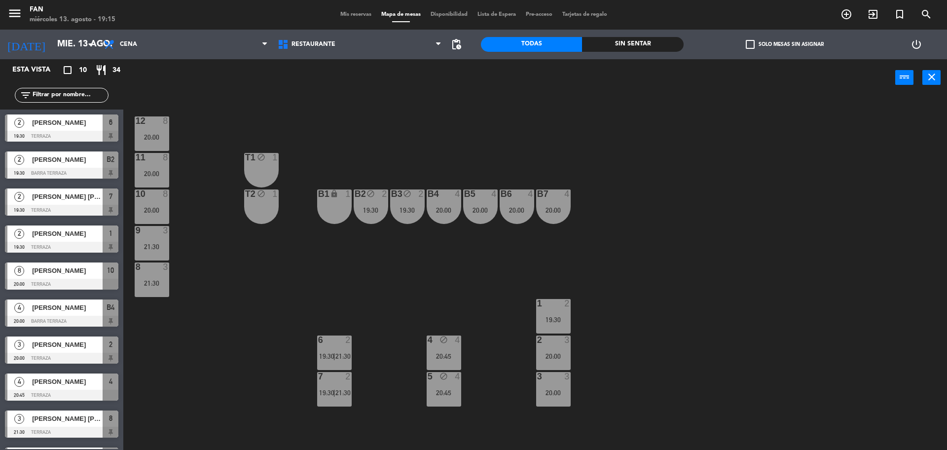
scroll to position [0, 0]
click at [316, 408] on div "12 8 20:00 11 8 20:00 T1 block 1 10 8 20:00 T2 block 1 B1 lock 1 B2 block 2 19:…" at bounding box center [540, 276] width 815 height 354
click at [341, 391] on span "21:30" at bounding box center [343, 393] width 15 height 8
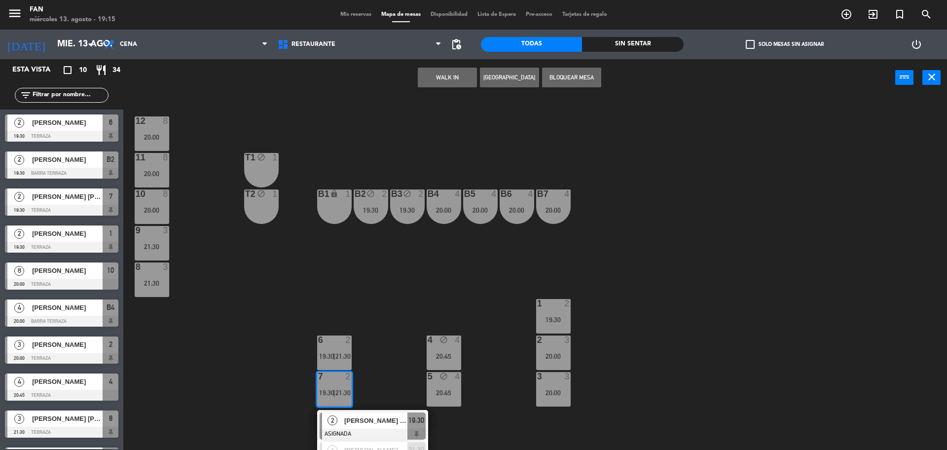
click at [372, 332] on div "12 8 20:00 11 8 20:00 T1 block 1 10 8 20:00 T2 block 1 B1 lock 1 B2 block 2 19:…" at bounding box center [540, 276] width 815 height 354
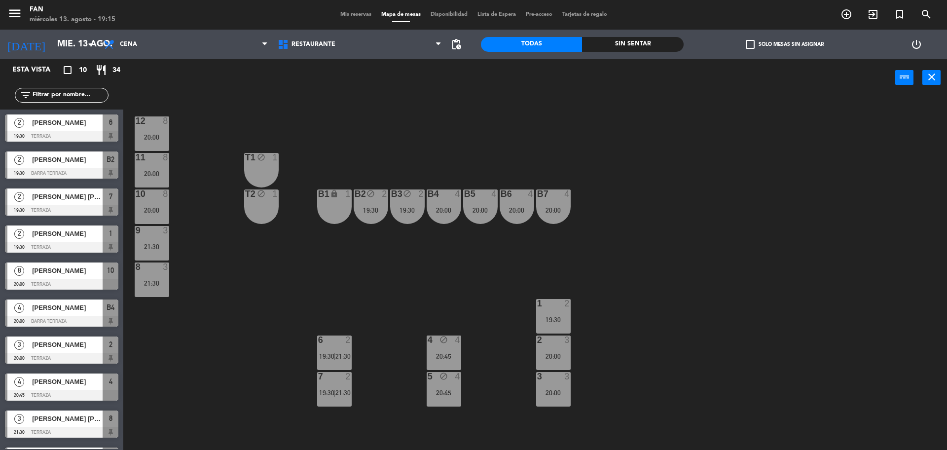
click at [406, 198] on div "block" at bounding box center [407, 193] width 16 height 9
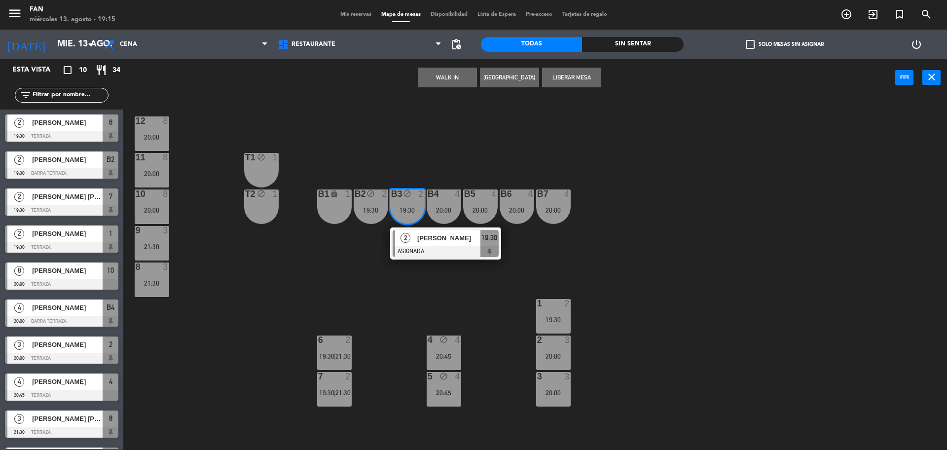
click at [416, 159] on div "12 8 20:00 11 8 20:00 T1 block 1 10 8 20:00 T2 block 1 B1 lock 1 B2 block 2 19:…" at bounding box center [540, 276] width 815 height 354
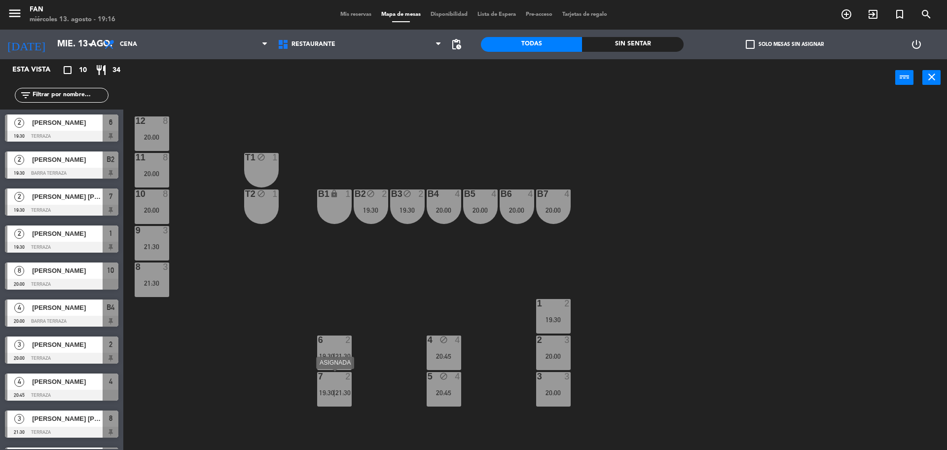
click at [339, 391] on span "21:30" at bounding box center [343, 393] width 15 height 8
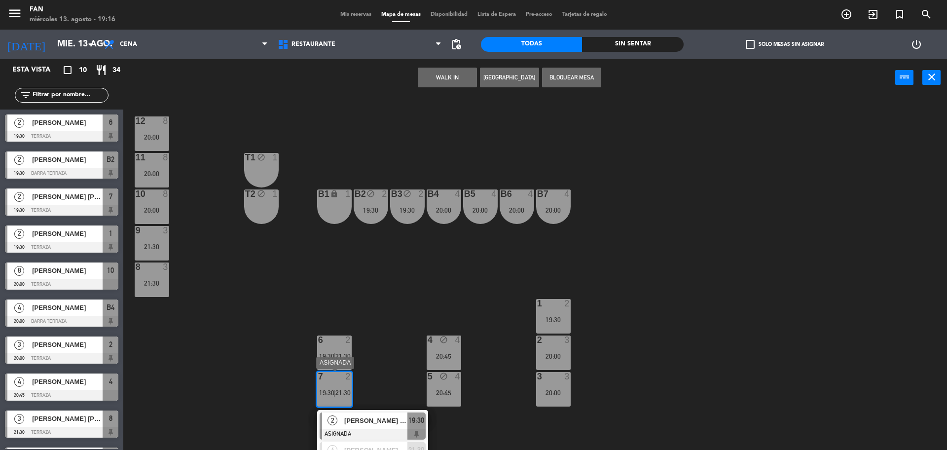
click at [358, 415] on span "[PERSON_NAME]" at bounding box center [375, 420] width 63 height 10
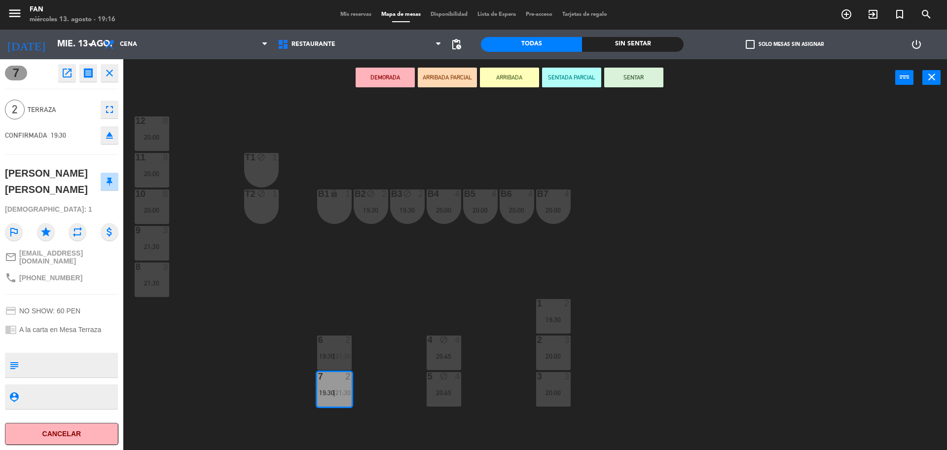
click at [642, 88] on div "DEMORADA ARRIBADA PARCIAL ARRIBADA SENTADA PARCIAL SENTAR power_input close" at bounding box center [509, 78] width 772 height 38
click at [638, 79] on button "SENTAR" at bounding box center [633, 78] width 59 height 20
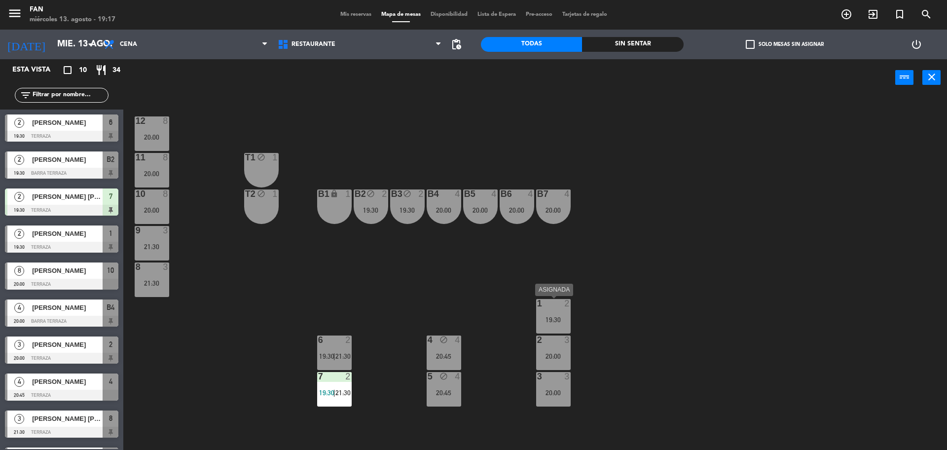
click at [560, 324] on div "1 2 19:30" at bounding box center [553, 316] width 35 height 35
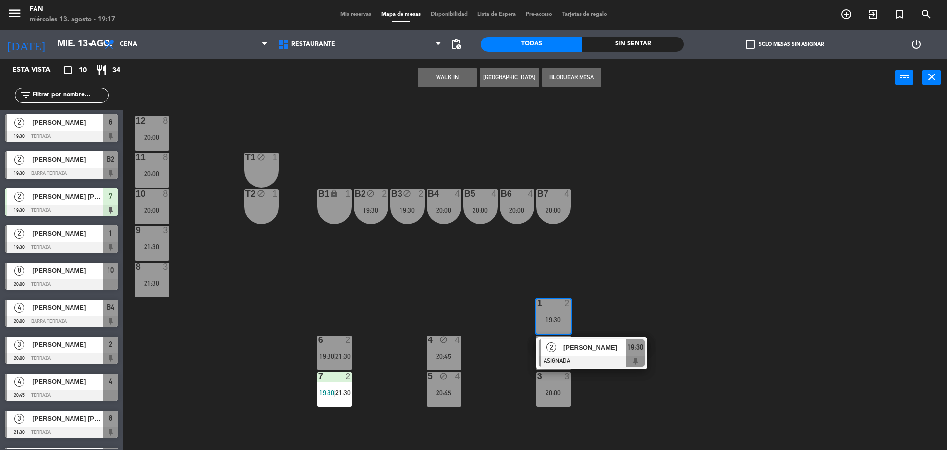
click at [620, 279] on div "12 8 20:00 11 8 20:00 T1 block 1 10 8 20:00 T2 block 1 B1 lock 1 B2 block 2 19:…" at bounding box center [540, 276] width 815 height 354
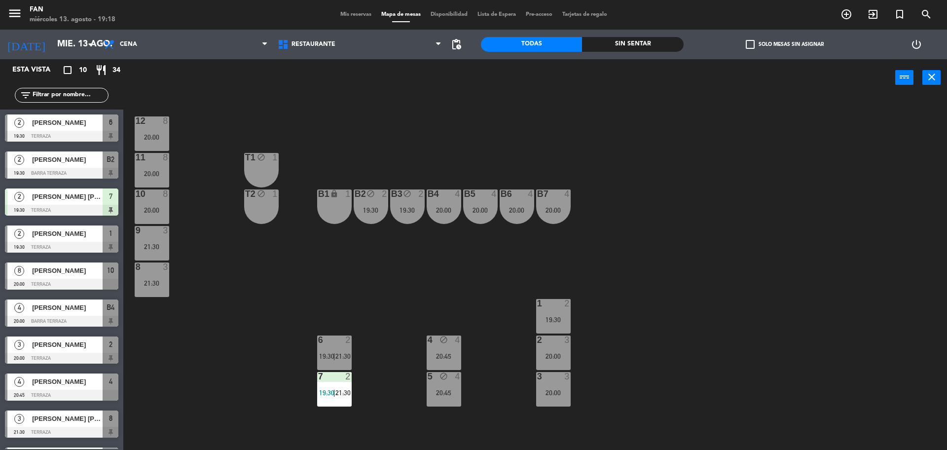
click at [346, 366] on div "6 2 19:30 | 21:30" at bounding box center [334, 353] width 35 height 35
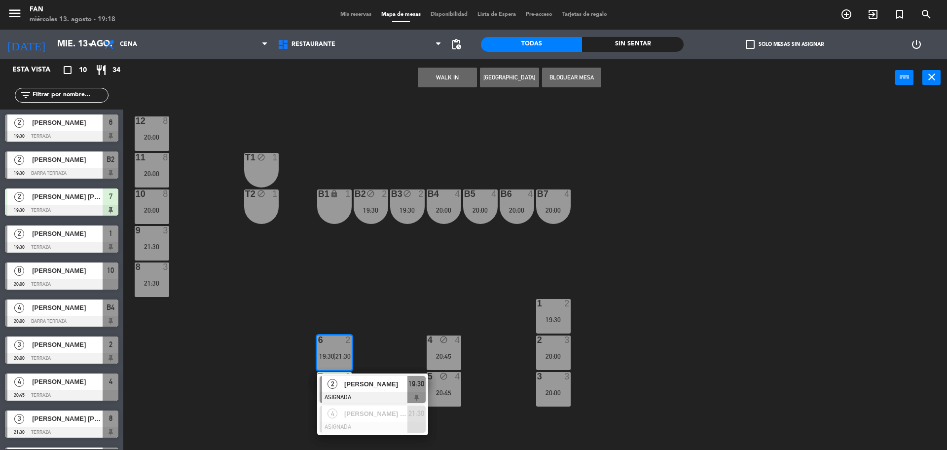
click at [372, 283] on div "12 8 20:00 11 8 20:00 T1 block 1 10 8 20:00 T2 block 1 B1 lock 1 B2 block 2 19:…" at bounding box center [540, 276] width 815 height 354
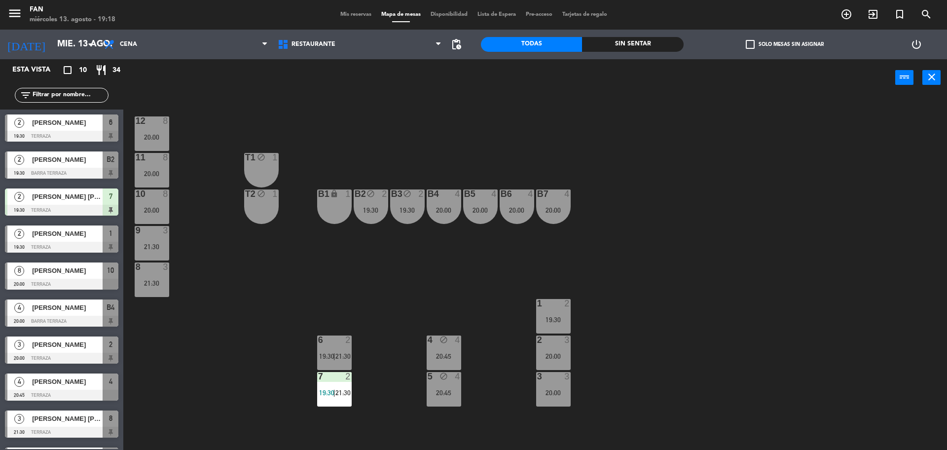
click at [495, 290] on div "12 8 20:00 11 8 20:00 T1 block 1 10 8 20:00 T2 block 1 B1 lock 1 B2 block 2 19:…" at bounding box center [540, 276] width 815 height 354
click at [364, 210] on div "19:30" at bounding box center [371, 210] width 35 height 7
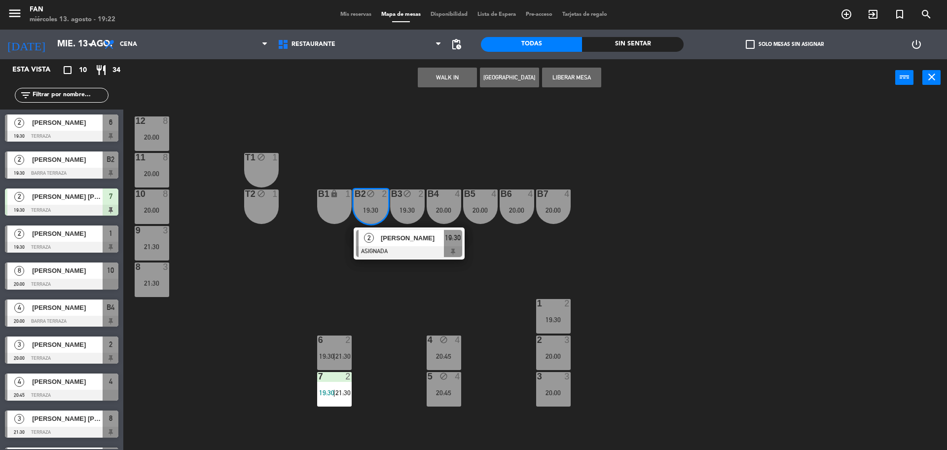
click at [358, 126] on div "12 8 20:00 11 8 20:00 T1 block 1 10 8 20:00 T2 block 1 B1 lock 1 B2 block 2 19:…" at bounding box center [540, 276] width 815 height 354
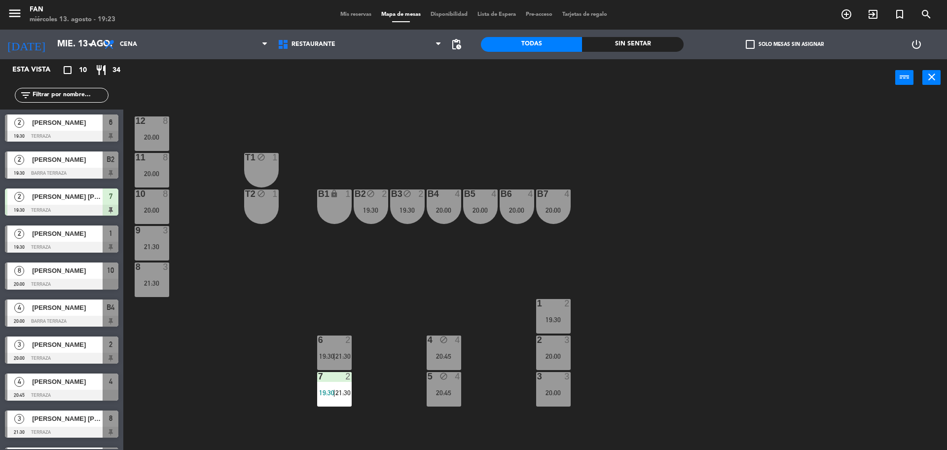
click at [359, 16] on span "Mis reservas" at bounding box center [356, 14] width 41 height 5
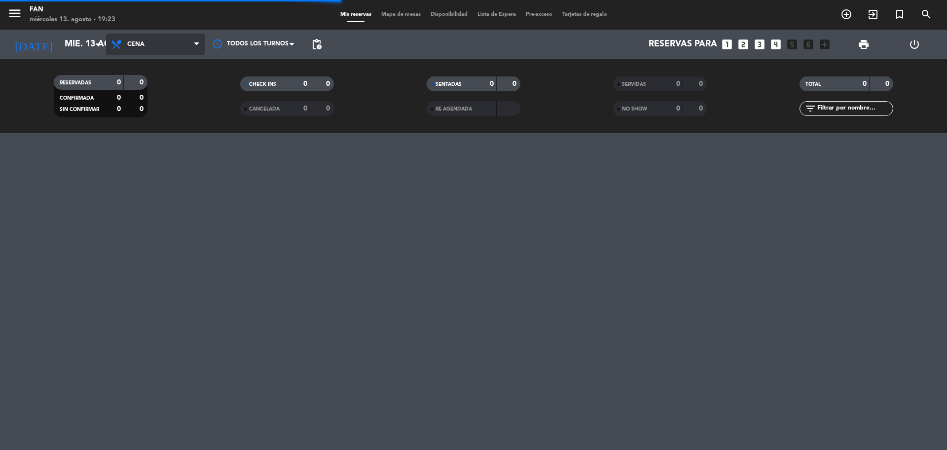
click at [163, 43] on span "Cena" at bounding box center [155, 45] width 99 height 22
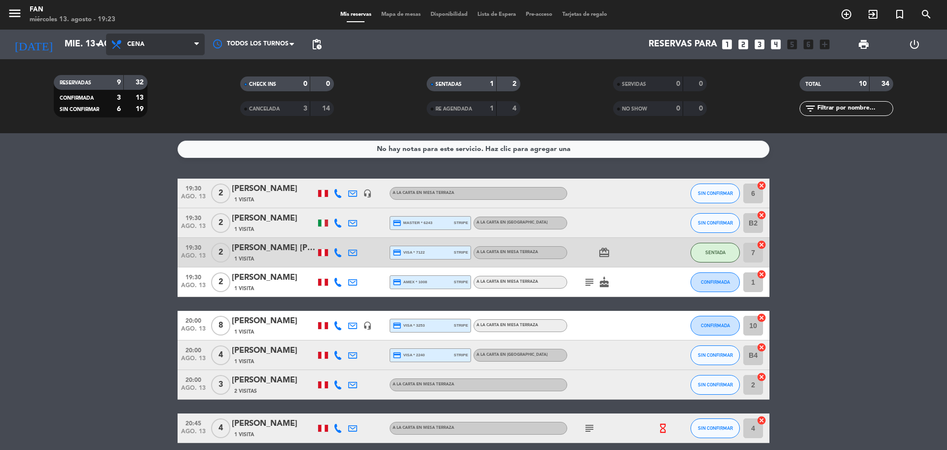
click at [156, 48] on span "Cena" at bounding box center [155, 45] width 99 height 22
click at [142, 91] on div "menu Fan miércoles 13. agosto - 19:23 Mis reservas Mapa de mesas Disponibilidad…" at bounding box center [473, 66] width 947 height 133
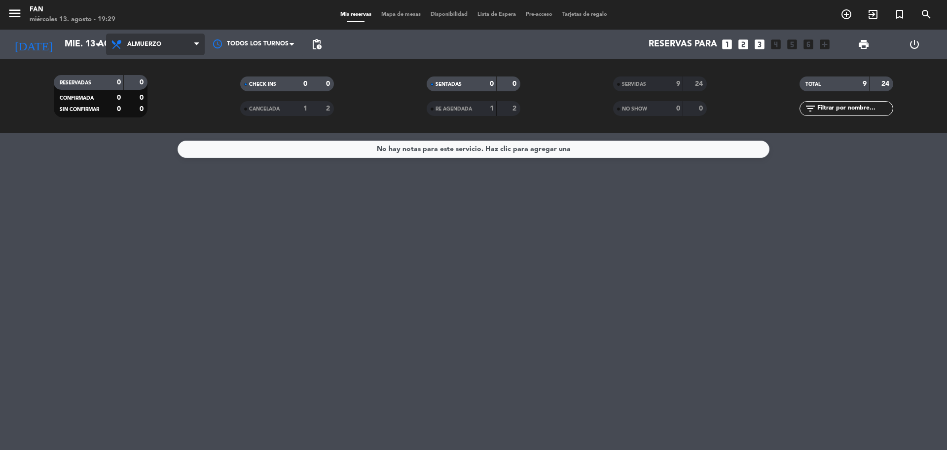
click at [158, 37] on span "Almuerzo" at bounding box center [155, 45] width 99 height 22
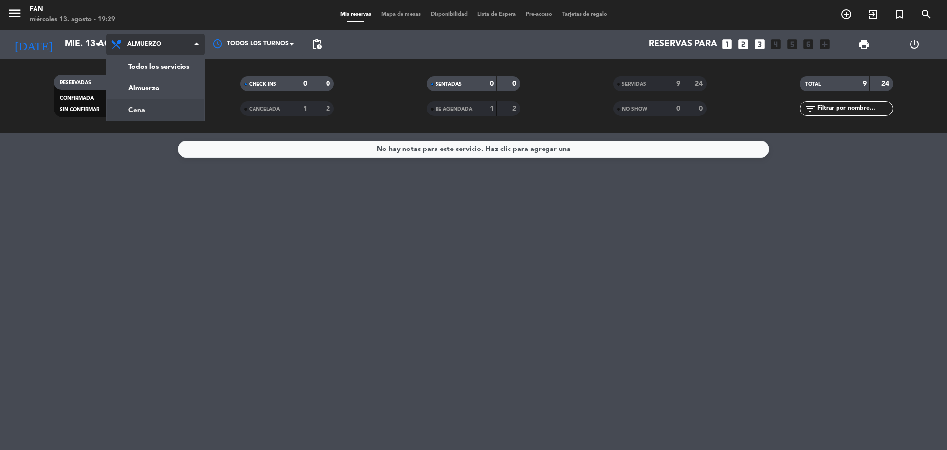
click at [158, 103] on div "menu Fan miércoles 13. agosto - 19:29 Mis reservas Mapa de mesas Disponibilidad…" at bounding box center [473, 66] width 947 height 133
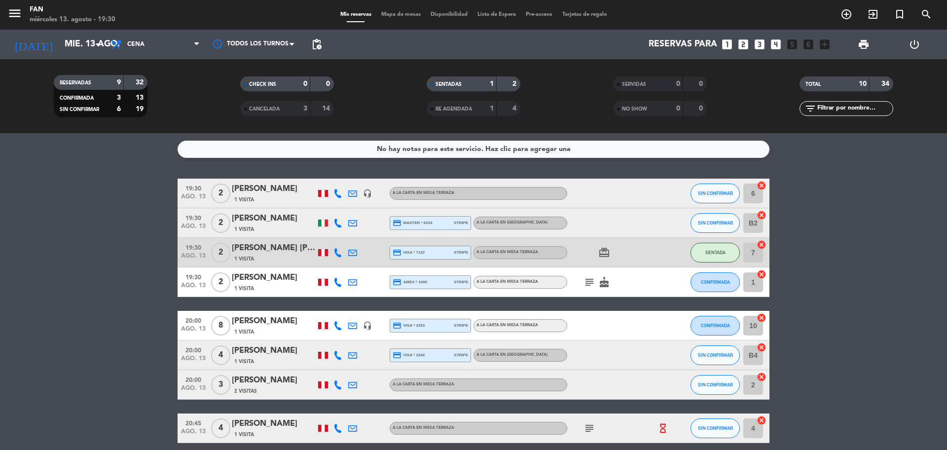
click at [139, 231] on bookings-row "19:30 ago. 13 2 Chantal Deleplanque 1 Visita headset_mic A la carta en Mesa Ter…" at bounding box center [473, 348] width 947 height 338
click at [398, 12] on span "Mapa de mesas" at bounding box center [400, 14] width 49 height 5
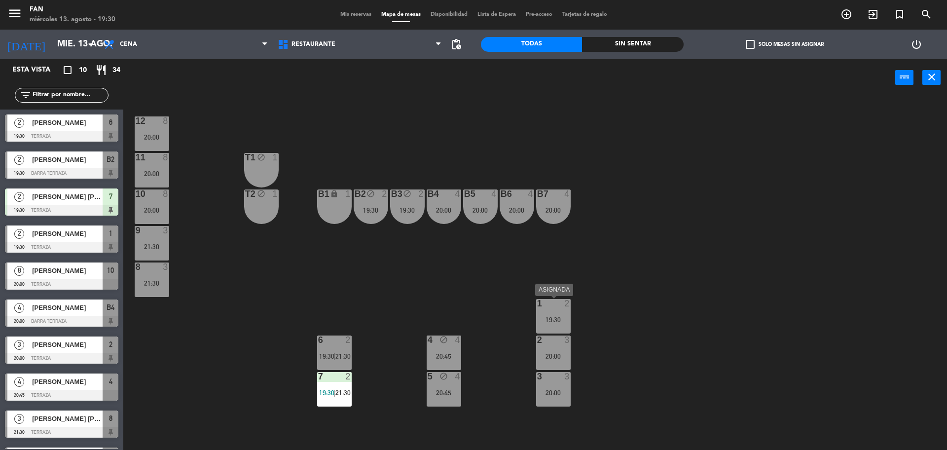
click at [564, 321] on div "19:30" at bounding box center [553, 319] width 35 height 7
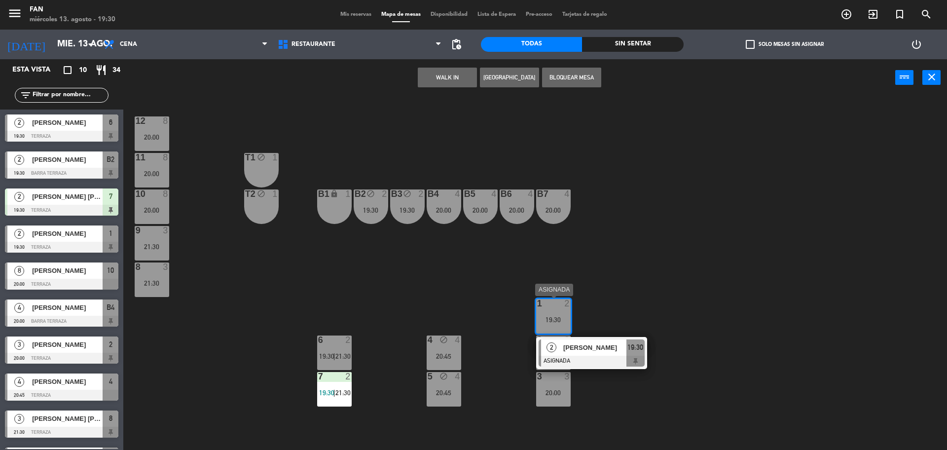
click at [602, 355] on div "[PERSON_NAME]" at bounding box center [595, 347] width 64 height 16
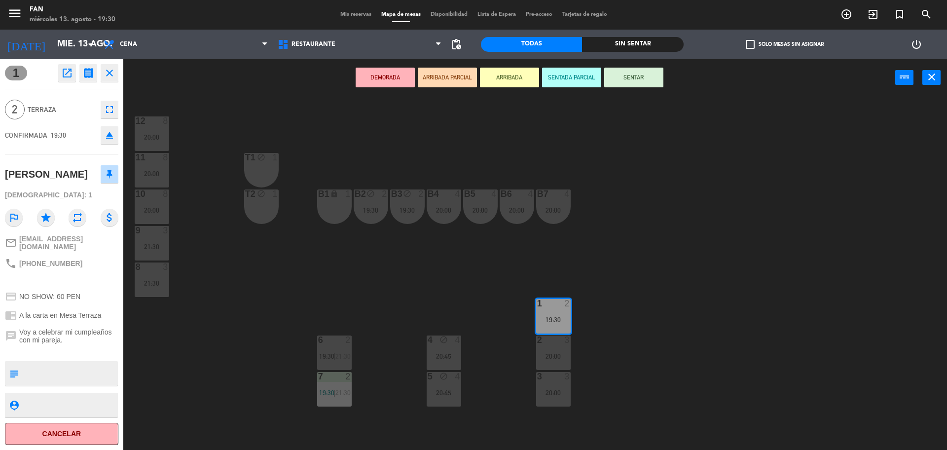
click at [642, 82] on button "SENTAR" at bounding box center [633, 78] width 59 height 20
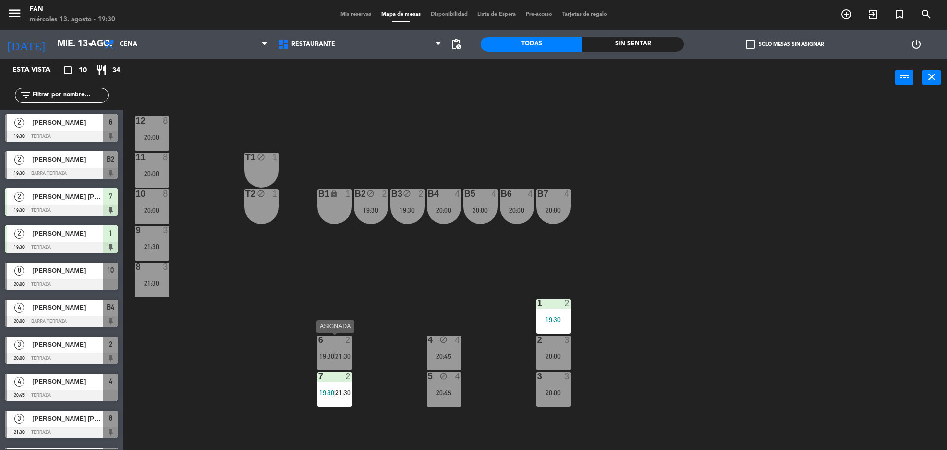
click at [338, 346] on div "6 2 19:30 | 21:30" at bounding box center [334, 353] width 35 height 35
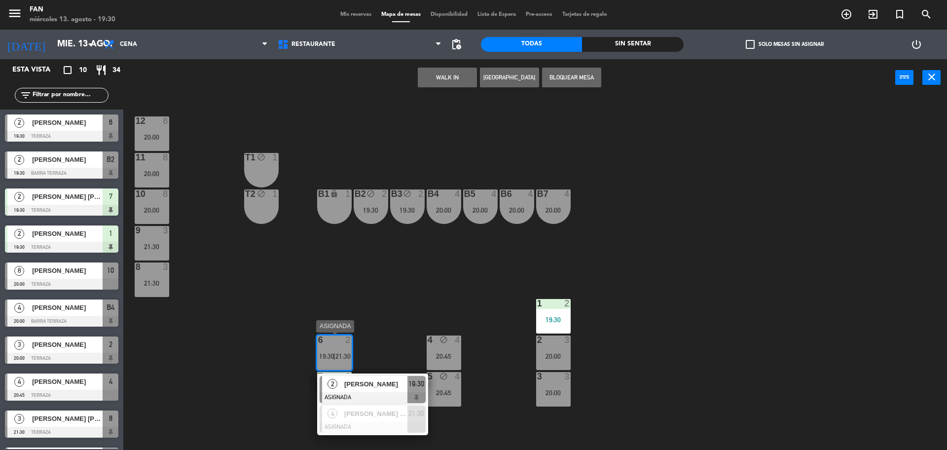
click at [347, 376] on div "[PERSON_NAME]" at bounding box center [375, 384] width 64 height 16
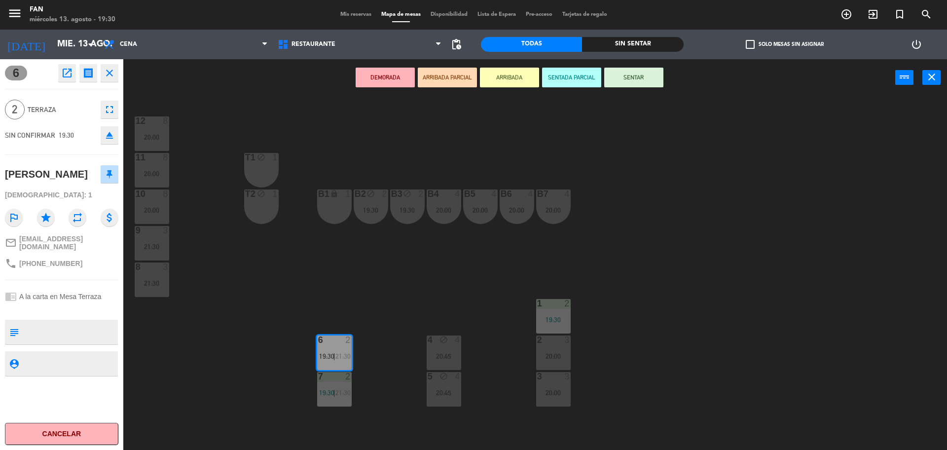
click at [650, 81] on button "SENTAR" at bounding box center [633, 78] width 59 height 20
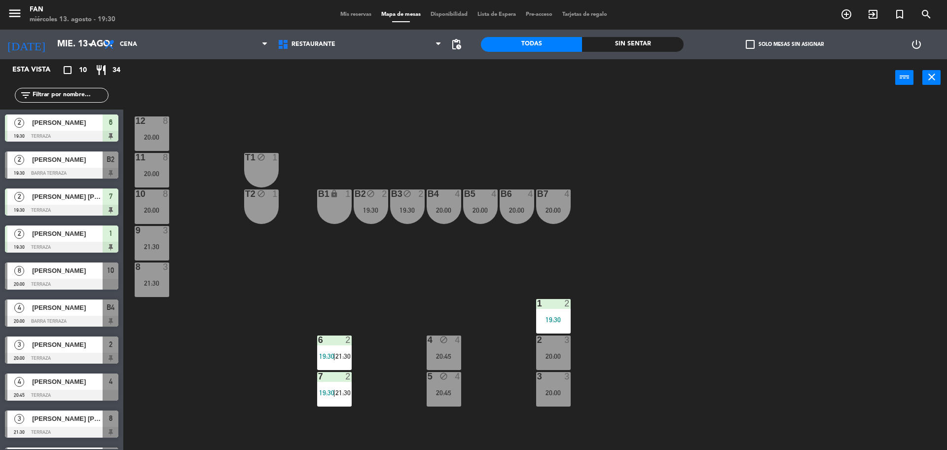
click at [676, 136] on div "12 8 20:00 11 8 20:00 T1 block 1 10 8 20:00 T2 block 1 B1 lock 1 B2 block 2 19:…" at bounding box center [540, 276] width 815 height 354
click at [450, 393] on div "20:45" at bounding box center [444, 392] width 35 height 7
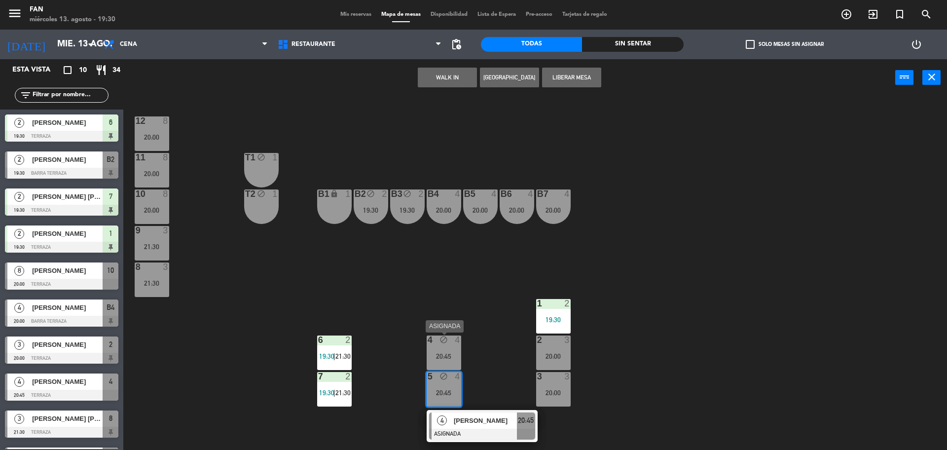
click at [442, 356] on div "20:45" at bounding box center [444, 356] width 35 height 7
click at [600, 79] on button "Liberar Mesa" at bounding box center [571, 78] width 59 height 20
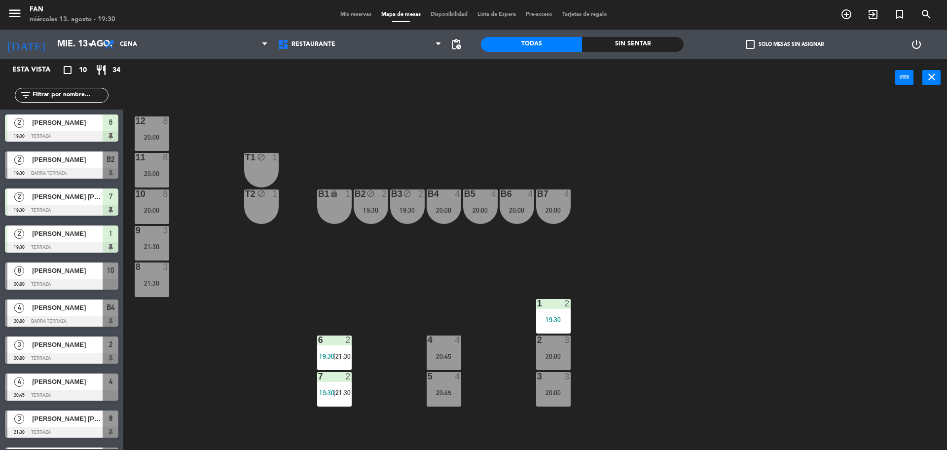
click at [647, 118] on div "12 8 20:00 11 8 20:00 T1 block 1 10 8 20:00 T2 block 1 B1 lock 1 B2 block 2 19:…" at bounding box center [540, 276] width 815 height 354
click at [632, 311] on div "12 8 20:00 11 8 20:00 T1 block 1 10 8 20:00 T2 block 1 B1 lock 1 B2 block 2 19:…" at bounding box center [540, 276] width 815 height 354
click at [398, 298] on div "12 8 20:00 11 8 20:00 T1 block 1 10 8 20:00 T2 block 1 B1 lock 1 B2 block 2 19:…" at bounding box center [540, 276] width 815 height 354
click at [232, 291] on div "12 8 20:00 11 8 20:00 T1 block 1 10 8 20:00 T2 block 1 B1 lock 1 B2 block 2 19:…" at bounding box center [540, 276] width 815 height 354
click at [549, 325] on div "1 2 19:30" at bounding box center [553, 316] width 35 height 35
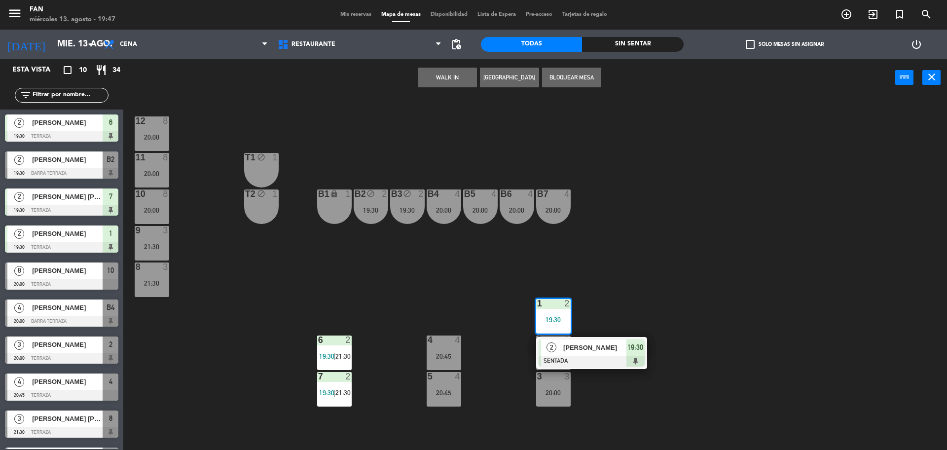
click at [564, 70] on button "Bloquear Mesa" at bounding box center [571, 78] width 59 height 20
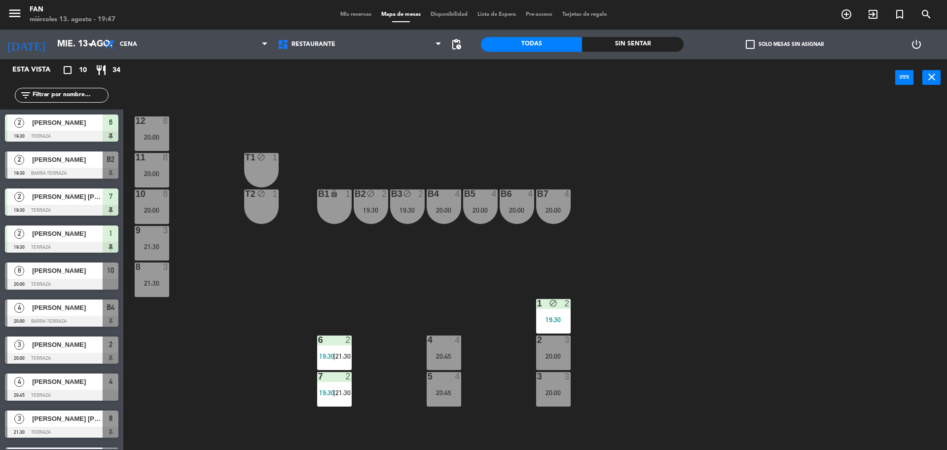
click at [638, 149] on div "12 8 20:00 11 8 20:00 T1 block 1 10 8 20:00 T2 block 1 B1 lock 1 B2 block 2 19:…" at bounding box center [540, 276] width 815 height 354
click at [163, 273] on div "8 3 21:30" at bounding box center [152, 280] width 35 height 35
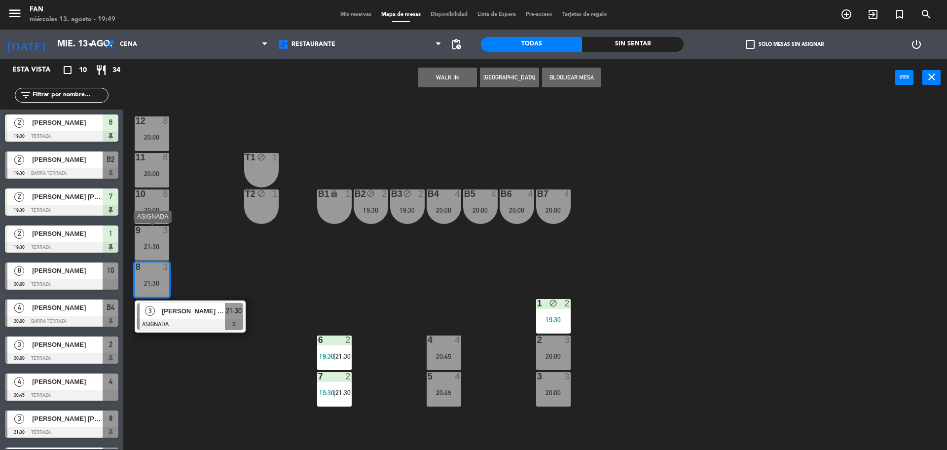
click at [157, 243] on div "21:30" at bounding box center [152, 246] width 35 height 7
click at [439, 79] on button "WALK IN" at bounding box center [447, 78] width 59 height 20
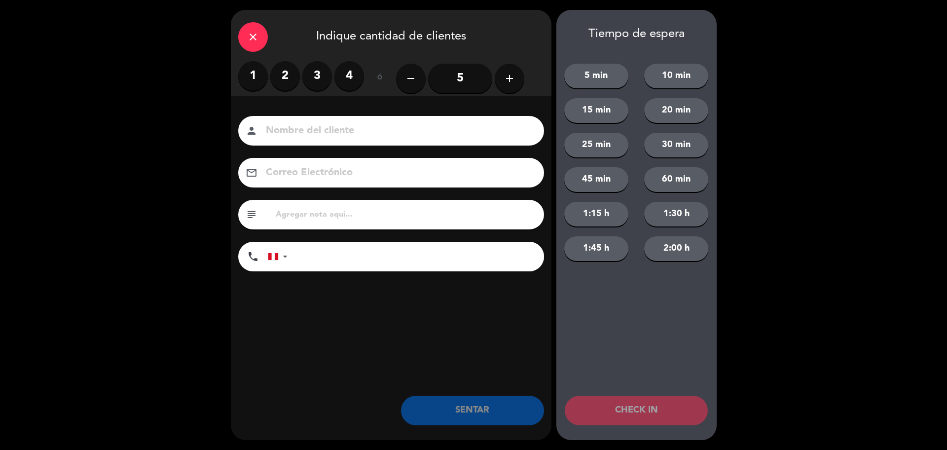
click at [321, 77] on label "3" at bounding box center [317, 76] width 30 height 30
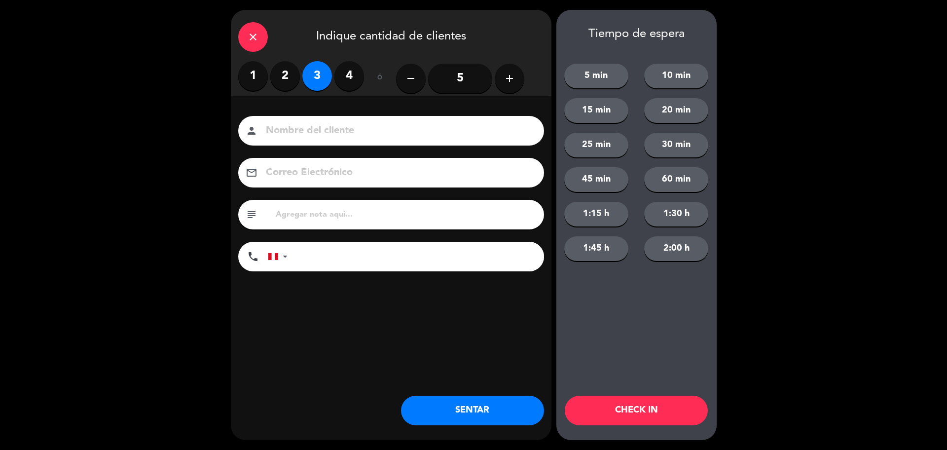
click at [464, 401] on button "SENTAR" at bounding box center [472, 411] width 143 height 30
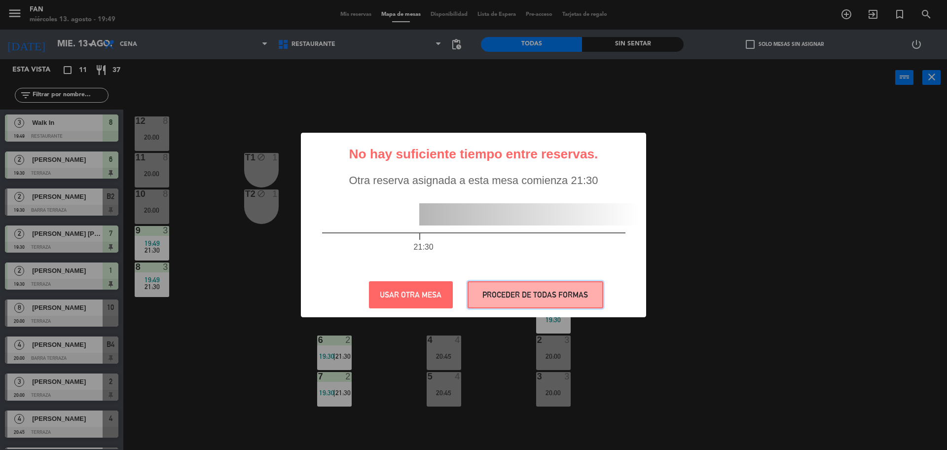
click at [499, 287] on button "PROCEDER DE TODAS FORMAS" at bounding box center [536, 294] width 136 height 27
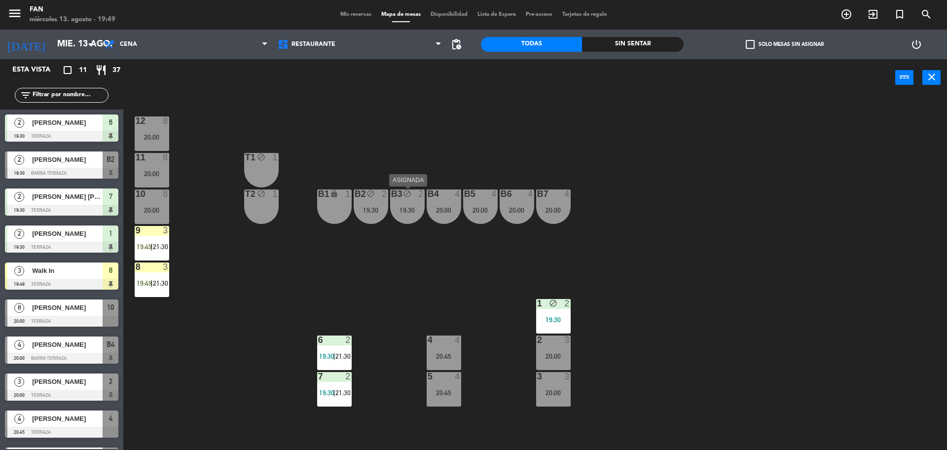
click at [409, 213] on div "19:30" at bounding box center [407, 210] width 35 height 7
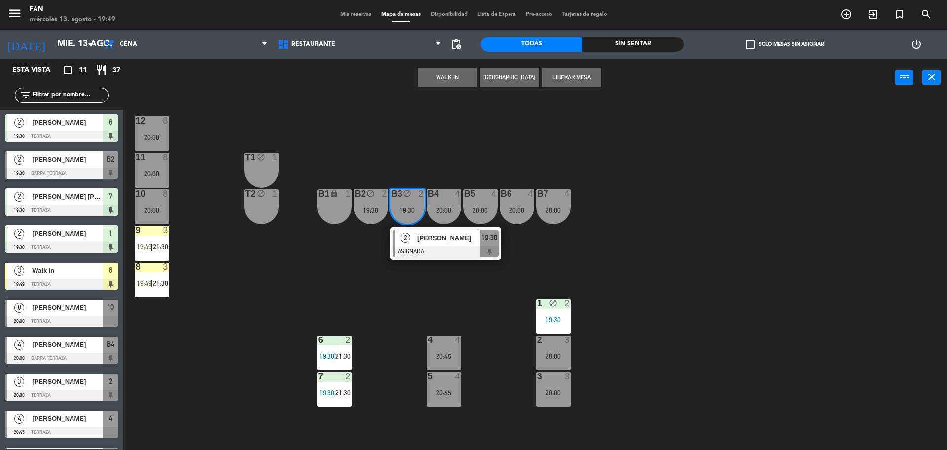
click at [416, 238] on div "[PERSON_NAME]" at bounding box center [448, 238] width 64 height 16
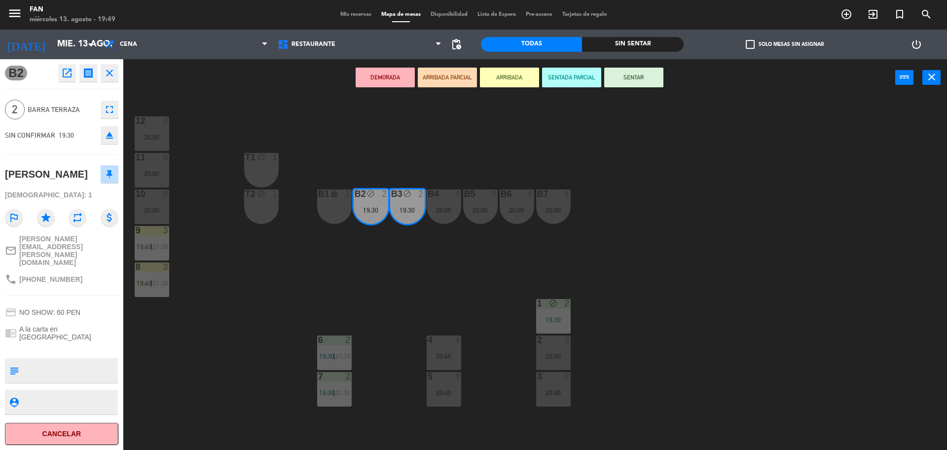
click at [640, 78] on button "SENTAR" at bounding box center [633, 78] width 59 height 20
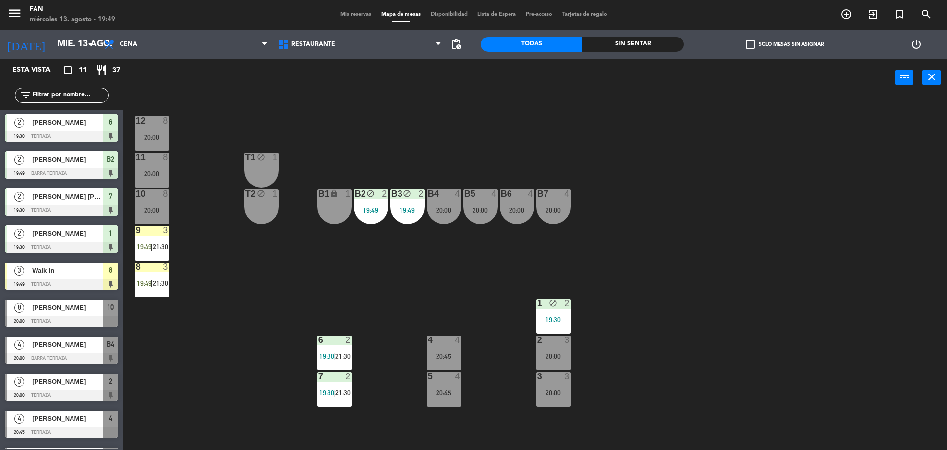
click at [662, 131] on div "12 8 20:00 11 8 20:00 T1 block 1 10 8 20:00 T2 block 1 B1 lock 1 B2 block 2 19:…" at bounding box center [540, 276] width 815 height 354
click at [530, 209] on div "20:00" at bounding box center [517, 210] width 35 height 7
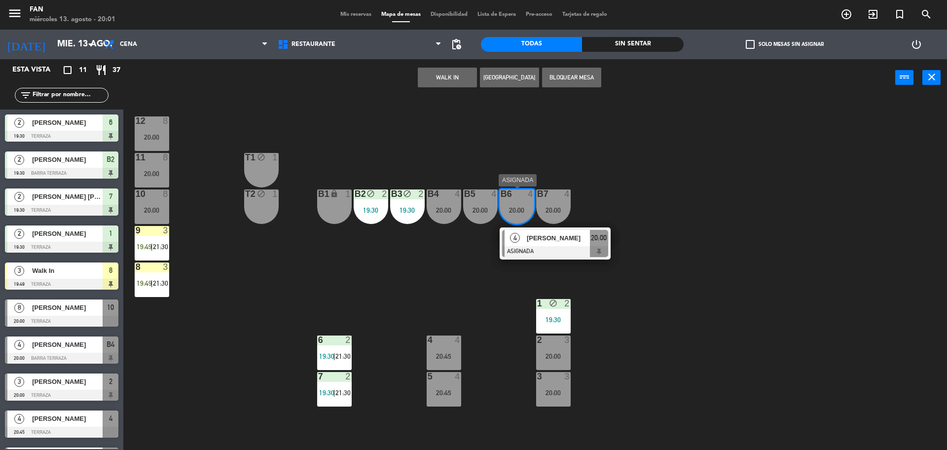
click at [549, 239] on span "Daniela Noriega" at bounding box center [558, 238] width 63 height 10
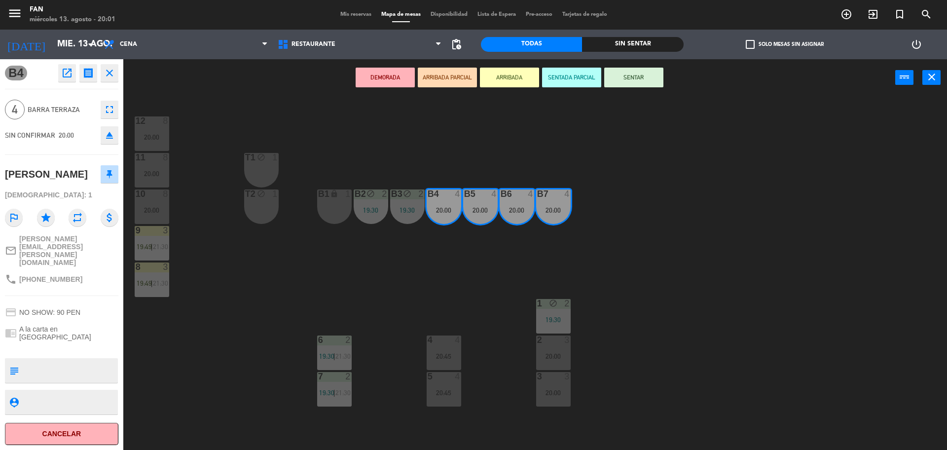
click at [643, 74] on button "SENTAR" at bounding box center [633, 78] width 59 height 20
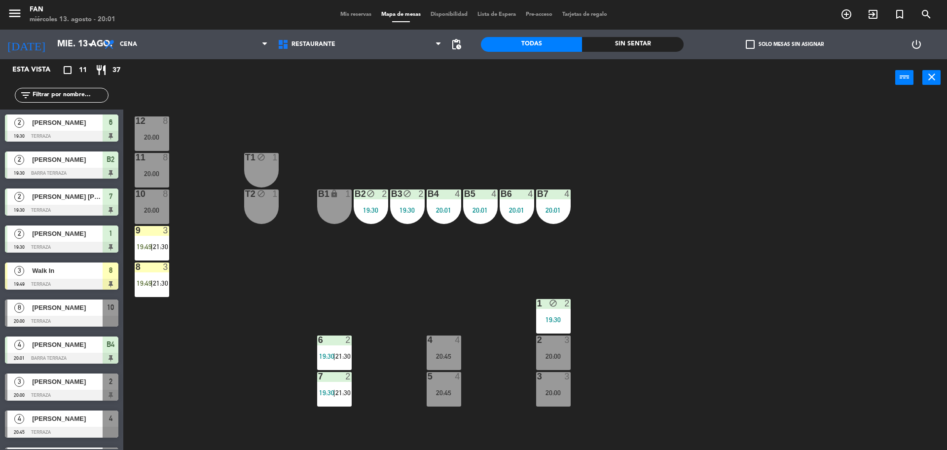
click at [638, 144] on div "12 8 20:00 11 8 20:00 T1 block 1 10 8 20:00 T2 block 1 B1 lock 1 B2 block 2 19:…" at bounding box center [540, 276] width 815 height 354
click at [545, 355] on div "20:00" at bounding box center [553, 356] width 35 height 7
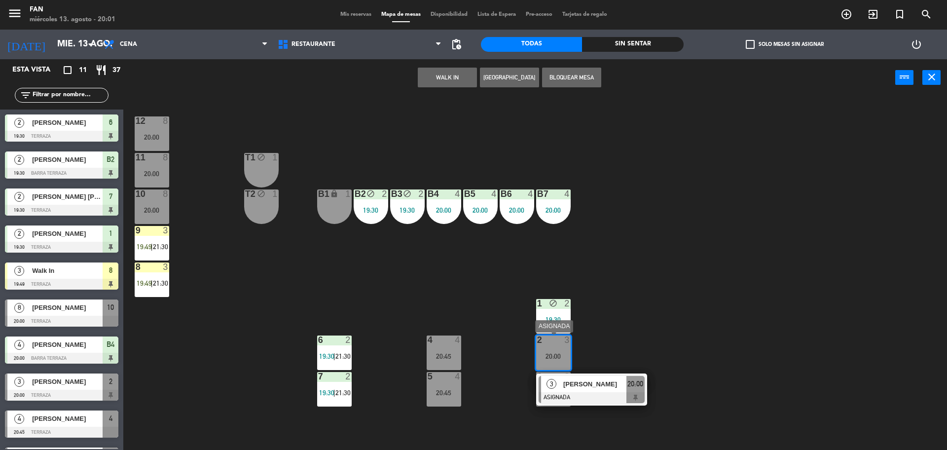
click at [565, 393] on div at bounding box center [592, 397] width 106 height 11
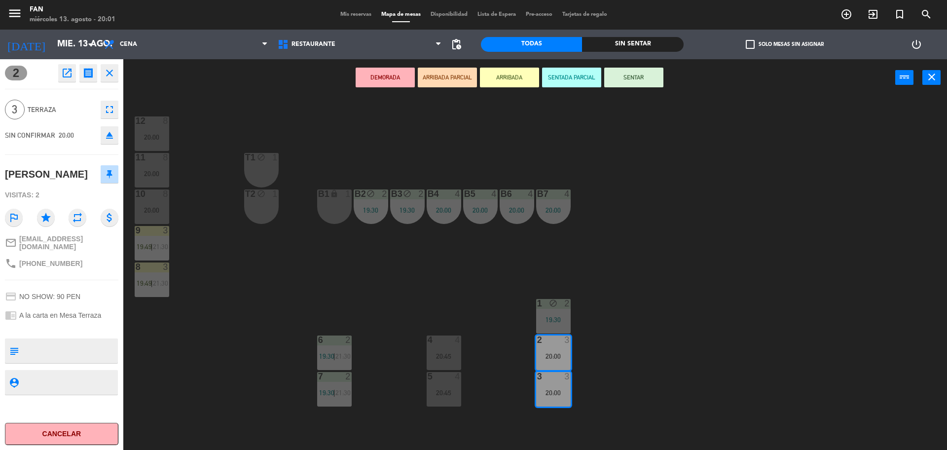
click at [652, 74] on button "SENTAR" at bounding box center [633, 78] width 59 height 20
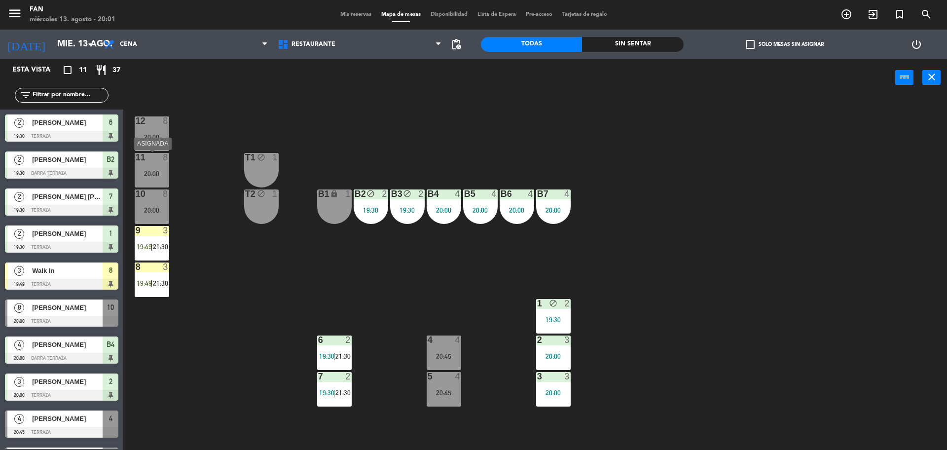
click at [151, 178] on div "11 8 20:00" at bounding box center [152, 170] width 35 height 35
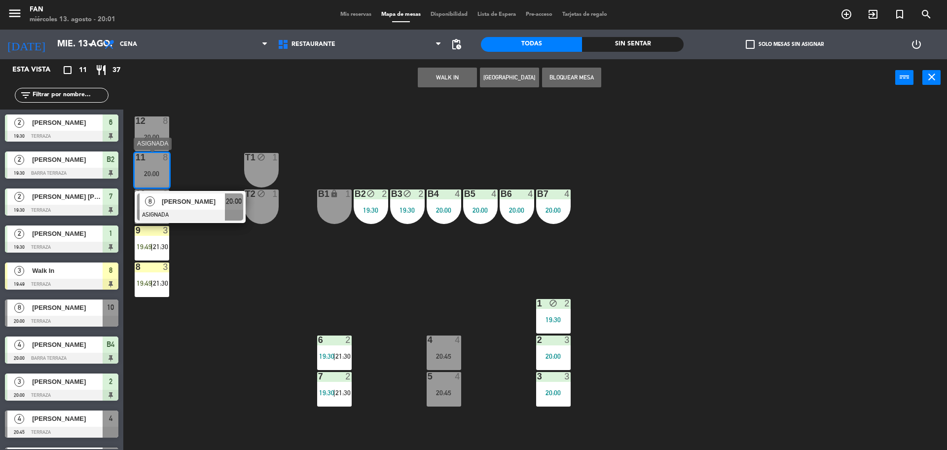
click at [178, 214] on div at bounding box center [190, 215] width 106 height 11
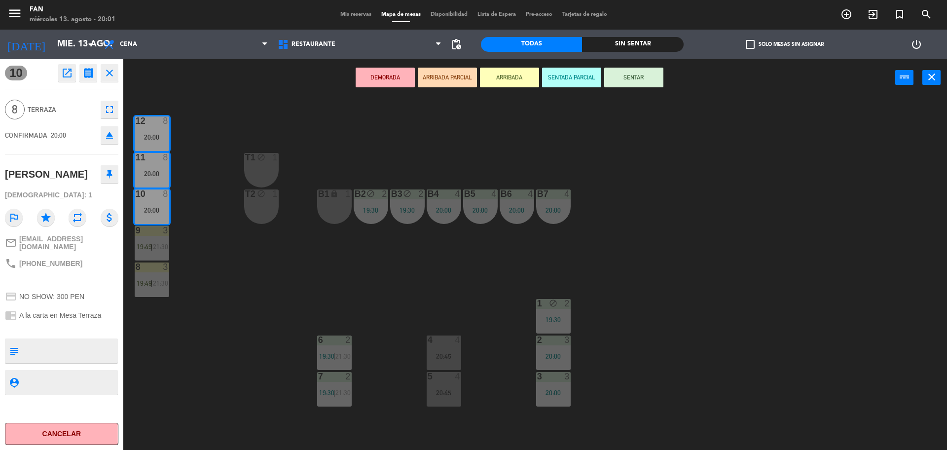
click at [640, 80] on button "SENTAR" at bounding box center [633, 78] width 59 height 20
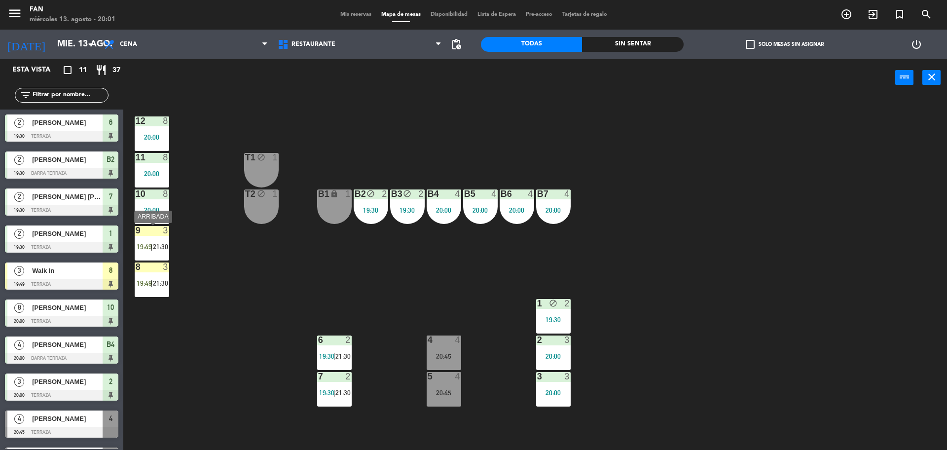
click at [164, 239] on div "9 3 19:49 | 21:30" at bounding box center [152, 243] width 35 height 35
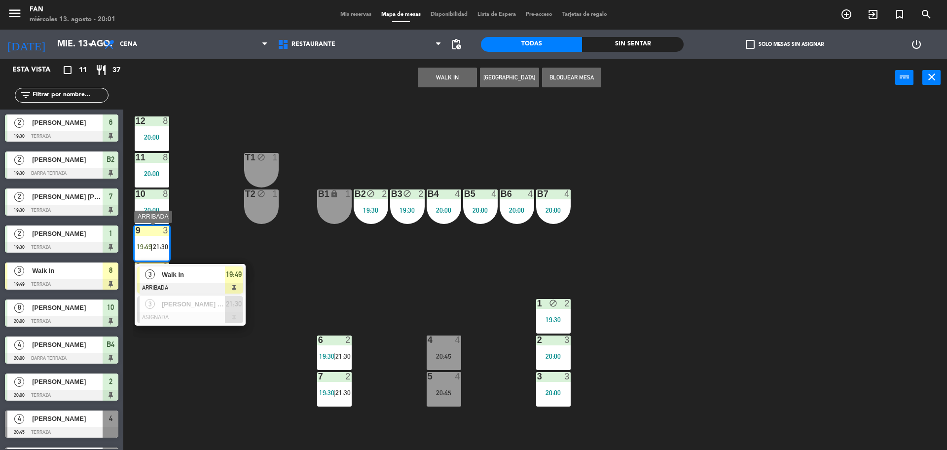
click at [178, 275] on span "Walk In" at bounding box center [193, 274] width 63 height 10
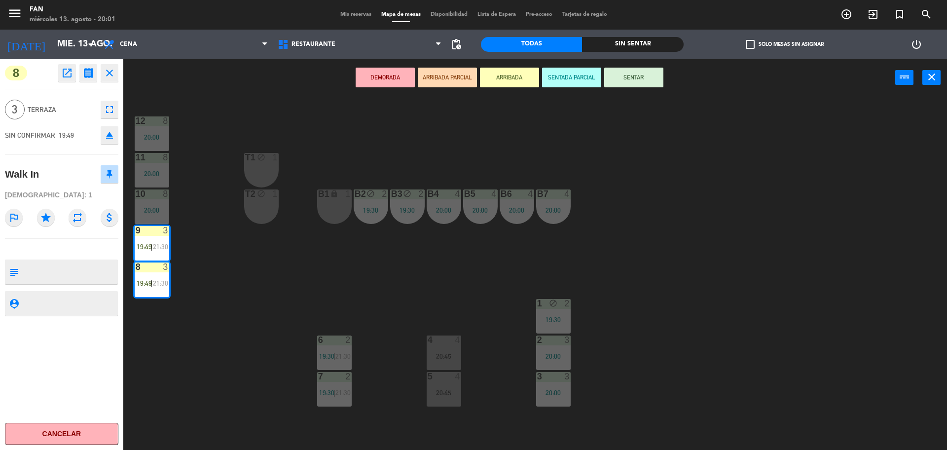
click at [626, 85] on button "SENTAR" at bounding box center [633, 78] width 59 height 20
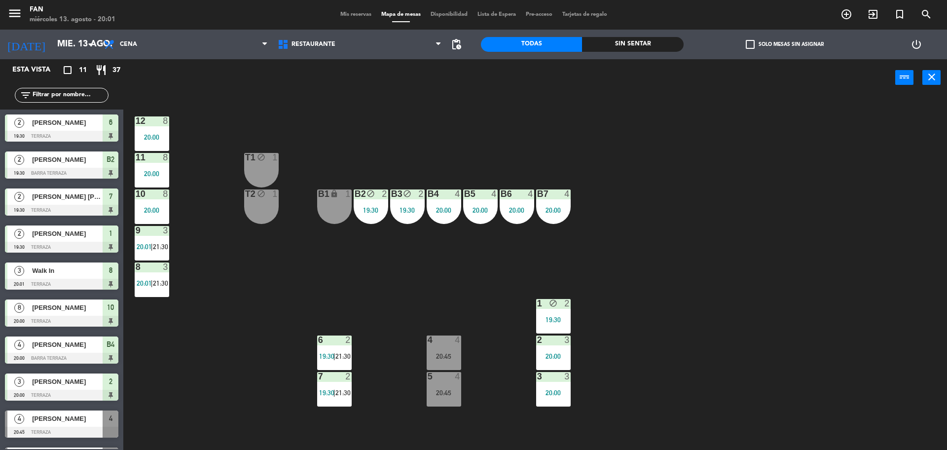
click at [667, 105] on div "12 8 20:00 11 8 20:00 T1 block 1 10 8 20:00 T2 block 1 B1 lock 1 B2 block 2 19:…" at bounding box center [540, 276] width 815 height 354
click at [370, 10] on div "Mis reservas Mapa de mesas Disponibilidad Lista de Espera Pre-acceso Tarjetas d…" at bounding box center [474, 14] width 277 height 9
click at [358, 12] on span "Mis reservas" at bounding box center [356, 14] width 41 height 5
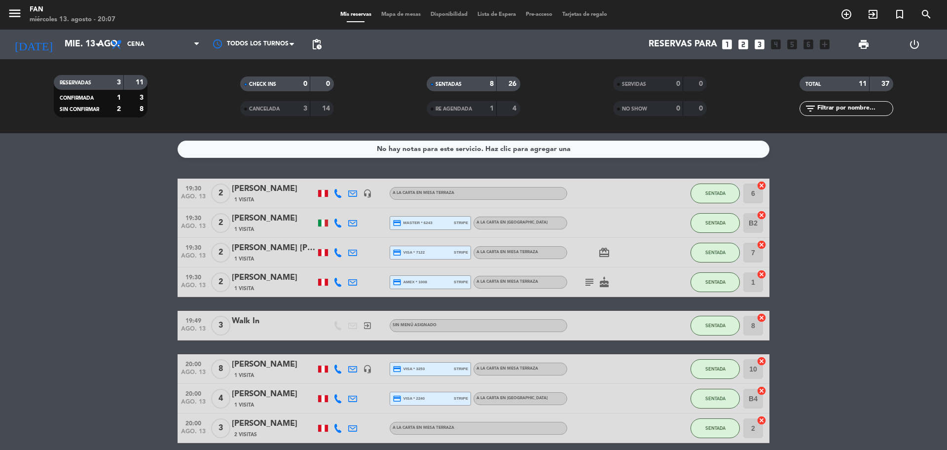
click at [812, 259] on bookings-row "19:30 ago. 13 2 Chantal Deleplanque 1 Visita headset_mic A la carta en Mesa Ter…" at bounding box center [473, 369] width 947 height 381
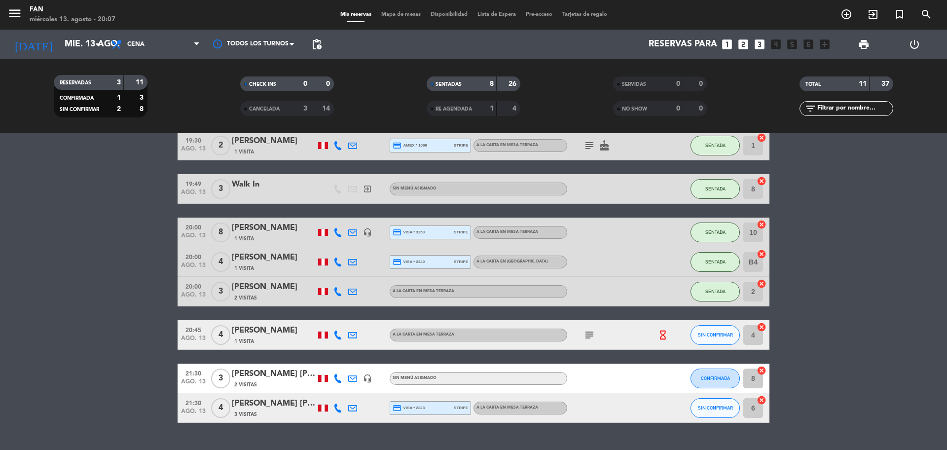
scroll to position [148, 0]
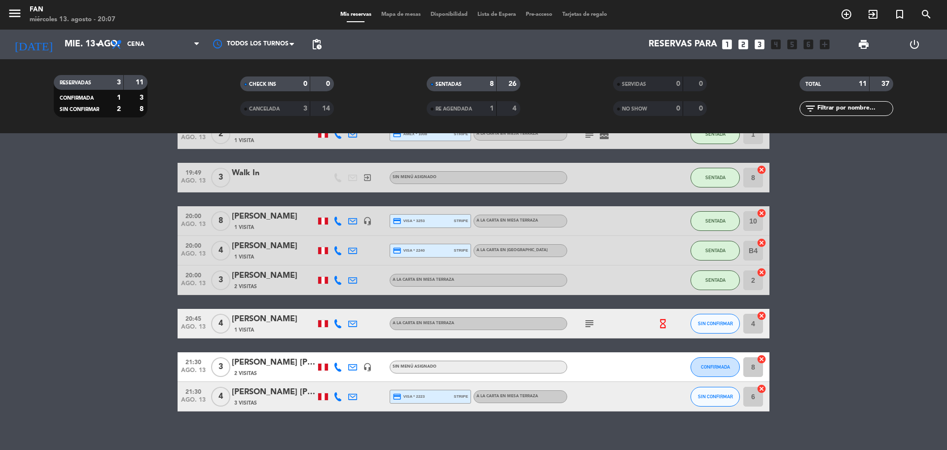
click at [583, 322] on span "subject" at bounding box center [589, 324] width 15 height 12
click at [588, 323] on icon "subject" at bounding box center [590, 324] width 12 height 12
click at [334, 320] on icon at bounding box center [338, 323] width 9 height 9
click at [361, 306] on span at bounding box center [365, 307] width 8 height 8
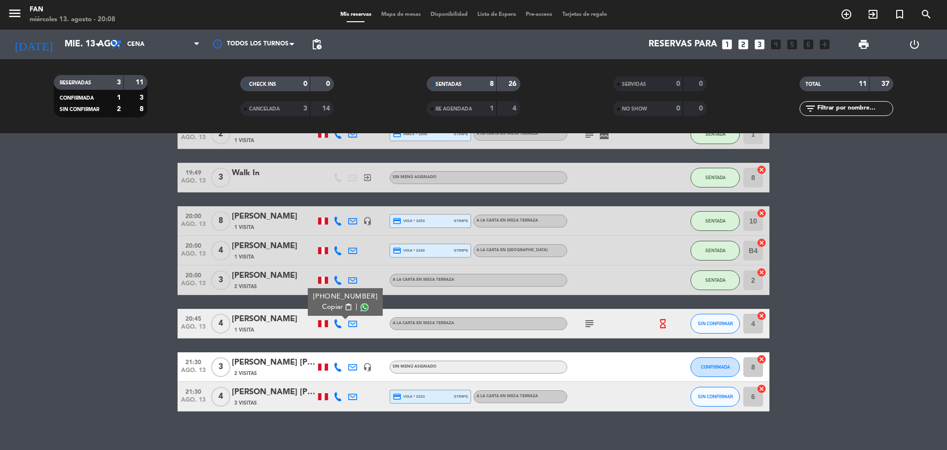
click at [125, 218] on bookings-row "19:30 ago. 13 2 Chantal Deleplanque 1 Visita headset_mic A la carta en Mesa Ter…" at bounding box center [473, 221] width 947 height 381
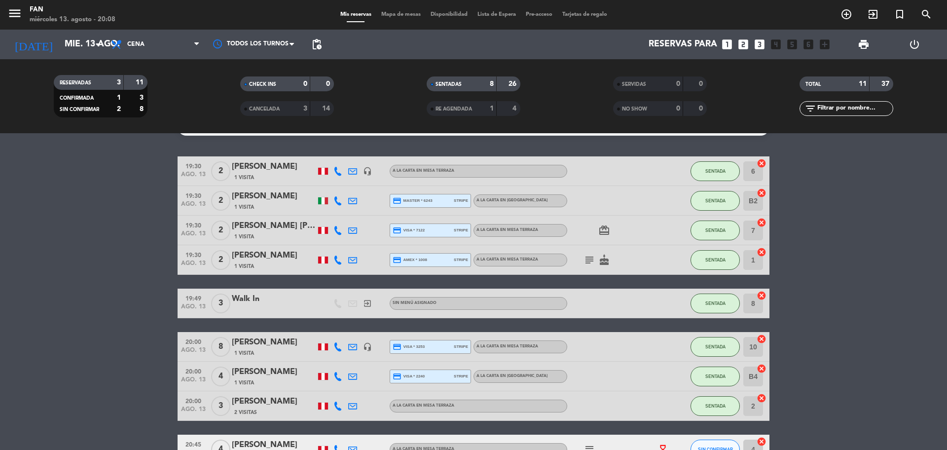
scroll to position [0, 0]
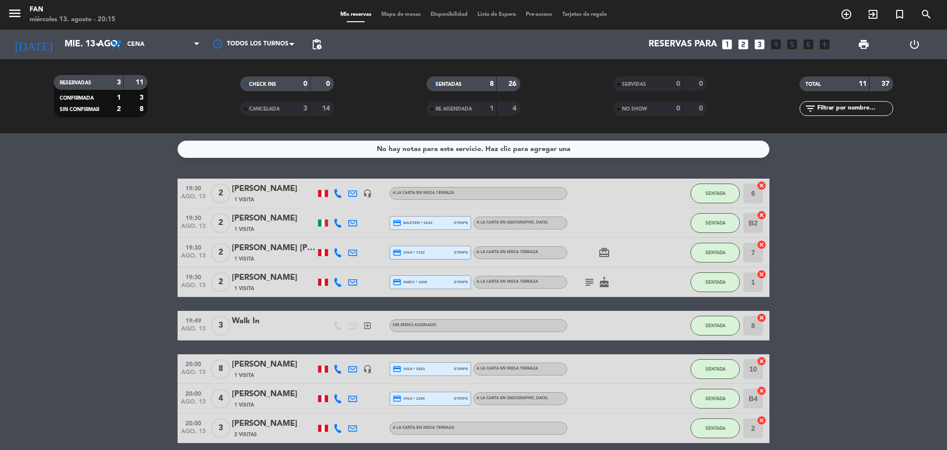
click at [802, 296] on bookings-row "19:30 ago. 13 2 Chantal Deleplanque 1 Visita headset_mic A la carta en Mesa Ter…" at bounding box center [473, 369] width 947 height 381
click at [94, 47] on icon "arrow_drop_down" at bounding box center [98, 44] width 12 height 12
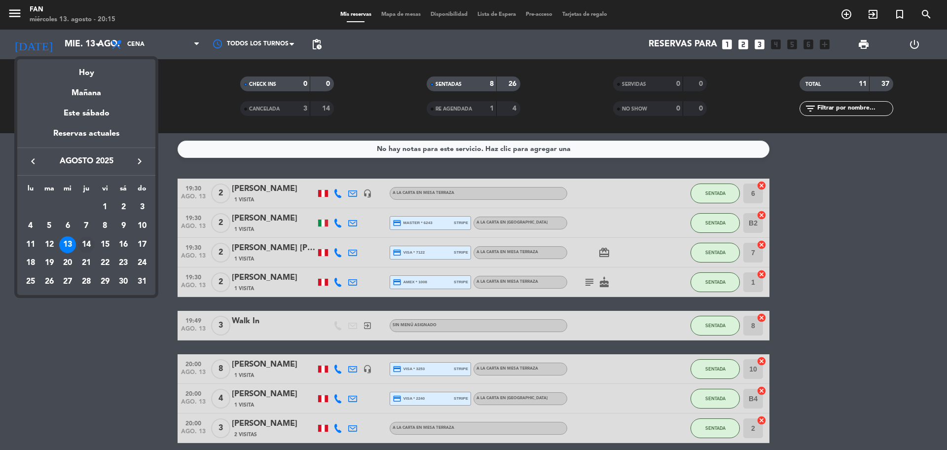
click at [90, 249] on div "14" at bounding box center [86, 244] width 17 height 17
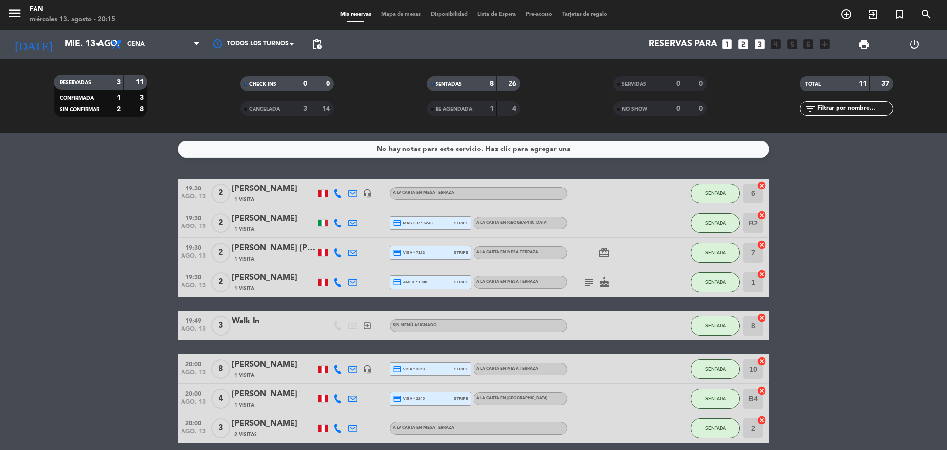
type input "jue. 14 ago."
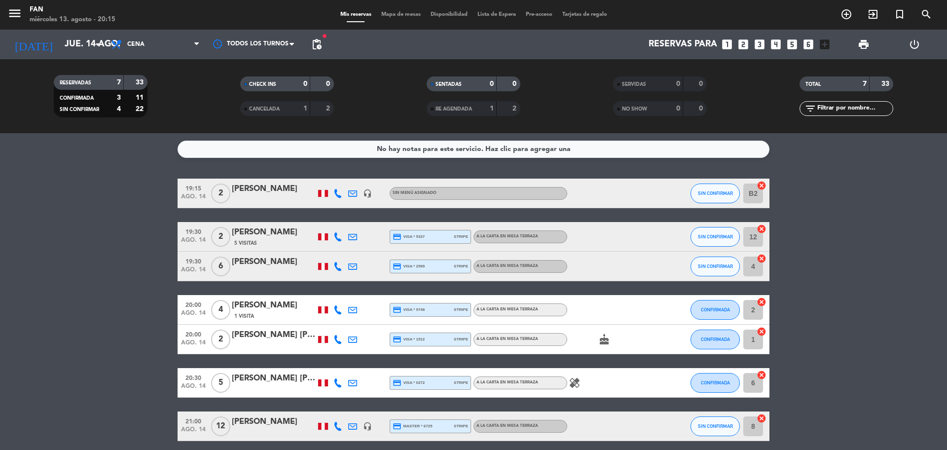
click at [383, 14] on span "Mapa de mesas" at bounding box center [400, 14] width 49 height 5
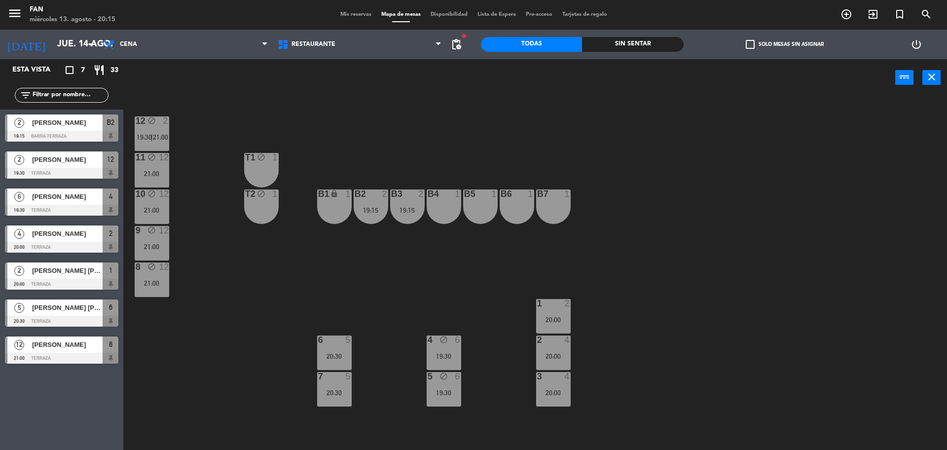
click at [334, 121] on div "12 block 2 19:30 | 21:00 11 block 12 21:00 T1 block 1 10 block 12 21:00 T2 bloc…" at bounding box center [540, 276] width 815 height 354
click at [648, 338] on div "12 block 2 19:30 | 21:00 11 block 12 21:00 T1 block 1 10 block 12 21:00 T2 bloc…" at bounding box center [540, 276] width 815 height 354
click at [86, 49] on icon "arrow_drop_down" at bounding box center [90, 44] width 12 height 12
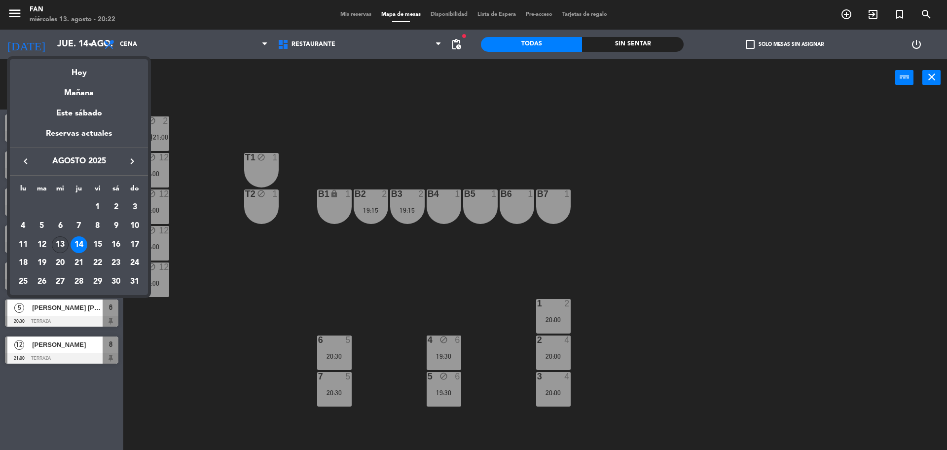
click at [60, 238] on div "13" at bounding box center [60, 244] width 17 height 17
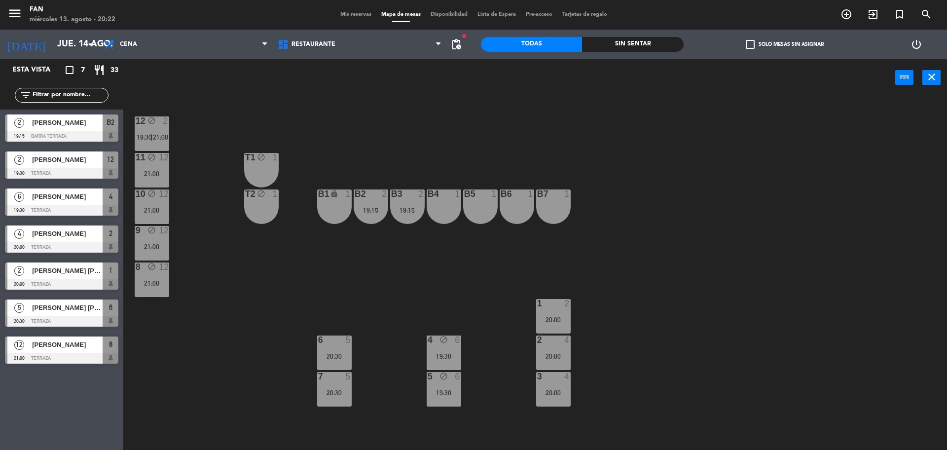
type input "mié. 13 ago."
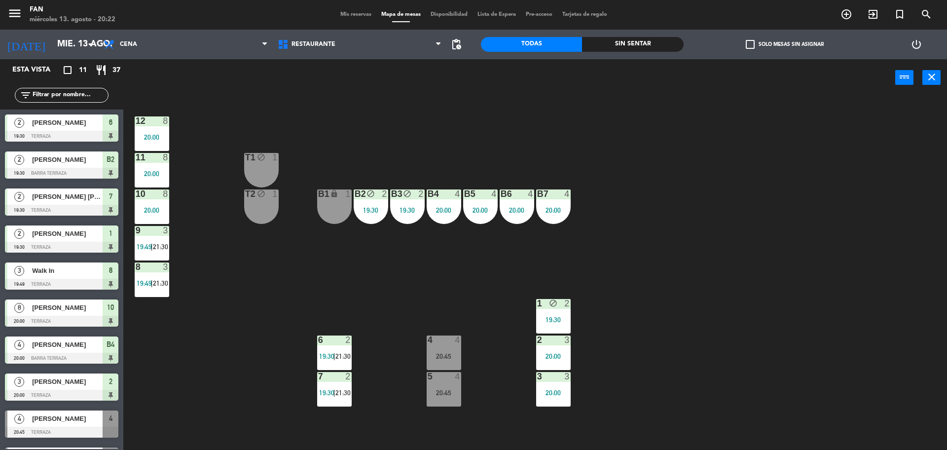
click at [277, 288] on div "12 8 20:00 11 8 20:00 T1 block 1 10 8 20:00 T2 block 1 B1 lock 1 B2 block 2 19:…" at bounding box center [540, 276] width 815 height 354
click at [761, 186] on div "12 8 20:00 11 8 20:00 T1 block 1 10 8 20:00 T2 block 1 B1 lock 1 B2 block 2 19:…" at bounding box center [540, 276] width 815 height 354
click at [342, 394] on span "21:30" at bounding box center [343, 393] width 15 height 8
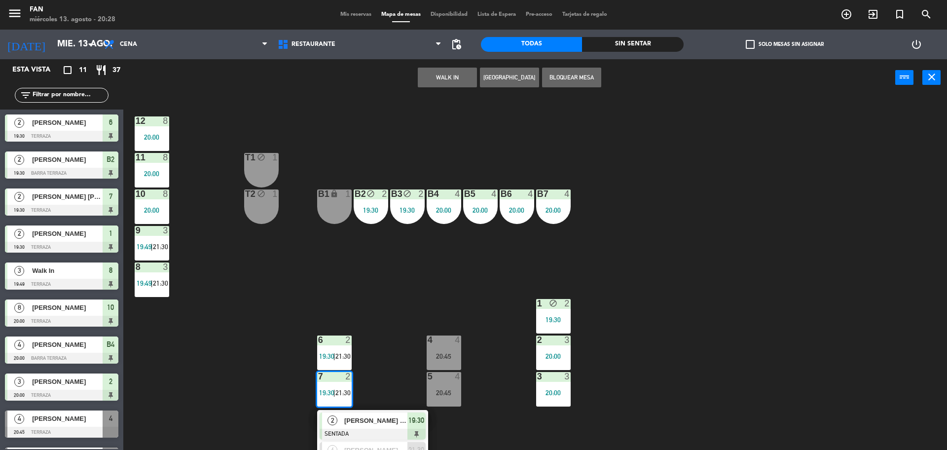
click at [359, 417] on span "[PERSON_NAME]" at bounding box center [375, 420] width 63 height 10
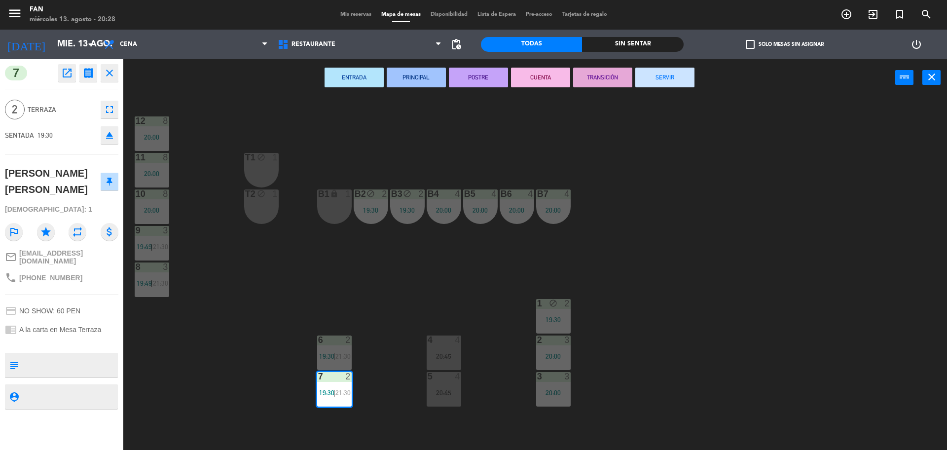
click at [656, 81] on button "SERVIR" at bounding box center [665, 78] width 59 height 20
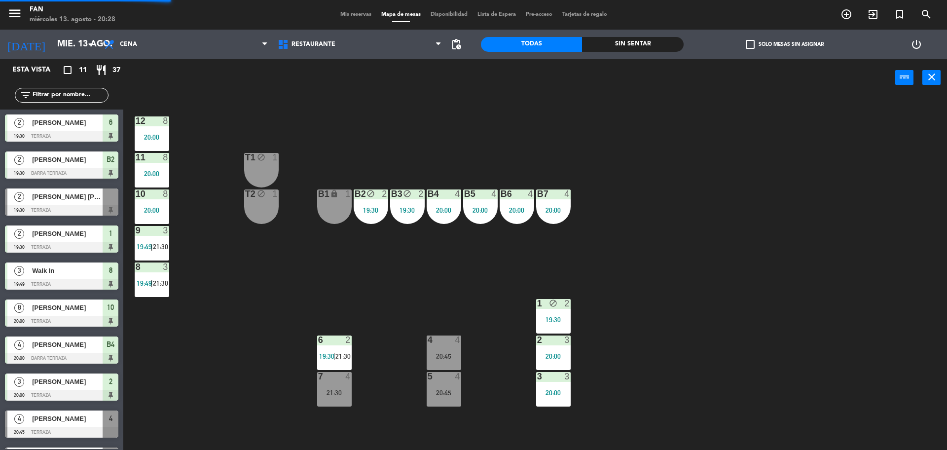
click at [672, 132] on div "12 8 20:00 11 8 20:00 T1 block 1 10 8 20:00 T2 block 1 B1 lock 1 B2 block 2 19:…" at bounding box center [540, 276] width 815 height 354
click at [448, 368] on div "4 4 20:45" at bounding box center [444, 353] width 35 height 35
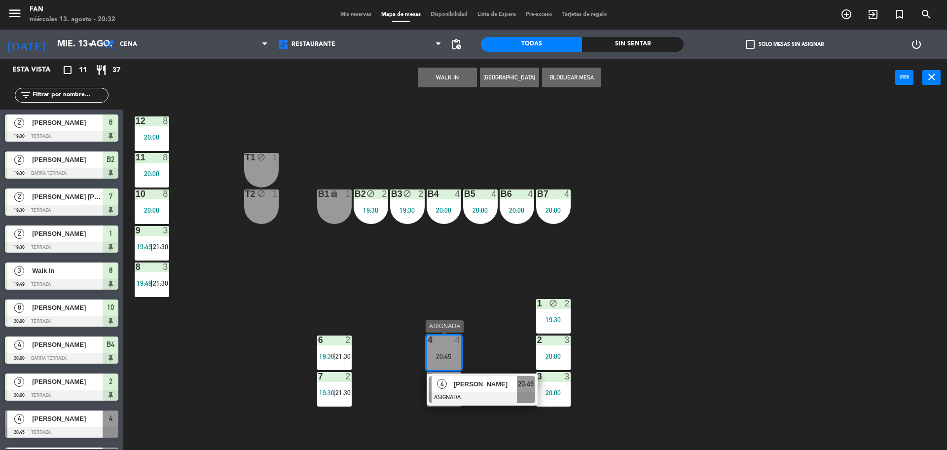
click at [453, 380] on div "[PERSON_NAME]" at bounding box center [485, 384] width 64 height 16
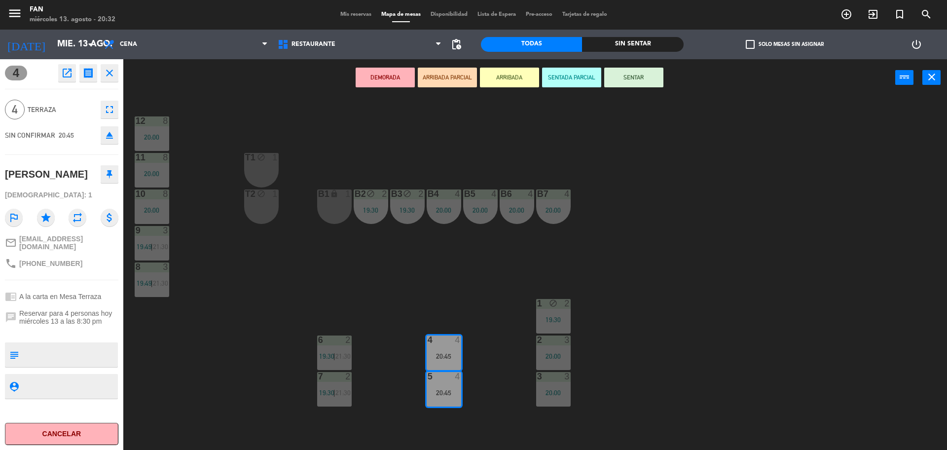
click at [637, 78] on button "SENTAR" at bounding box center [633, 78] width 59 height 20
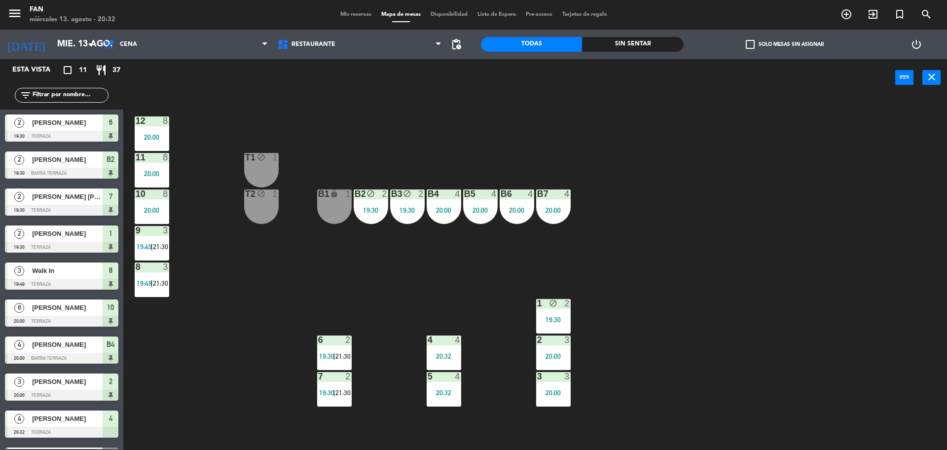
scroll to position [36, 0]
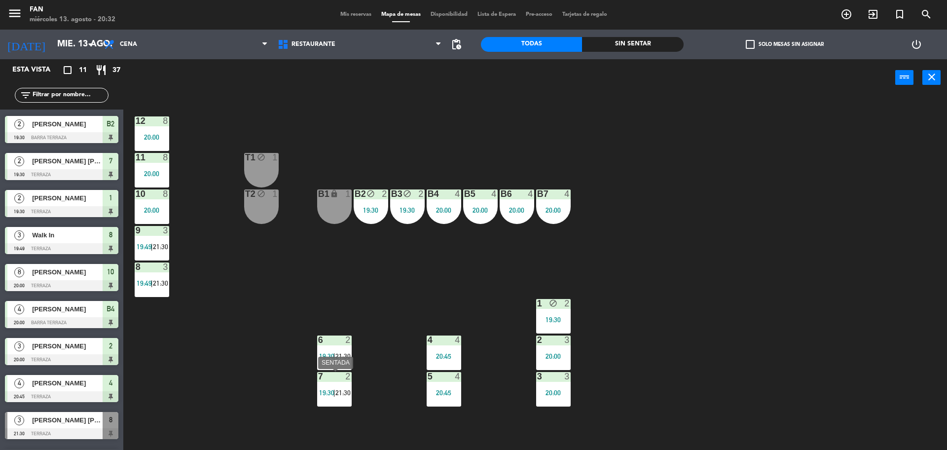
click at [328, 395] on span "19:30" at bounding box center [326, 393] width 15 height 8
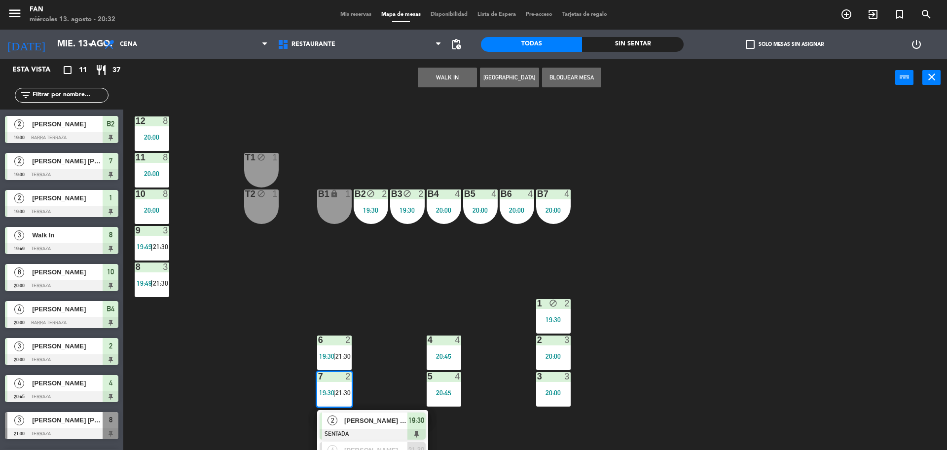
click at [347, 418] on span "[PERSON_NAME]" at bounding box center [375, 420] width 63 height 10
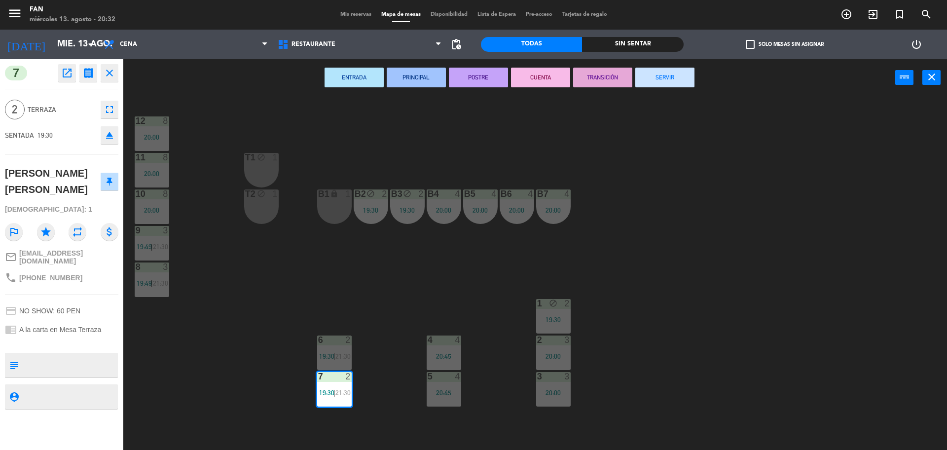
click at [665, 81] on button "SERVIR" at bounding box center [665, 78] width 59 height 20
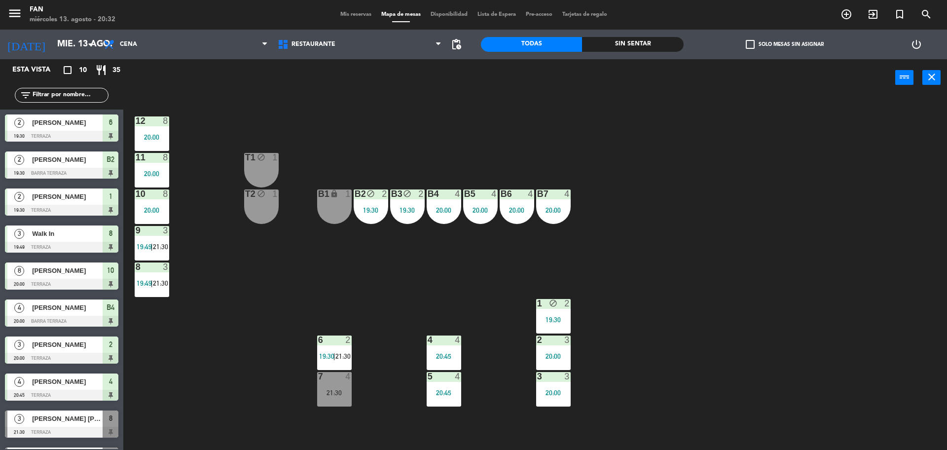
click at [253, 274] on div "12 8 20:00 11 8 20:00 T1 block 1 10 8 20:00 T2 block 1 B1 lock 1 B2 block 2 19:…" at bounding box center [540, 276] width 815 height 354
click at [286, 283] on div "12 8 20:00 11 8 20:00 T1 block 1 10 8 20:00 T2 block 1 B1 lock 1 B2 block 2 19:…" at bounding box center [540, 276] width 815 height 354
click at [437, 214] on div "20:00" at bounding box center [444, 210] width 35 height 7
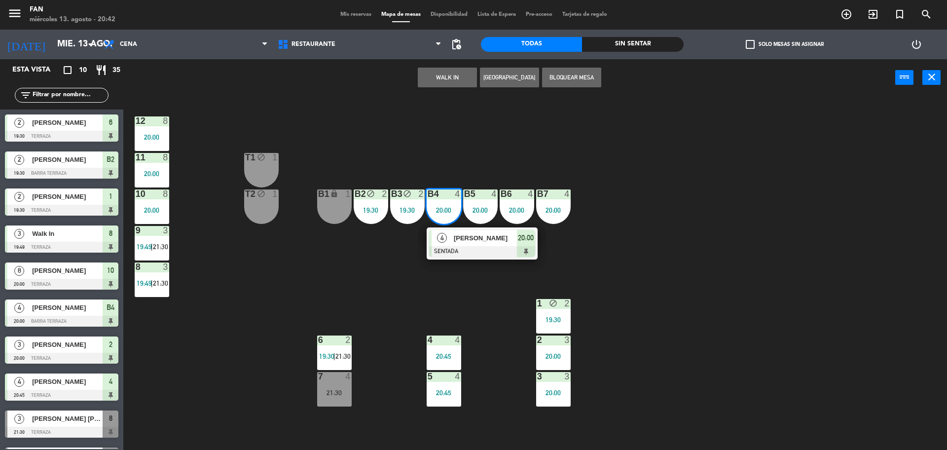
click at [452, 240] on div "4" at bounding box center [442, 238] width 21 height 16
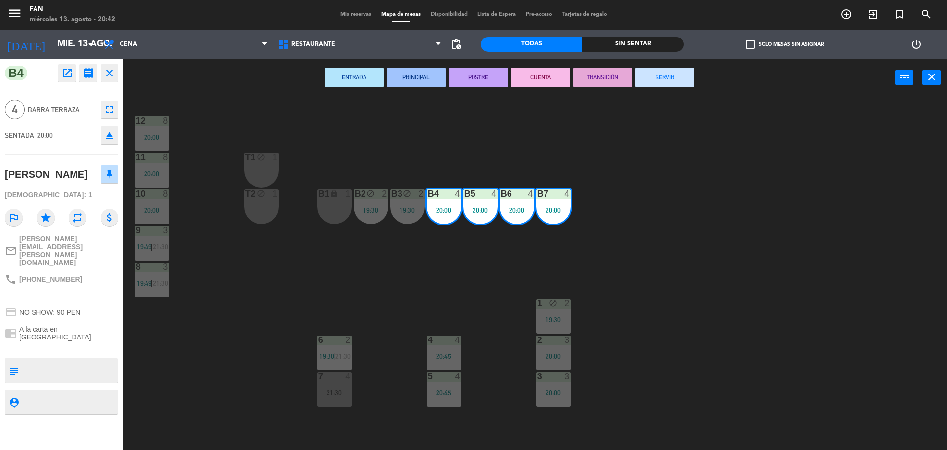
click at [663, 73] on button "SERVIR" at bounding box center [665, 78] width 59 height 20
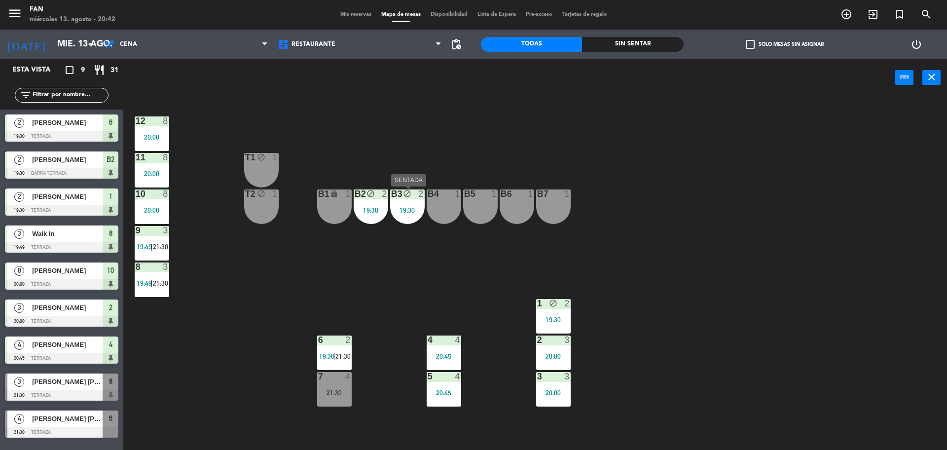
click at [415, 212] on div "19:30" at bounding box center [407, 210] width 35 height 7
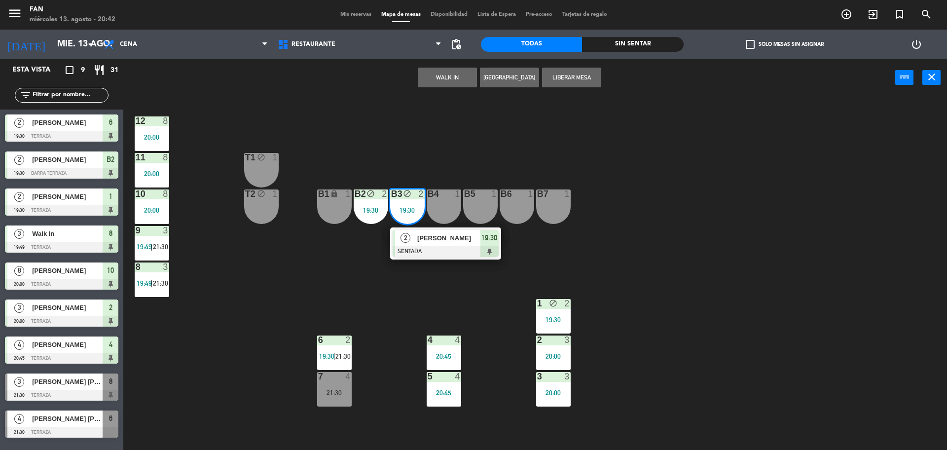
click at [418, 233] on span "[PERSON_NAME]" at bounding box center [448, 238] width 63 height 10
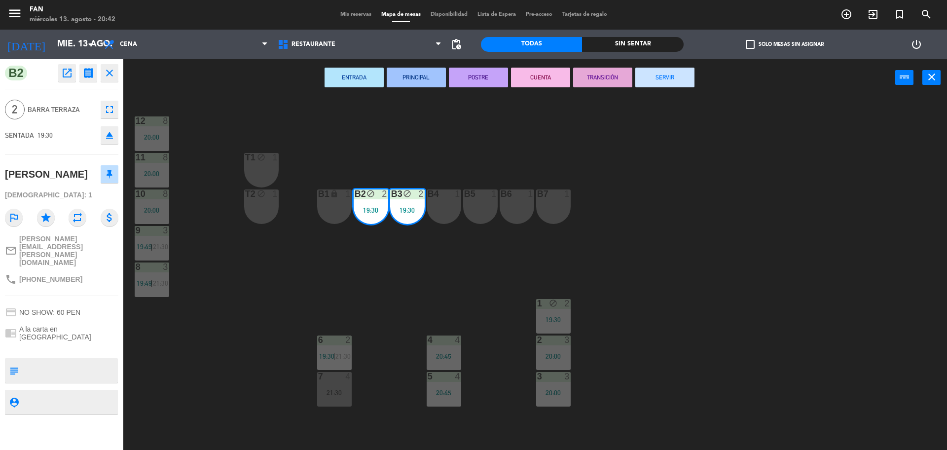
click at [678, 65] on div "ENTRADA PRINCIPAL POSTRE CUENTA TRANSICIÓN SERVIR power_input close" at bounding box center [509, 78] width 772 height 38
click at [678, 70] on button "SERVIR" at bounding box center [665, 78] width 59 height 20
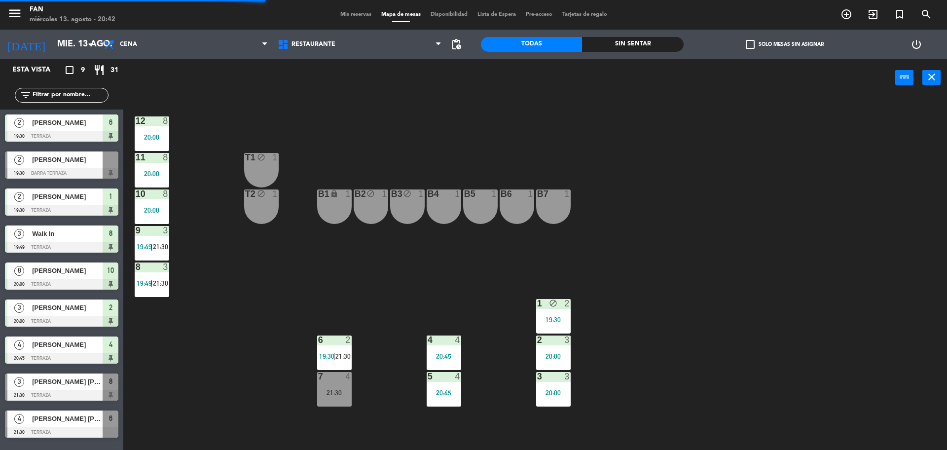
click at [703, 166] on div "12 8 20:00 11 8 20:00 T1 block 1 10 8 20:00 T2 block 1 B1 lock 1 B2 block 1 B3 …" at bounding box center [540, 276] width 815 height 354
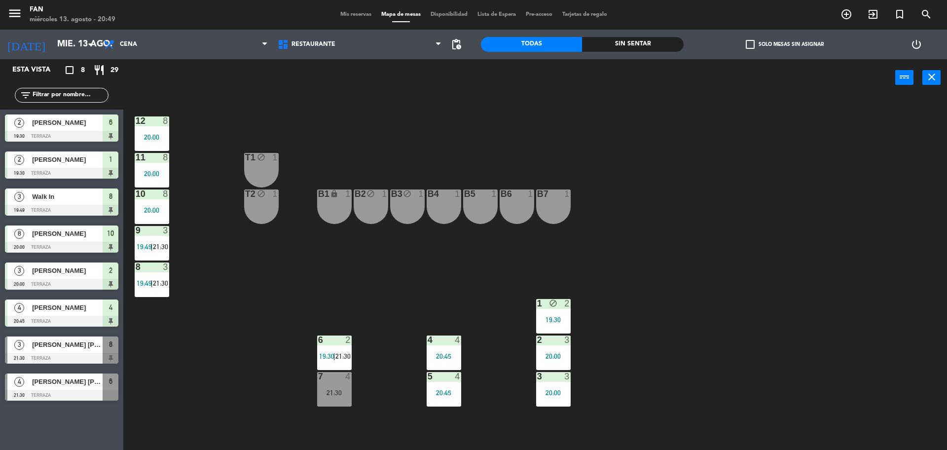
click at [459, 199] on div "B4 1" at bounding box center [444, 206] width 35 height 35
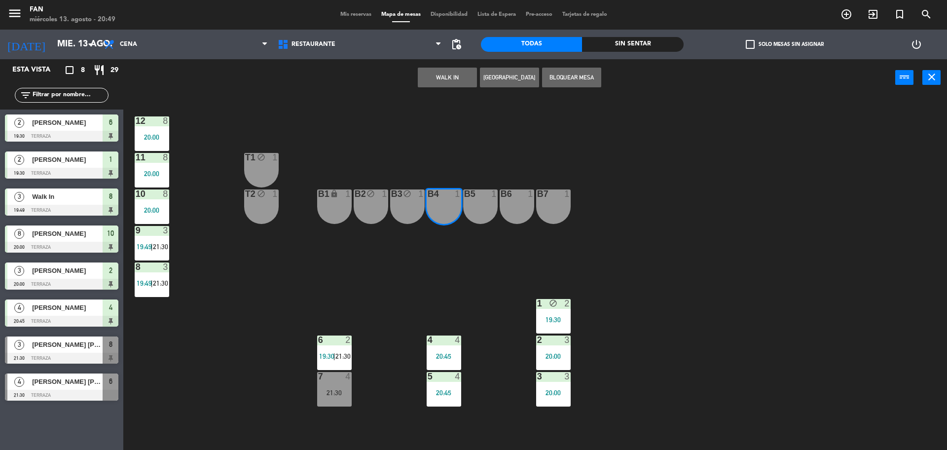
click at [403, 249] on div "12 8 20:00 11 8 20:00 T1 block 1 10 8 20:00 T2 block 1 B1 lock 1 B2 block 1 B3 …" at bounding box center [540, 276] width 815 height 354
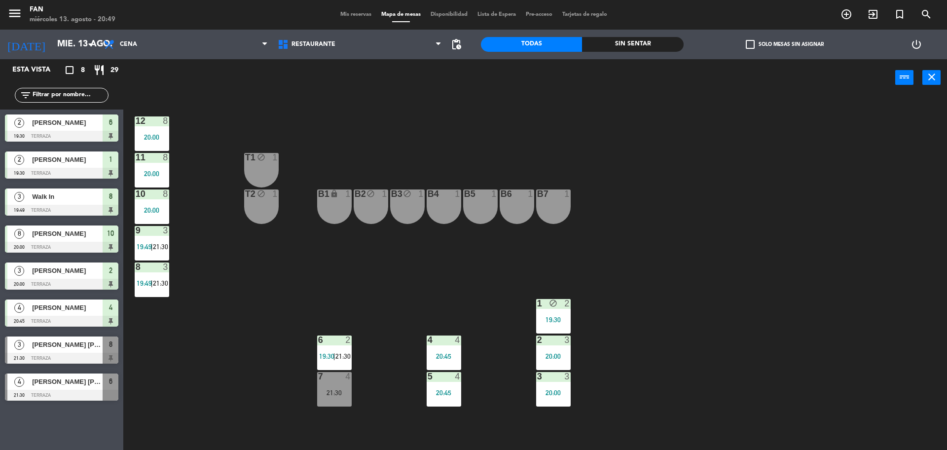
click at [452, 212] on div "B4 1" at bounding box center [444, 206] width 35 height 35
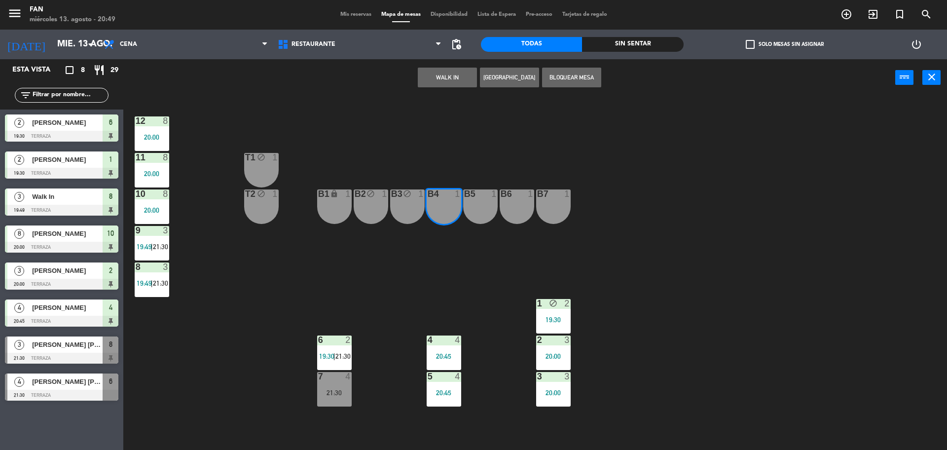
click at [481, 211] on div "B5 1" at bounding box center [480, 206] width 35 height 35
click at [589, 77] on button "Bloquear Mesa" at bounding box center [571, 78] width 59 height 20
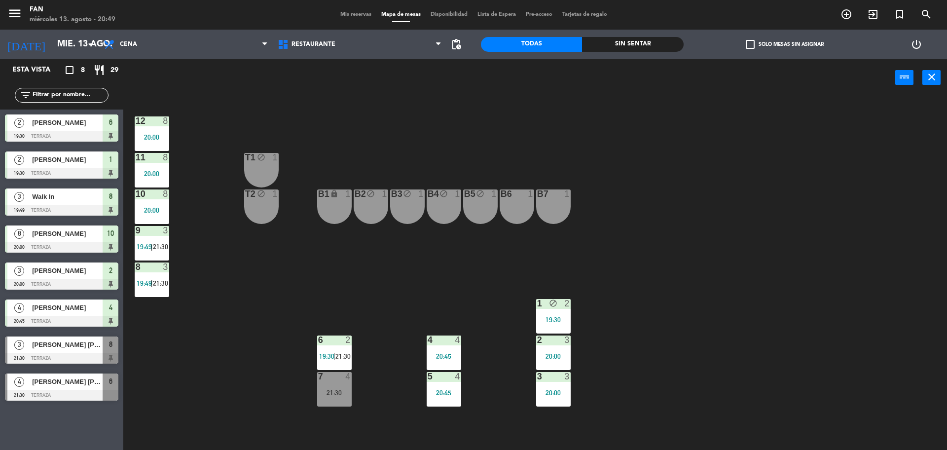
click at [370, 207] on div "B2 block 1" at bounding box center [371, 206] width 35 height 35
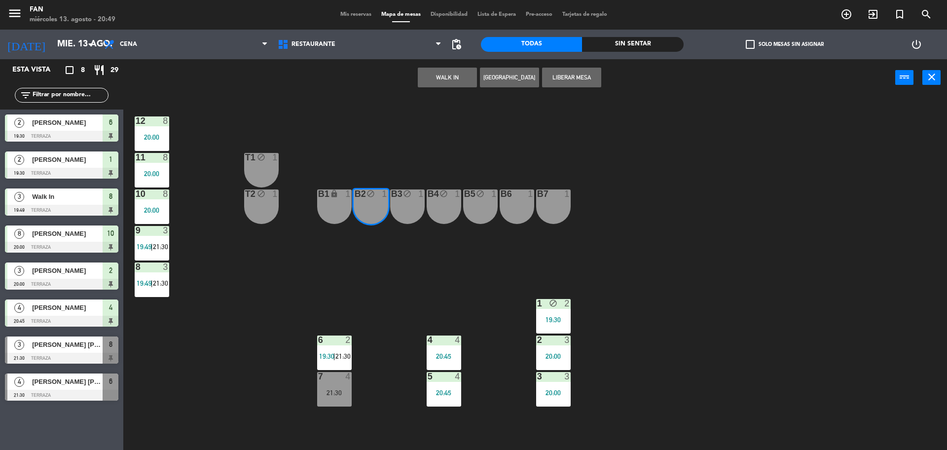
click at [402, 208] on div "B3 block 1" at bounding box center [407, 206] width 35 height 35
click at [569, 79] on button "Liberar Mesa" at bounding box center [571, 78] width 59 height 20
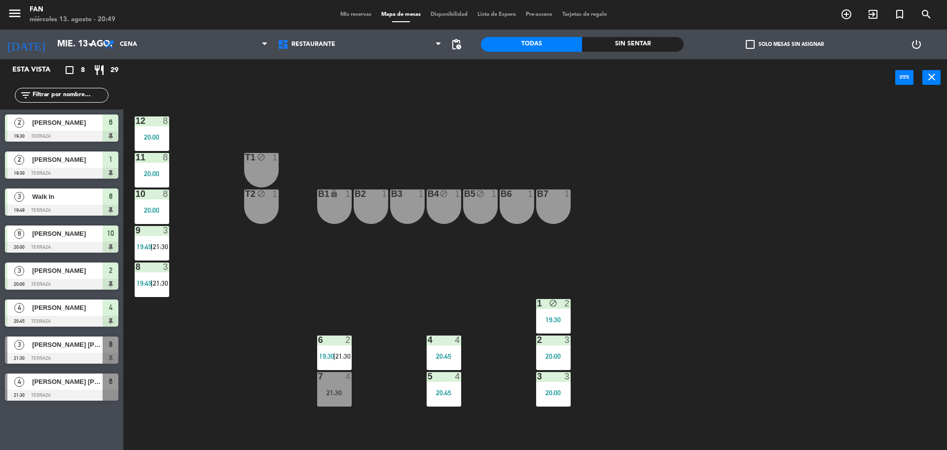
click at [398, 200] on div "B3 1" at bounding box center [407, 206] width 35 height 35
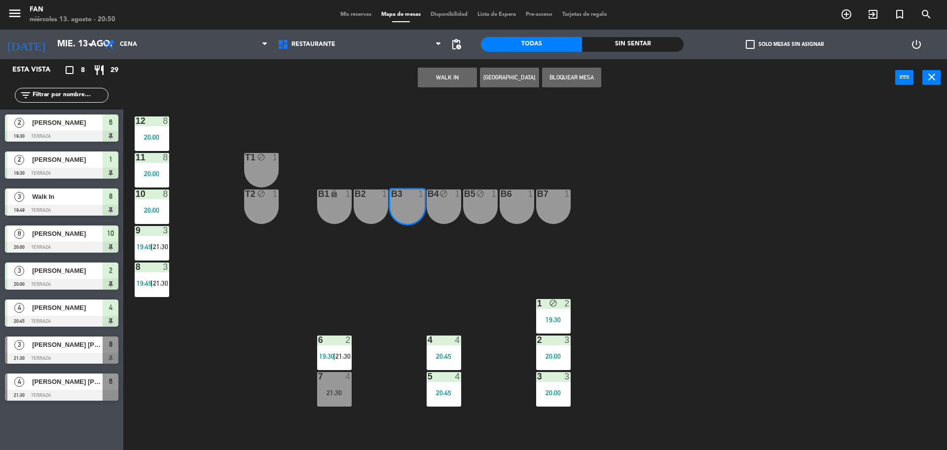
click at [357, 207] on div "B2 1" at bounding box center [371, 206] width 35 height 35
click at [459, 68] on button "WALK IN" at bounding box center [447, 78] width 59 height 20
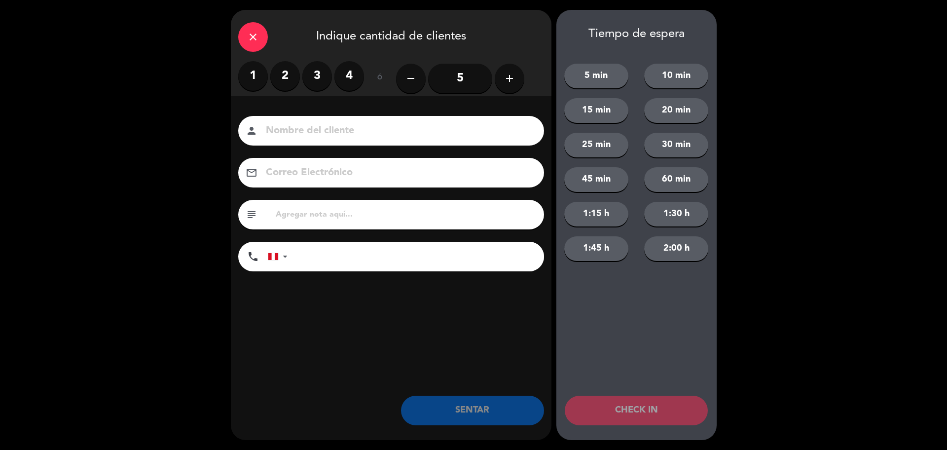
click at [280, 69] on label "2" at bounding box center [285, 76] width 30 height 30
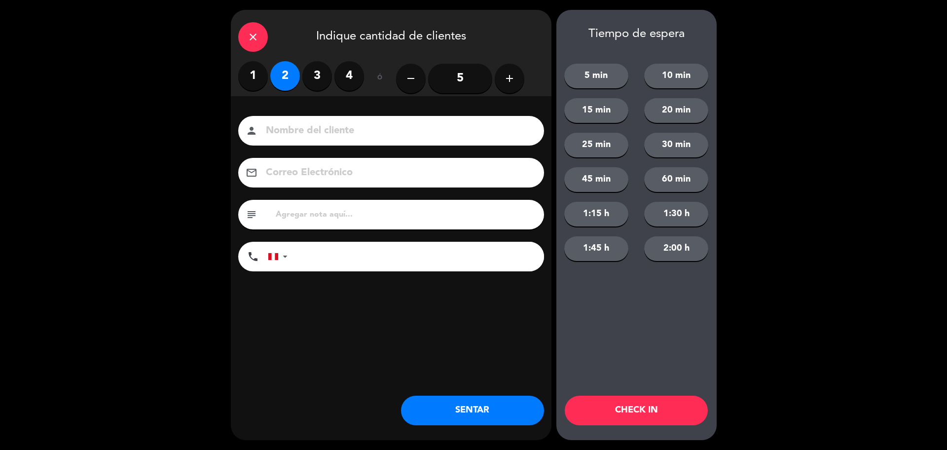
click at [458, 407] on button "SENTAR" at bounding box center [472, 411] width 143 height 30
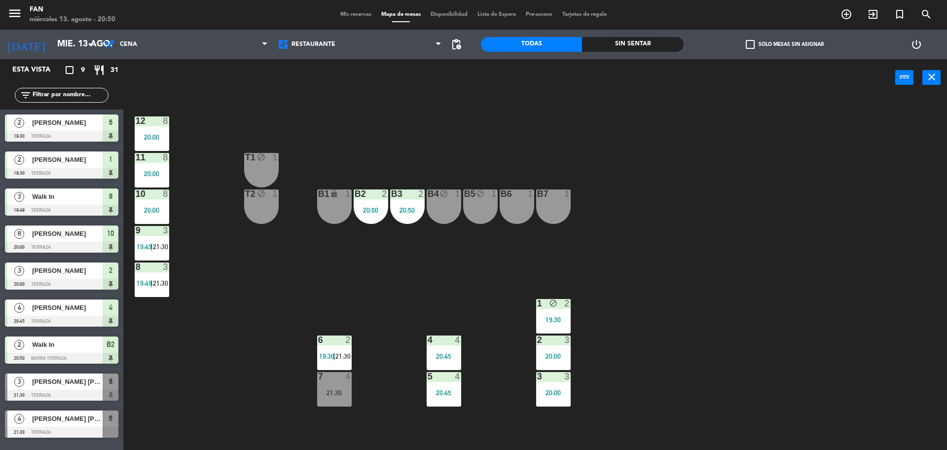
click at [442, 306] on div "12 8 20:00 11 8 20:00 T1 block 1 10 8 20:00 T2 block 1 B1 lock 1 B2 2 20:50 B3 …" at bounding box center [540, 276] width 815 height 354
click at [358, 16] on span "Mis reservas" at bounding box center [356, 14] width 41 height 5
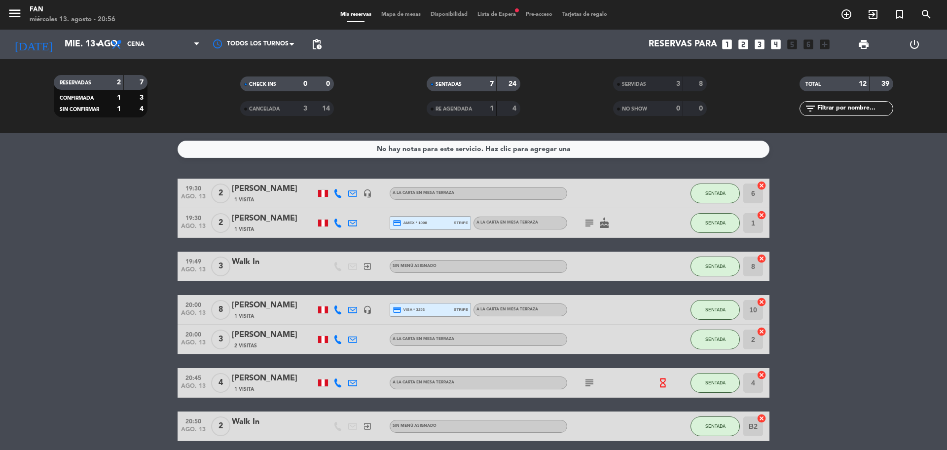
click at [809, 262] on bookings-row "19:30 ago. 13 2 Chantal Deleplanque 1 Visita headset_mic A la carta en Mesa Ter…" at bounding box center [473, 347] width 947 height 336
click at [409, 15] on span "Mapa de mesas" at bounding box center [400, 14] width 49 height 5
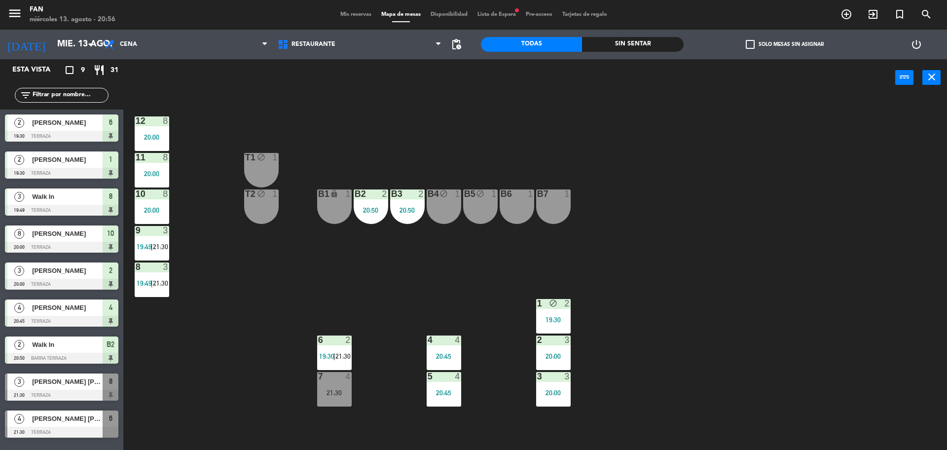
click at [484, 15] on span "Lista de Espera fiber_manual_record" at bounding box center [497, 14] width 48 height 5
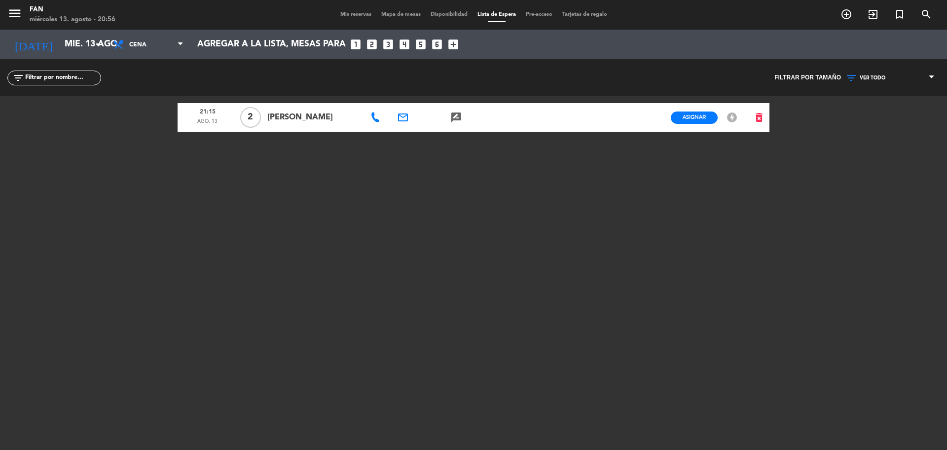
click at [395, 15] on span "Mapa de mesas" at bounding box center [400, 14] width 49 height 5
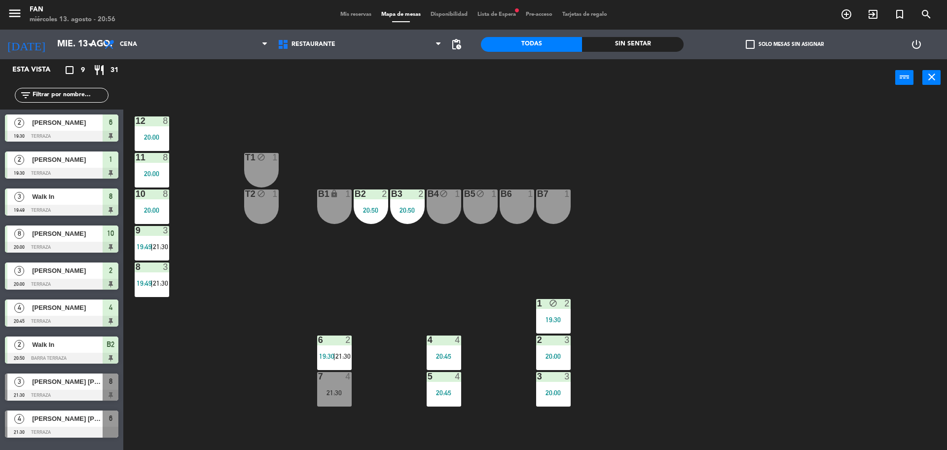
click at [509, 16] on span "Lista de Espera fiber_manual_record" at bounding box center [497, 14] width 48 height 5
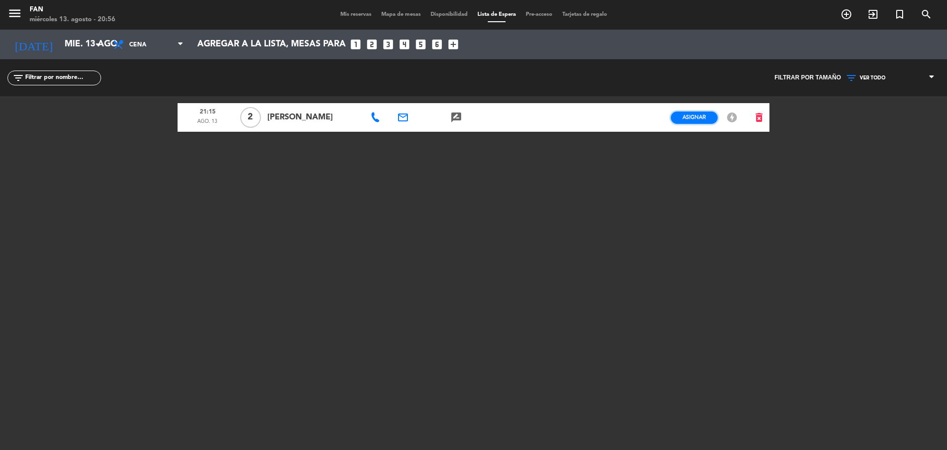
click at [681, 121] on button "Asignar" at bounding box center [694, 118] width 47 height 12
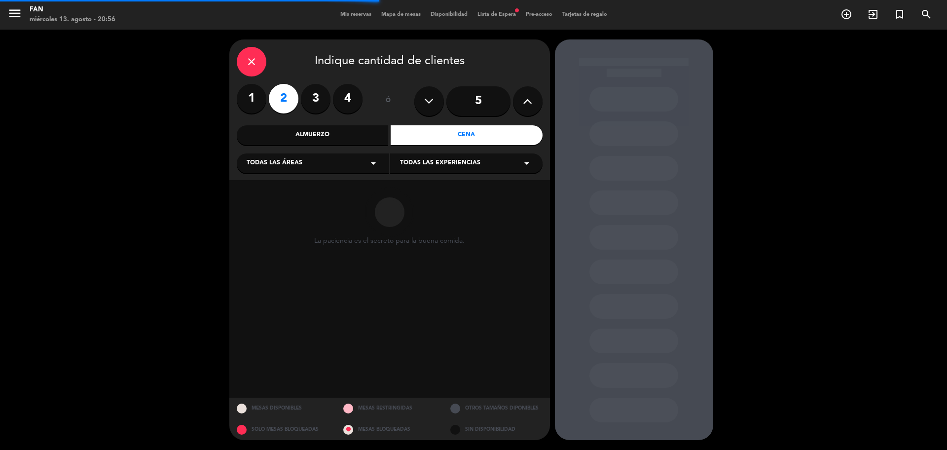
click at [505, 157] on div "Todas las experiencias arrow_drop_down" at bounding box center [466, 163] width 152 height 20
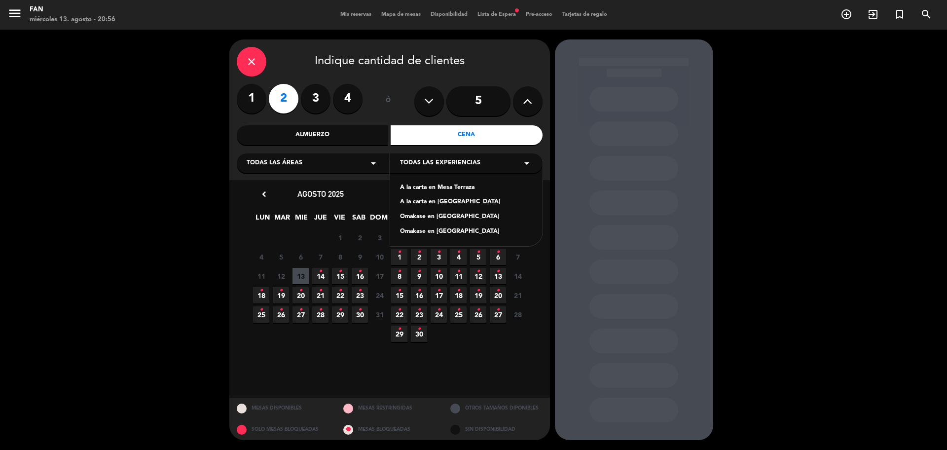
click at [471, 197] on div "A la carta en Mesa Terraza A la carta en barra del Itamae Omakase en Mesa Terra…" at bounding box center [466, 203] width 152 height 85
click at [473, 199] on div "A la carta en [GEOGRAPHIC_DATA]" at bounding box center [466, 202] width 133 height 10
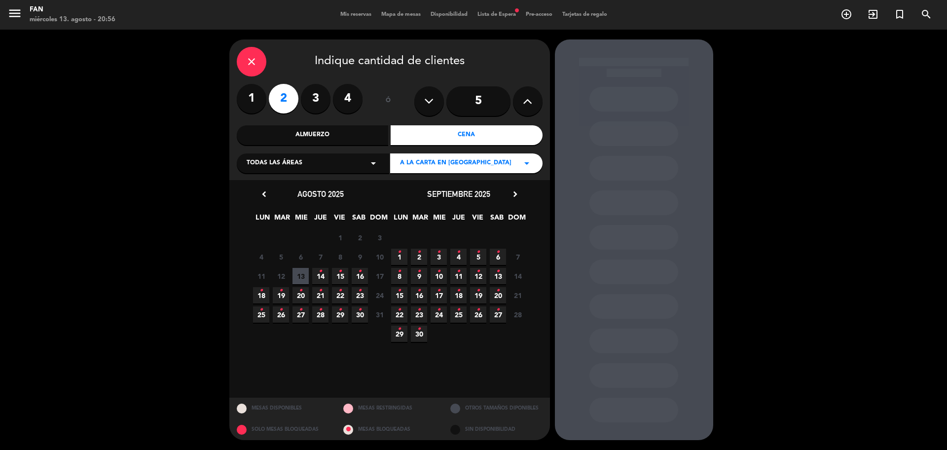
click at [302, 276] on span "13" at bounding box center [301, 276] width 16 height 16
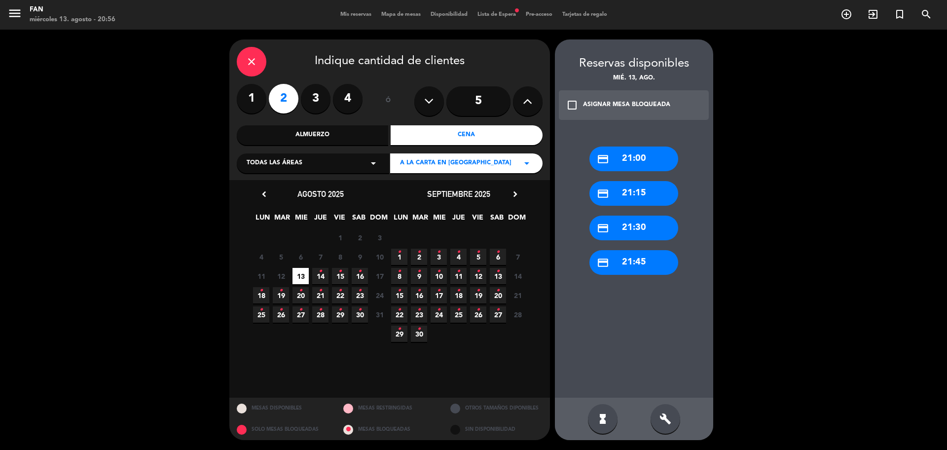
click at [621, 178] on div "credit_card 21:00 credit_card 21:15 credit_card 21:30 credit_card 21:45" at bounding box center [634, 262] width 158 height 271
click at [622, 182] on div "credit_card 21:15" at bounding box center [634, 193] width 89 height 25
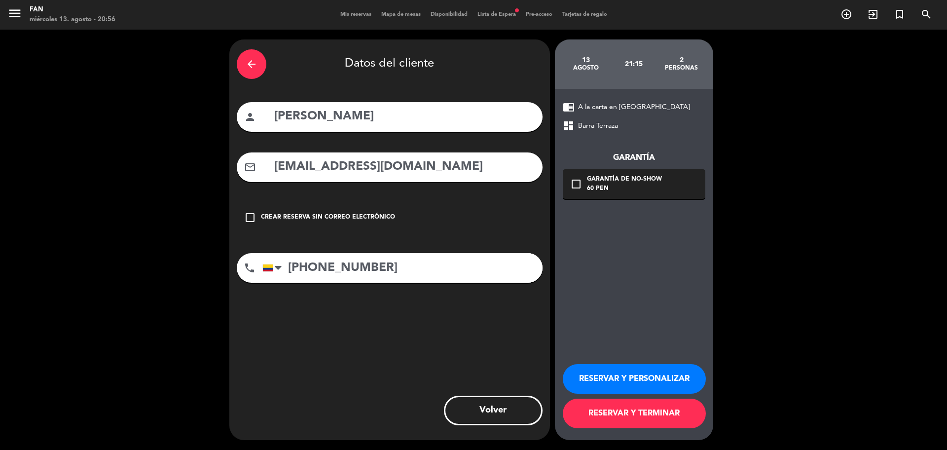
click at [633, 415] on button "RESERVAR Y TERMINAR" at bounding box center [634, 414] width 143 height 30
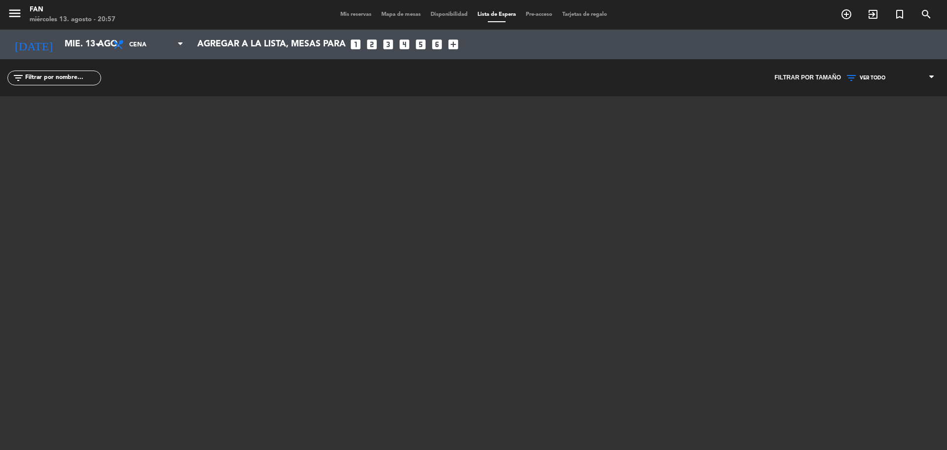
click at [400, 15] on span "Mapa de mesas" at bounding box center [400, 14] width 49 height 5
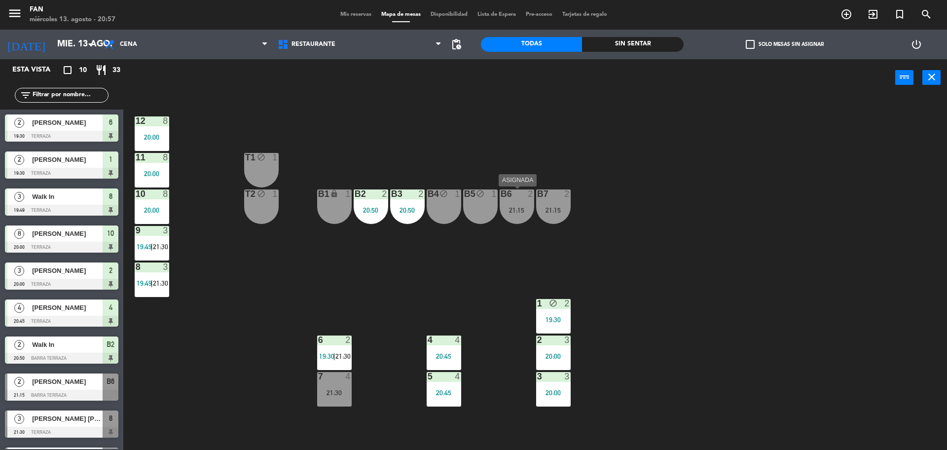
click at [526, 219] on div "B6 2 21:15" at bounding box center [517, 206] width 35 height 35
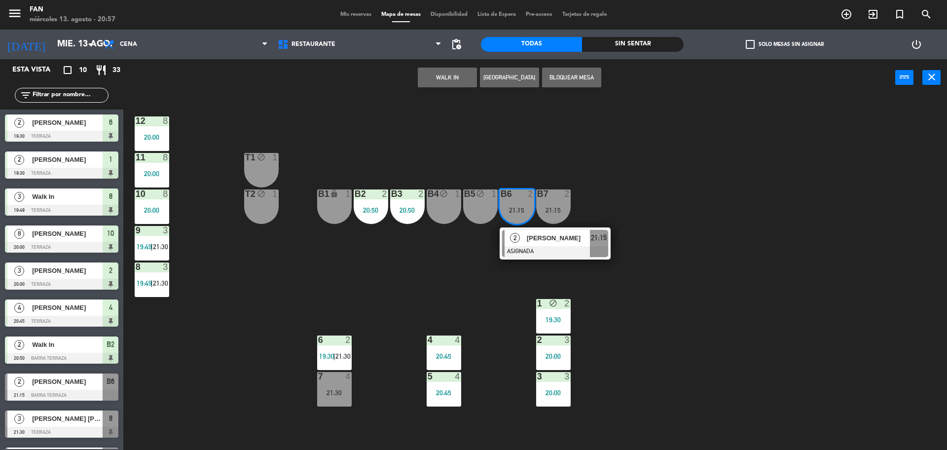
click at [537, 242] on span "Andrea Sarmiento" at bounding box center [558, 238] width 63 height 10
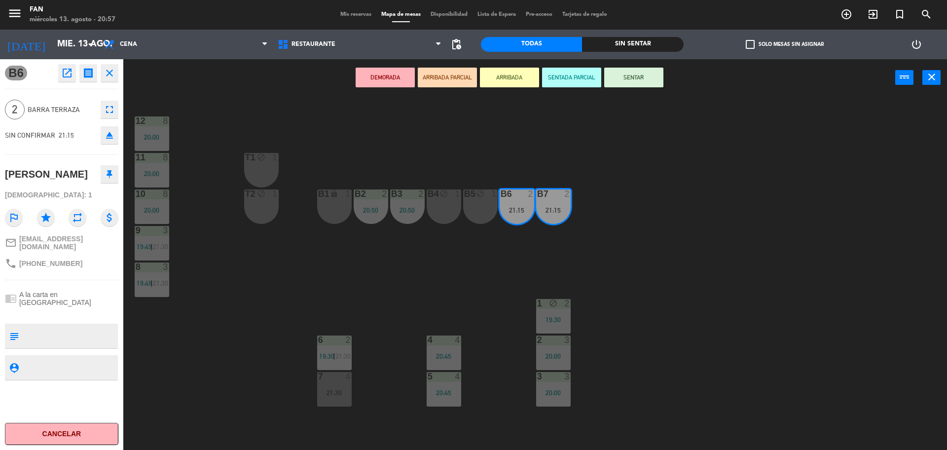
click at [455, 213] on div "B4 block 1" at bounding box center [444, 206] width 35 height 35
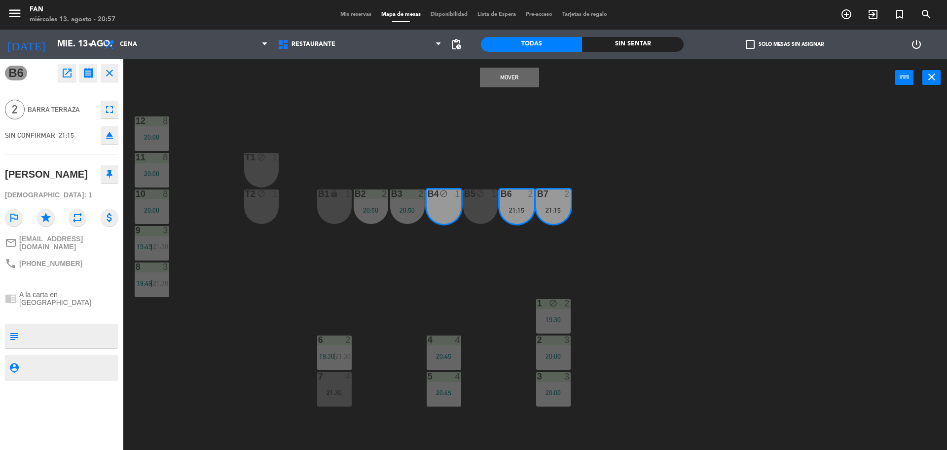
click at [490, 209] on div "B5 block 1" at bounding box center [480, 206] width 35 height 35
click at [543, 81] on button "Unir" at bounding box center [540, 78] width 59 height 20
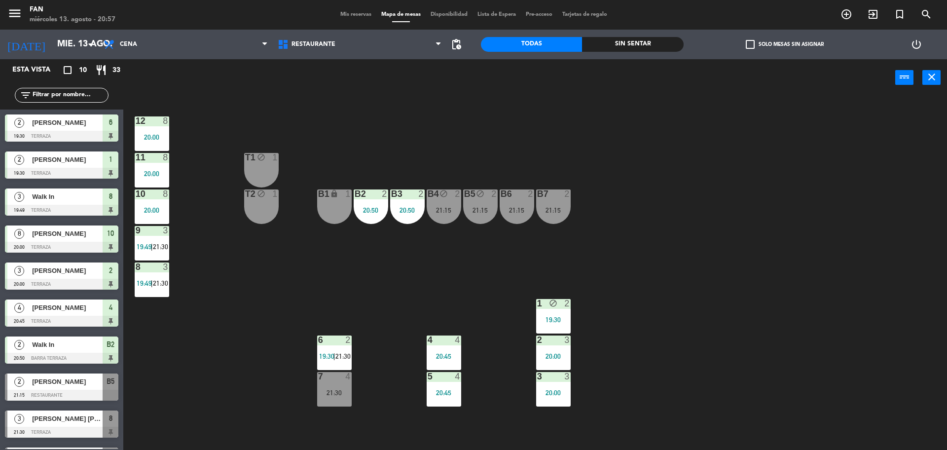
scroll to position [23, 0]
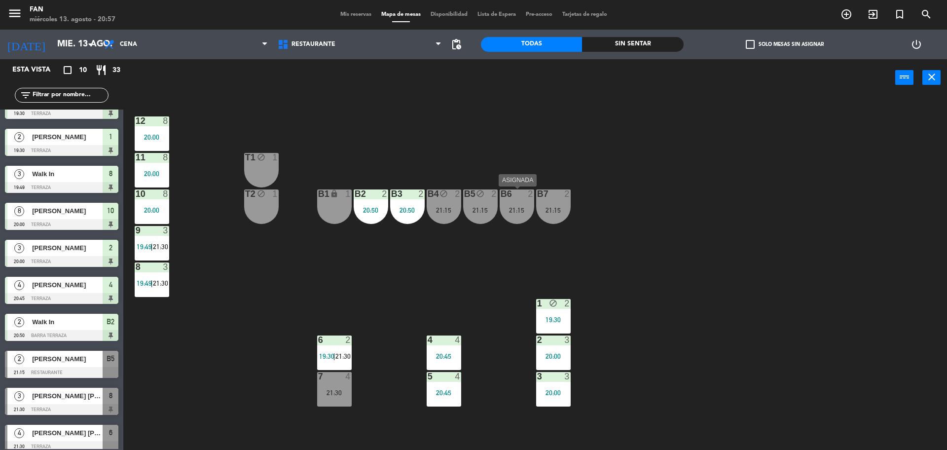
click at [512, 213] on div "21:15" at bounding box center [517, 210] width 35 height 7
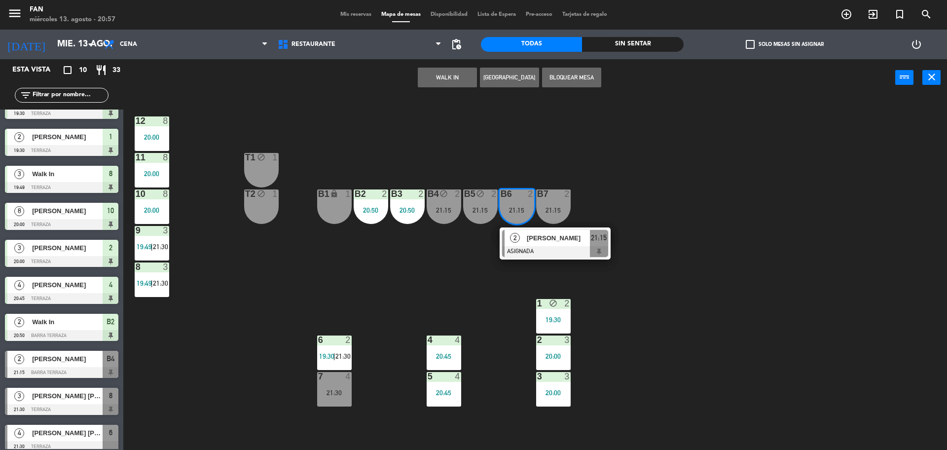
click at [343, 206] on div "B1 lock 1" at bounding box center [334, 206] width 35 height 35
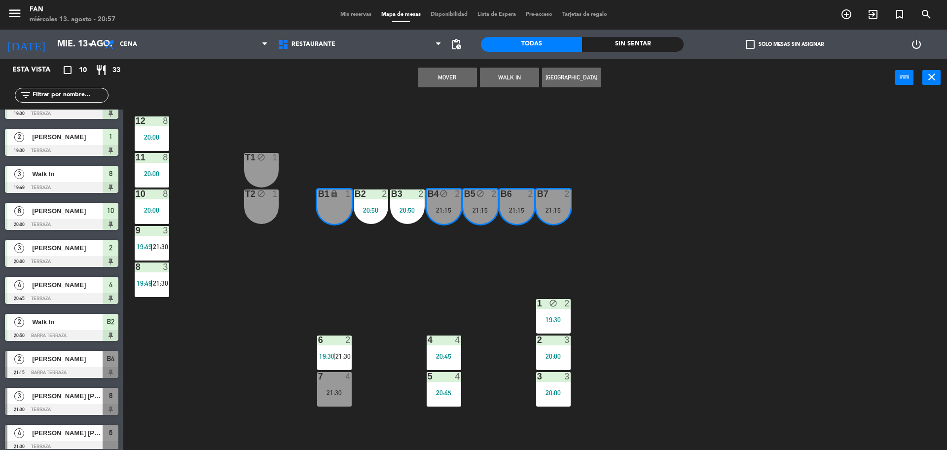
click at [442, 82] on button "Mover" at bounding box center [447, 78] width 59 height 20
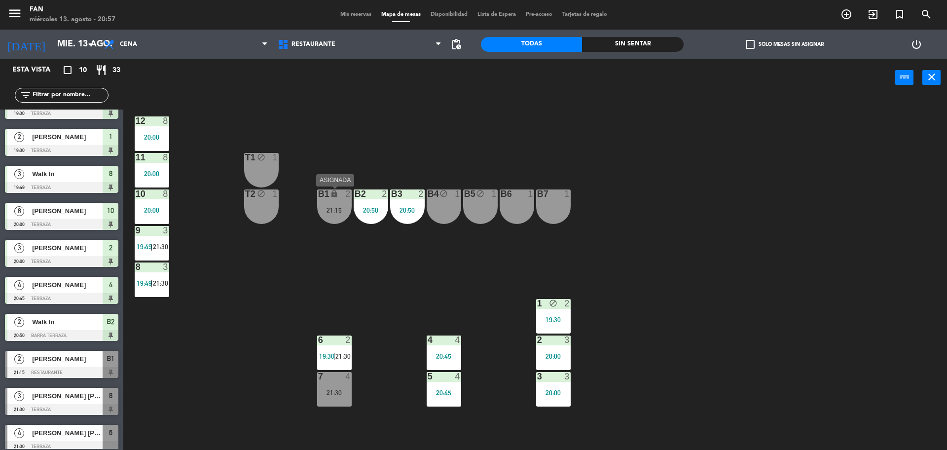
click at [325, 214] on div "B1 lock 2 21:15" at bounding box center [334, 206] width 35 height 35
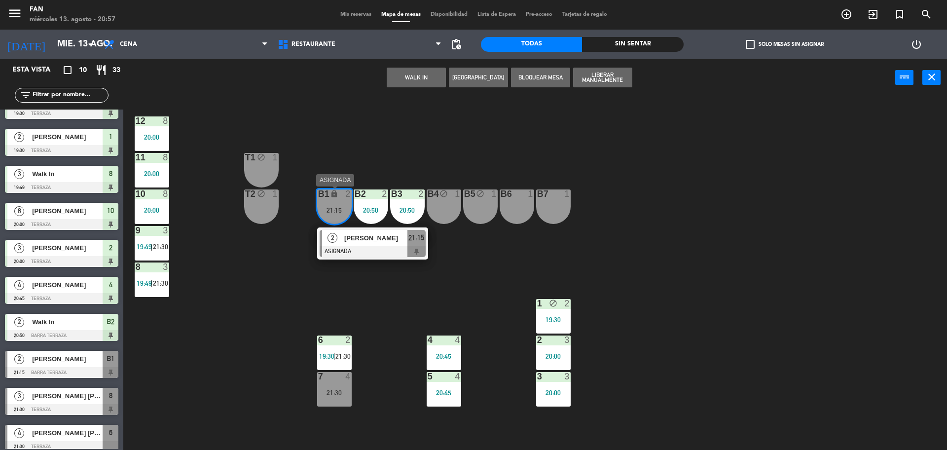
click at [346, 240] on span "Andrea Sarmiento" at bounding box center [375, 238] width 63 height 10
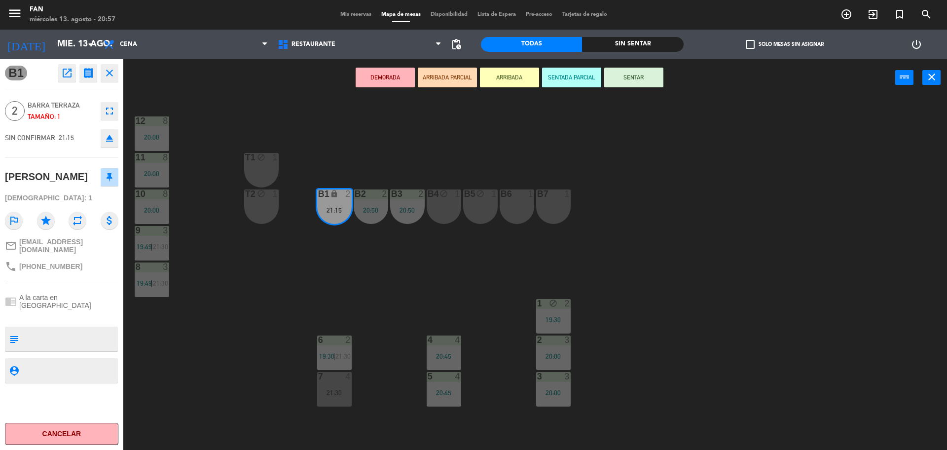
click at [436, 208] on div "B4 block 1" at bounding box center [444, 206] width 35 height 35
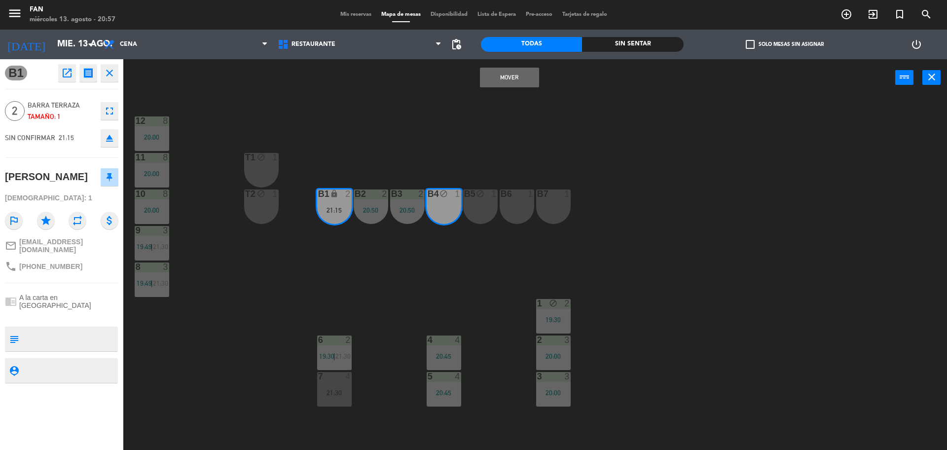
click at [484, 208] on div "B5 block 1" at bounding box center [480, 206] width 35 height 35
click at [496, 83] on button "Mover y Unir" at bounding box center [509, 78] width 59 height 20
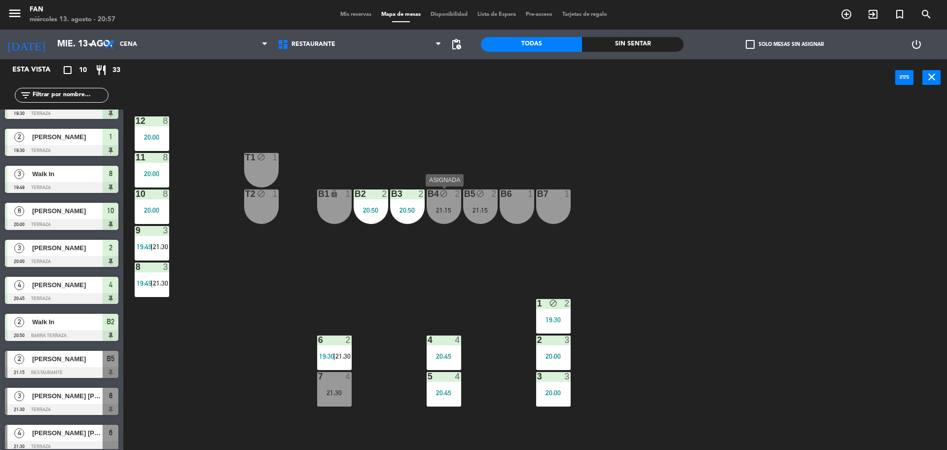
click at [448, 197] on icon "block" at bounding box center [444, 193] width 8 height 8
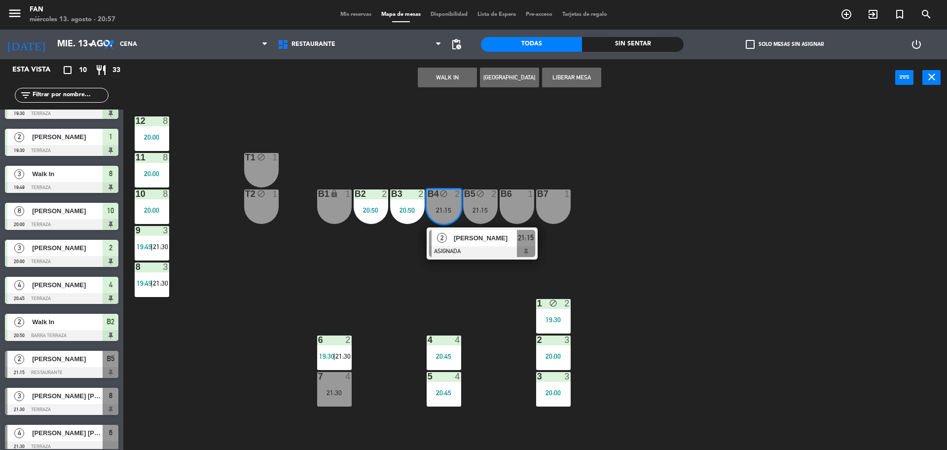
click at [481, 196] on icon "block" at bounding box center [480, 193] width 8 height 8
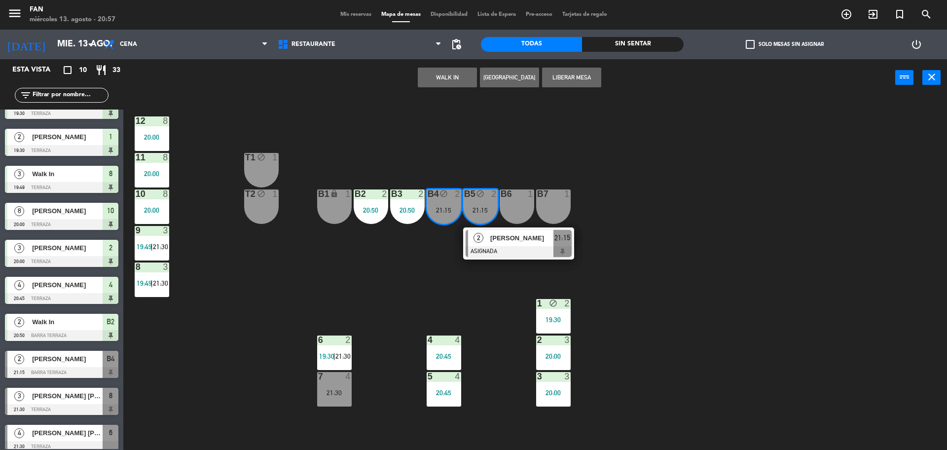
click at [565, 75] on button "Liberar Mesa" at bounding box center [571, 78] width 59 height 20
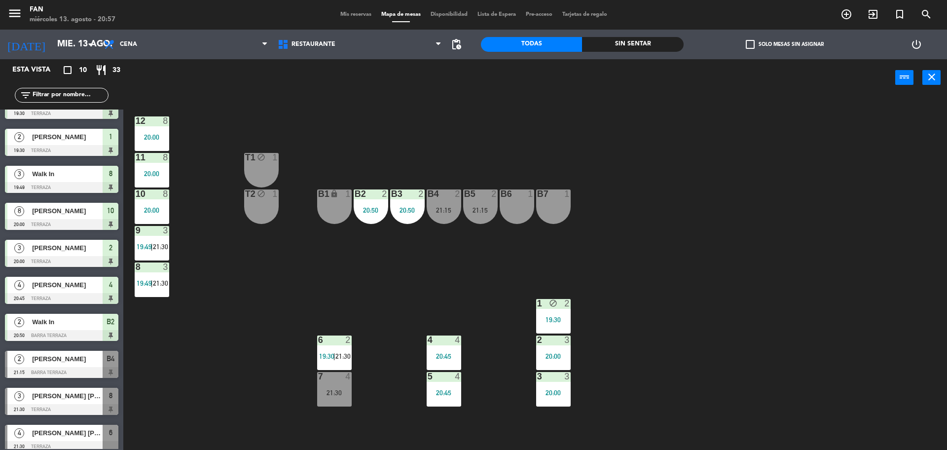
click at [566, 82] on div "power_input close" at bounding box center [509, 78] width 772 height 38
click at [152, 277] on div "8 3 19:49 | 21:30" at bounding box center [152, 280] width 35 height 35
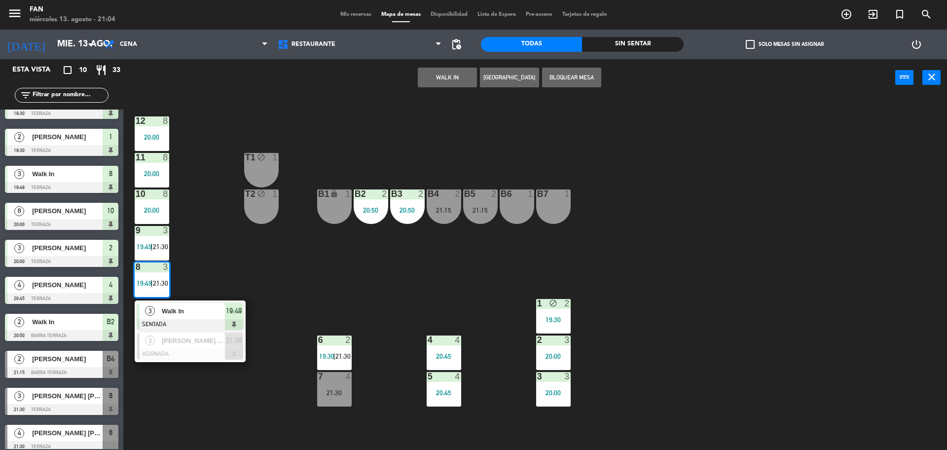
click at [272, 349] on div "12 8 20:00 11 8 20:00 T1 block 1 10 8 20:00 T2 block 1 B1 lock 1 B2 2 20:50 B3 …" at bounding box center [540, 276] width 815 height 354
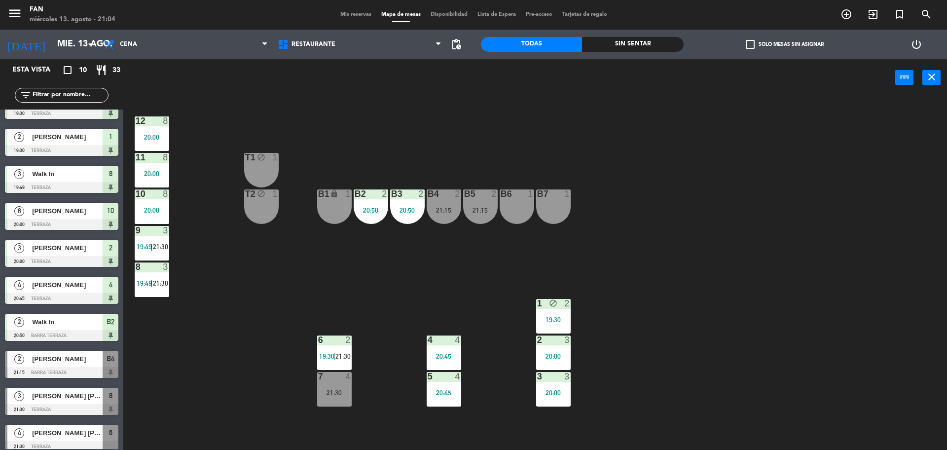
click at [334, 385] on div "7 4 21:30" at bounding box center [334, 389] width 35 height 35
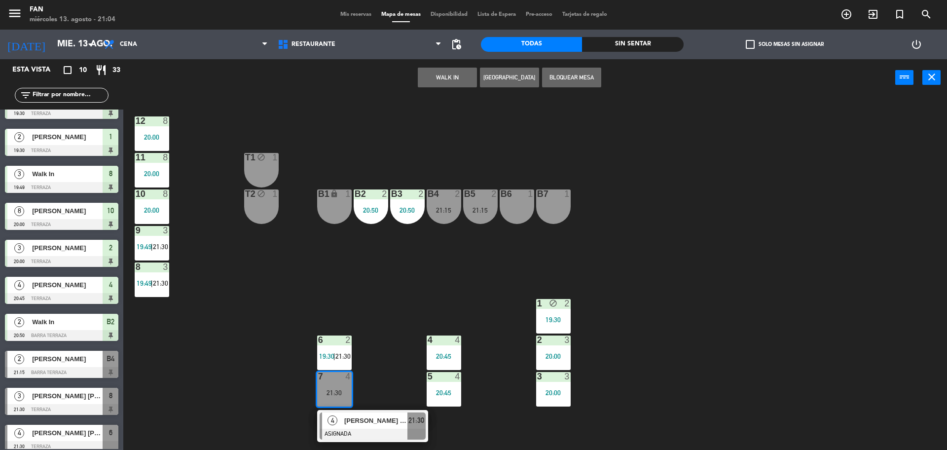
click at [372, 355] on div "12 8 20:00 11 8 20:00 T1 block 1 10 8 20:00 T2 block 1 B1 lock 1 B2 2 20:50 B3 …" at bounding box center [540, 276] width 815 height 354
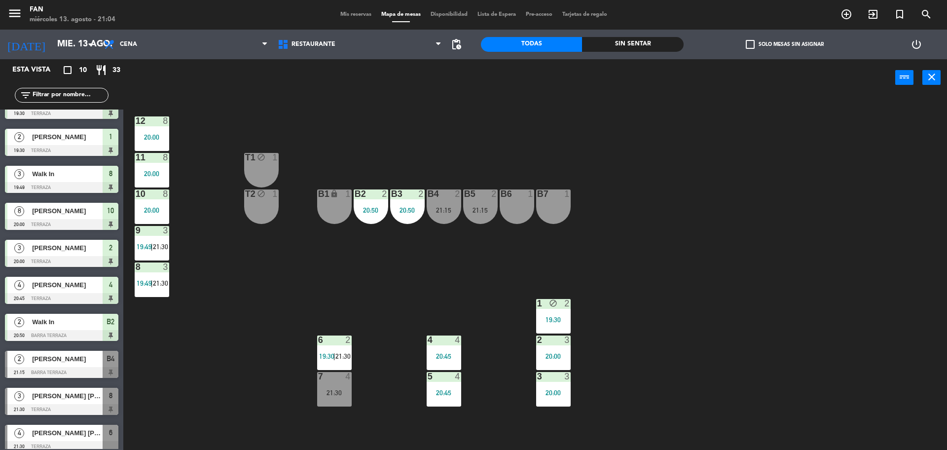
click at [332, 347] on div "6 2 19:30 | 21:30" at bounding box center [334, 353] width 35 height 35
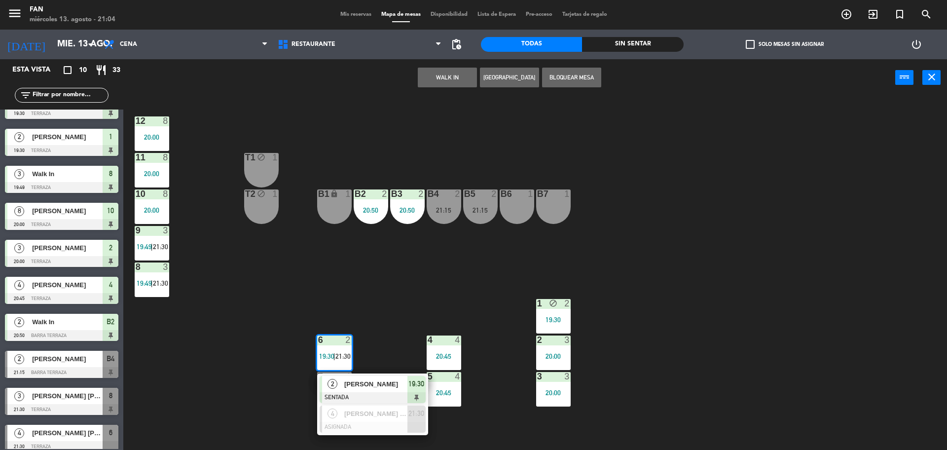
click at [348, 377] on div "[PERSON_NAME]" at bounding box center [375, 384] width 64 height 16
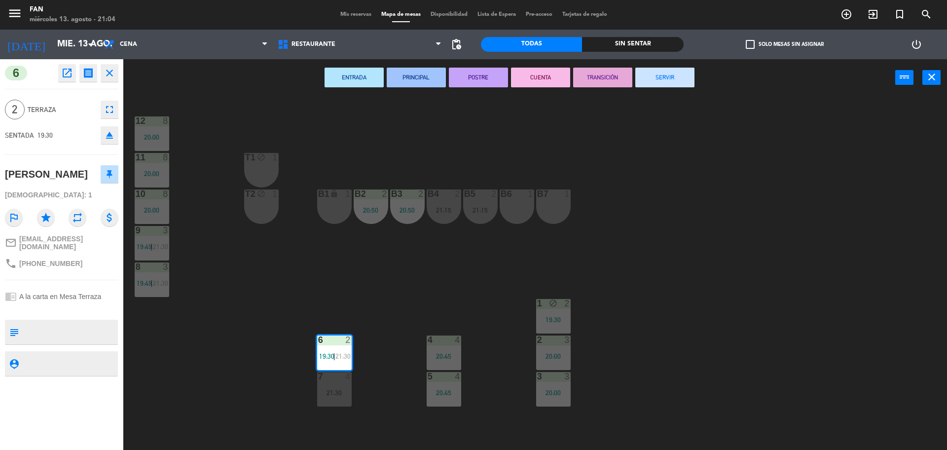
click at [672, 80] on button "SERVIR" at bounding box center [665, 78] width 59 height 20
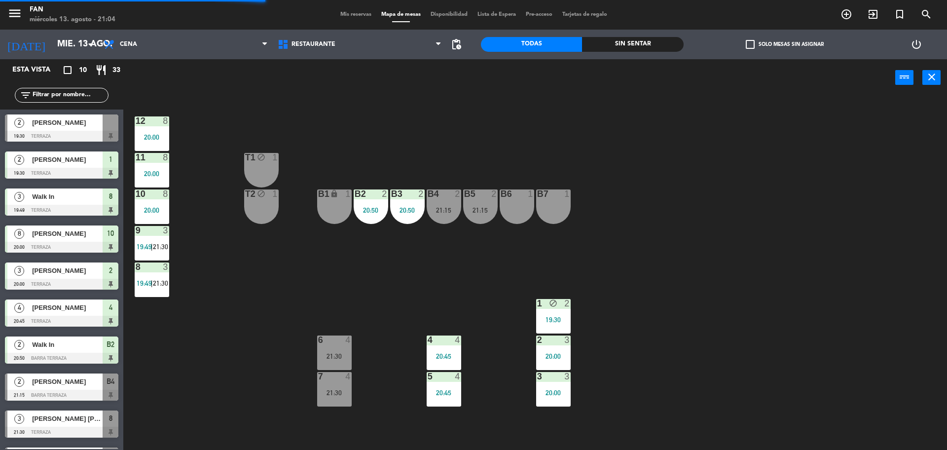
click at [706, 166] on div "12 8 20:00 11 8 20:00 T1 block 1 10 8 20:00 T2 block 1 B1 lock 1 B2 2 20:50 B3 …" at bounding box center [540, 276] width 815 height 354
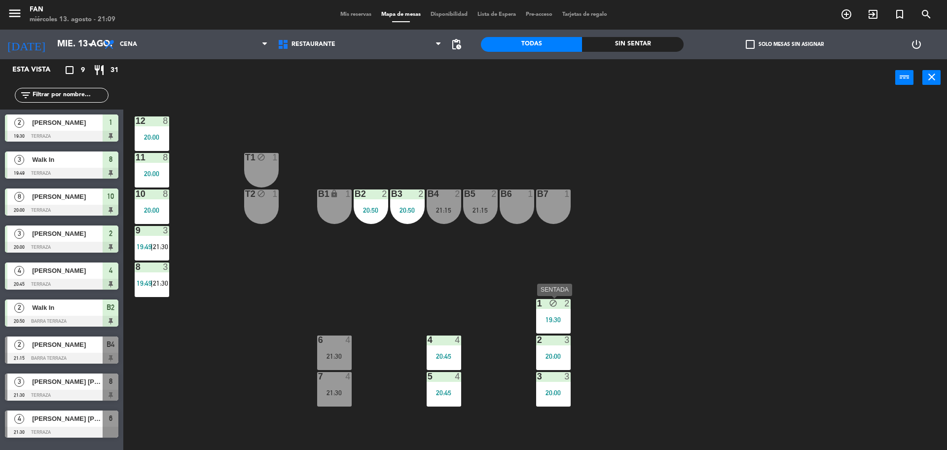
click at [554, 305] on icon "block" at bounding box center [553, 303] width 8 height 8
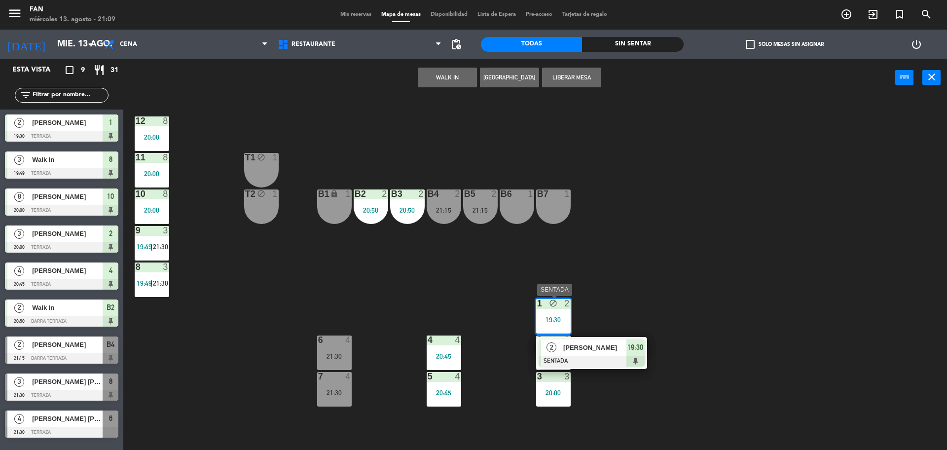
click at [582, 356] on div at bounding box center [592, 361] width 106 height 11
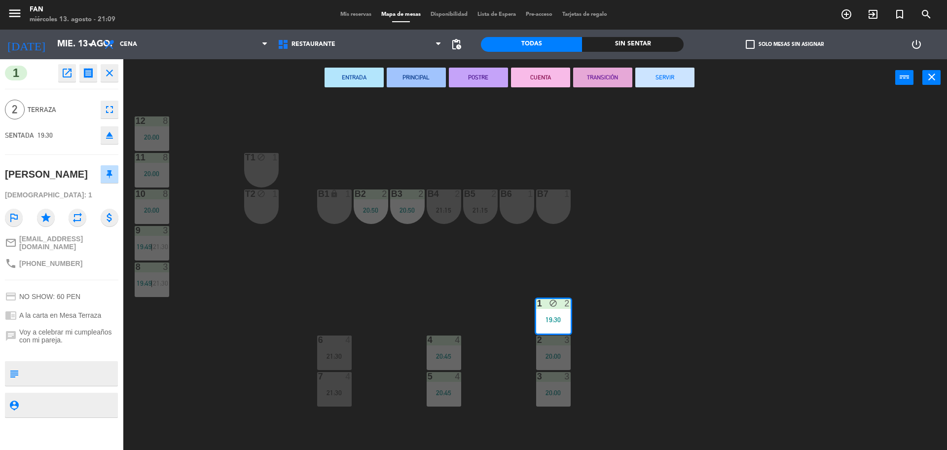
click at [696, 64] on div "ENTRADA PRINCIPAL POSTRE CUENTA TRANSICIÓN SERVIR power_input close" at bounding box center [509, 78] width 772 height 38
click at [688, 72] on button "SERVIR" at bounding box center [665, 78] width 59 height 20
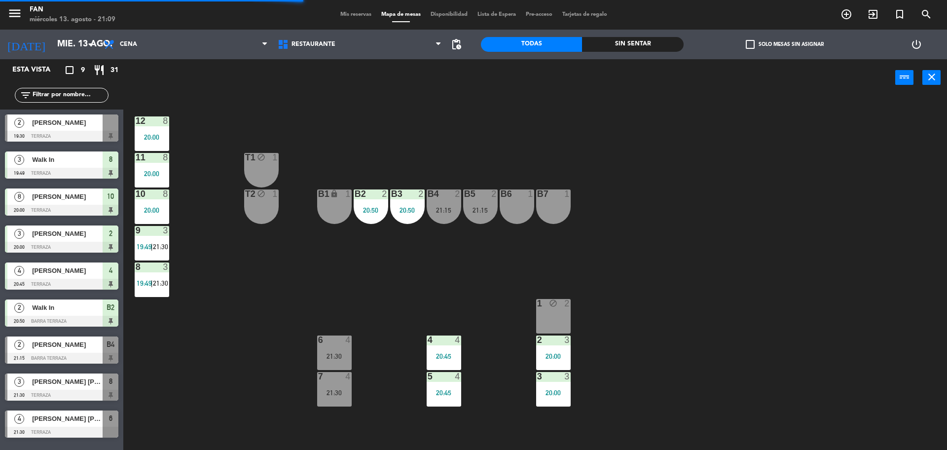
click at [482, 202] on div "B5 2 21:15" at bounding box center [480, 206] width 35 height 35
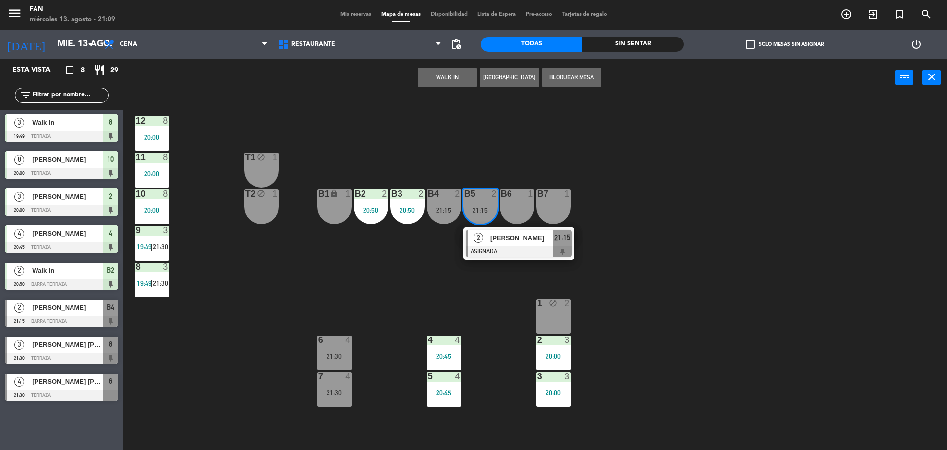
click at [552, 310] on div "1 block 2" at bounding box center [553, 316] width 35 height 35
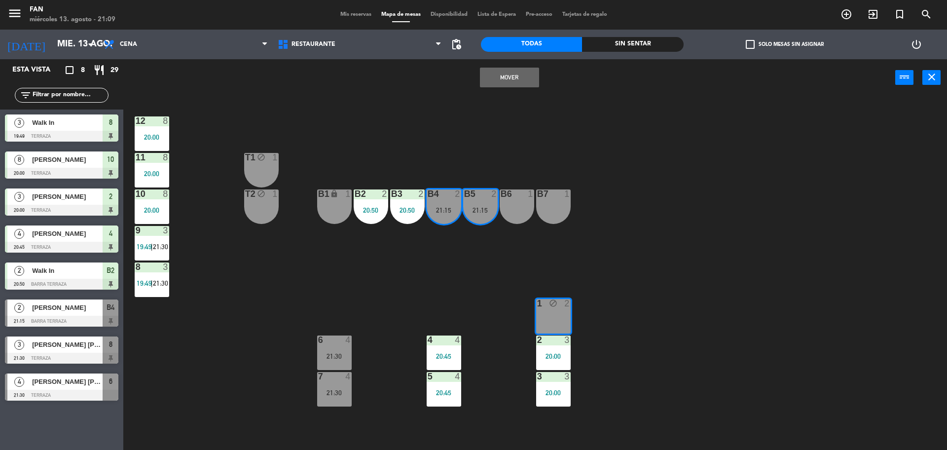
click at [515, 74] on button "Mover" at bounding box center [509, 78] width 59 height 20
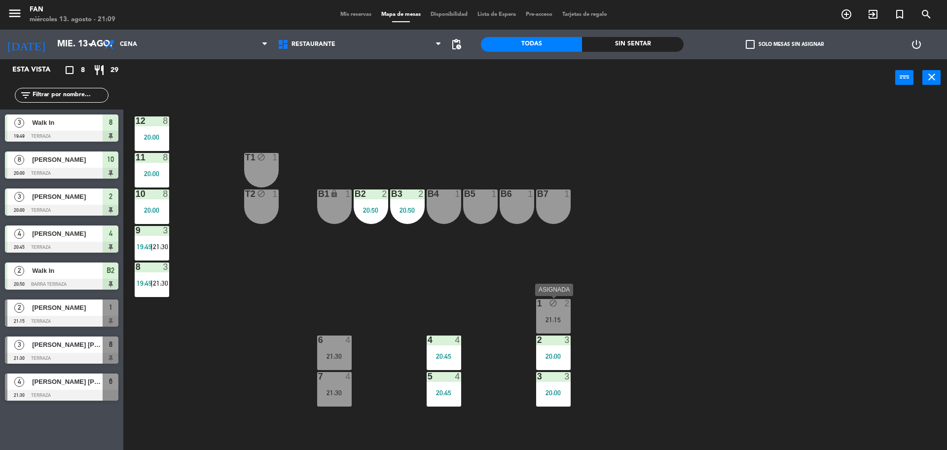
click at [553, 305] on icon "block" at bounding box center [553, 303] width 8 height 8
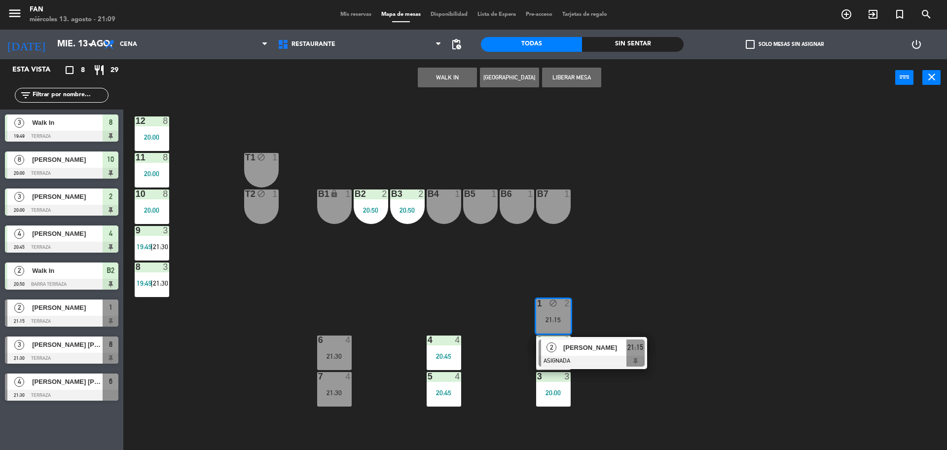
click at [578, 75] on button "Liberar Mesa" at bounding box center [571, 78] width 59 height 20
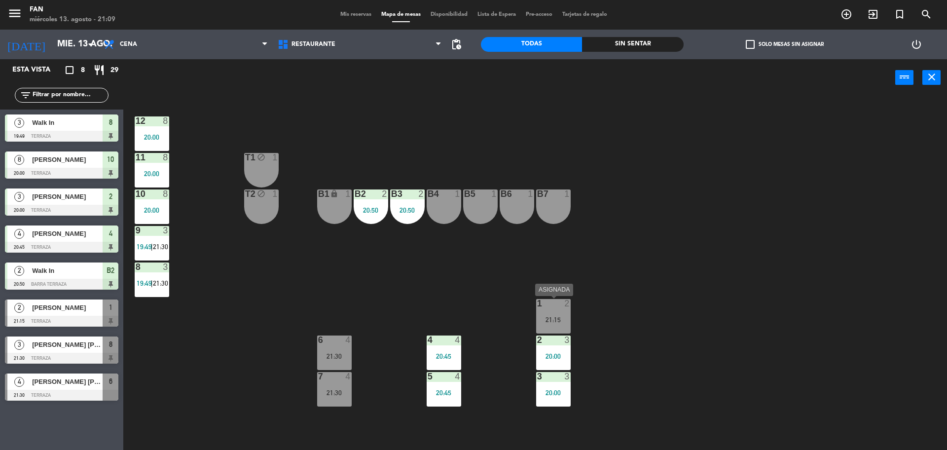
click at [562, 312] on div "1 2 21:15" at bounding box center [553, 316] width 35 height 35
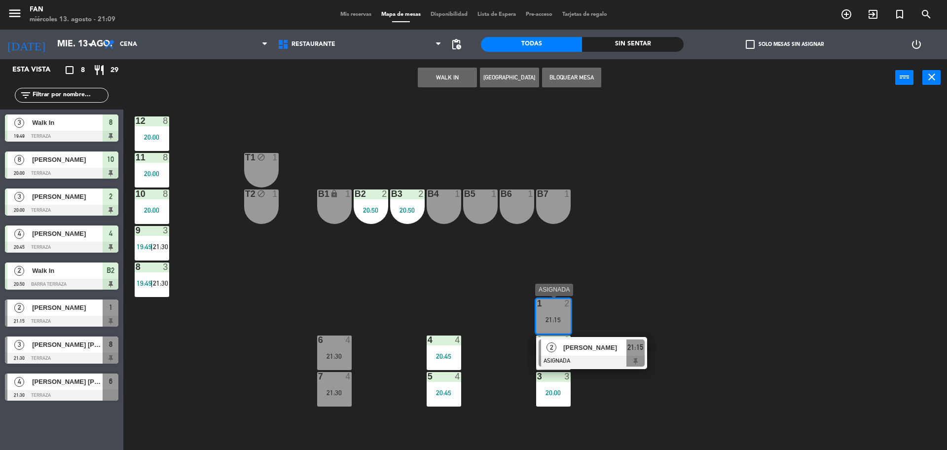
click at [585, 353] on div "Andrea Sarmiento" at bounding box center [595, 347] width 64 height 16
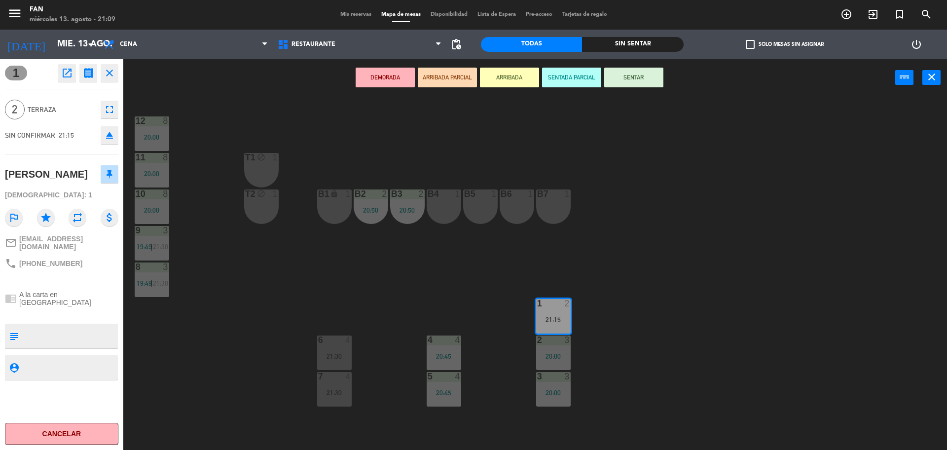
click at [637, 79] on button "SENTAR" at bounding box center [633, 78] width 59 height 20
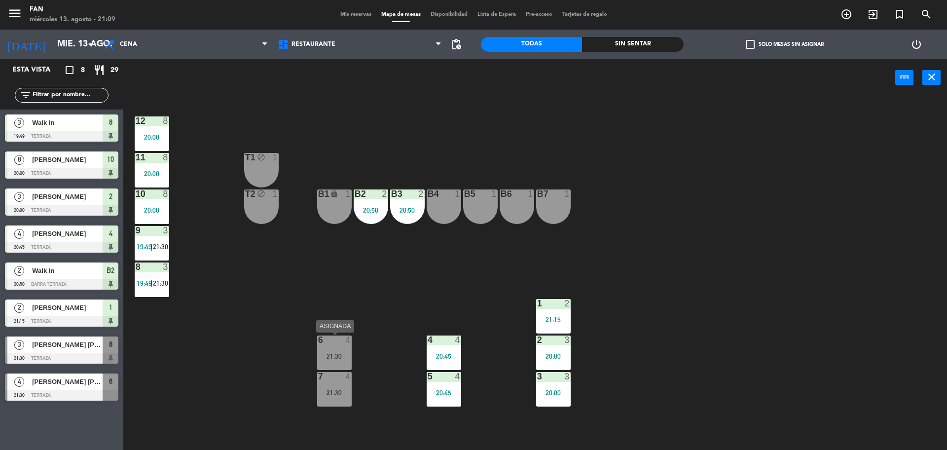
click at [343, 359] on div "21:30" at bounding box center [334, 356] width 35 height 7
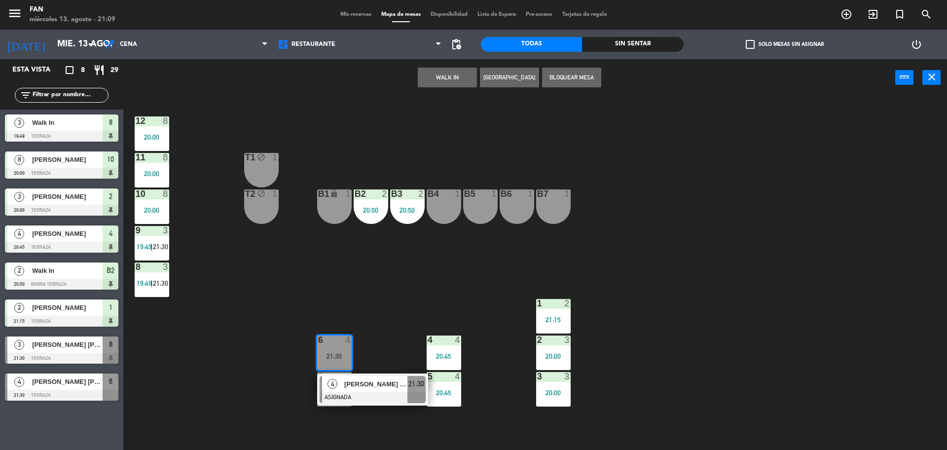
click at [352, 398] on div at bounding box center [373, 397] width 106 height 11
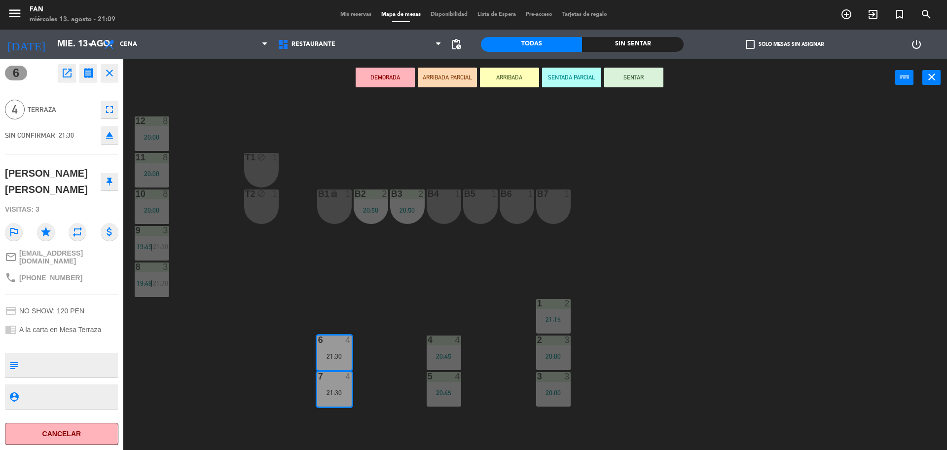
click at [617, 83] on button "SENTAR" at bounding box center [633, 78] width 59 height 20
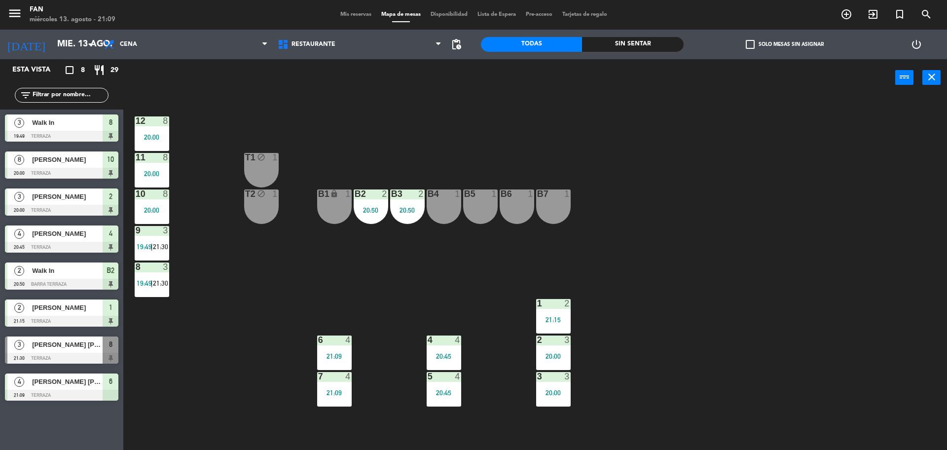
drag, startPoint x: 627, startPoint y: 107, endPoint x: 628, endPoint y: 113, distance: 6.5
click at [628, 113] on div "12 8 20:00 11 8 20:00 T1 block 1 10 8 20:00 T2 block 1 B1 lock 1 B2 2 20:50 B3 …" at bounding box center [540, 276] width 815 height 354
click at [158, 251] on div "9 3 19:49 | 21:30" at bounding box center [152, 243] width 35 height 35
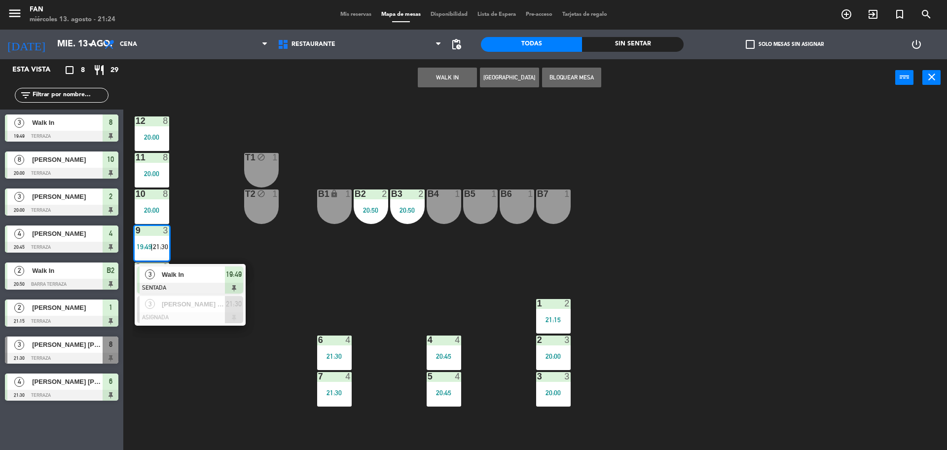
click at [168, 279] on span "Walk In" at bounding box center [193, 274] width 63 height 10
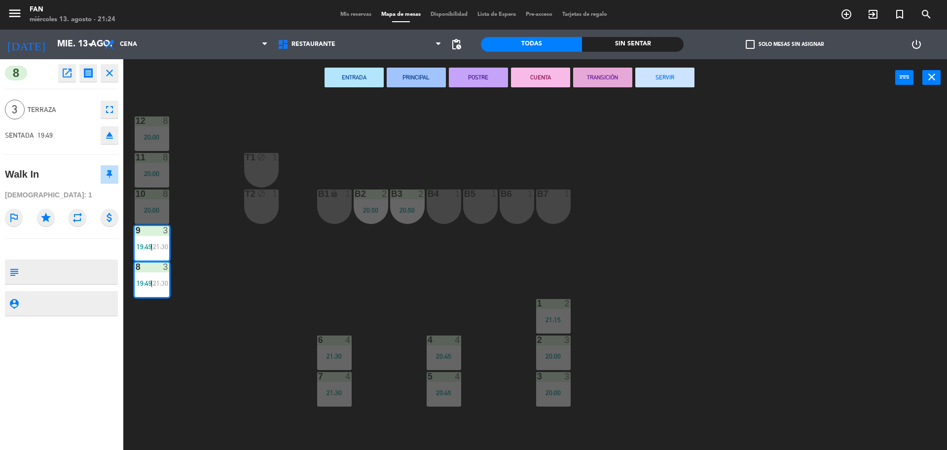
click at [661, 75] on button "SERVIR" at bounding box center [665, 78] width 59 height 20
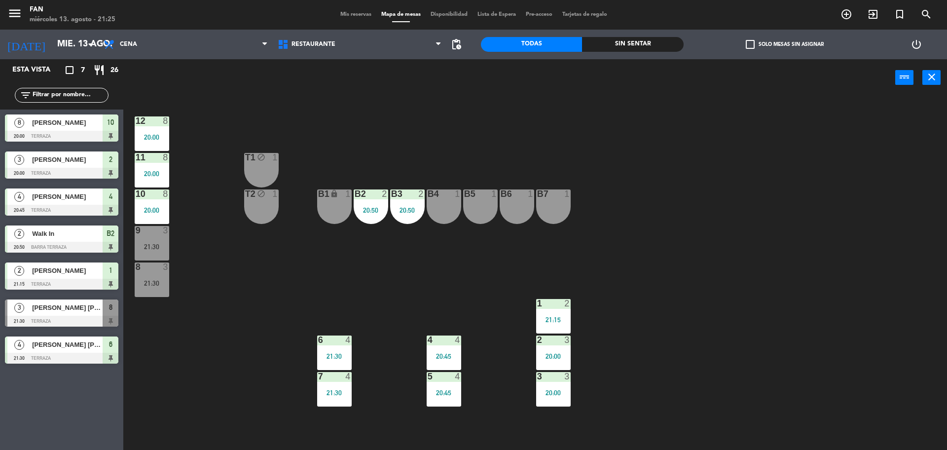
click at [450, 197] on div at bounding box center [444, 193] width 16 height 9
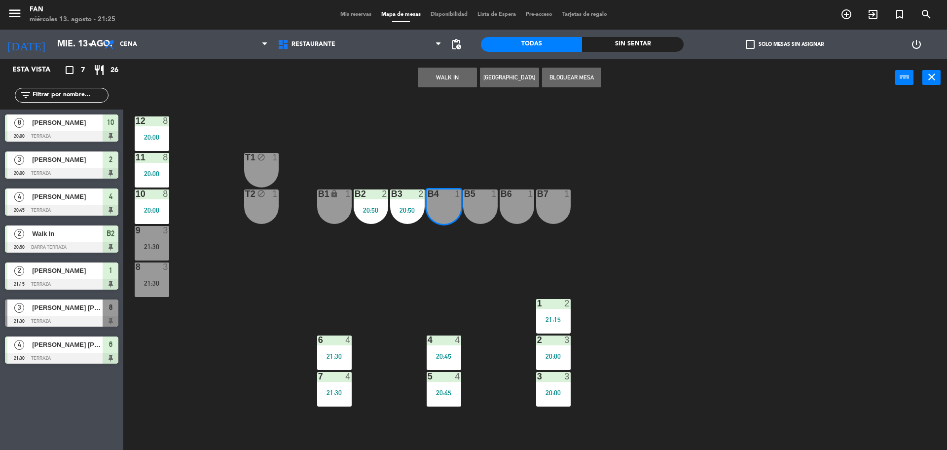
click at [481, 198] on div at bounding box center [480, 193] width 16 height 9
click at [456, 75] on button "WALK IN" at bounding box center [447, 78] width 59 height 20
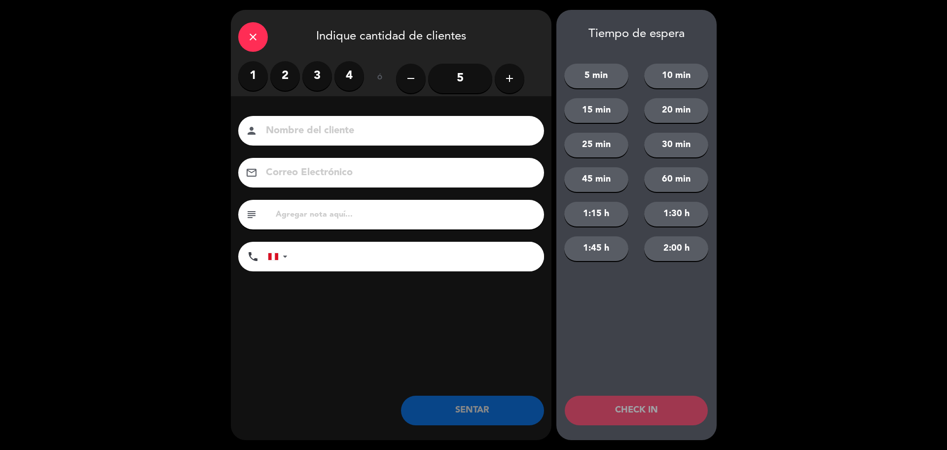
click at [296, 71] on label "2" at bounding box center [285, 76] width 30 height 30
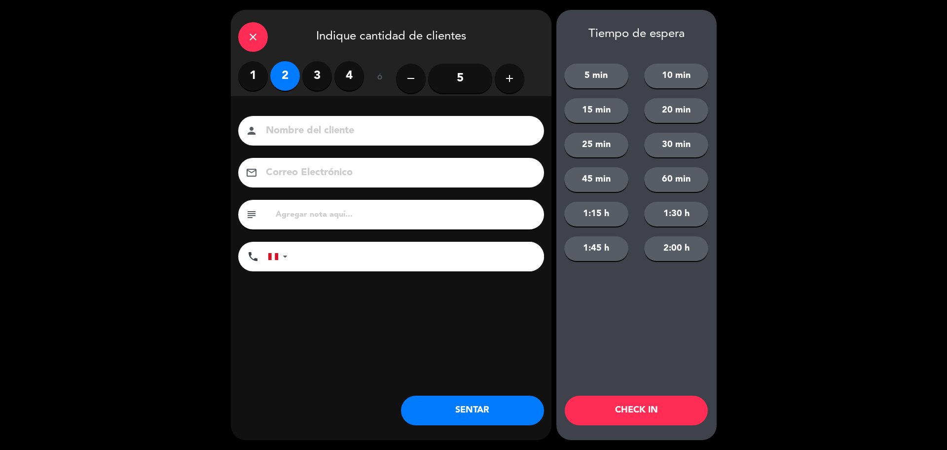
click at [461, 399] on button "SENTAR" at bounding box center [472, 411] width 143 height 30
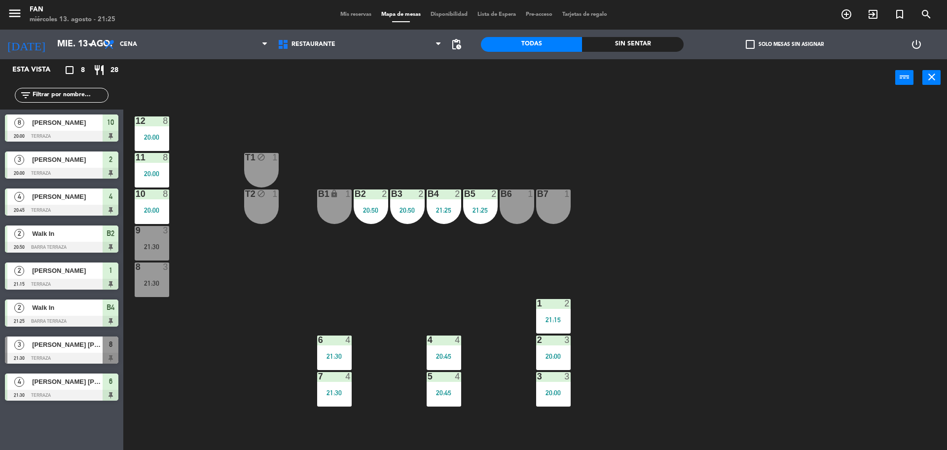
click at [514, 270] on div "12 8 20:00 11 8 20:00 T1 block 1 10 8 20:00 T2 block 1 B1 lock 1 B2 2 20:50 B3 …" at bounding box center [540, 276] width 815 height 354
click at [169, 270] on div "3" at bounding box center [166, 267] width 6 height 9
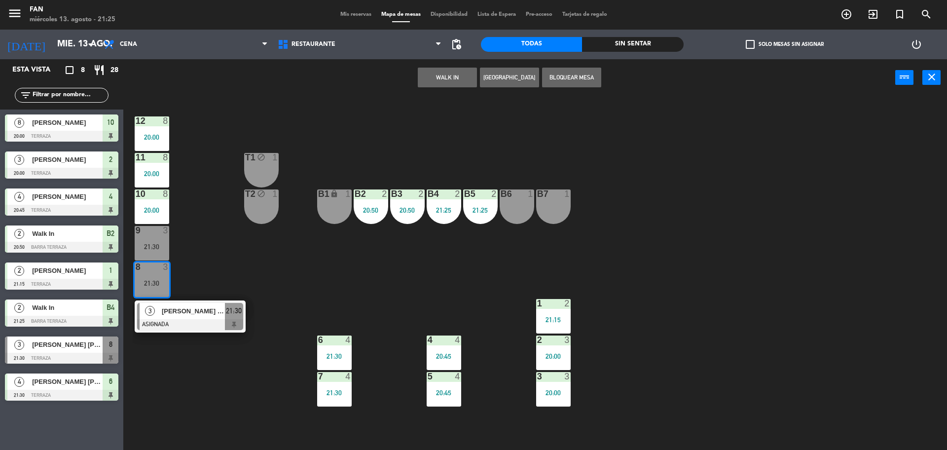
click at [186, 311] on span "[PERSON_NAME]" at bounding box center [193, 311] width 63 height 10
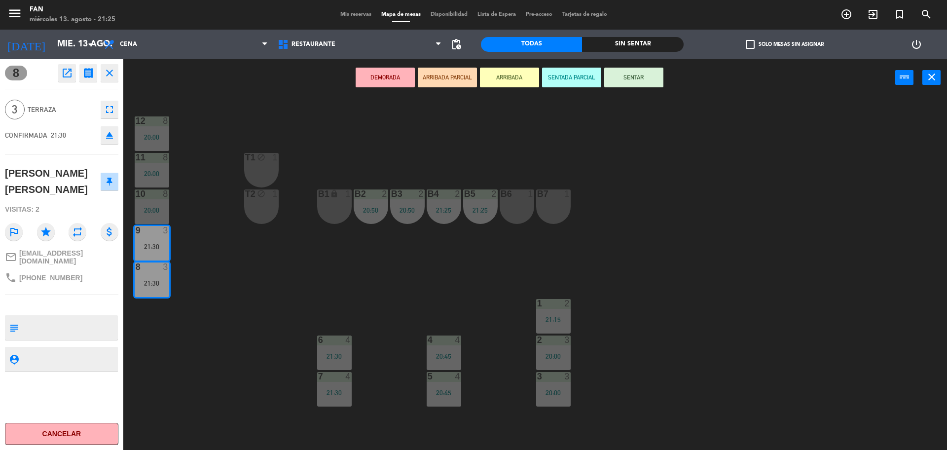
click at [642, 78] on button "SENTAR" at bounding box center [633, 78] width 59 height 20
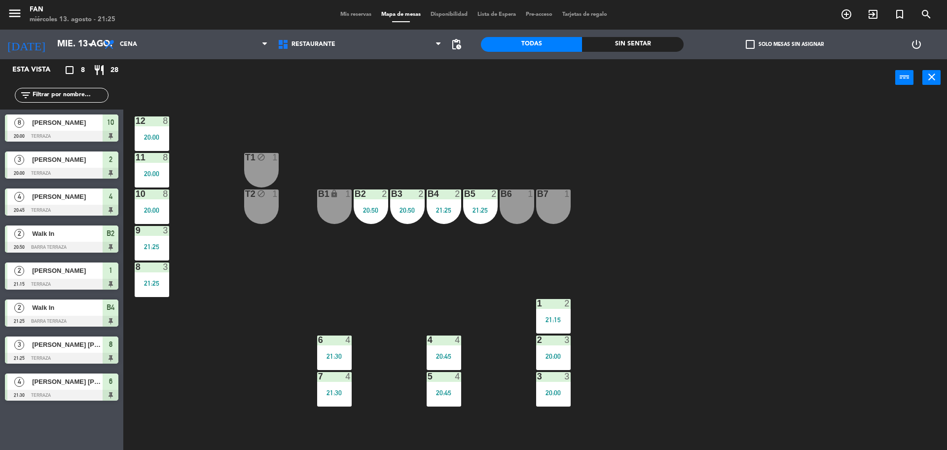
click at [632, 101] on div "12 8 20:00 11 8 20:00 T1 block 1 10 8 20:00 T2 block 1 B1 lock 1 B2 2 20:50 B3 …" at bounding box center [540, 276] width 815 height 354
